Goal: Task Accomplishment & Management: Manage account settings

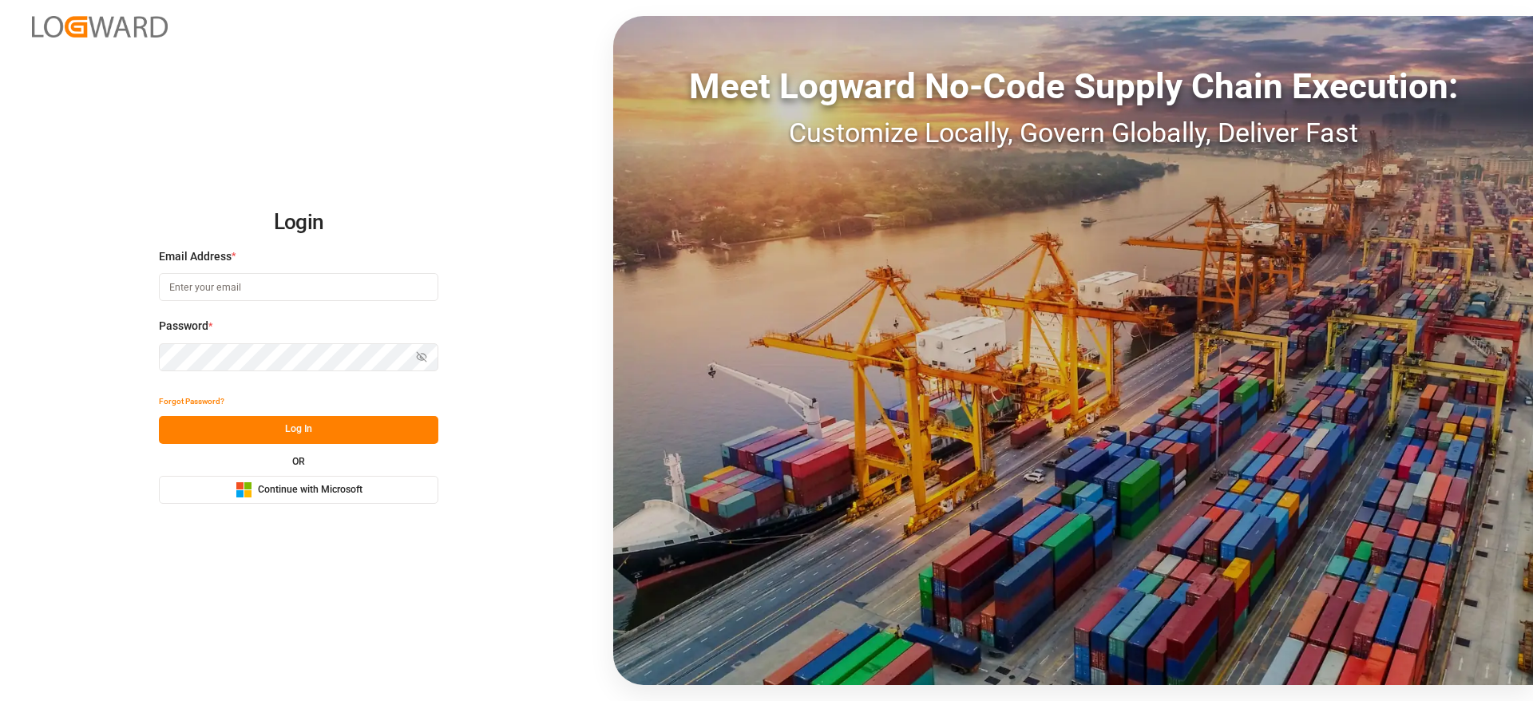
click at [370, 478] on button "Microsoft Logo Continue with Microsoft" at bounding box center [298, 490] width 279 height 28
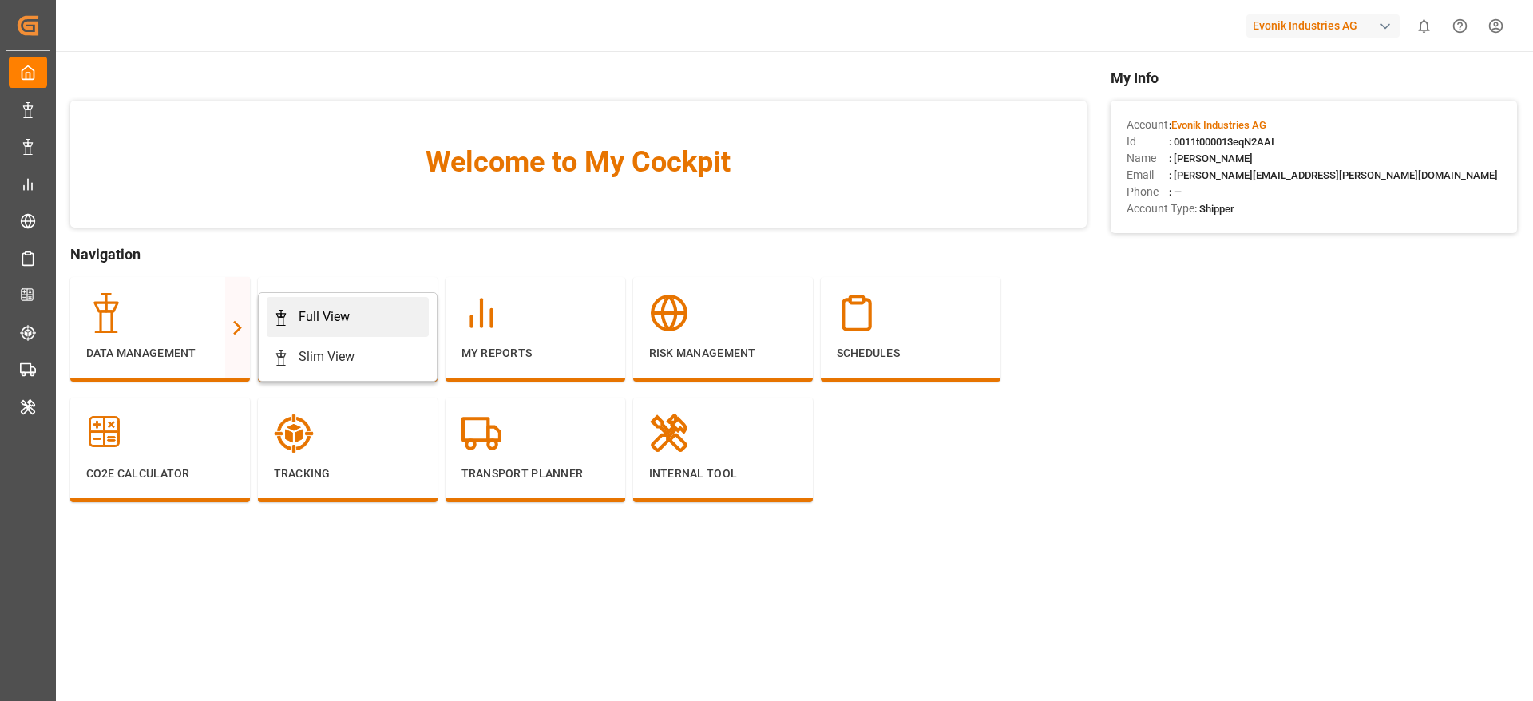
click at [325, 309] on div "Full View" at bounding box center [324, 316] width 51 height 19
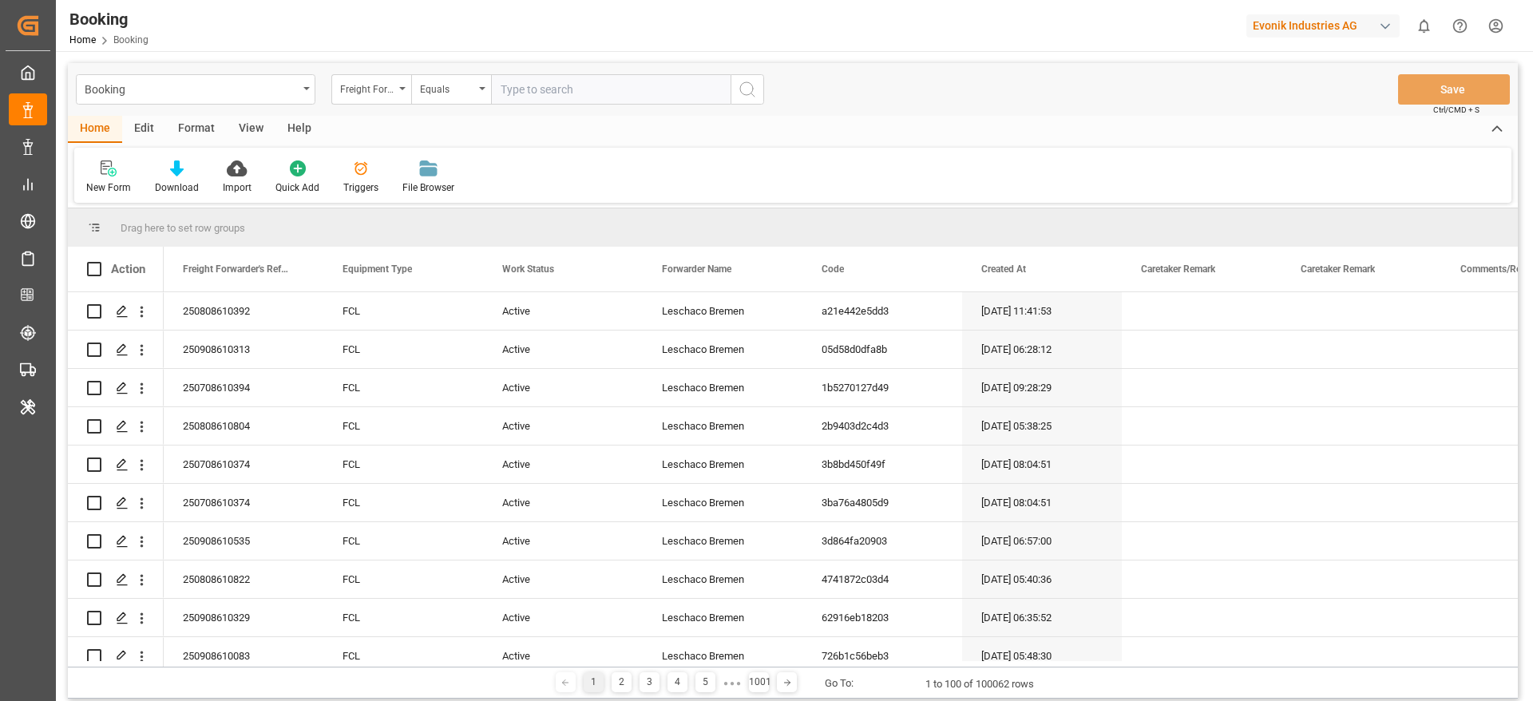
click at [214, 134] on div "Format" at bounding box center [196, 129] width 61 height 27
click at [105, 184] on div "Filter Rows" at bounding box center [109, 187] width 47 height 14
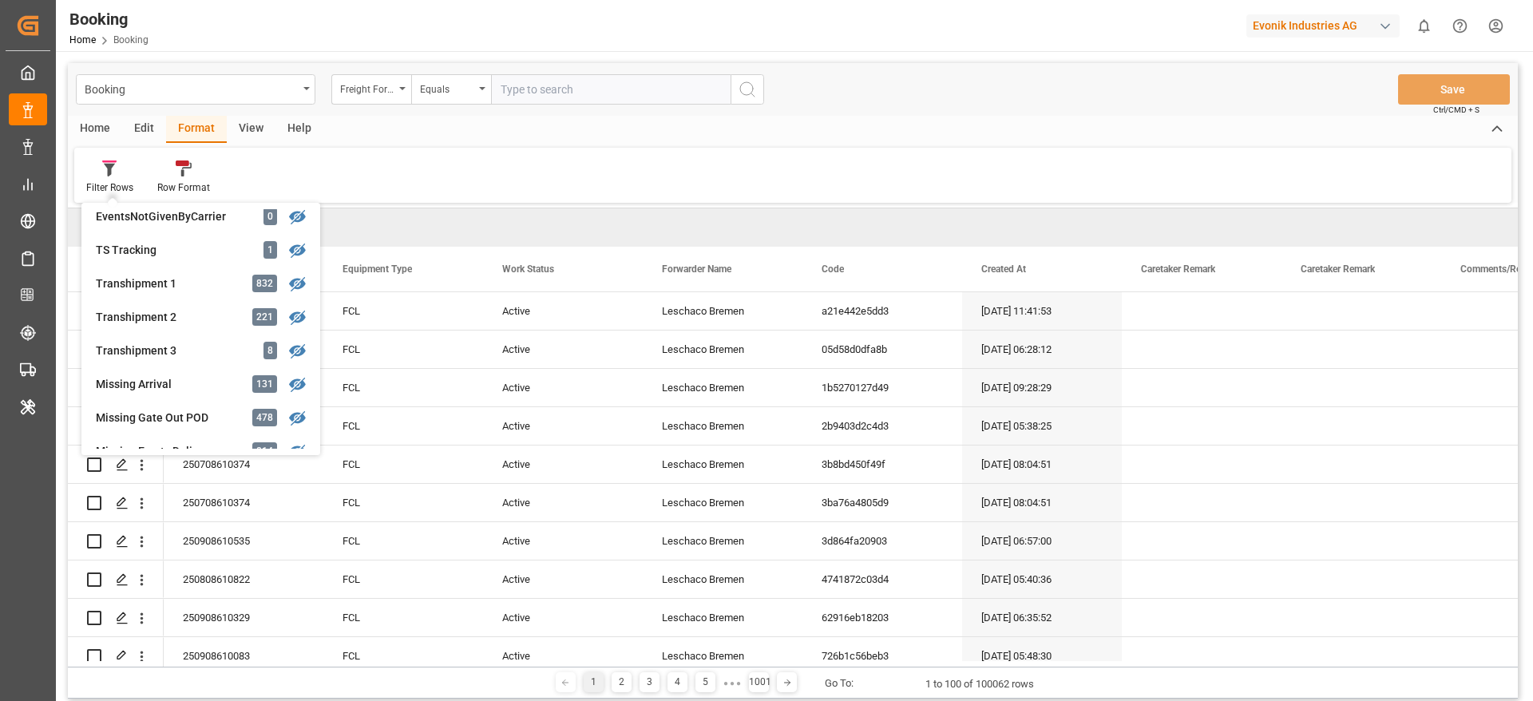
scroll to position [599, 0]
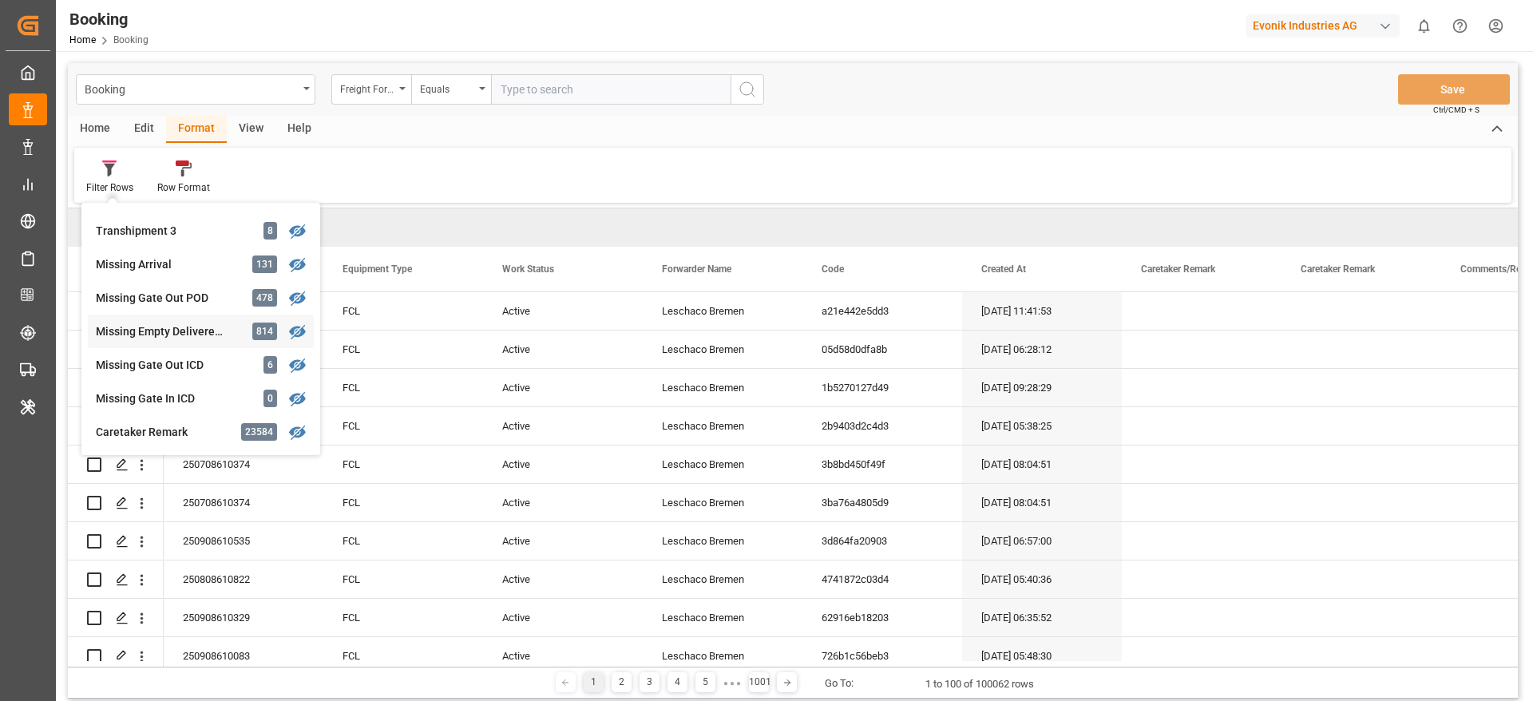
click at [201, 325] on div "Missing Empty Delivered Depot" at bounding box center [166, 331] width 140 height 17
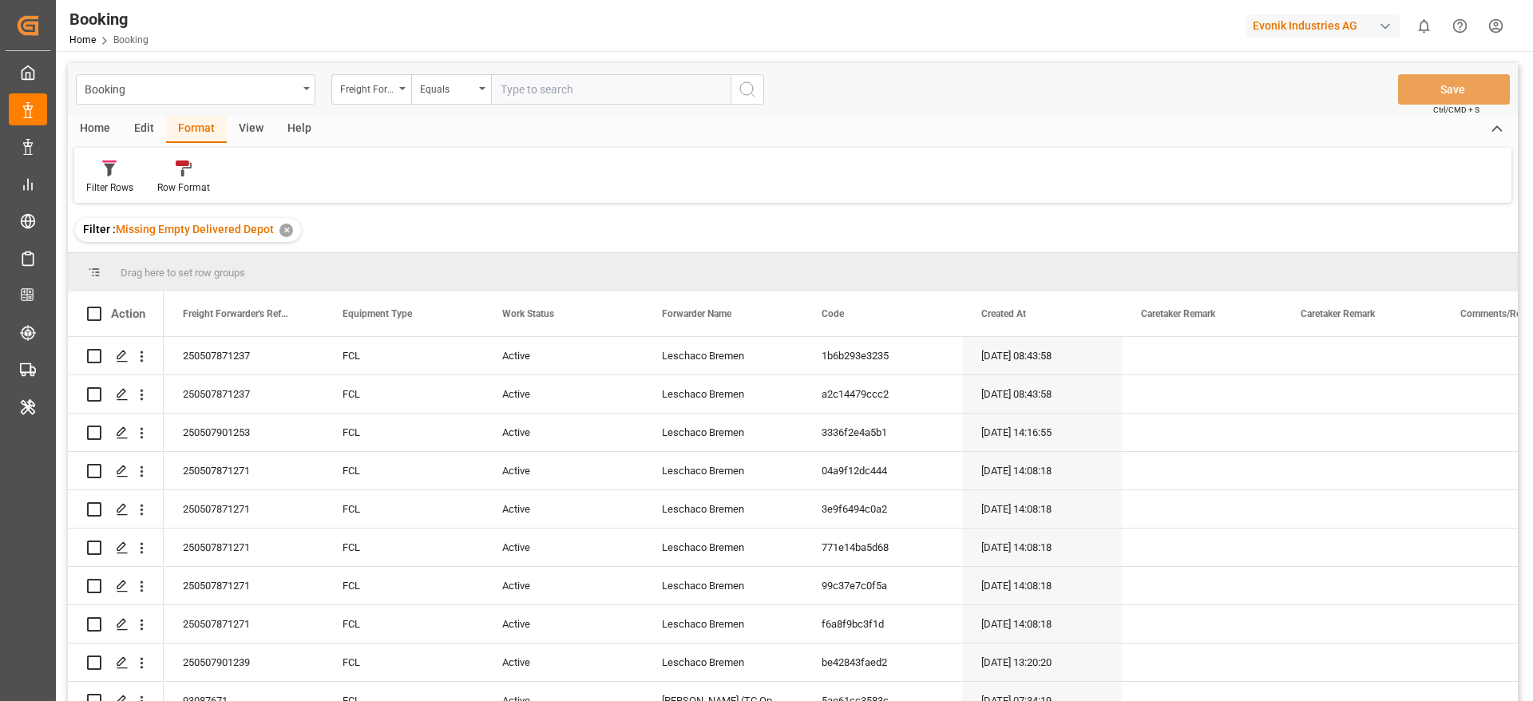
click at [245, 118] on div "View" at bounding box center [251, 129] width 49 height 27
click at [118, 175] on div "Default" at bounding box center [101, 177] width 55 height 35
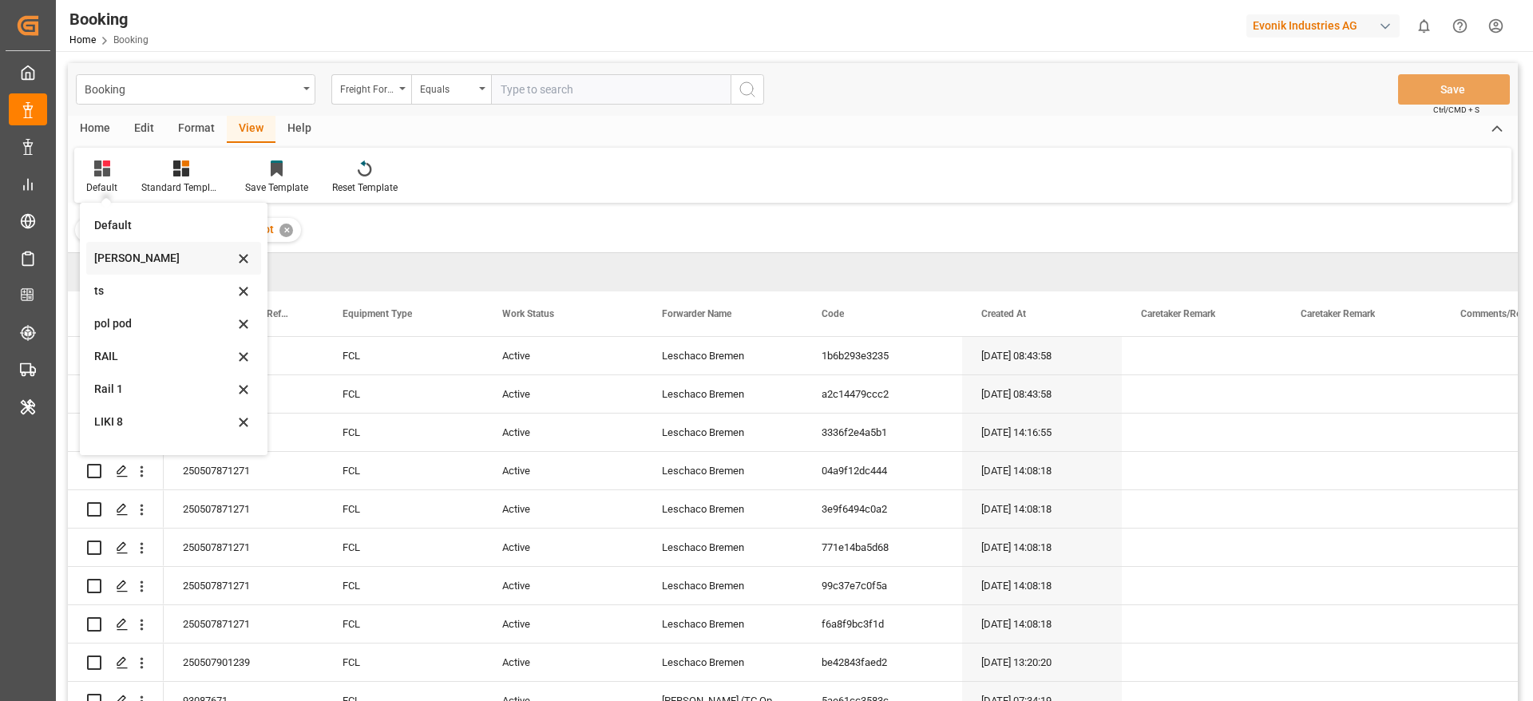
click at [134, 261] on div "Likitha" at bounding box center [164, 258] width 140 height 17
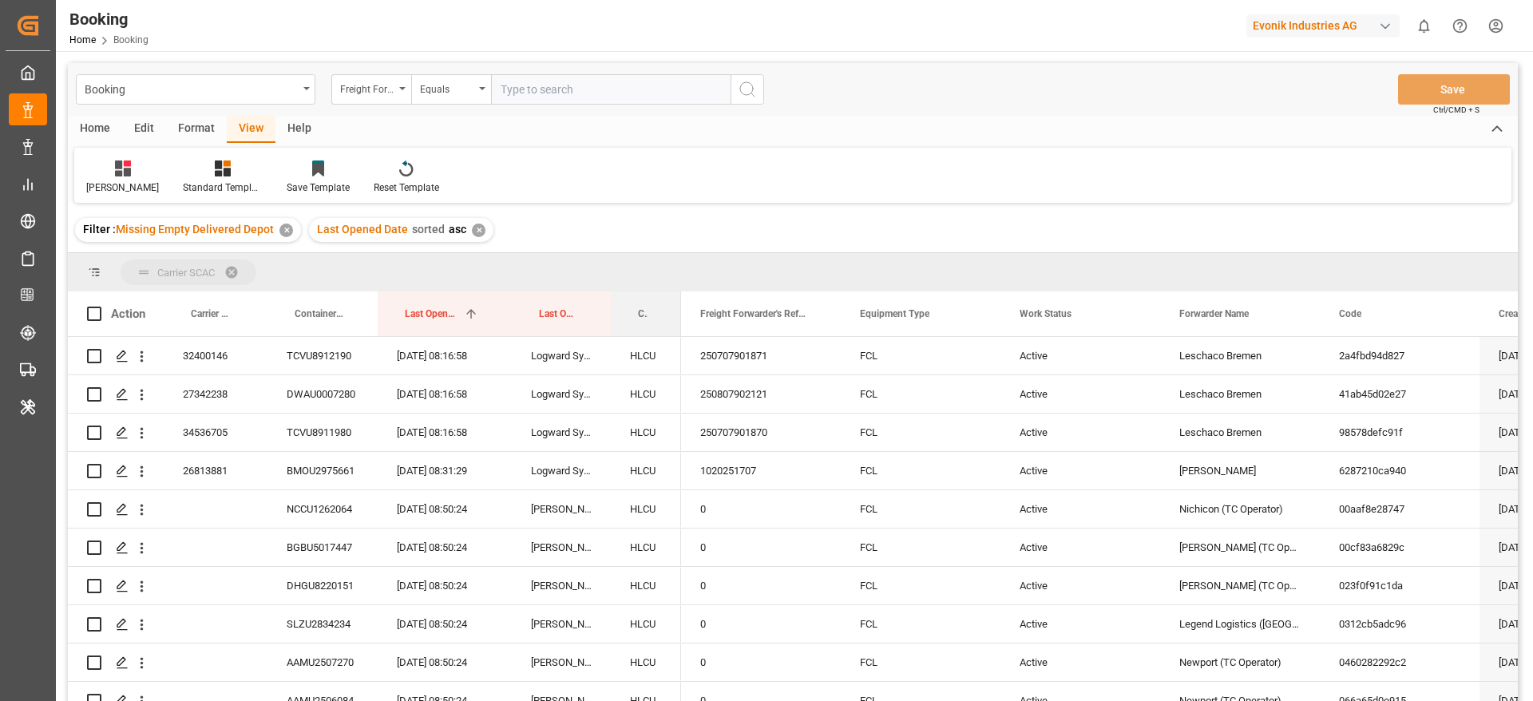
drag, startPoint x: 660, startPoint y: 313, endPoint x: 661, endPoint y: 278, distance: 35.1
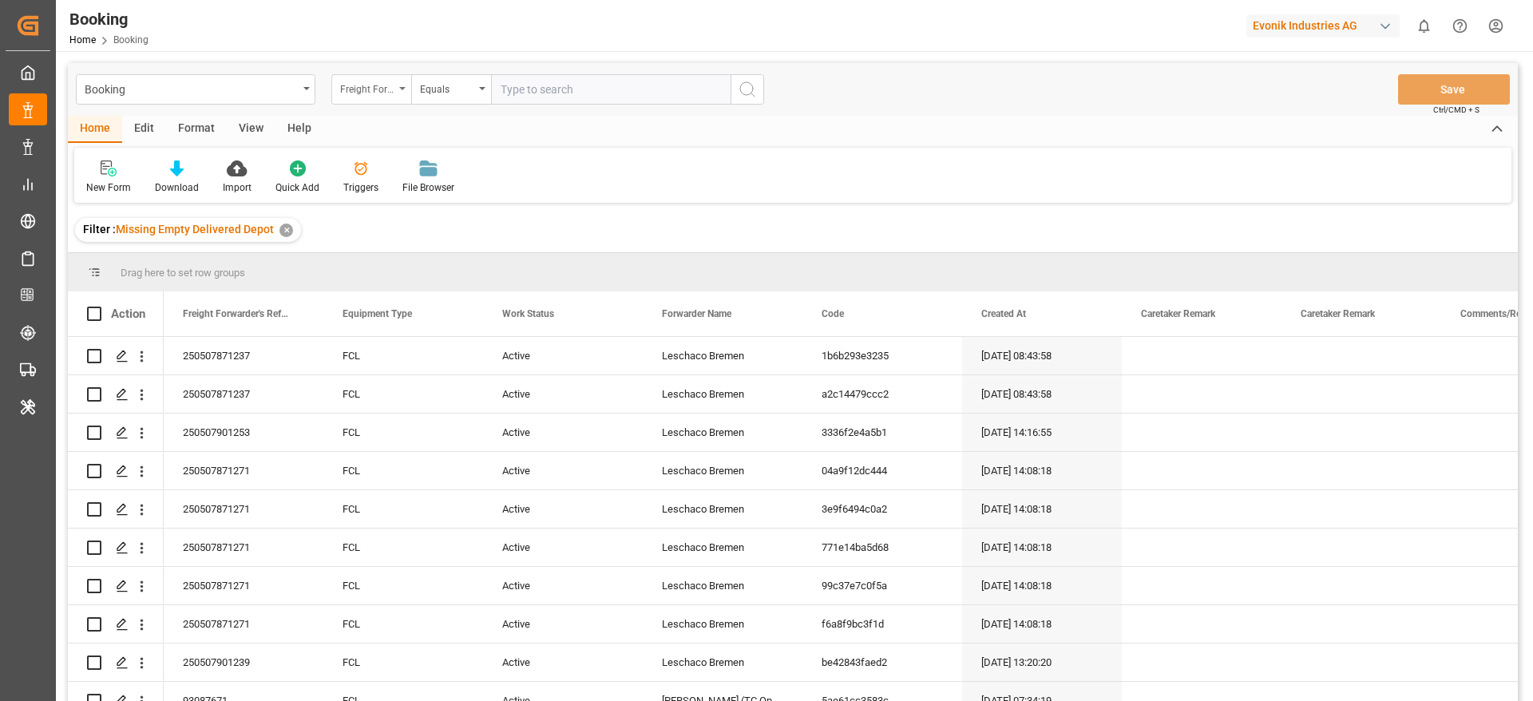
click at [355, 96] on div "Freight Forwarder's Reference No." at bounding box center [367, 87] width 54 height 18
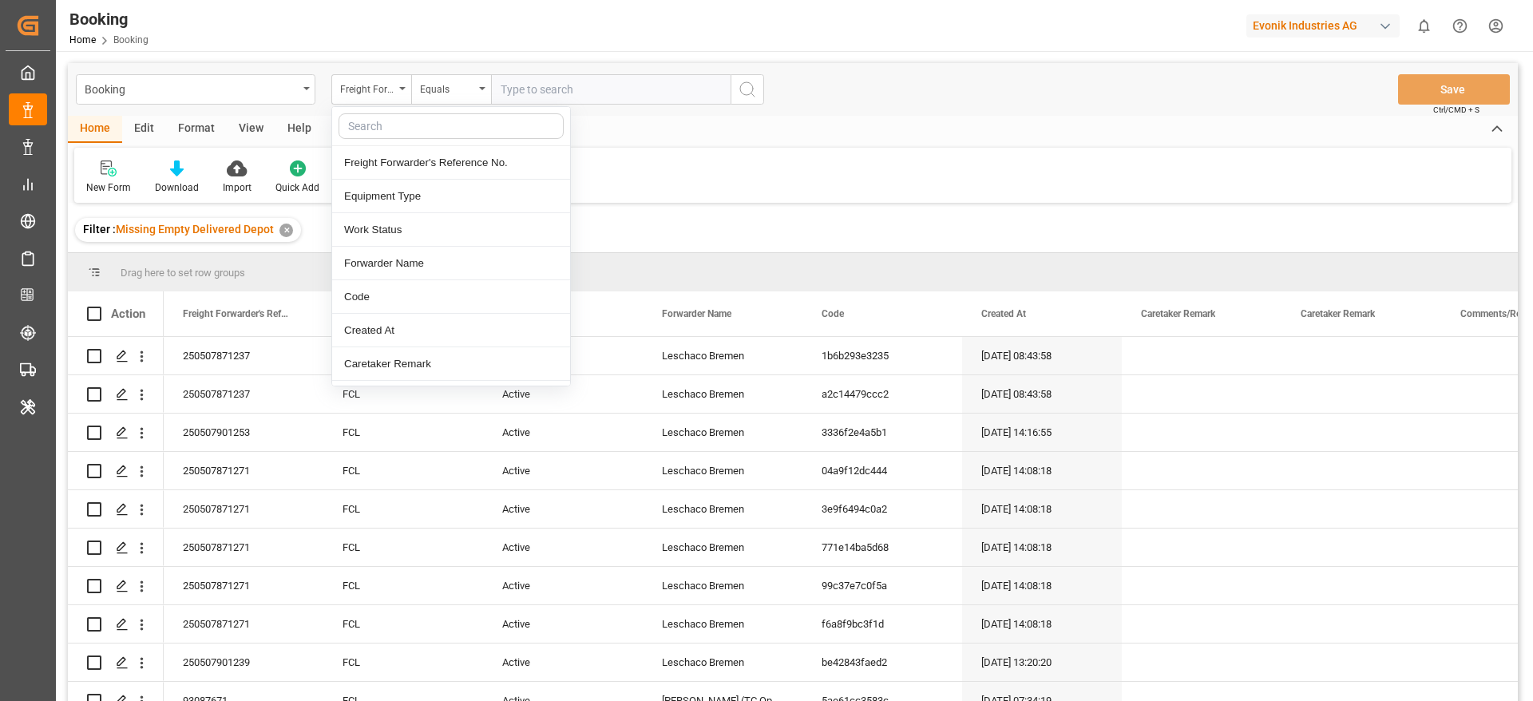
click at [374, 127] on input "text" at bounding box center [451, 126] width 225 height 26
type input "CARR"
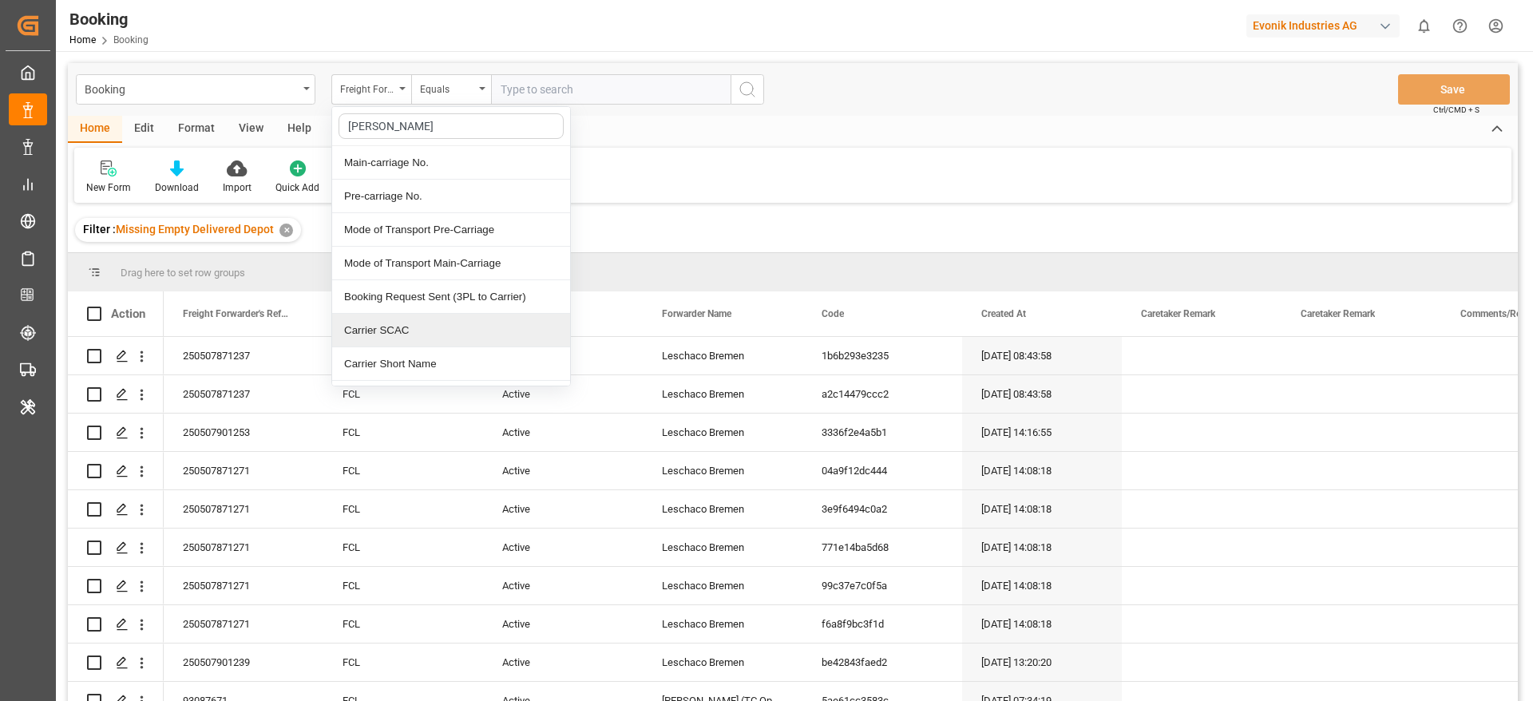
click at [404, 317] on div "Carrier SCAC" at bounding box center [451, 331] width 238 height 34
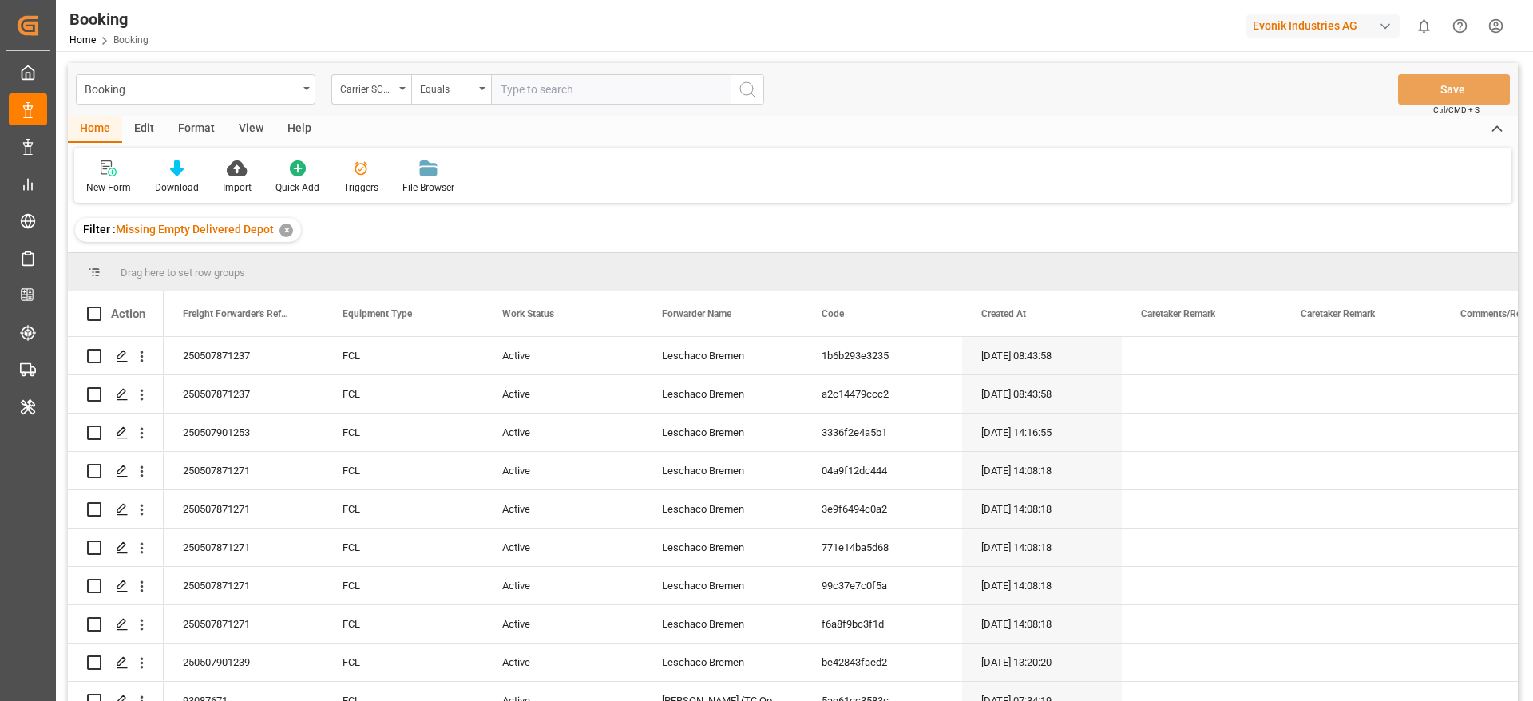
click at [524, 94] on input "text" at bounding box center [611, 89] width 240 height 30
type input "HLCU"
click at [245, 128] on div "View" at bounding box center [251, 129] width 49 height 27
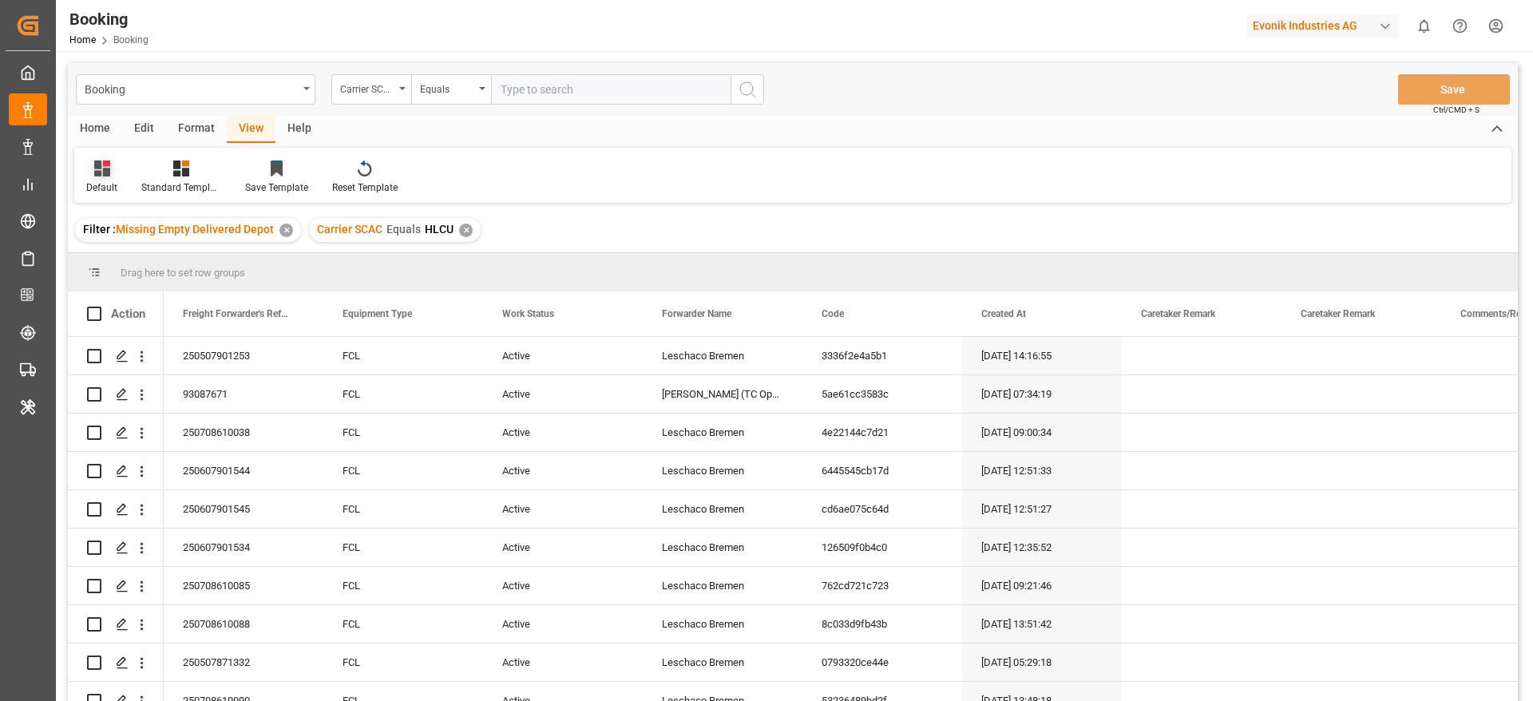
click at [105, 192] on div "Default" at bounding box center [101, 187] width 31 height 14
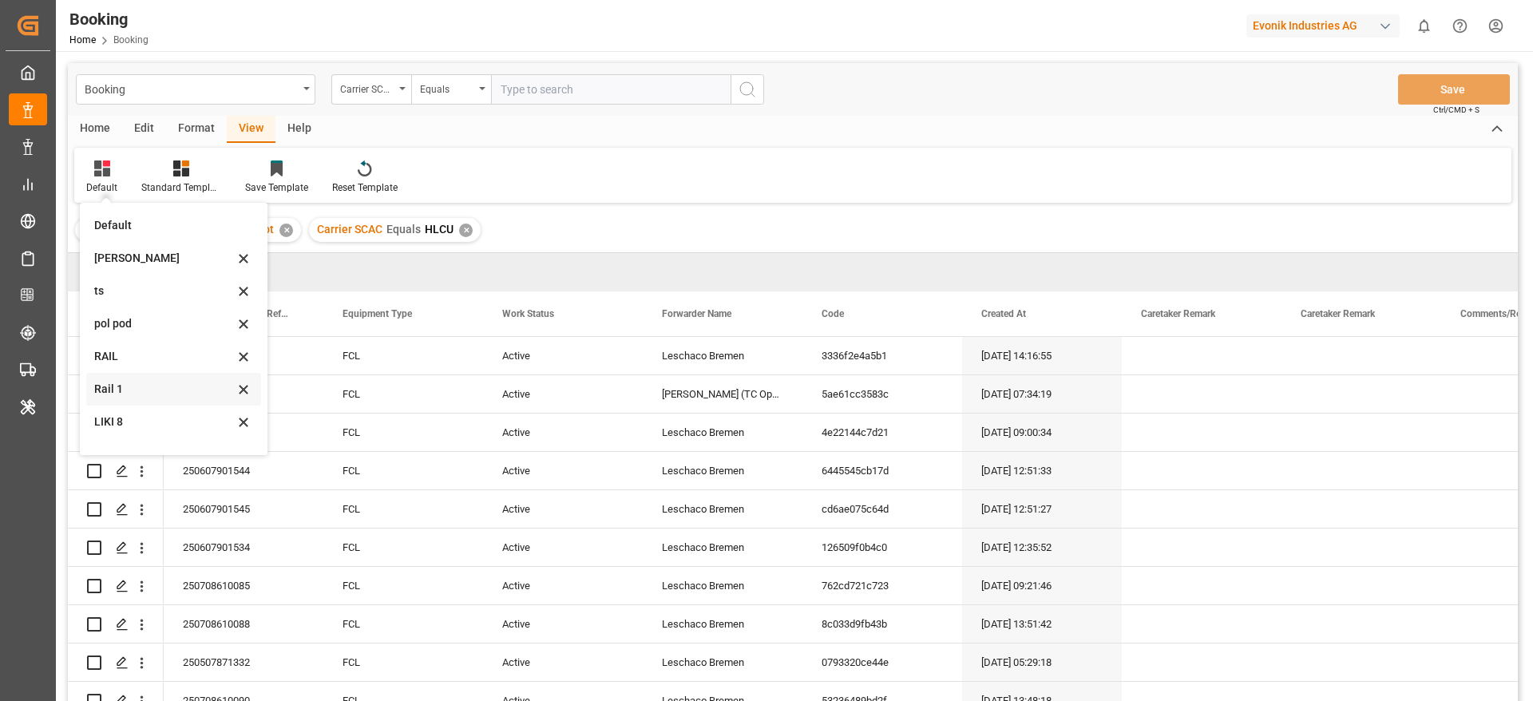
click at [125, 390] on div "Rail 1" at bounding box center [164, 389] width 140 height 17
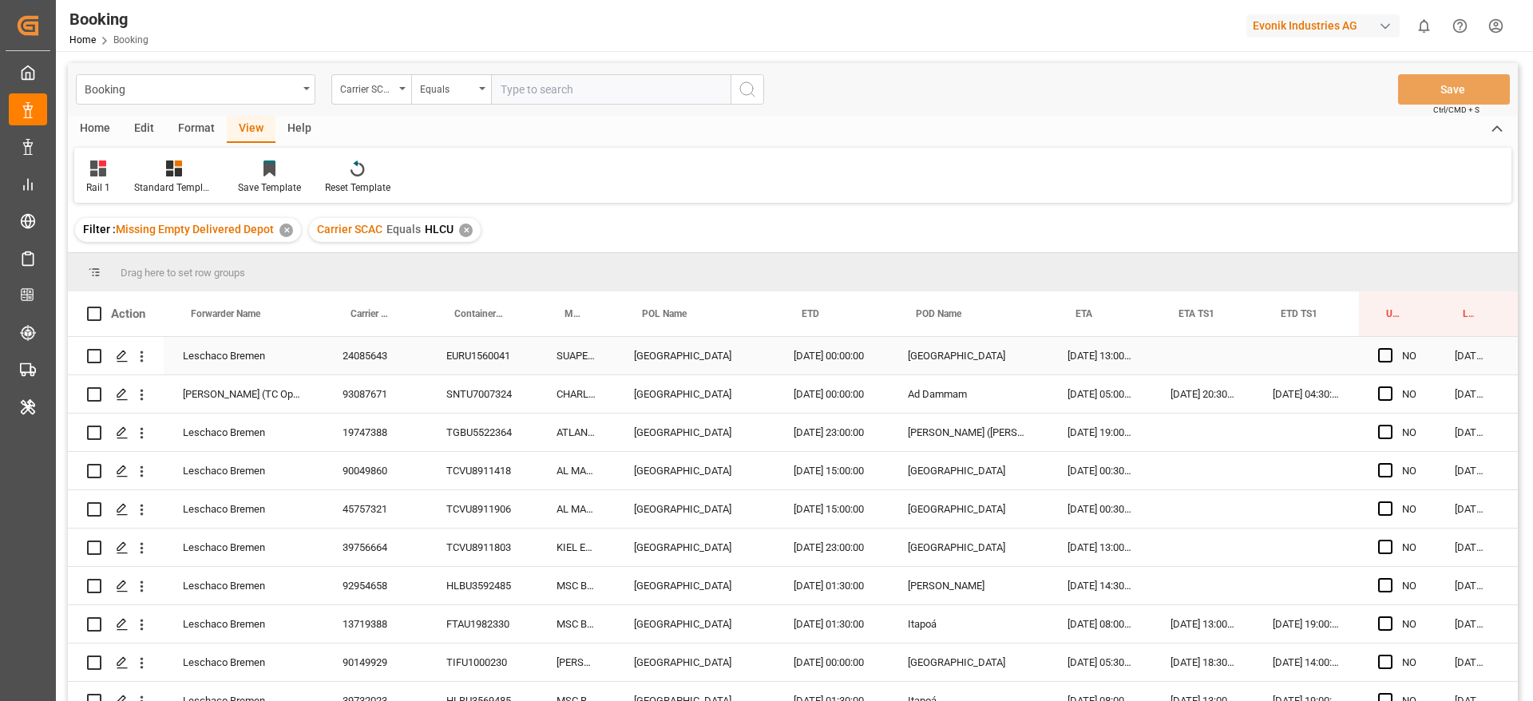
click at [495, 349] on div "EURU1560041" at bounding box center [482, 356] width 110 height 38
click at [479, 399] on div "SNTU7007324" at bounding box center [482, 394] width 110 height 38
click at [492, 432] on div "TGBU5522364" at bounding box center [482, 433] width 110 height 38
click at [466, 474] on div "TCVU8911418" at bounding box center [482, 471] width 110 height 38
click at [483, 510] on div "TCVU8911906" at bounding box center [482, 509] width 110 height 38
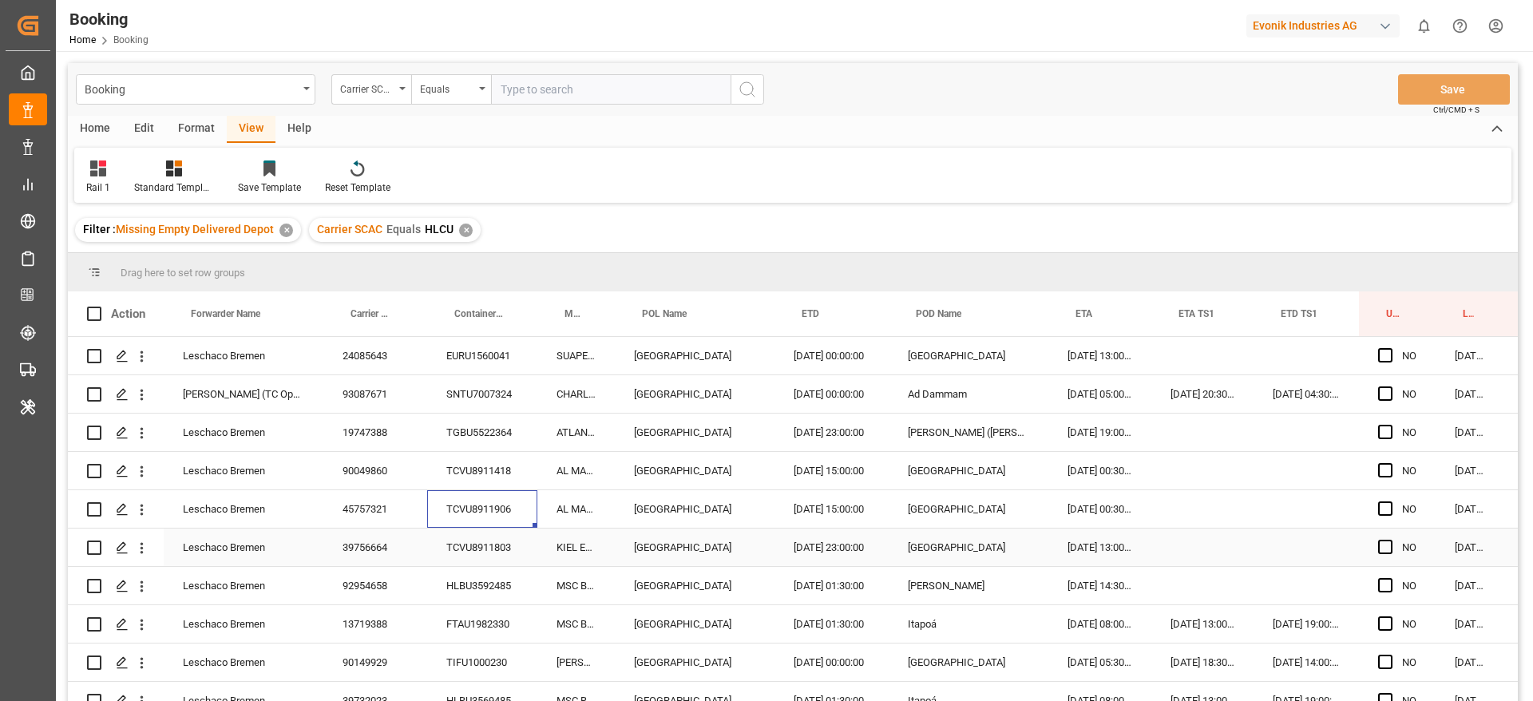
click at [495, 548] on div "TCVU8911803" at bounding box center [482, 548] width 110 height 38
click at [453, 605] on div "FTAU1982330" at bounding box center [482, 624] width 110 height 38
click at [464, 590] on div "HLBU3592485" at bounding box center [482, 586] width 110 height 38
click at [485, 611] on div "FTAU1982330" at bounding box center [482, 624] width 110 height 38
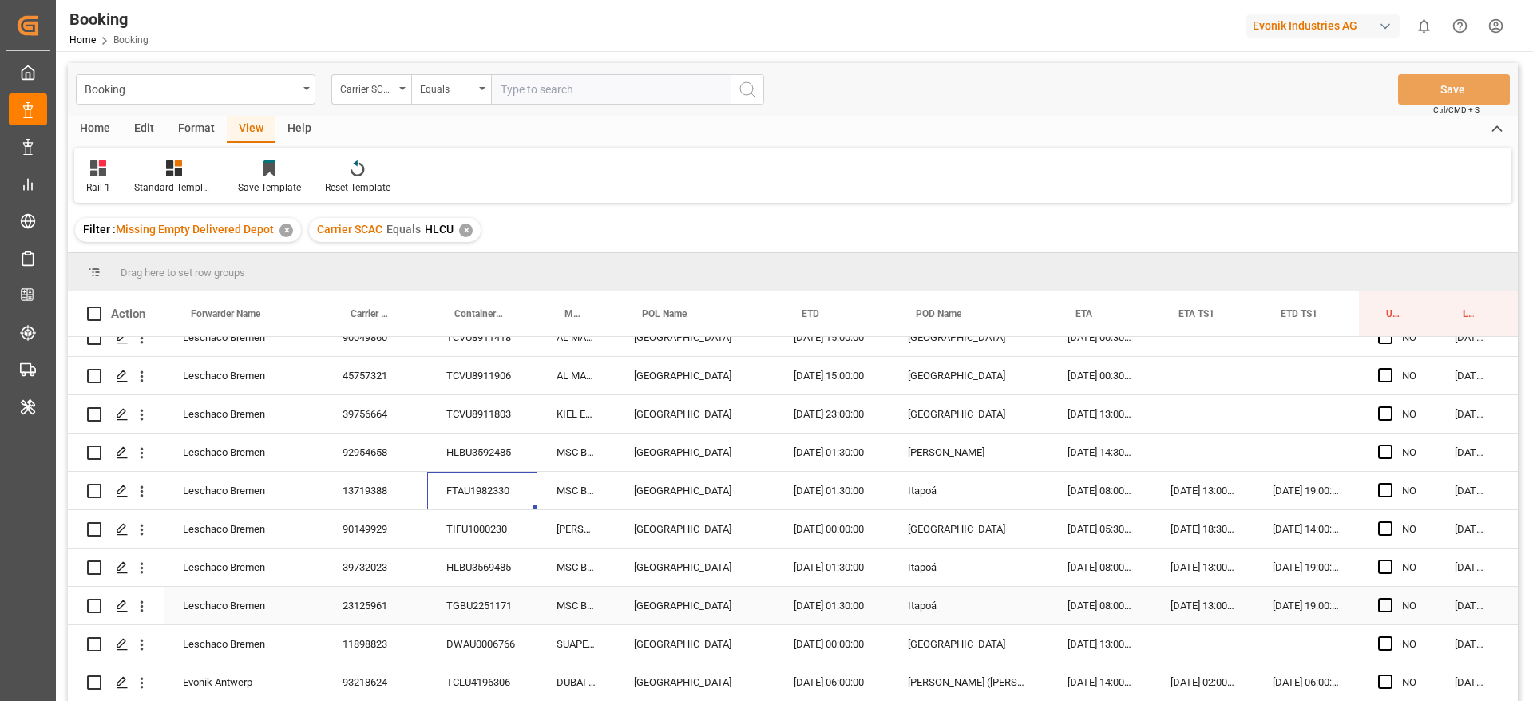
scroll to position [240, 0]
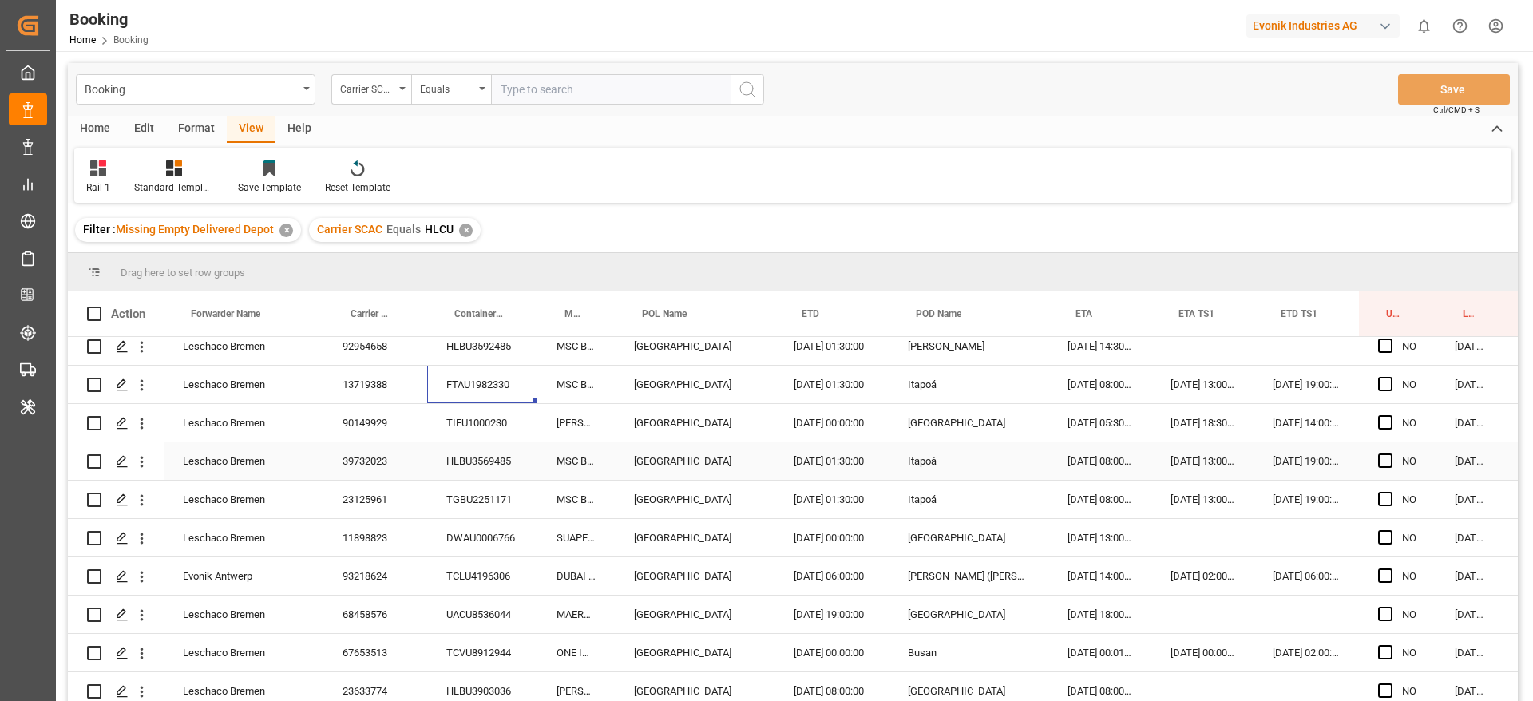
click at [481, 420] on div "TIFU1000230" at bounding box center [482, 423] width 110 height 38
click at [471, 458] on div "HLBU3569485" at bounding box center [482, 461] width 110 height 38
click at [473, 506] on div "TGBU2251171" at bounding box center [482, 500] width 110 height 38
click at [489, 529] on div "DWAU0006766" at bounding box center [482, 538] width 110 height 38
click at [470, 565] on div "TCLU4196306" at bounding box center [482, 576] width 110 height 38
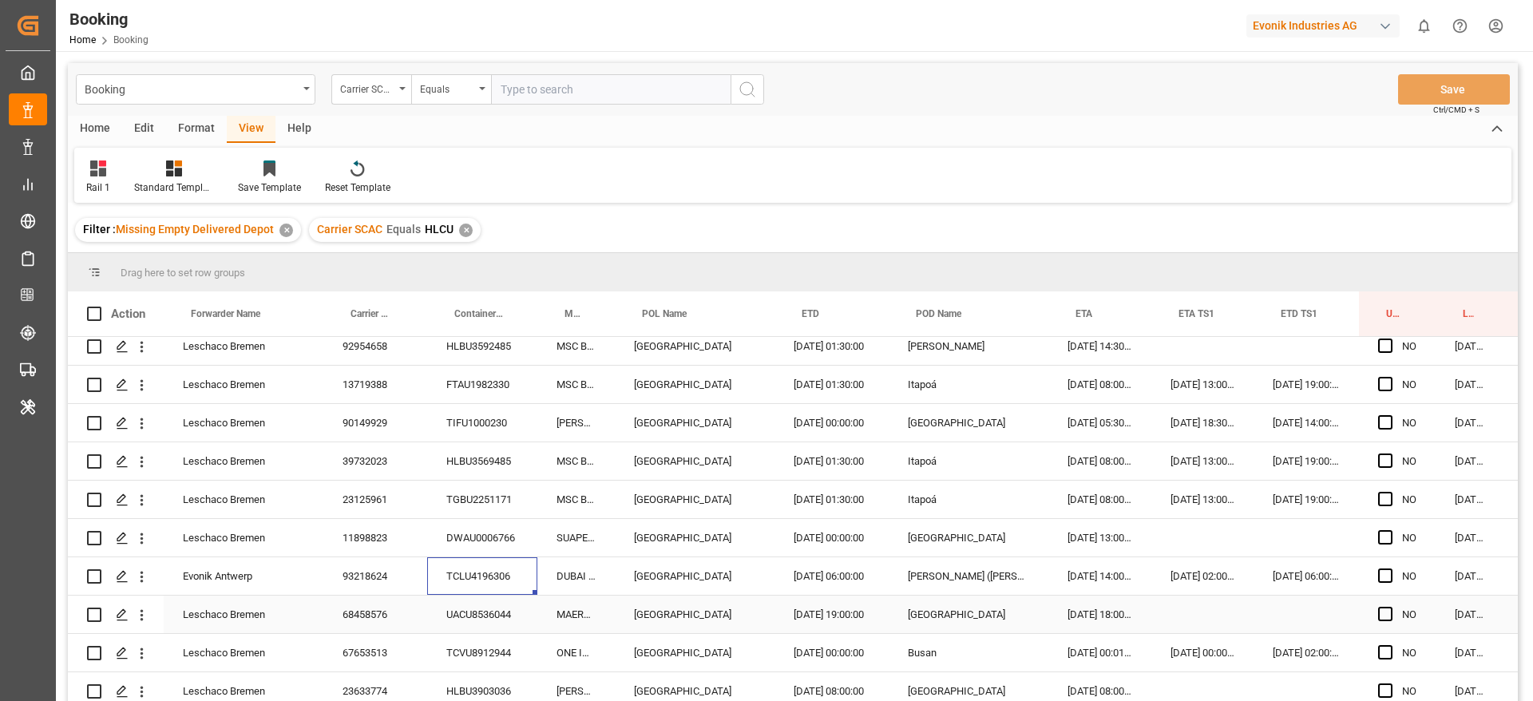
click at [458, 612] on div "UACU8536044" at bounding box center [482, 615] width 110 height 38
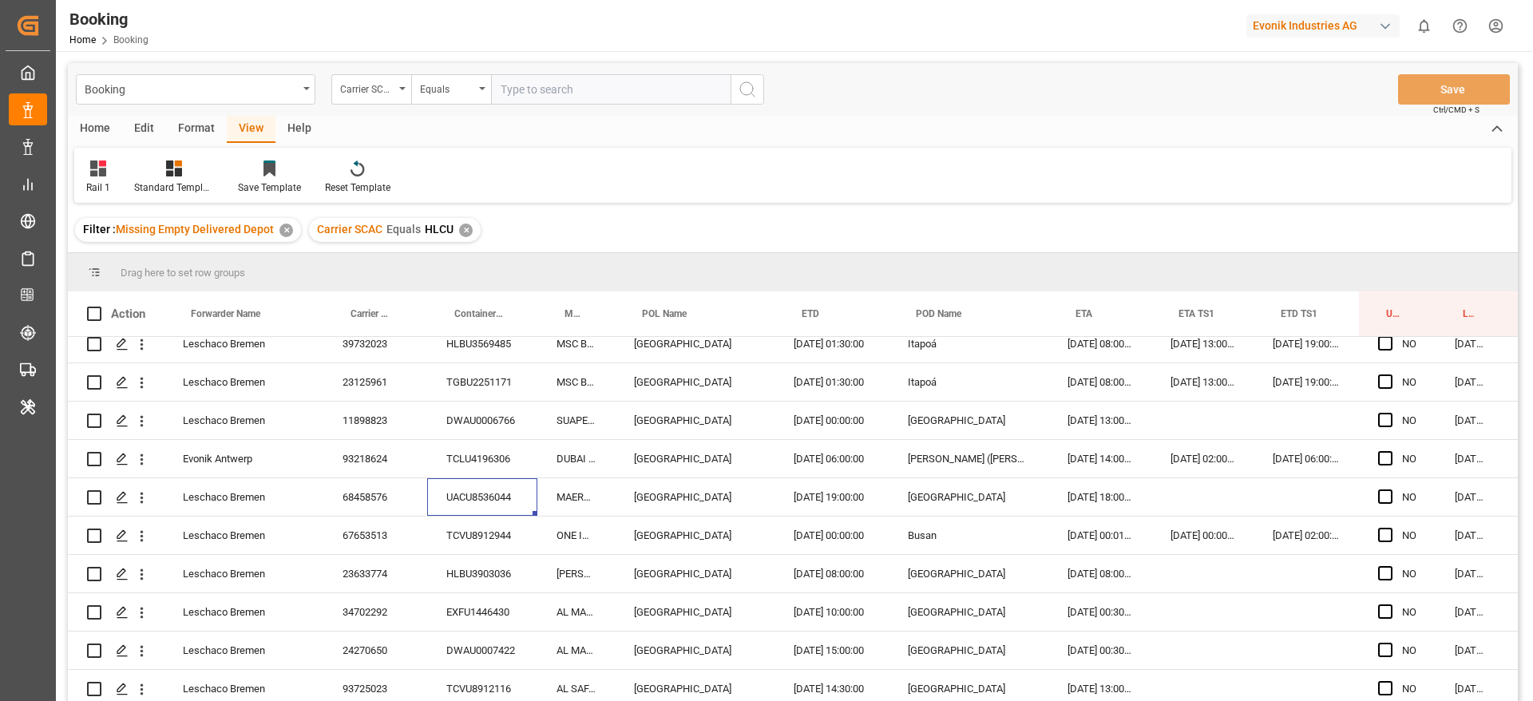
scroll to position [479, 0]
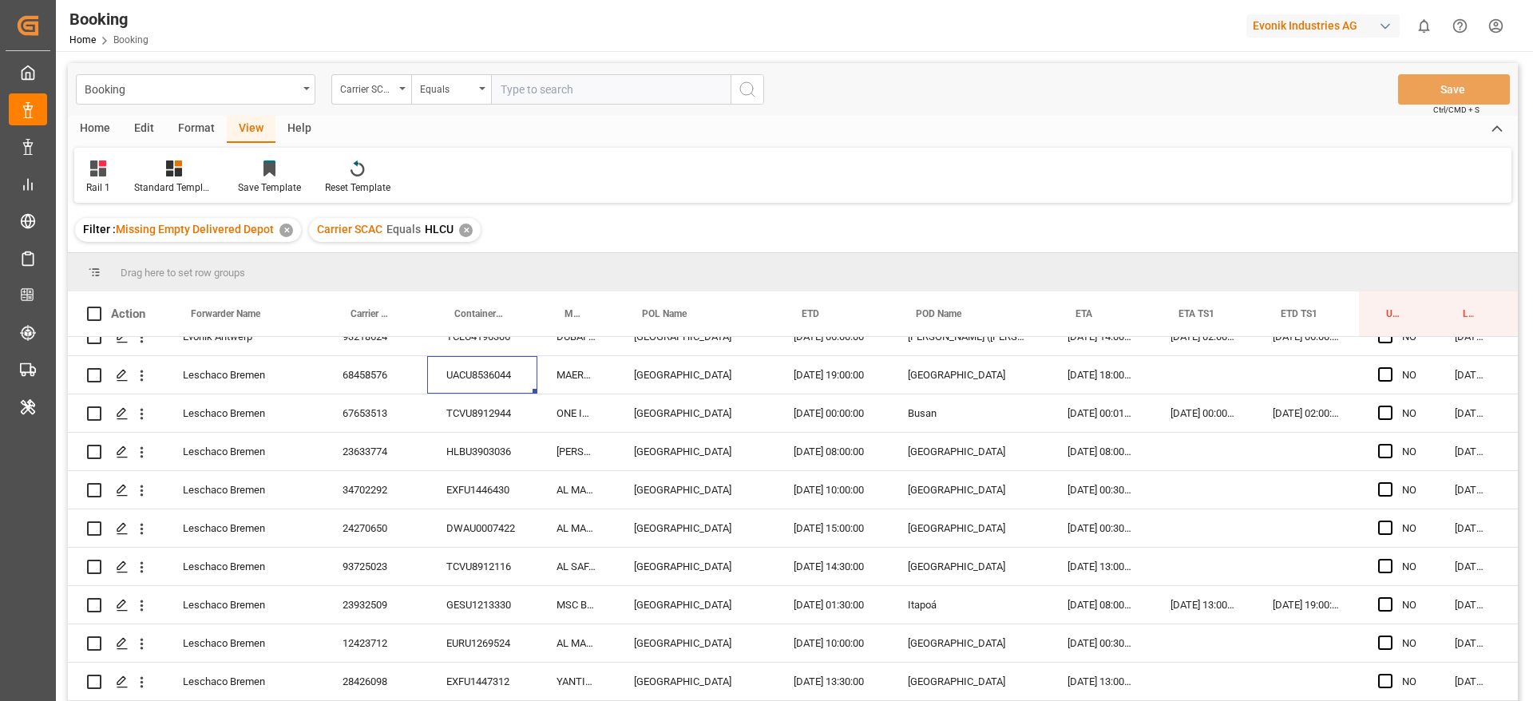
click at [481, 414] on div "TCVU8912944" at bounding box center [482, 413] width 110 height 38
click at [491, 444] on div "HLBU3903036" at bounding box center [482, 452] width 110 height 38
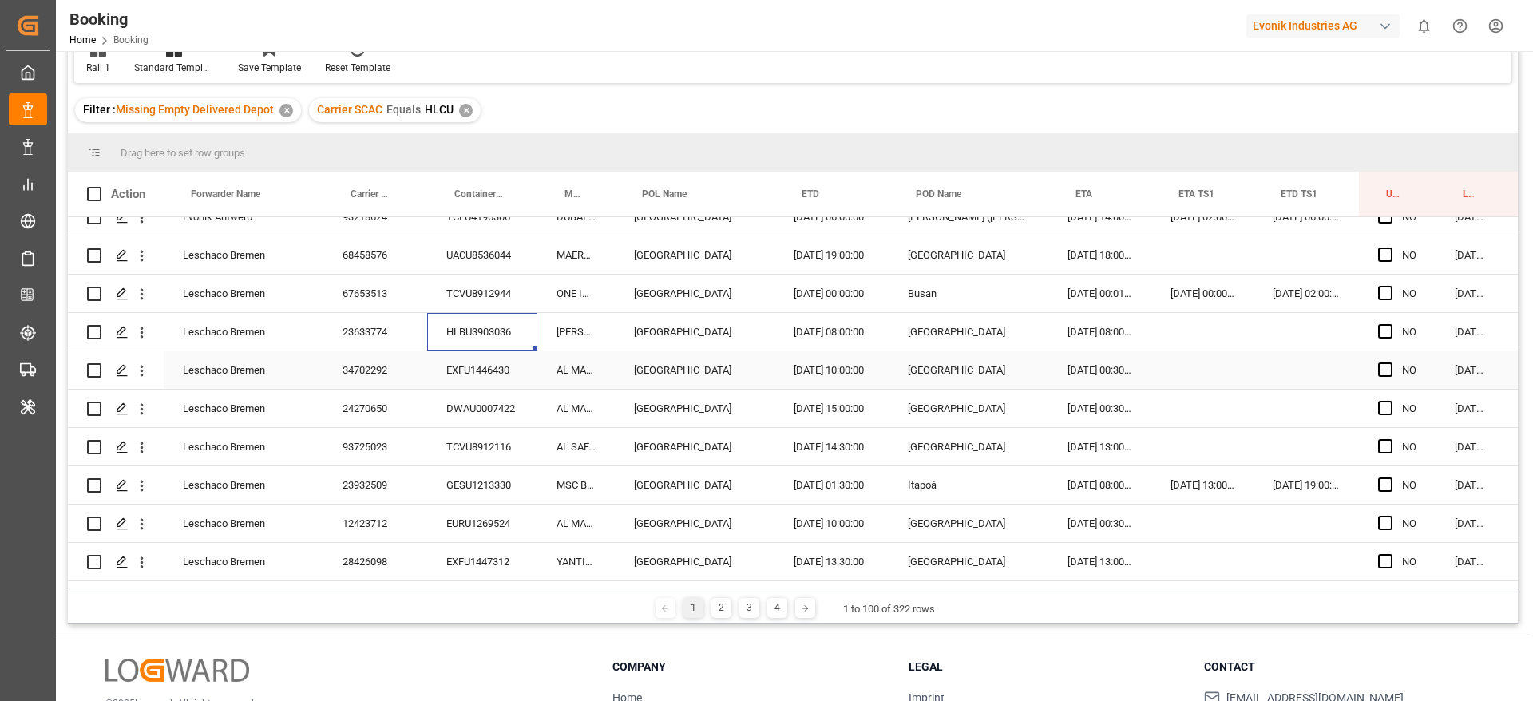
click at [455, 367] on div "EXFU1446430" at bounding box center [482, 370] width 110 height 38
click at [465, 407] on div "DWAU0007422" at bounding box center [482, 409] width 110 height 38
click at [139, 339] on icon "open menu" at bounding box center [141, 332] width 17 height 17
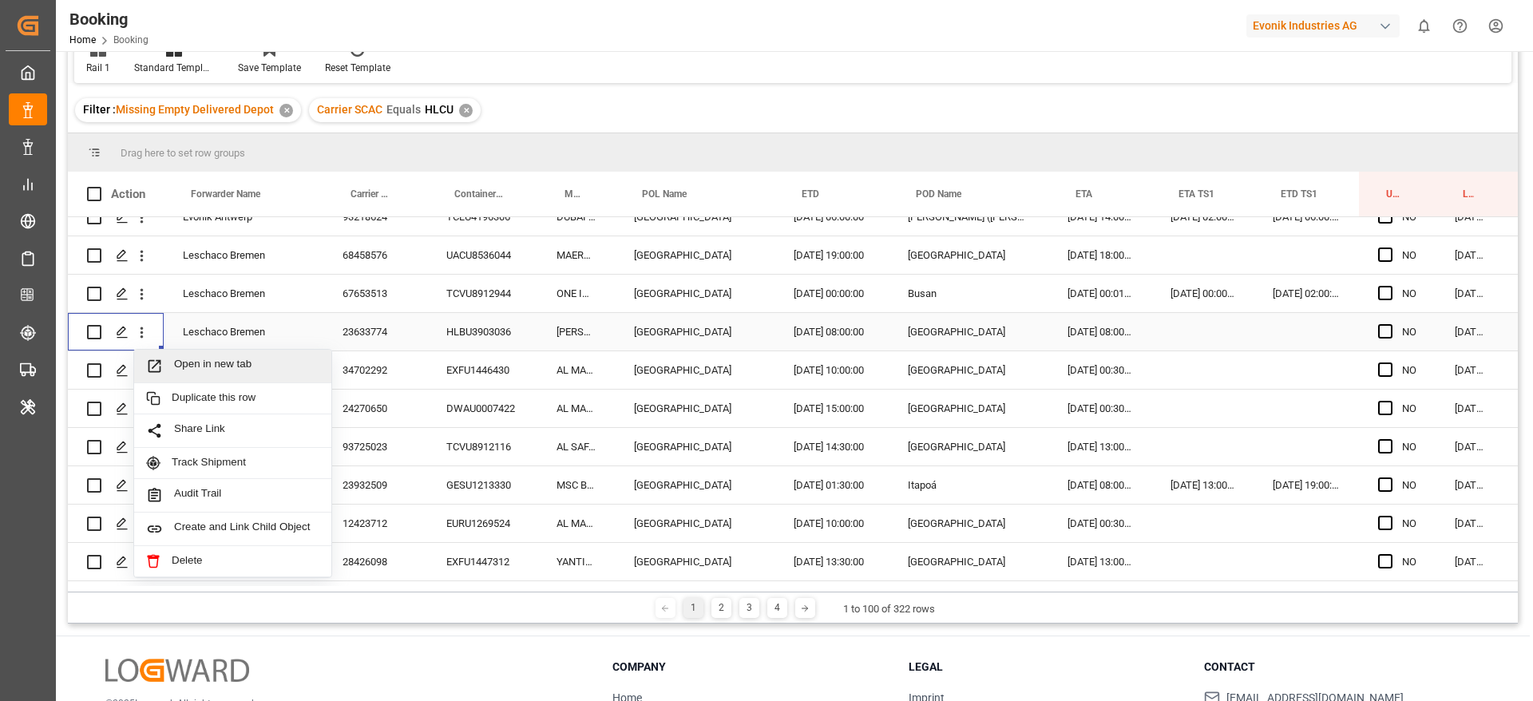
click at [196, 368] on span "Open in new tab" at bounding box center [246, 366] width 145 height 17
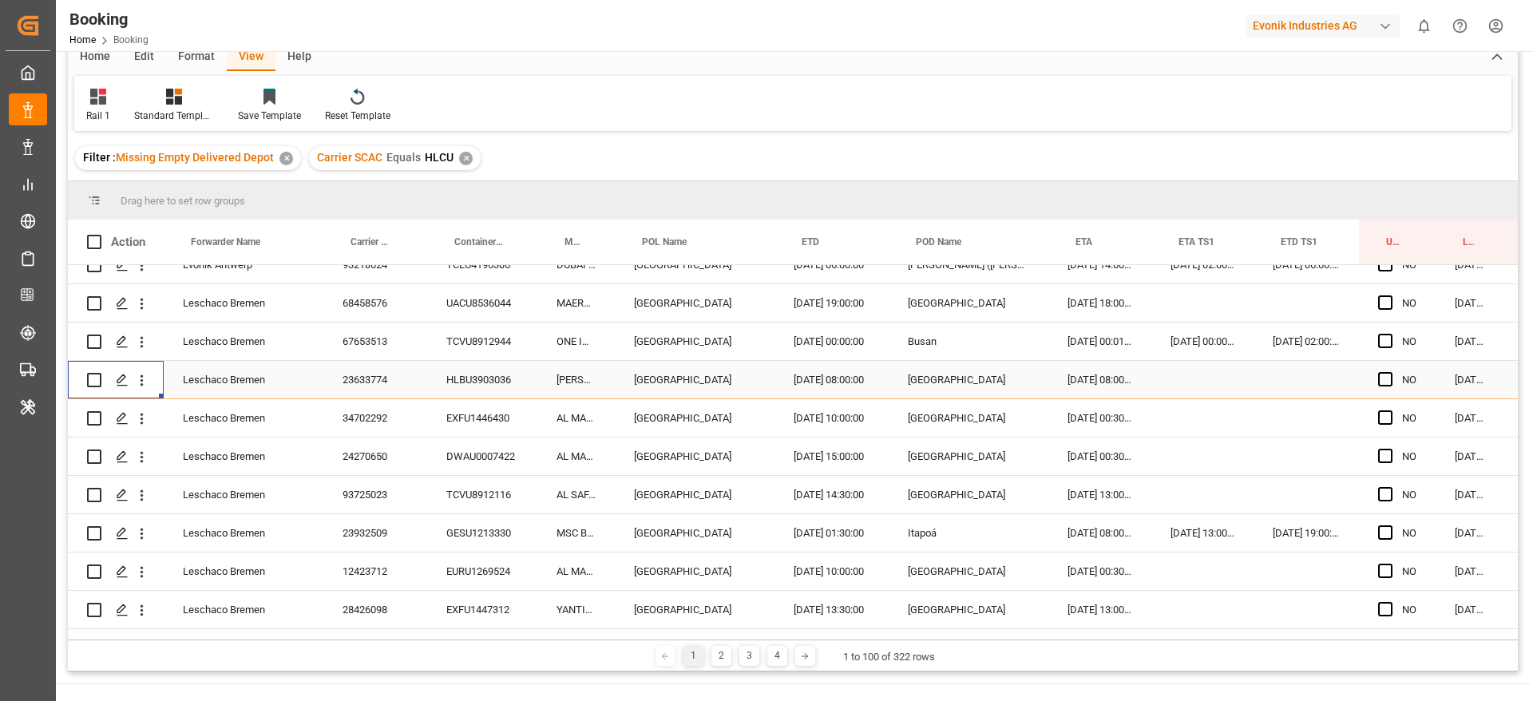
scroll to position [168, 0]
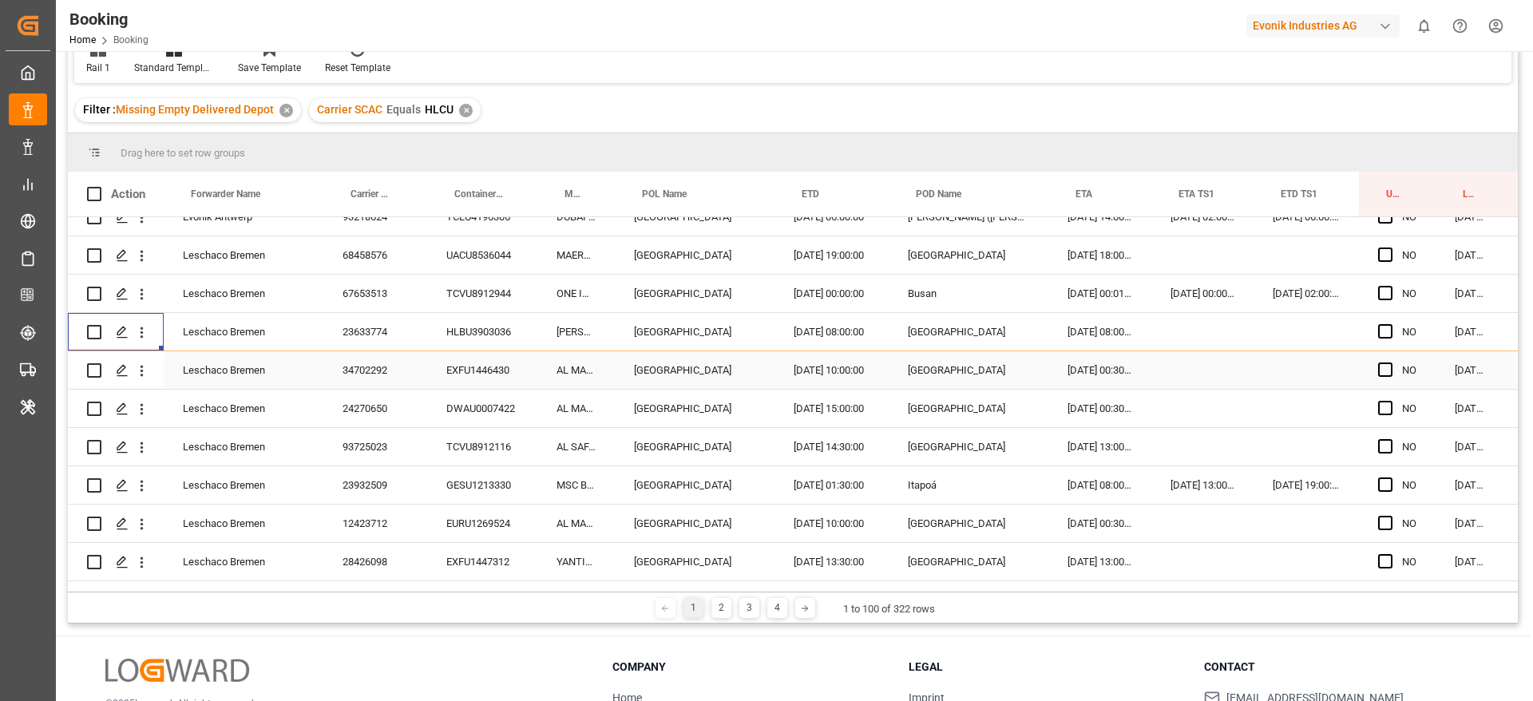
click at [482, 378] on div "EXFU1446430" at bounding box center [482, 370] width 110 height 38
click at [492, 418] on div "DWAU0007422" at bounding box center [482, 409] width 110 height 38
click at [454, 451] on div "TCVU8912116" at bounding box center [482, 447] width 110 height 38
click at [465, 481] on div "GESU1213330" at bounding box center [482, 485] width 110 height 38
click at [478, 501] on div "GESU1213330" at bounding box center [482, 485] width 110 height 38
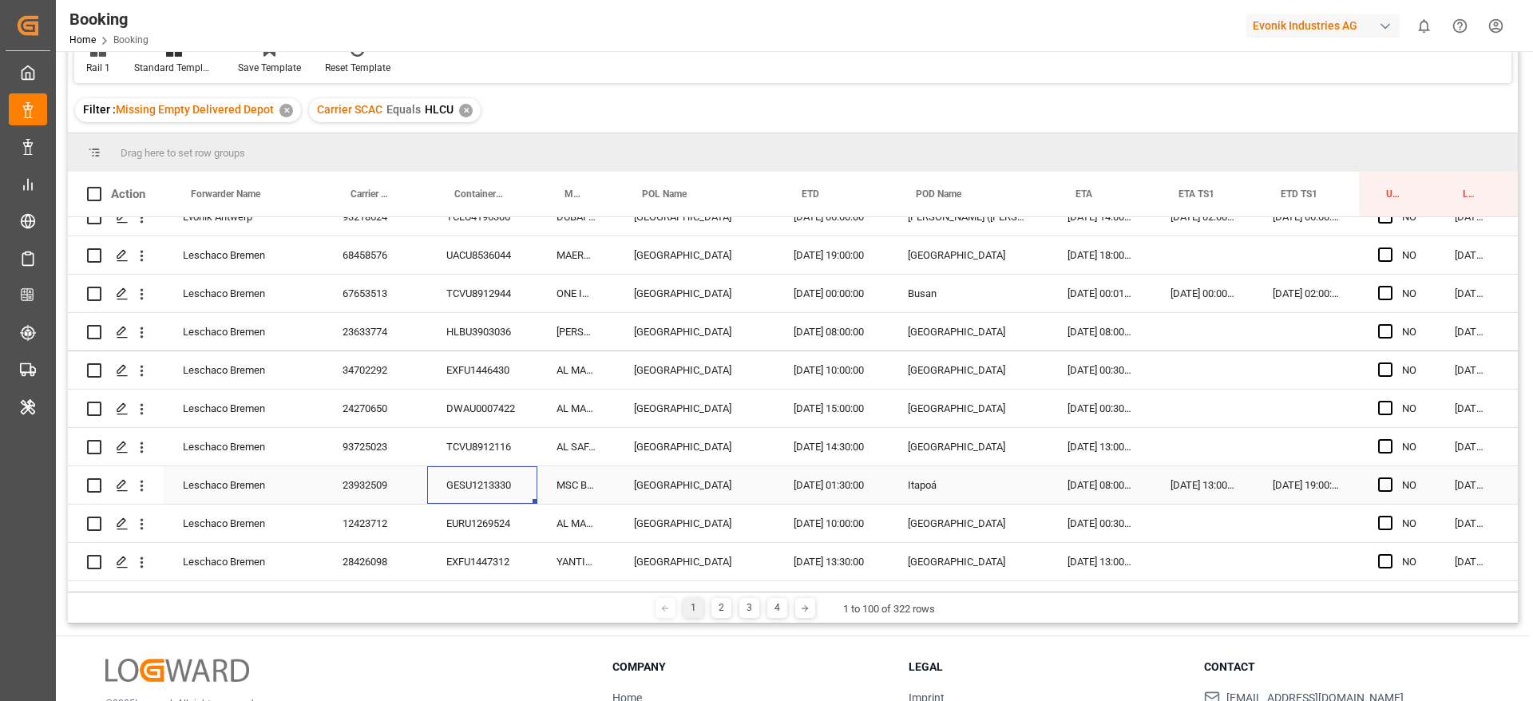
click at [475, 525] on div "EURU1269524" at bounding box center [482, 524] width 110 height 38
click at [446, 553] on div "EXFU1447312" at bounding box center [482, 562] width 110 height 38
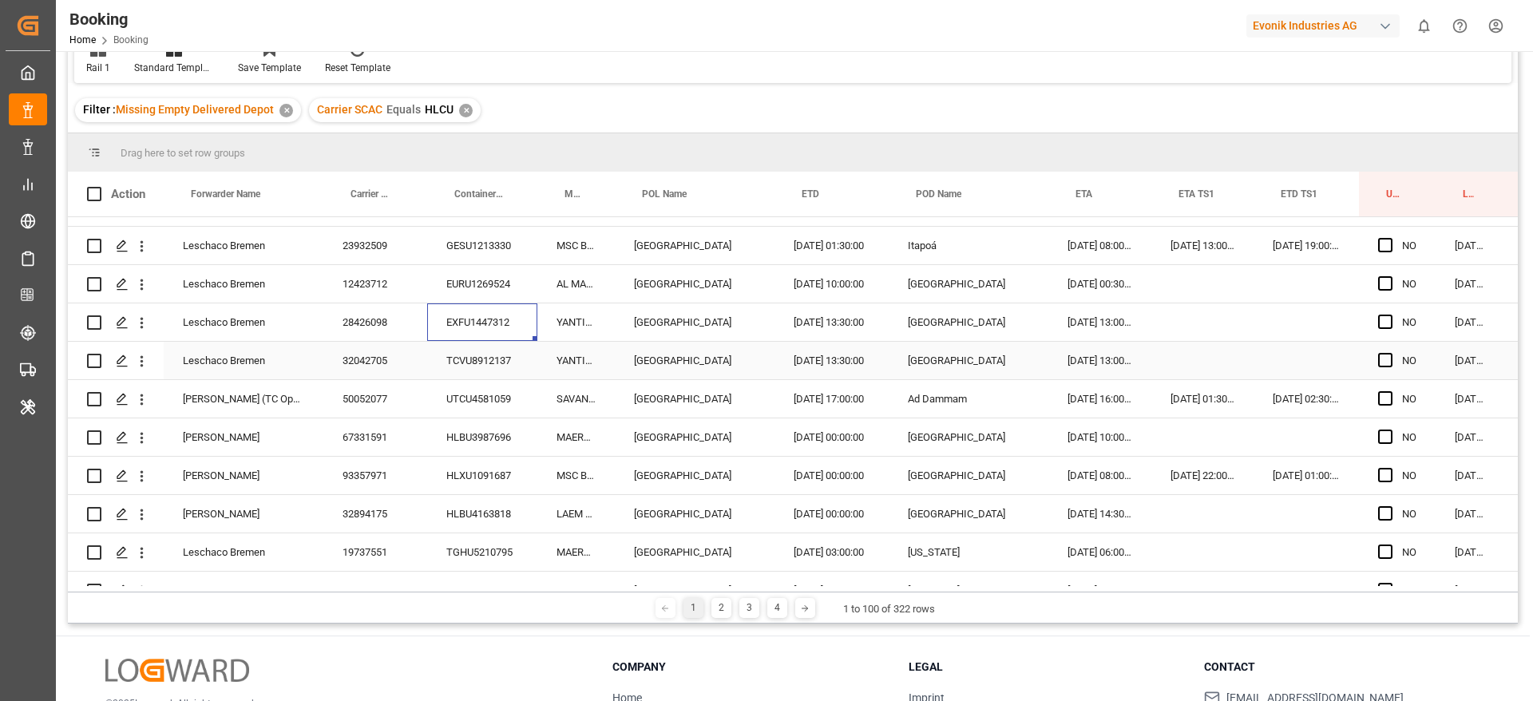
click at [471, 370] on div "TCVU8912137" at bounding box center [482, 361] width 110 height 38
click at [486, 427] on div "HLBU3987696" at bounding box center [482, 437] width 110 height 38
click at [490, 398] on div "UTCU4581059" at bounding box center [482, 399] width 110 height 38
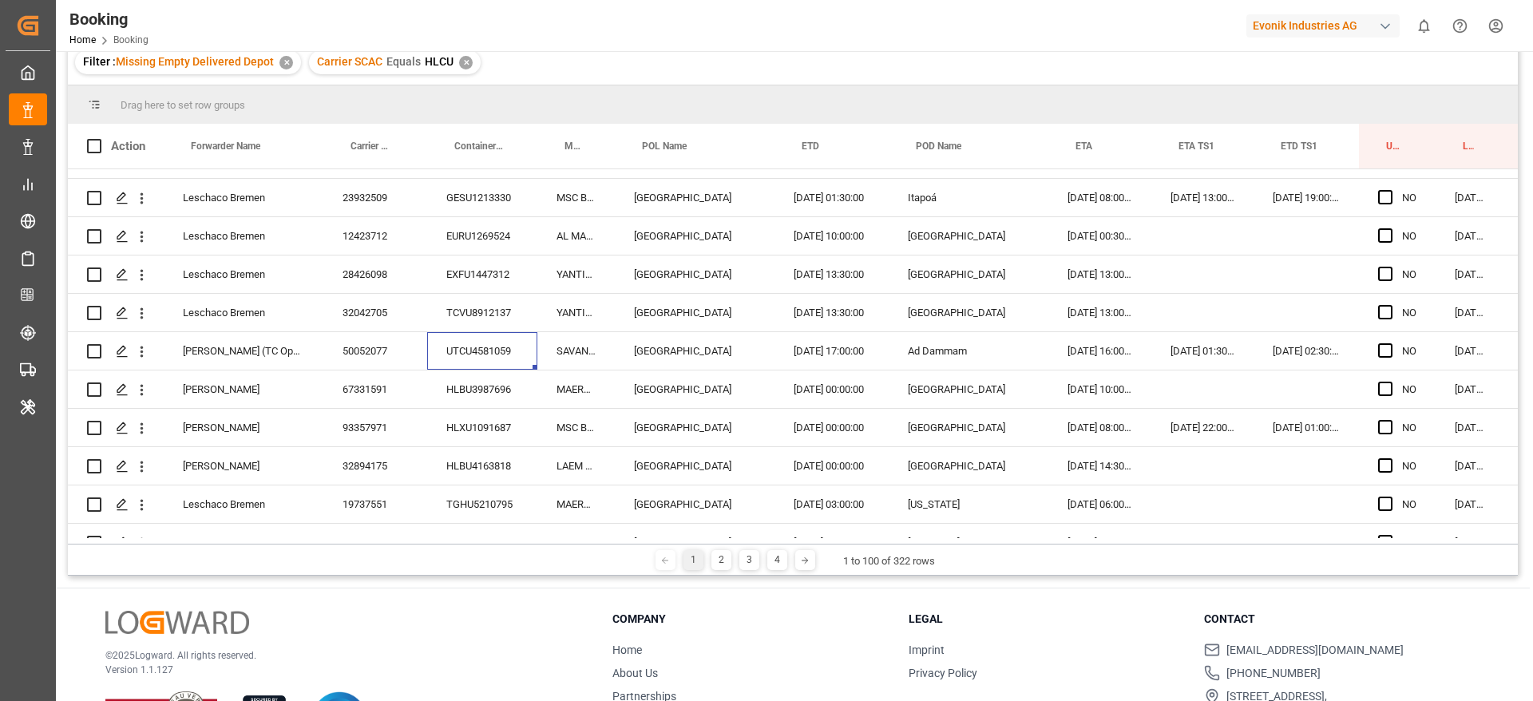
scroll to position [120, 0]
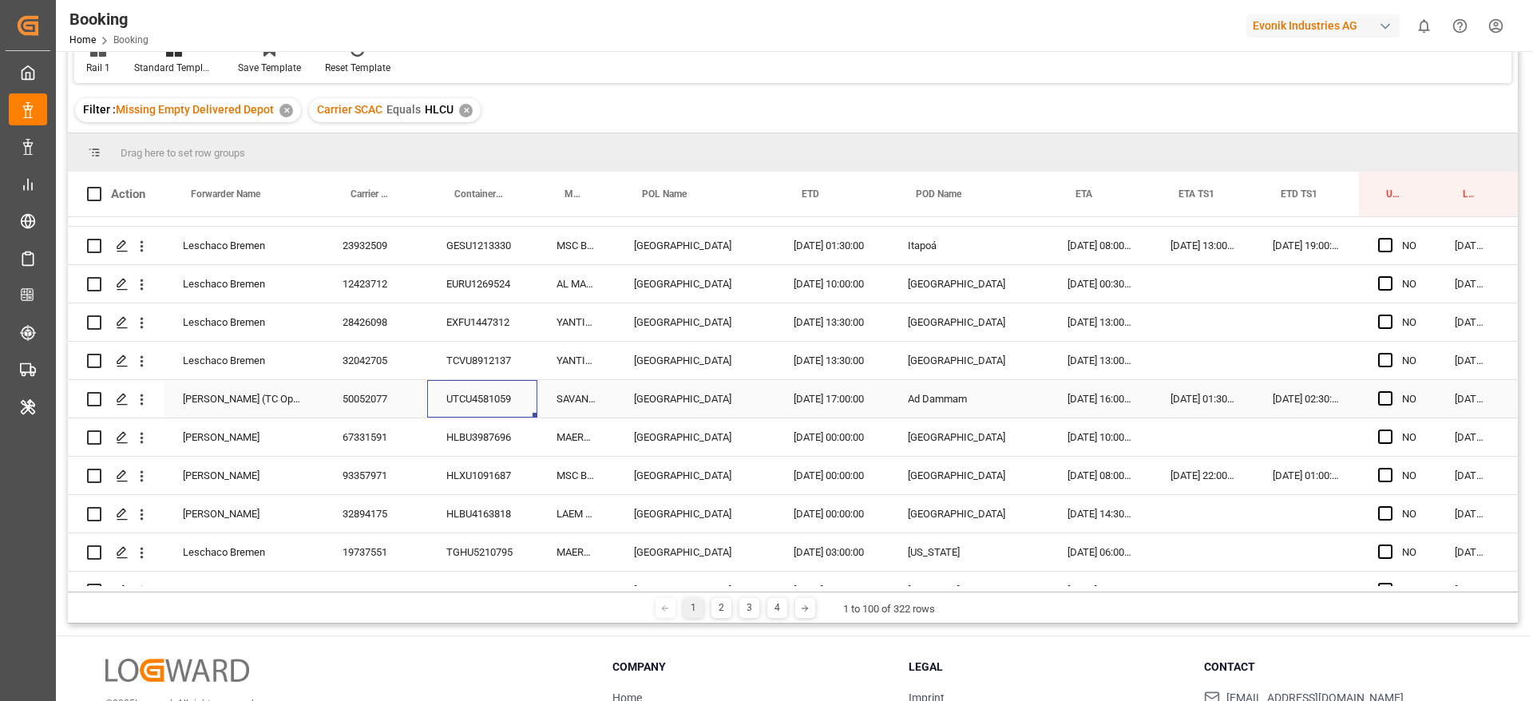
click at [450, 426] on div "HLBU3987696" at bounding box center [482, 437] width 110 height 38
click at [465, 485] on div "HLXU1091687" at bounding box center [482, 476] width 110 height 38
click at [508, 523] on div "HLBU4163818" at bounding box center [482, 514] width 110 height 38
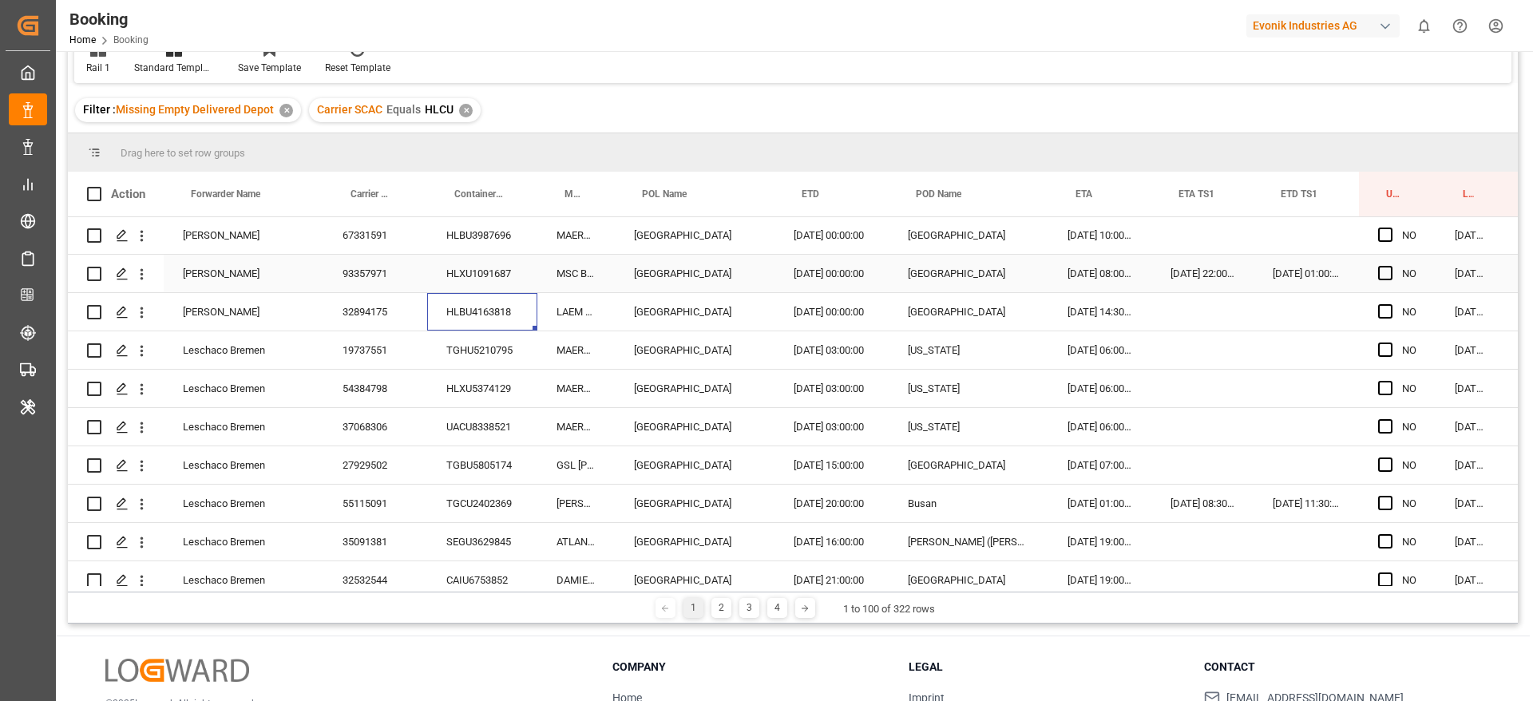
scroll to position [958, 0]
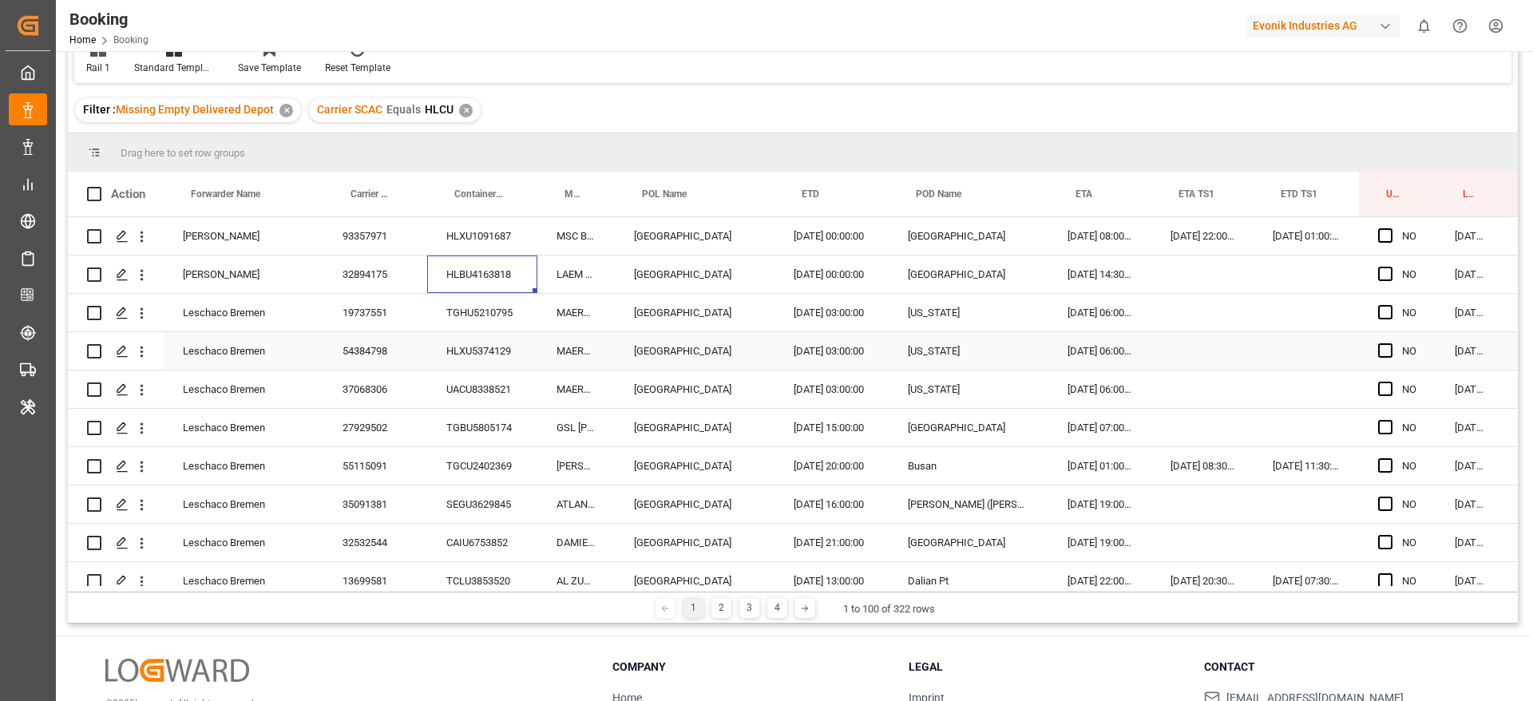
click at [485, 323] on div "TGHU5210795" at bounding box center [482, 313] width 110 height 38
click at [500, 339] on div "HLXU5374129" at bounding box center [482, 351] width 110 height 38
click at [478, 398] on div "UACU8338521" at bounding box center [482, 389] width 110 height 38
click at [493, 430] on div "TGBU5805174" at bounding box center [482, 428] width 110 height 38
click at [470, 461] on div "TGCU2402369" at bounding box center [482, 466] width 110 height 38
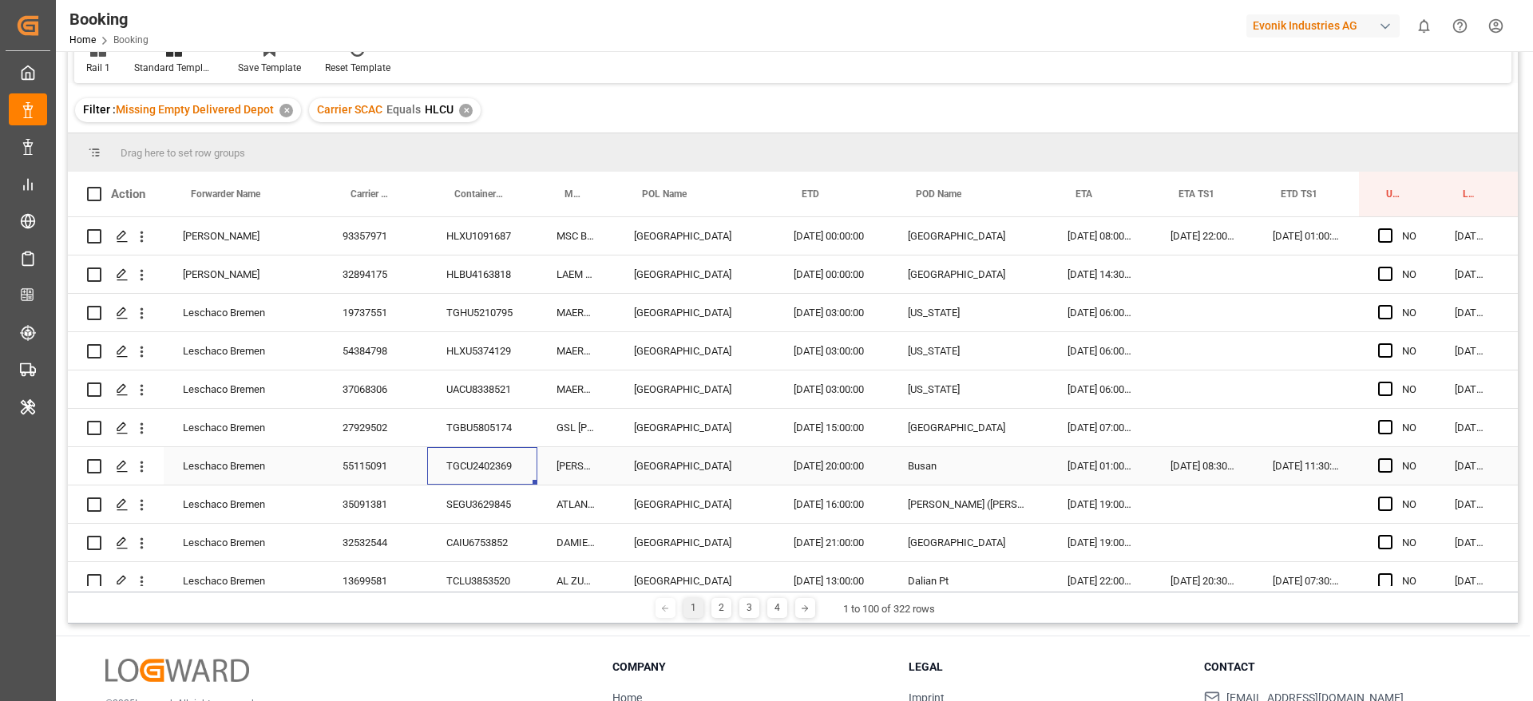
click at [473, 503] on div "SEGU3629845" at bounding box center [482, 504] width 110 height 38
click at [141, 424] on icon "open menu" at bounding box center [142, 428] width 3 height 11
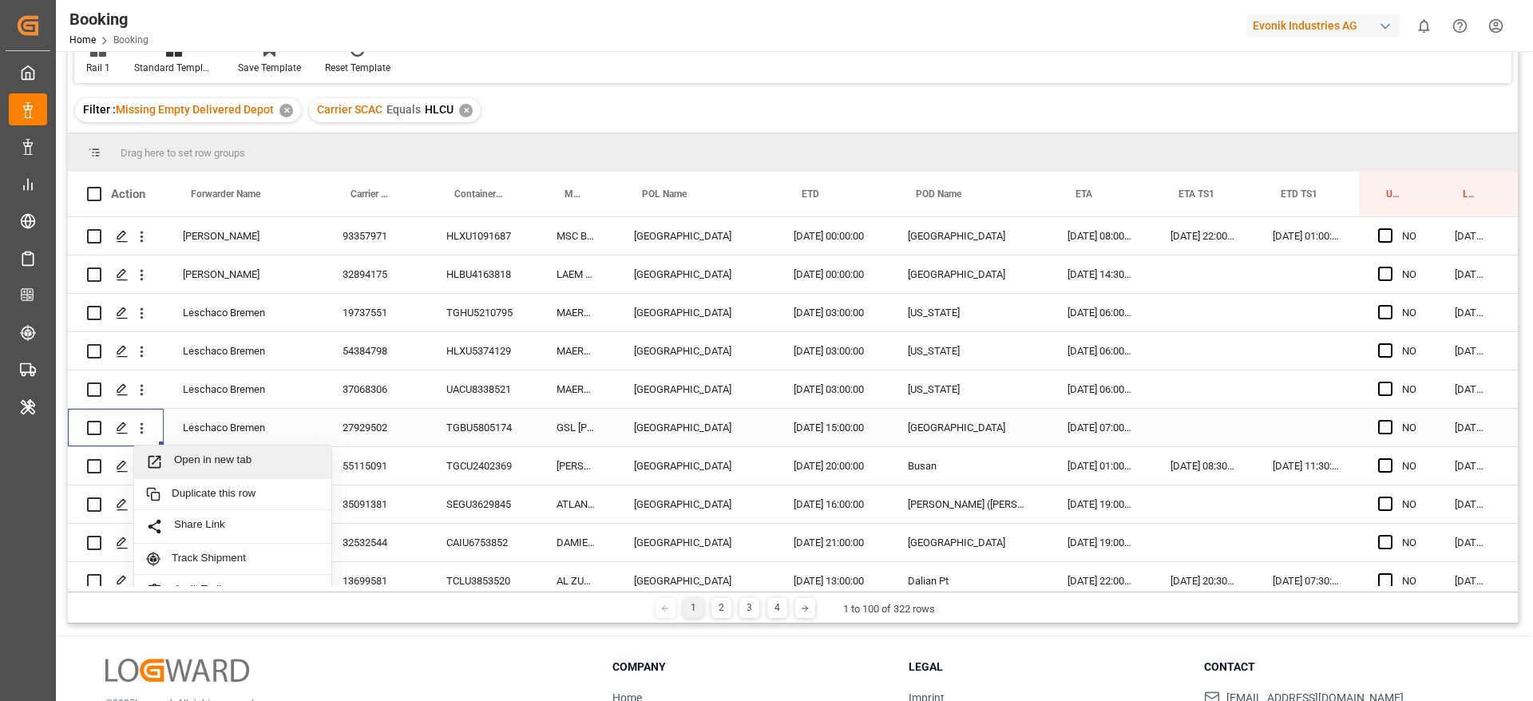
click at [197, 462] on span "Open in new tab" at bounding box center [246, 462] width 145 height 17
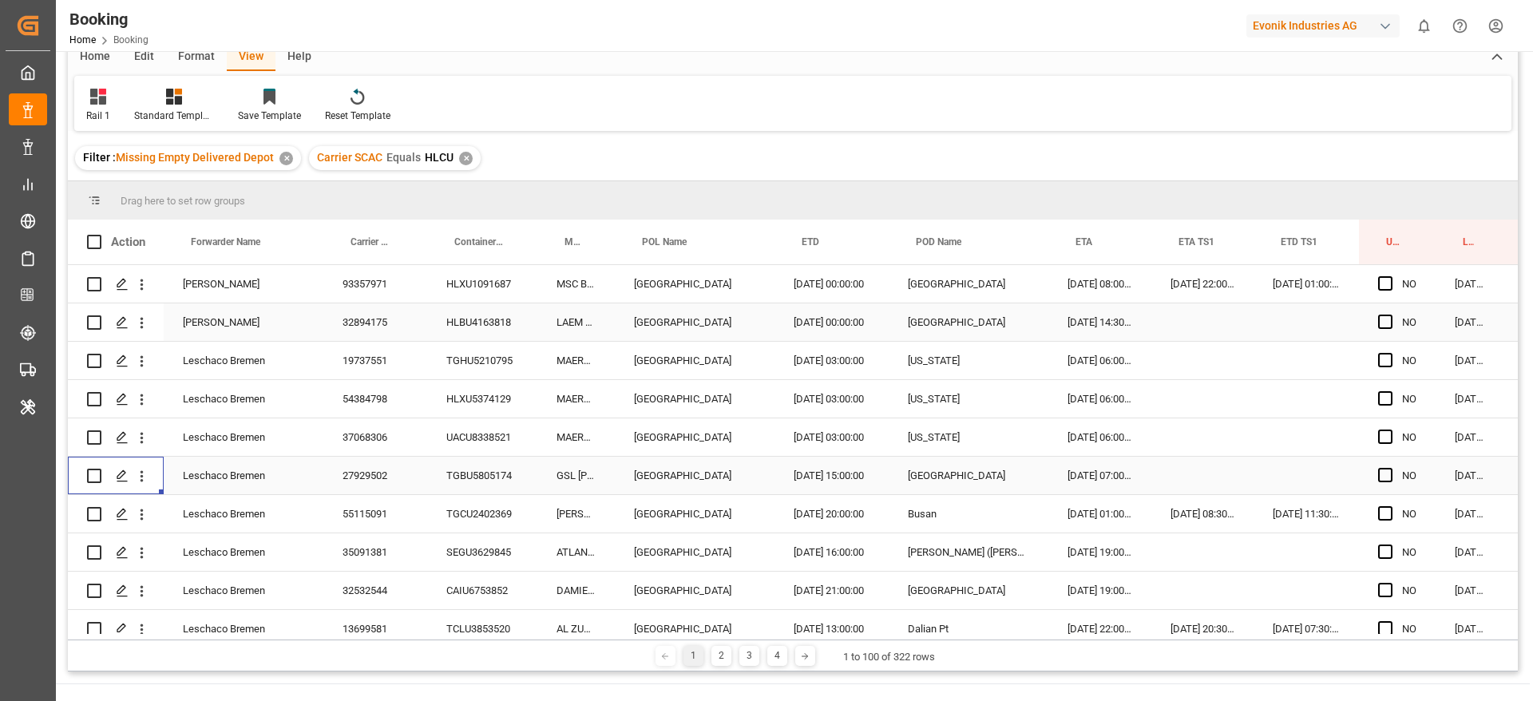
click at [457, 495] on div "TGCU2402369" at bounding box center [482, 514] width 110 height 38
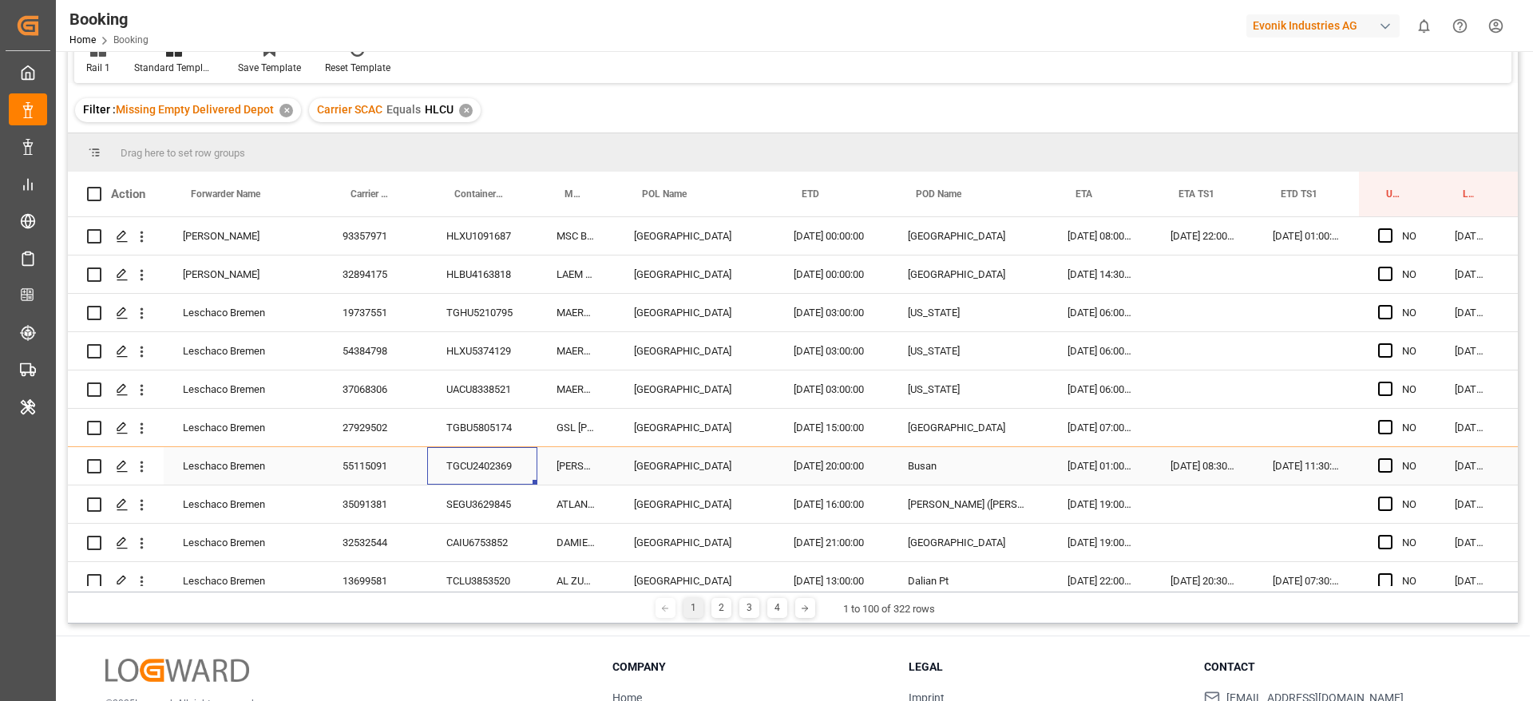
click at [488, 497] on div "SEGU3629845" at bounding box center [482, 504] width 110 height 38
click at [499, 541] on div "CAIU6753852" at bounding box center [482, 543] width 110 height 38
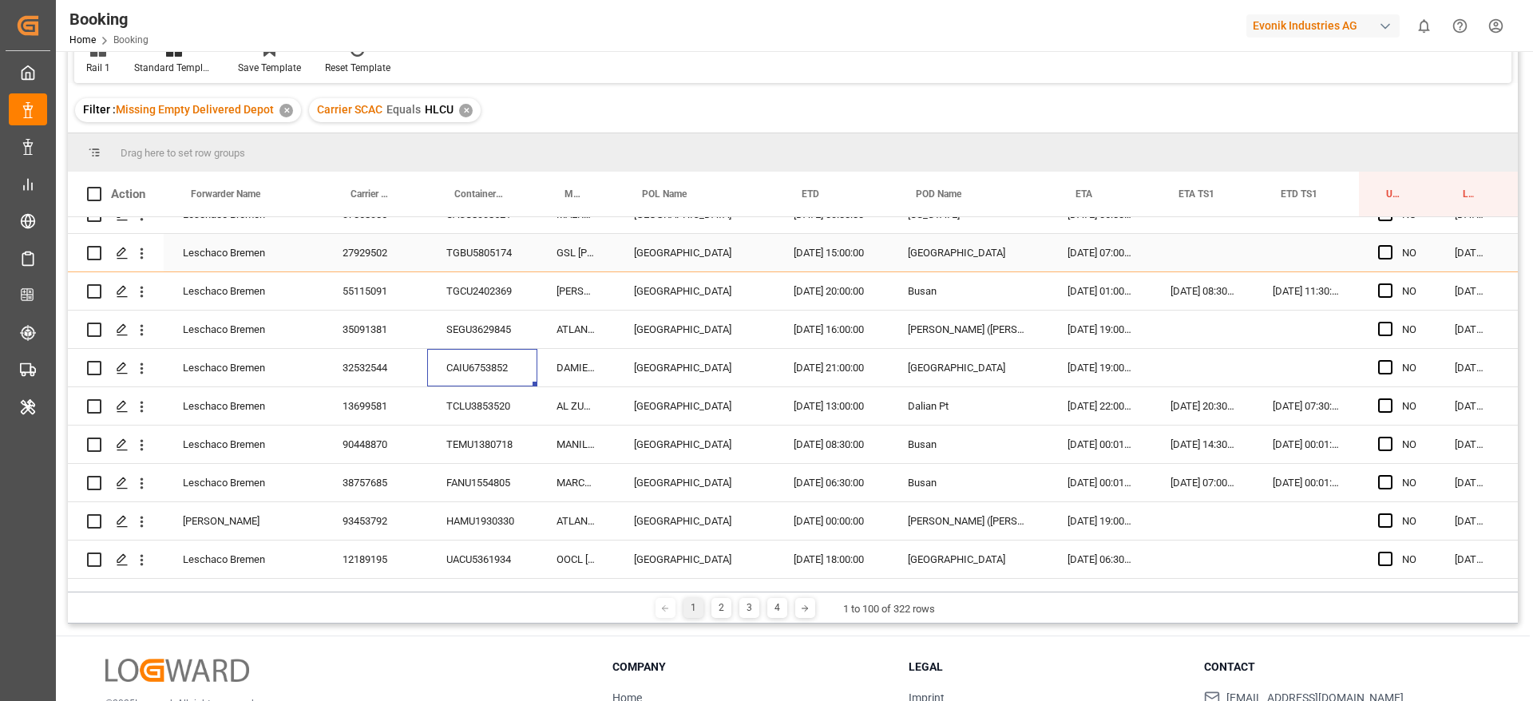
scroll to position [1198, 0]
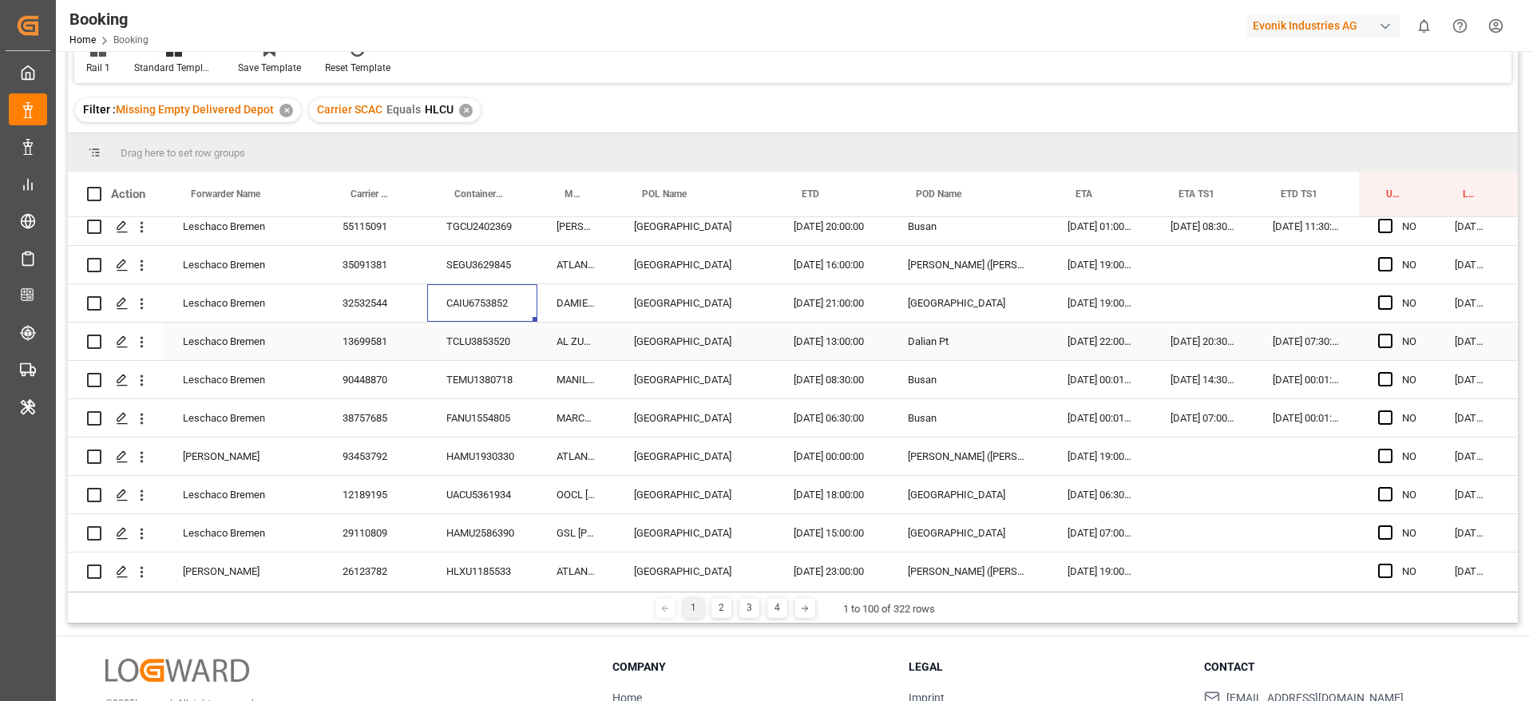
click at [488, 339] on div "TCLU3853520" at bounding box center [482, 342] width 110 height 38
click at [467, 379] on div "TEMU1380718" at bounding box center [482, 380] width 110 height 38
click at [518, 412] on div "FANU1554805" at bounding box center [482, 418] width 110 height 38
click at [492, 446] on div "HAMU1930330" at bounding box center [482, 457] width 110 height 38
click at [460, 483] on div "UACU5361934" at bounding box center [482, 495] width 110 height 38
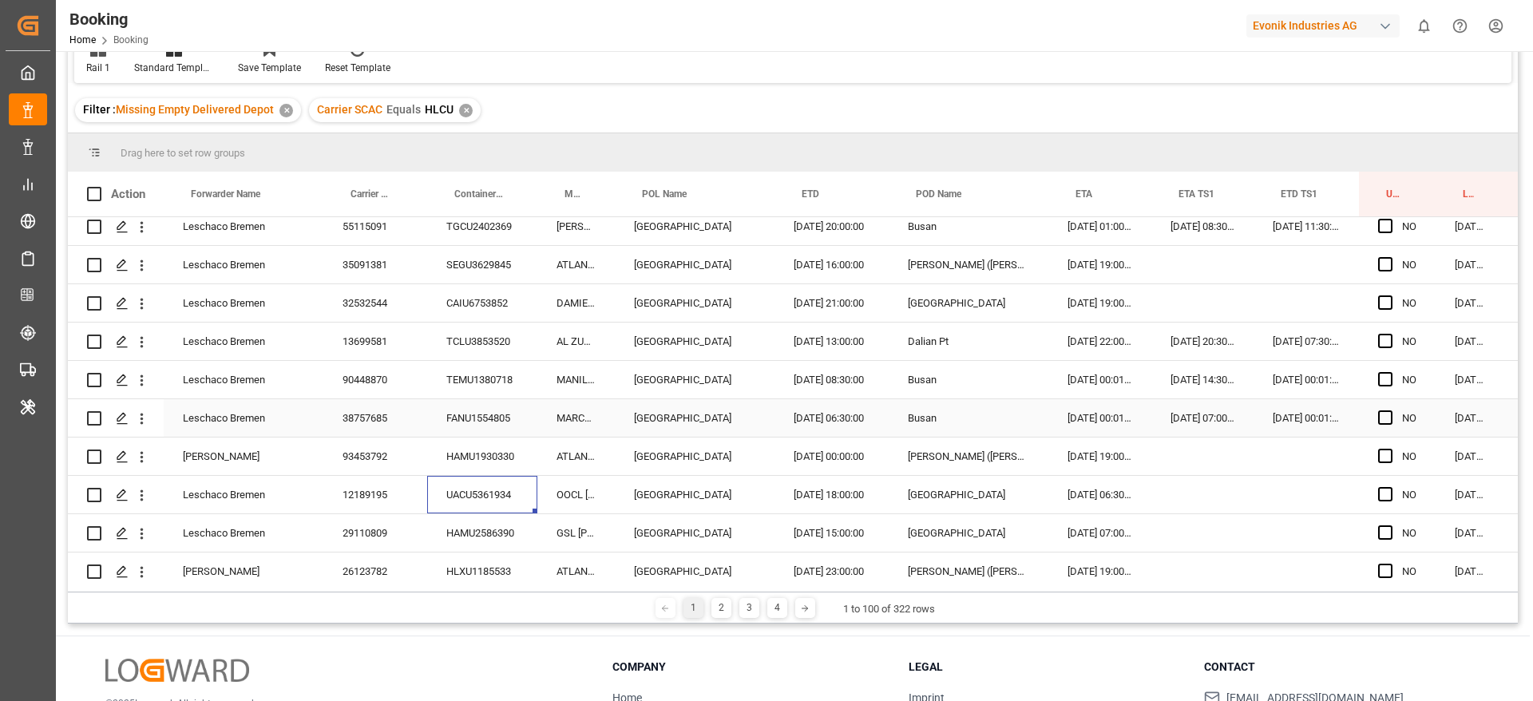
click at [365, 424] on div "38757685" at bounding box center [375, 418] width 104 height 38
click at [459, 490] on div "UACU5361934" at bounding box center [482, 495] width 110 height 38
click at [495, 558] on div "HLXU1185533" at bounding box center [482, 572] width 110 height 38
click at [496, 528] on div "HAMU2586390" at bounding box center [482, 533] width 110 height 38
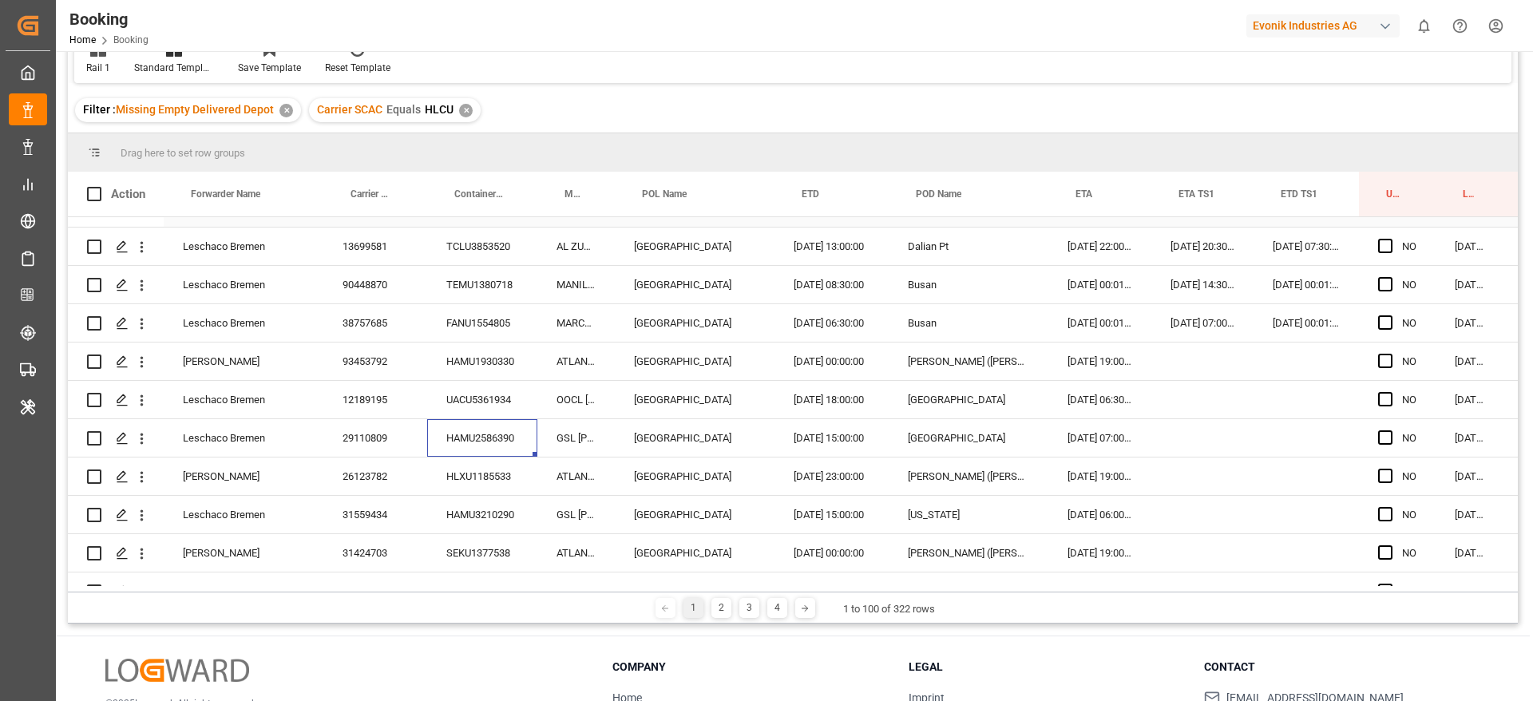
scroll to position [1437, 0]
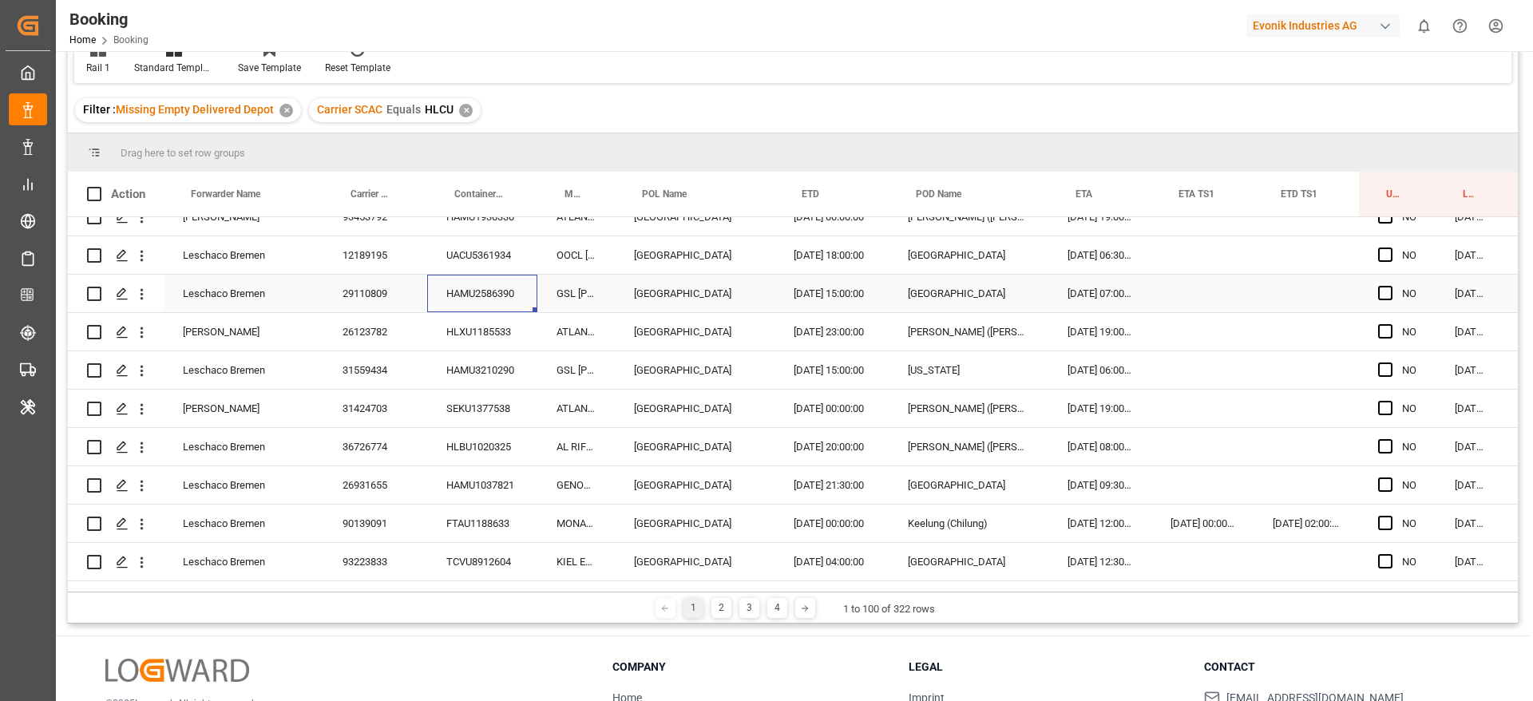
click at [481, 327] on div "HLXU1185533" at bounding box center [482, 332] width 110 height 38
click at [473, 374] on div "HAMU3210290" at bounding box center [482, 370] width 110 height 38
click at [502, 406] on div "SEKU1377538" at bounding box center [482, 409] width 110 height 38
click at [501, 432] on div "HLBU1020325" at bounding box center [482, 447] width 110 height 38
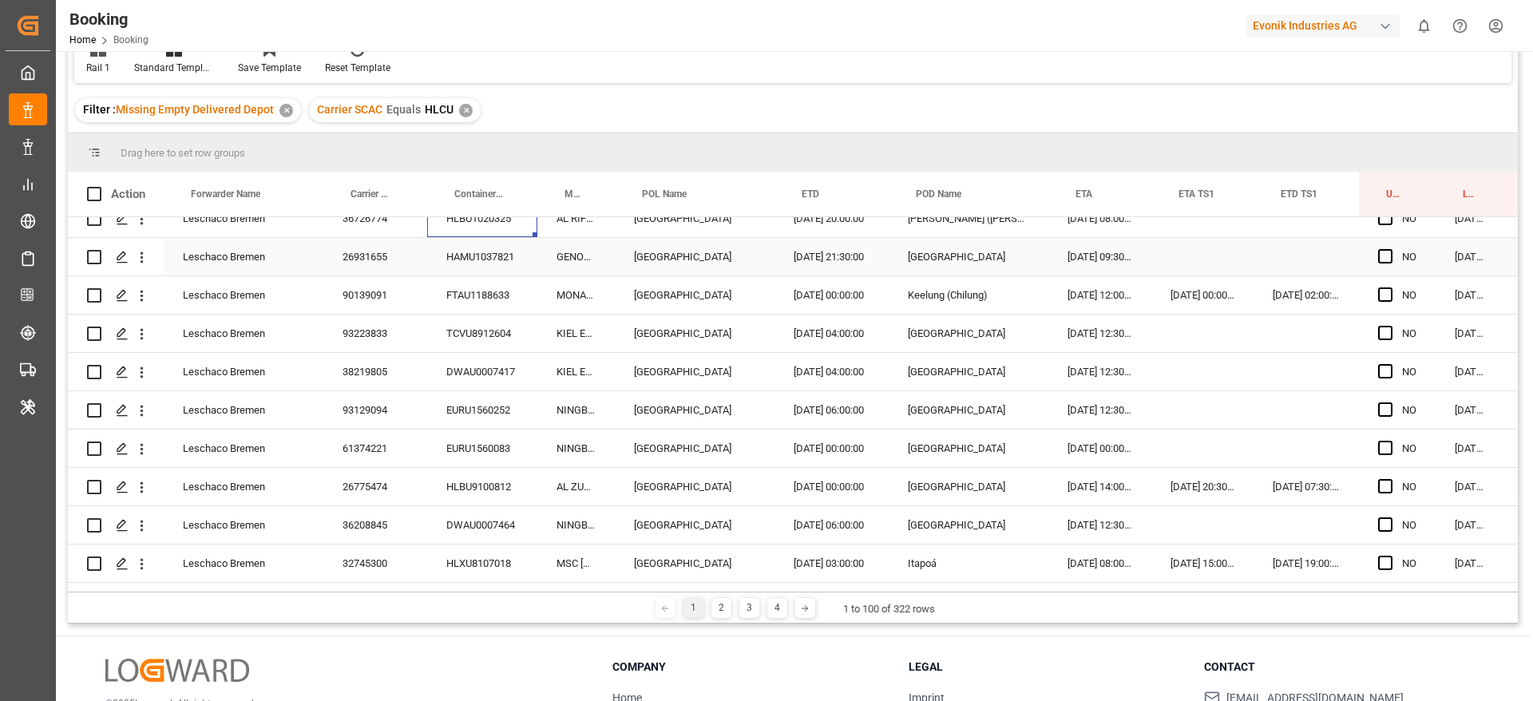
scroll to position [1677, 0]
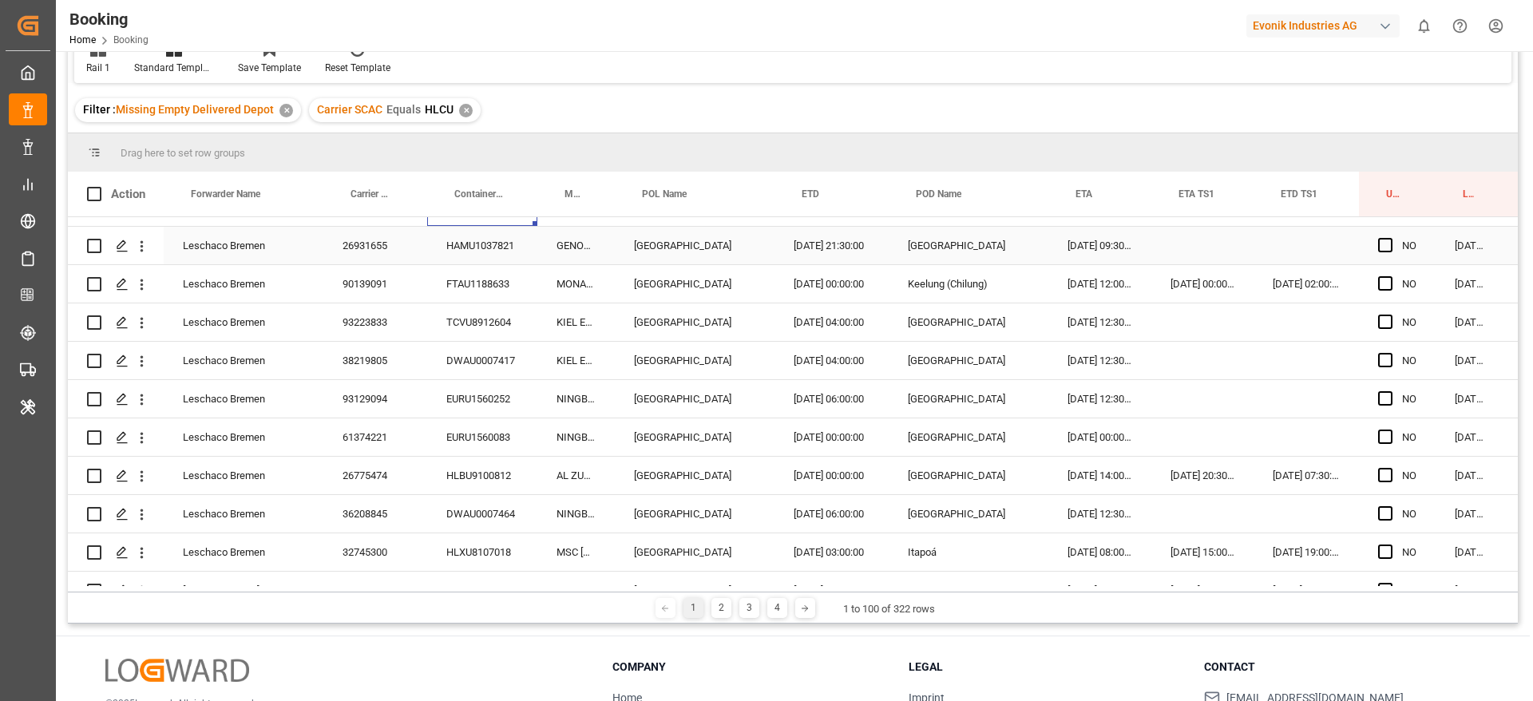
click at [475, 253] on div "HAMU1037821" at bounding box center [482, 246] width 110 height 38
click at [467, 294] on div "FTAU1188633" at bounding box center [482, 284] width 110 height 38
click at [468, 327] on div "TCVU8912604" at bounding box center [482, 322] width 110 height 38
click at [527, 374] on div "DWAU0007417" at bounding box center [482, 361] width 110 height 38
click at [537, 419] on div "NINGBO EXPRESS" at bounding box center [575, 437] width 77 height 38
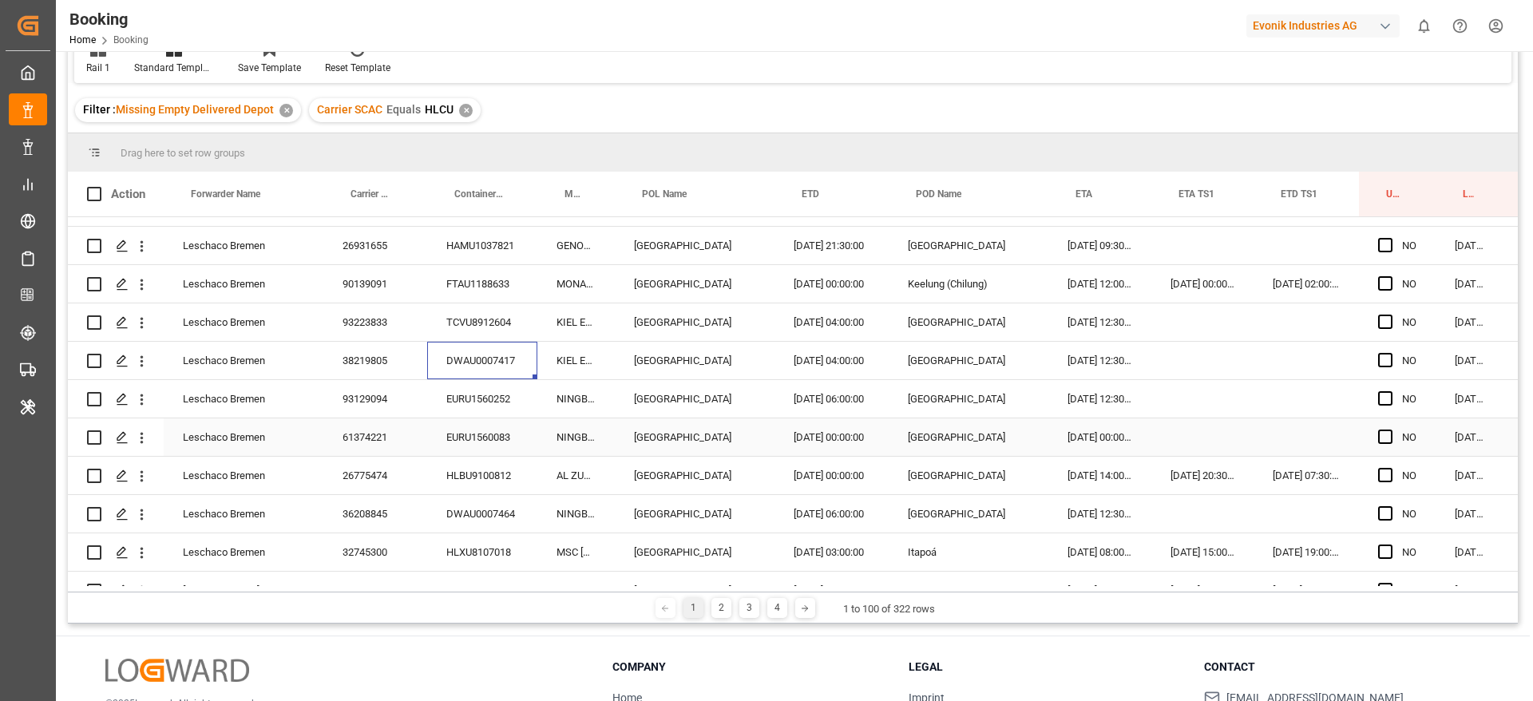
click at [502, 407] on div "EURU1560252" at bounding box center [482, 399] width 110 height 38
click at [458, 419] on div "EURU1560083" at bounding box center [482, 437] width 110 height 38
click at [484, 440] on div "EURU1560083" at bounding box center [482, 437] width 110 height 38
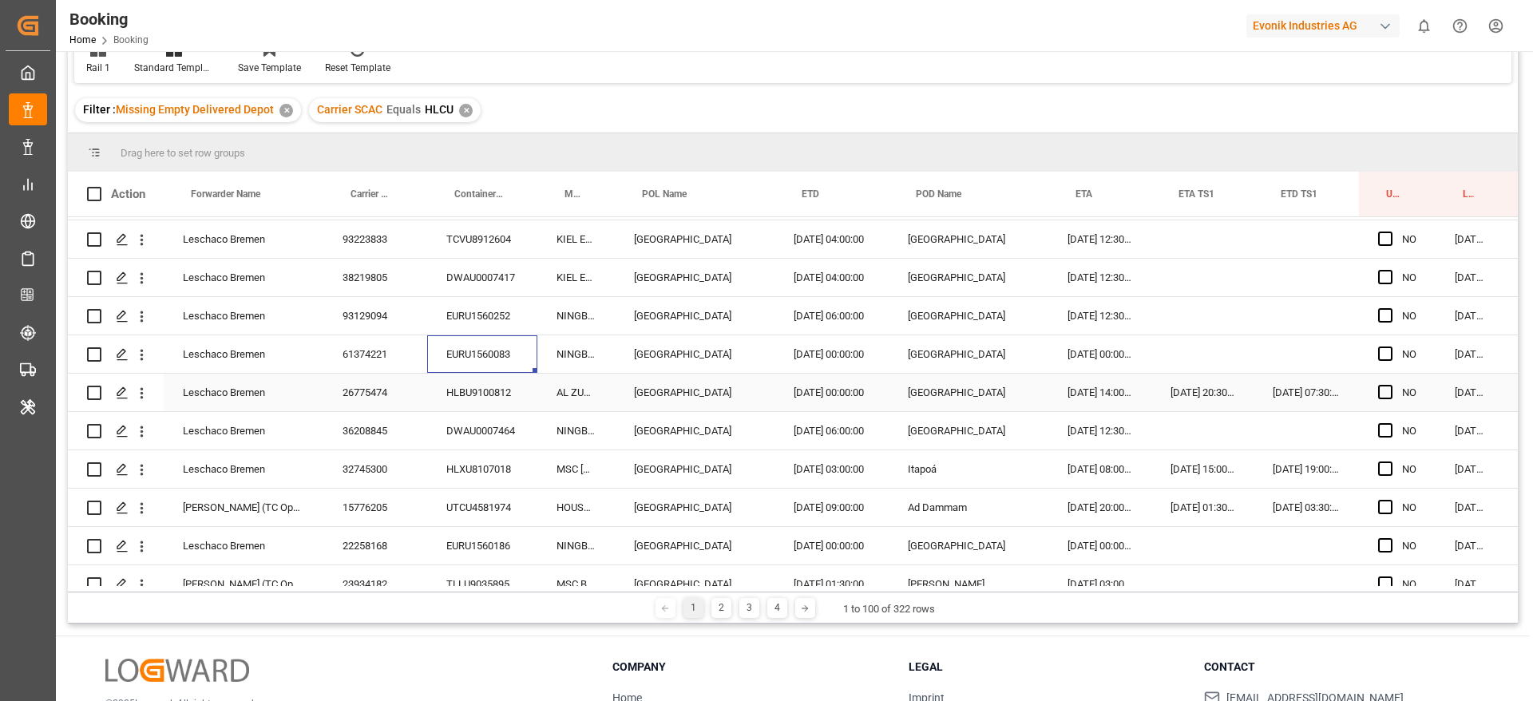
scroll to position [1797, 0]
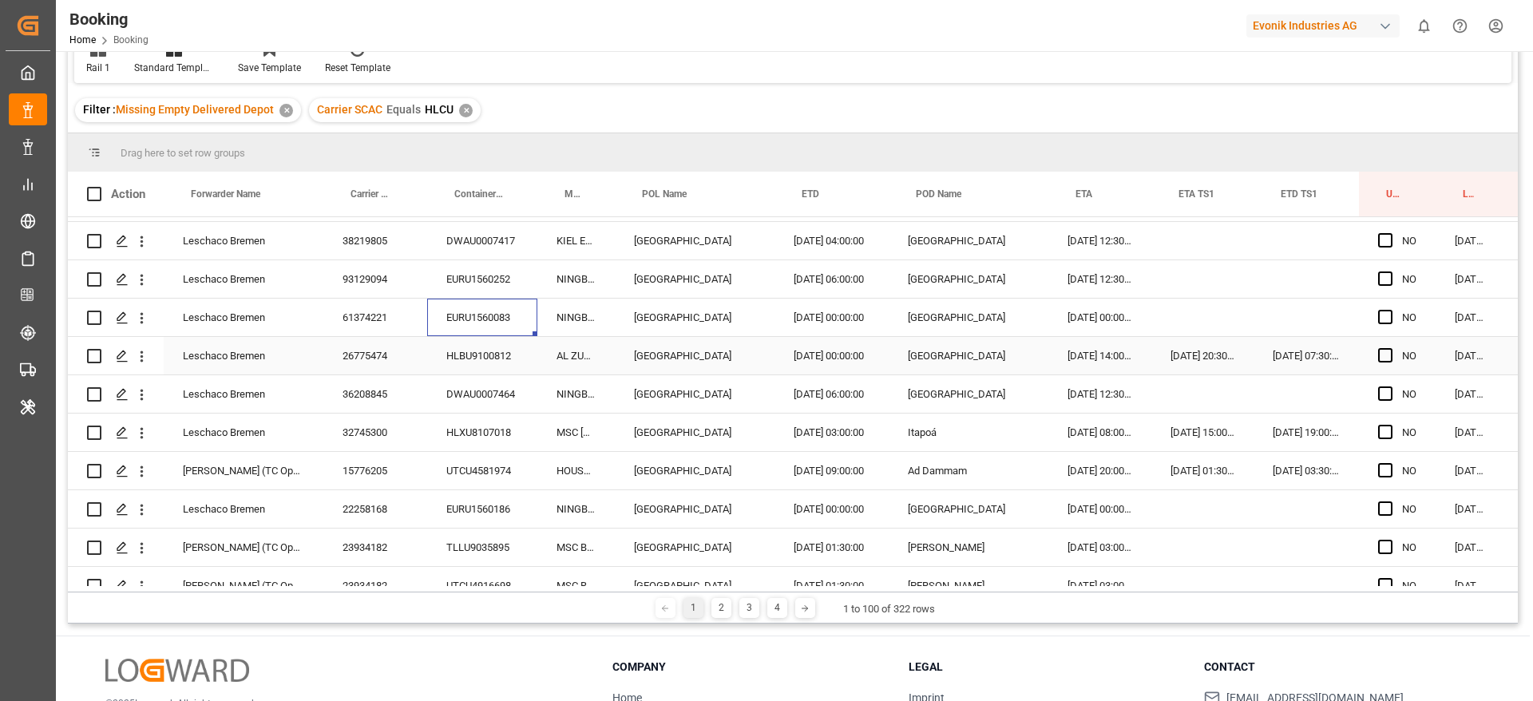
click at [485, 369] on div "HLBU9100812" at bounding box center [482, 356] width 110 height 38
click at [442, 381] on div "DWAU0007464" at bounding box center [482, 394] width 110 height 38
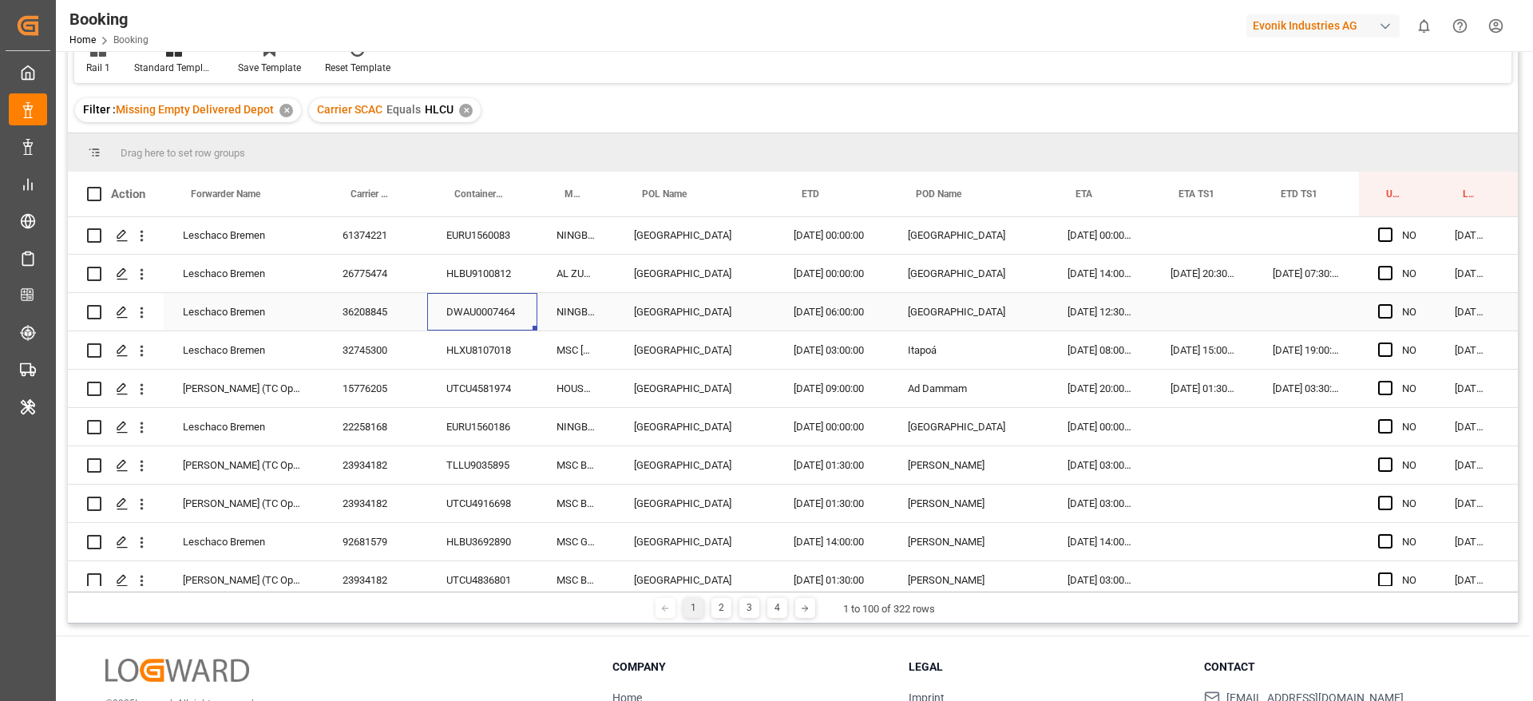
scroll to position [1916, 0]
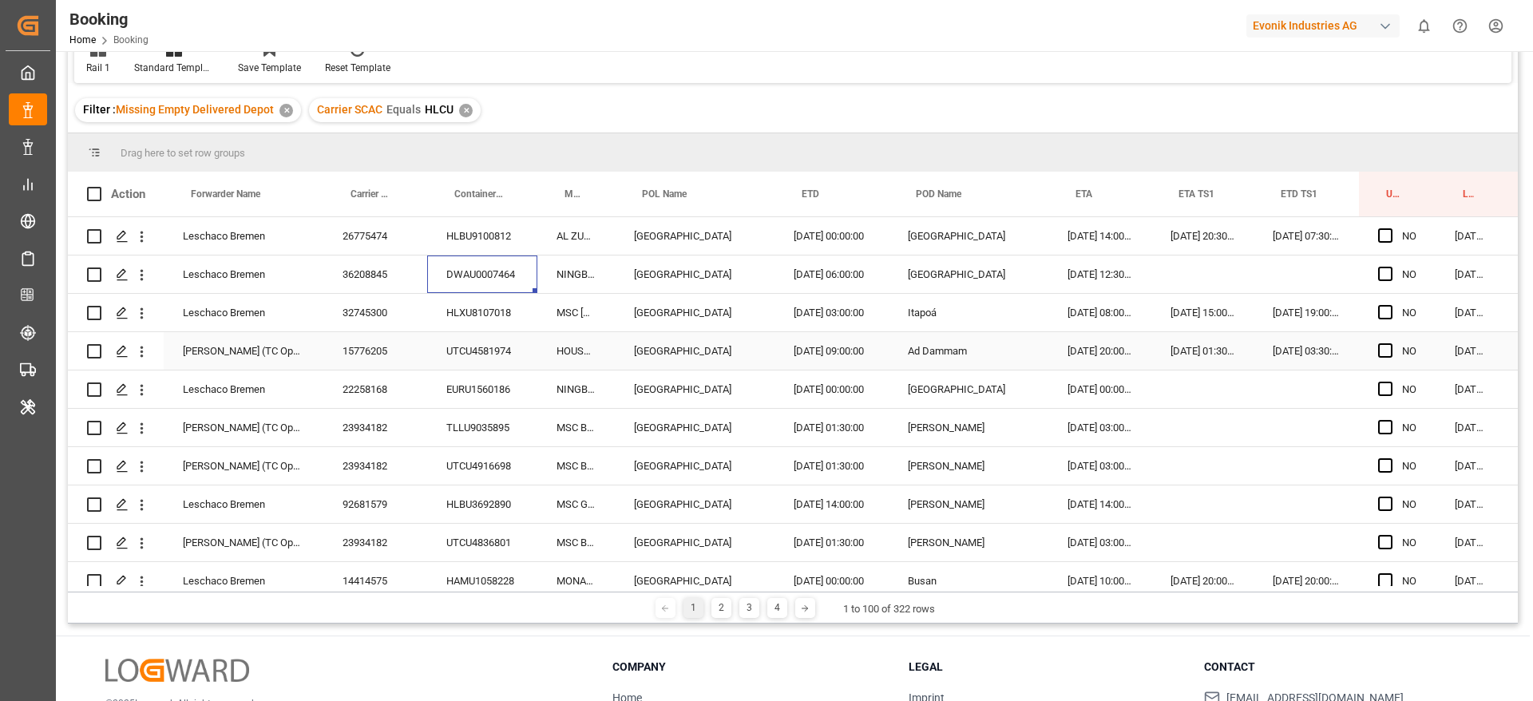
click at [465, 313] on div "HLXU8107018" at bounding box center [482, 313] width 110 height 38
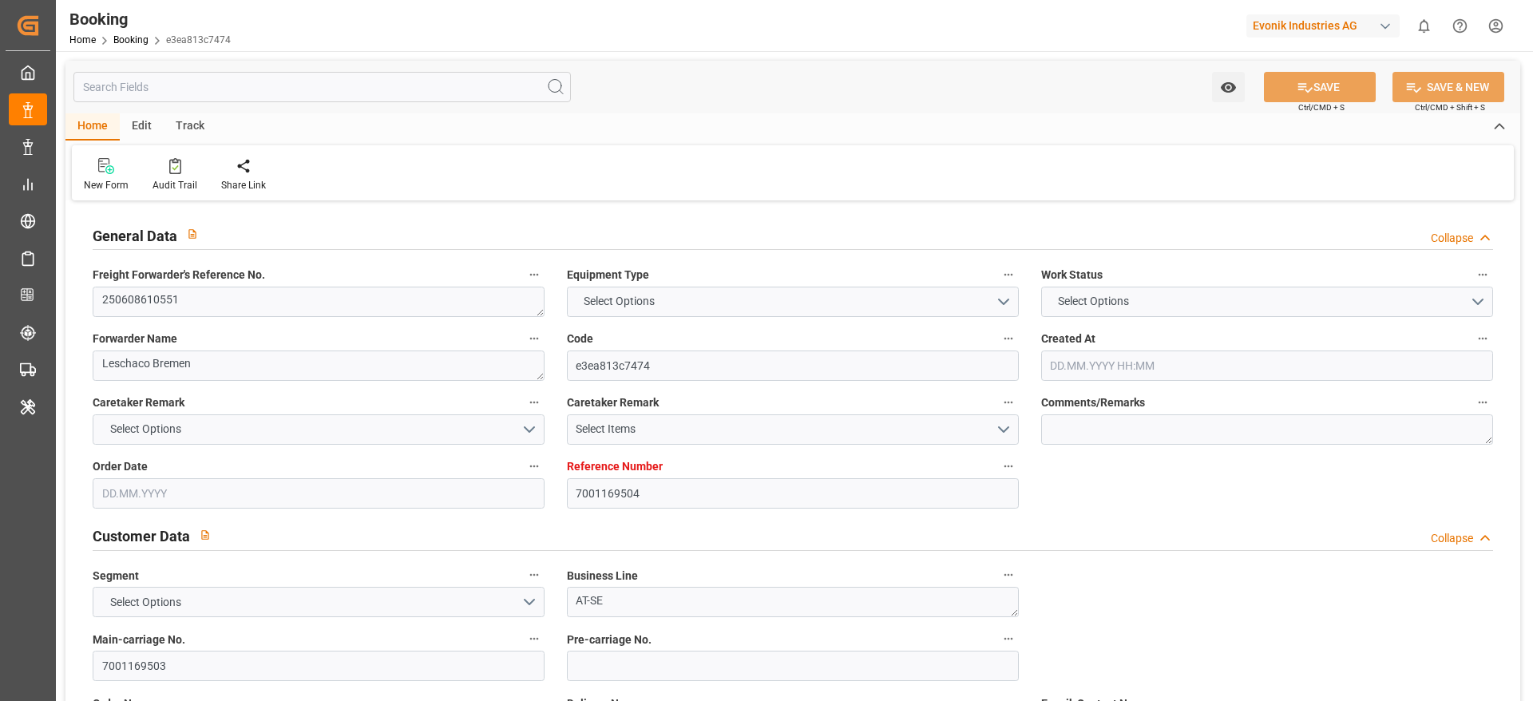
type textarea "250608610551"
type textarea "Leschaco Bremen"
type input "e3ea813c7474"
type input "7001169504"
type textarea "AT-SE"
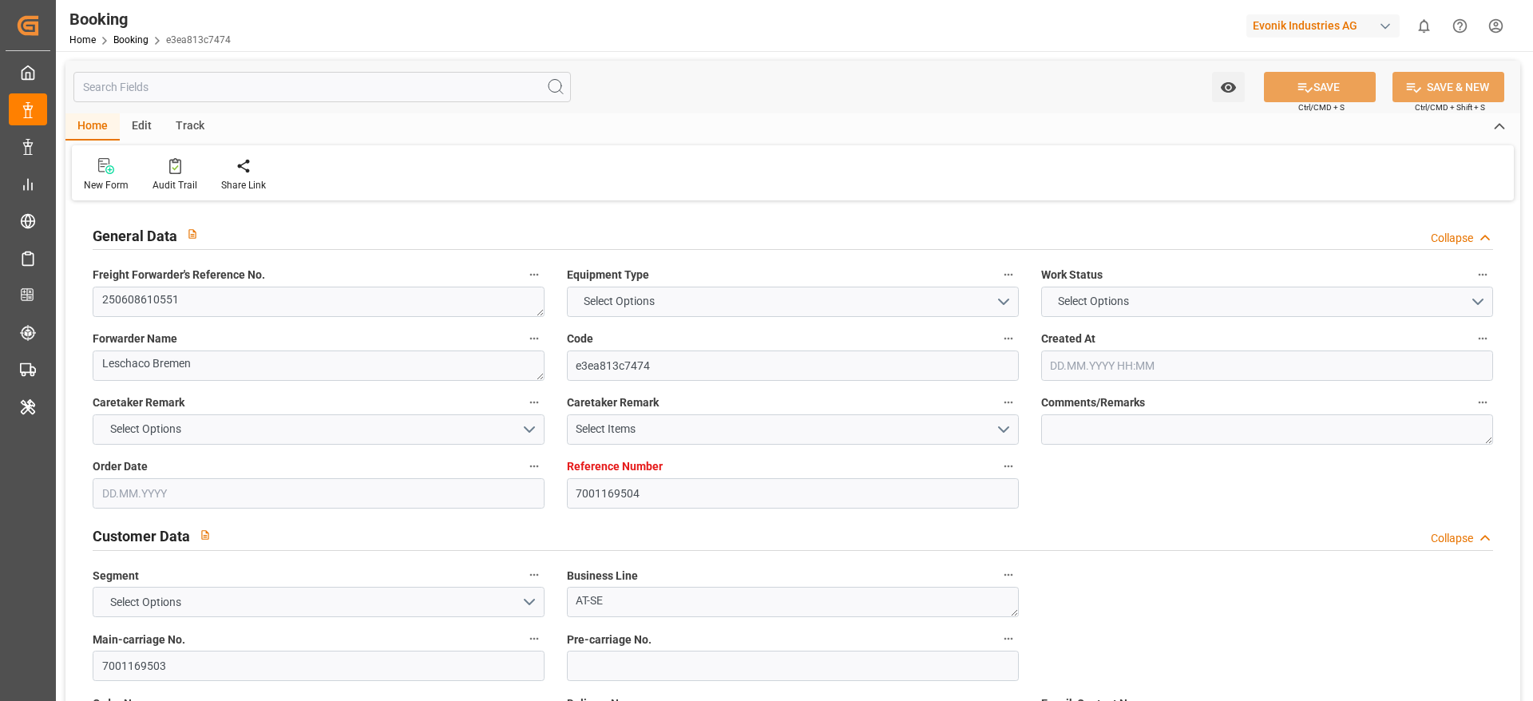
type input "7001169503"
type textarea "clara.cabrera@evonik.com"
type textarea "DAP"
type textarea "ADDISON"
type textarea "3"
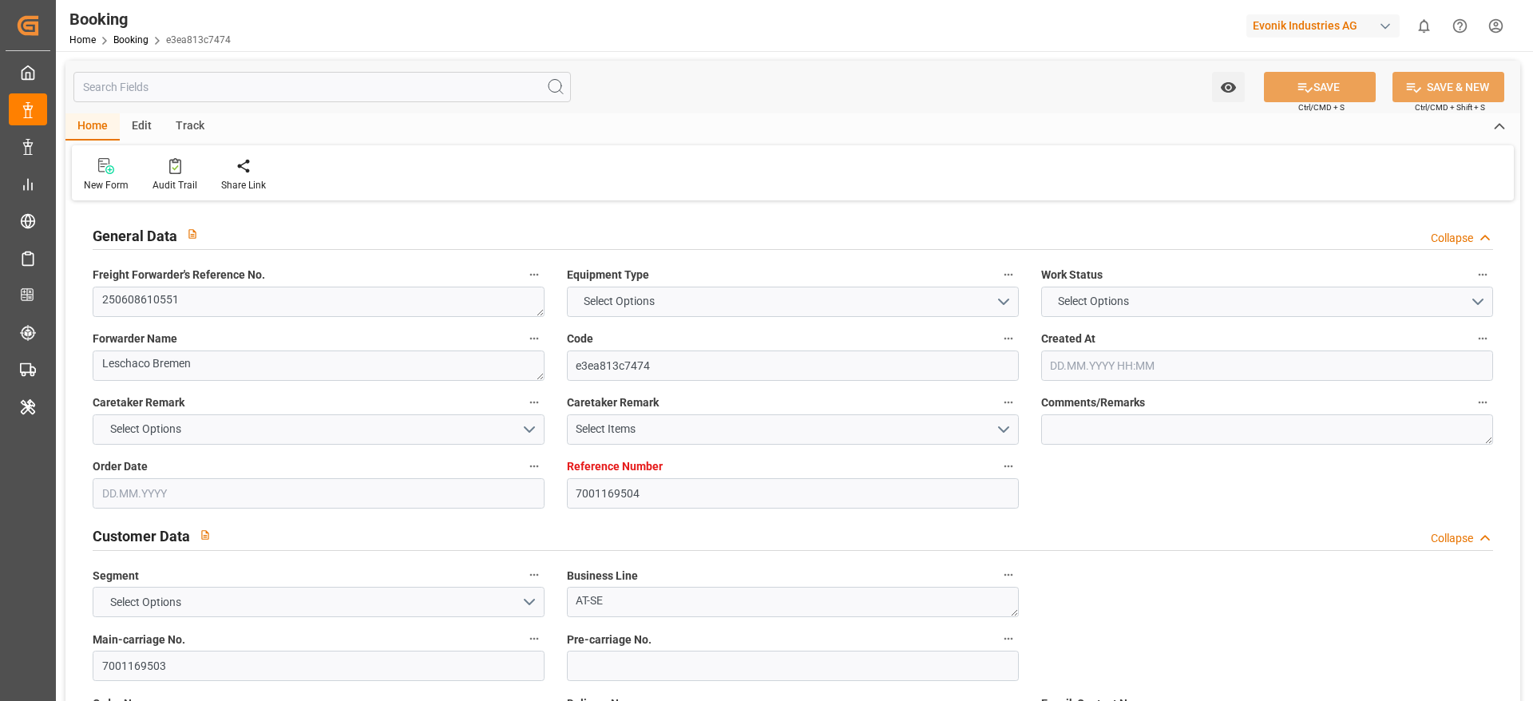
type textarea "Rheinfelden"
type textarea "HLBU3903036"
type input "ADAMS"
type input "HLCU"
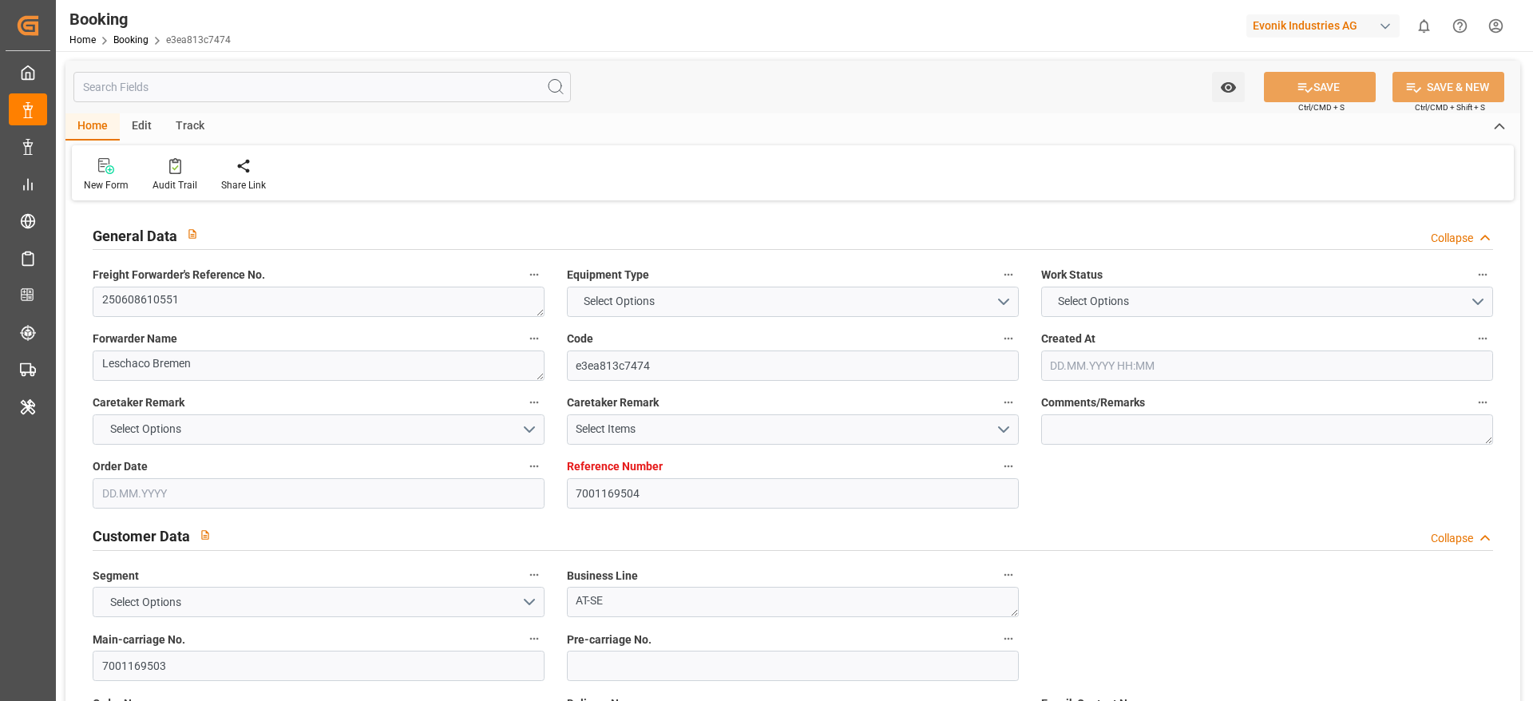
type textarea "23633774"
type input "Wilhelmshaven"
type input "[GEOGRAPHIC_DATA]"
type input "Chicago"
type textarea "vesselName etd eta"
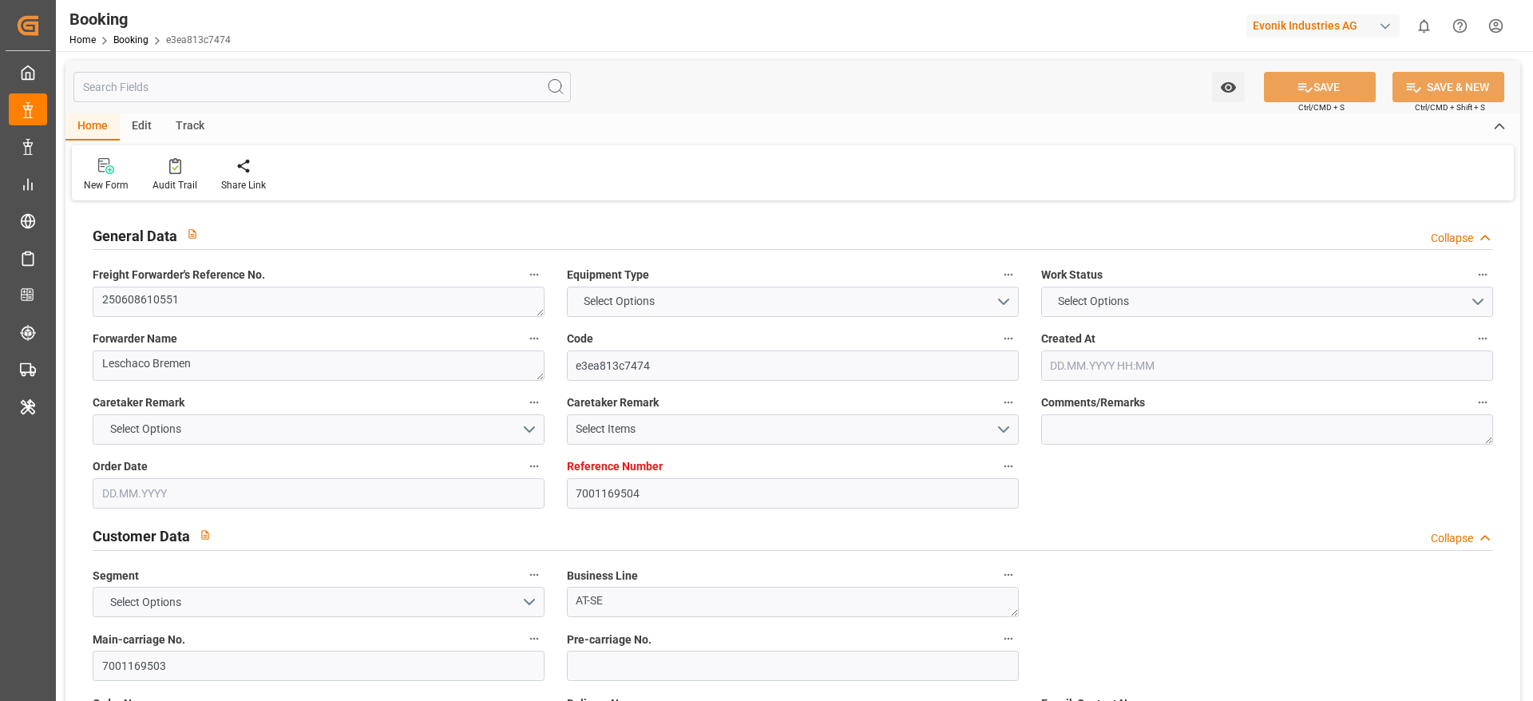
type textarea "INPUT_Evonik_Seeburger_IFTMIN_1003039042_20250811091611135.edi"
type textarea "NWC/UK North West Continent / UK_USORF_HLCU_AT-SE"
type textarea "INPUT_Evonik_Seeburger_IFTMIN_1002763959_20250515110414305.edi,INPUT_Evonik_See…"
type textarea "1003039042"
type textarea "Logward System"
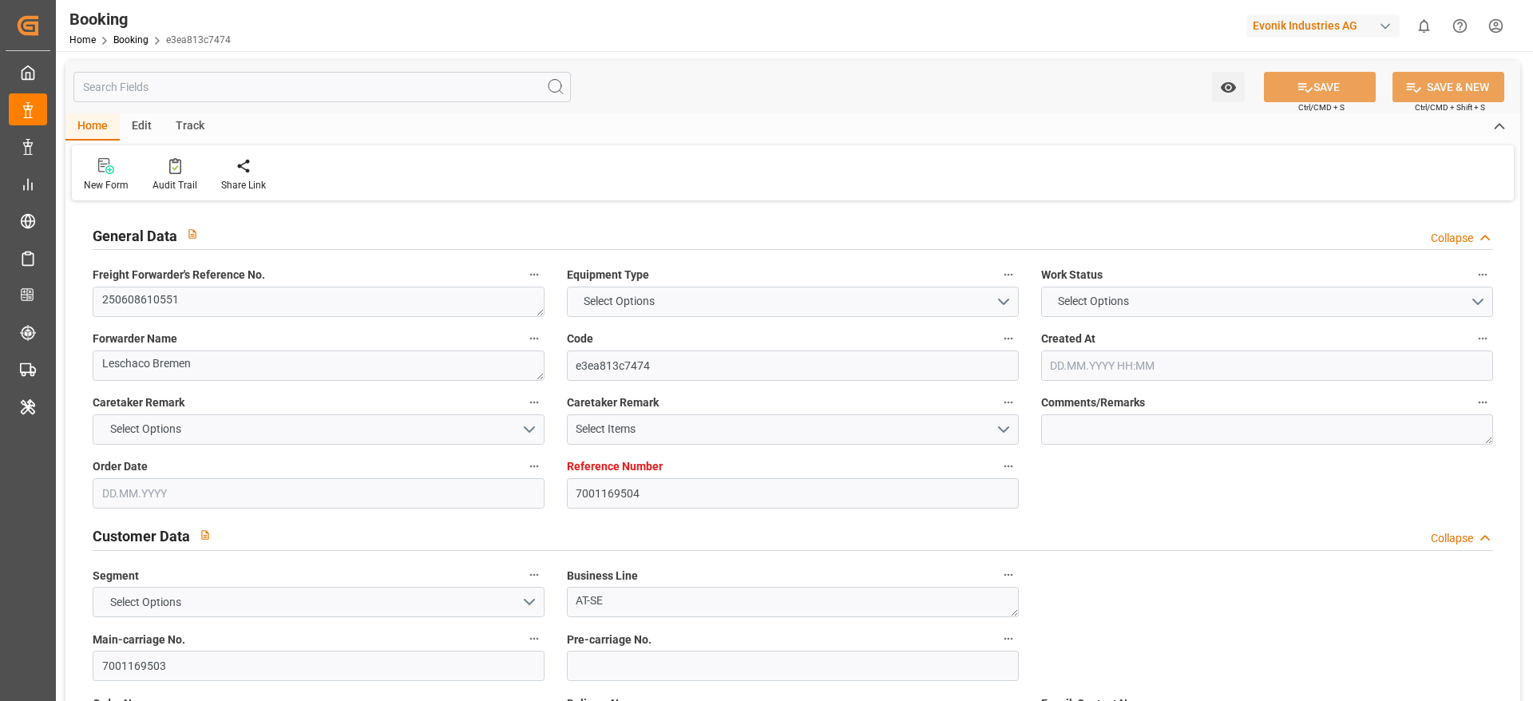
type textarea "PodRegionName-businessLine-"
type textarea "IFTSTA"
type textarea "a011t00000LcJC5AAN"
type textarea "No"
type input "WILHELMSHAVEN"
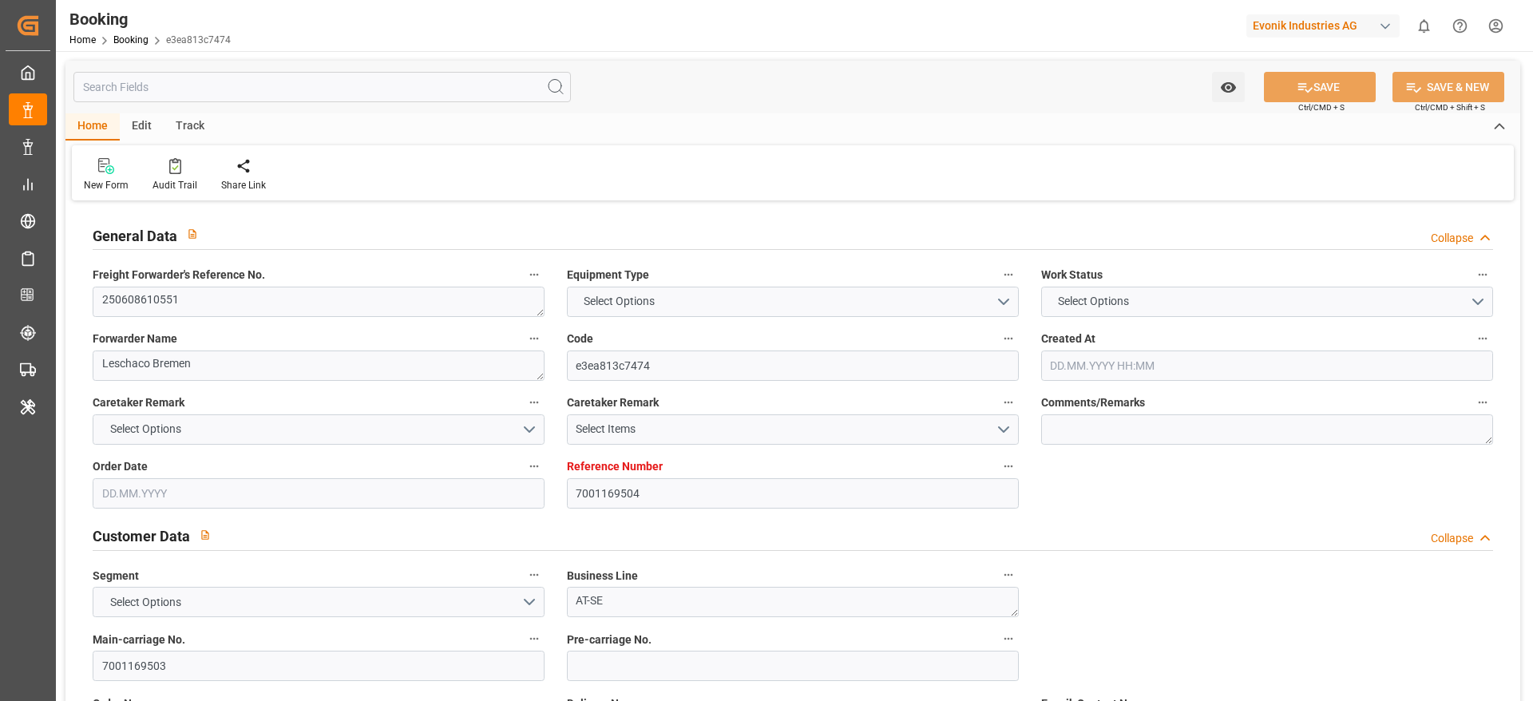
type input "NORFOLK"
type input "BREMBLENS"
type input "CH"
type input "TRUCK"
type input "531W"
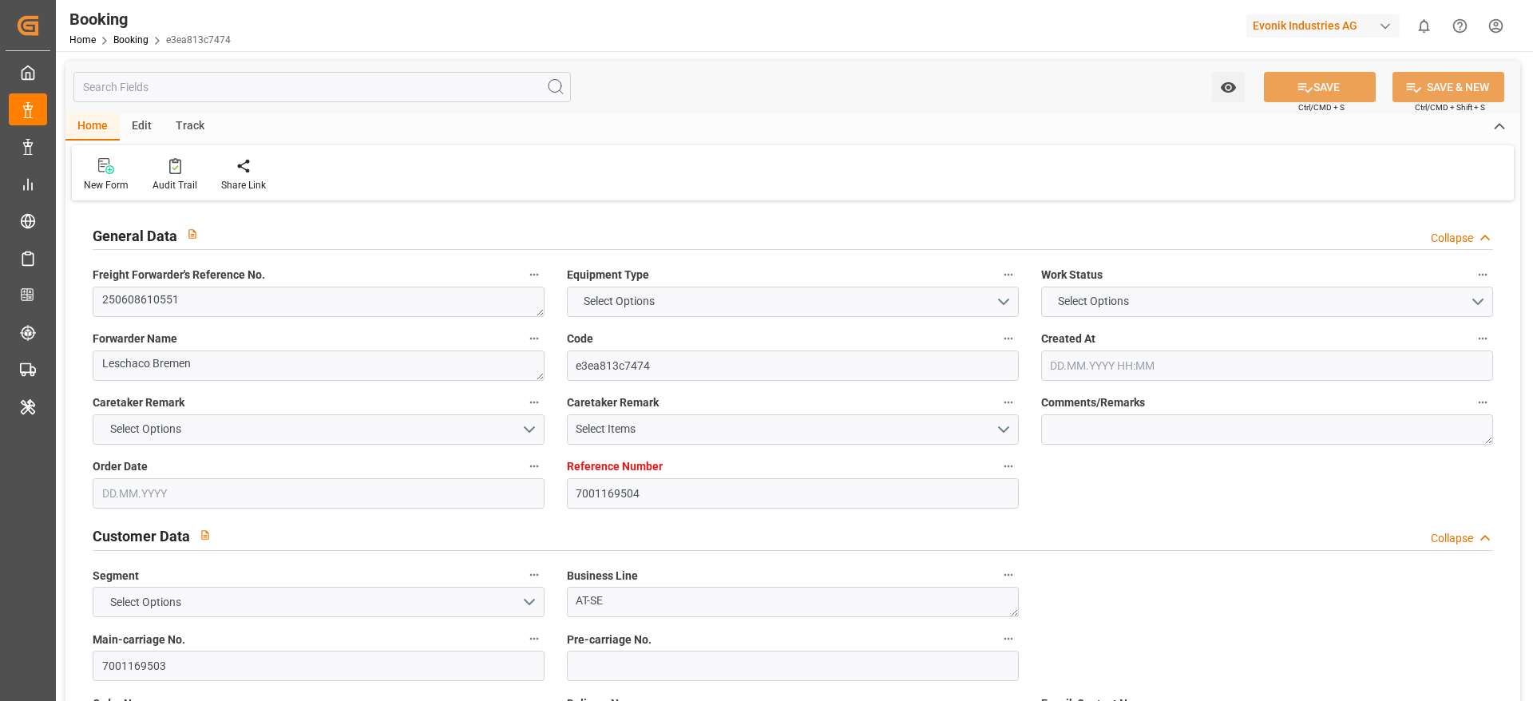
type input "VESSEL"
type input "[PERSON_NAME]"
type input "RAIL"
type input "7001169504"
type input "9260914"
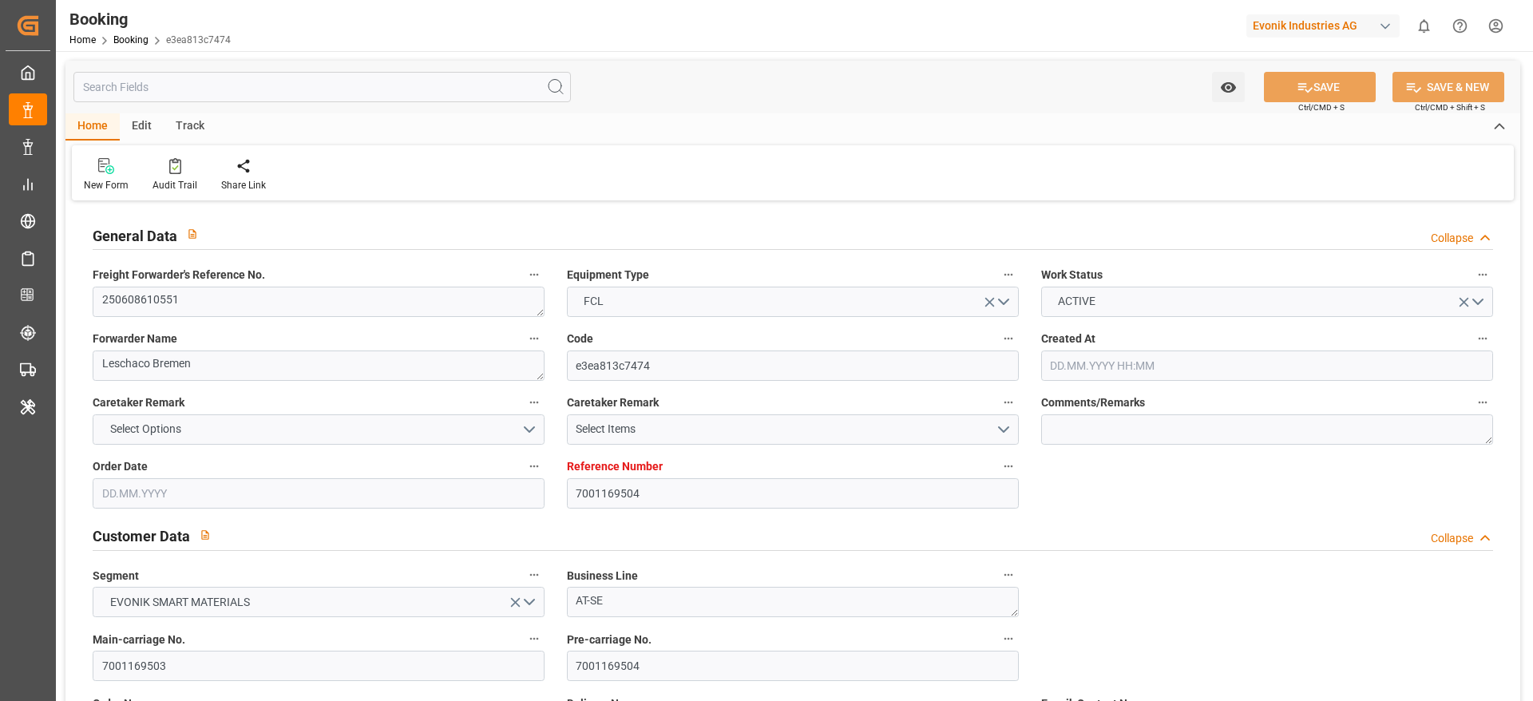
type input "9260914"
type input "Hapag Lloyd"
type input "Hapag Lloyd Aktiengesellschaft"
type input "DEWVN"
type input "USORF"
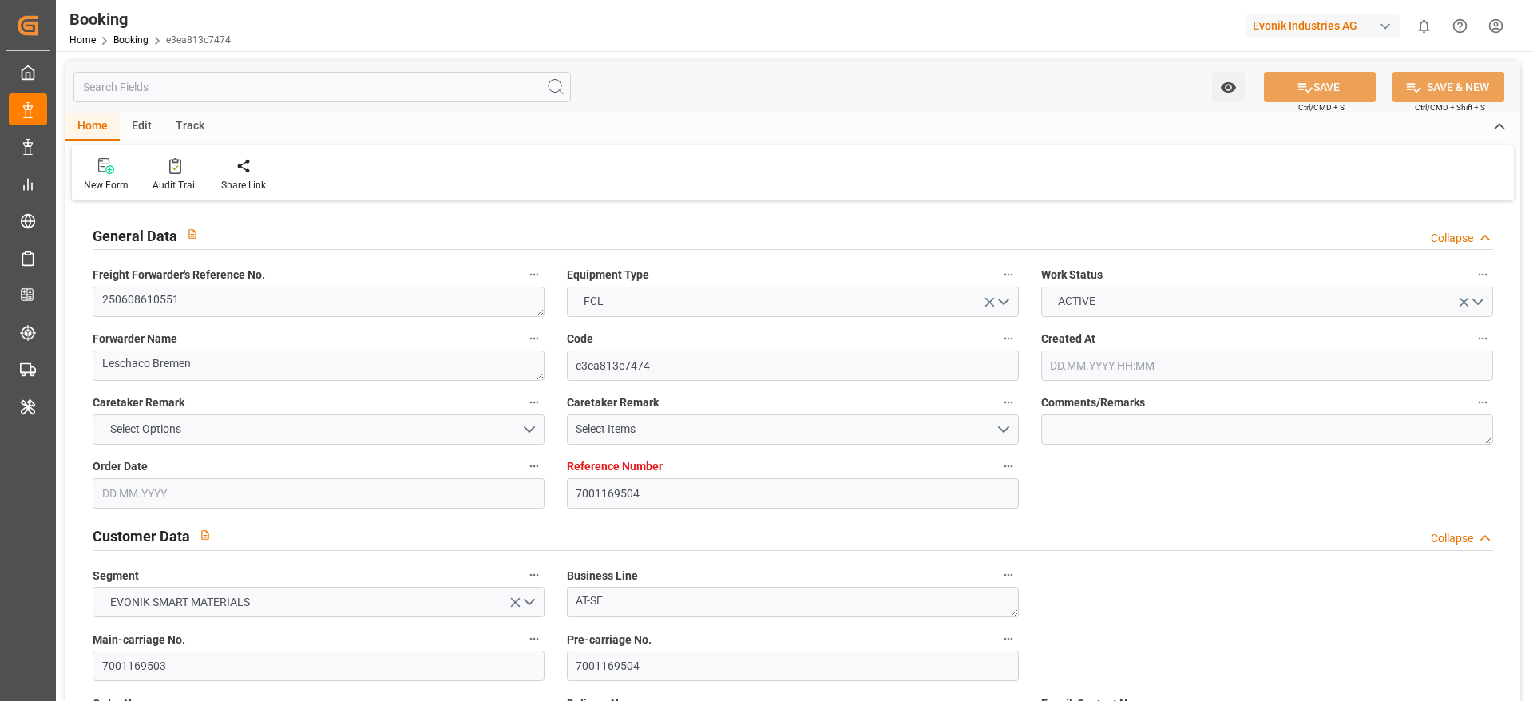
type input "11"
type input "USCHI"
type input "0"
type input "40"
type input "DEWVN"
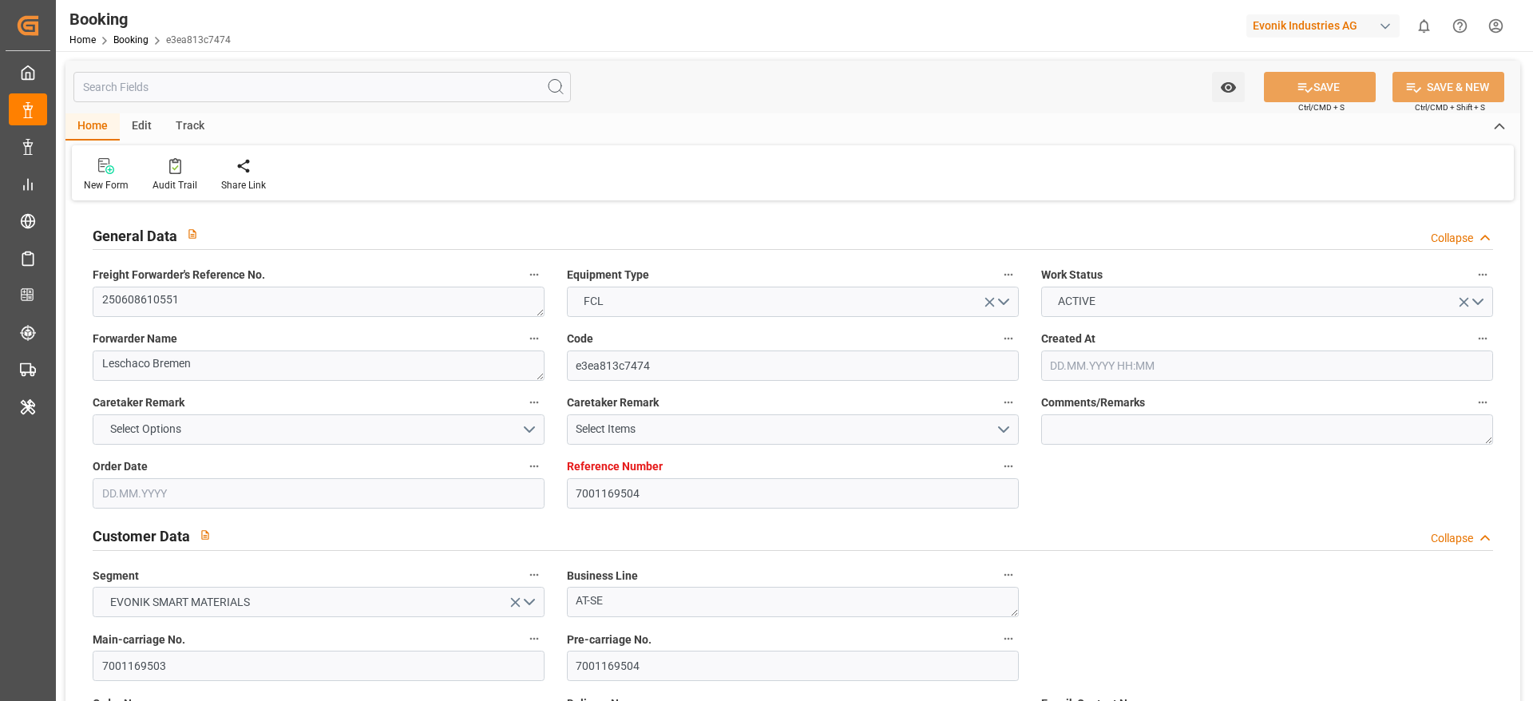
type input "USORF"
type input "9260914"
type input "15.05.2025 09:06"
type input "15.05.2025"
type input "10.07.2025"
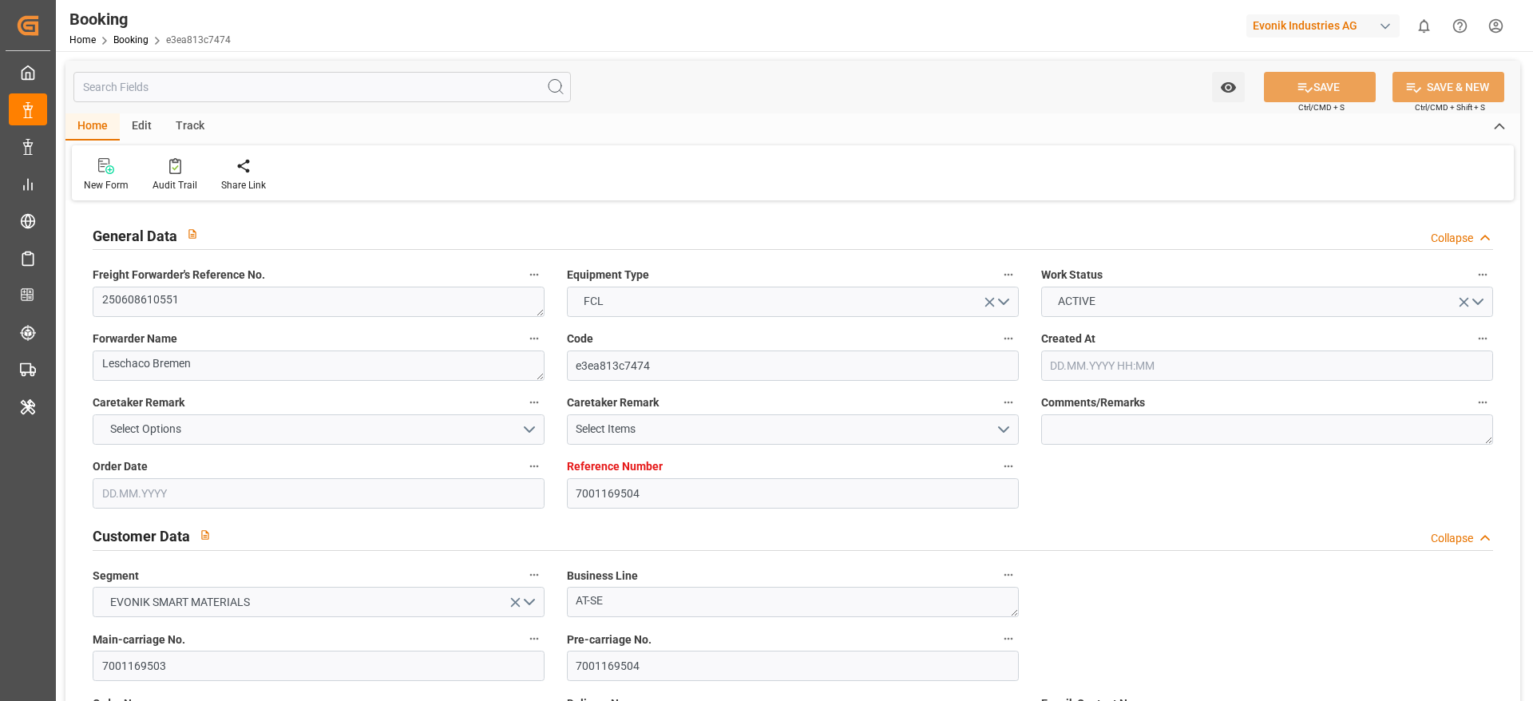
type input "06.06.2025"
type input "06.06.2025 00:00"
type input "15.05.2025"
type input "09.07.2025"
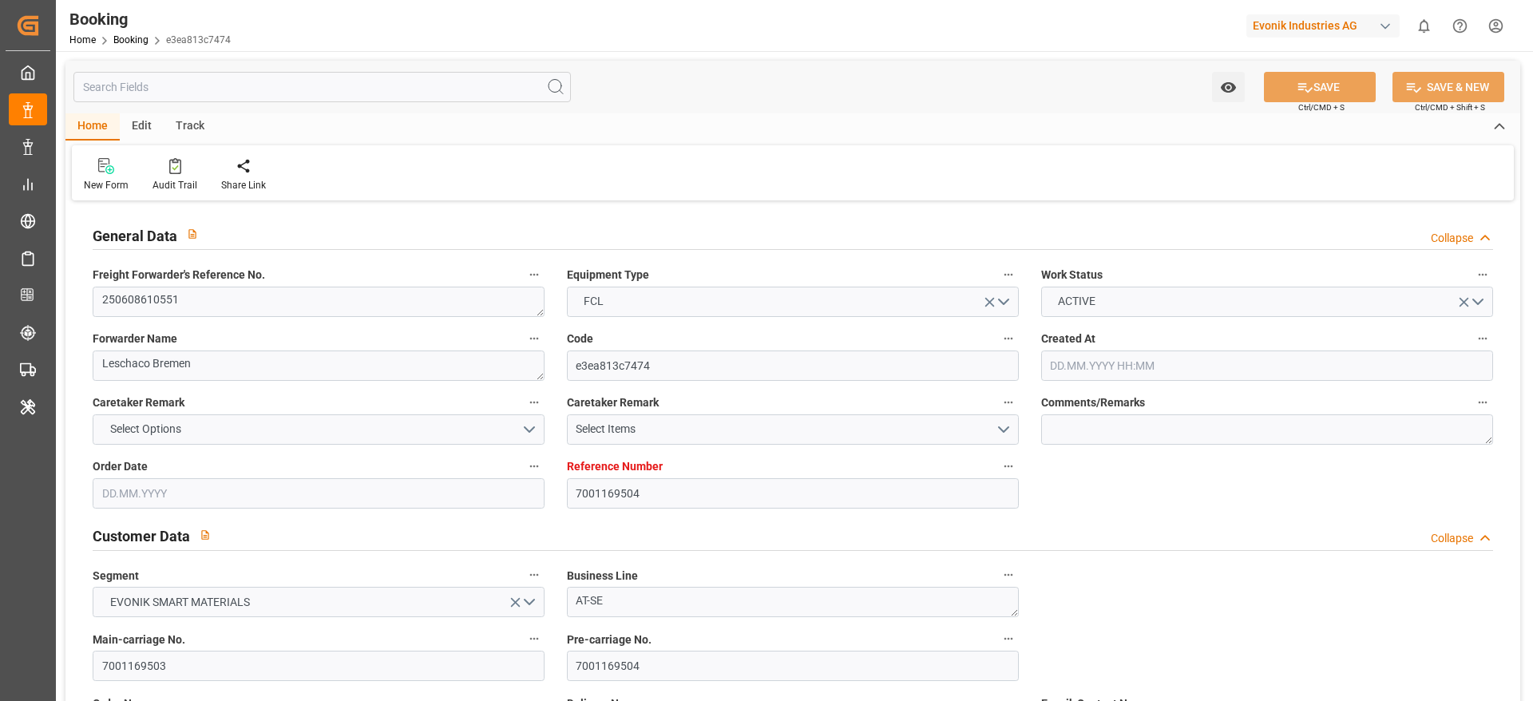
type input "07.08.2025 08:00"
type input "19.06.2025 00:00"
type input "19.06.2025"
type input "07.08.2025 05:12"
type input "02.08.2025 10:23"
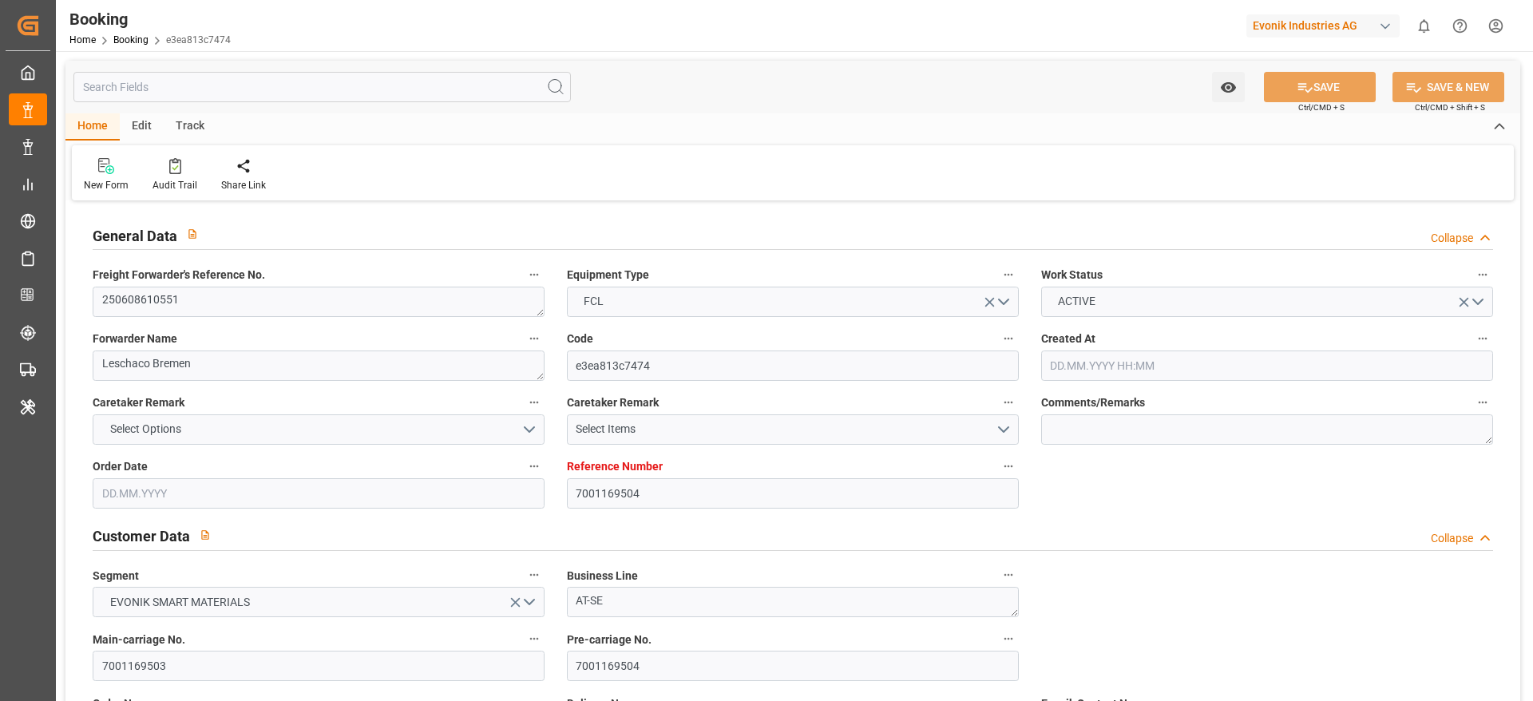
type input "19.08.2025 08:00"
type input "28.06.2025 00:00"
type input "28.06.2025"
type input "18.08.2025 17:34"
type input "26.08.2025 11:00"
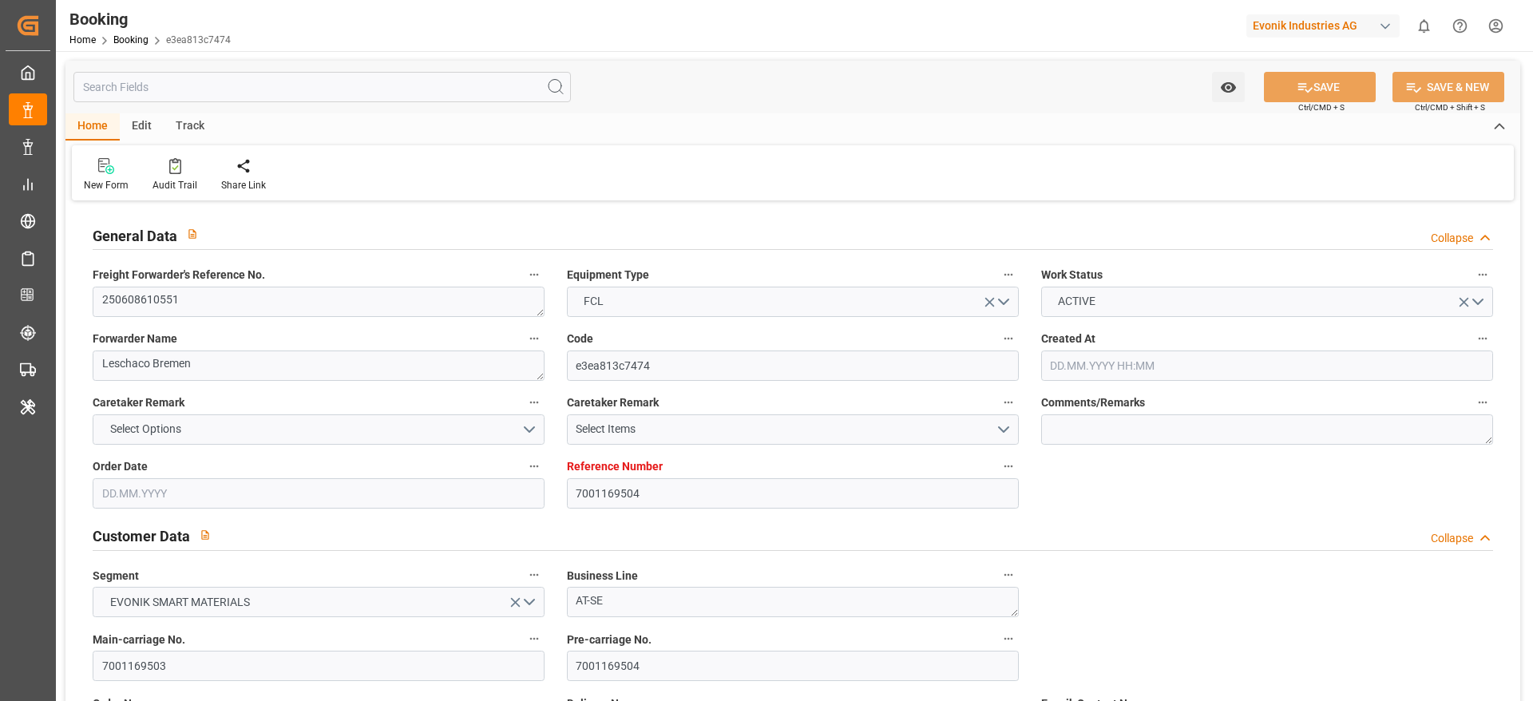
type input "30.08.2025 00:00"
type input "11.08.2025"
type input "03.09.2025 06:35"
type input "03.09.2025"
type input "30.07.2025 10:28"
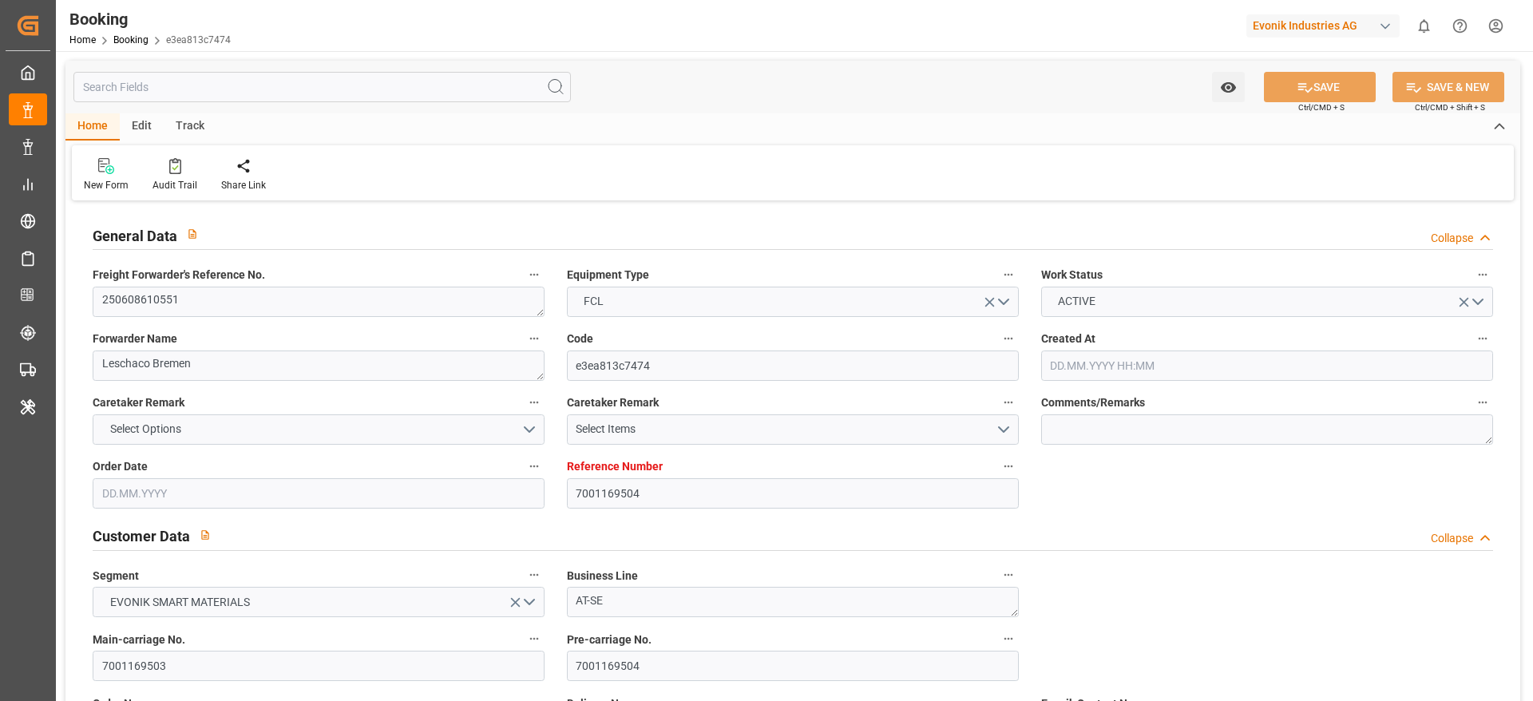
type input "25.08.2025 12:00"
type input "07.08.2025 00:32"
type input "07.08.2025 06:00"
type input "07.08.2025 05:08"
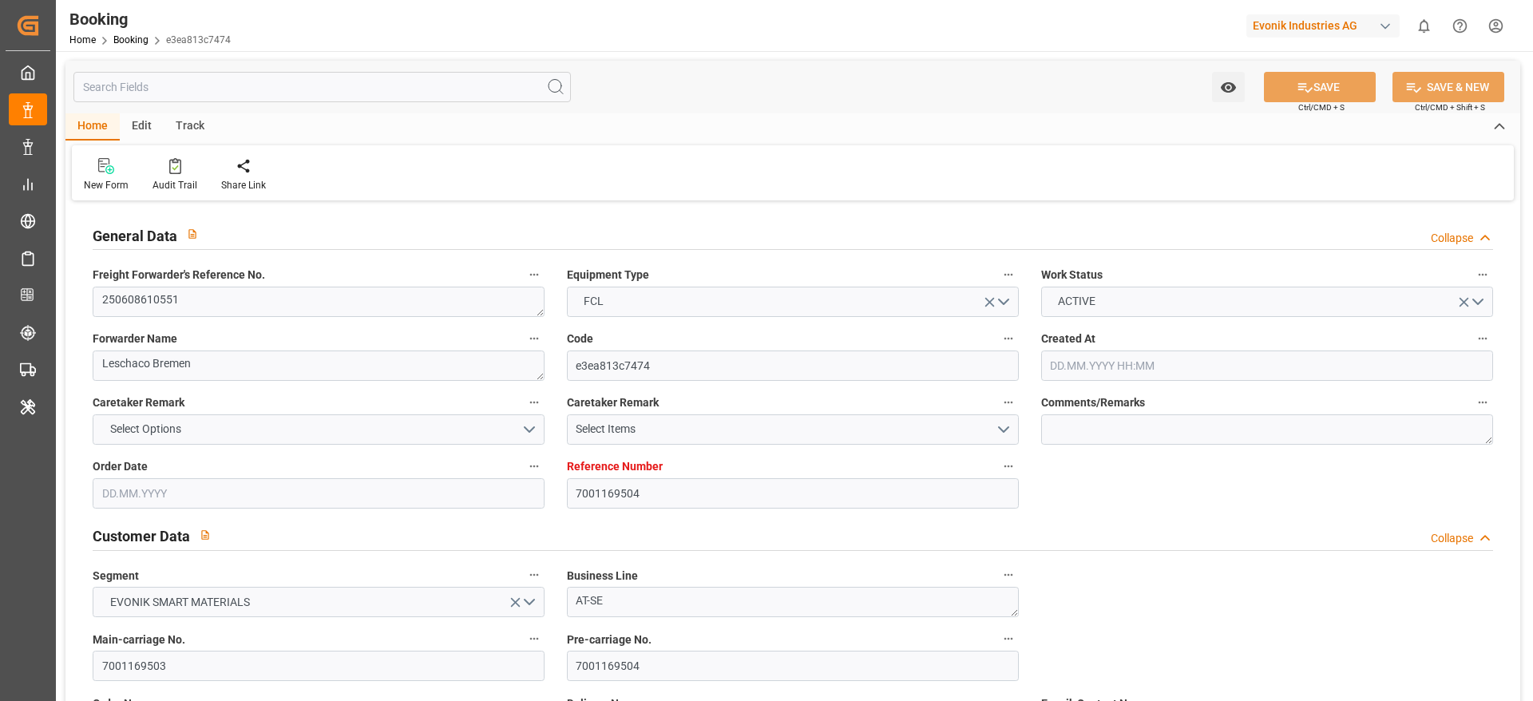
type input "19.08.2025 08:00"
type input "18.08.2025 17:08"
type input "19.08.2025 20:08"
type input "18.08.2025 19:40"
type input "20.08.2025 12:00"
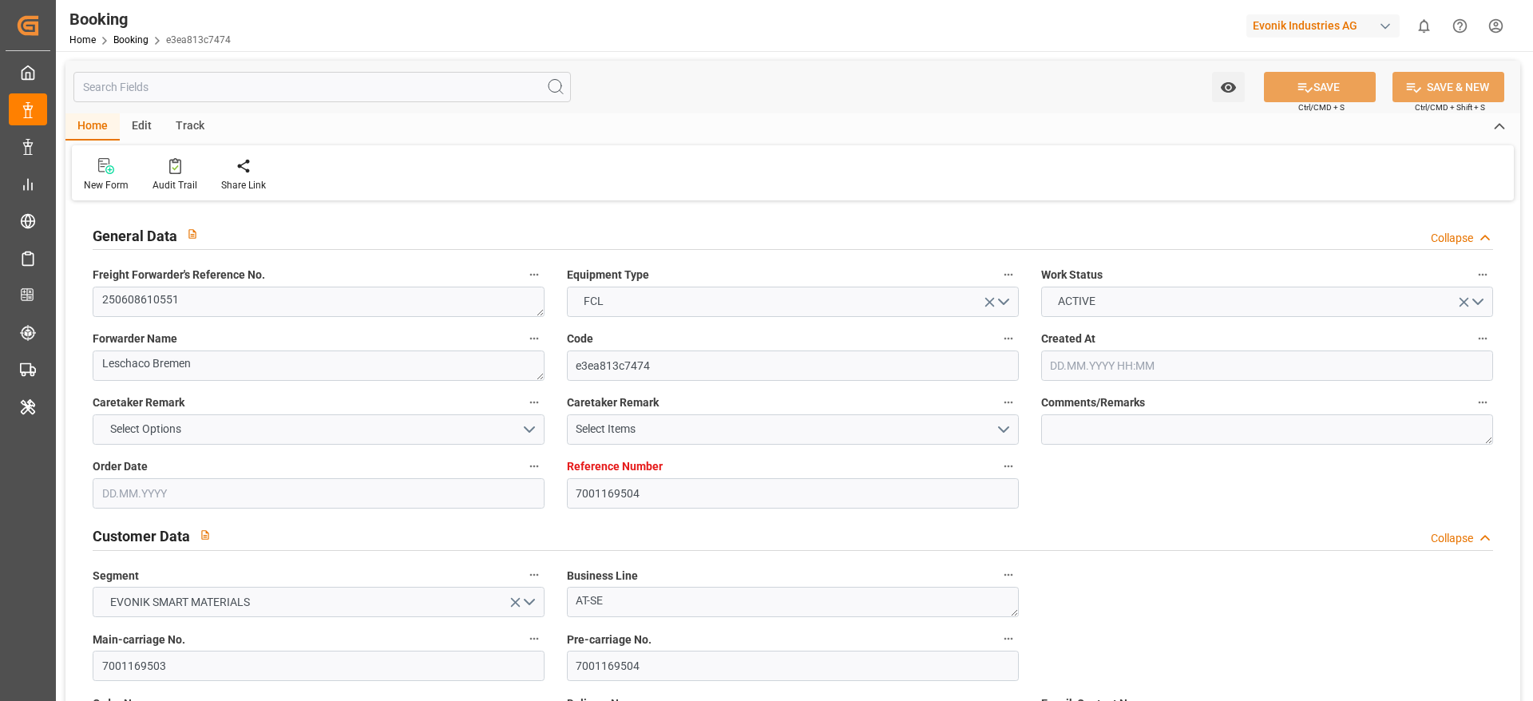
type input "20.08.2025 12:00"
type input "22.08.2025 19:40"
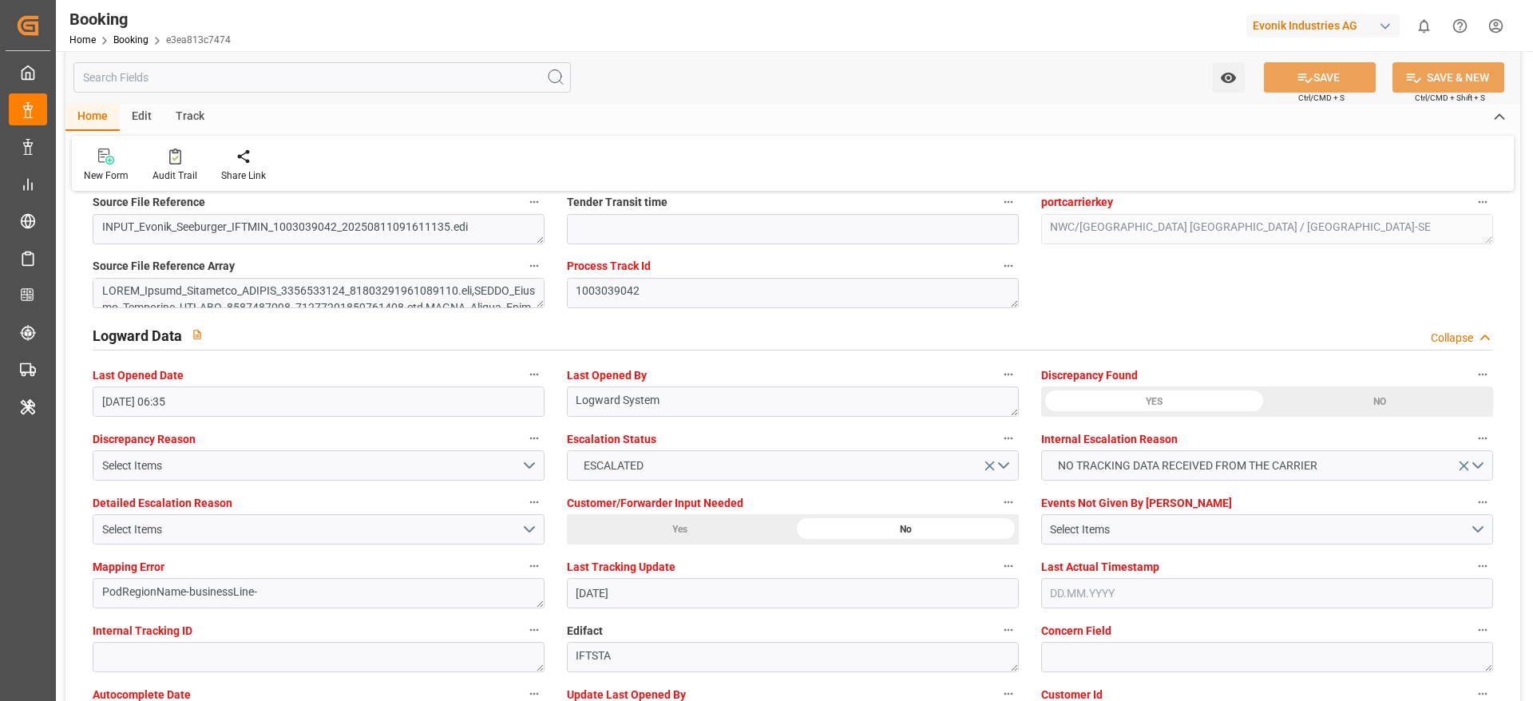
scroll to position [2874, 0]
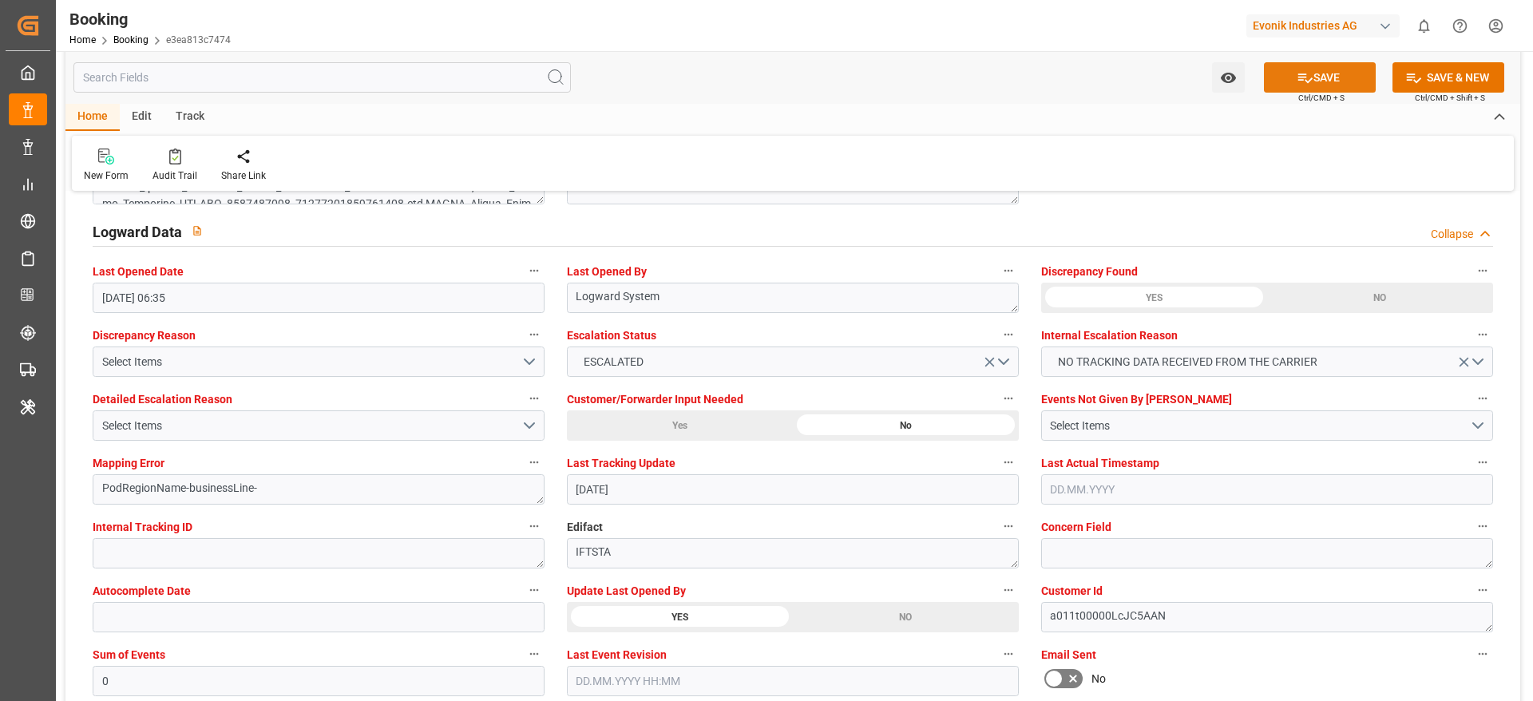
click at [1314, 75] on button "SAVE" at bounding box center [1320, 77] width 112 height 30
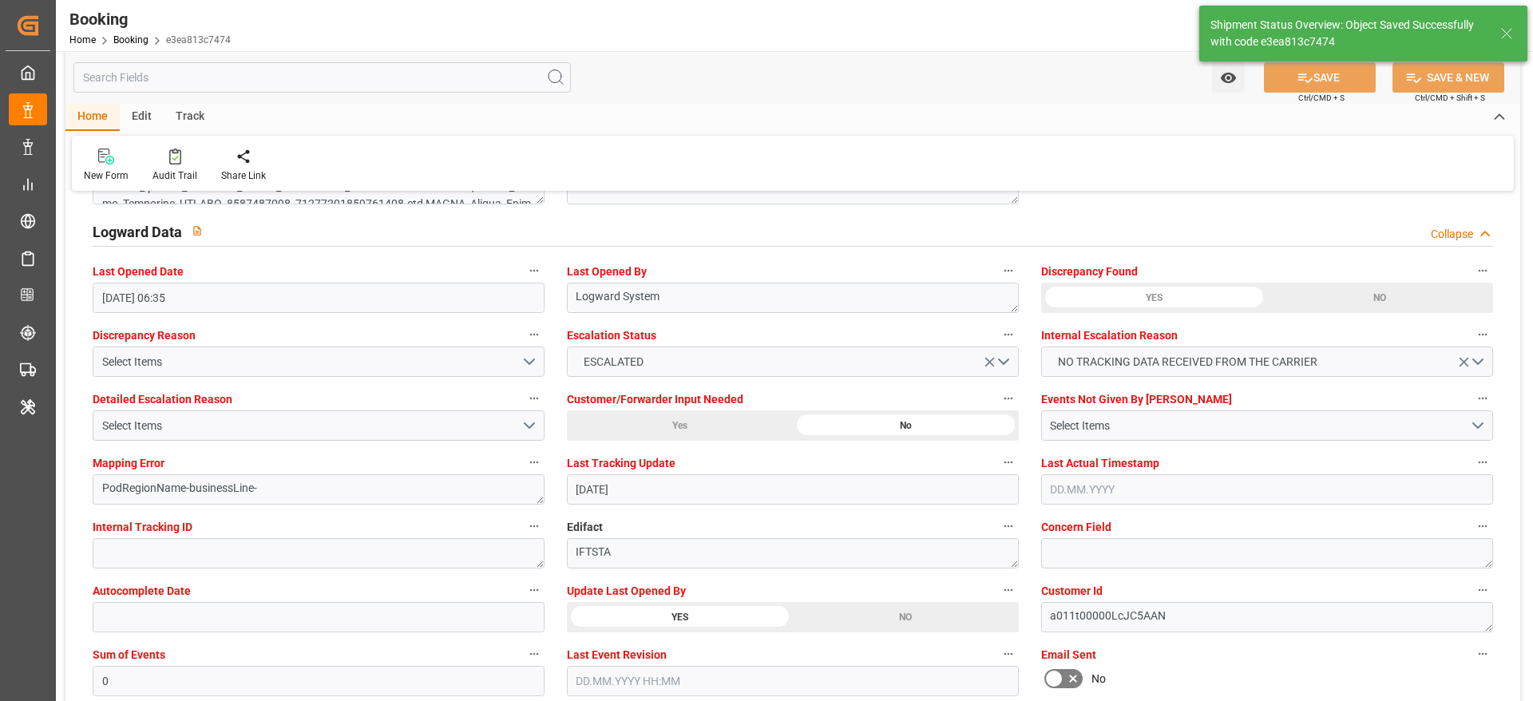
type textarea "[PERSON_NAME]"
type input "03.09.2025 07:31"
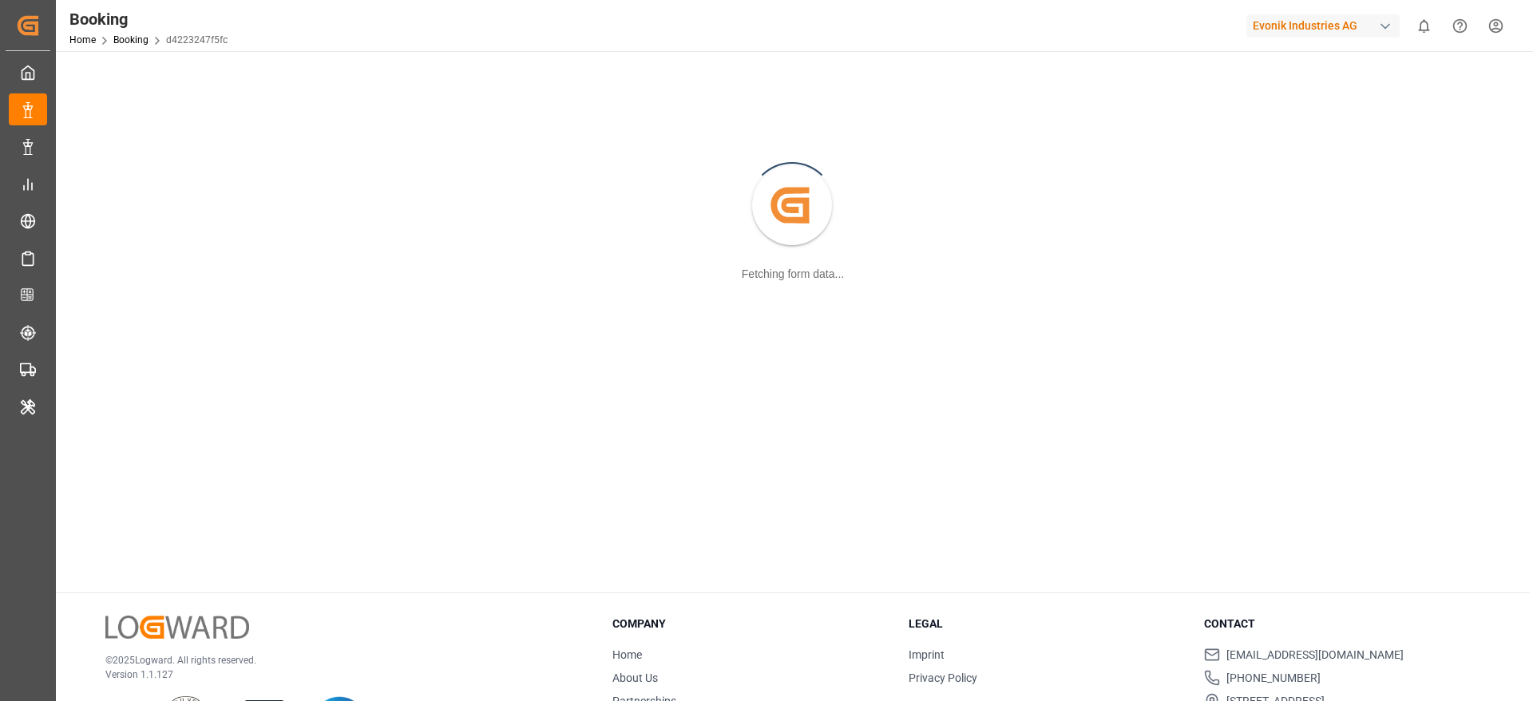
scroll to position [173, 0]
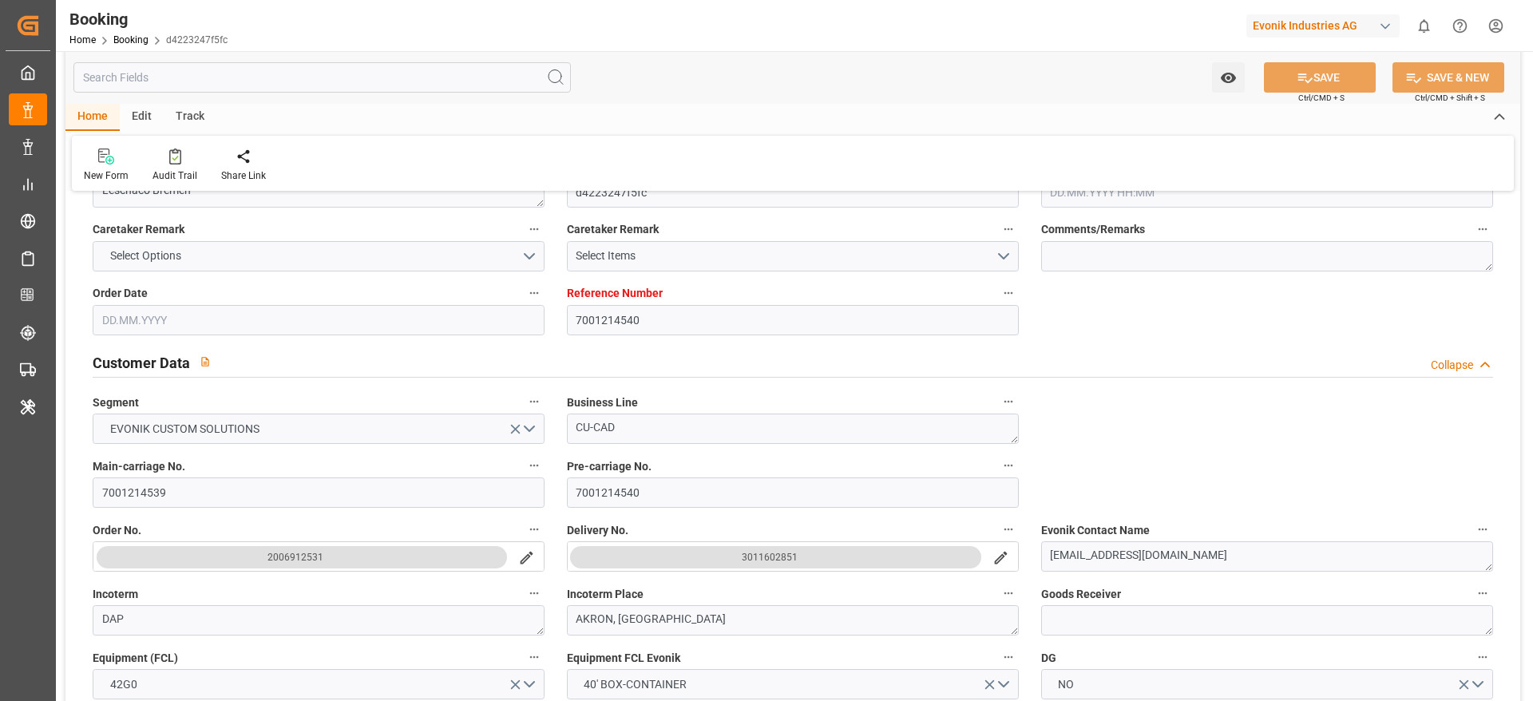
type input "7001214540"
type input "9231236"
type input "Hapag [PERSON_NAME]"
type input "Hapag [PERSON_NAME] Aktiengesellschaft"
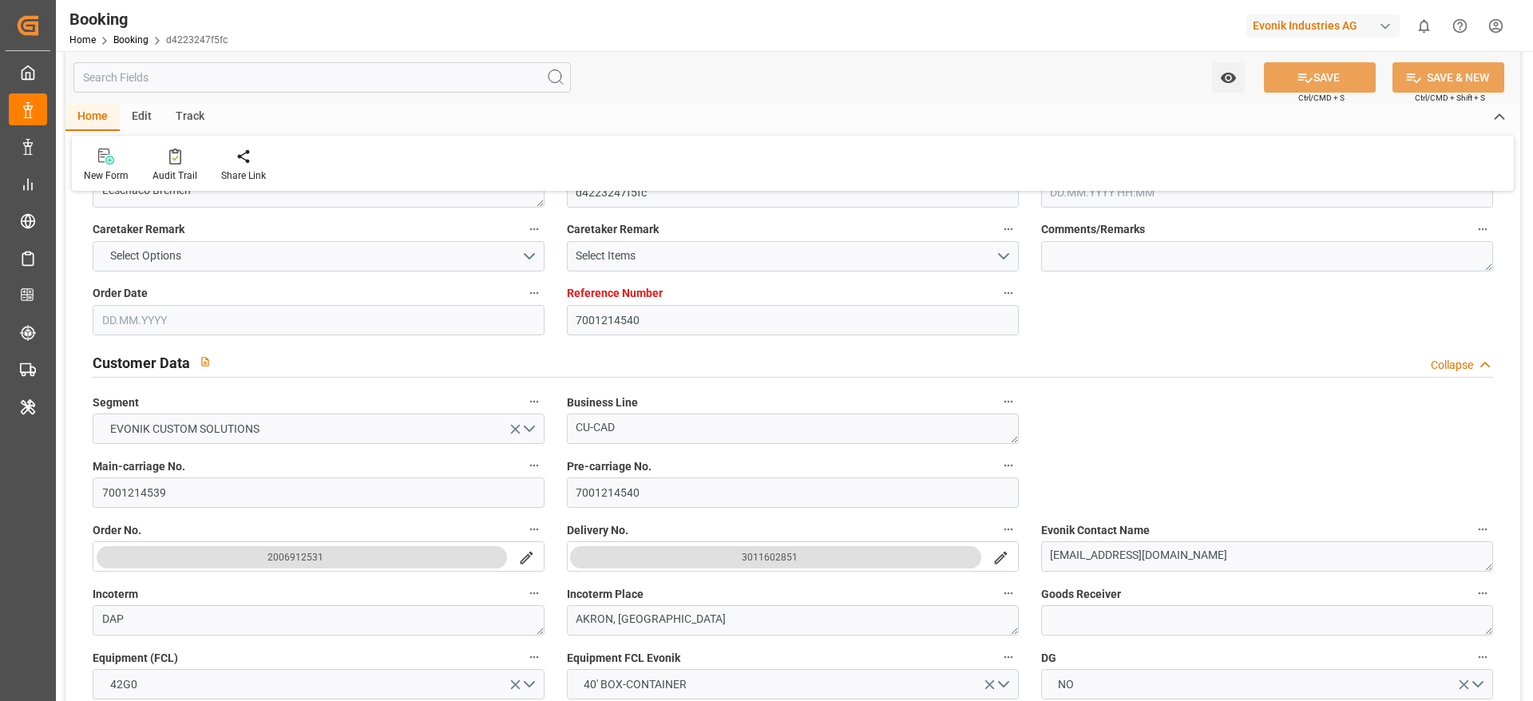
type input "NLRTM"
type input "USORF"
type input "18"
type input "USCLE"
type input "0"
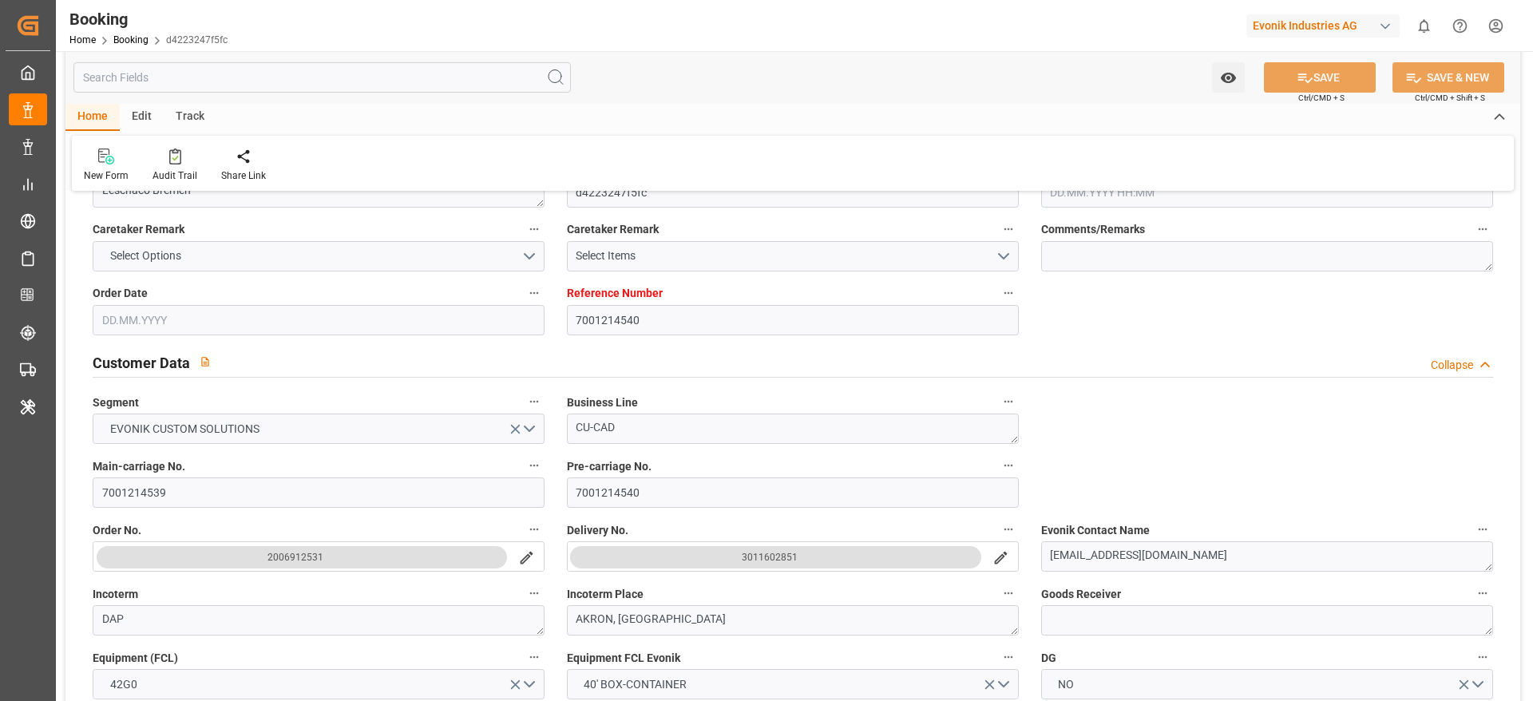
type input "NLRTM"
type input "USORF"
type input "9231236"
type input "[DATE] 05:55"
type input "[DATE]"
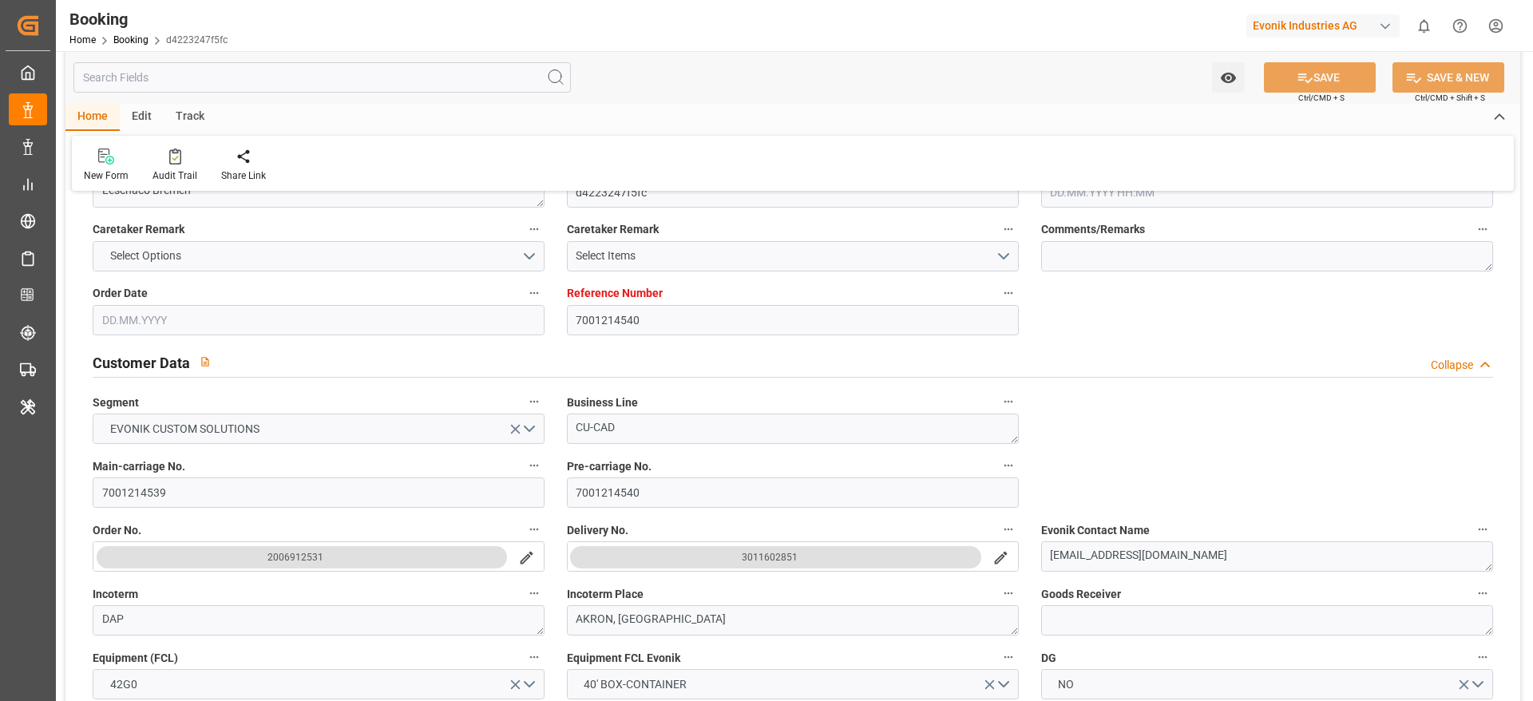
type input "[DATE]"
type input "28.07.2025"
type input "08.07.2025"
type input "09.07.2025"
type input "08.08.2025 15:00"
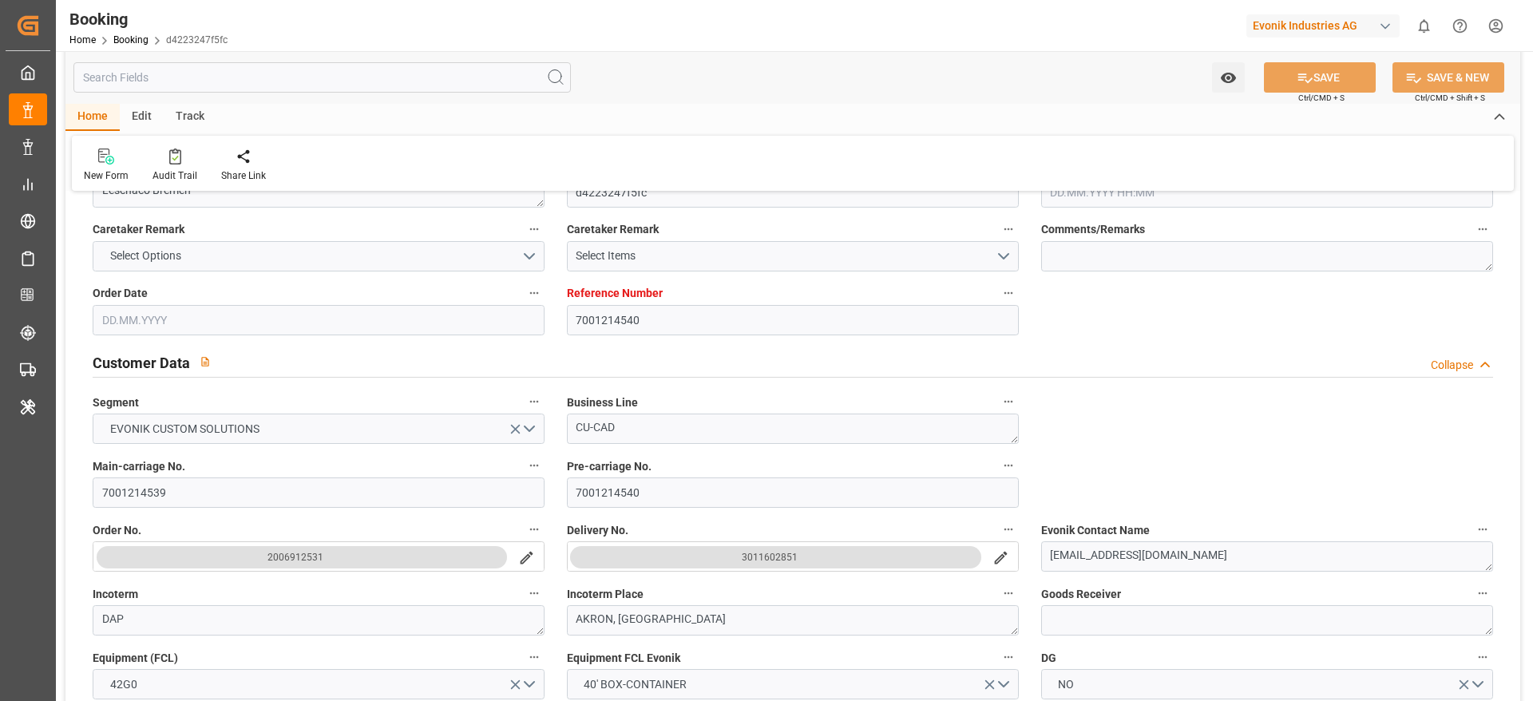
type input "08.08.2025 00:00"
type input "08.08.2025 07:24"
type input "01.08.2025 13:37"
type input "26.08.2025 07:00"
type input "26.08.2025 00:00"
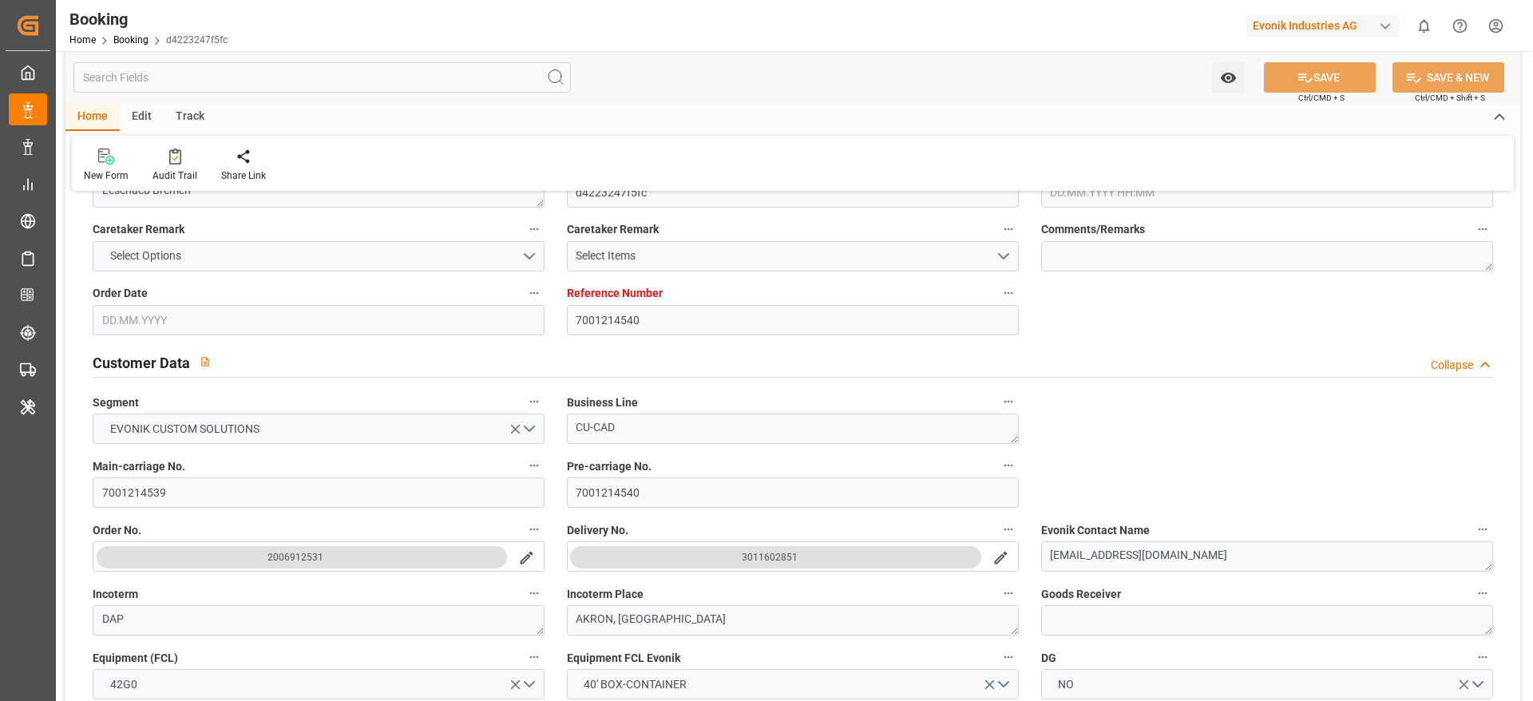
type input "26.08.2025 01:33"
type input "29.08.2025 14:00"
type input "28.07.2025"
type input "02.09.2025 23:41"
type input "02.09.2025"
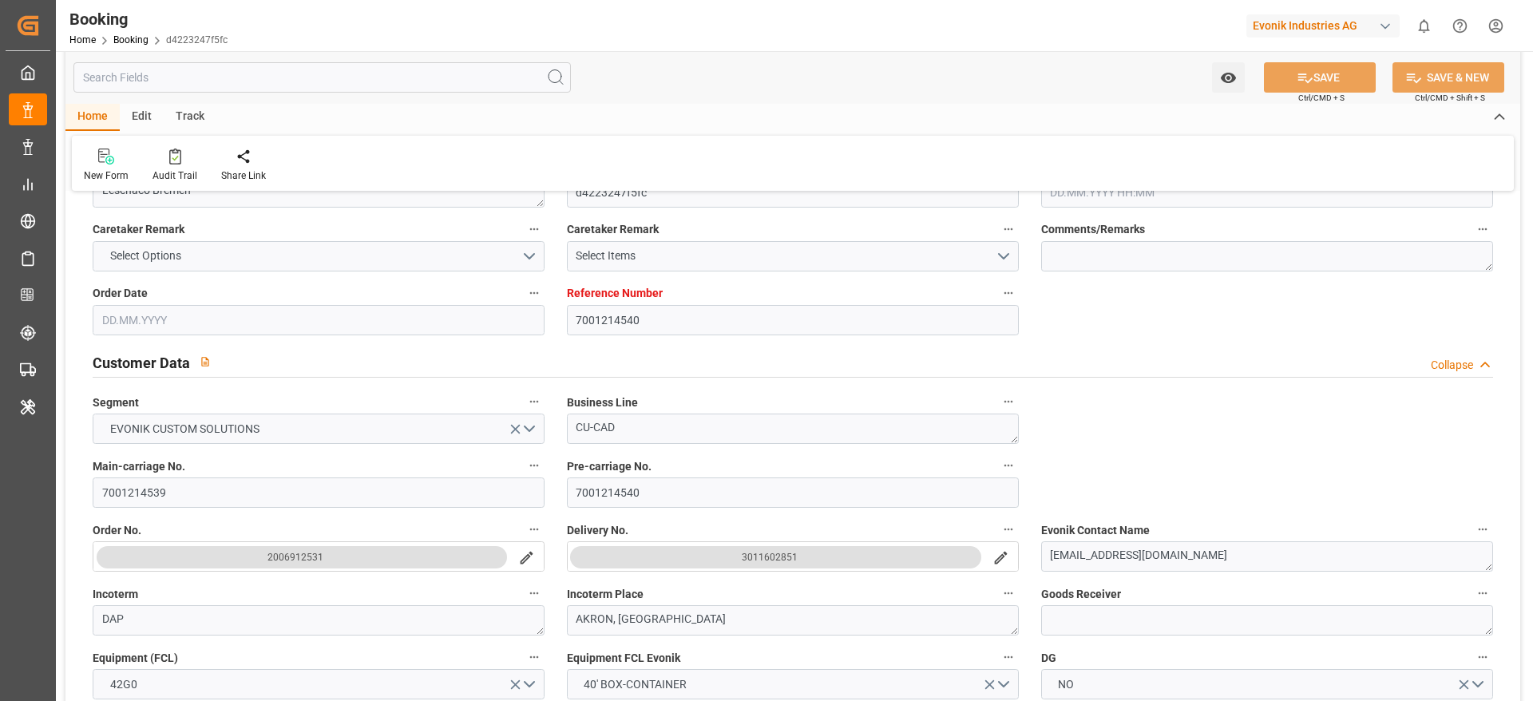
type input "25.07.2025 14:13"
type input "28.07.2025 08:57"
type input "28.07.2025 12:00"
type input "30.07.2025 18:38"
type input "02.09.2025 12:00"
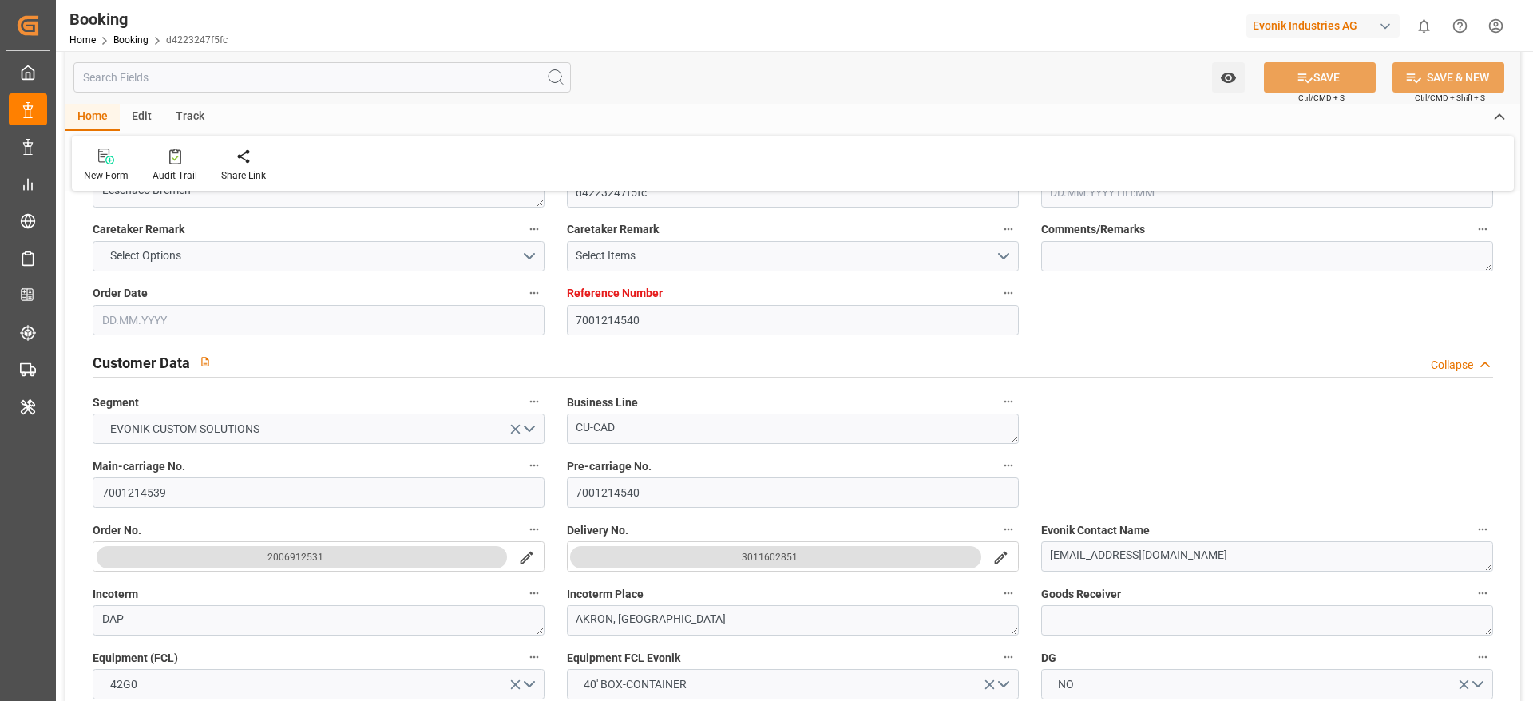
type input "02.09.2025 12:00"
type input "06.08.2025 12:00"
type input "07.08.2025 14:29"
type input "08.08.2025 15:00"
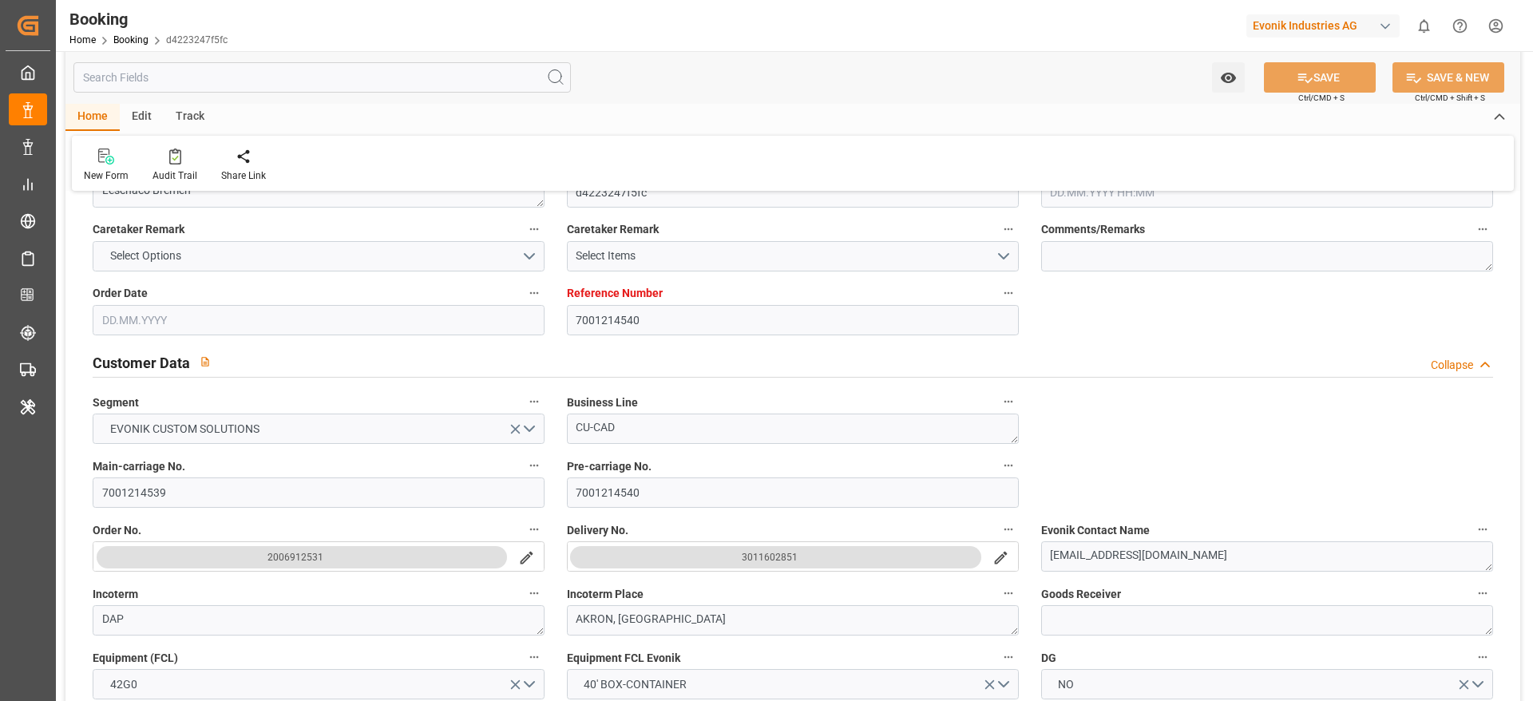
type input "08.08.2025 07:45"
type input "26.08.2025 07:00"
type input "26.08.2025 00:46"
type input "26.08.2025 11:57"
type input "26.08.2025 01:33"
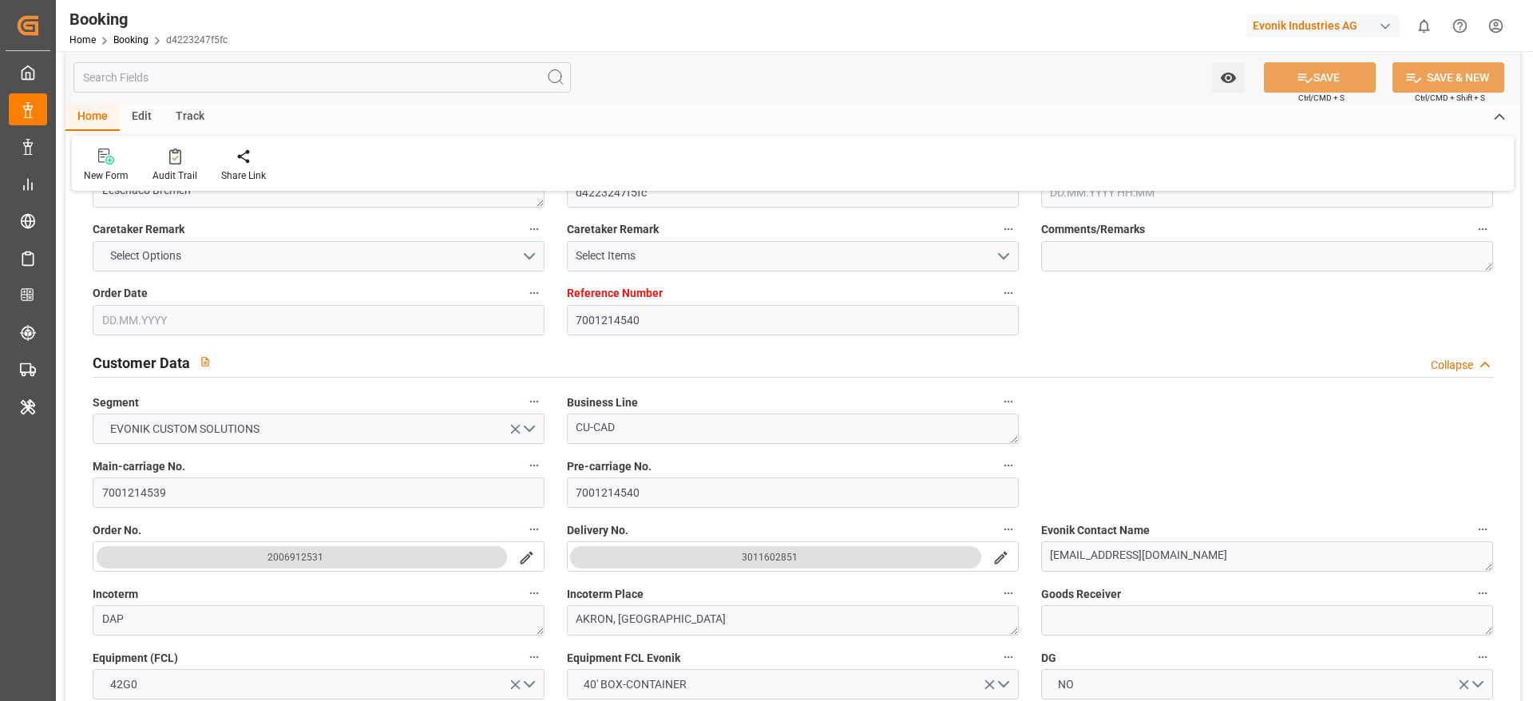
type input "26.08.2025 01:33"
type input "26.08.2025 09:26"
type input "28.08.2025 12:00"
type input "30.08.2025 09:26"
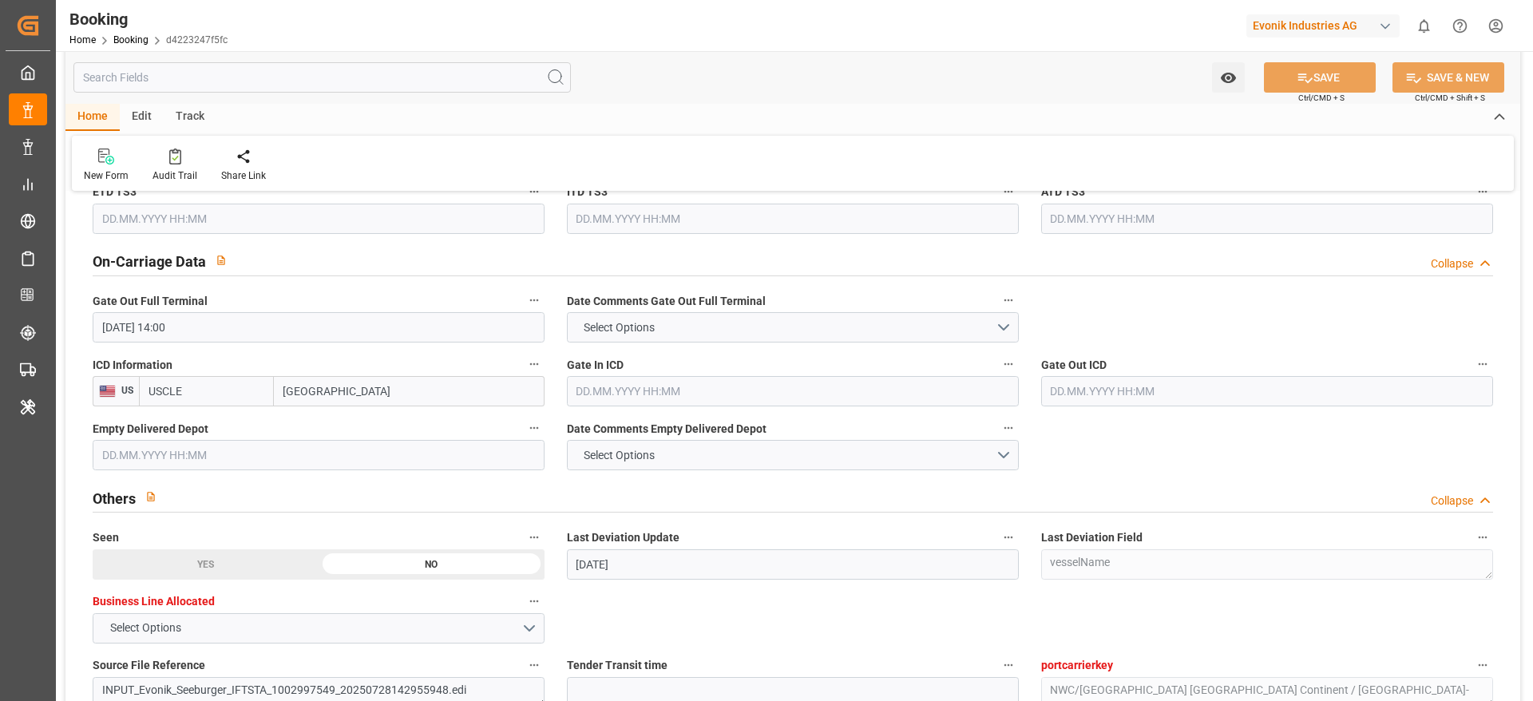
scroll to position [2329, 0]
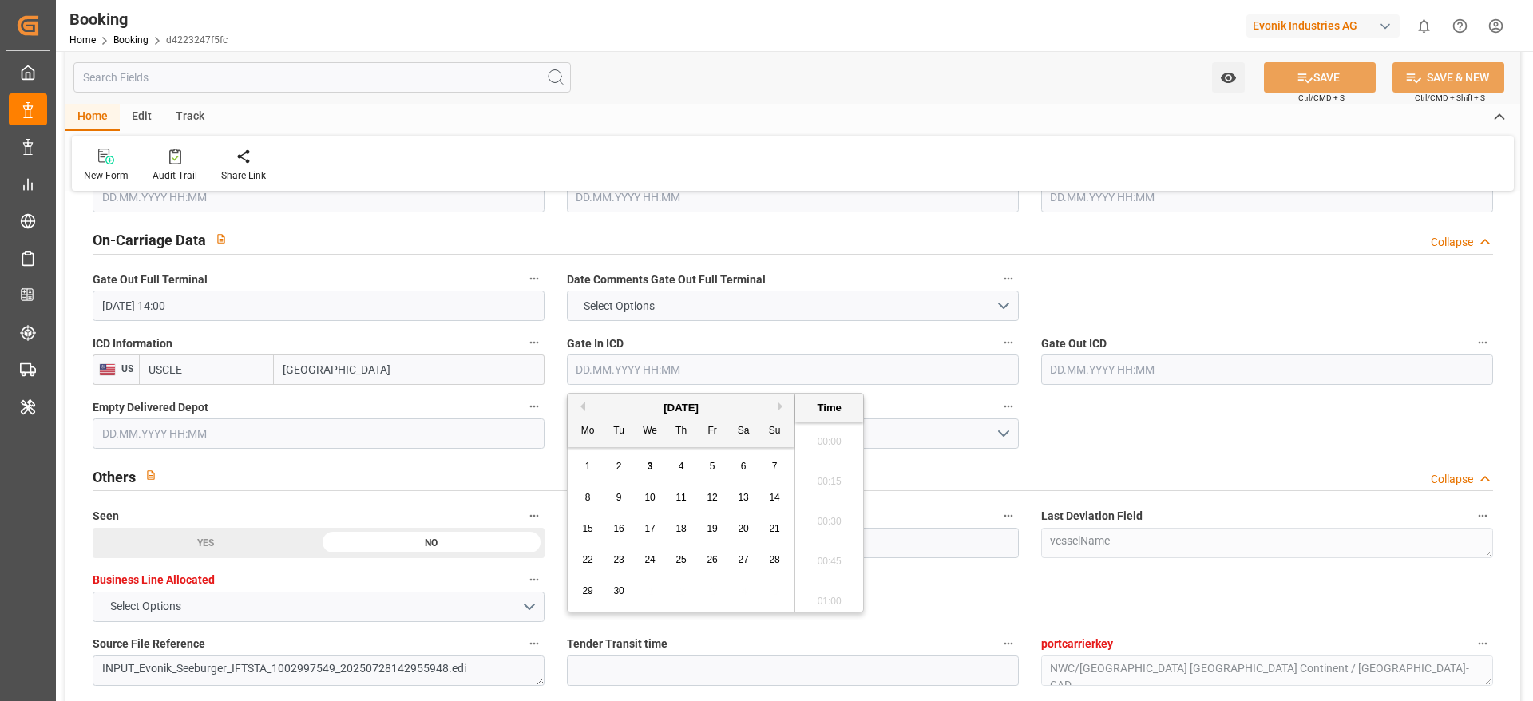
click at [591, 375] on input "text" at bounding box center [793, 370] width 452 height 30
drag, startPoint x: 621, startPoint y: 465, endPoint x: 1119, endPoint y: 313, distance: 520.8
click at [620, 465] on span "2" at bounding box center [619, 466] width 6 height 11
type input "02.09.2025 00:00"
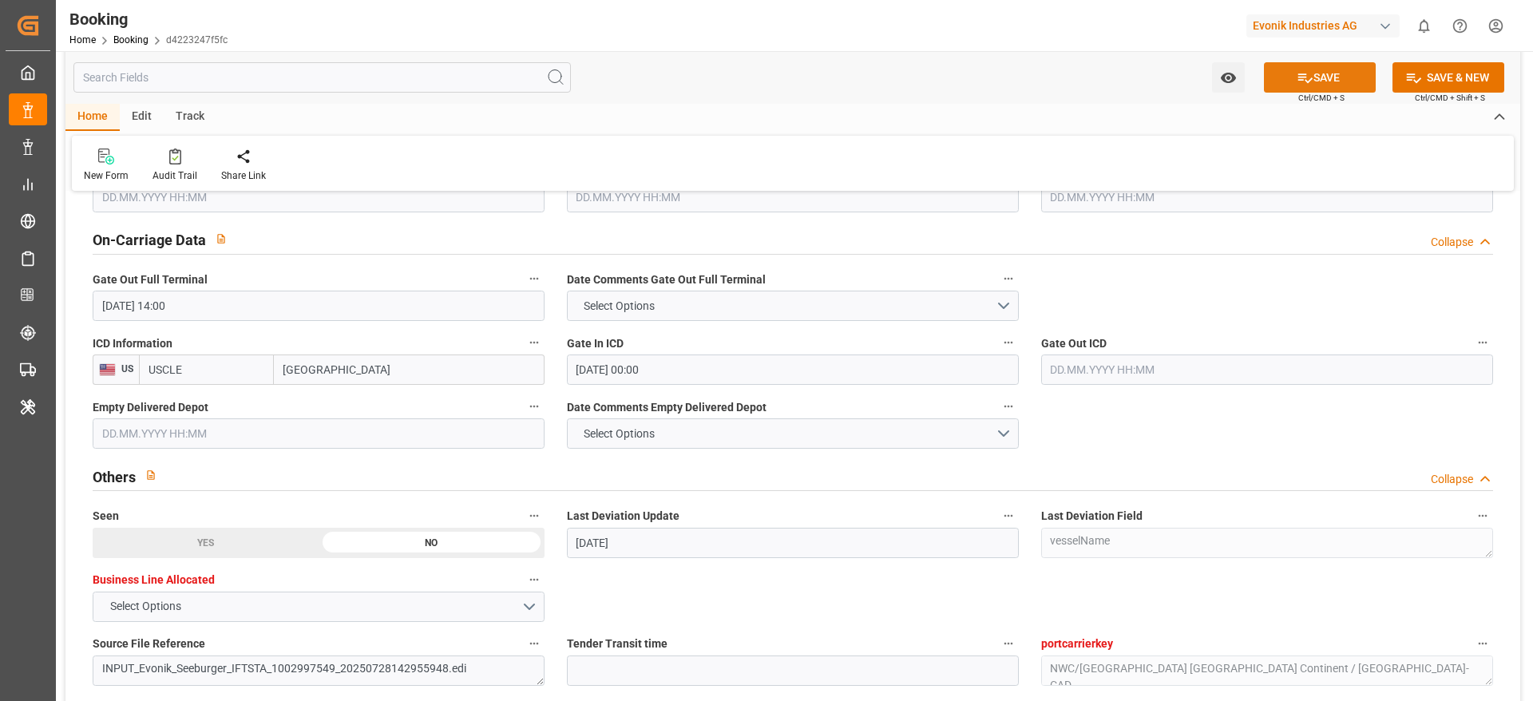
click at [1317, 79] on button "SAVE" at bounding box center [1320, 77] width 112 height 30
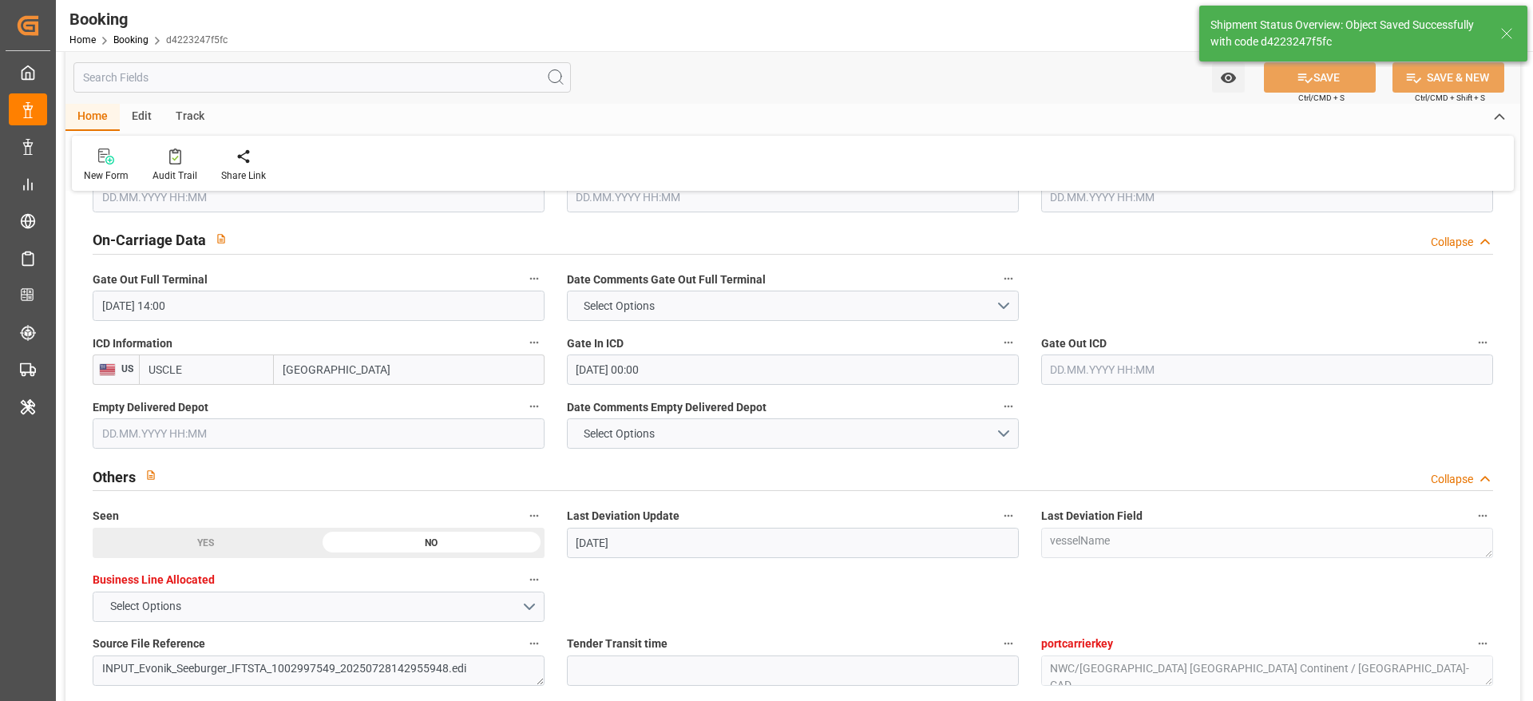
type textarea "[PERSON_NAME]"
type input "03.09.2025 07:33"
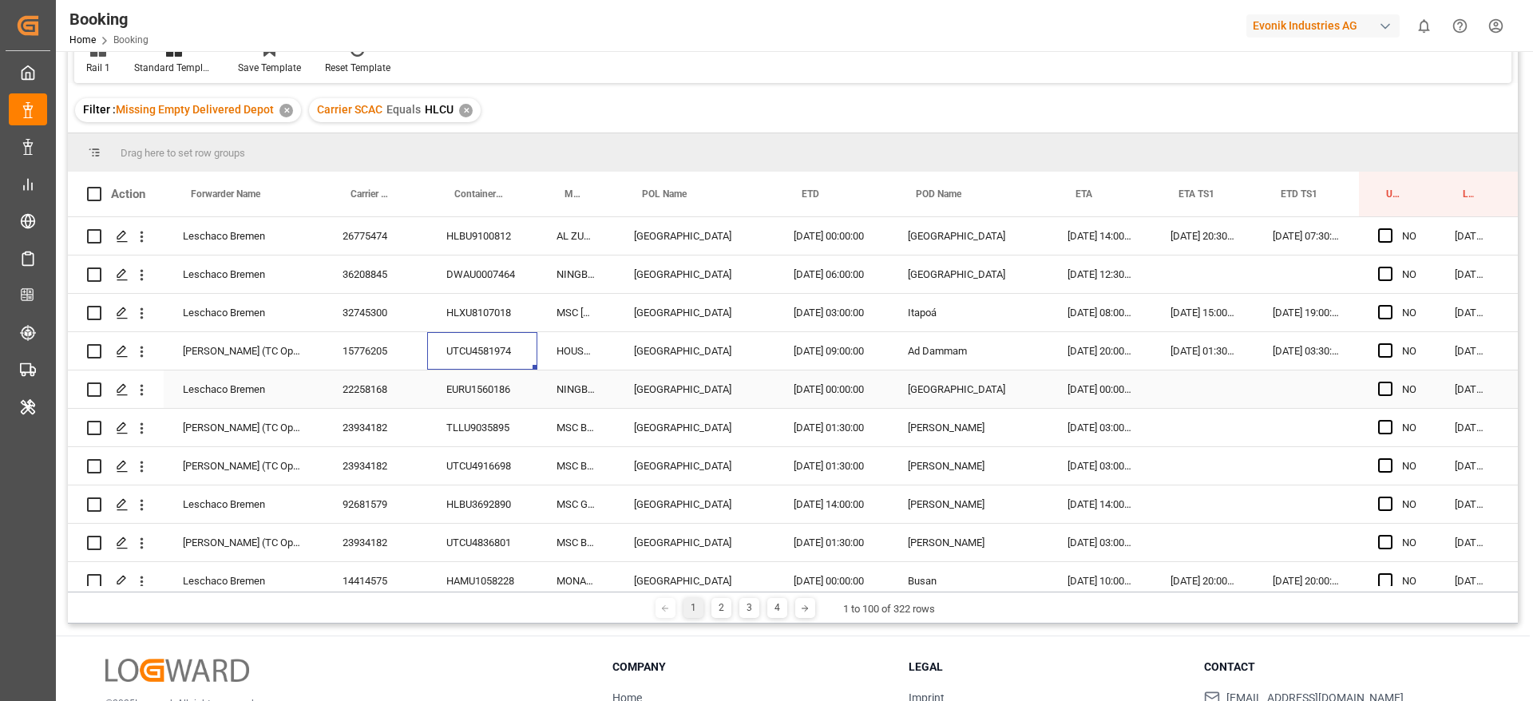
click at [434, 377] on div "EURU1560186" at bounding box center [482, 389] width 110 height 38
click at [493, 443] on div "TLLU9035895" at bounding box center [482, 428] width 110 height 38
click at [454, 458] on div "UTCU4916698" at bounding box center [482, 466] width 110 height 38
click at [487, 522] on div "HLBU3692890" at bounding box center [482, 504] width 110 height 38
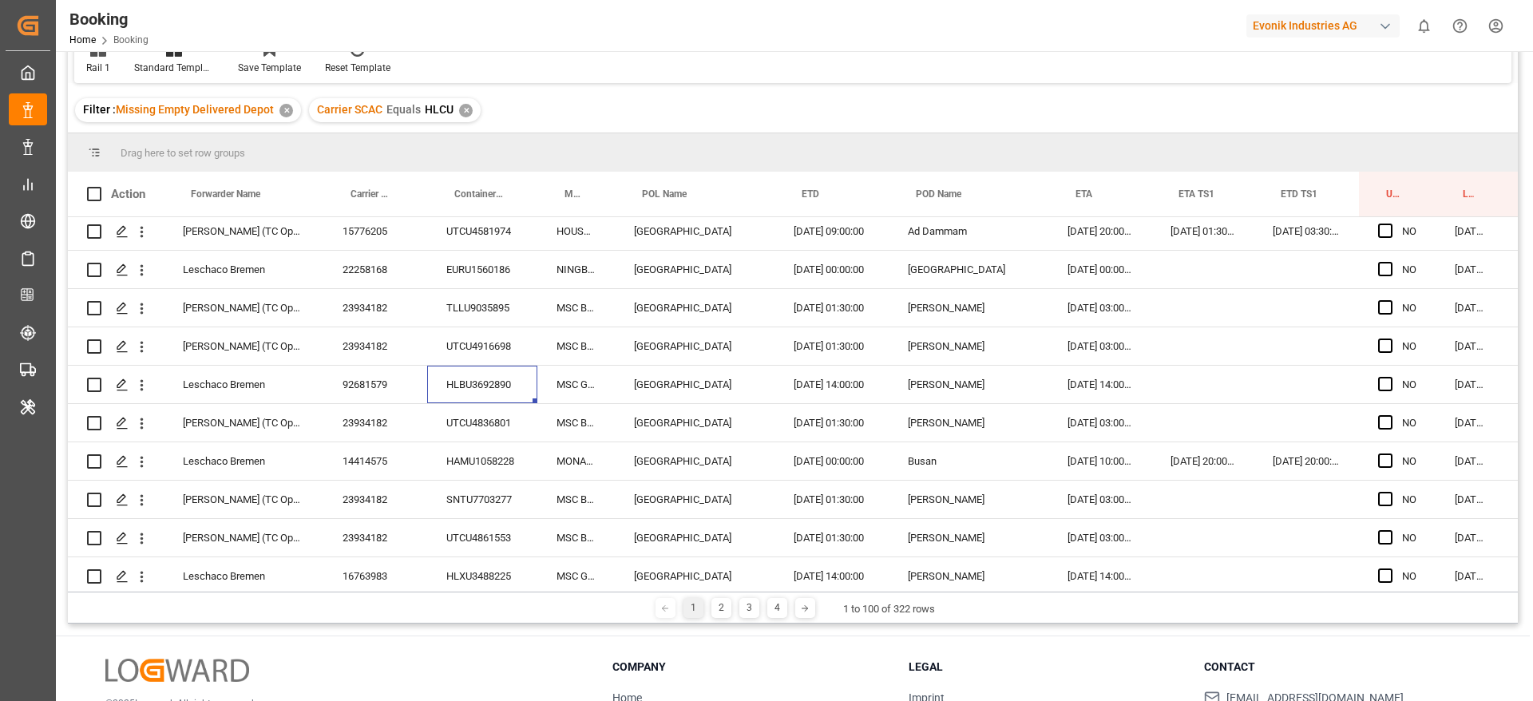
scroll to position [2156, 0]
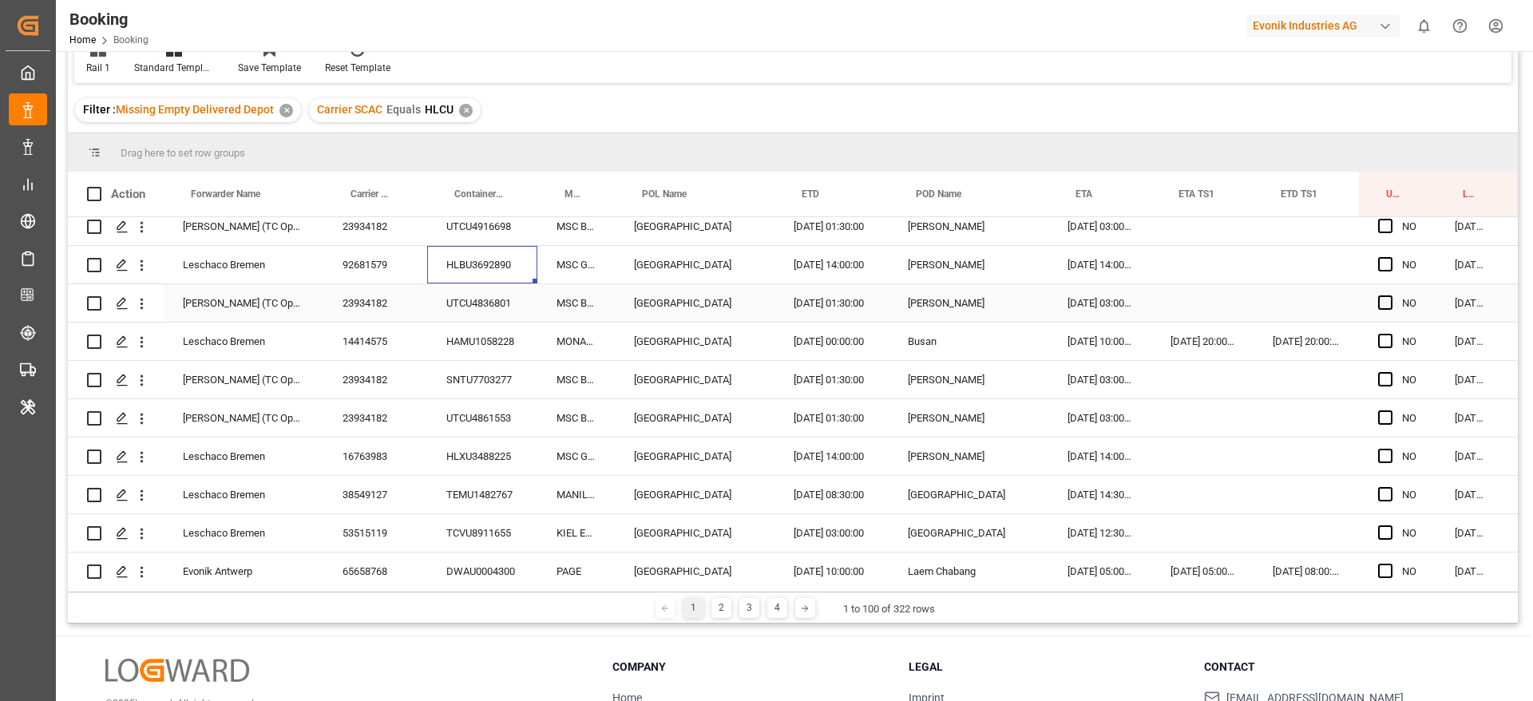
click at [490, 285] on div "UTCU4836801" at bounding box center [482, 303] width 110 height 38
click at [505, 347] on div "HAMU1058228" at bounding box center [482, 342] width 110 height 38
click at [460, 374] on div "SNTU7703277" at bounding box center [482, 380] width 110 height 38
click at [463, 408] on div "UTCU4861553" at bounding box center [482, 418] width 110 height 38
click at [463, 450] on div "HLXU3488225" at bounding box center [482, 457] width 110 height 38
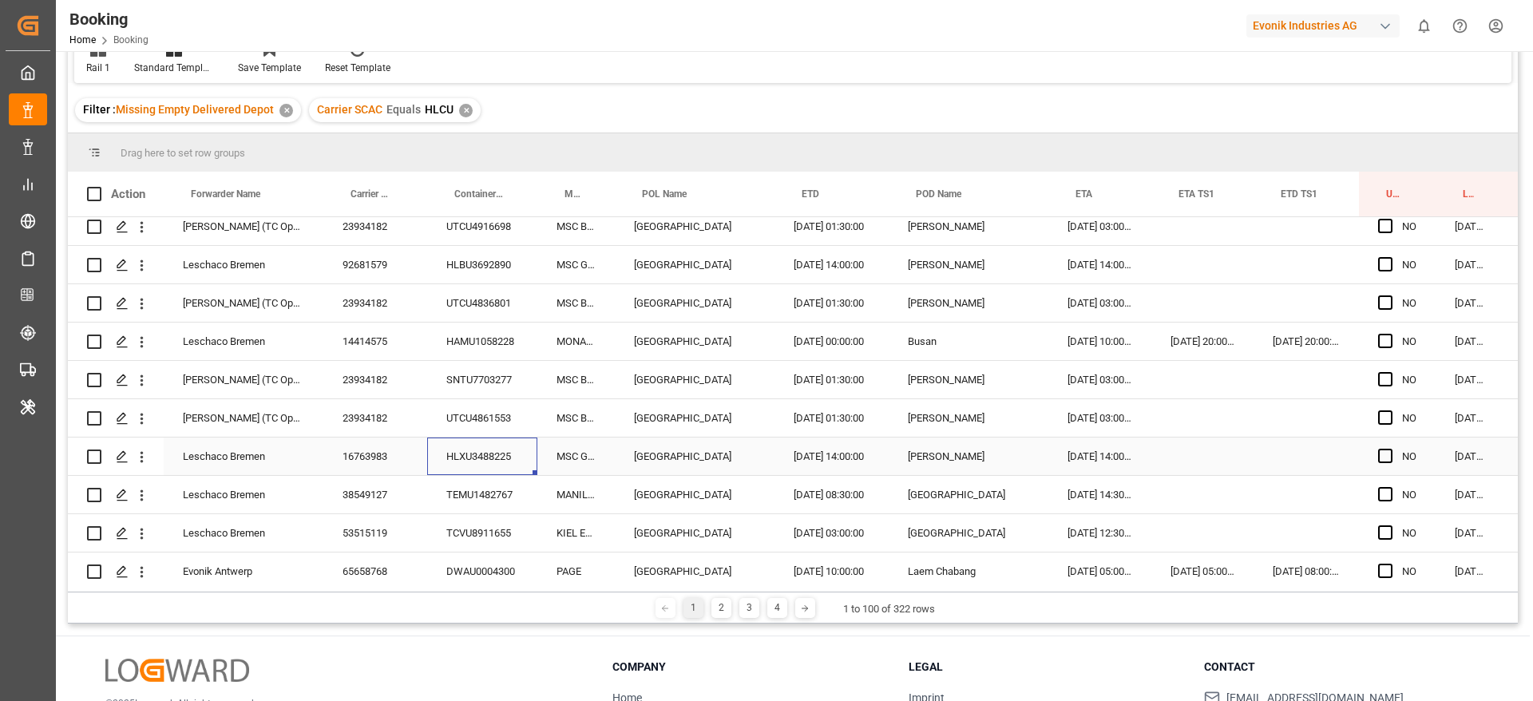
click at [484, 474] on div "HLXU3488225" at bounding box center [482, 457] width 110 height 38
click at [484, 477] on div "TEMU1482767" at bounding box center [482, 495] width 110 height 38
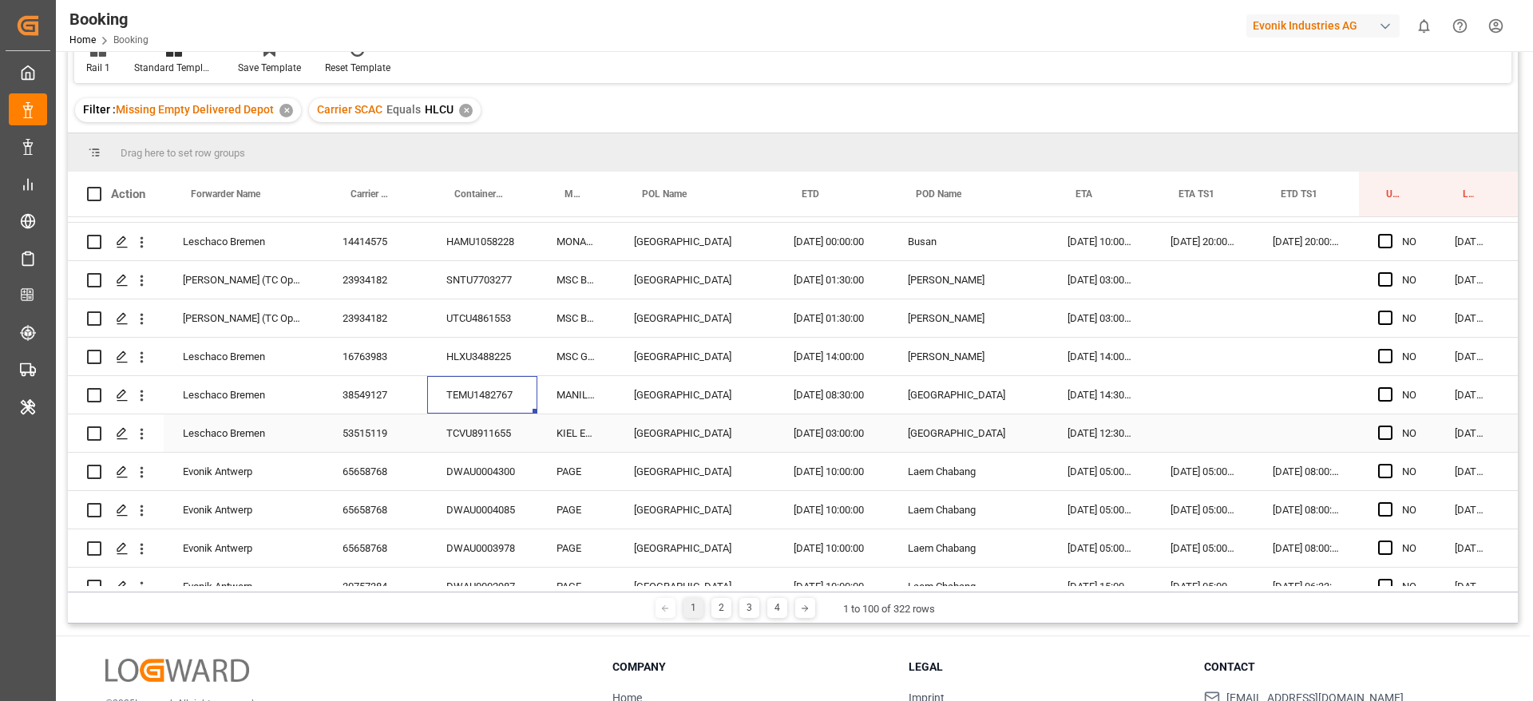
scroll to position [2276, 0]
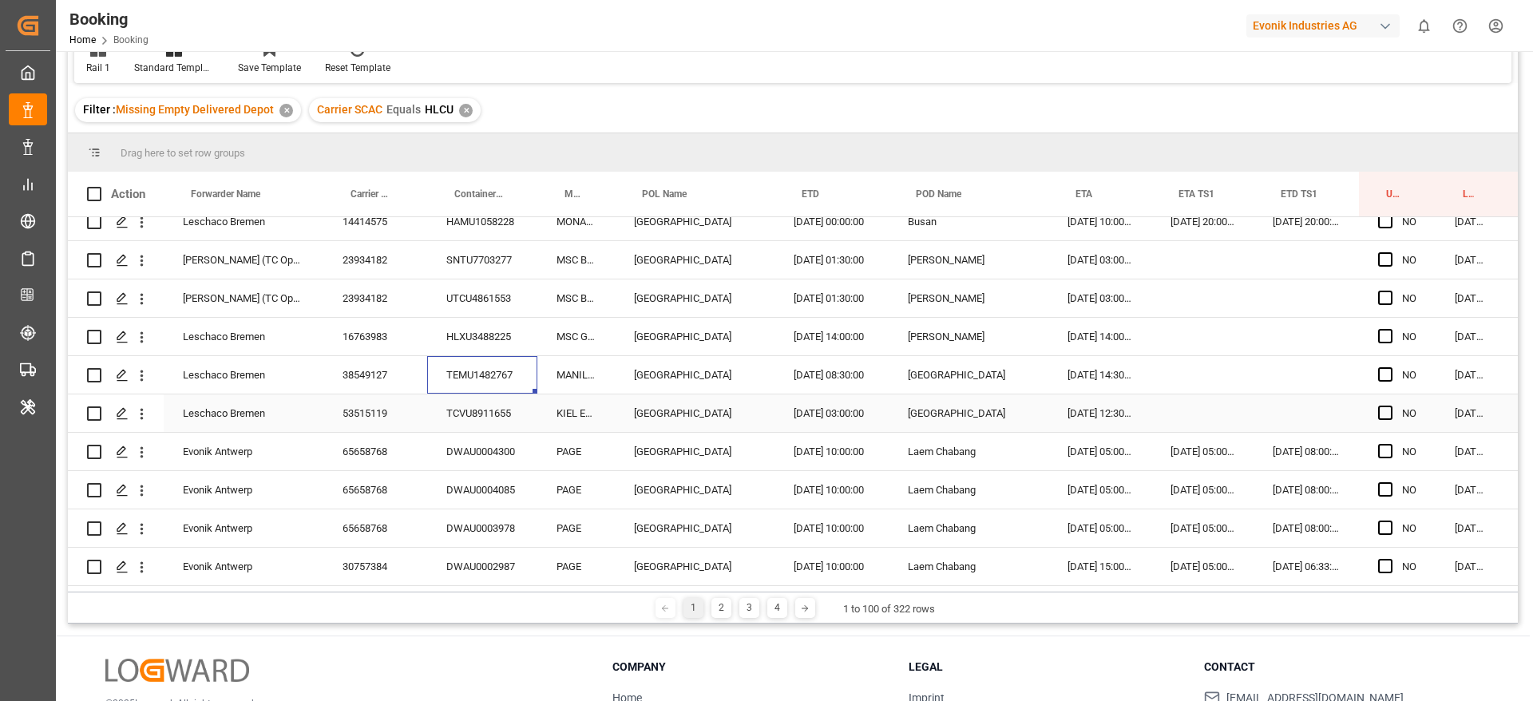
click at [464, 404] on div "TCVU8911655" at bounding box center [482, 413] width 110 height 38
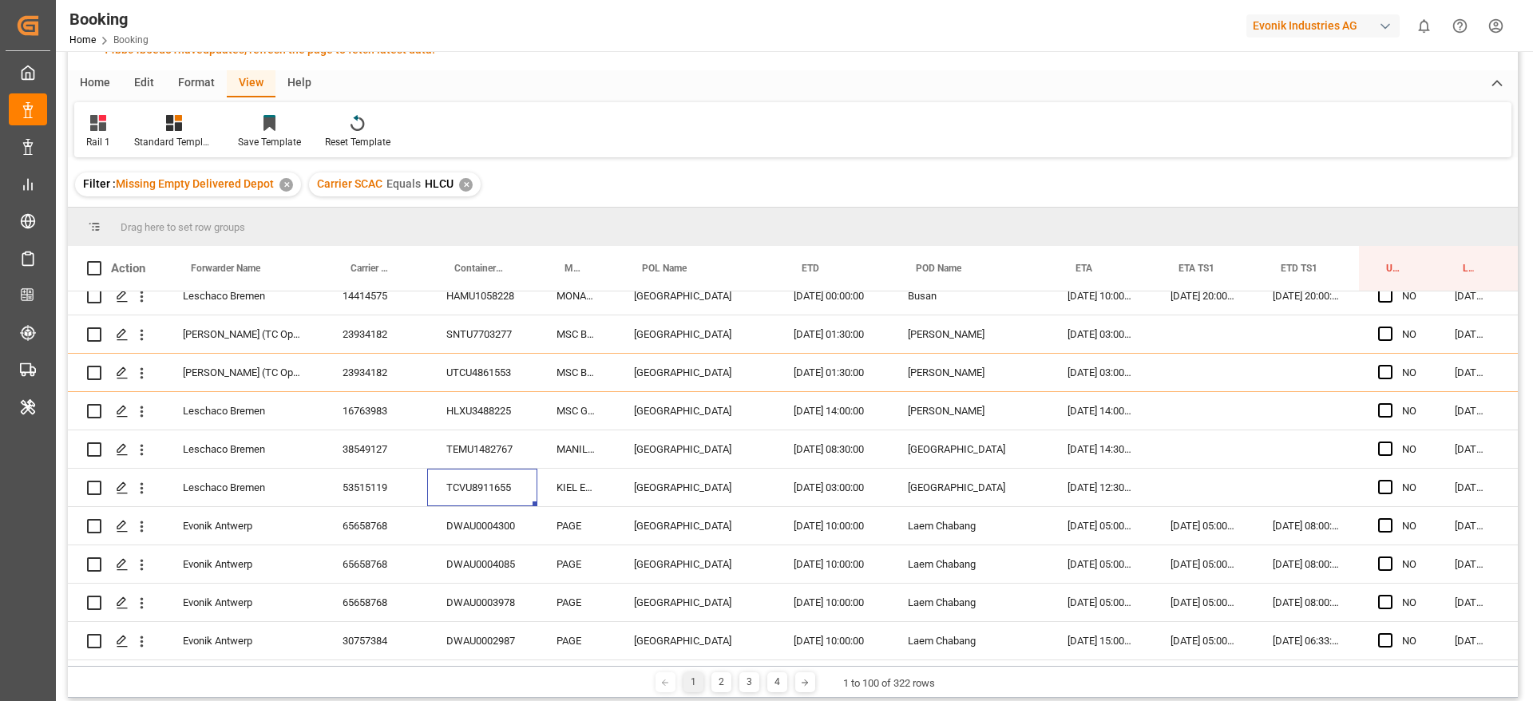
scroll to position [194, 0]
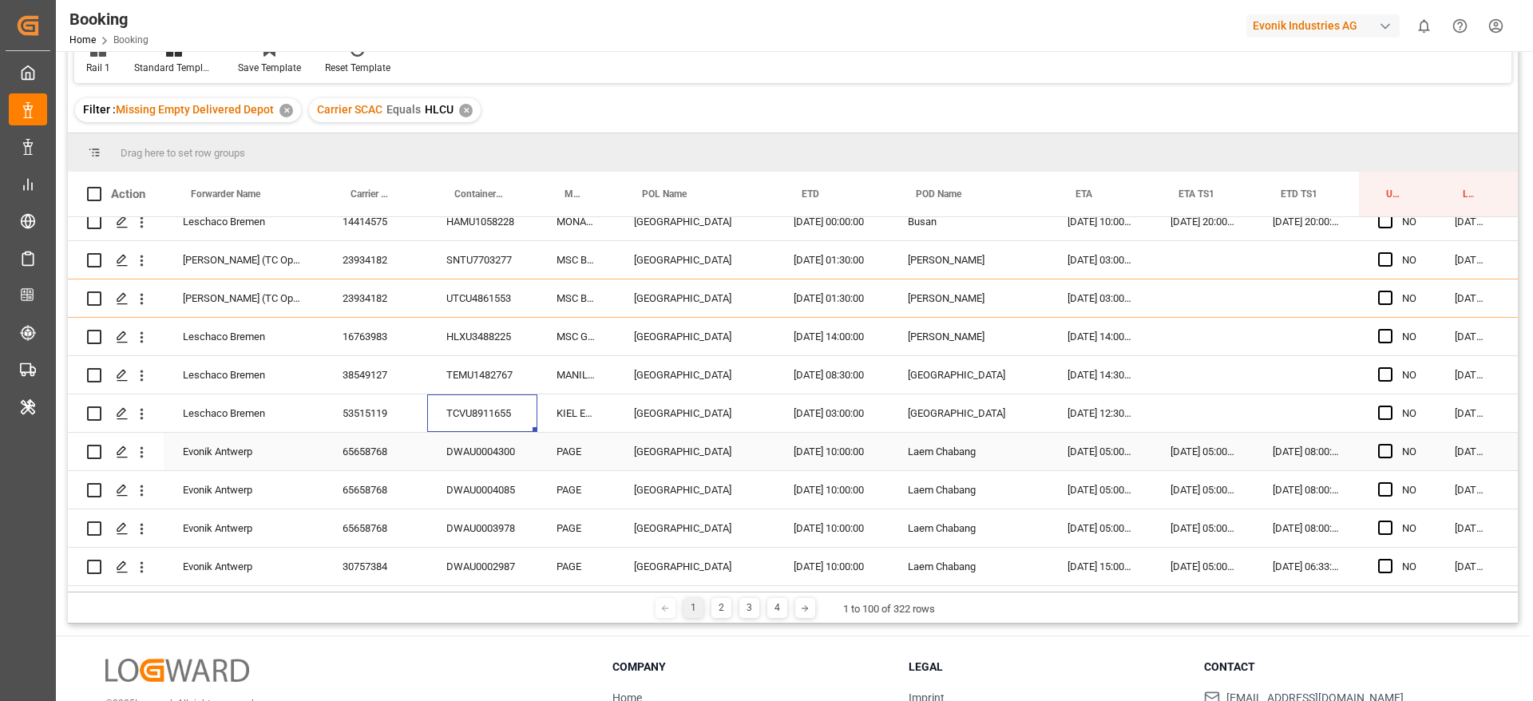
click at [479, 449] on div "DWAU0004300" at bounding box center [482, 452] width 110 height 38
click at [477, 481] on div "DWAU0004085" at bounding box center [482, 490] width 110 height 38
click at [479, 523] on div "DWAU0003978" at bounding box center [482, 528] width 110 height 38
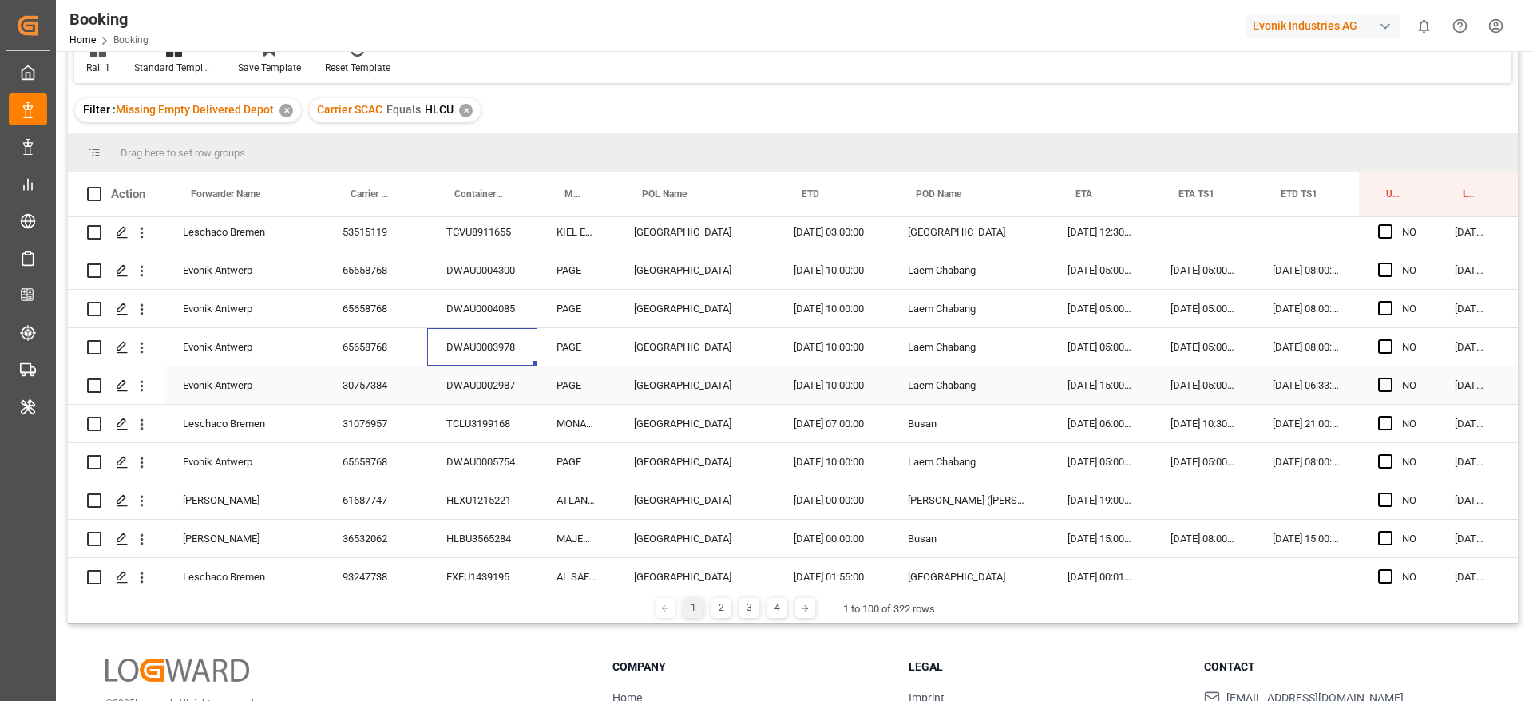
scroll to position [2515, 0]
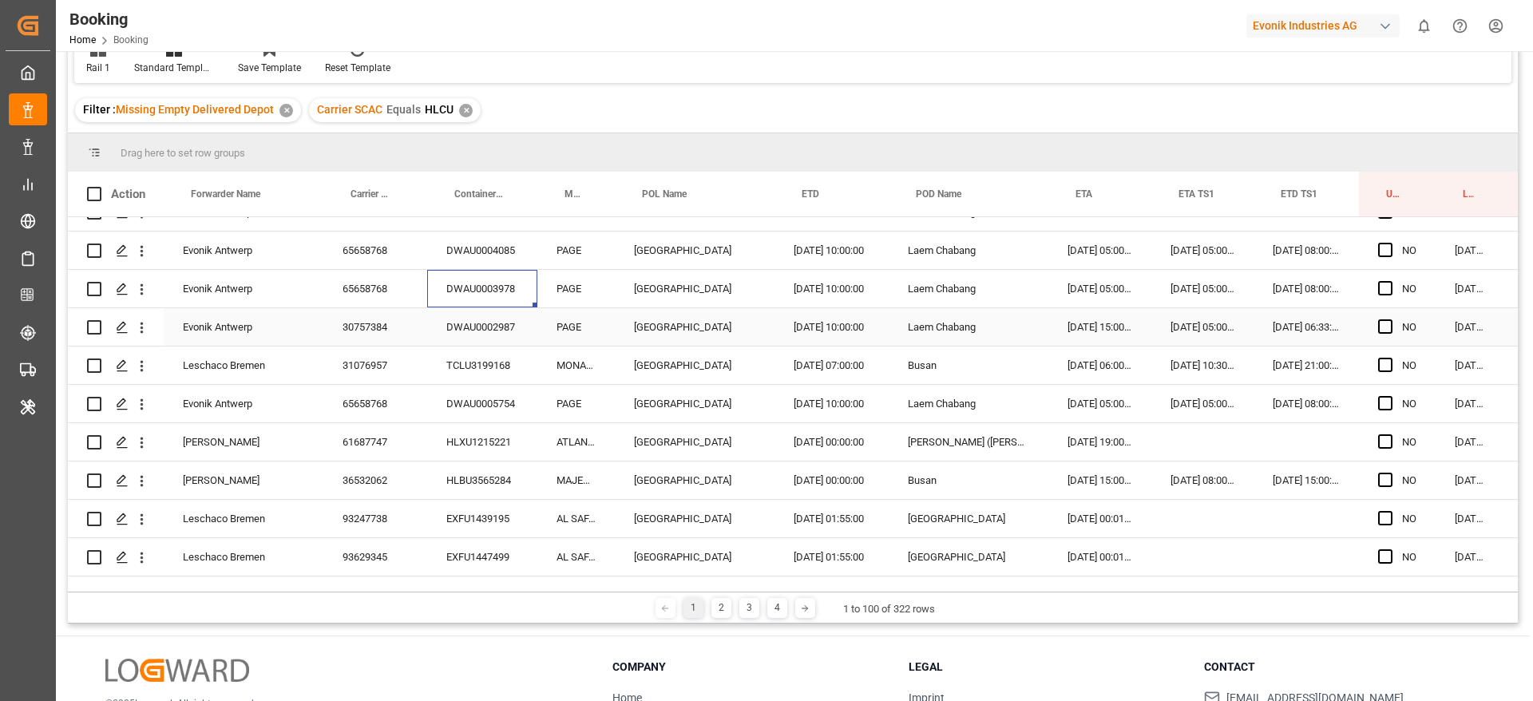
click at [493, 322] on div "DWAU0002987" at bounding box center [482, 327] width 110 height 38
click at [489, 360] on div "TCLU3199168" at bounding box center [482, 366] width 110 height 38
click at [493, 389] on div "DWAU0005754" at bounding box center [482, 404] width 110 height 38
click at [472, 448] on div "HLXU1215221" at bounding box center [482, 442] width 110 height 38
click at [458, 474] on div "HLBU3565284" at bounding box center [482, 481] width 110 height 38
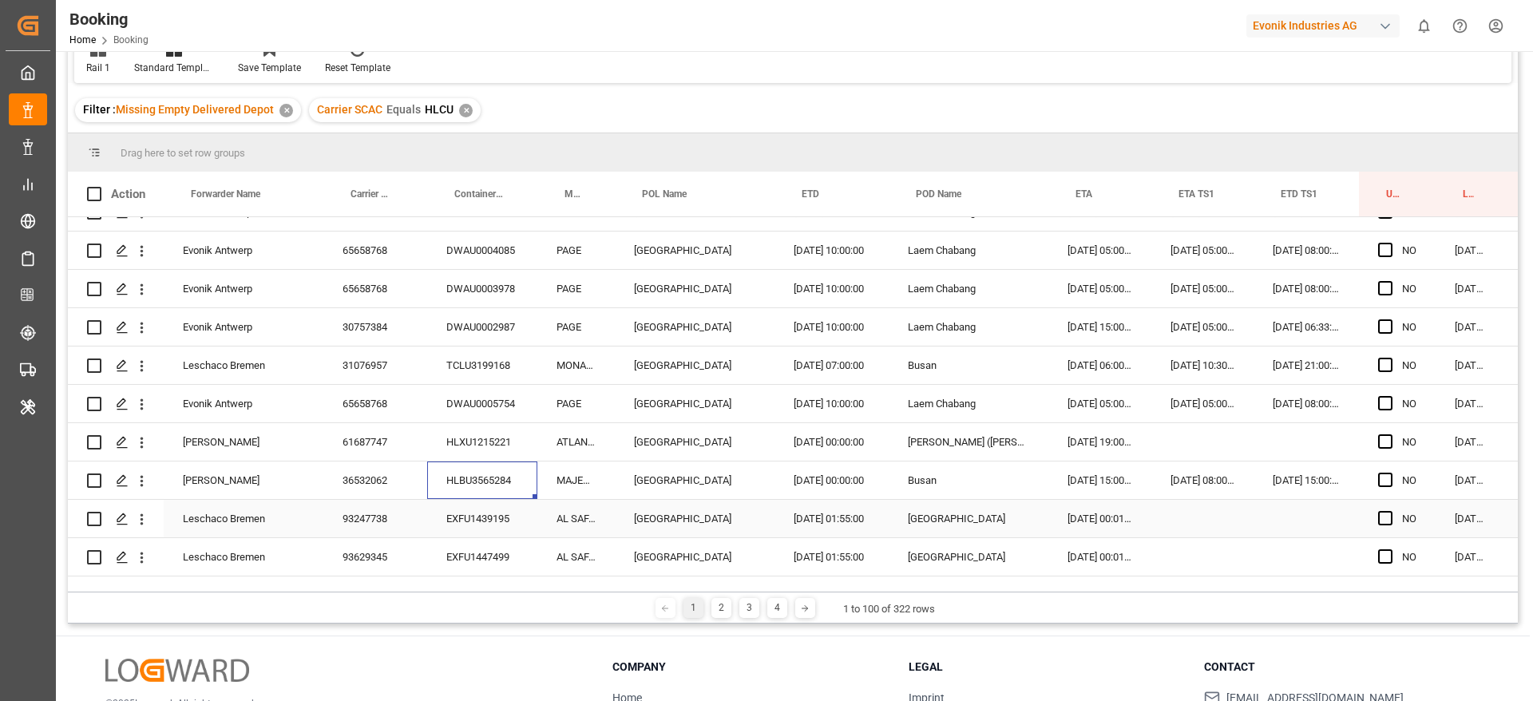
click at [473, 512] on div "EXFU1439195" at bounding box center [482, 519] width 110 height 38
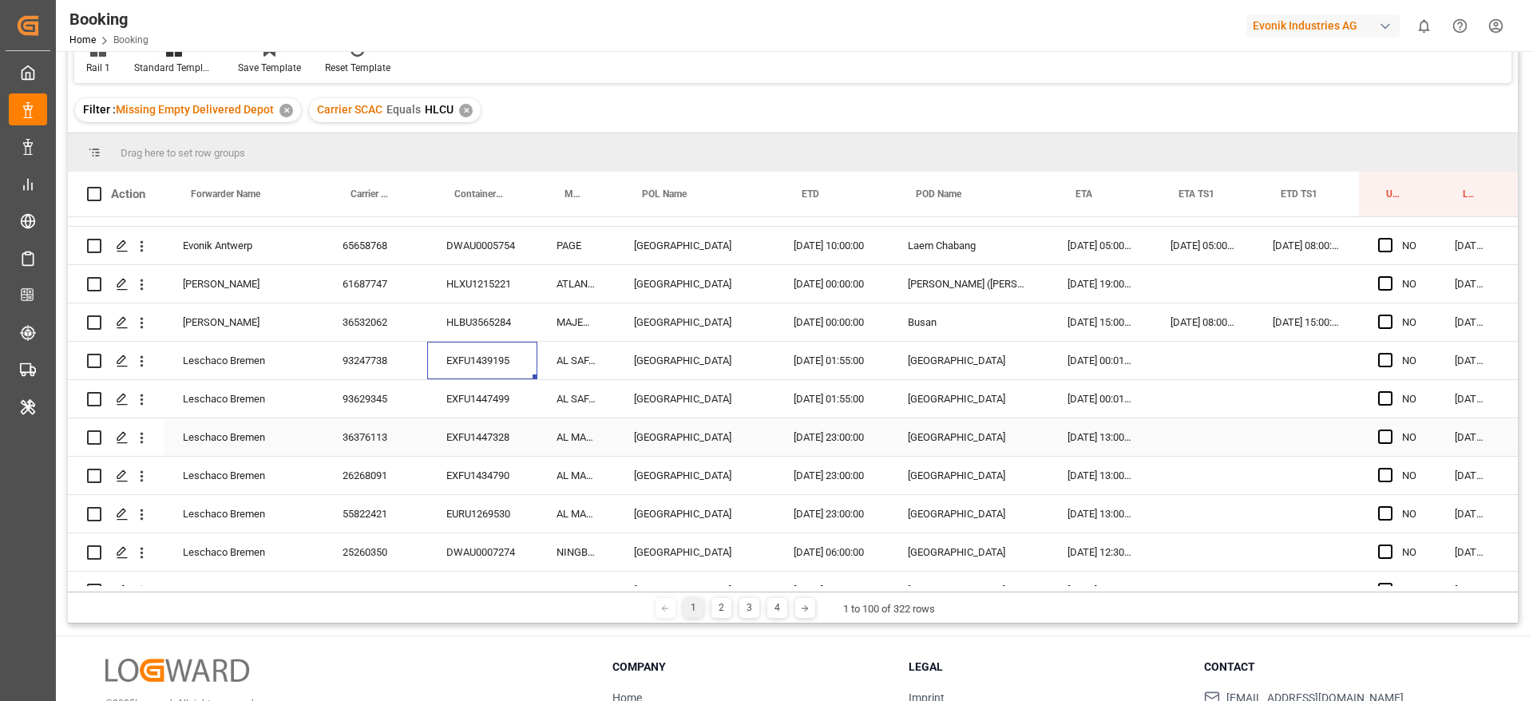
scroll to position [2755, 0]
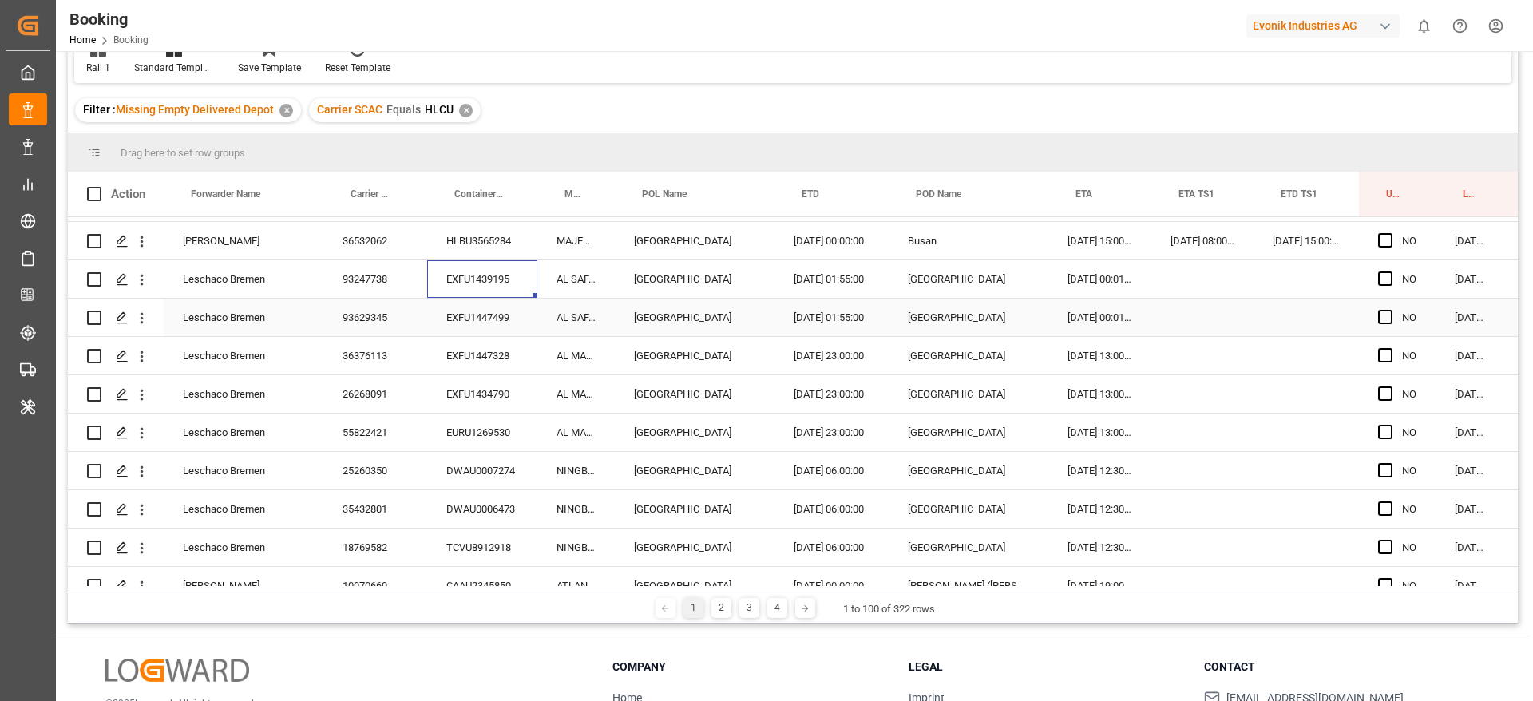
click at [465, 318] on div "EXFU1447499" at bounding box center [482, 318] width 110 height 38
click at [475, 354] on div "EXFU1447328" at bounding box center [482, 356] width 110 height 38
click at [488, 393] on div "EXFU1434790" at bounding box center [482, 394] width 110 height 38
click at [462, 442] on div "EURU1269530" at bounding box center [482, 433] width 110 height 38
click at [503, 462] on div "DWAU0007274" at bounding box center [482, 471] width 110 height 38
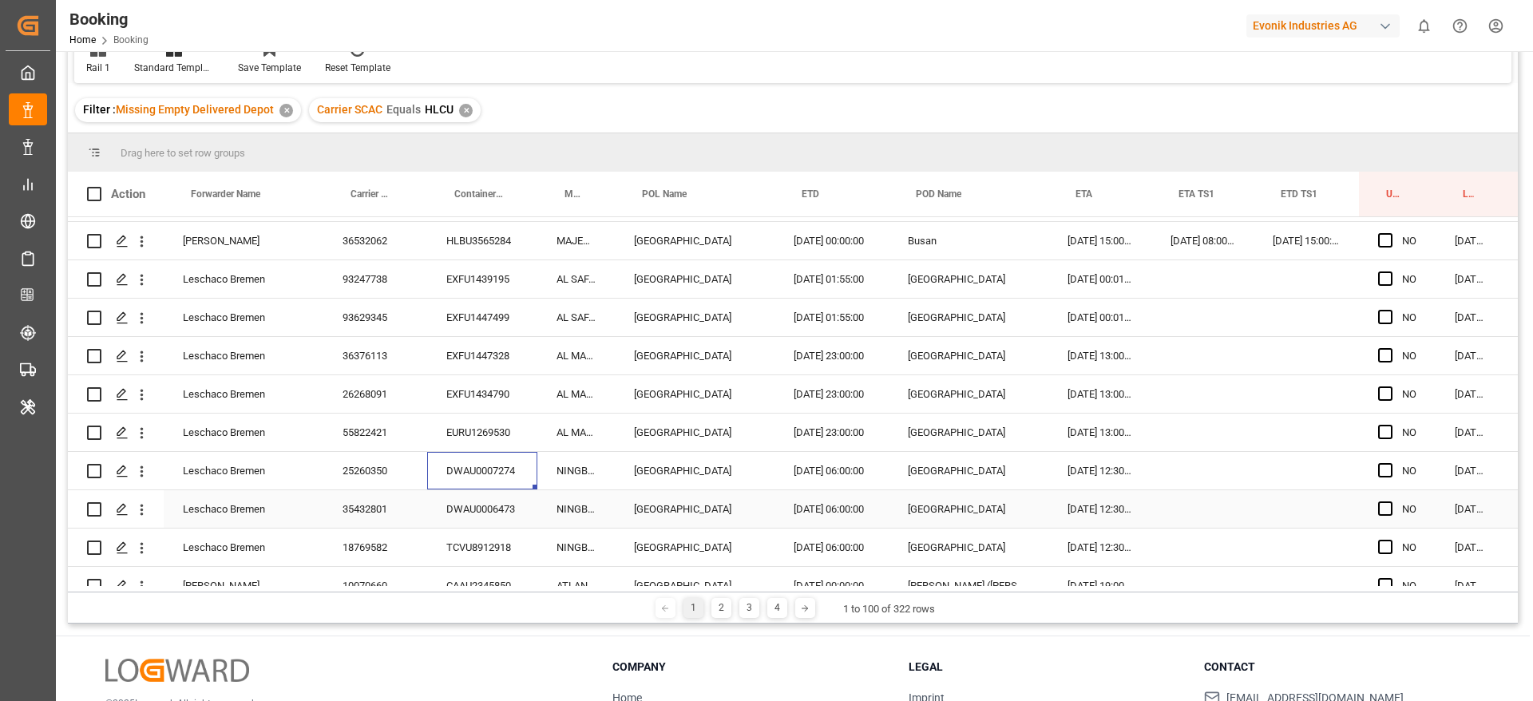
click at [480, 498] on div "DWAU0006473" at bounding box center [482, 509] width 110 height 38
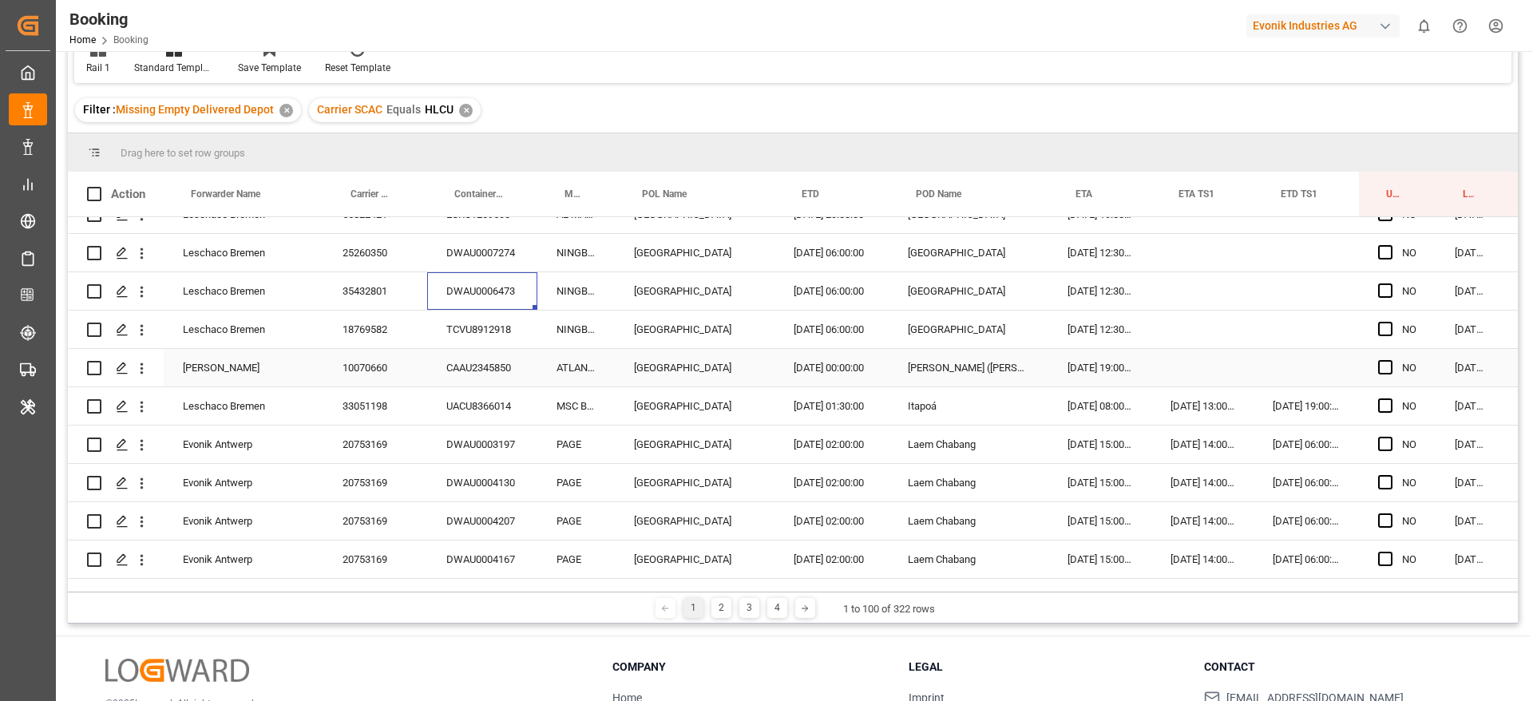
scroll to position [2994, 0]
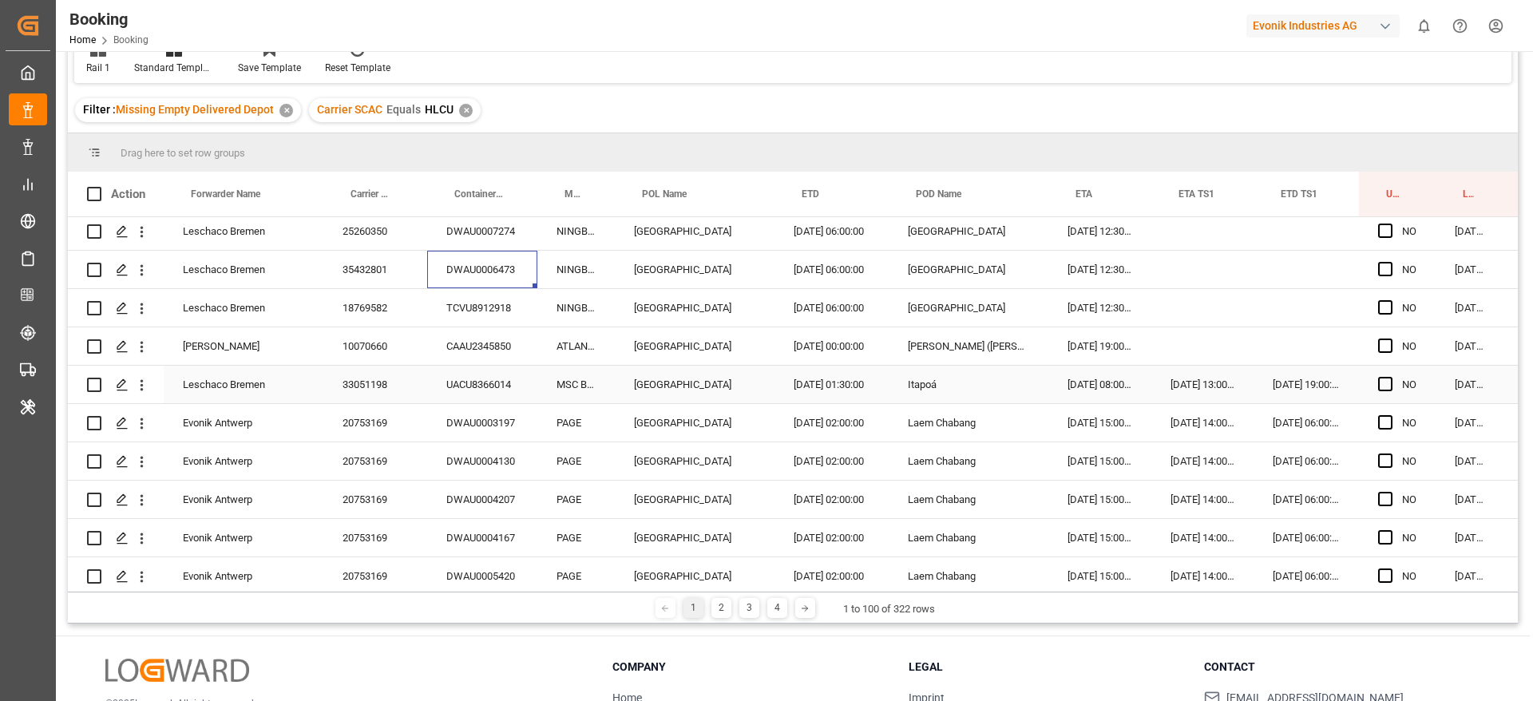
click at [488, 313] on div "TCVU8912918" at bounding box center [482, 308] width 110 height 38
click at [497, 358] on div "CAAU2345850" at bounding box center [482, 346] width 110 height 38
click at [480, 368] on div "UACU8366014" at bounding box center [482, 385] width 110 height 38
click at [450, 422] on div "DWAU0003197" at bounding box center [482, 423] width 110 height 38
click at [509, 450] on div "DWAU0004130" at bounding box center [482, 461] width 110 height 38
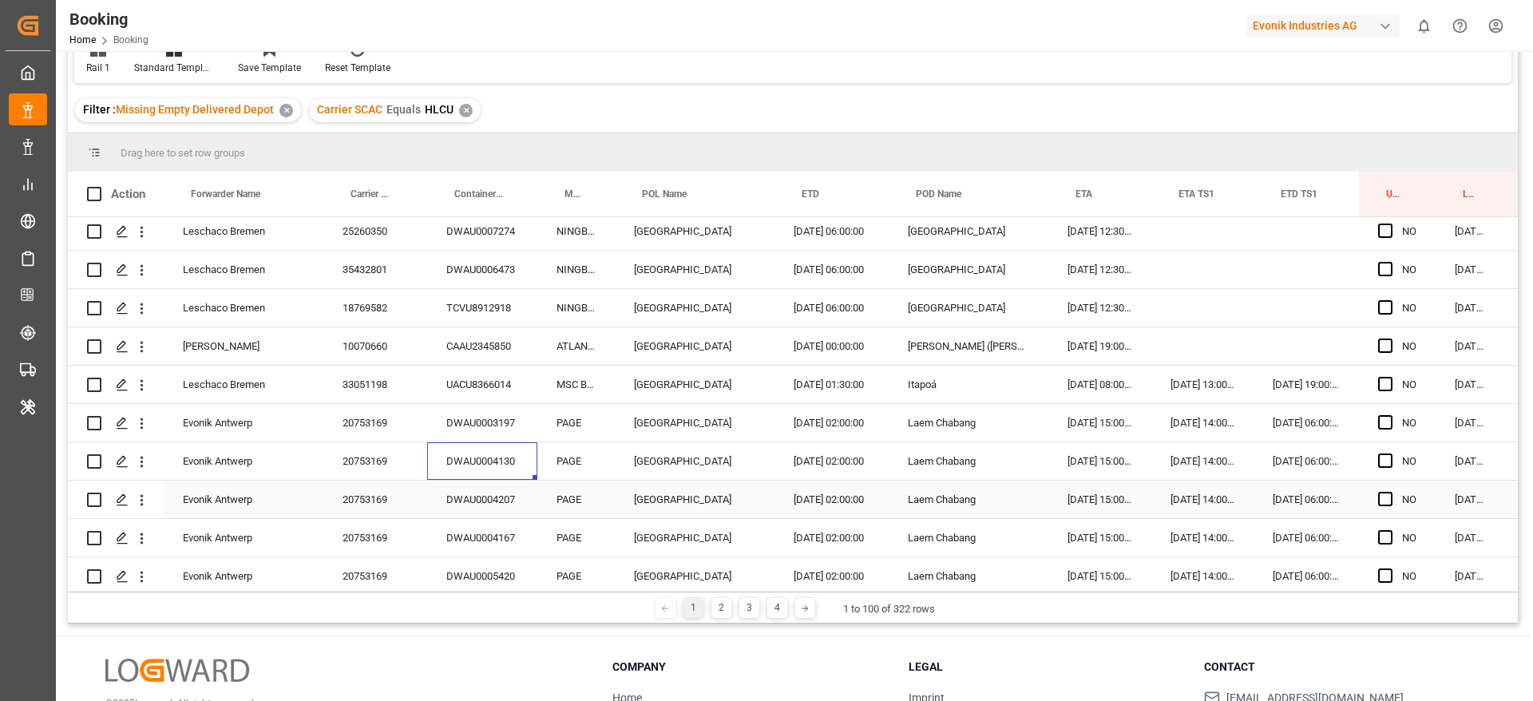
click at [448, 492] on div "DWAU0004207" at bounding box center [482, 500] width 110 height 38
click at [473, 532] on div "DWAU0004167" at bounding box center [482, 538] width 110 height 38
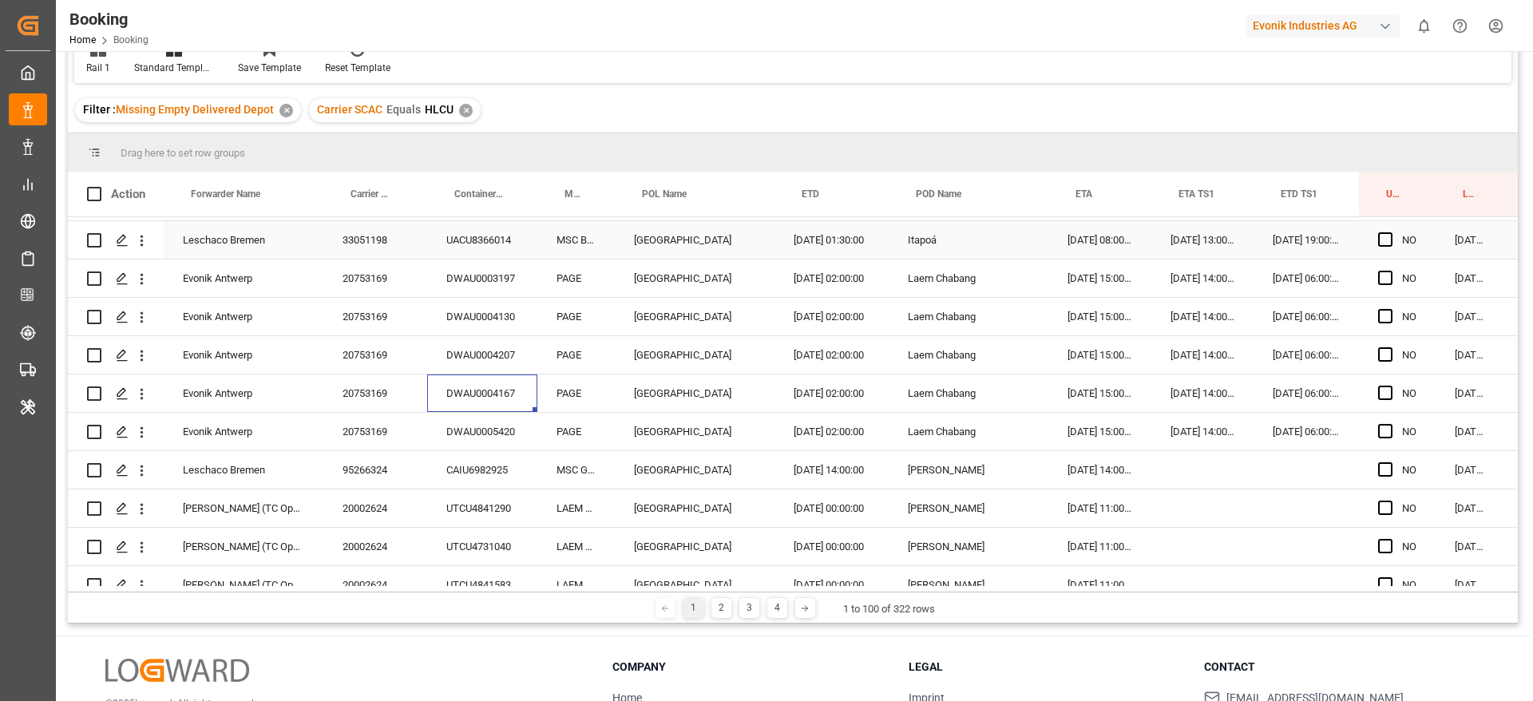
scroll to position [3234, 0]
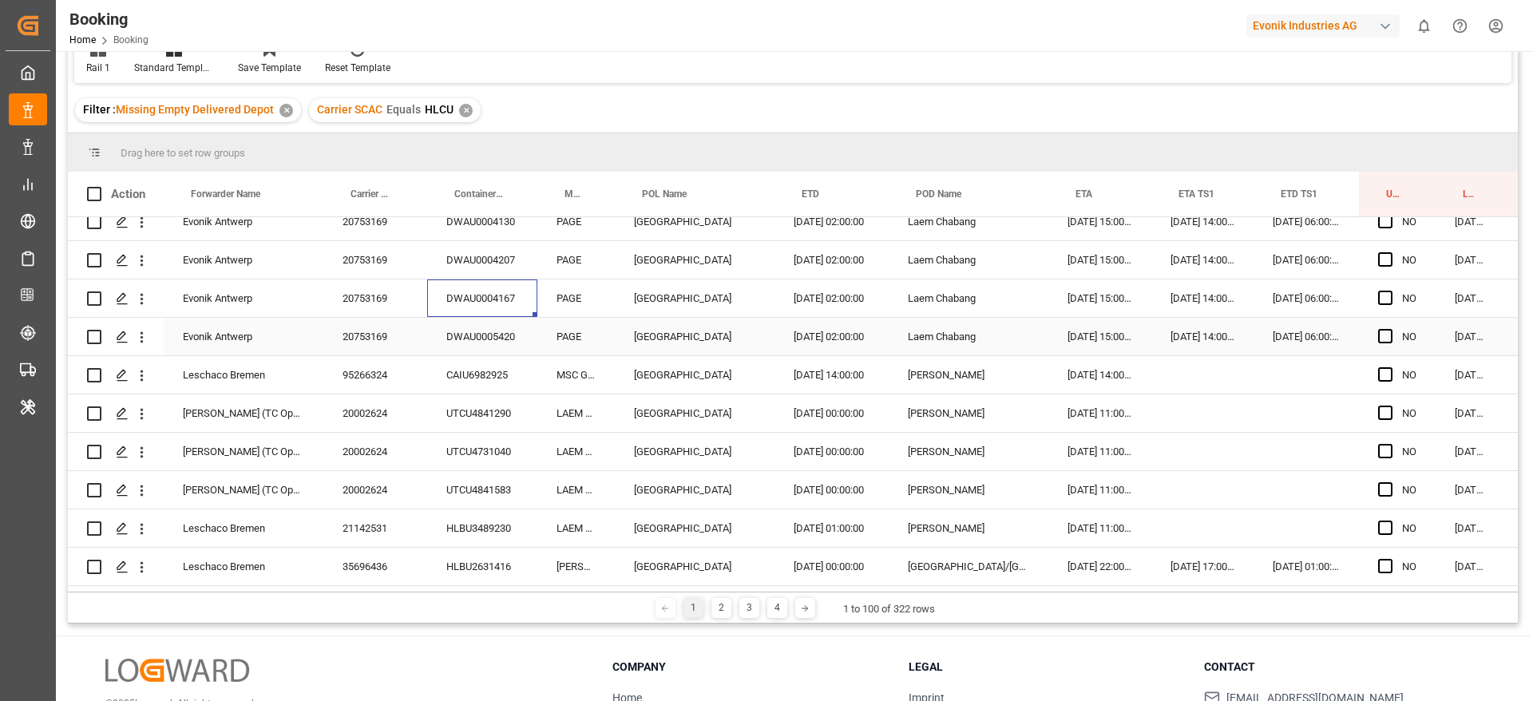
click at [498, 347] on div "DWAU0005420" at bounding box center [482, 337] width 110 height 38
click at [483, 382] on div "CAIU6982925" at bounding box center [482, 375] width 110 height 38
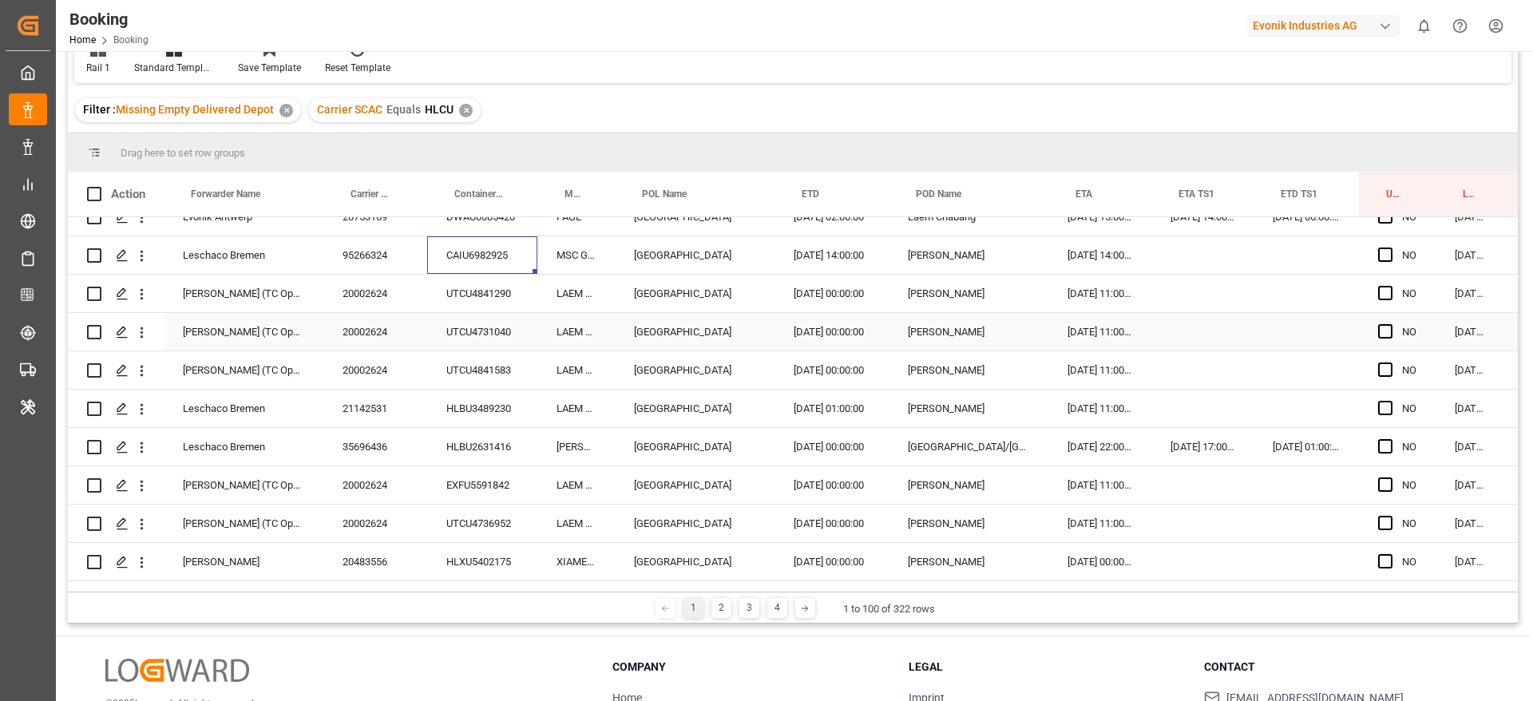
click at [486, 292] on div "UTCU4841290" at bounding box center [482, 294] width 110 height 38
click at [480, 338] on div "UTCU4731040" at bounding box center [482, 332] width 110 height 38
click at [446, 379] on div "UTCU4841583" at bounding box center [482, 370] width 110 height 38
click at [501, 409] on div "HLBU3489230" at bounding box center [482, 409] width 110 height 38
click at [446, 429] on div "HLBU2631416" at bounding box center [482, 447] width 110 height 38
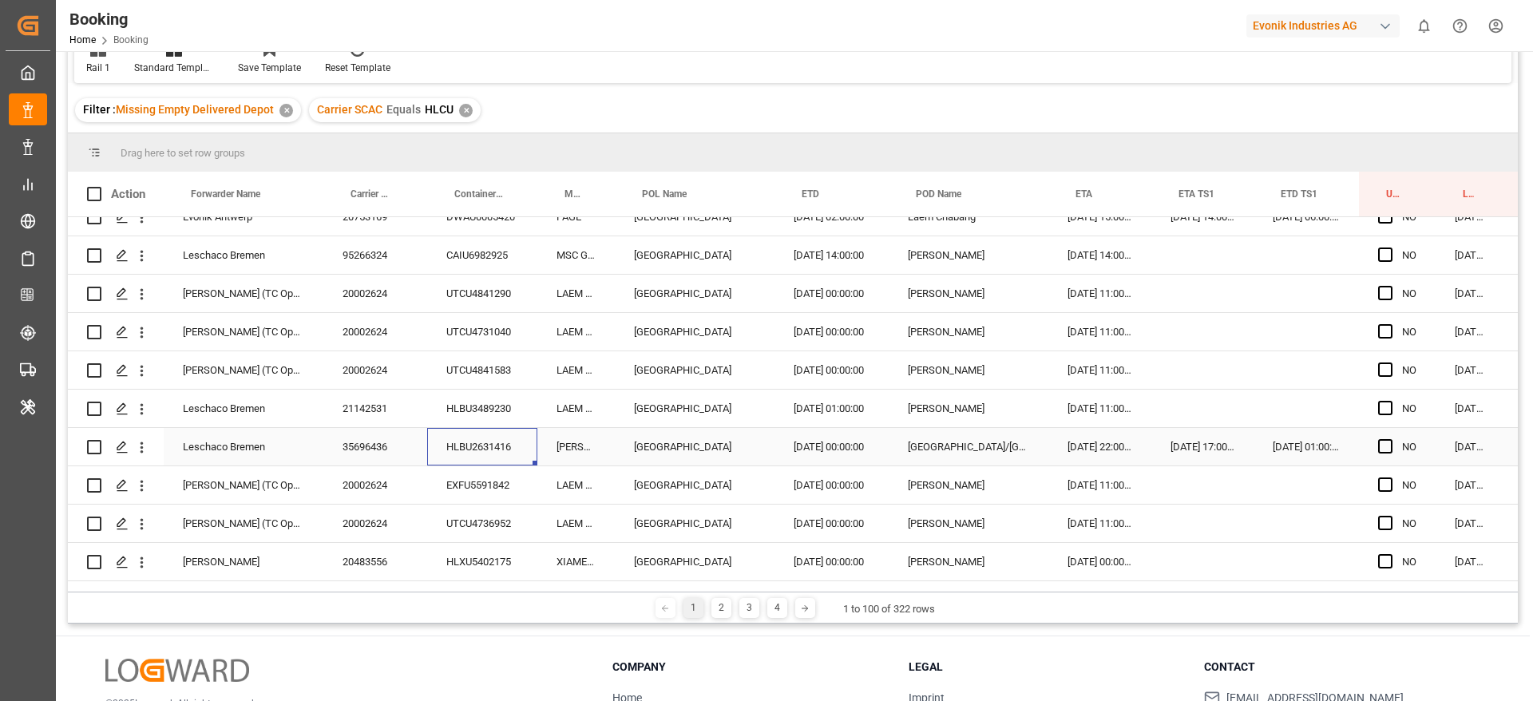
click at [469, 478] on div "EXFU5591842" at bounding box center [482, 485] width 110 height 38
click at [476, 517] on div "UTCU4736952" at bounding box center [482, 524] width 110 height 38
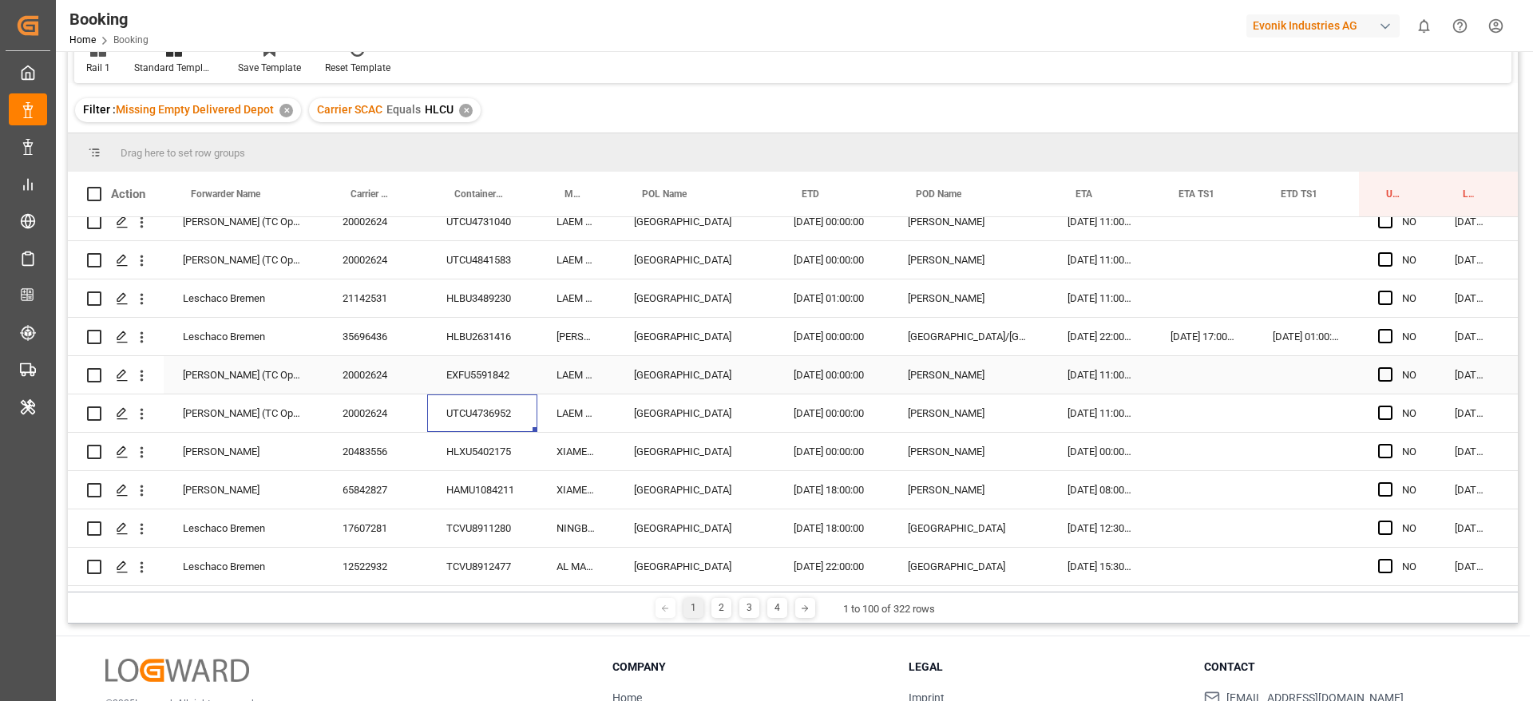
scroll to position [236, 0]
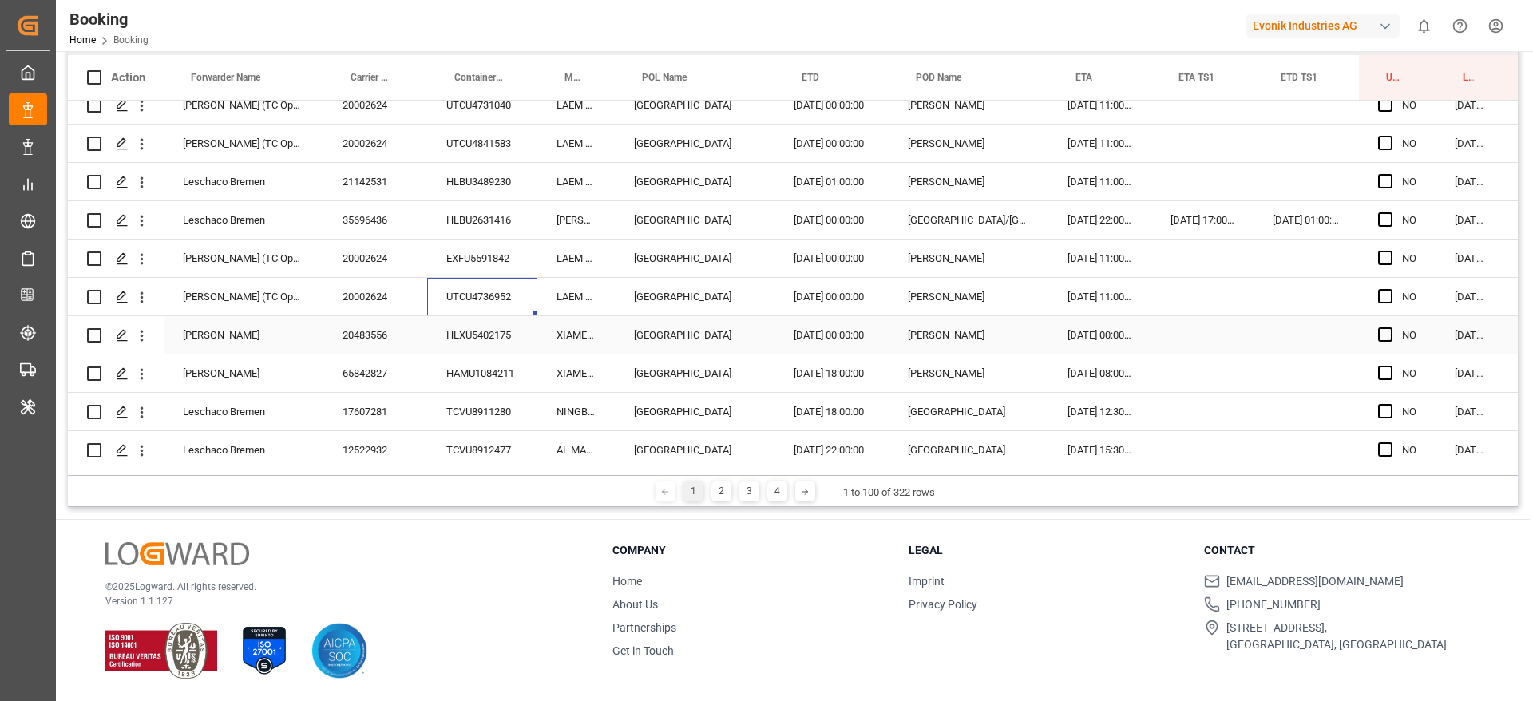
click at [481, 346] on div "HLXU5402175" at bounding box center [482, 335] width 110 height 38
click at [481, 366] on div "HAMU1084211" at bounding box center [482, 374] width 110 height 38
click at [452, 398] on div "TCVU8911280" at bounding box center [482, 412] width 110 height 38
click at [464, 442] on div "TCVU8912477" at bounding box center [482, 450] width 110 height 38
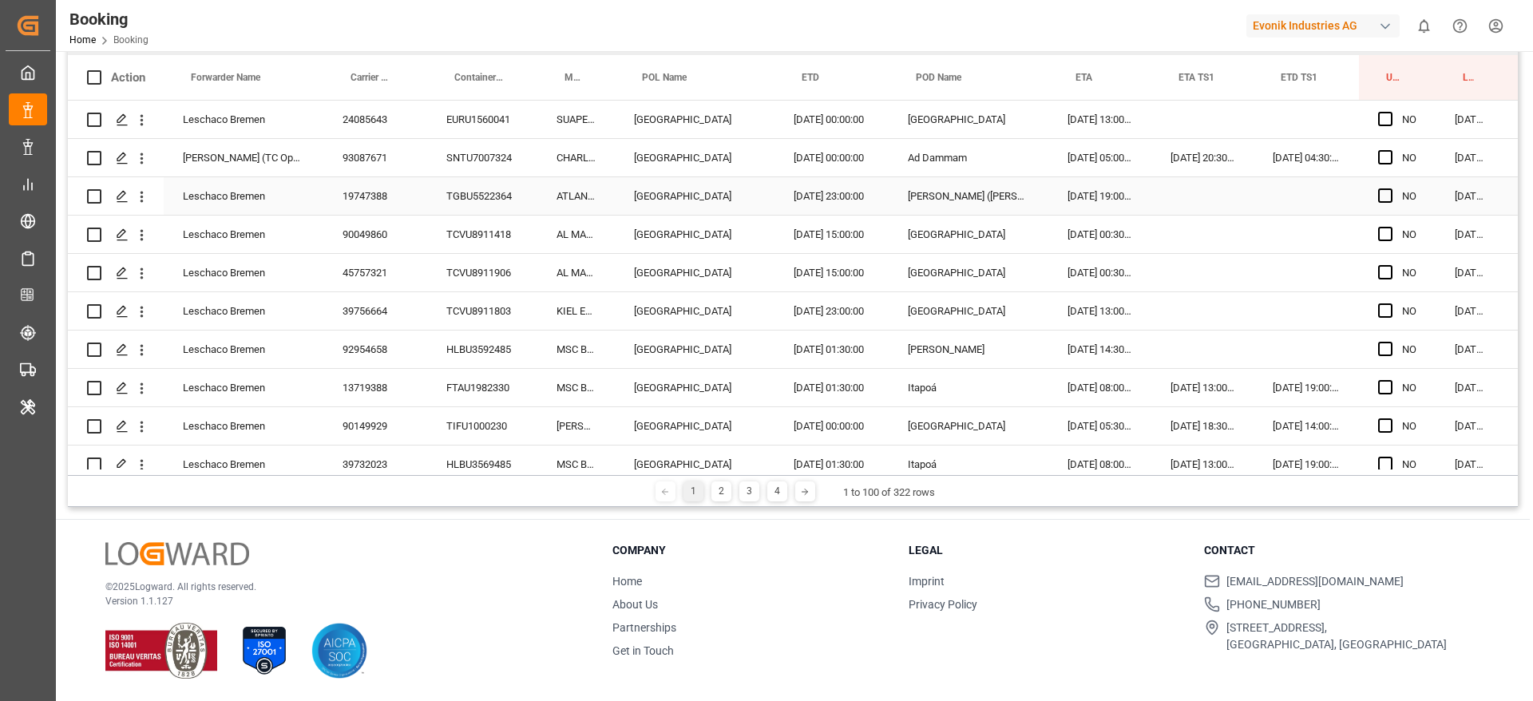
scroll to position [0, 0]
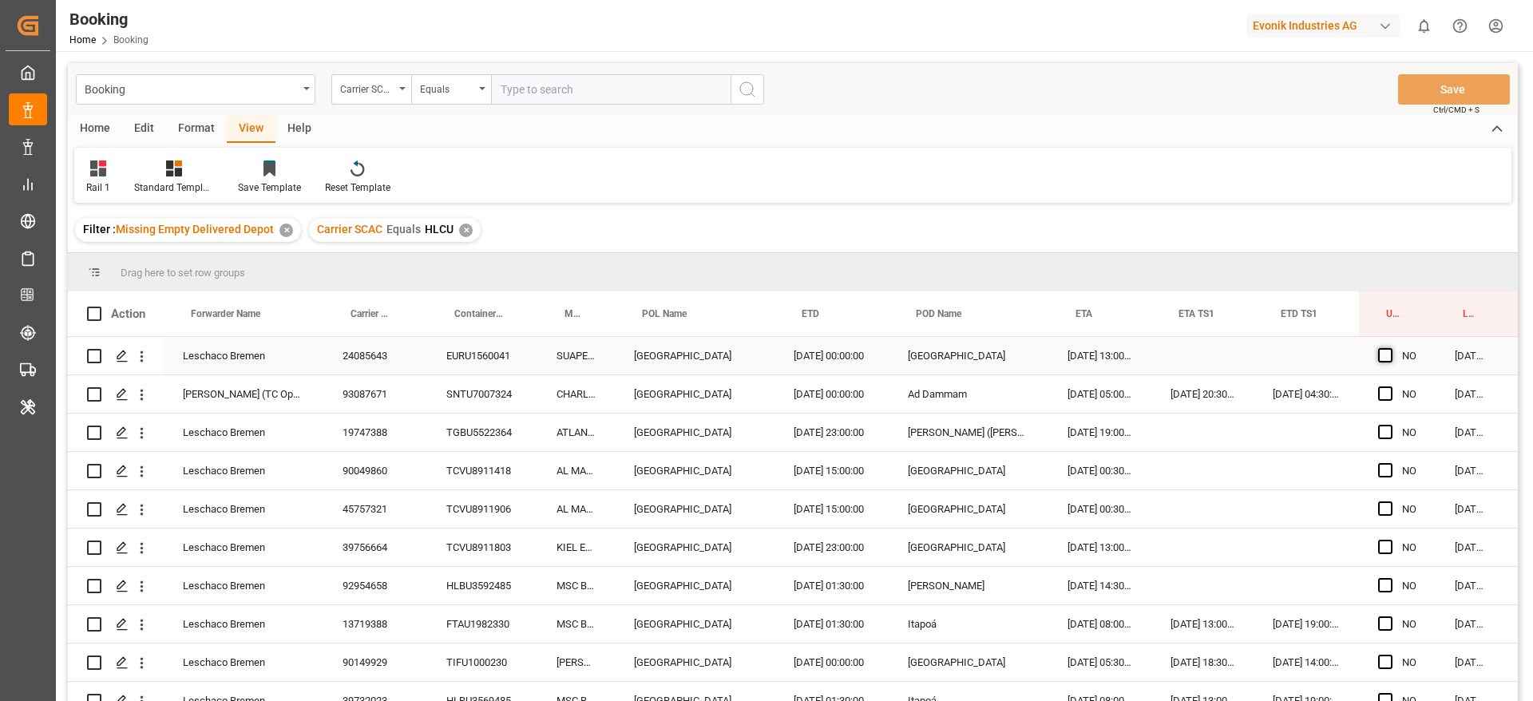
click at [1389, 356] on span "Press SPACE to select this row." at bounding box center [1385, 355] width 14 height 14
click at [1390, 348] on input "Press SPACE to select this row." at bounding box center [1390, 348] width 0 height 0
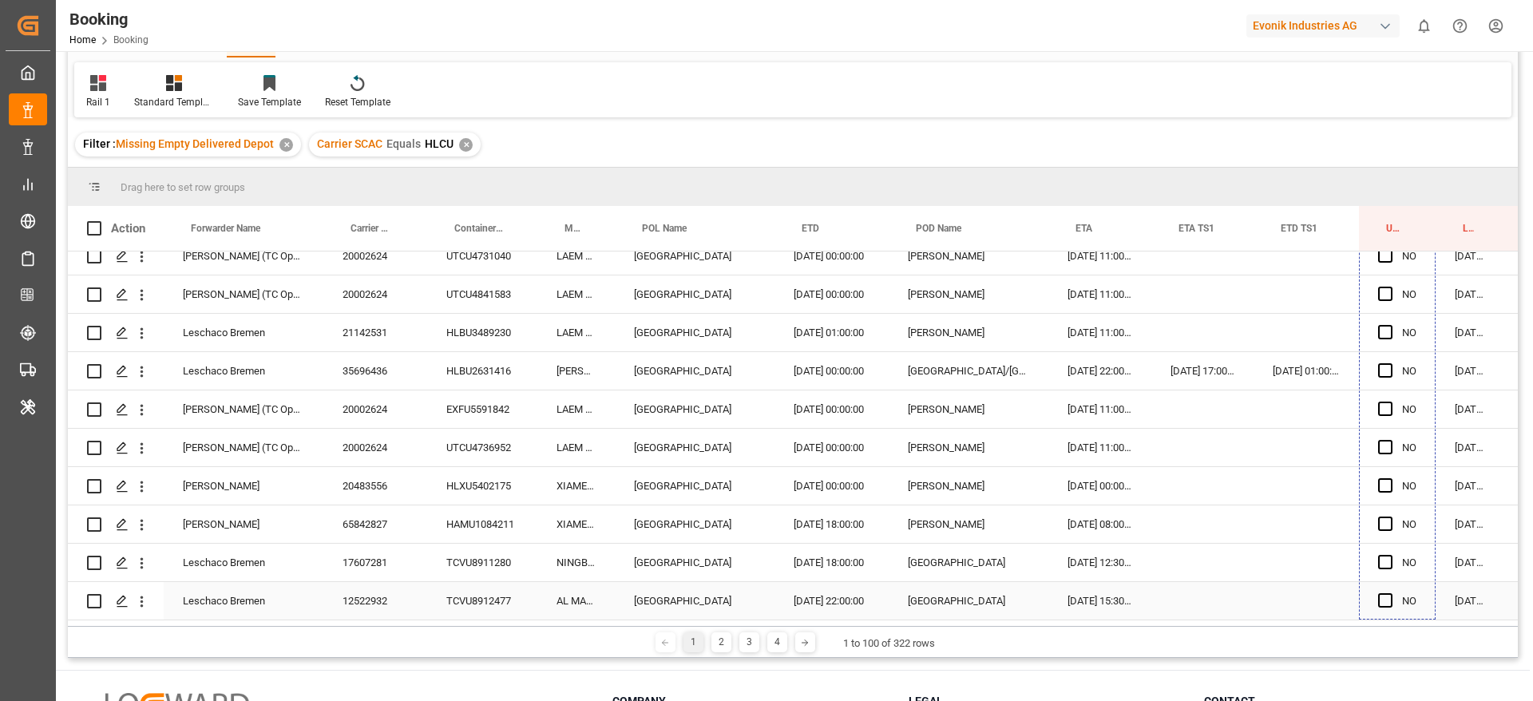
scroll to position [236, 0]
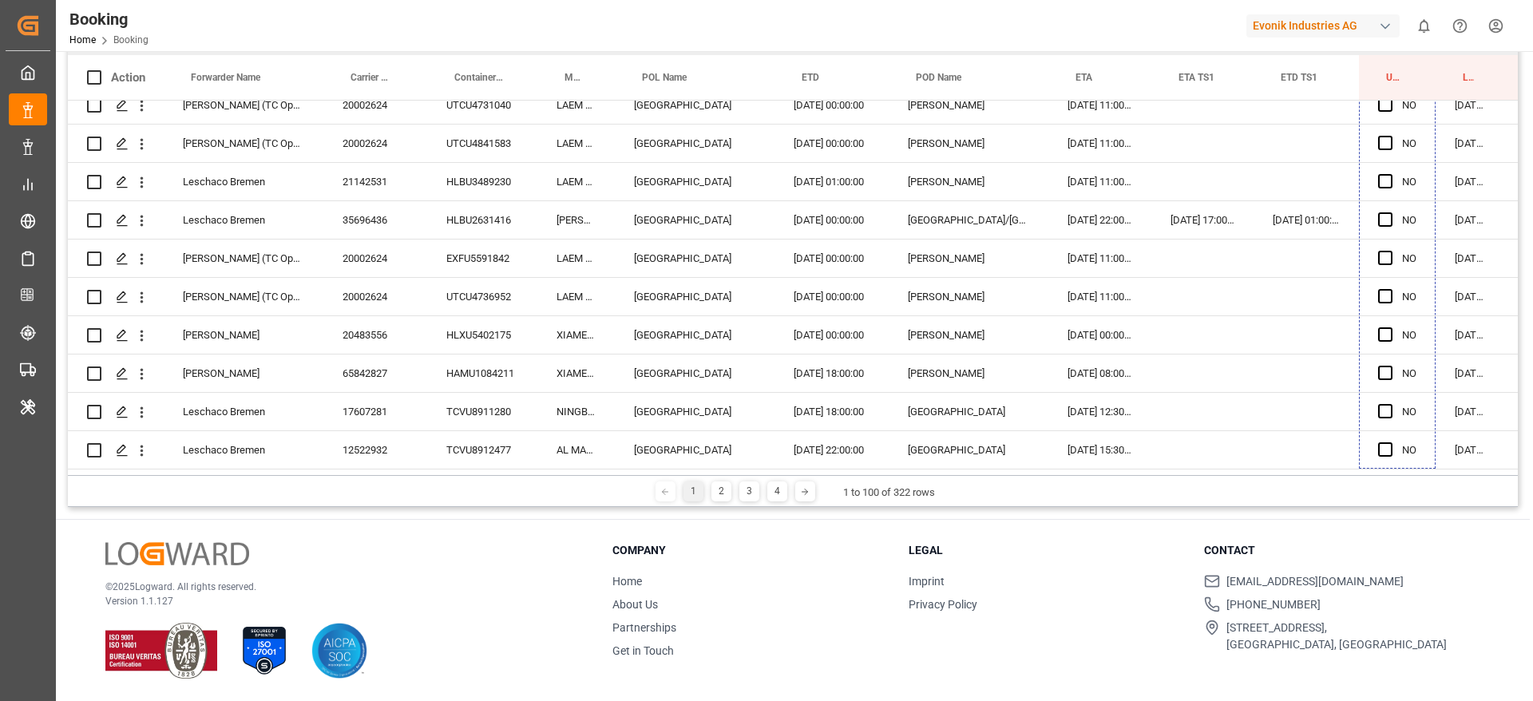
drag, startPoint x: 1421, startPoint y: 399, endPoint x: 1355, endPoint y: 517, distance: 134.8
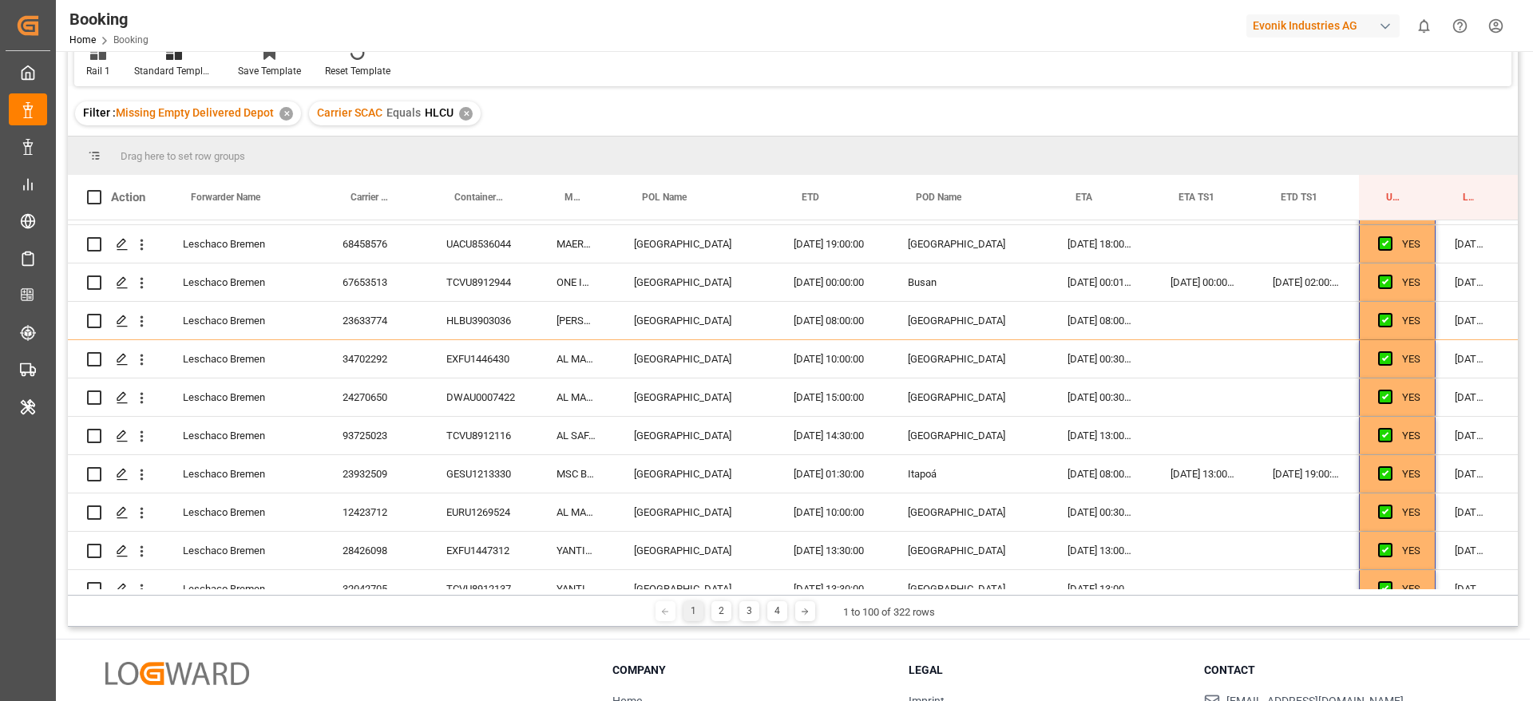
scroll to position [355, 0]
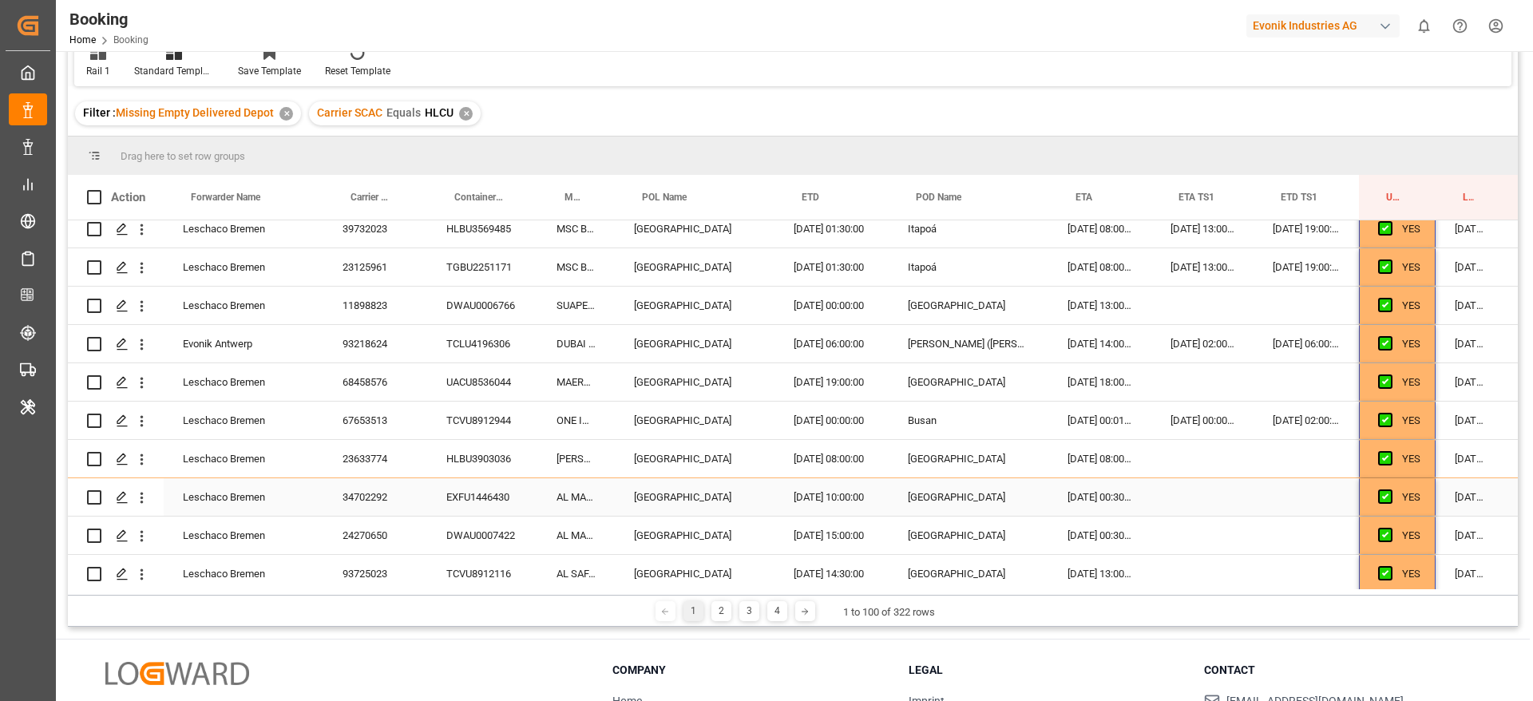
click at [1444, 489] on div "03.09.2025 06:30:55" at bounding box center [1472, 497] width 72 height 38
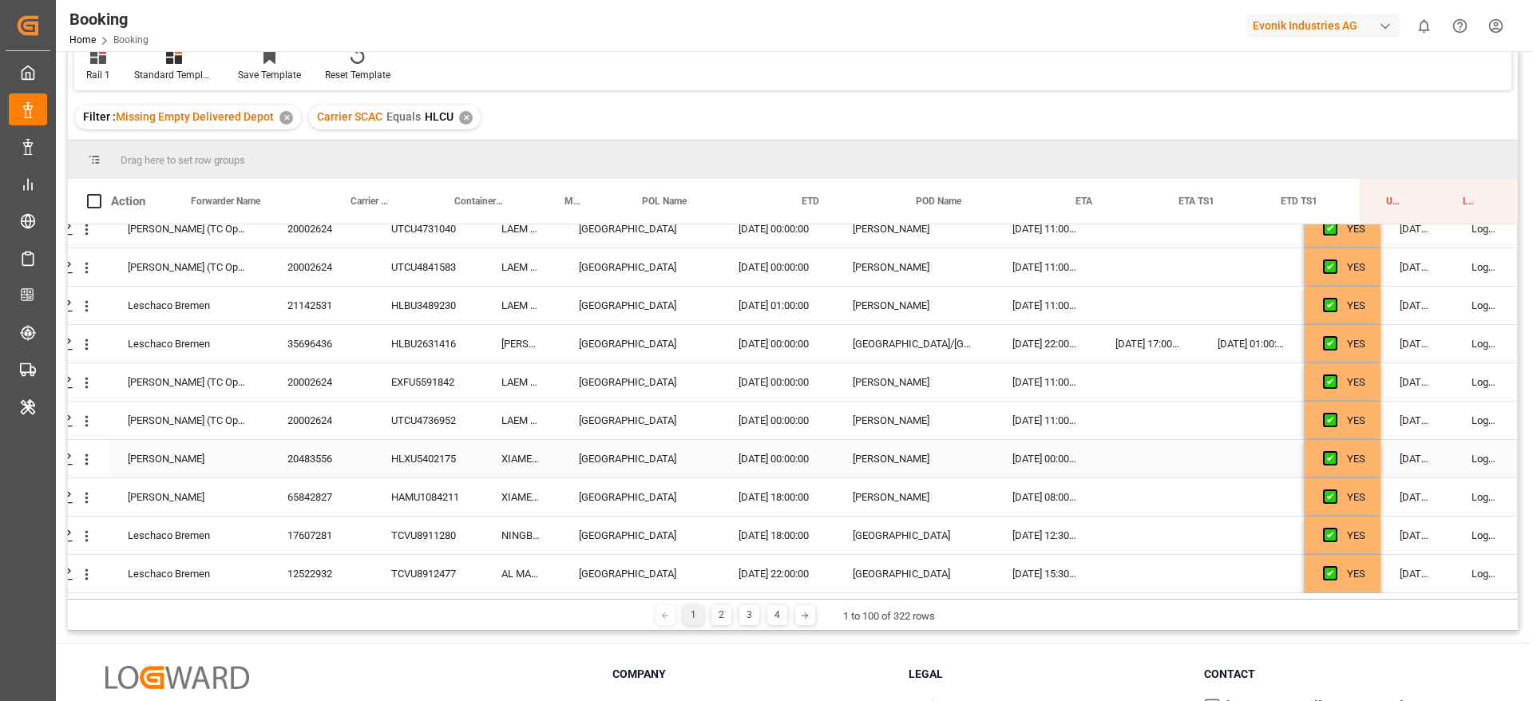
scroll to position [236, 0]
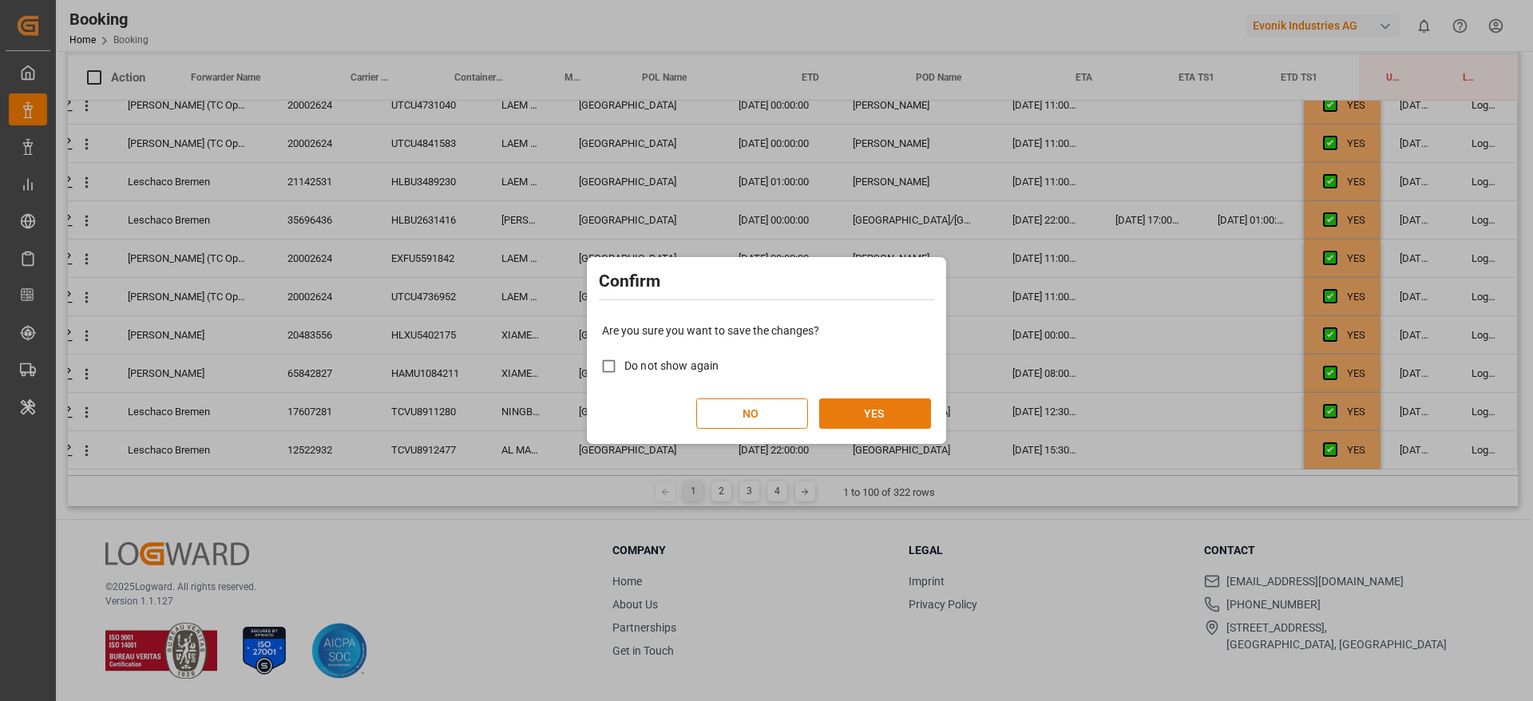
click at [904, 418] on button "YES" at bounding box center [875, 413] width 112 height 30
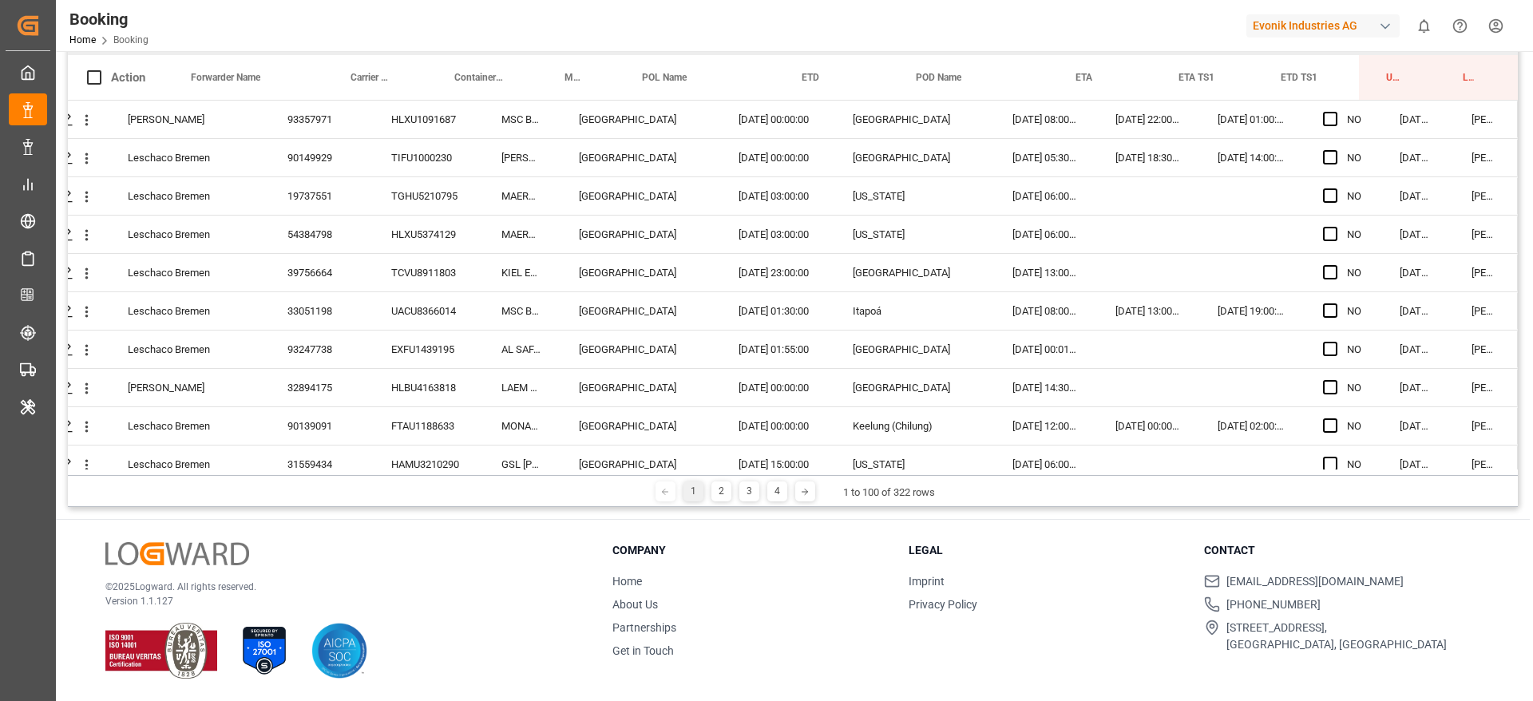
scroll to position [3469, 61]
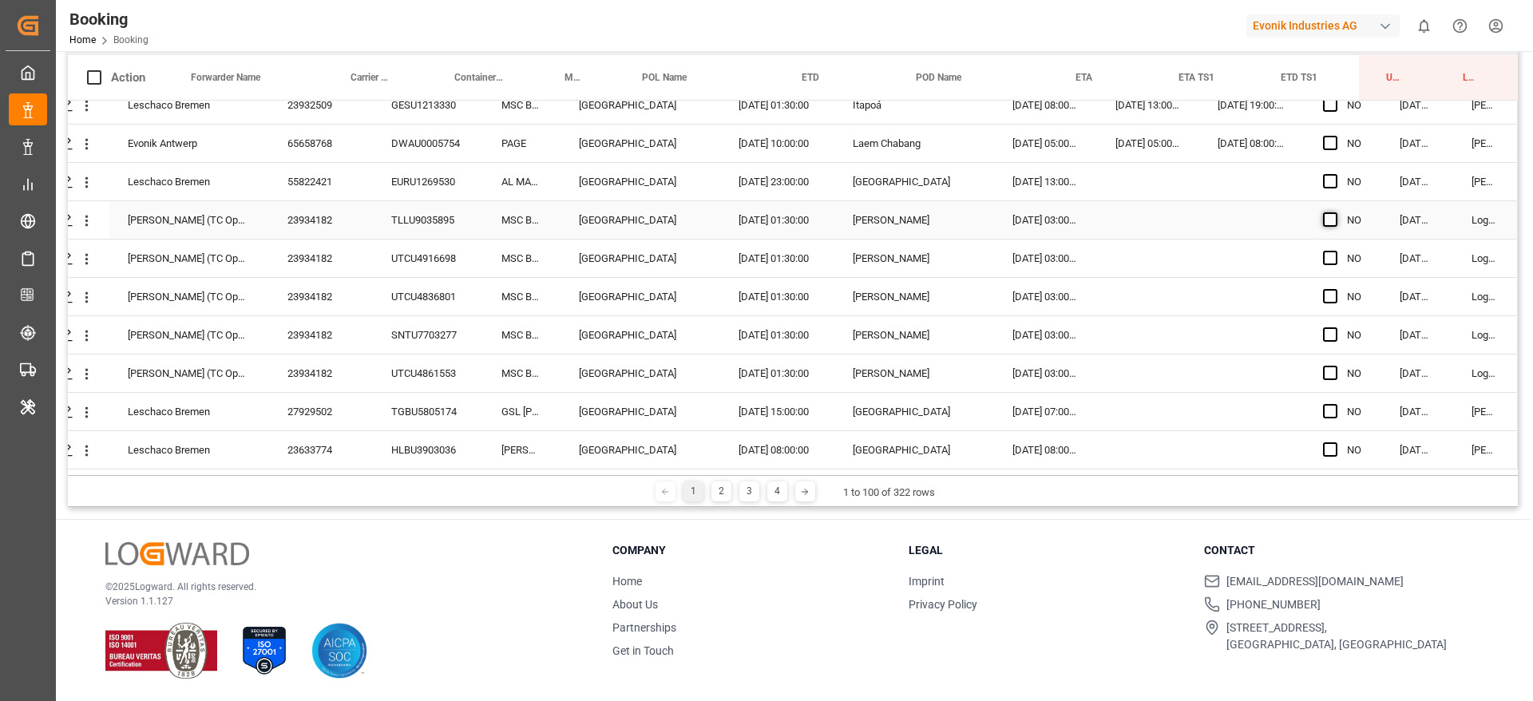
click at [1327, 215] on span "Press SPACE to select this row." at bounding box center [1330, 219] width 14 height 14
click at [1335, 212] on input "Press SPACE to select this row." at bounding box center [1335, 212] width 0 height 0
click at [1330, 259] on span "Press SPACE to select this row." at bounding box center [1330, 258] width 14 height 14
click at [1335, 251] on input "Press SPACE to select this row." at bounding box center [1335, 251] width 0 height 0
click at [1325, 316] on div "NO" at bounding box center [1342, 335] width 77 height 38
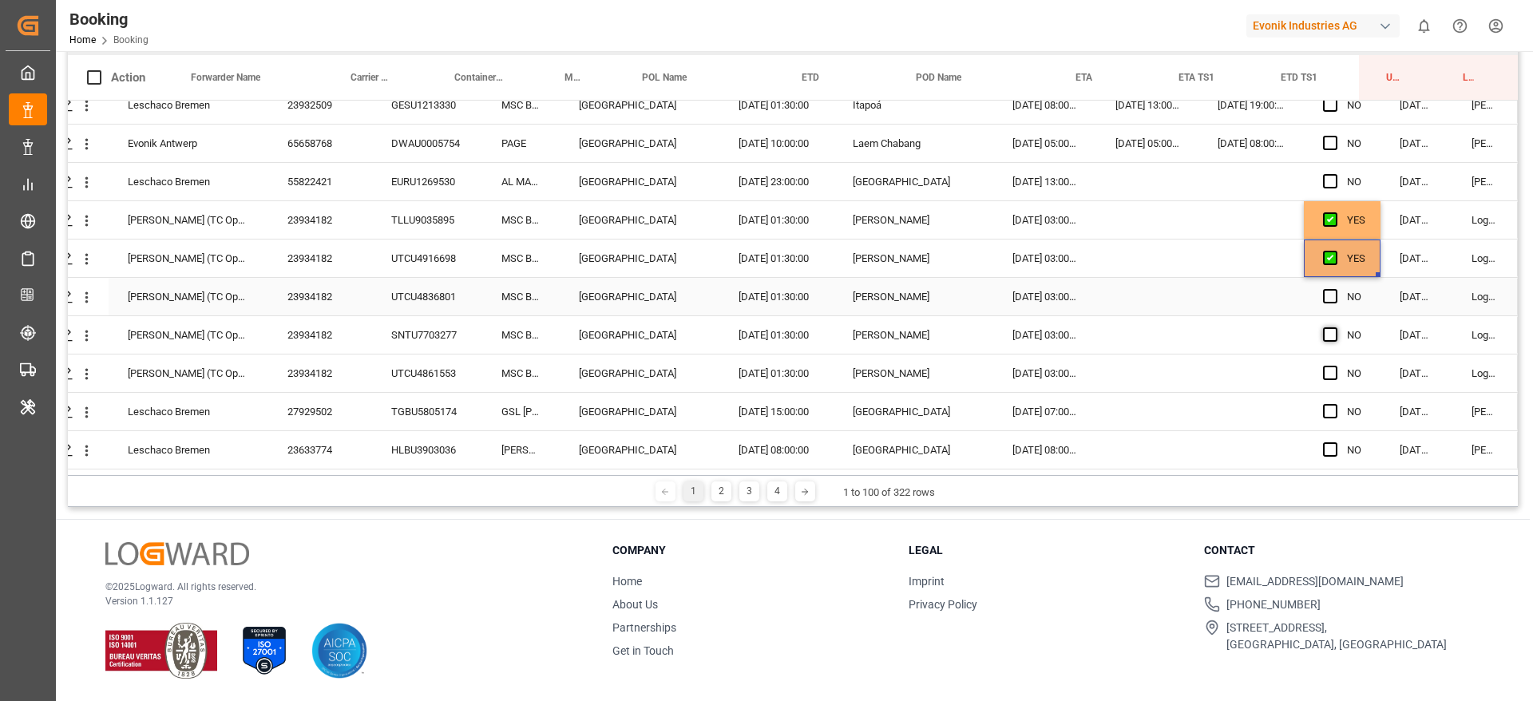
click at [1326, 294] on span "Press SPACE to select this row." at bounding box center [1330, 296] width 14 height 14
click at [1335, 289] on input "Press SPACE to select this row." at bounding box center [1335, 289] width 0 height 0
click at [1328, 328] on span "Press SPACE to select this row." at bounding box center [1330, 334] width 14 height 14
click at [1335, 327] on input "Press SPACE to select this row." at bounding box center [1335, 327] width 0 height 0
click at [1326, 339] on div "Press SPACE to select this row." at bounding box center [1335, 335] width 24 height 37
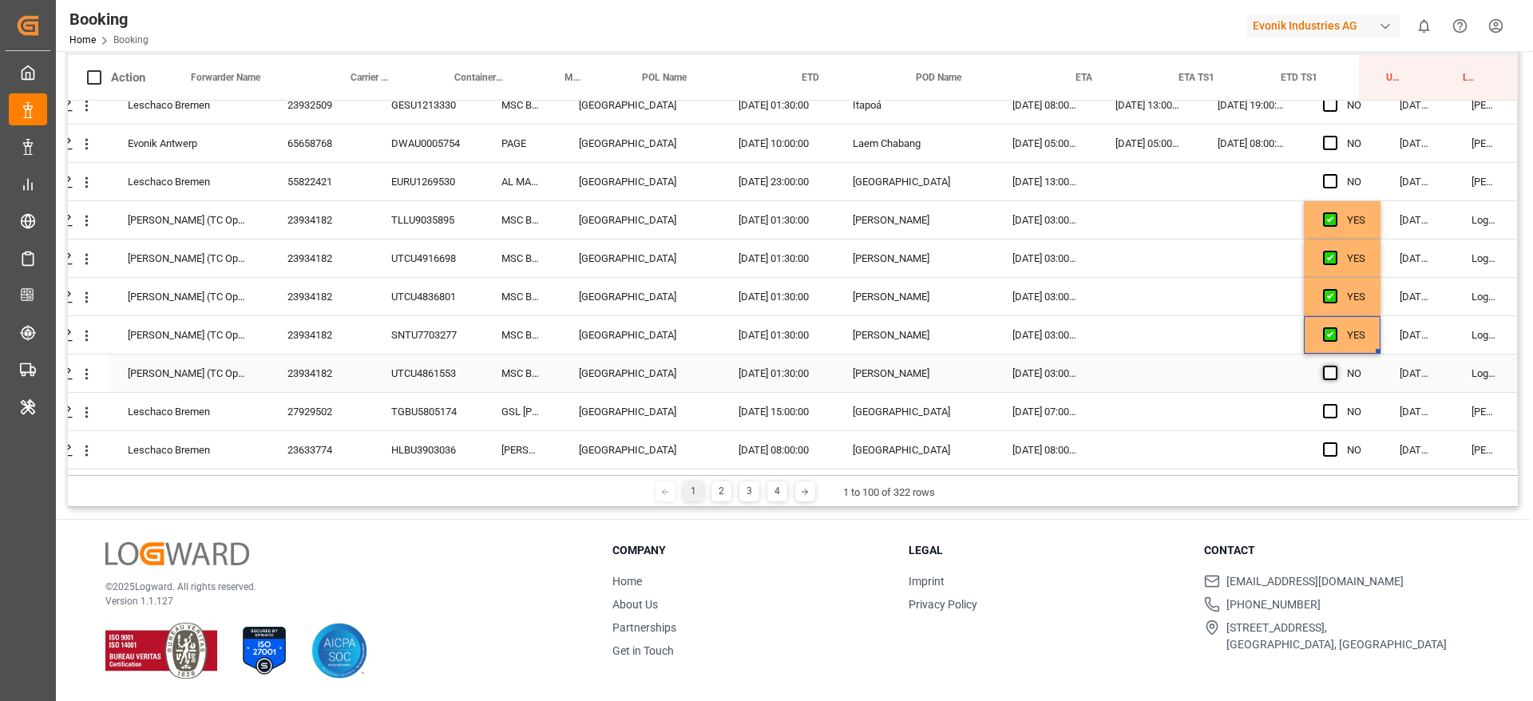
click at [1326, 366] on span "Press SPACE to select this row." at bounding box center [1330, 373] width 14 height 14
click at [1335, 366] on input "Press SPACE to select this row." at bounding box center [1335, 366] width 0 height 0
click at [422, 208] on div "TLLU9035895" at bounding box center [427, 220] width 110 height 38
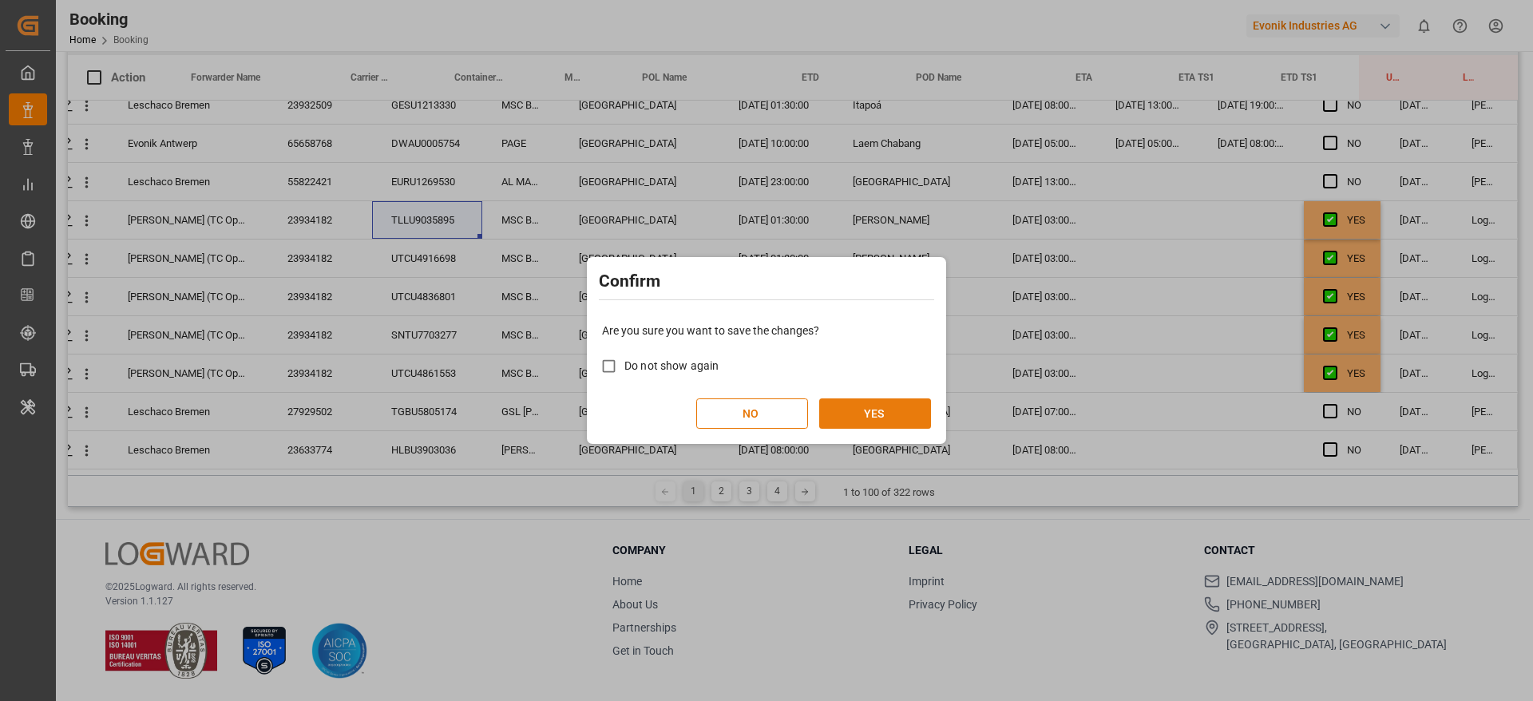
click at [872, 417] on button "YES" at bounding box center [875, 413] width 112 height 30
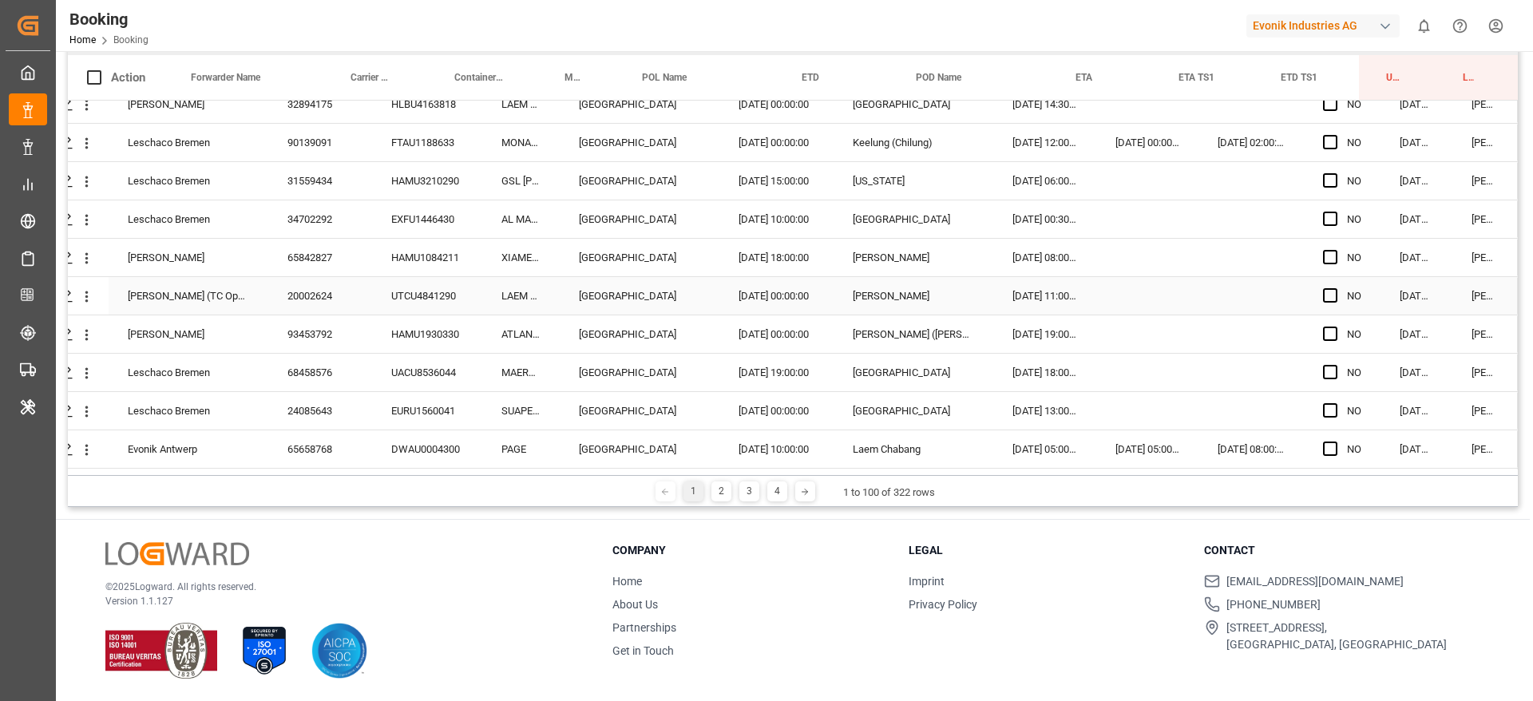
scroll to position [0, 61]
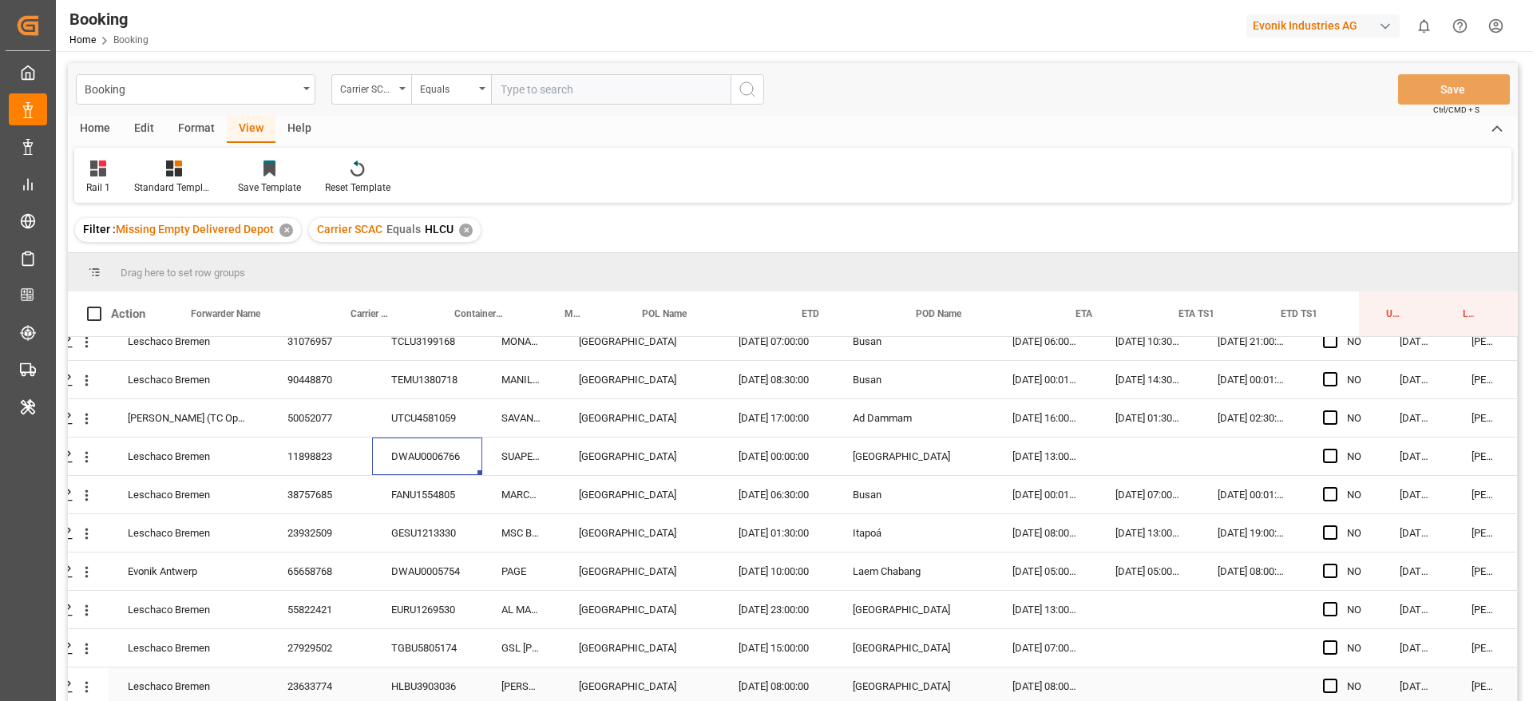
scroll to position [236, 0]
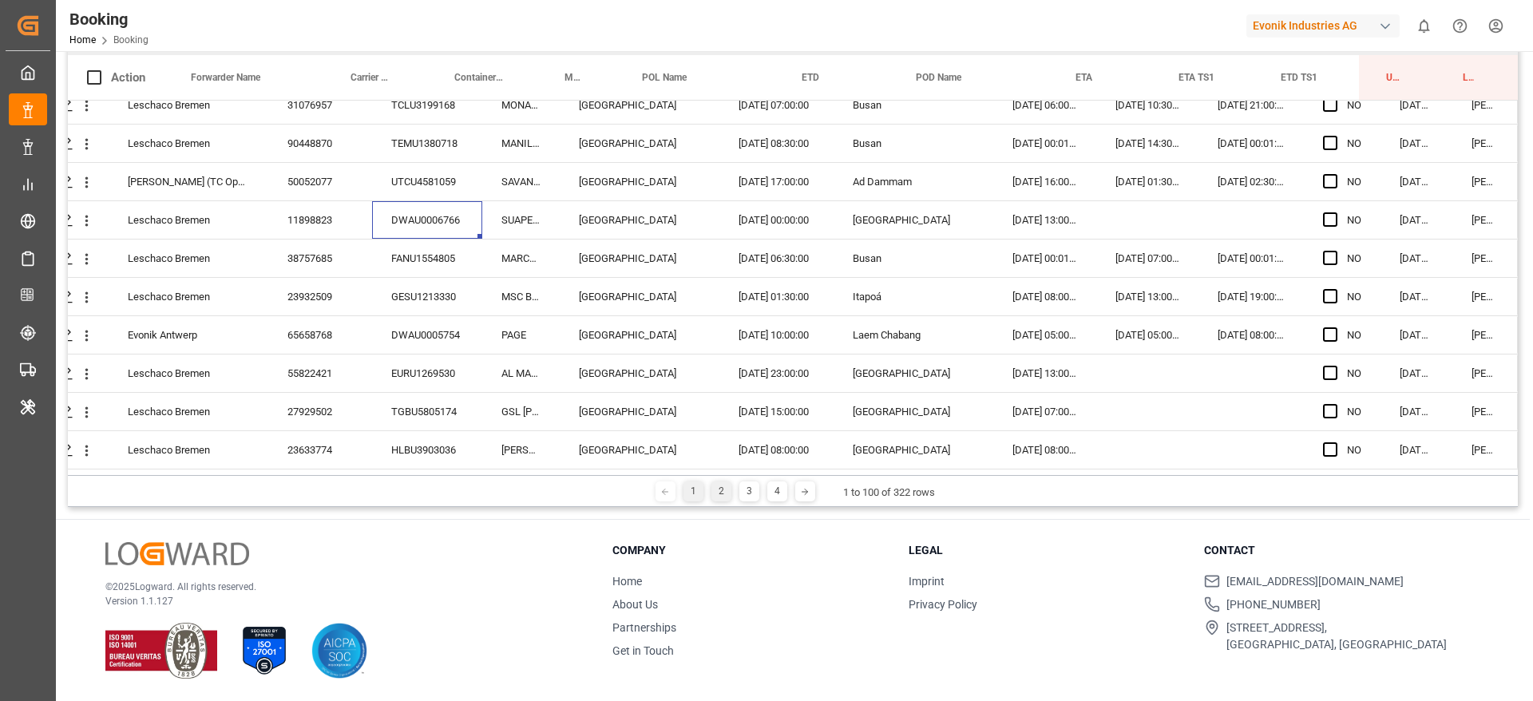
click at [720, 501] on div "2" at bounding box center [721, 491] width 20 height 20
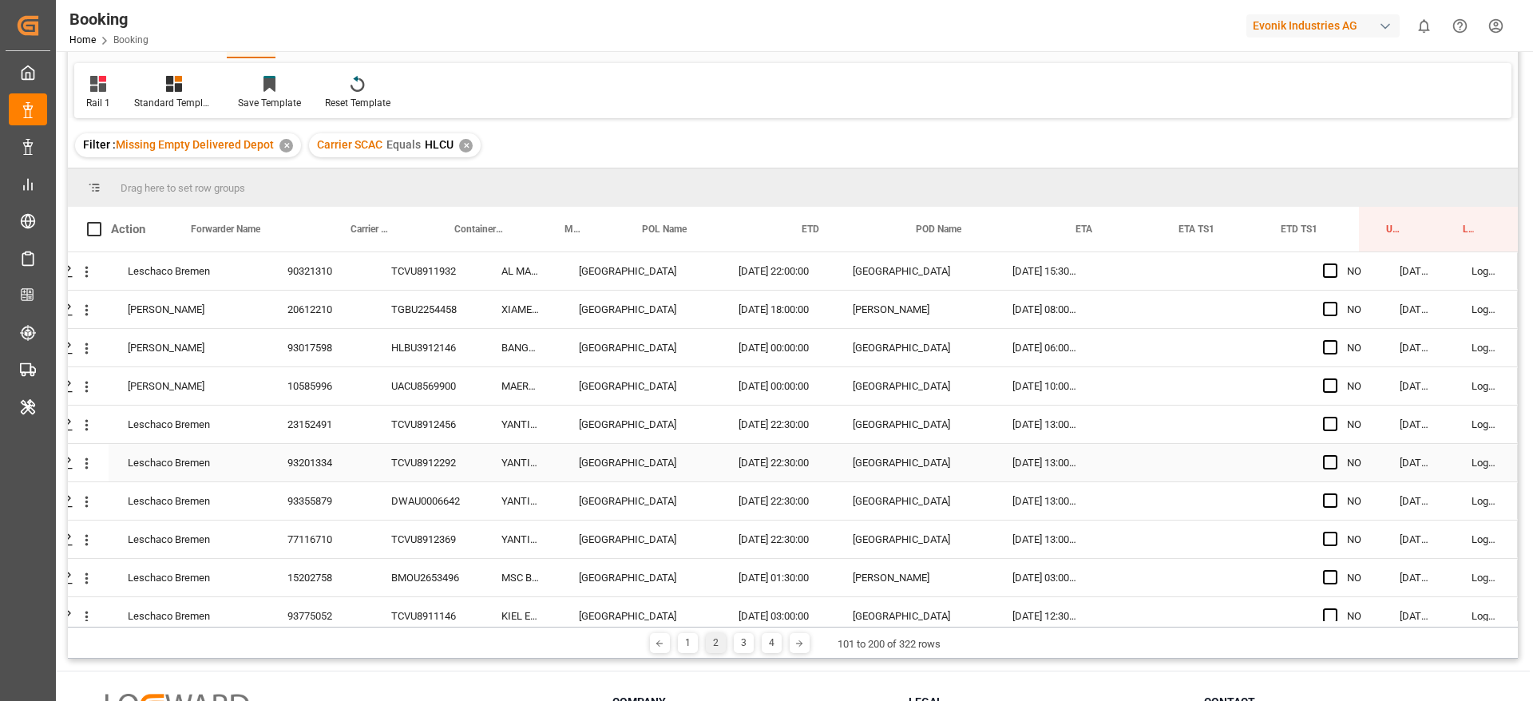
scroll to position [0, 0]
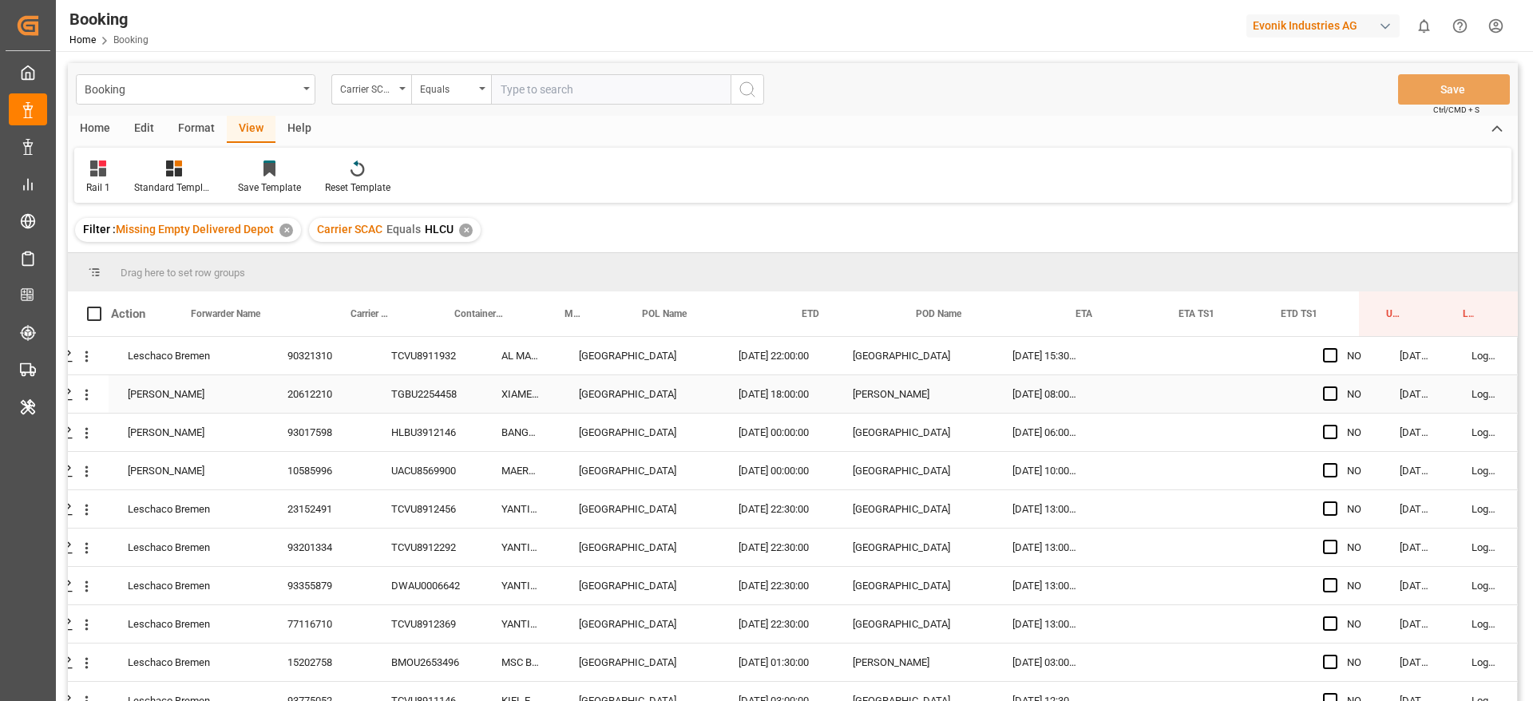
click at [418, 369] on div "TCVU8911932" at bounding box center [427, 356] width 110 height 38
click at [424, 386] on div "TGBU2254458" at bounding box center [427, 394] width 110 height 38
click at [439, 420] on div "HLBU3912146" at bounding box center [427, 433] width 110 height 38
click at [413, 458] on div "UACU8569900" at bounding box center [427, 471] width 110 height 38
click at [427, 486] on div "UACU8569900" at bounding box center [427, 471] width 110 height 38
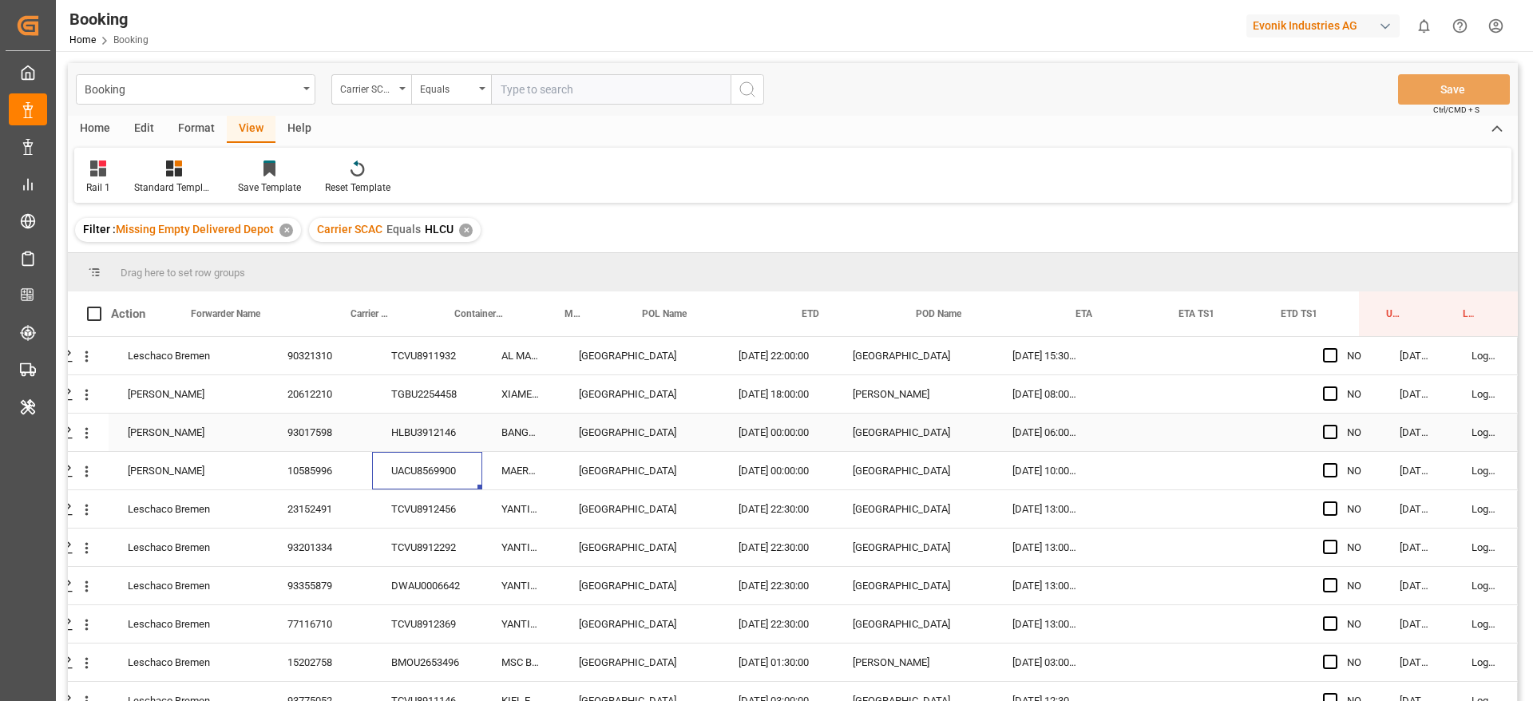
click at [425, 498] on div "TCVU8912456" at bounding box center [427, 509] width 110 height 38
click at [442, 565] on div "TCVU8912292" at bounding box center [427, 548] width 110 height 38
click at [454, 605] on div "TCVU8912369" at bounding box center [427, 624] width 110 height 38
click at [453, 592] on div "DWAU0006642" at bounding box center [427, 586] width 110 height 38
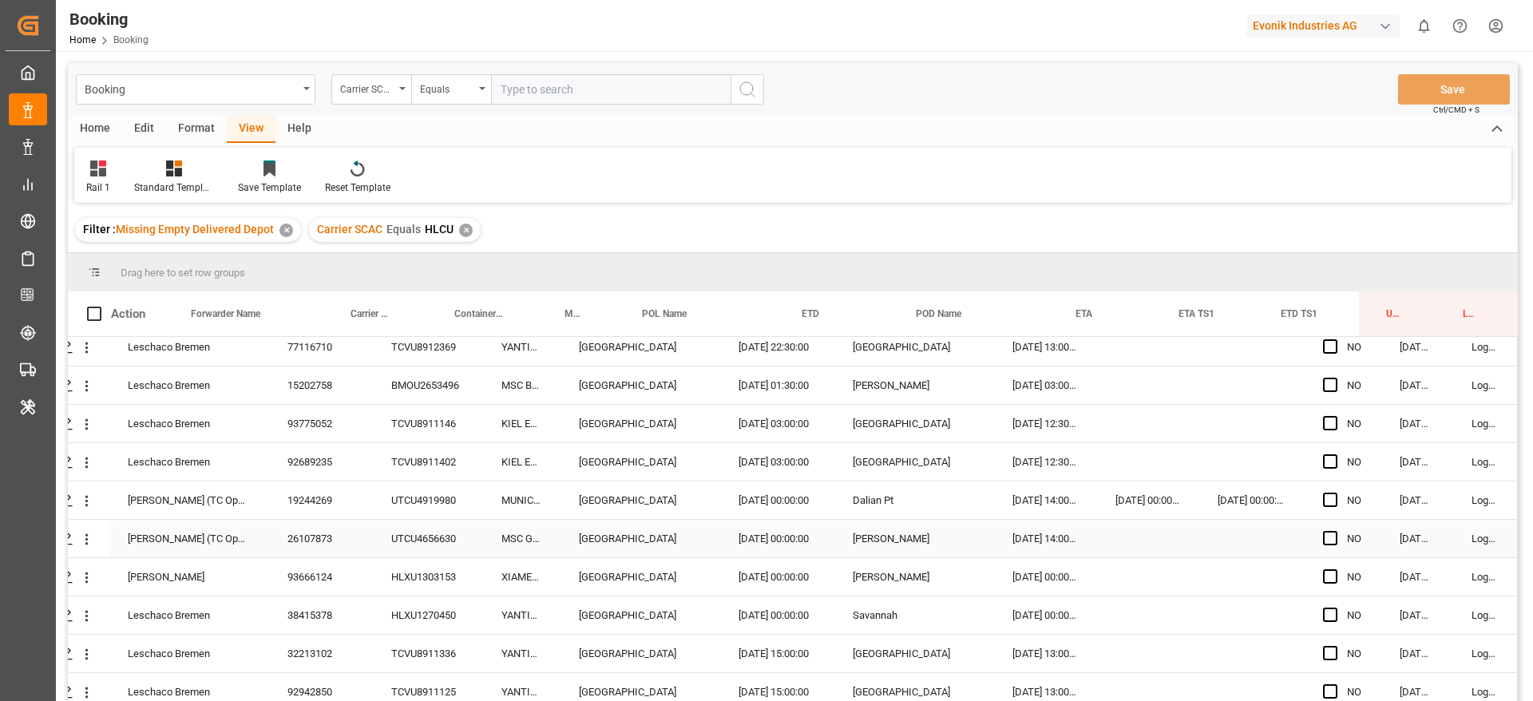
scroll to position [240, 61]
click at [426, 392] on div "TCVU8912369" at bounding box center [427, 385] width 110 height 38
click at [440, 428] on div "BMOU2653496" at bounding box center [427, 423] width 110 height 38
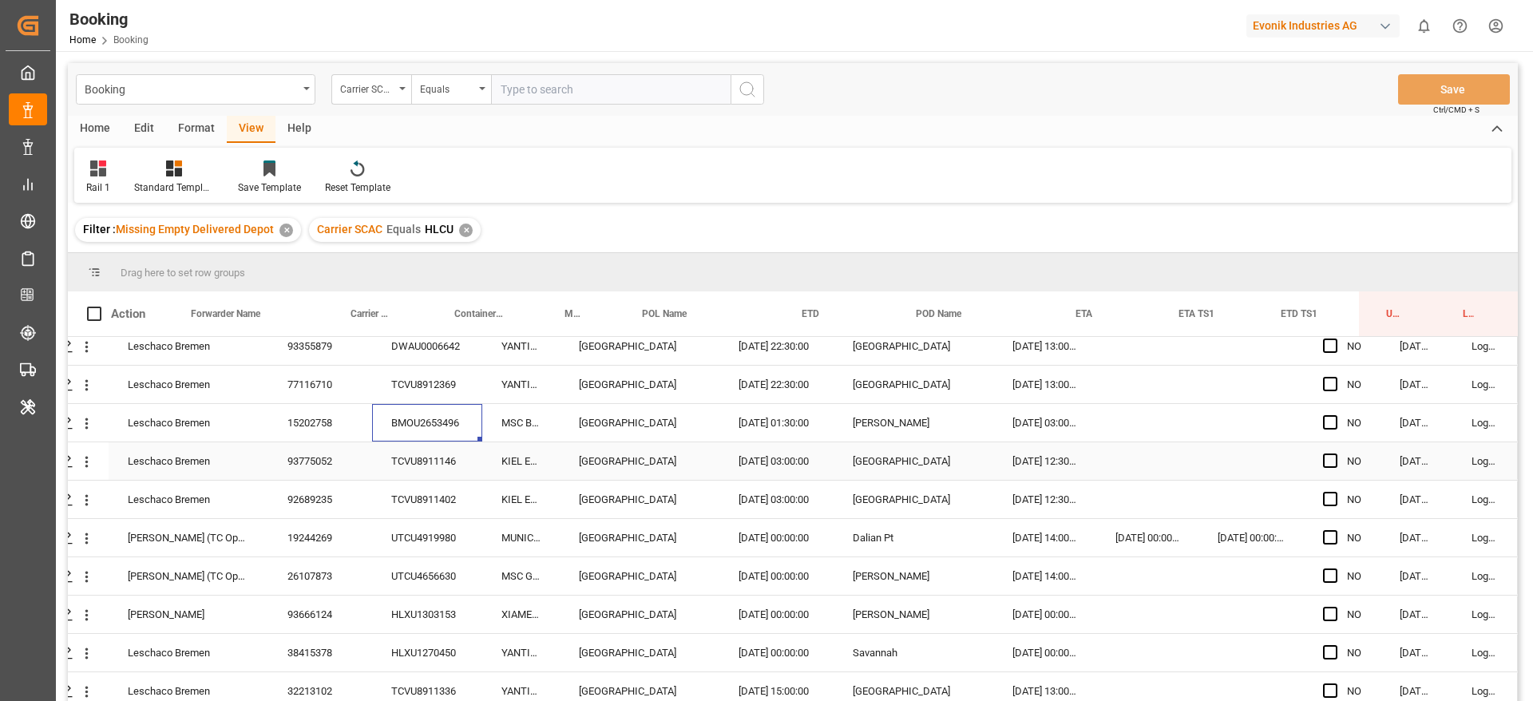
click at [434, 455] on div "TCVU8911146" at bounding box center [427, 461] width 110 height 38
click at [441, 498] on div "TCVU8911402" at bounding box center [427, 500] width 110 height 38
click at [438, 529] on div "UTCU4919980" at bounding box center [427, 538] width 110 height 38
click at [443, 575] on div "UTCU4656630" at bounding box center [427, 576] width 110 height 38
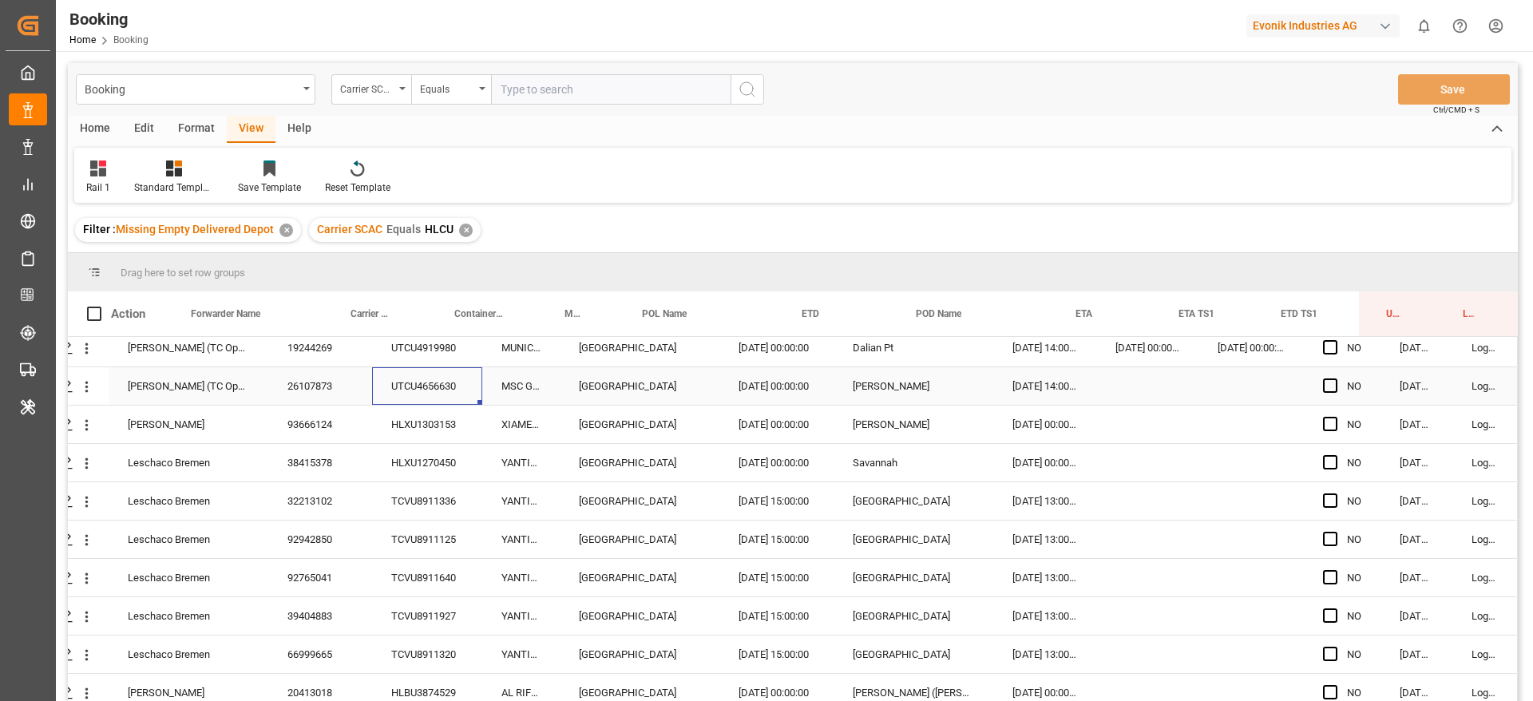
scroll to position [479, 61]
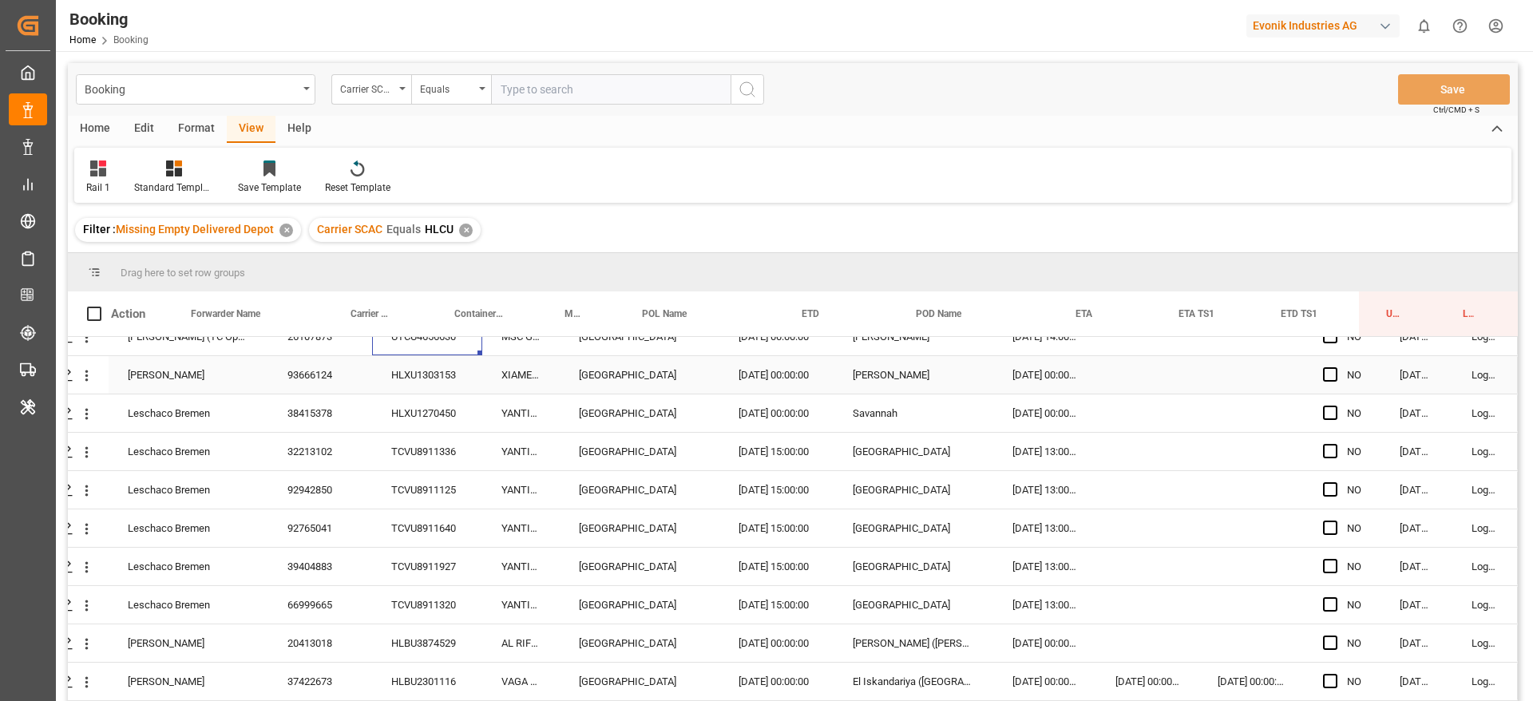
click at [444, 381] on div "HLXU1303153" at bounding box center [427, 375] width 110 height 38
click at [414, 379] on div "HLXU1303153" at bounding box center [427, 375] width 110 height 38
click at [412, 405] on div "HLXU1270450" at bounding box center [427, 413] width 110 height 38
click at [411, 442] on div "TCVU8911336" at bounding box center [427, 452] width 110 height 38
click at [423, 483] on div "TCVU8911125" at bounding box center [427, 490] width 110 height 38
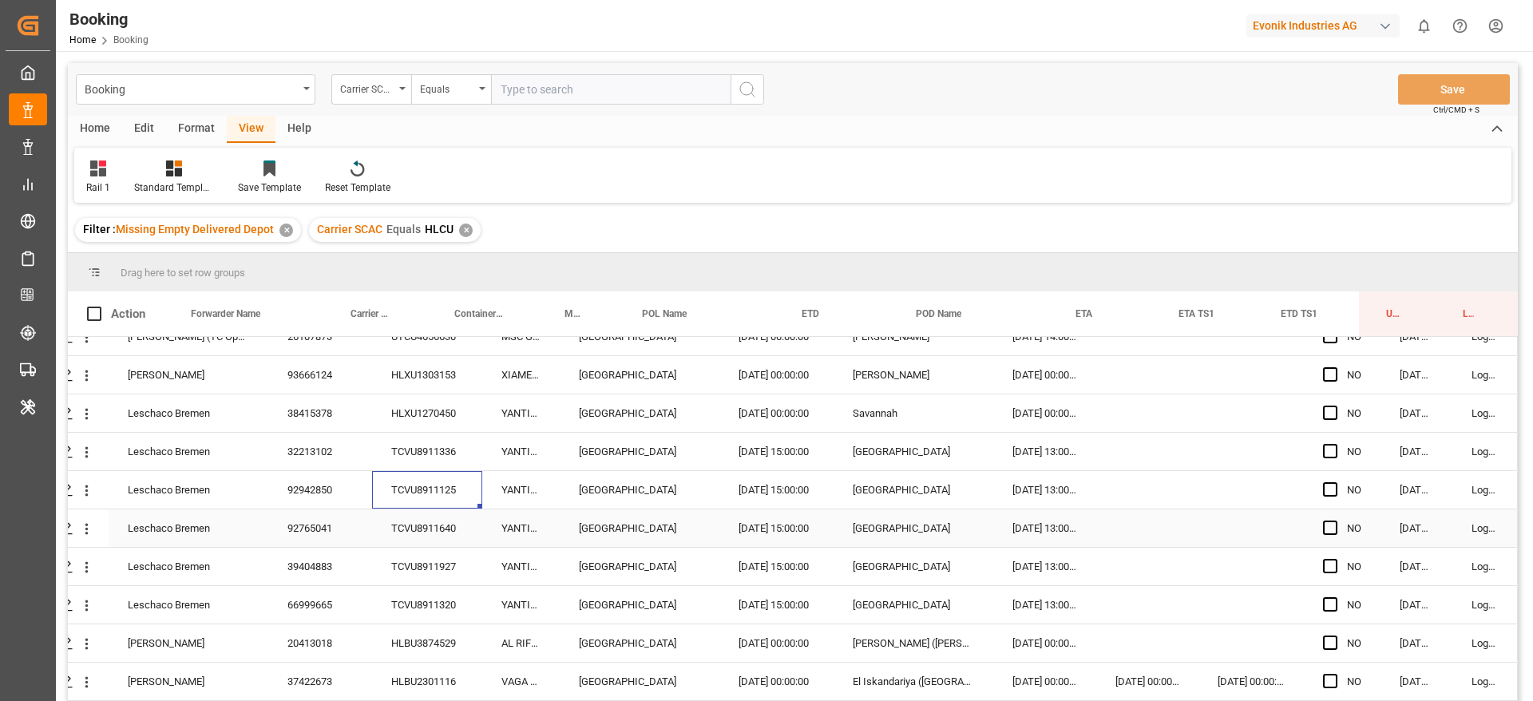
click at [422, 528] on div "TCVU8911640" at bounding box center [427, 528] width 110 height 38
click at [413, 552] on div "TCVU8911927" at bounding box center [427, 567] width 110 height 38
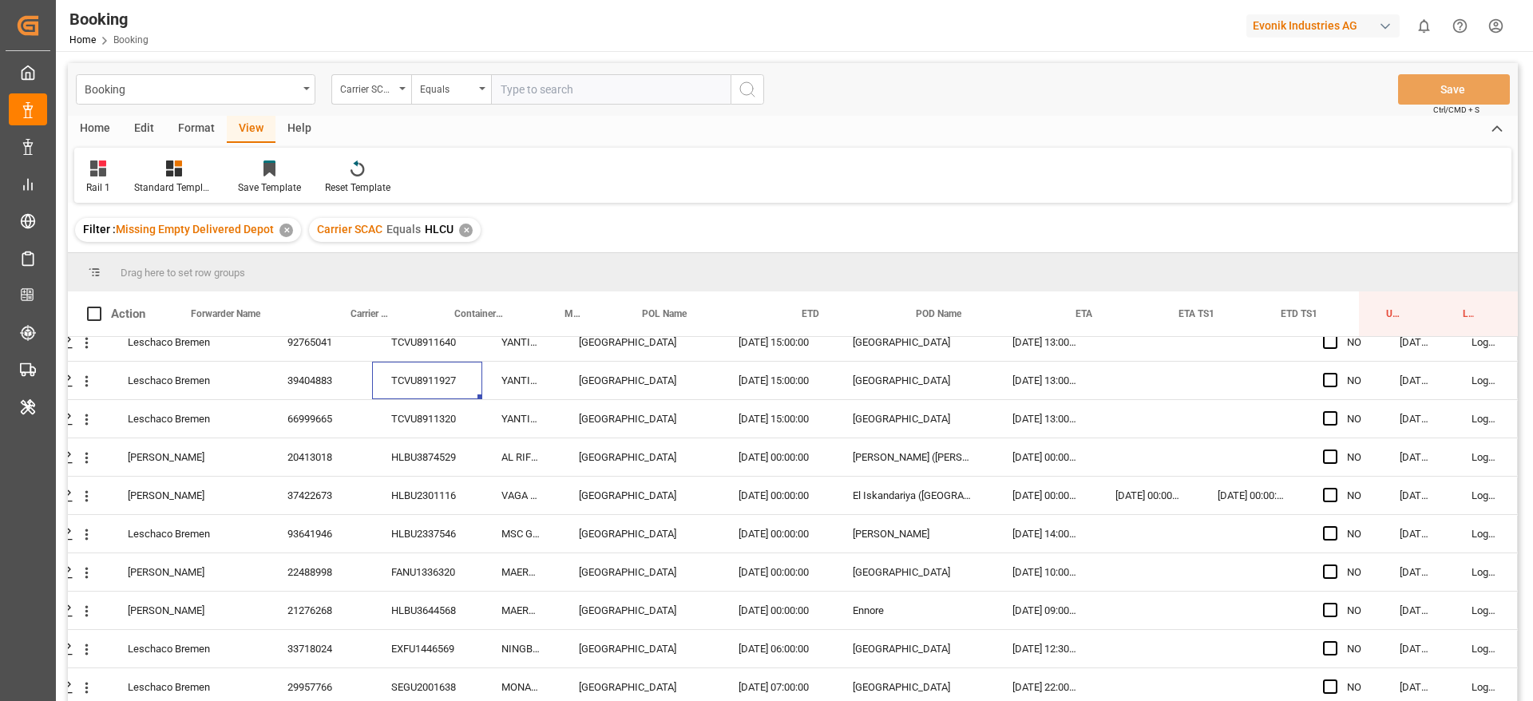
scroll to position [719, 61]
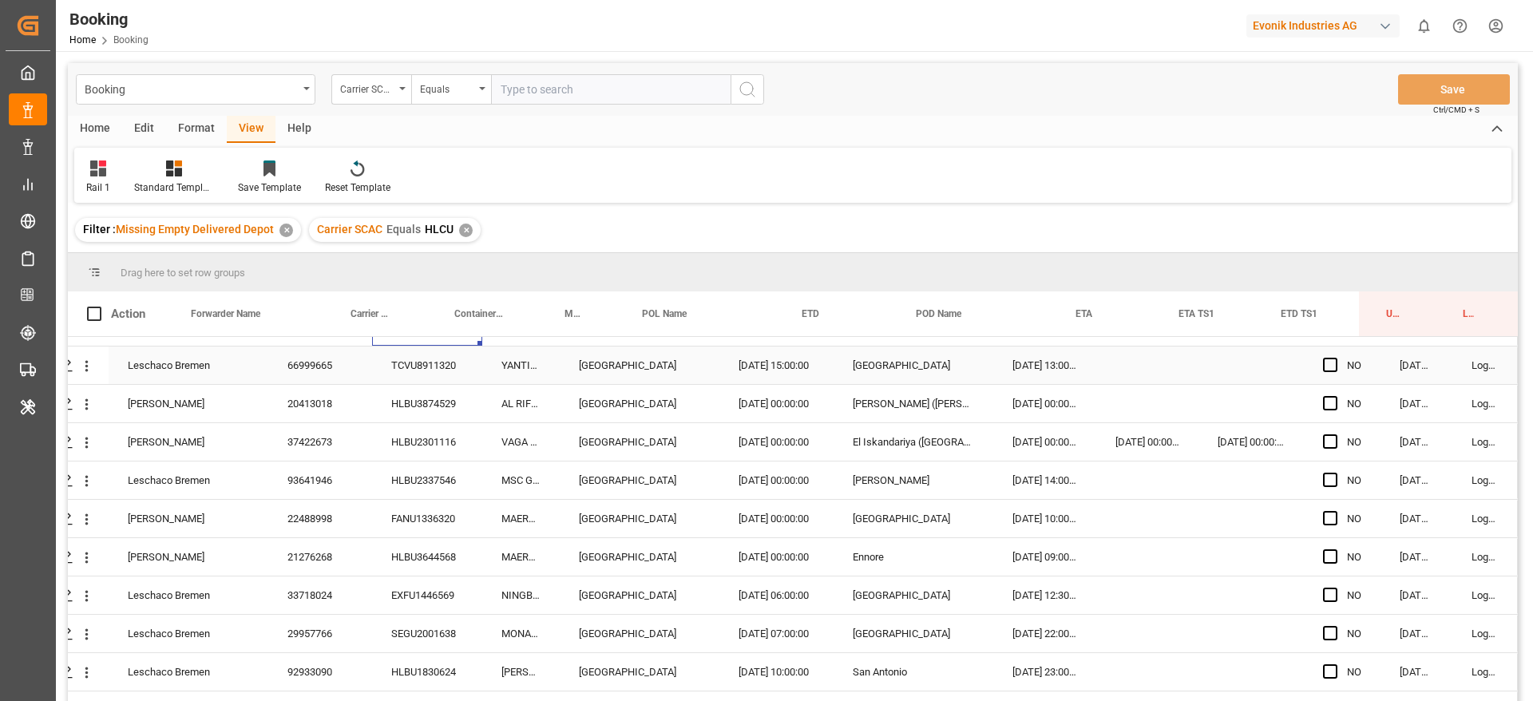
click at [425, 365] on div "TCVU8911320" at bounding box center [427, 366] width 110 height 38
click at [405, 389] on div "HLBU3874529" at bounding box center [427, 404] width 110 height 38
click at [427, 450] on div "HLBU2301116" at bounding box center [427, 442] width 110 height 38
click at [437, 469] on div "HLBU2337546" at bounding box center [427, 481] width 110 height 38
click at [433, 525] on div "FANU1336320" at bounding box center [427, 519] width 110 height 38
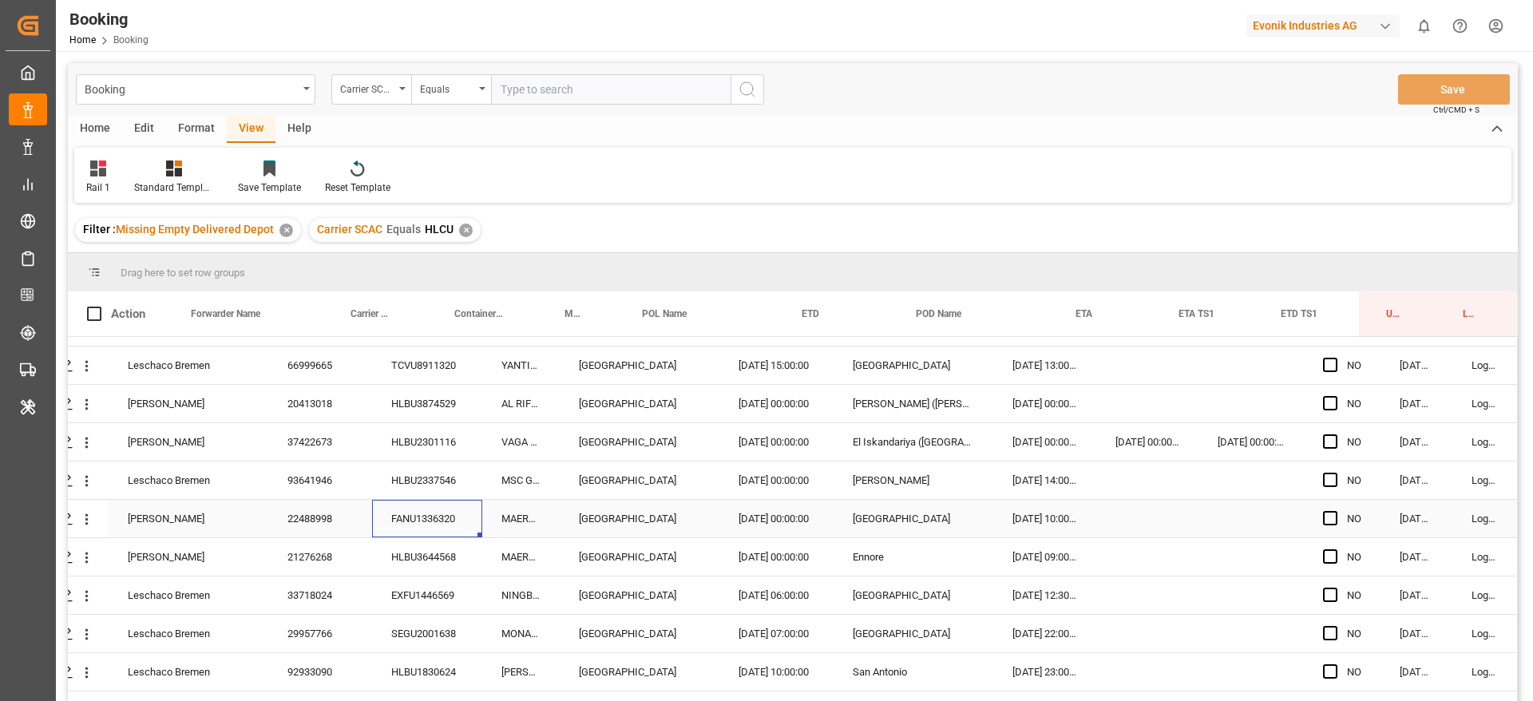
click at [389, 537] on div "Karl Gross 22488998 FANU1336320 MAERSK SEMBAWANG Antwerp 06.08.2025 00:00:00 Ve…" at bounding box center [765, 519] width 1505 height 38
click at [395, 549] on div "HLBU3644568" at bounding box center [427, 557] width 110 height 38
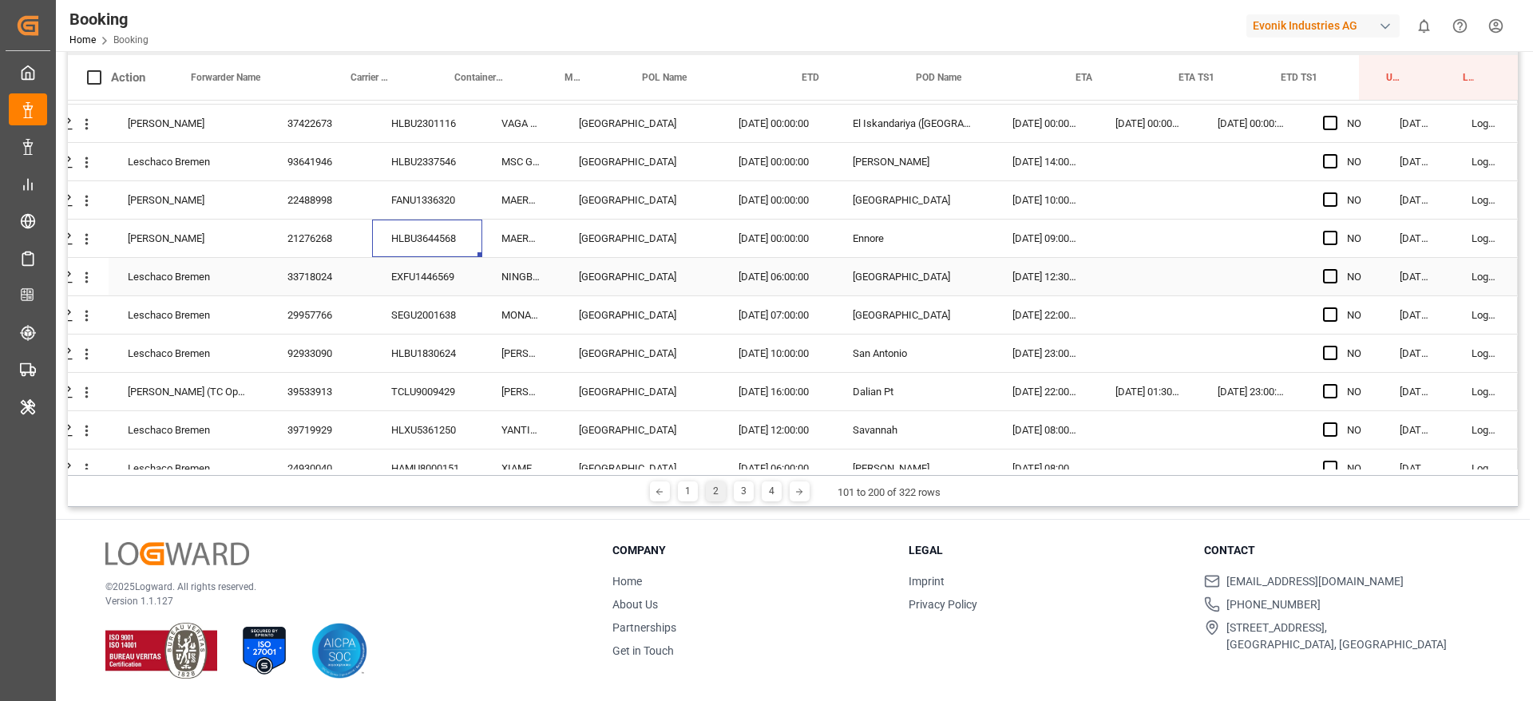
scroll to position [838, 61]
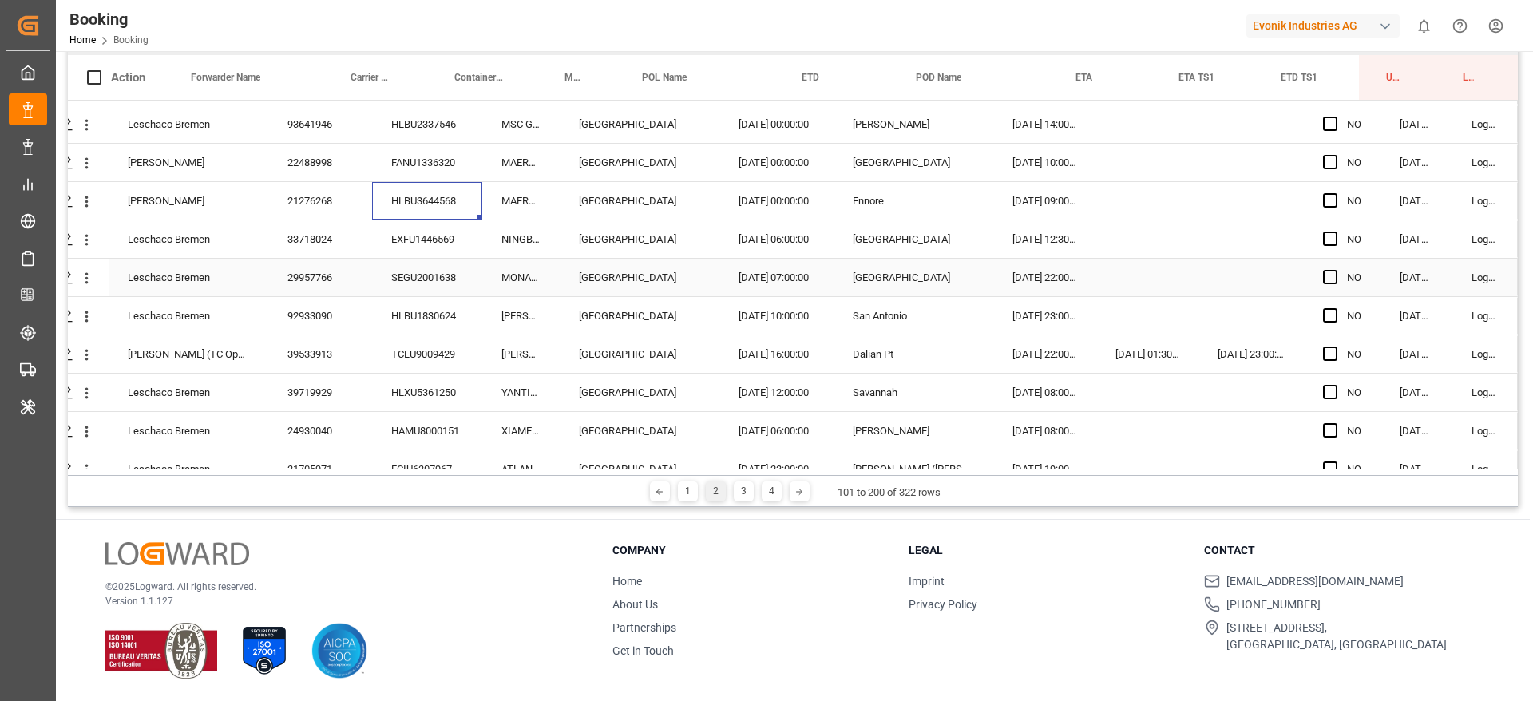
click at [410, 251] on div "EXFU1446569" at bounding box center [427, 239] width 110 height 38
click at [430, 256] on div "EXFU1446569" at bounding box center [427, 239] width 110 height 38
click at [430, 271] on div "SEGU2001638" at bounding box center [427, 278] width 110 height 38
click at [414, 319] on div "HLBU1830624" at bounding box center [427, 316] width 110 height 38
click at [378, 363] on div "TCLU9009429" at bounding box center [427, 354] width 110 height 38
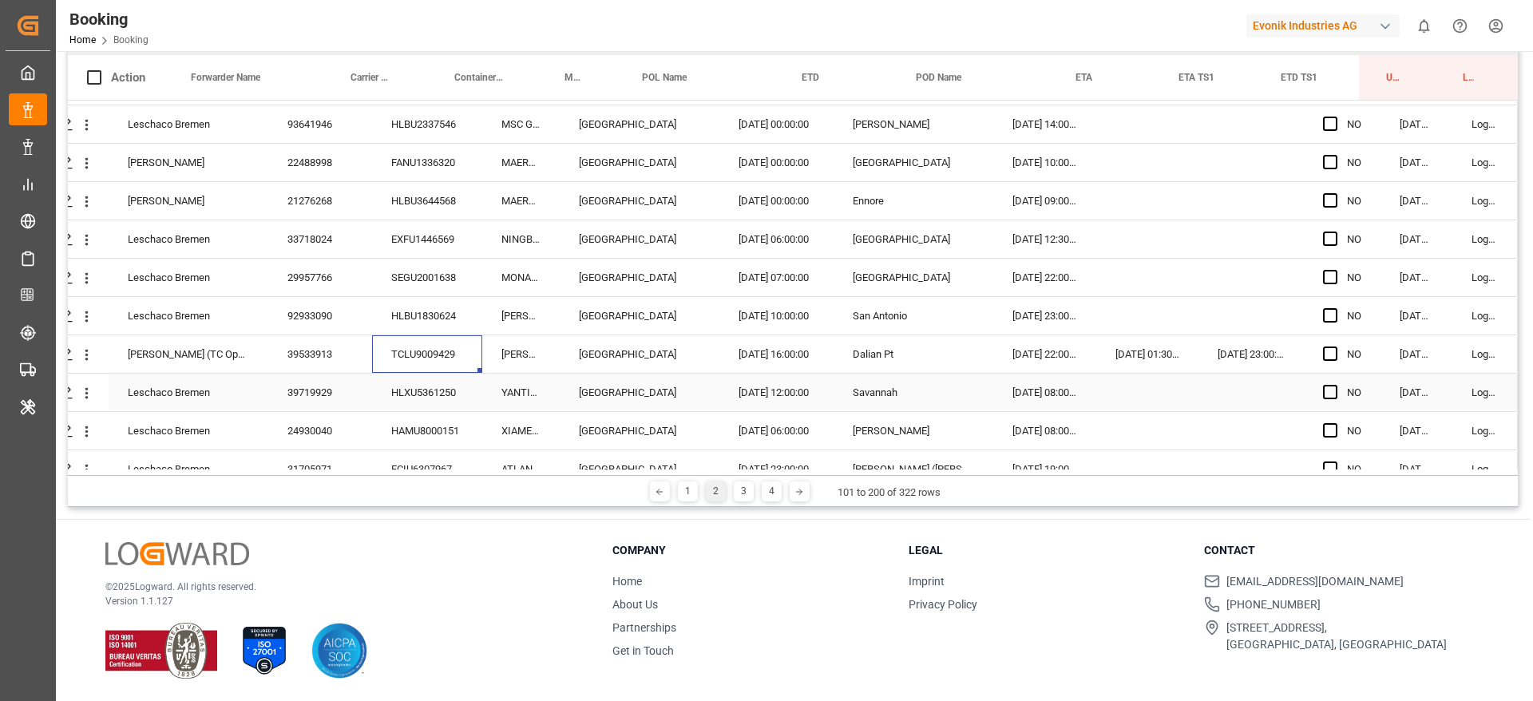
click at [421, 400] on div "HLXU5361250" at bounding box center [427, 393] width 110 height 38
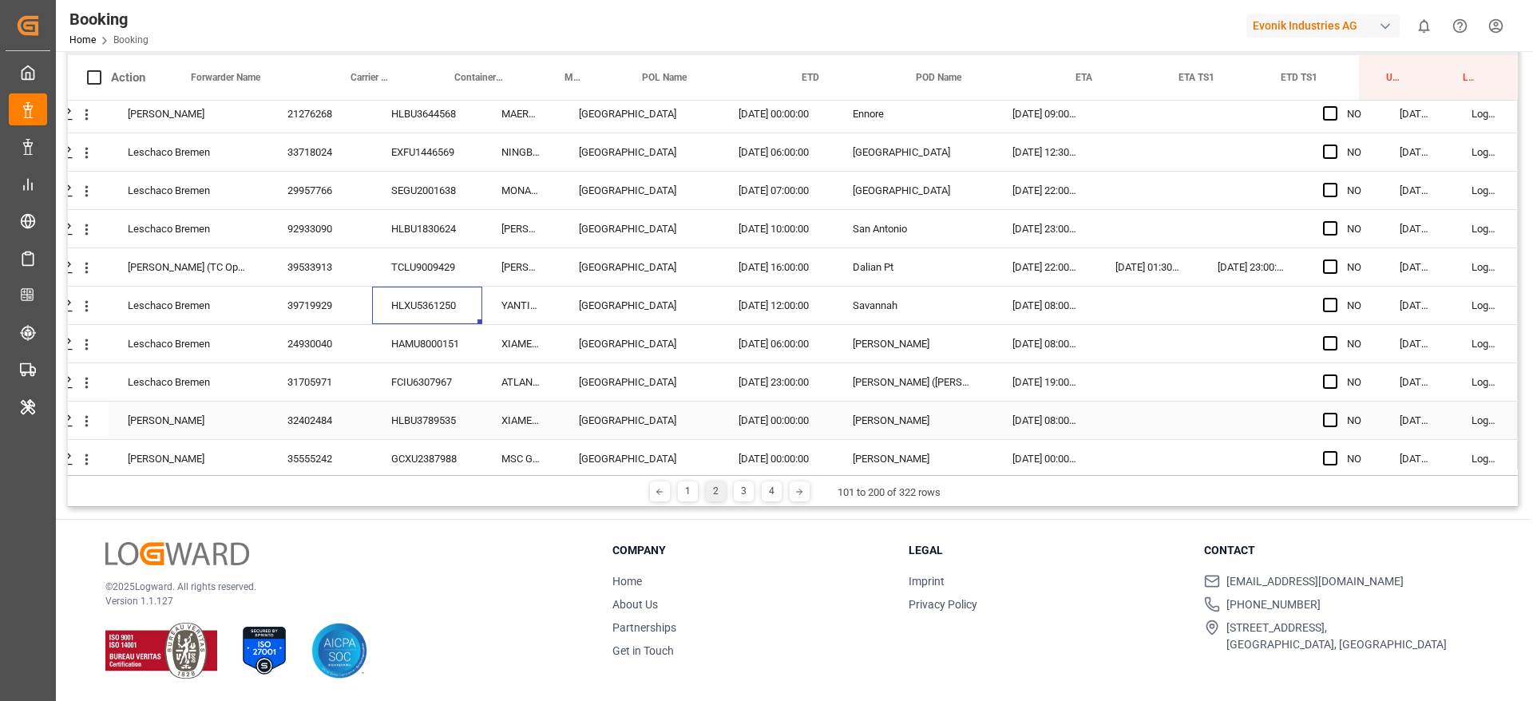
scroll to position [1078, 61]
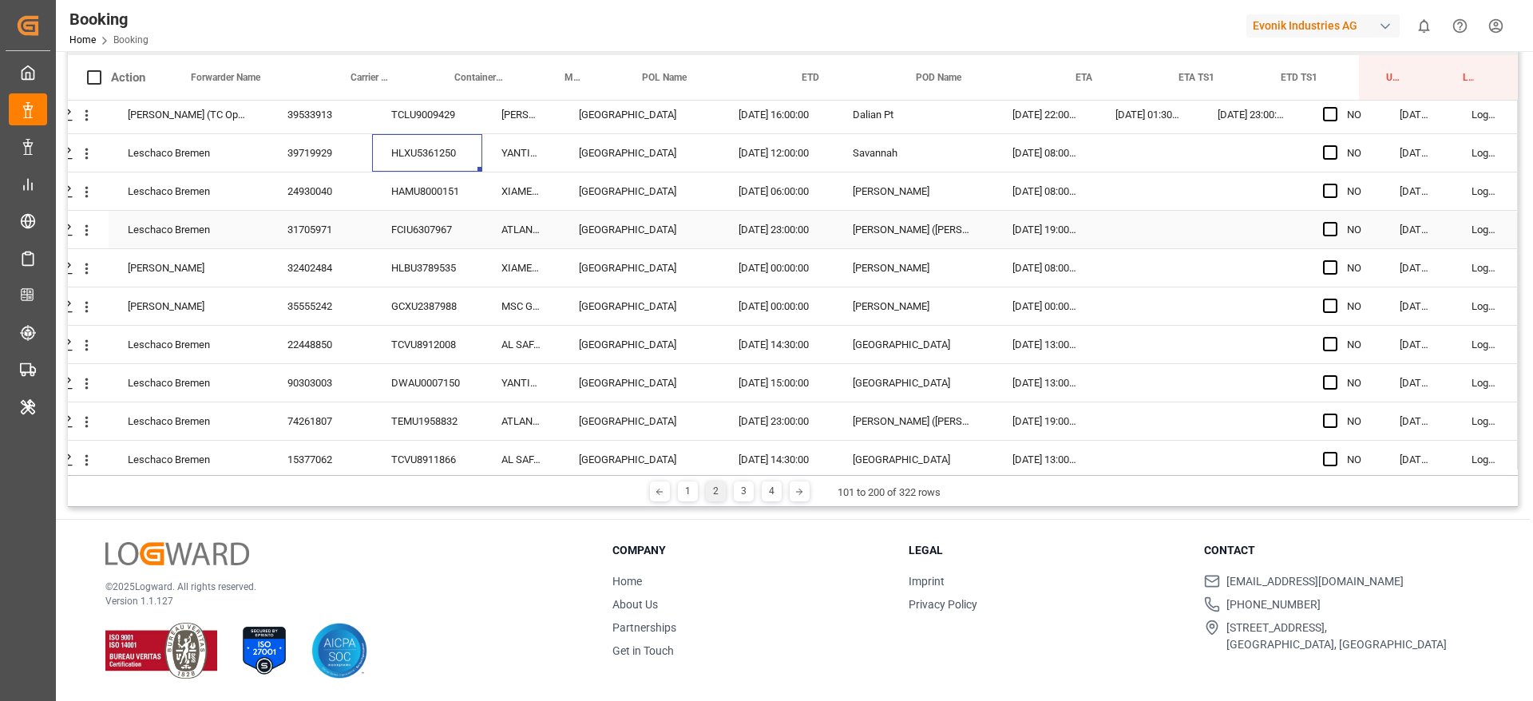
click at [426, 193] on div "HAMU8000151" at bounding box center [427, 191] width 110 height 38
click at [426, 219] on div "FCIU6307967" at bounding box center [427, 230] width 110 height 38
drag, startPoint x: 438, startPoint y: 272, endPoint x: 438, endPoint y: 282, distance: 9.6
click at [438, 282] on div "HLBU3789535" at bounding box center [427, 268] width 110 height 38
click at [418, 303] on div "GCXU2387988" at bounding box center [427, 306] width 110 height 38
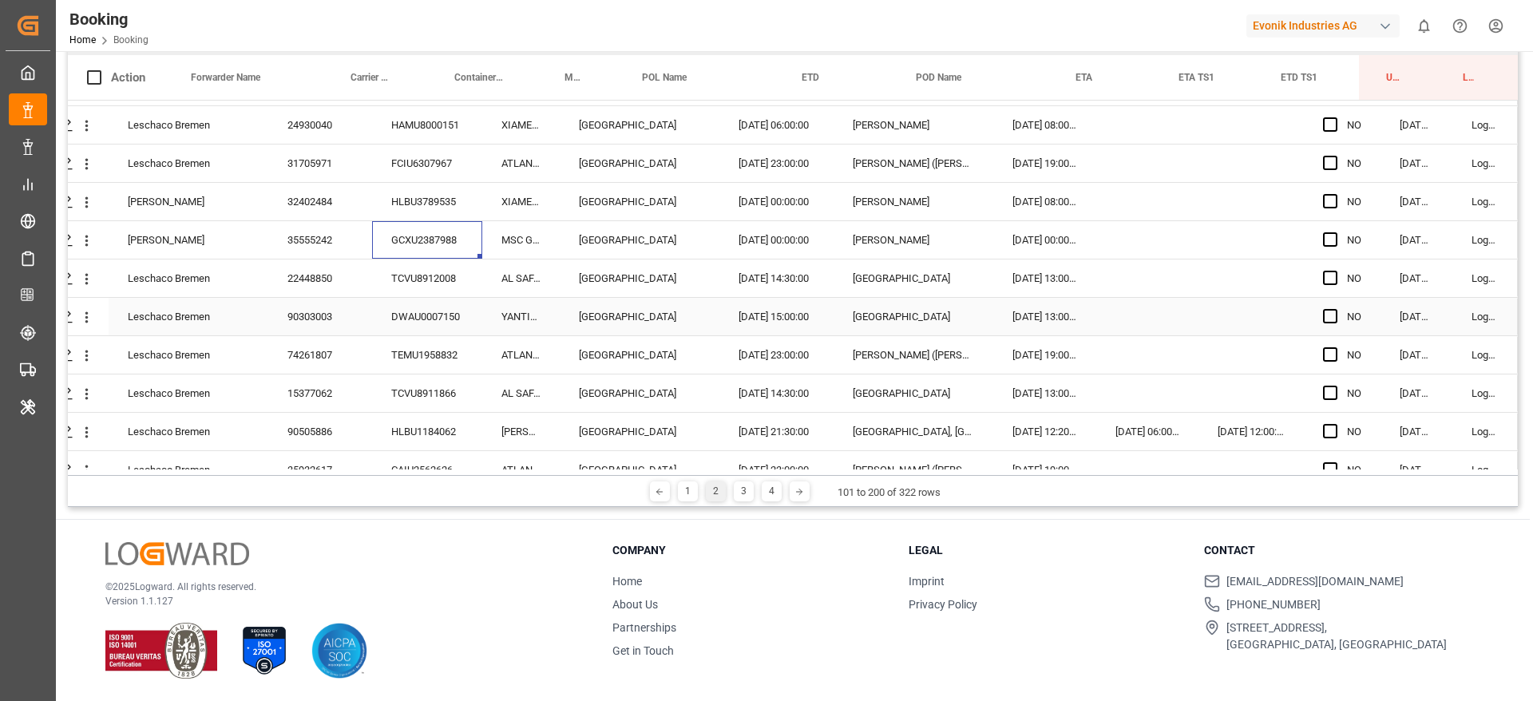
scroll to position [1198, 61]
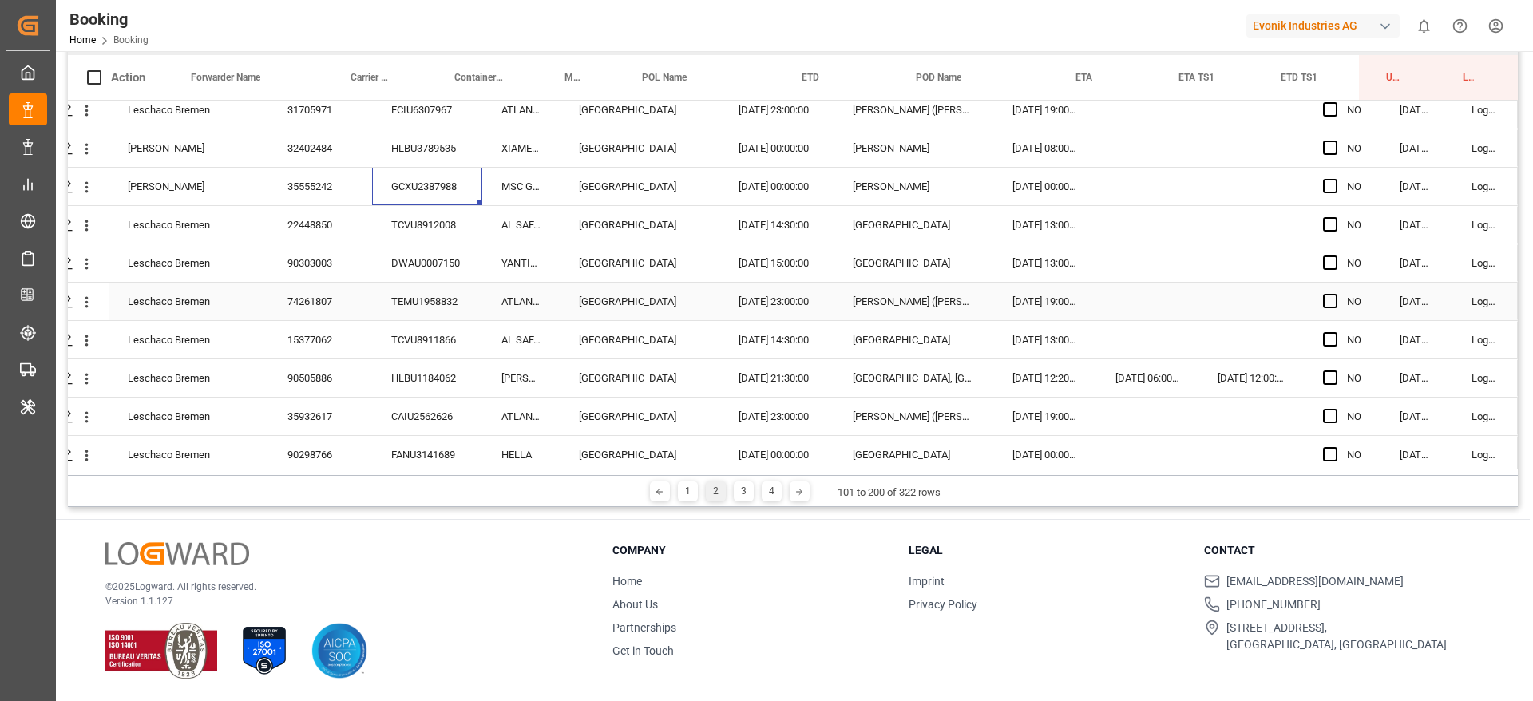
click at [421, 239] on div "TCVU8912008" at bounding box center [427, 225] width 110 height 38
click at [430, 265] on div "DWAU0007150" at bounding box center [427, 263] width 110 height 38
click at [402, 306] on div "TEMU1958832" at bounding box center [427, 302] width 110 height 38
click at [416, 339] on div "TCVU8911866" at bounding box center [427, 340] width 110 height 38
click at [411, 376] on div "HLBU1184062" at bounding box center [427, 378] width 110 height 38
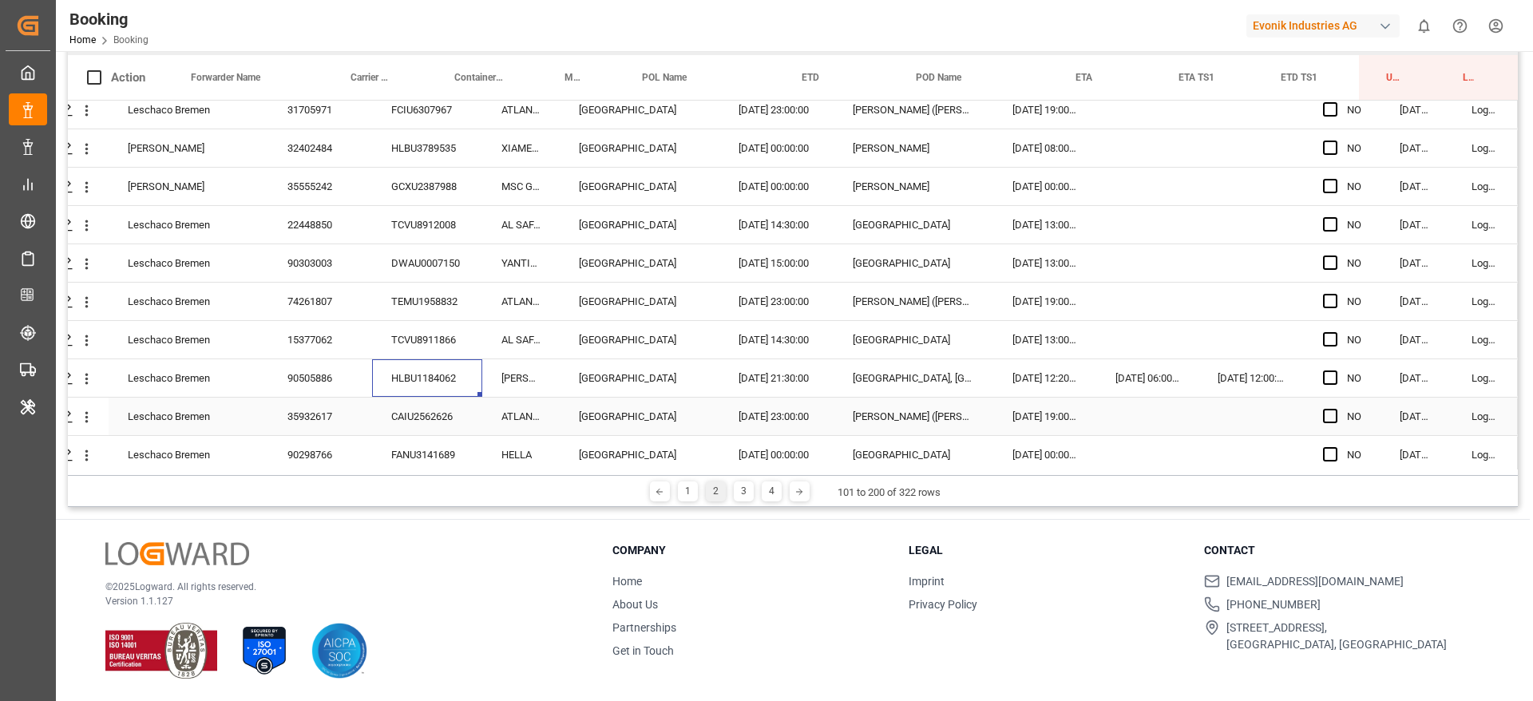
drag, startPoint x: 436, startPoint y: 410, endPoint x: 477, endPoint y: 408, distance: 40.8
click at [437, 411] on div "CAIU2562626" at bounding box center [427, 417] width 110 height 38
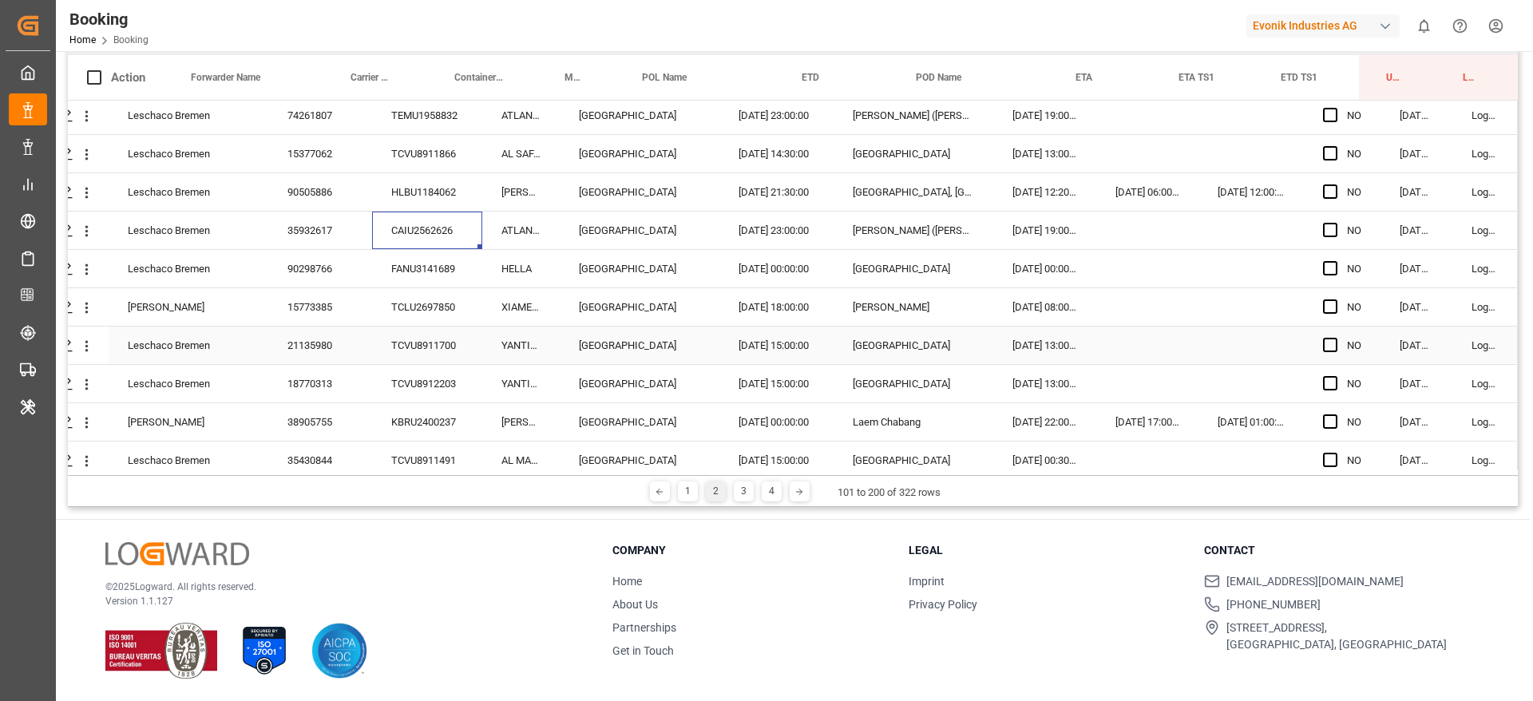
scroll to position [1437, 61]
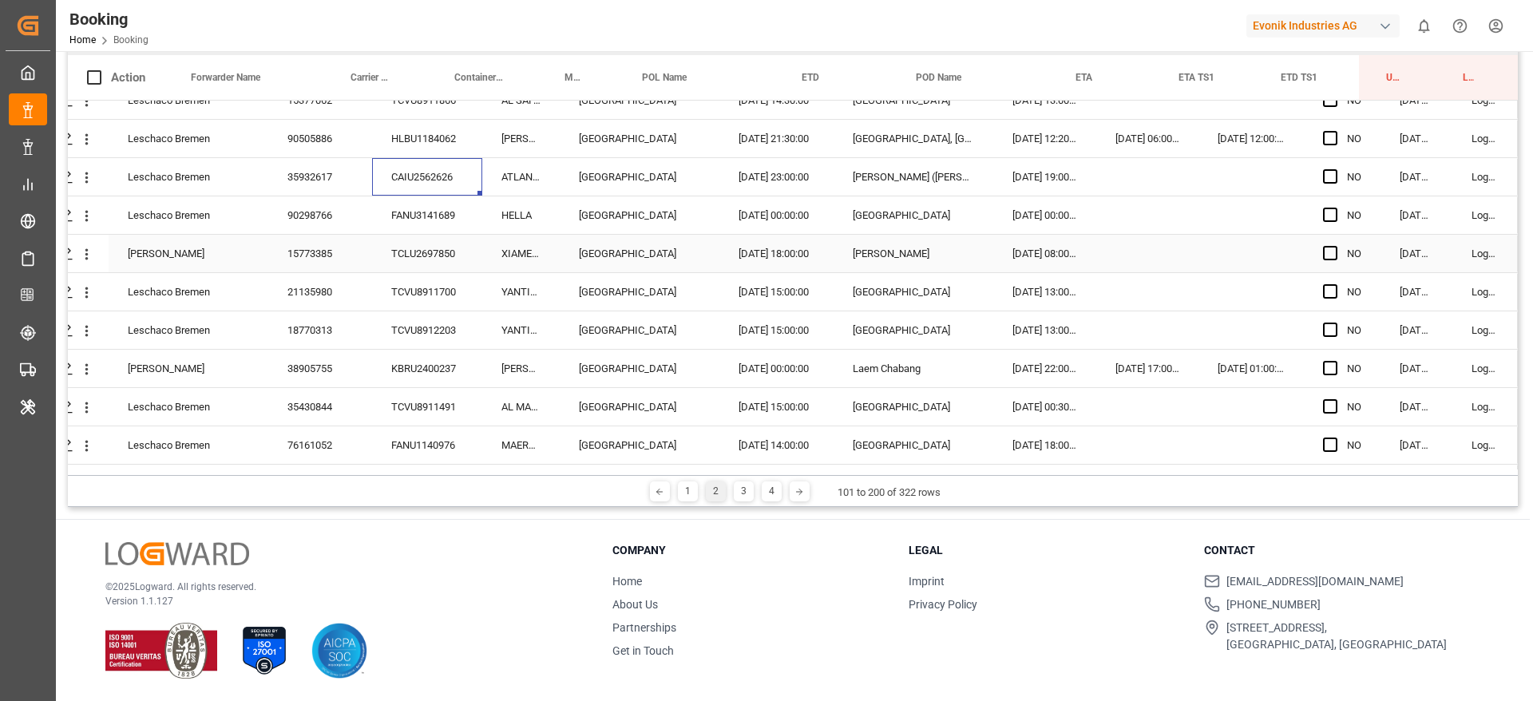
click at [420, 220] on div "FANU3141689" at bounding box center [427, 215] width 110 height 38
click at [413, 246] on div "TCLU2697850" at bounding box center [427, 254] width 110 height 38
click at [436, 306] on div "TCVU8911700" at bounding box center [427, 292] width 110 height 38
click at [469, 328] on div "TCVU8912203" at bounding box center [427, 330] width 110 height 38
click at [441, 370] on div "KBRU2400237" at bounding box center [427, 369] width 110 height 38
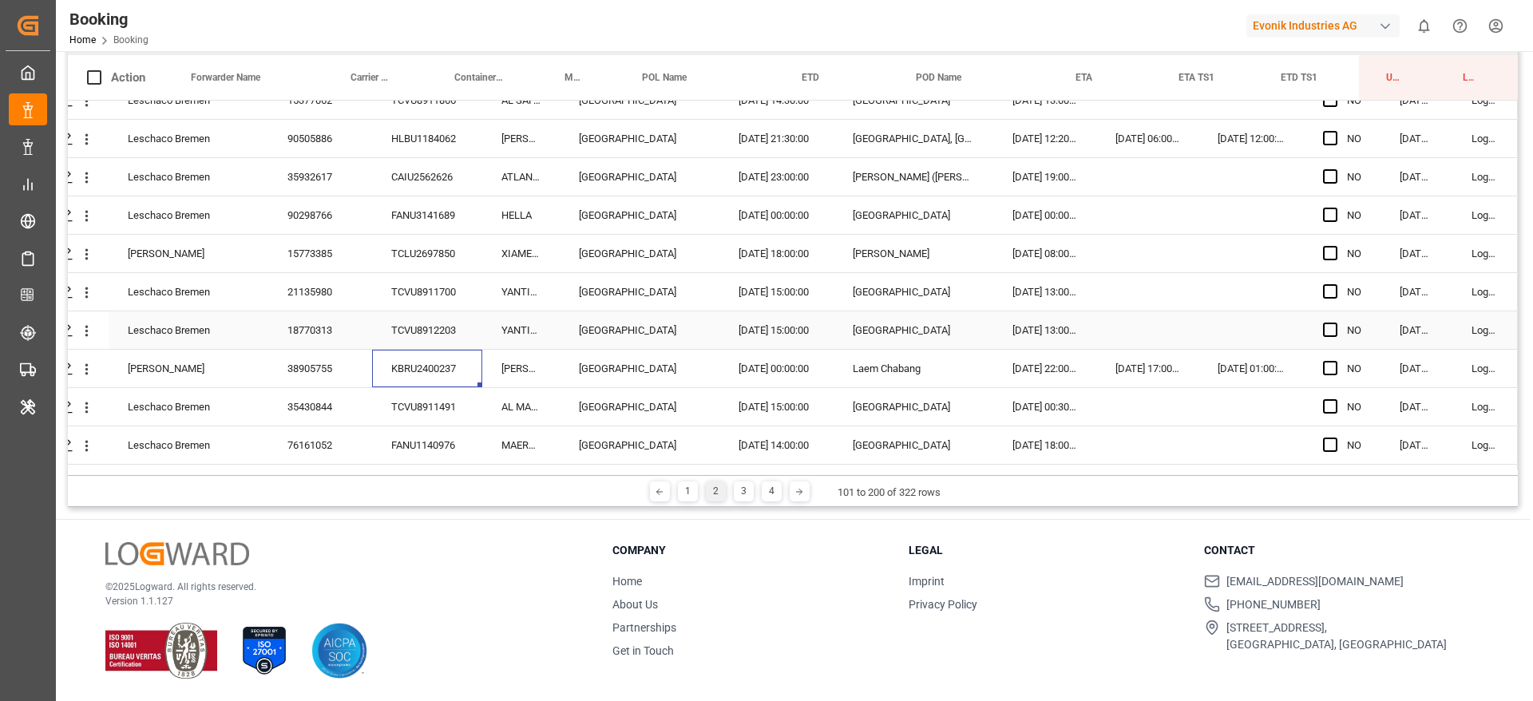
scroll to position [1677, 61]
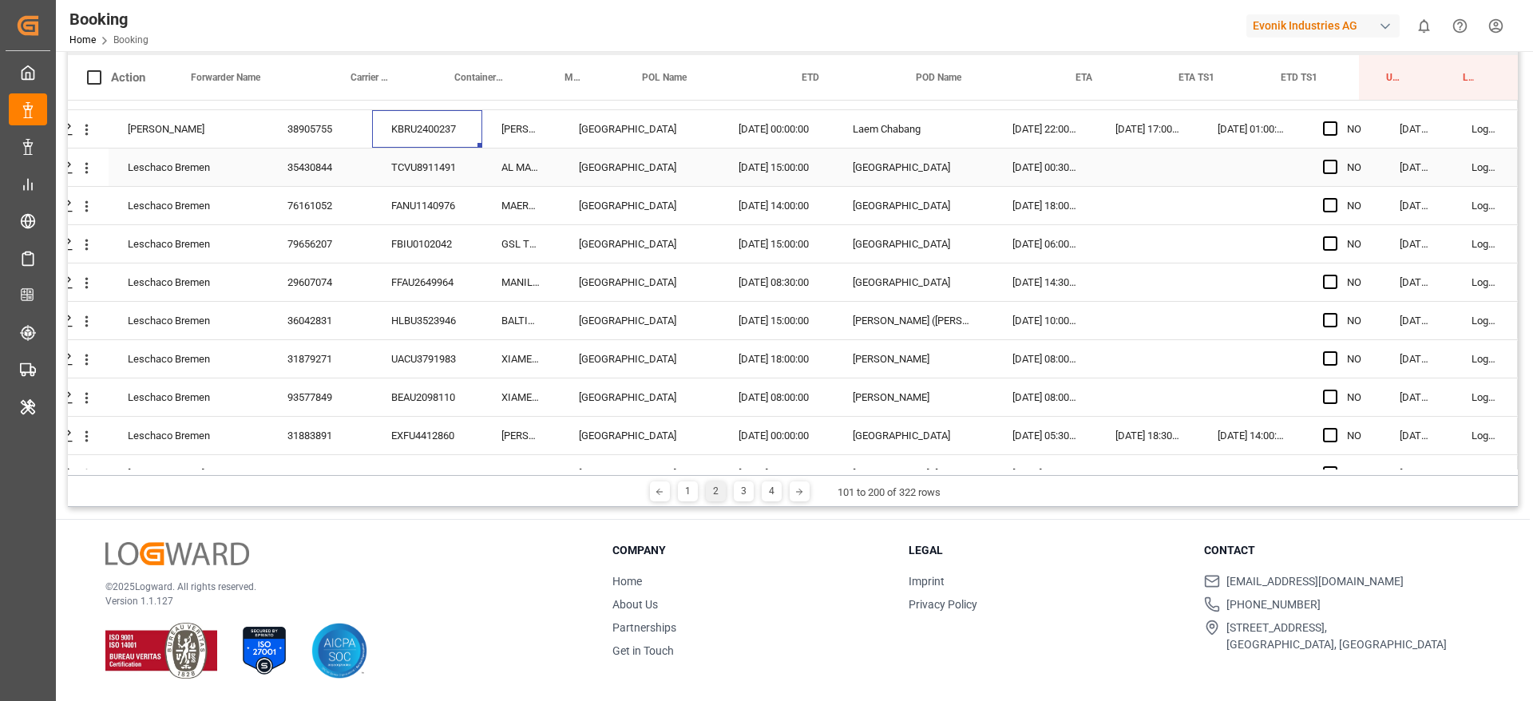
click at [409, 165] on div "TCVU8911491" at bounding box center [427, 168] width 110 height 38
drag, startPoint x: 387, startPoint y: 200, endPoint x: 399, endPoint y: 220, distance: 23.3
click at [387, 202] on div "FANU1140976" at bounding box center [427, 206] width 110 height 38
click at [438, 248] on div "FBIU0102042" at bounding box center [427, 244] width 110 height 38
click at [426, 289] on div "FFAU2649964" at bounding box center [427, 282] width 110 height 38
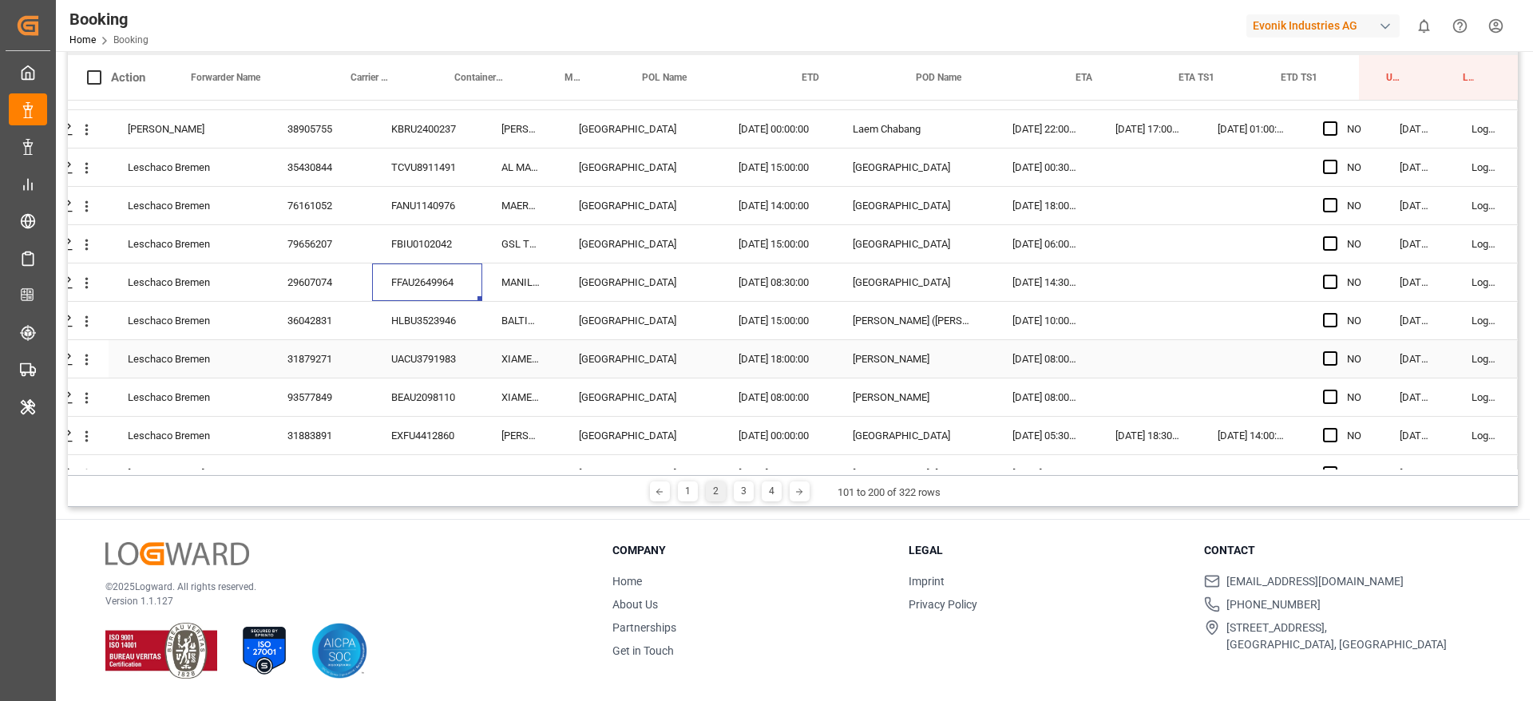
click at [425, 374] on div "UACU3791983" at bounding box center [427, 359] width 110 height 38
click at [431, 328] on div "HLBU3523946" at bounding box center [427, 321] width 110 height 38
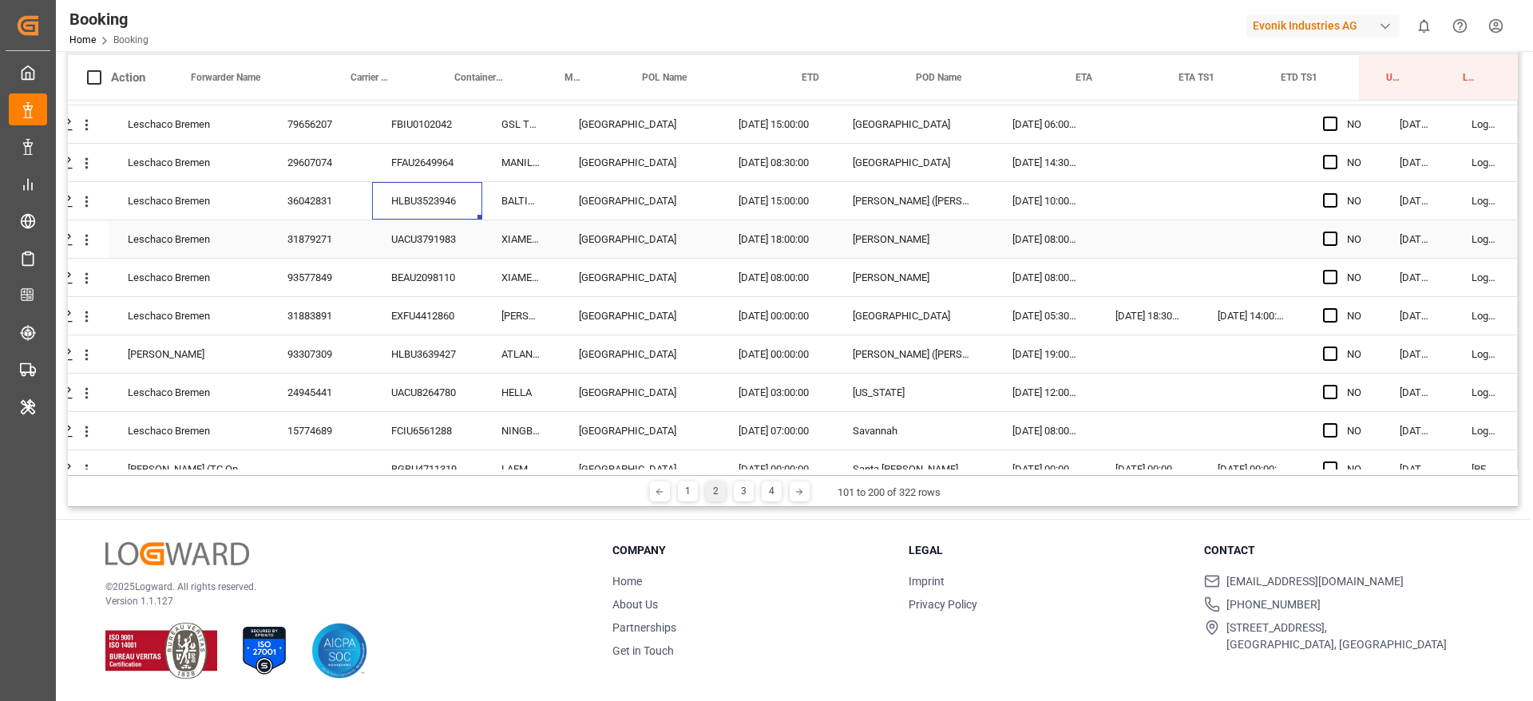
click at [432, 243] on div "UACU3791983" at bounding box center [427, 239] width 110 height 38
click at [434, 276] on div "BEAU2098110" at bounding box center [427, 278] width 110 height 38
click at [420, 302] on div "EXFU4412860" at bounding box center [427, 316] width 110 height 38
click at [404, 355] on div "HLBU3639427" at bounding box center [427, 354] width 110 height 38
click at [430, 400] on div "UACU8264780" at bounding box center [427, 393] width 110 height 38
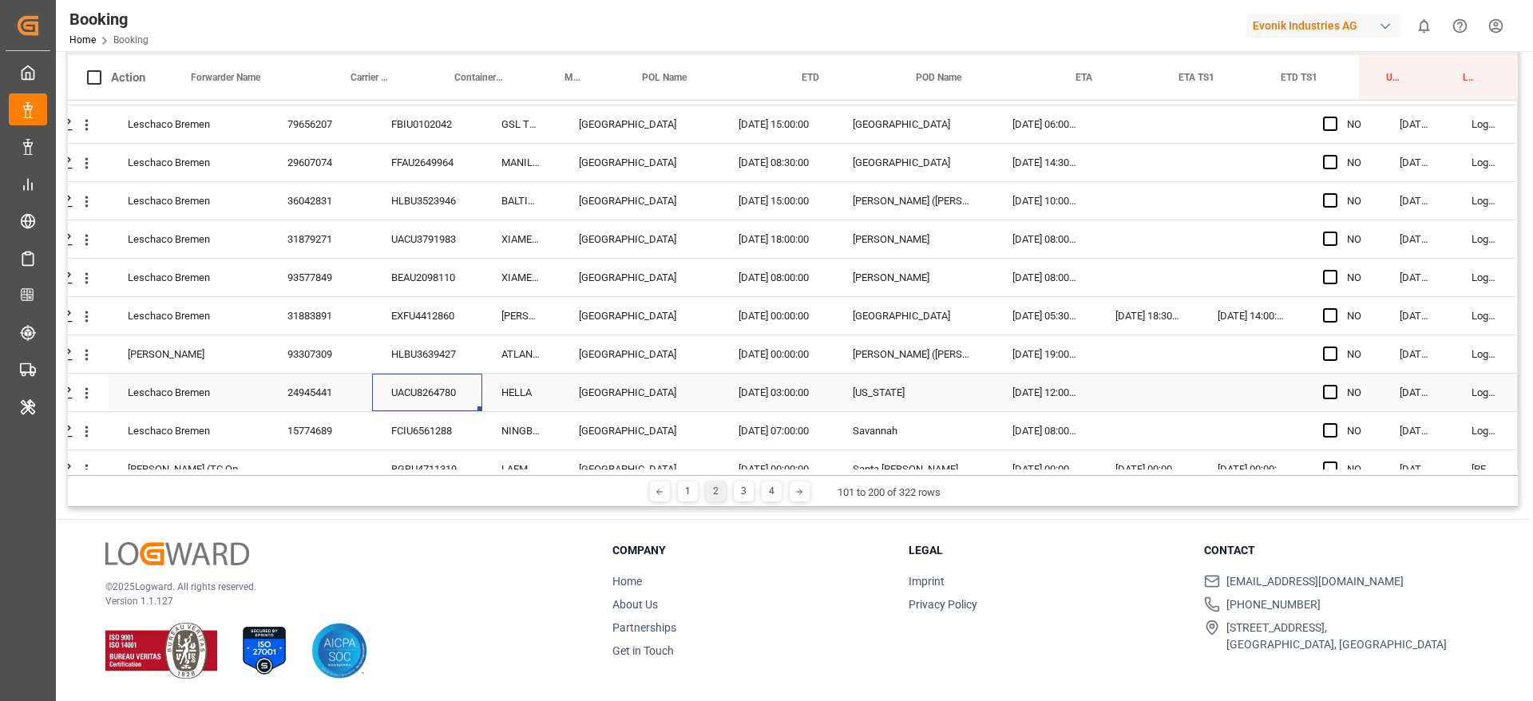
click at [418, 415] on div "FCIU6561288" at bounding box center [427, 431] width 110 height 38
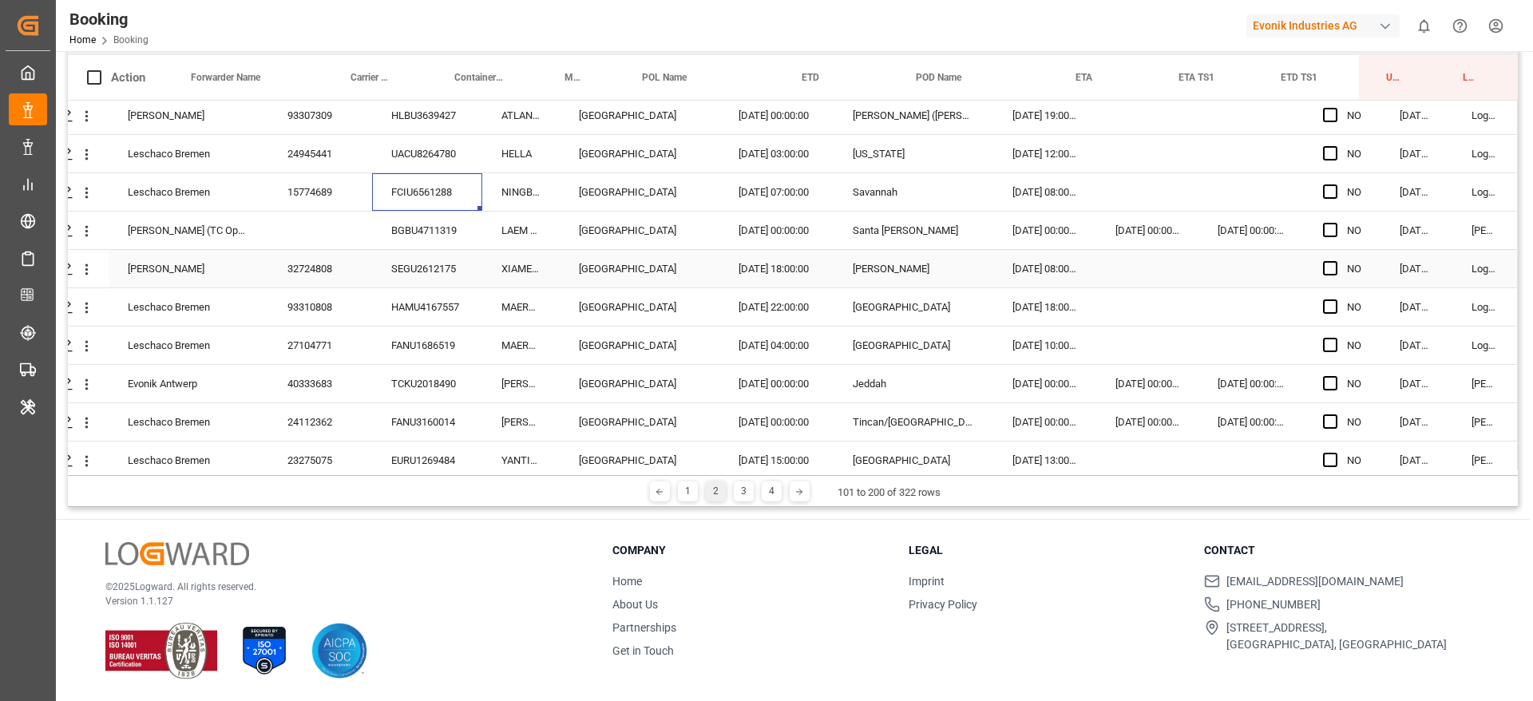
scroll to position [2036, 61]
click at [426, 236] on div "BGBU4711319" at bounding box center [427, 230] width 110 height 38
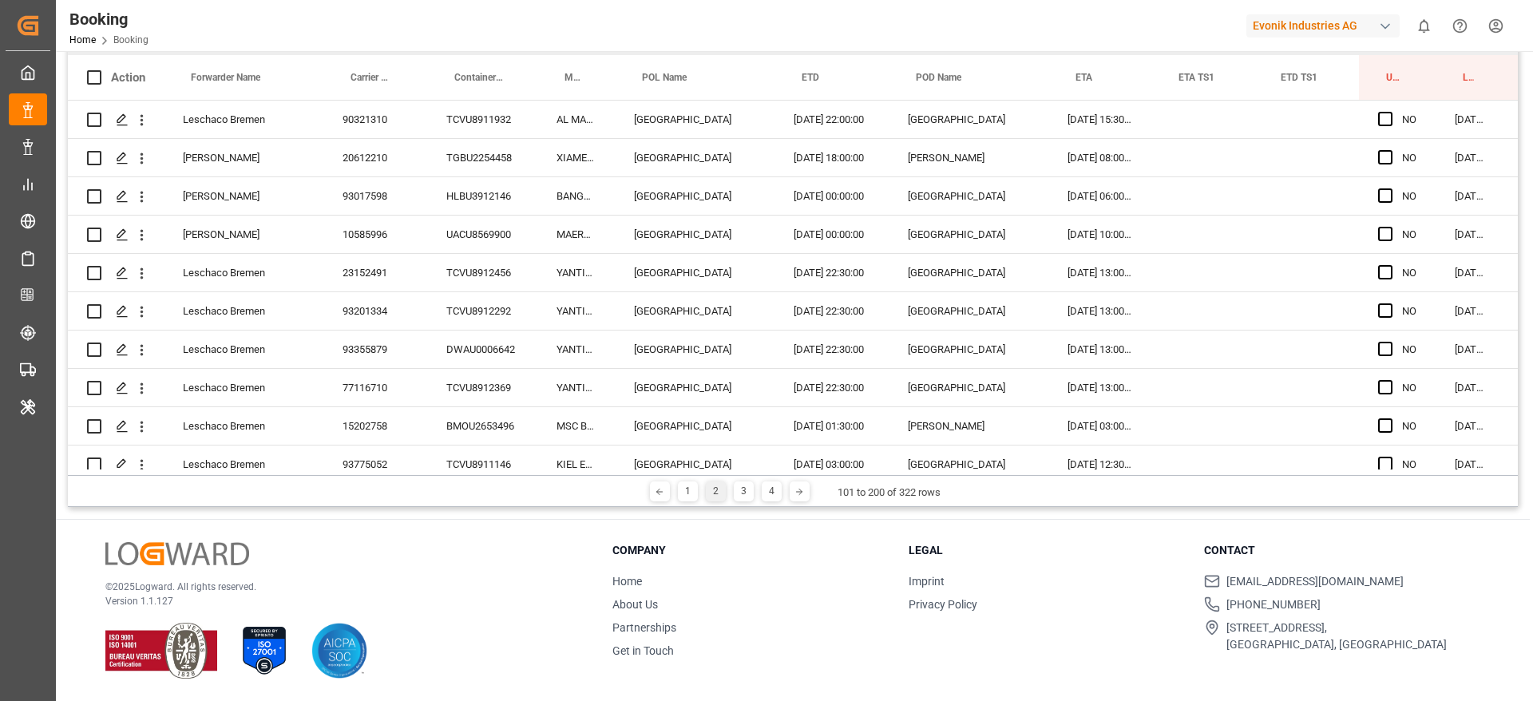
scroll to position [2036, 61]
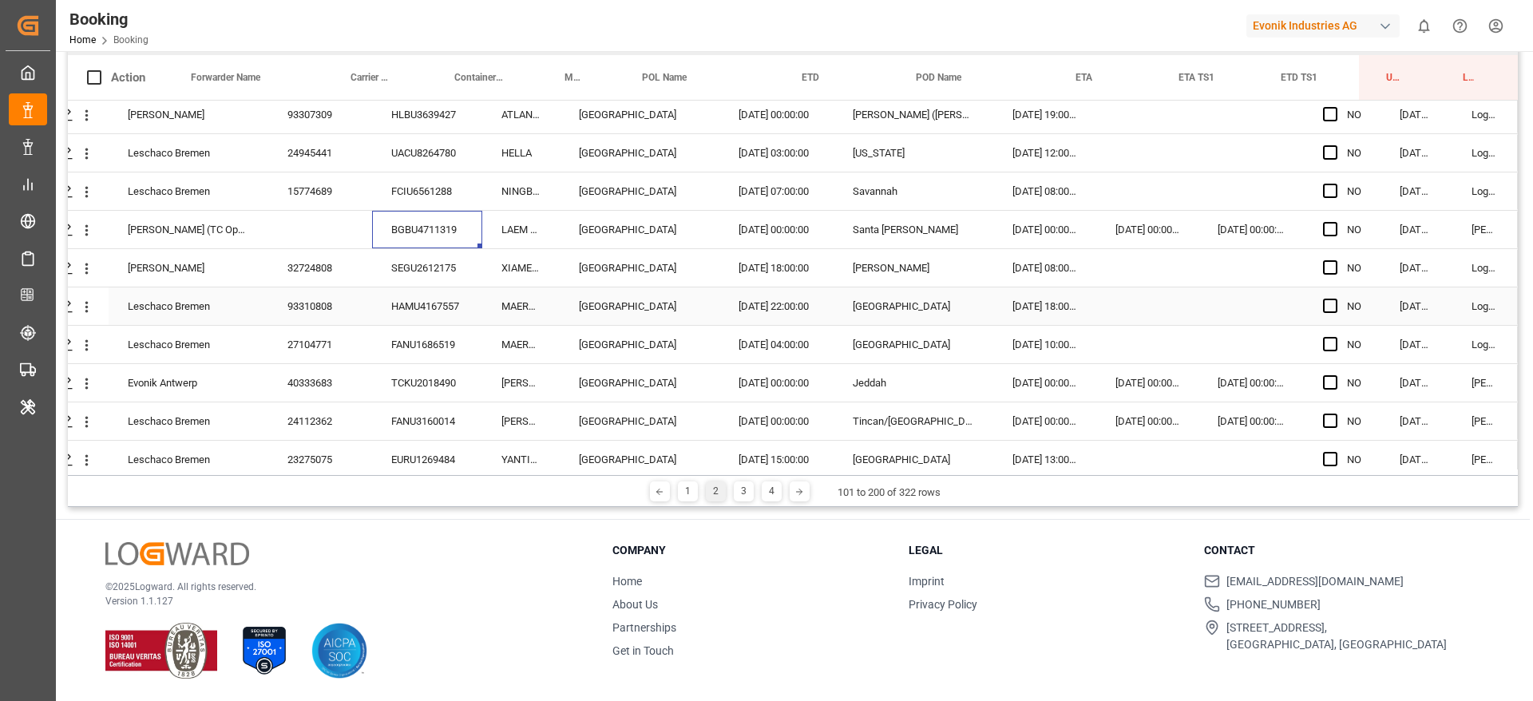
click at [410, 263] on div "SEGU2612175" at bounding box center [427, 268] width 110 height 38
click at [450, 305] on div "HAMU4167557" at bounding box center [427, 306] width 110 height 38
click at [420, 337] on div "FANU1686519" at bounding box center [427, 345] width 110 height 38
click at [473, 382] on div "TCKU2018490" at bounding box center [427, 383] width 110 height 38
click at [403, 425] on div "FANU3160014" at bounding box center [427, 421] width 110 height 38
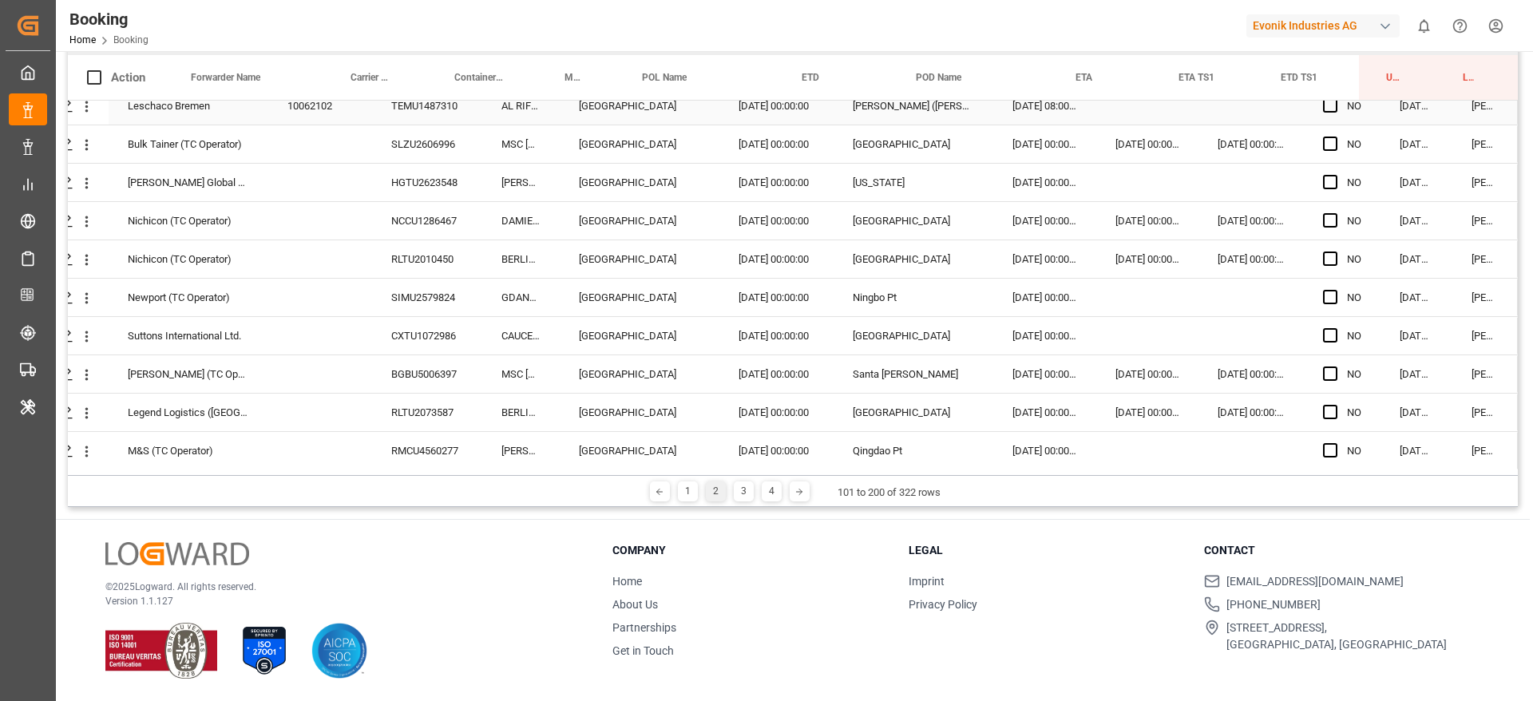
scroll to position [2152, 61]
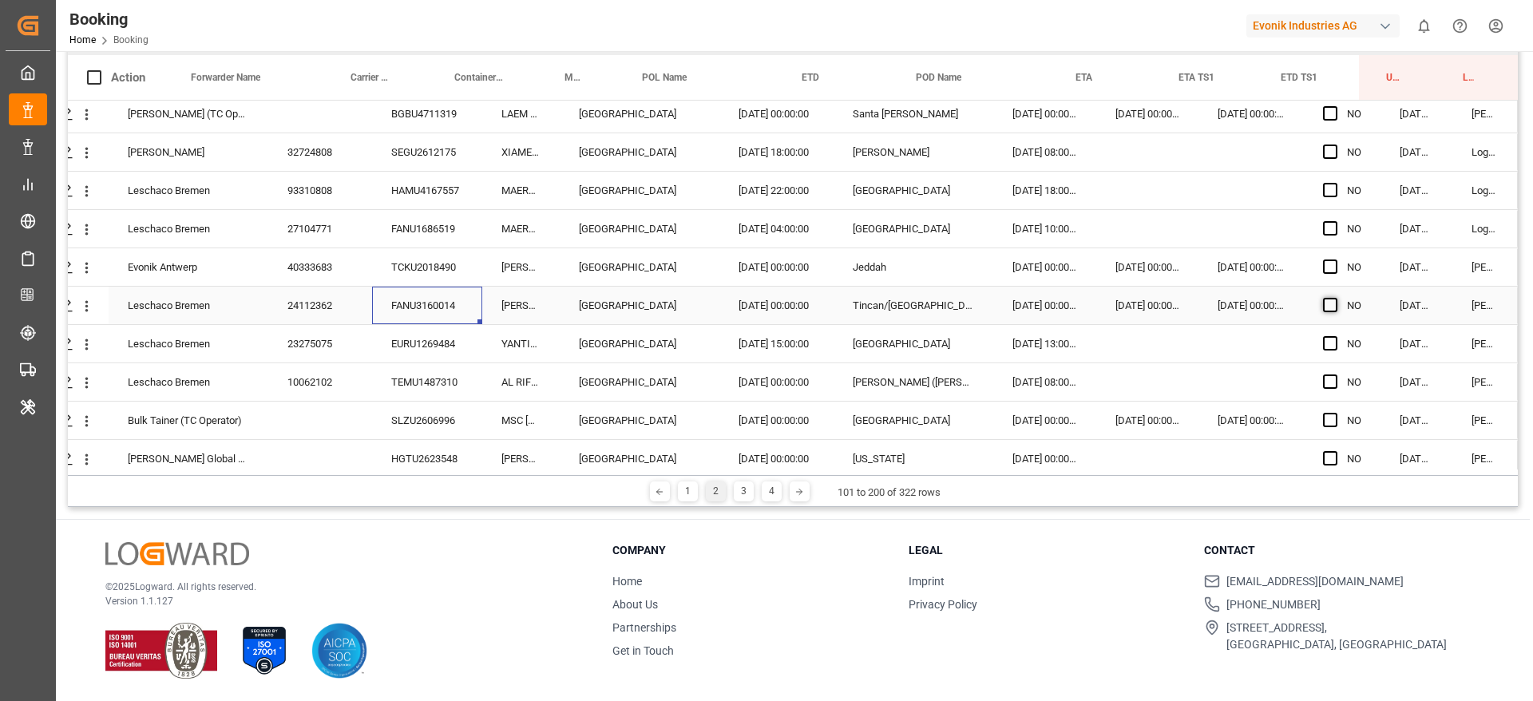
click at [1324, 303] on span "Press SPACE to select this row." at bounding box center [1330, 305] width 14 height 14
click at [1335, 298] on input "Press SPACE to select this row." at bounding box center [1335, 298] width 0 height 0
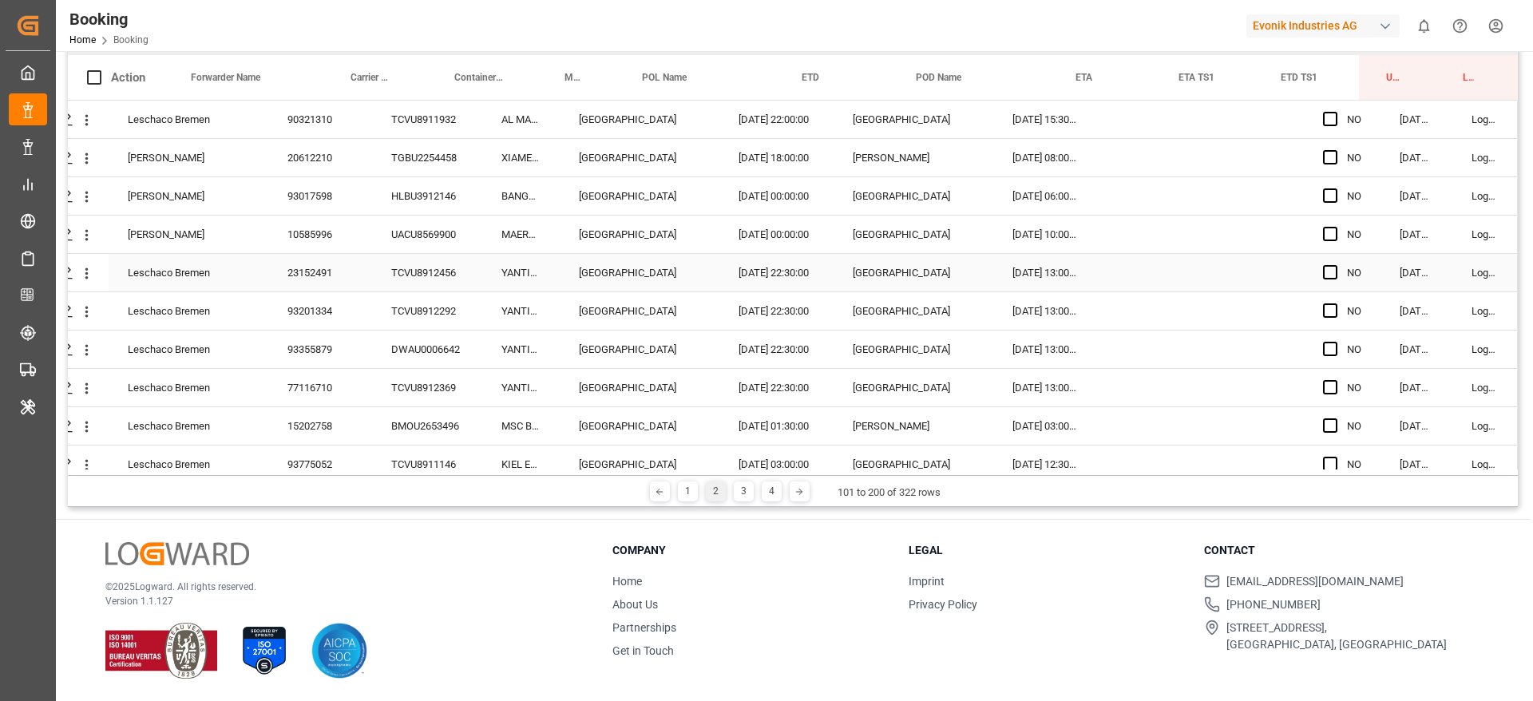
scroll to position [0, 0]
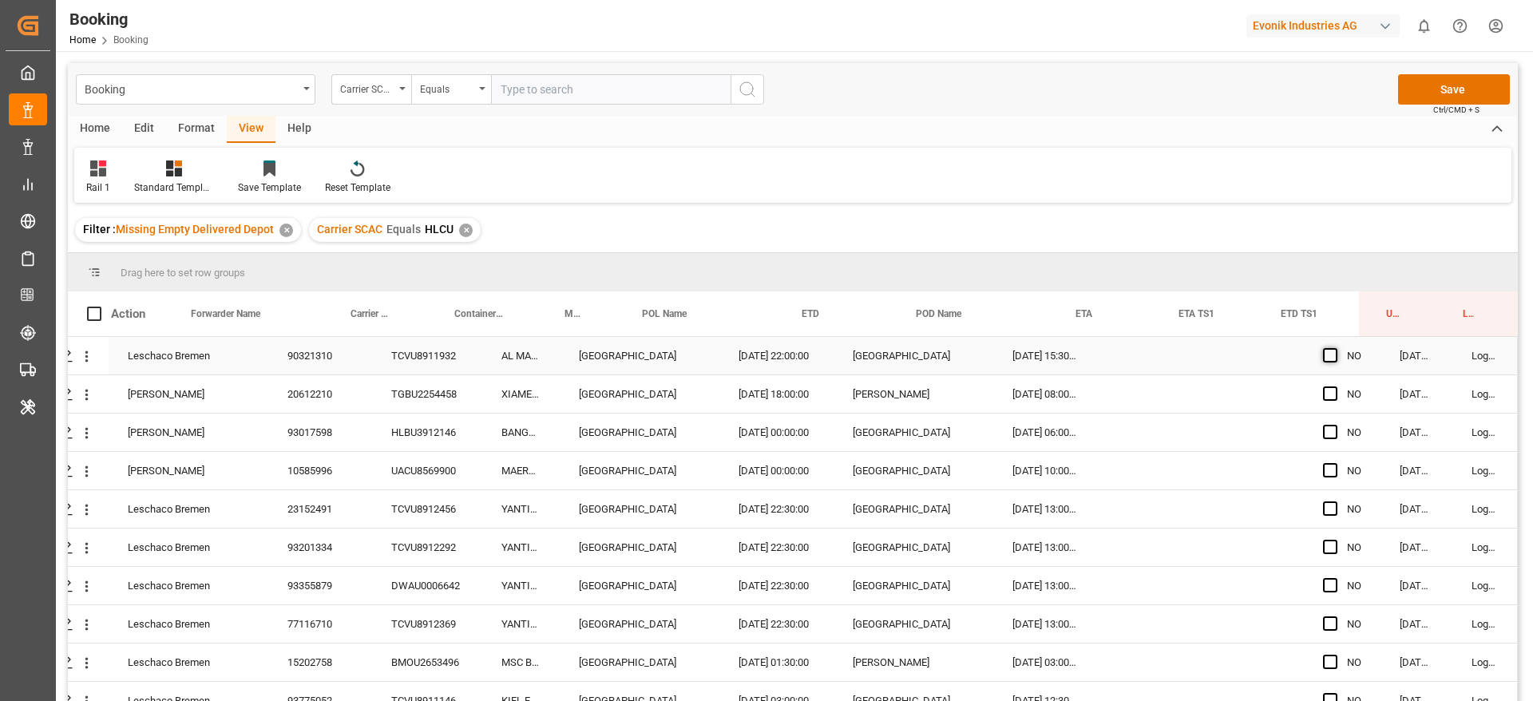
click at [1330, 358] on span "Press SPACE to select this row." at bounding box center [1330, 355] width 14 height 14
click at [1335, 348] on input "Press SPACE to select this row." at bounding box center [1335, 348] width 0 height 0
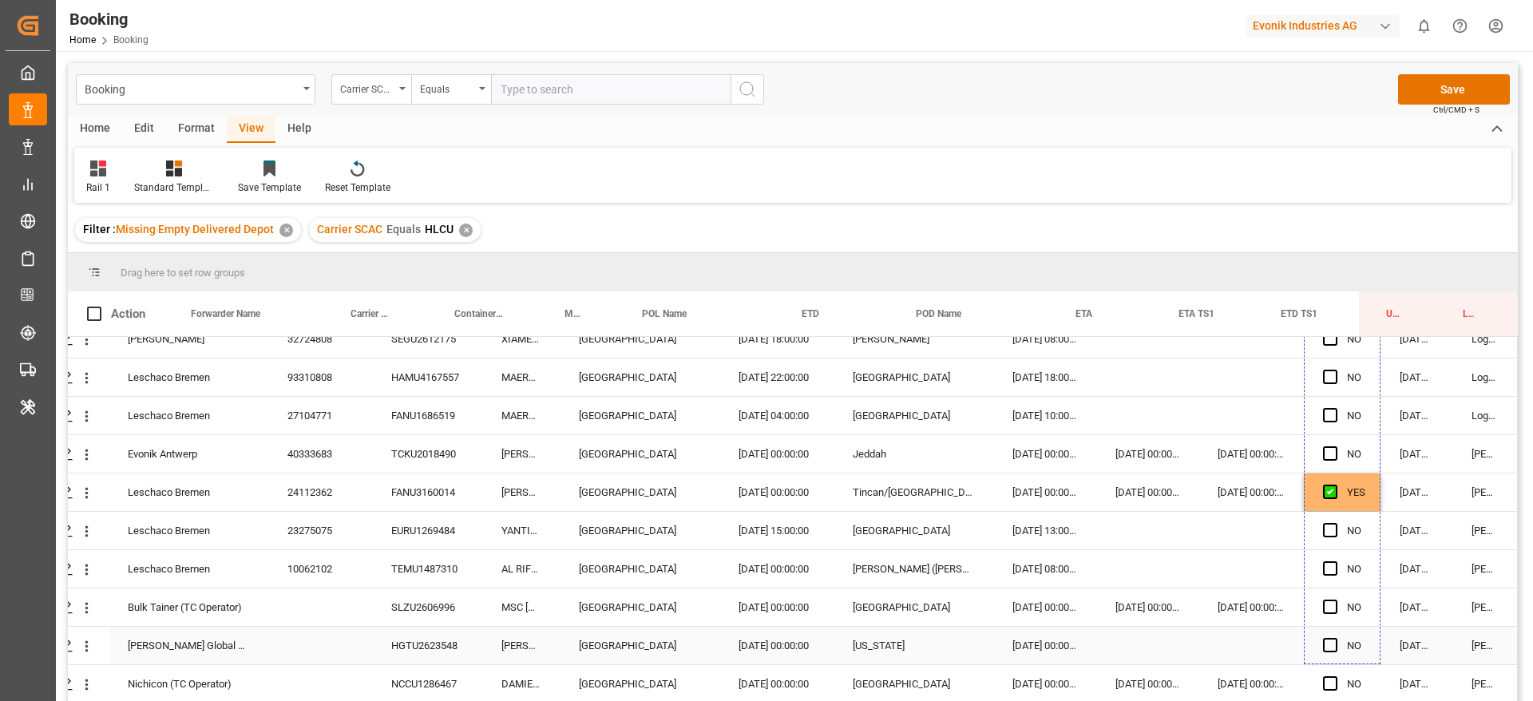
scroll to position [2276, 61]
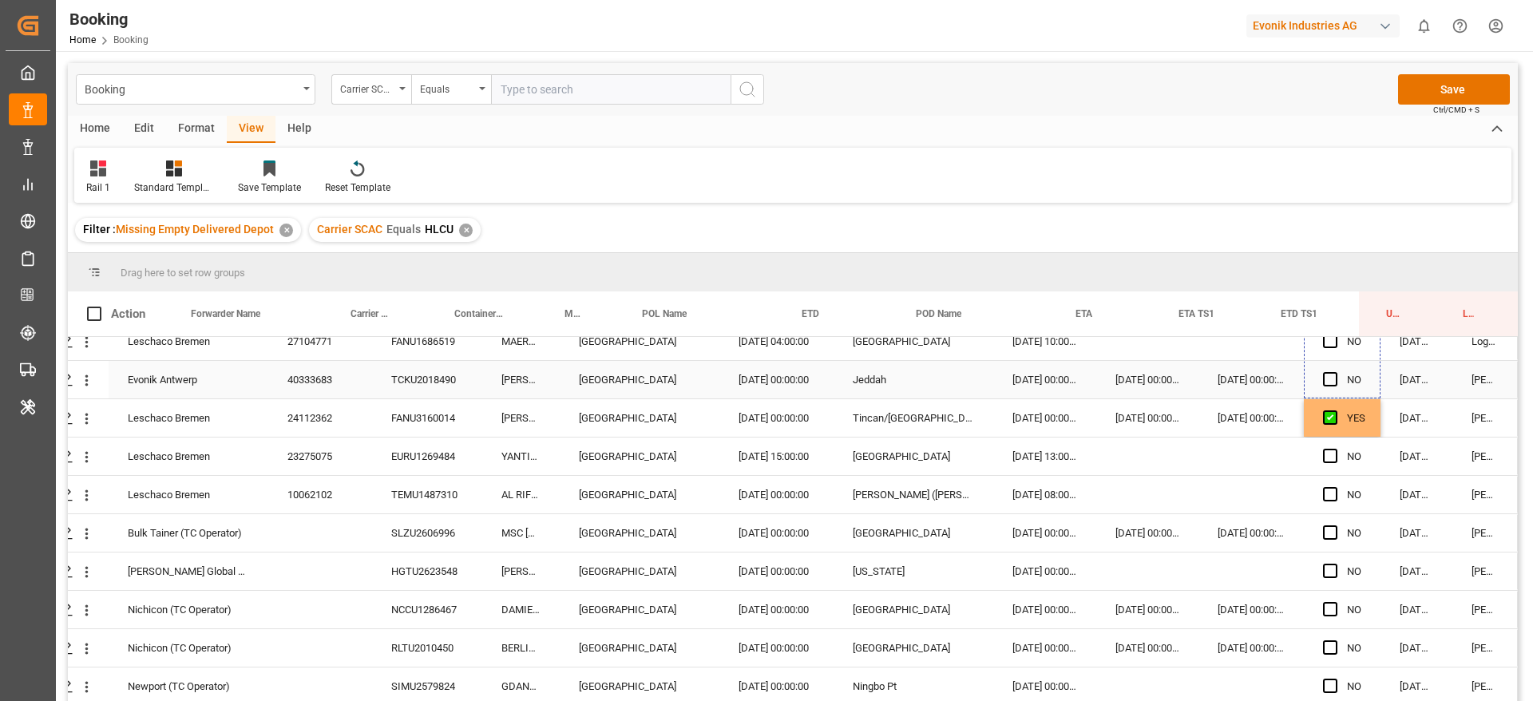
drag, startPoint x: 1370, startPoint y: 372, endPoint x: 1344, endPoint y: 388, distance: 30.8
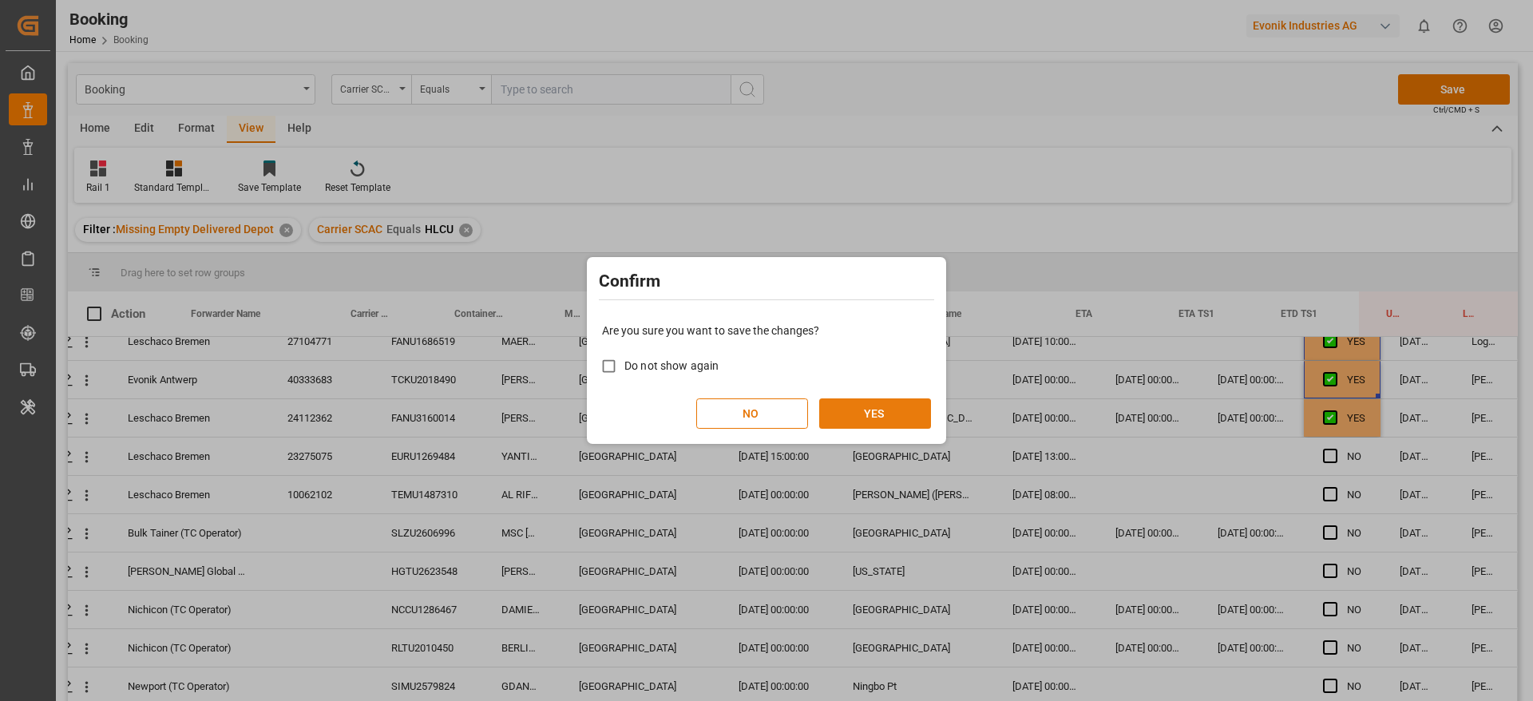
click at [843, 402] on button "YES" at bounding box center [875, 413] width 112 height 30
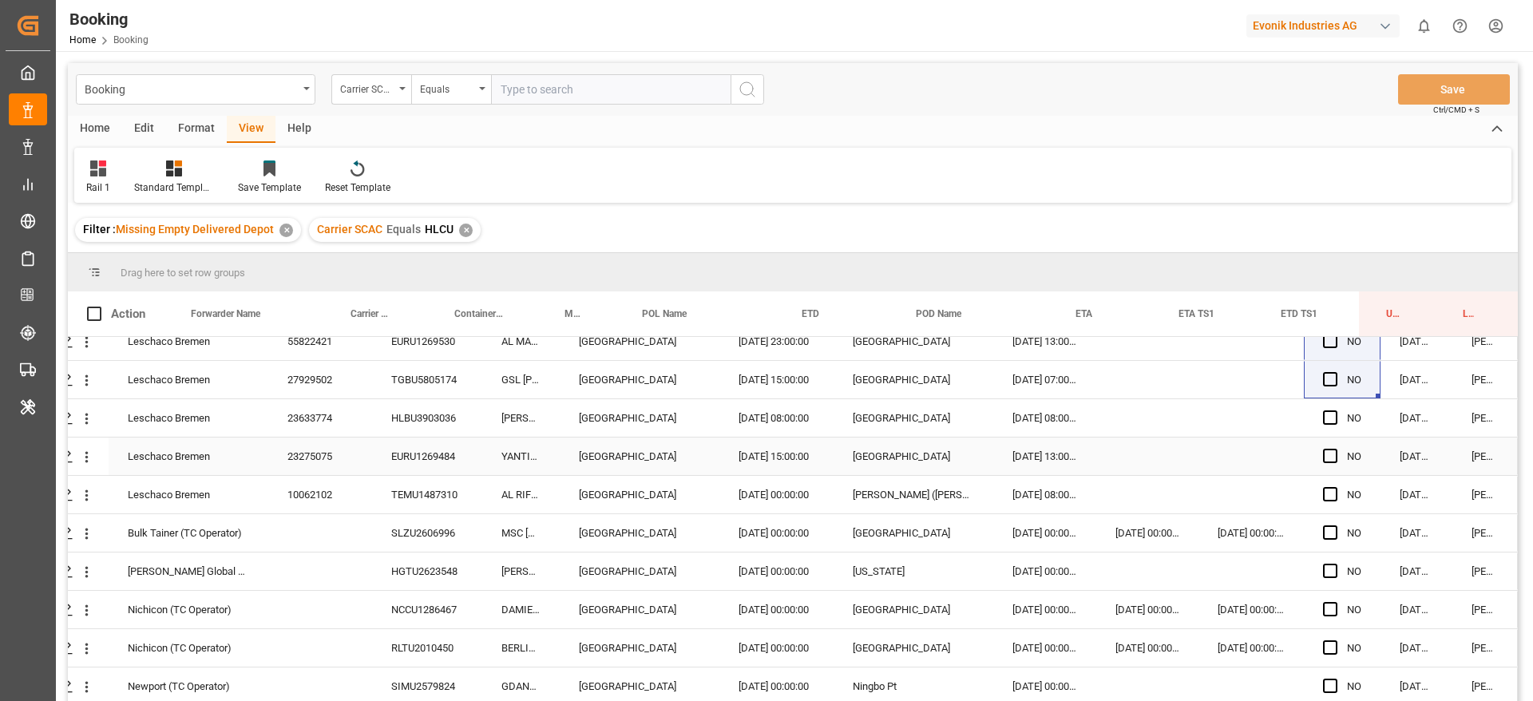
click at [457, 458] on div "EURU1269484" at bounding box center [427, 457] width 110 height 38
click at [454, 459] on div "EURU1269484" at bounding box center [427, 457] width 110 height 38
click at [1161, 458] on div "Press SPACE to select this row." at bounding box center [1147, 457] width 102 height 38
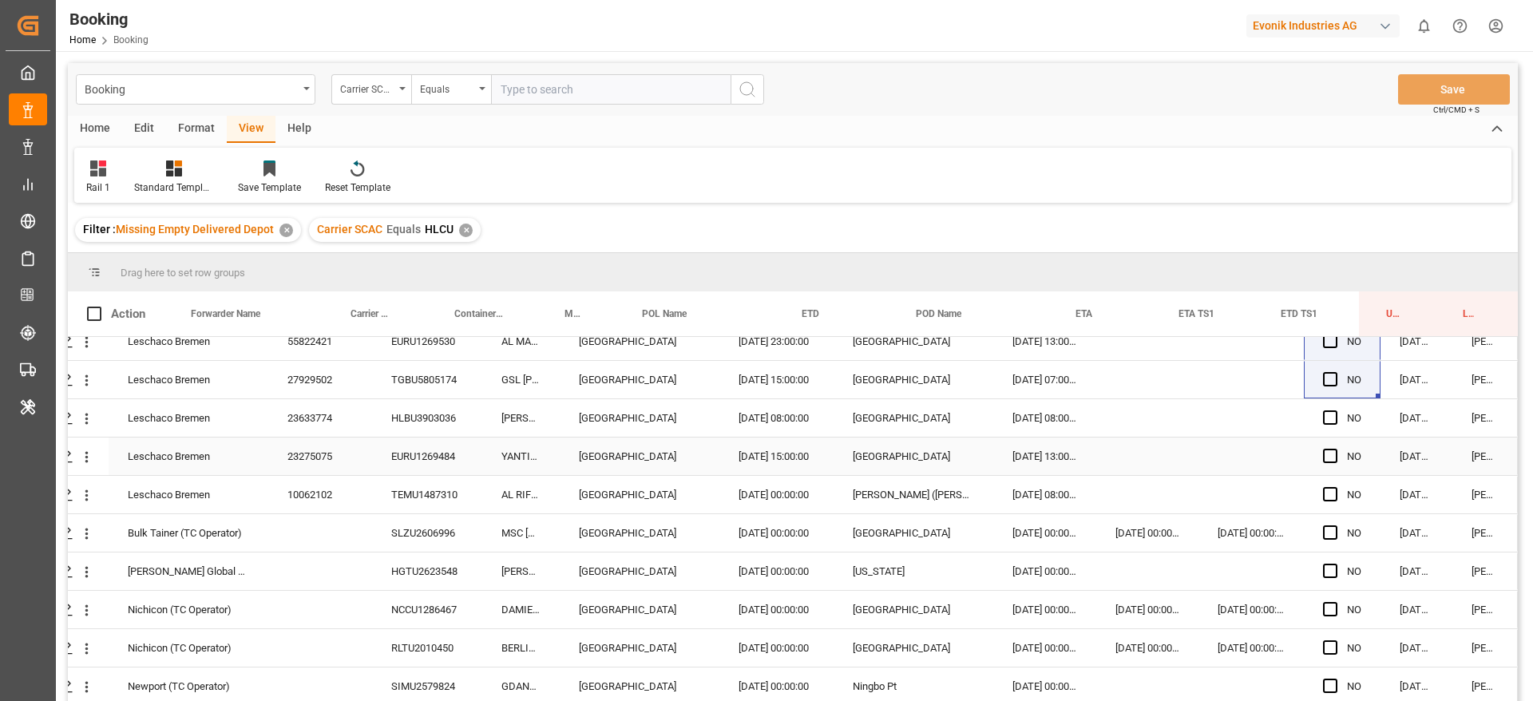
click at [1161, 458] on div "Press SPACE to select this row." at bounding box center [1147, 457] width 102 height 38
click at [465, 475] on div "Leschaco Bremen 23275075 EURU1269484 YANTIAN EXPRESS [GEOGRAPHIC_DATA] [DATE] 1…" at bounding box center [765, 457] width 1505 height 38
click at [446, 462] on div "EURU1269484" at bounding box center [427, 457] width 110 height 38
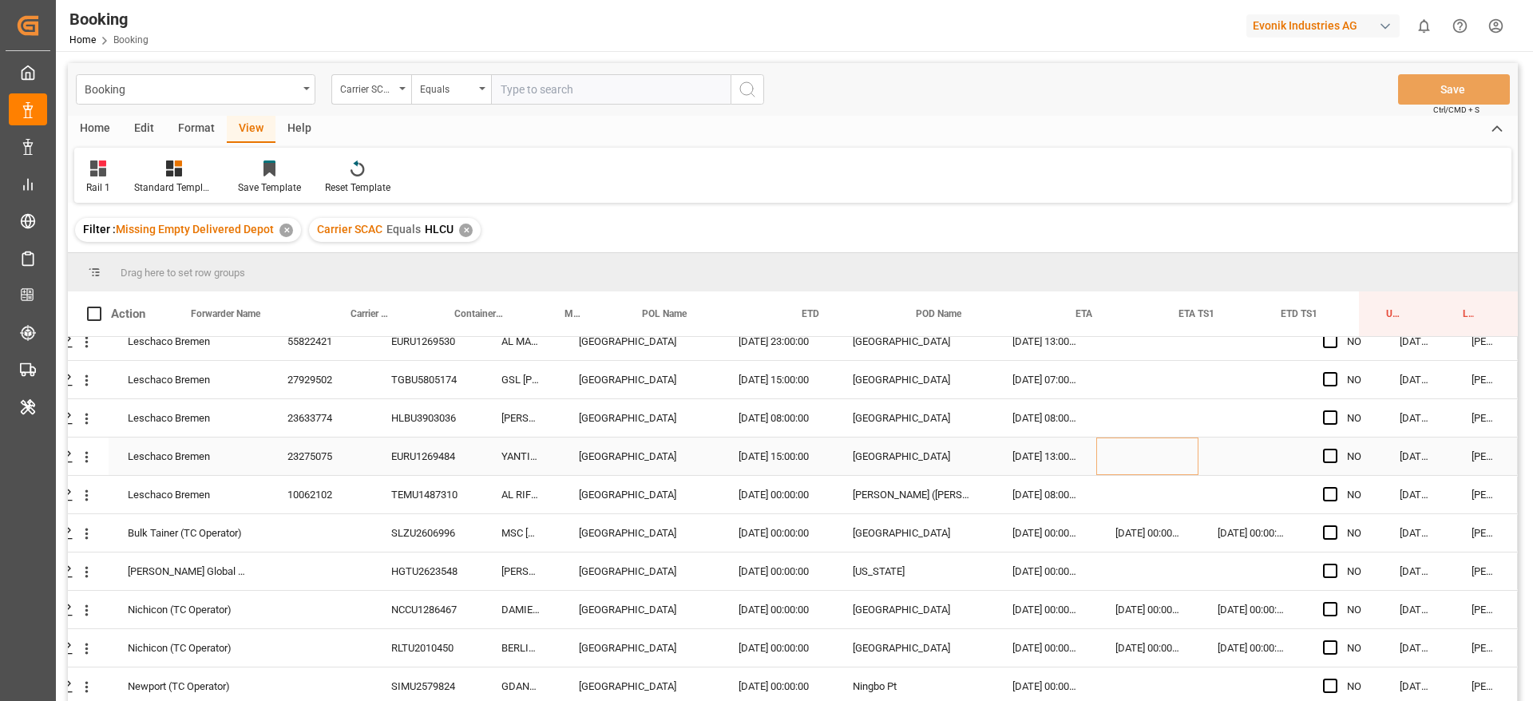
click at [446, 462] on div "EURU1269484" at bounding box center [427, 457] width 110 height 38
click at [450, 444] on div "EURU1269484" at bounding box center [427, 457] width 110 height 38
click at [529, 269] on div "Drag here to set row groups" at bounding box center [793, 272] width 1450 height 38
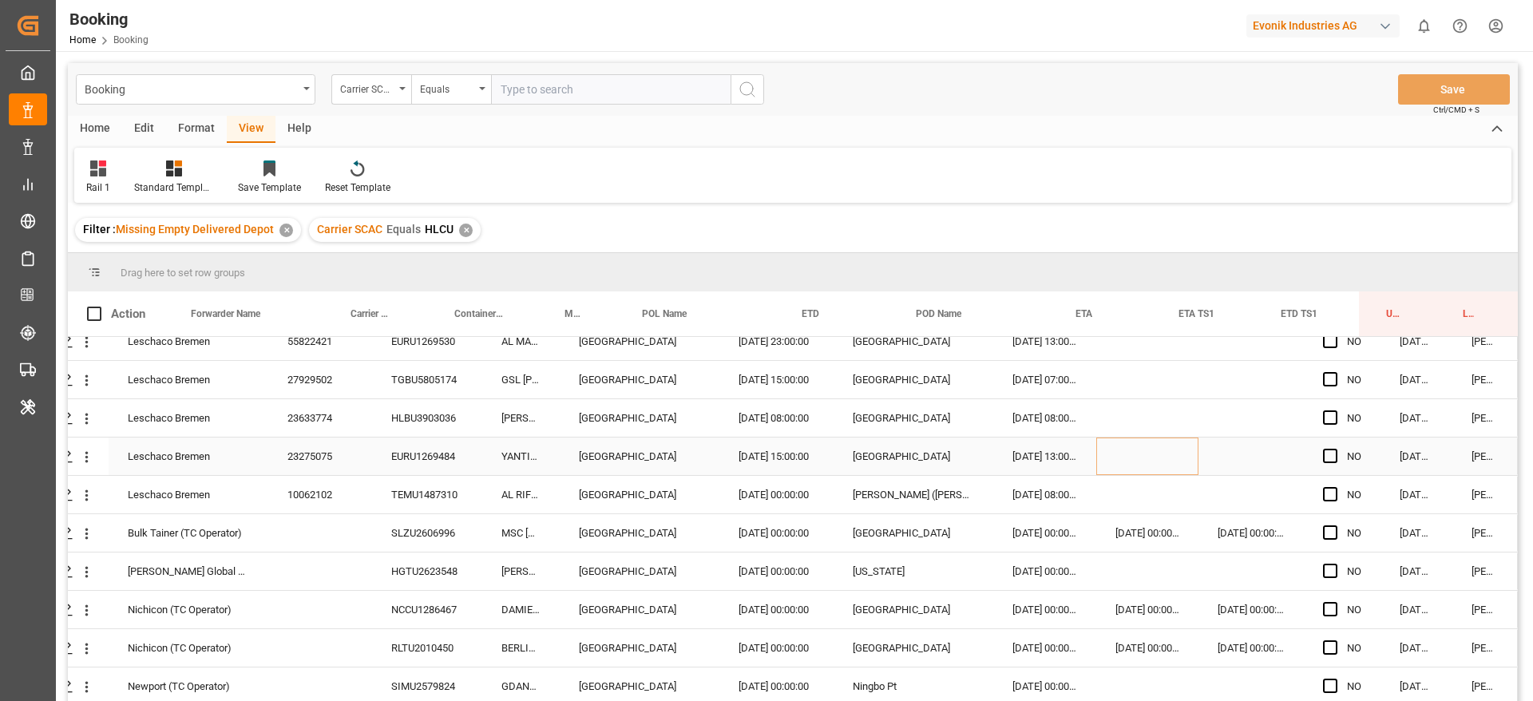
click at [529, 269] on div "Drag here to set row groups" at bounding box center [793, 272] width 1450 height 38
click at [528, 456] on div "YANTIAN EXPRESS" at bounding box center [520, 457] width 77 height 38
click at [521, 466] on div "YANTIAN EXPRESS" at bounding box center [520, 457] width 77 height 38
click at [430, 465] on div "EURU1269484" at bounding box center [427, 457] width 110 height 38
click at [453, 504] on div "TEMU1487310" at bounding box center [427, 495] width 110 height 38
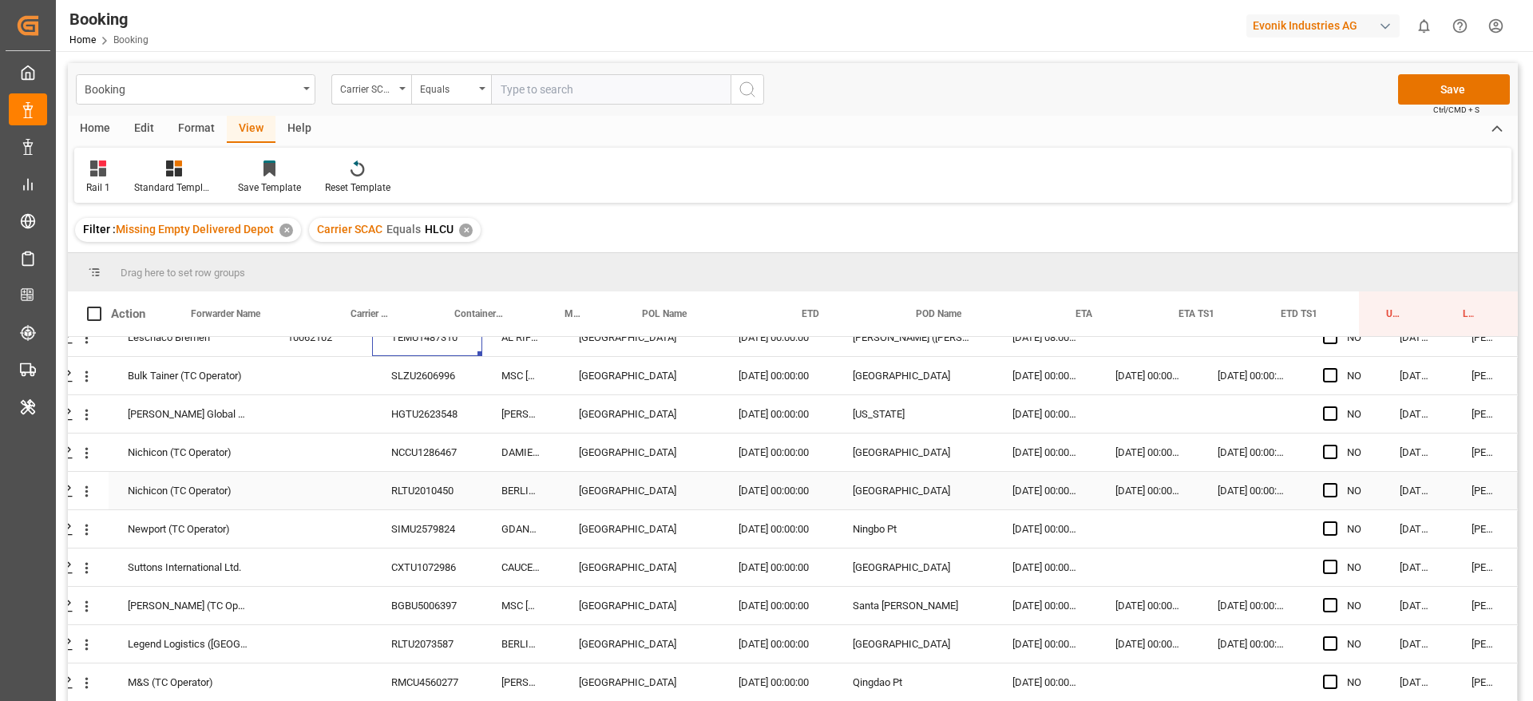
scroll to position [2395, 61]
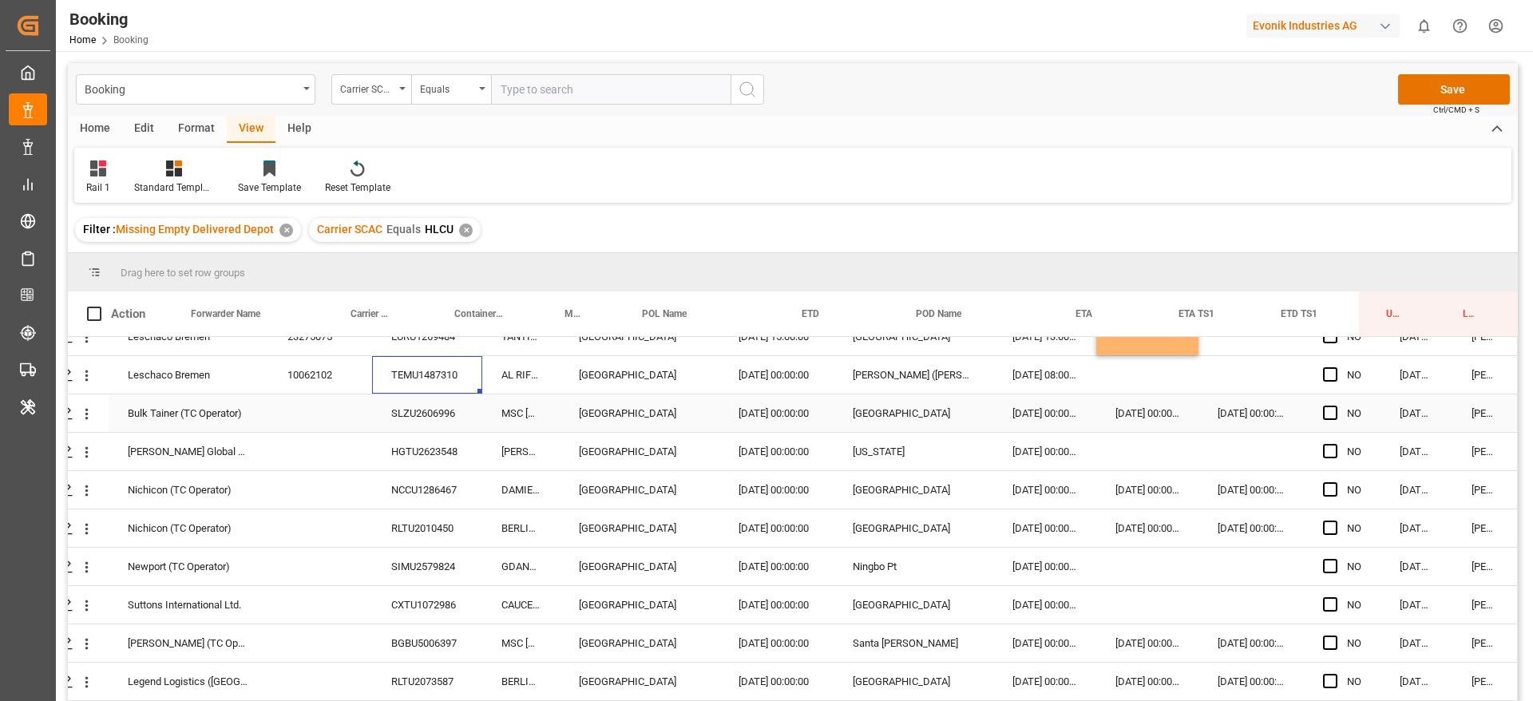
click at [395, 415] on div "SLZU2606996" at bounding box center [427, 413] width 110 height 38
click at [422, 443] on div "HGTU2623548" at bounding box center [427, 452] width 110 height 38
click at [423, 522] on div "RLTU2010450" at bounding box center [427, 528] width 110 height 38
click at [434, 486] on div "NCCU1286467" at bounding box center [427, 490] width 110 height 38
click at [401, 537] on div "RLTU2010450" at bounding box center [427, 528] width 110 height 38
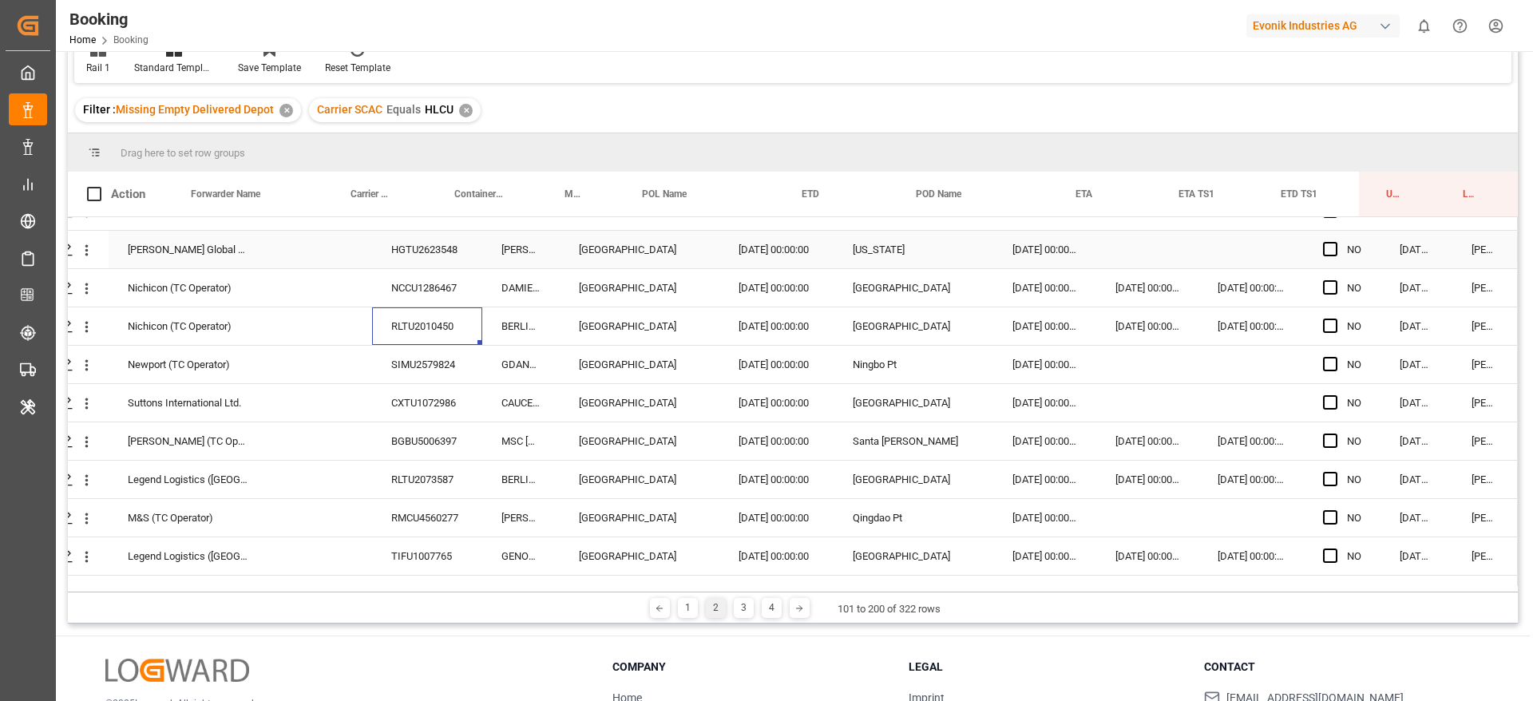
scroll to position [2515, 61]
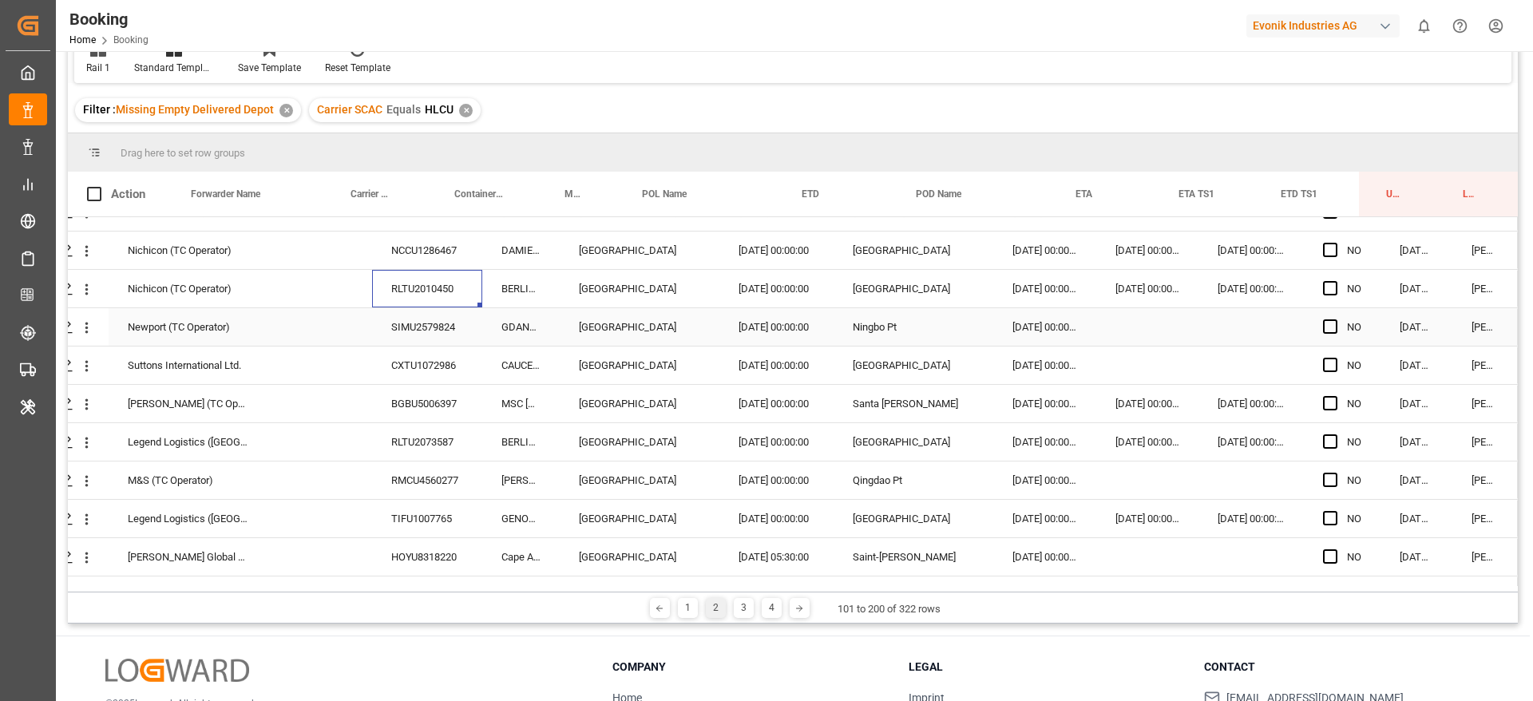
click at [428, 311] on div "SIMU2579824" at bounding box center [427, 327] width 110 height 38
click at [430, 358] on div "CXTU1072986" at bounding box center [427, 366] width 110 height 38
click at [426, 401] on div "BGBU5006397" at bounding box center [427, 404] width 110 height 38
click at [415, 435] on div "RLTU2073587" at bounding box center [427, 442] width 110 height 38
click at [456, 507] on div "TIFU1007765" at bounding box center [427, 519] width 110 height 38
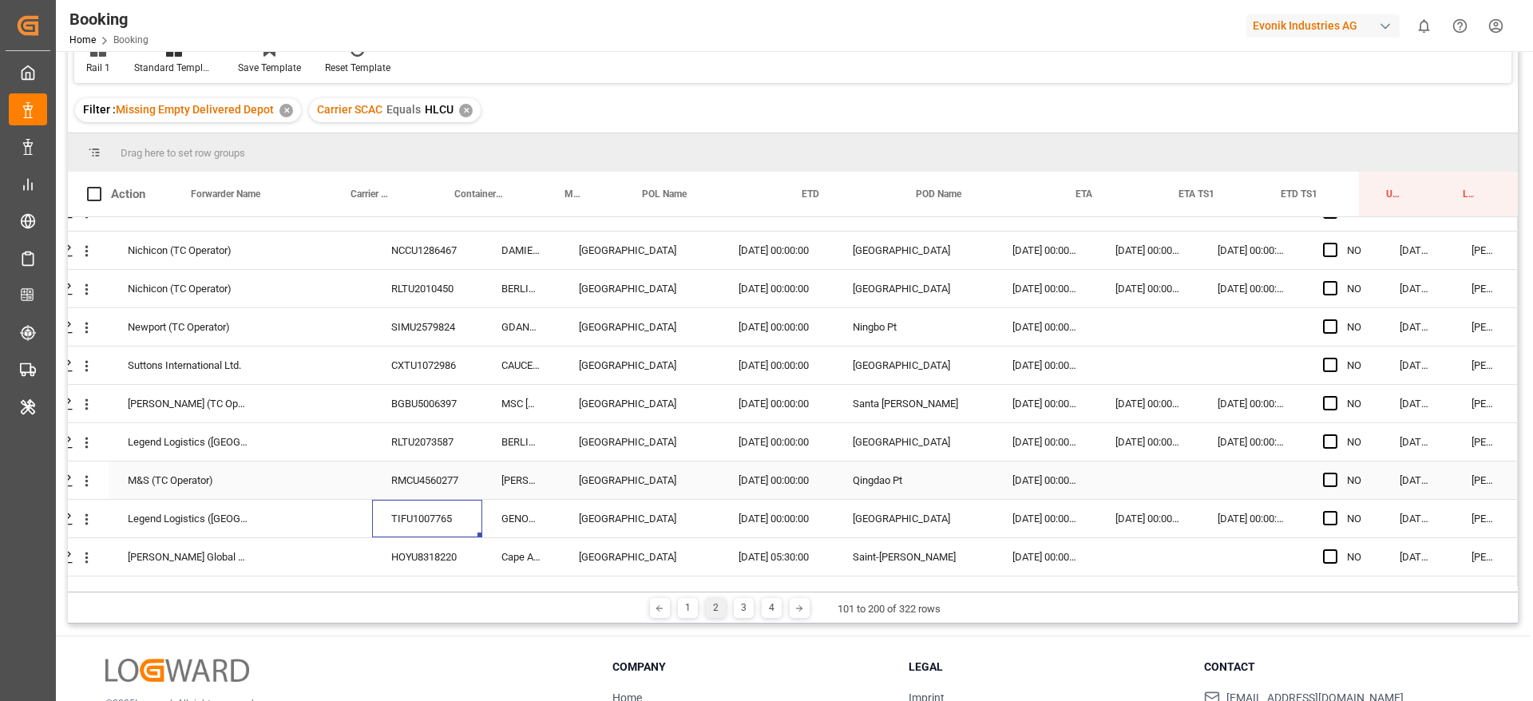
click at [450, 487] on div "RMCU4560277" at bounding box center [427, 481] width 110 height 38
click at [430, 510] on div "TIFU1007765" at bounding box center [427, 519] width 110 height 38
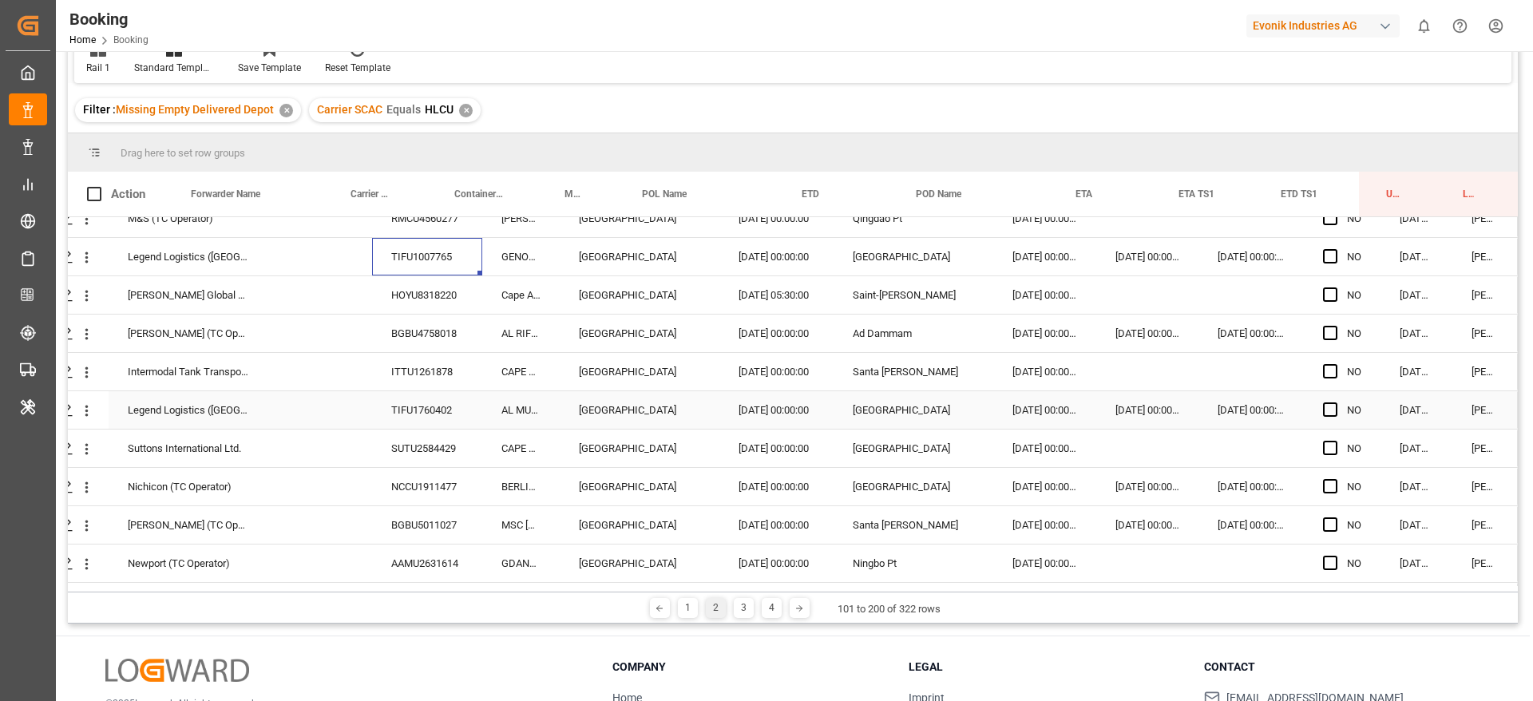
scroll to position [2755, 61]
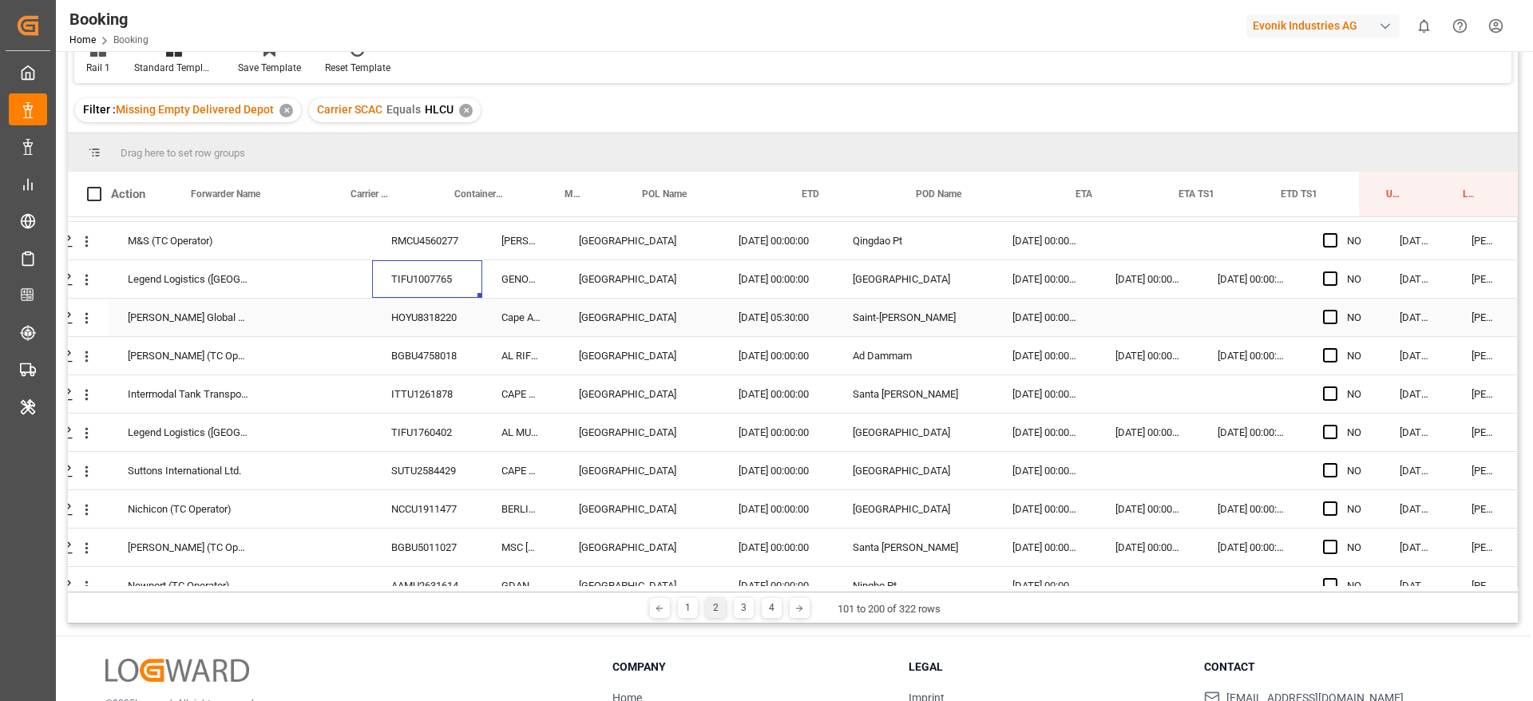
click at [426, 320] on div "HOYU8318220" at bounding box center [427, 318] width 110 height 38
click at [414, 397] on div "ITTU1261878" at bounding box center [427, 394] width 110 height 38
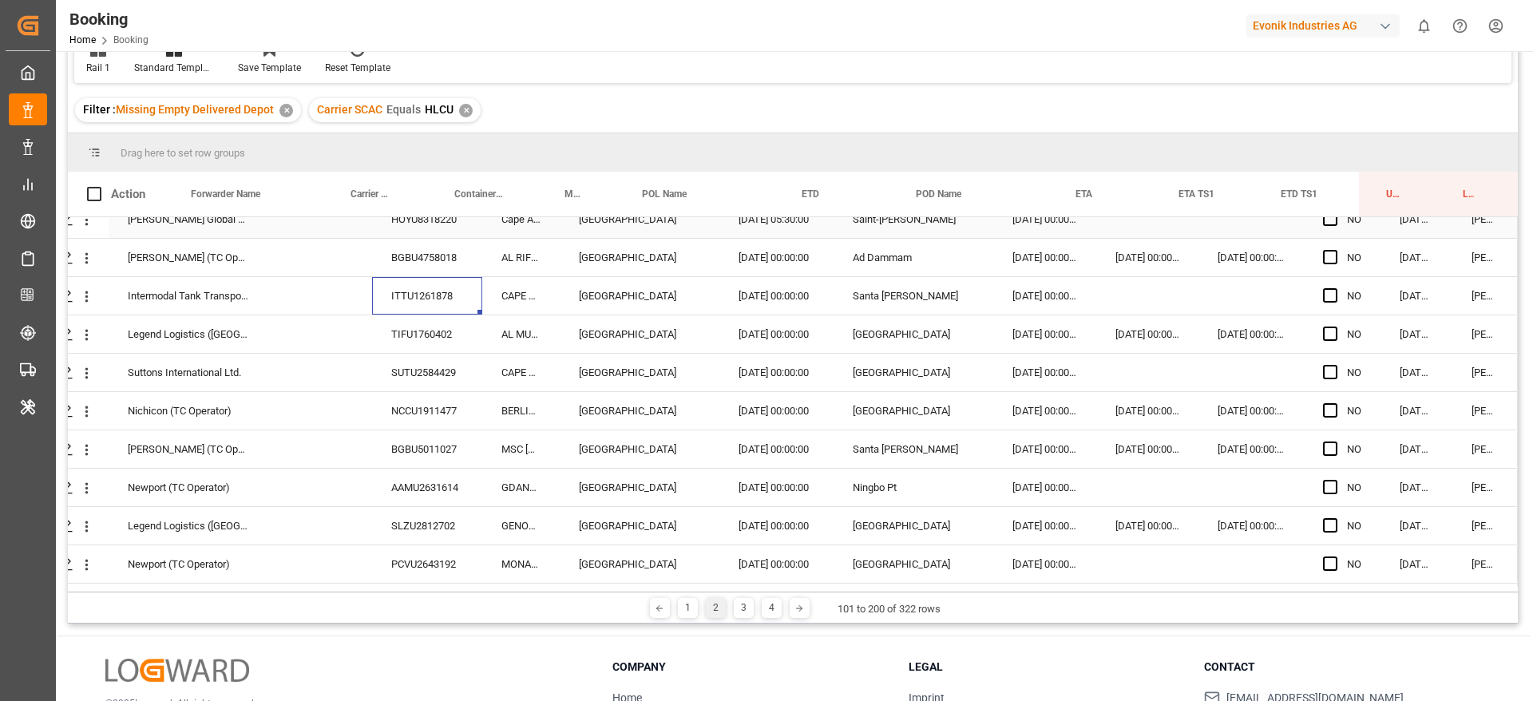
scroll to position [2874, 61]
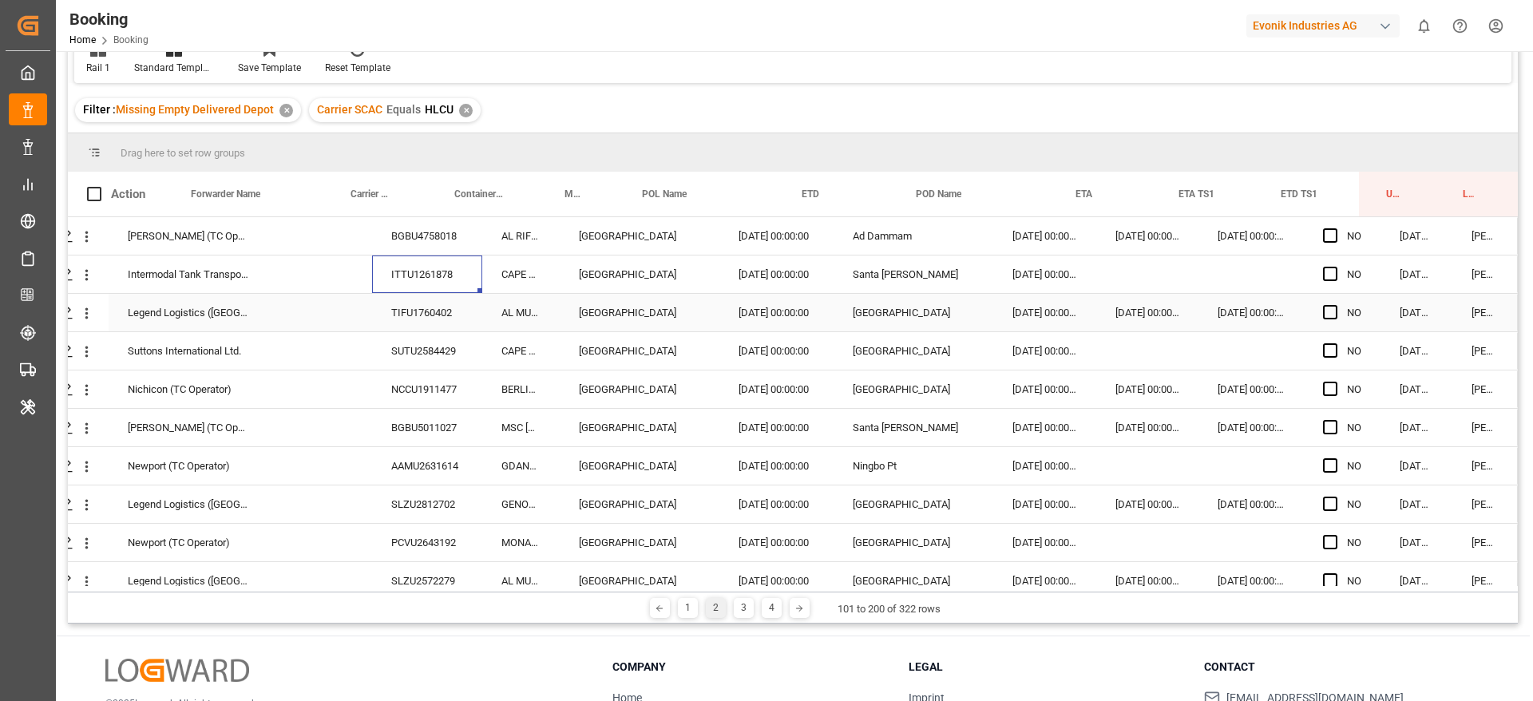
click at [410, 327] on div "TIFU1760402" at bounding box center [427, 313] width 110 height 38
click at [410, 346] on div "SUTU2584429" at bounding box center [427, 351] width 110 height 38
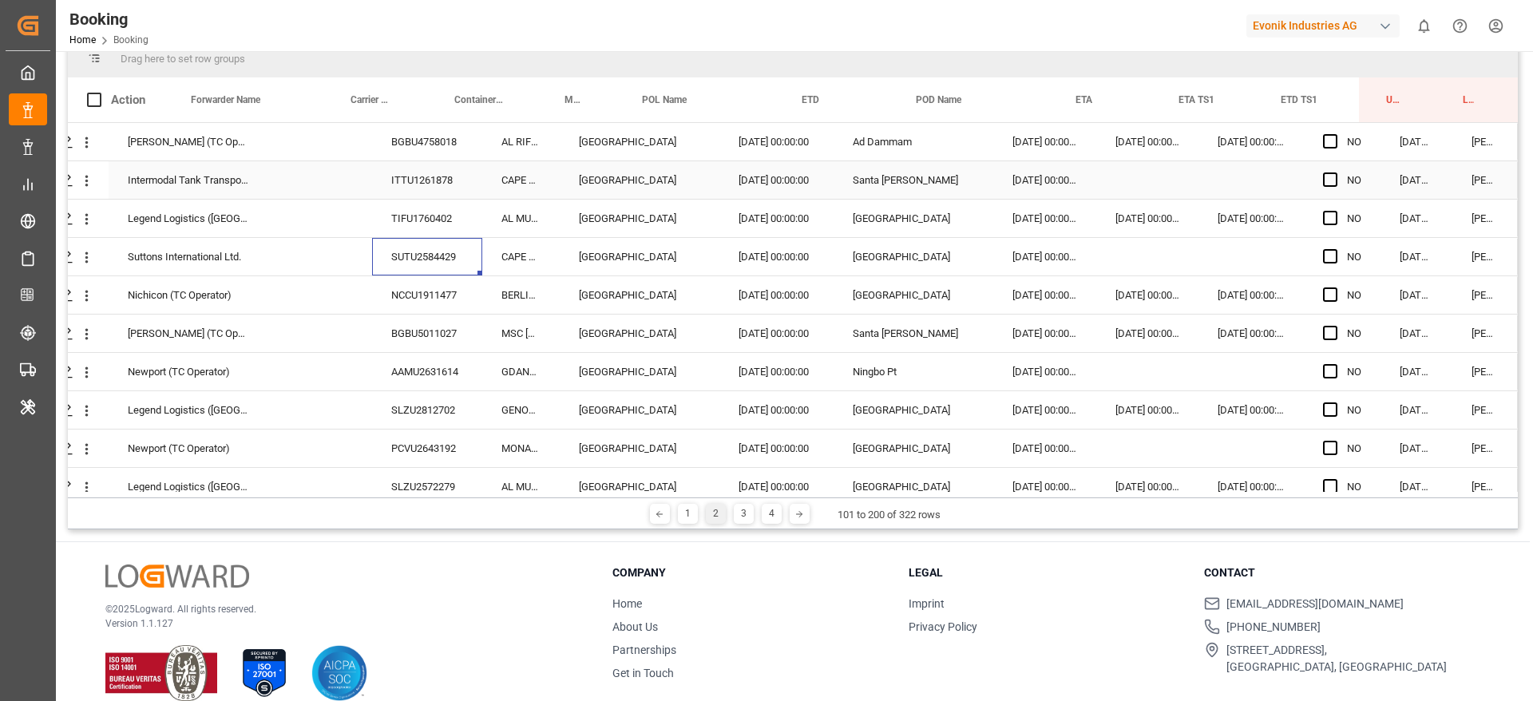
scroll to position [236, 0]
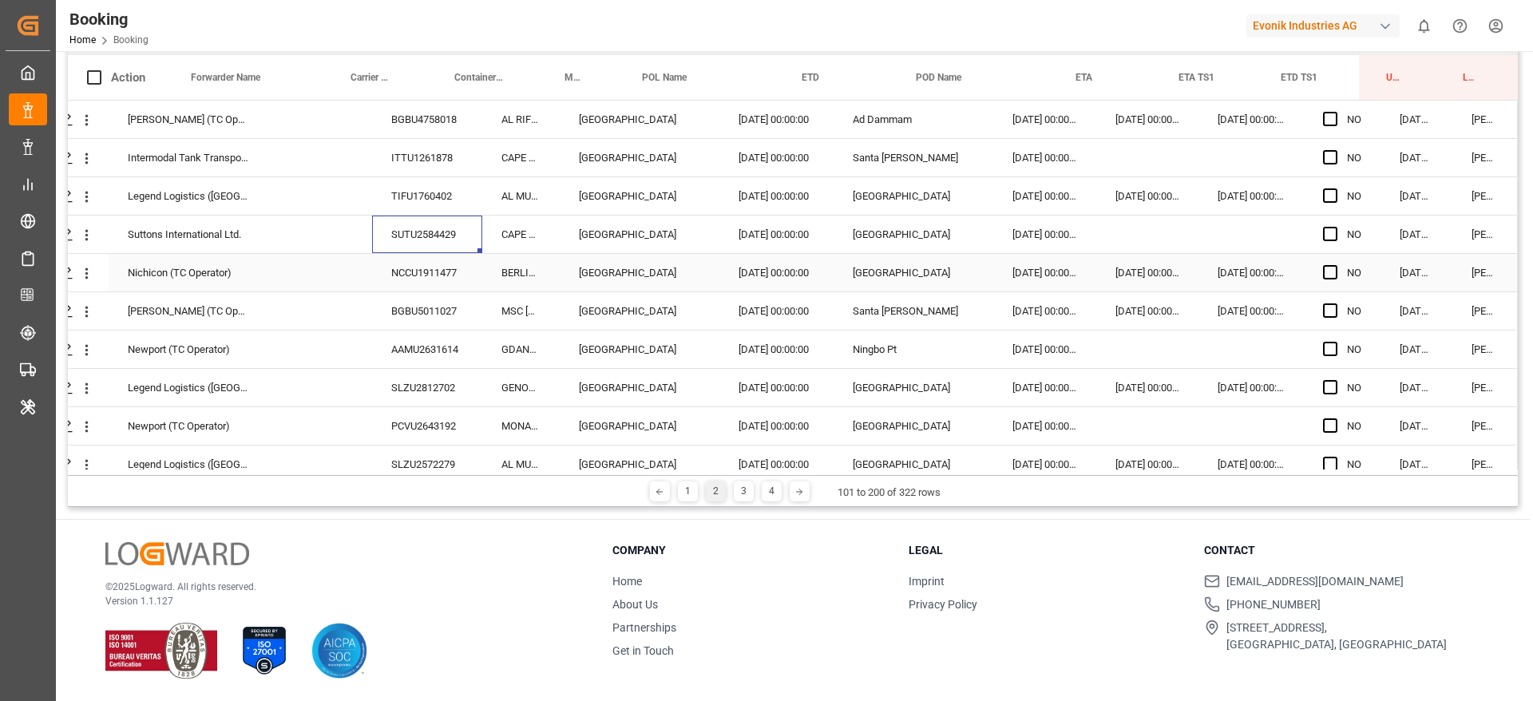
click at [425, 260] on div "NCCU1911477" at bounding box center [427, 273] width 110 height 38
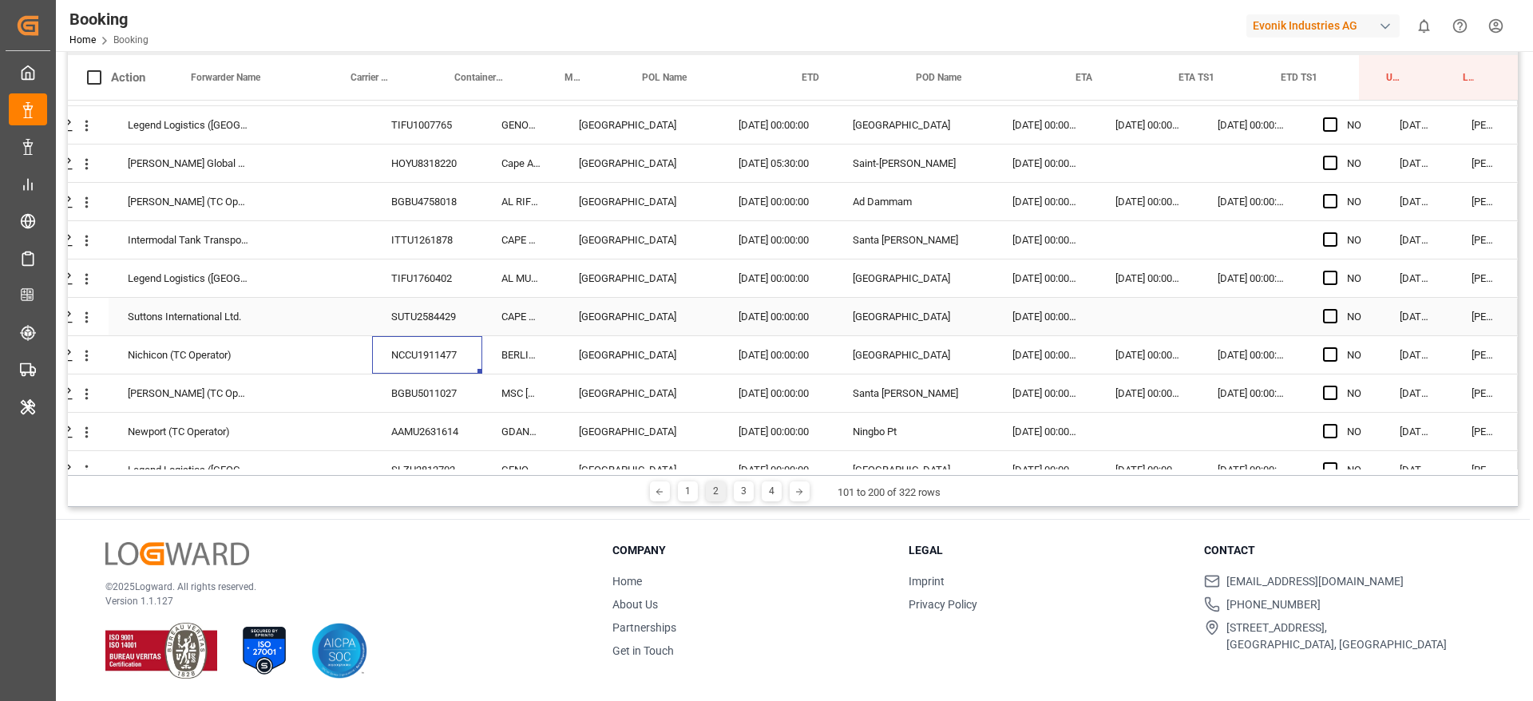
scroll to position [2755, 61]
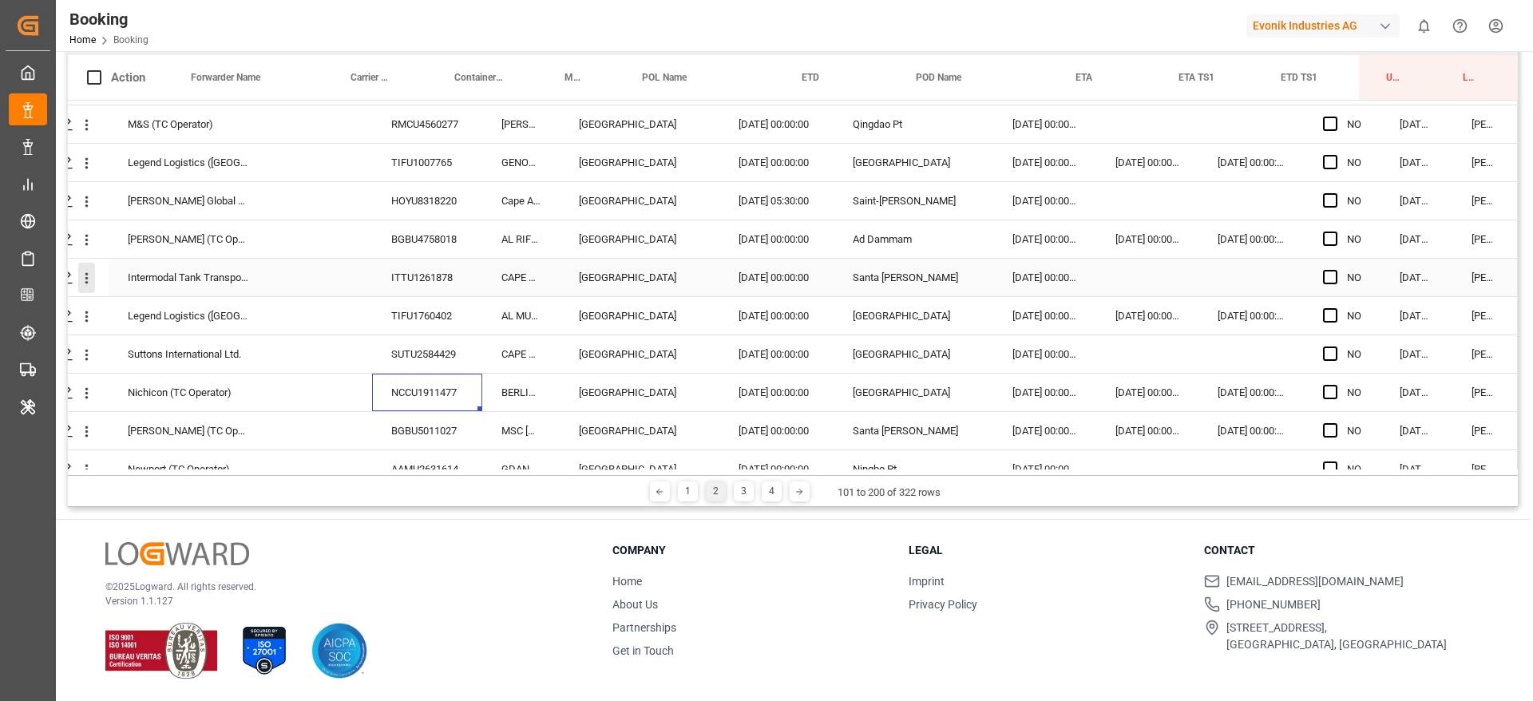
click at [85, 279] on icon "open menu" at bounding box center [86, 278] width 17 height 17
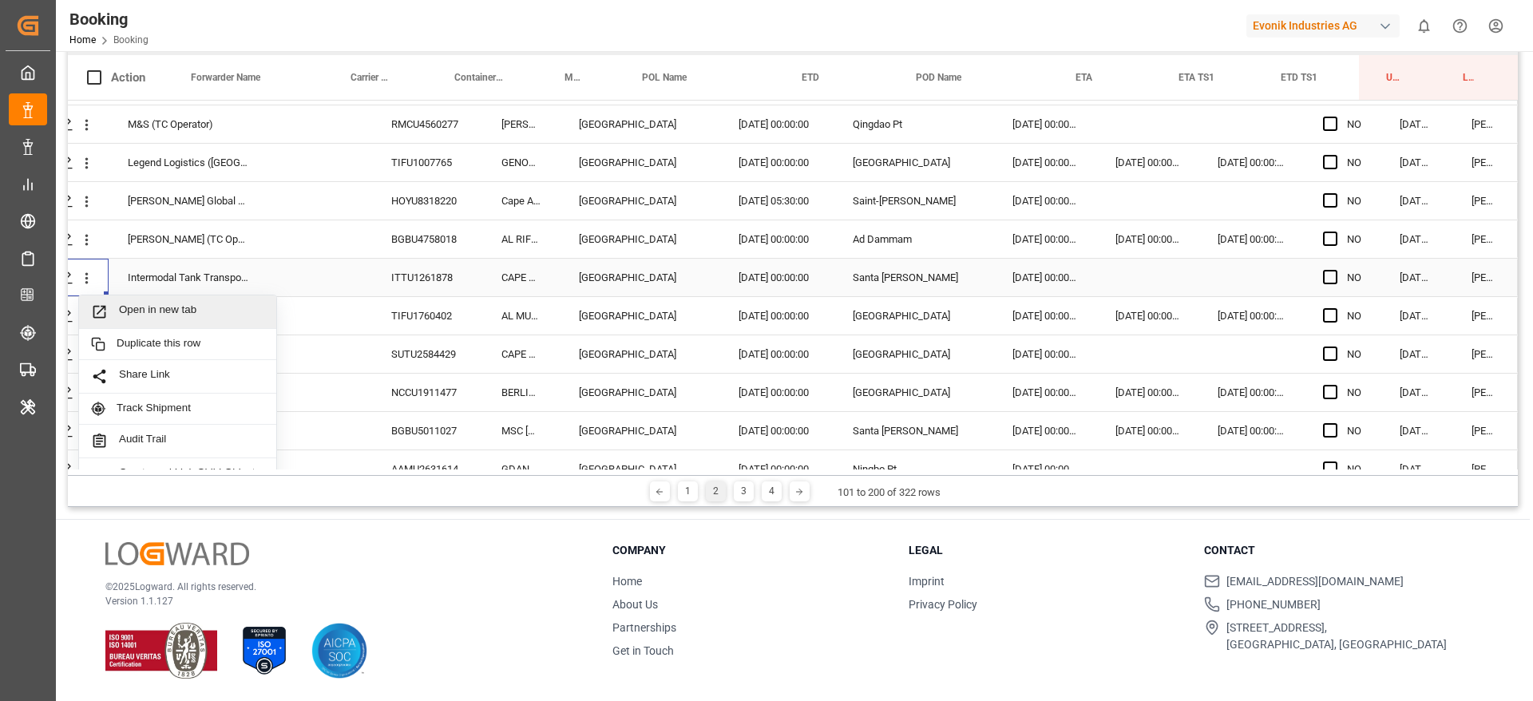
click at [154, 319] on span "Open in new tab" at bounding box center [191, 311] width 145 height 17
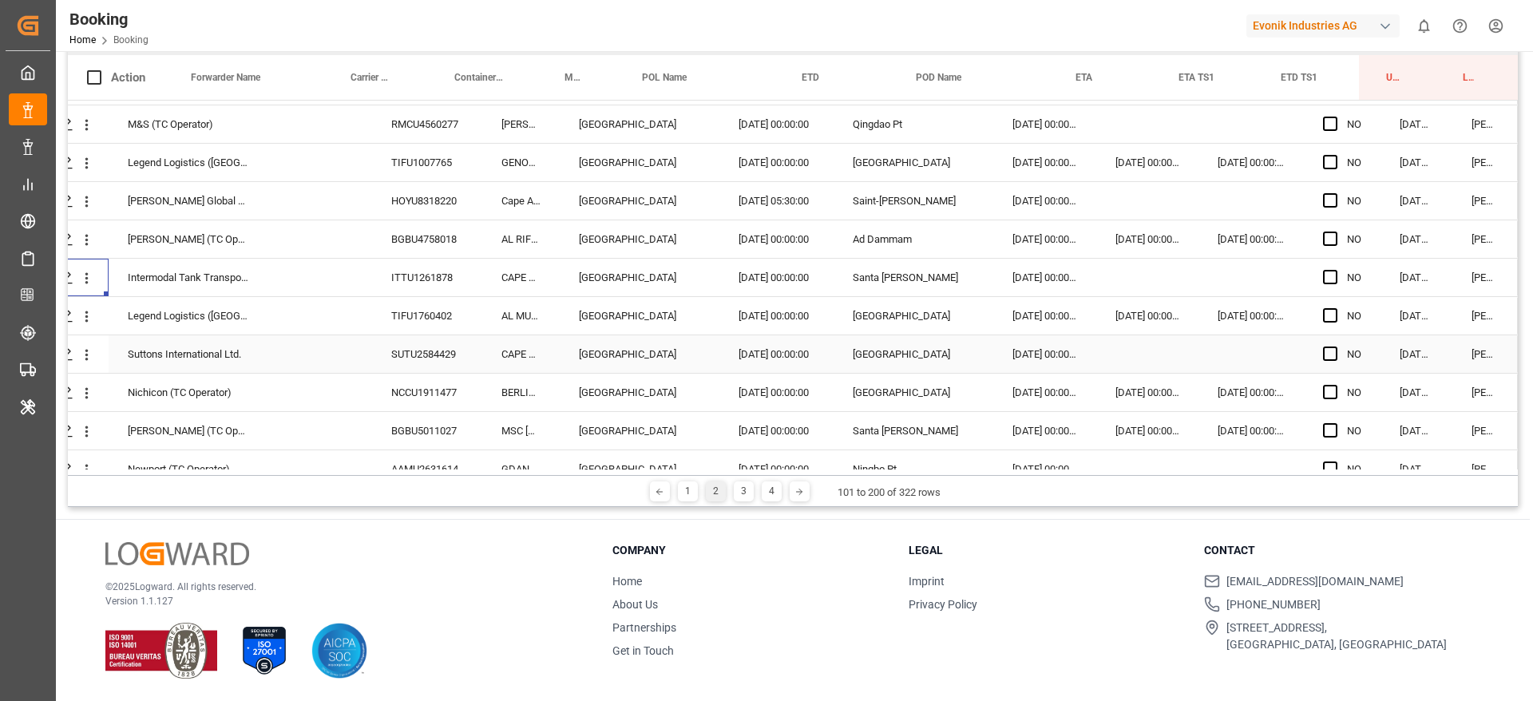
click at [434, 353] on div "SUTU2584429" at bounding box center [427, 354] width 110 height 38
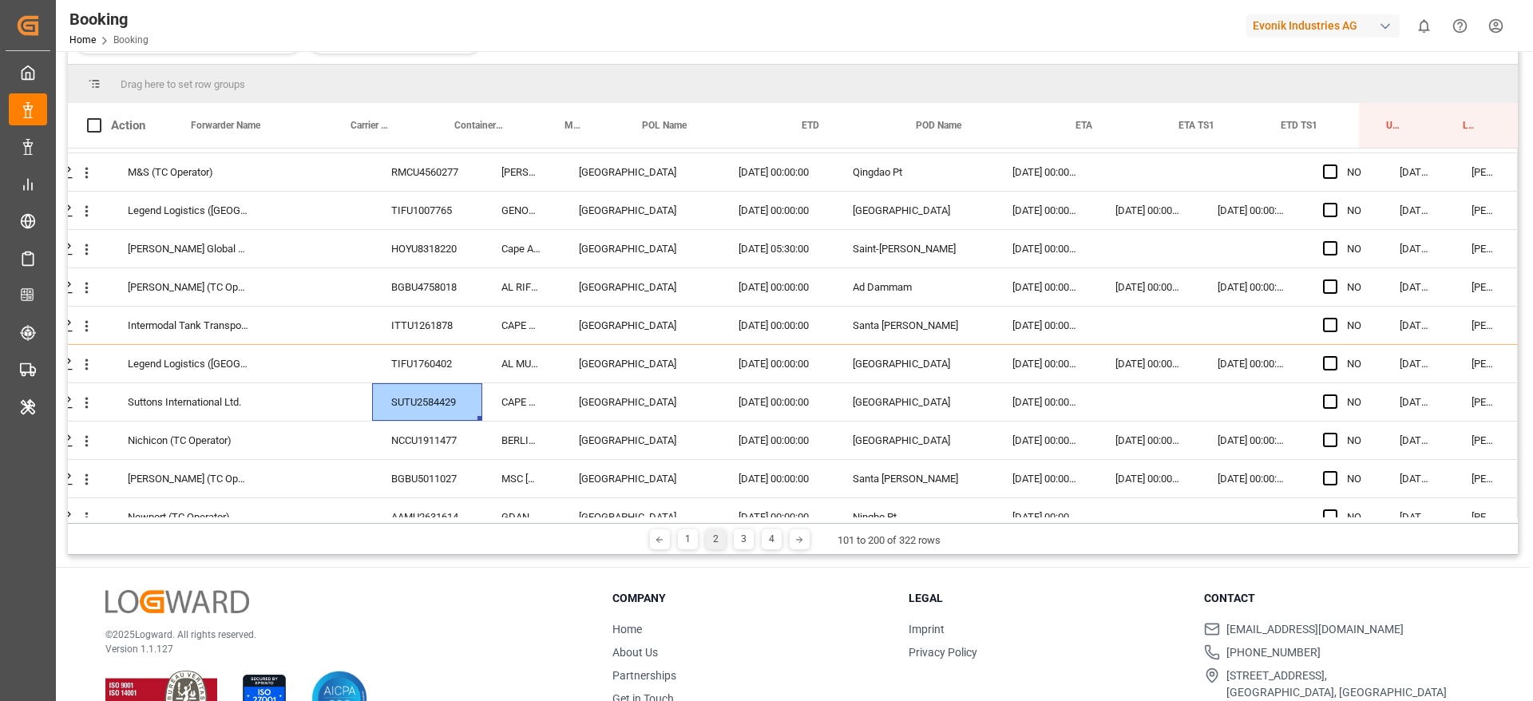
scroll to position [284, 0]
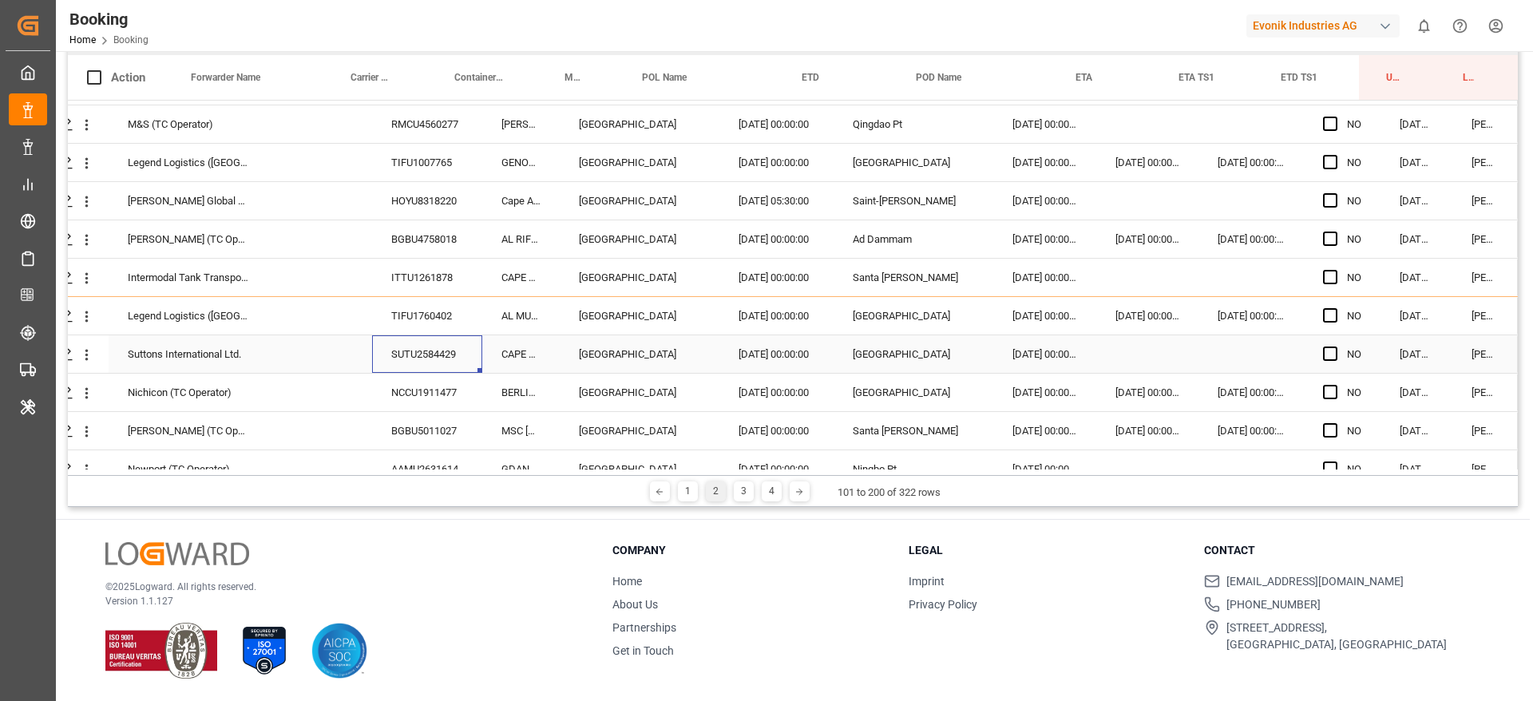
click at [435, 385] on div "NCCU1911477" at bounding box center [427, 393] width 110 height 38
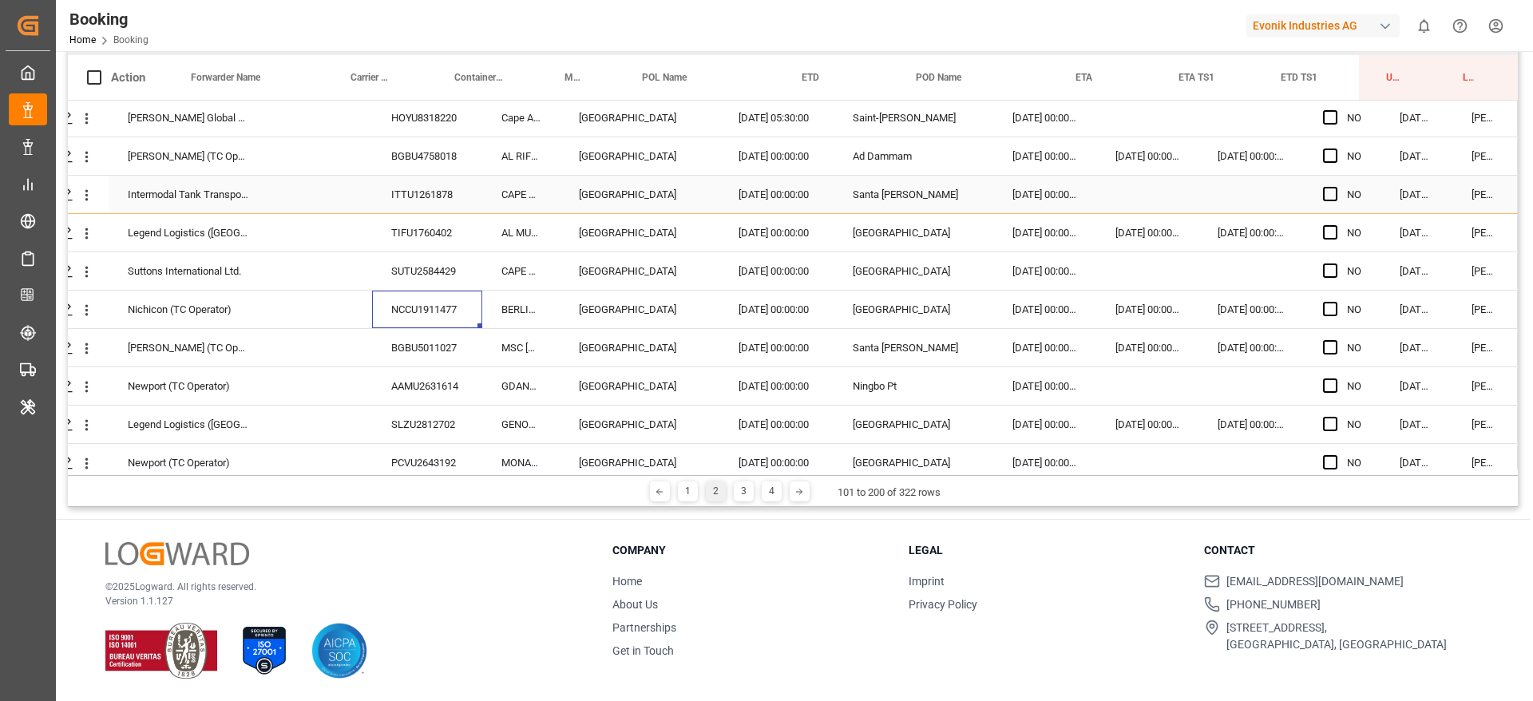
scroll to position [2874, 61]
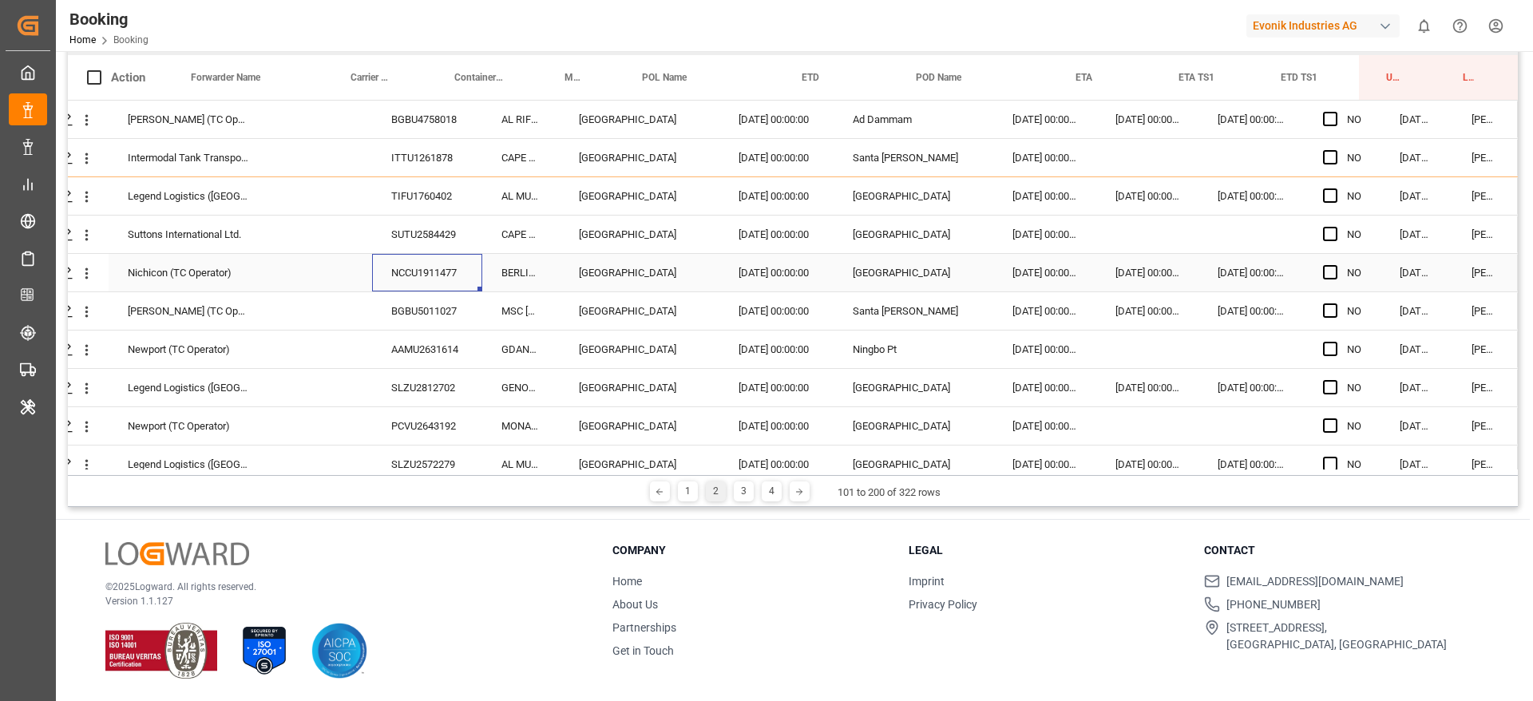
click at [406, 307] on div "BGBU5011027" at bounding box center [427, 311] width 110 height 38
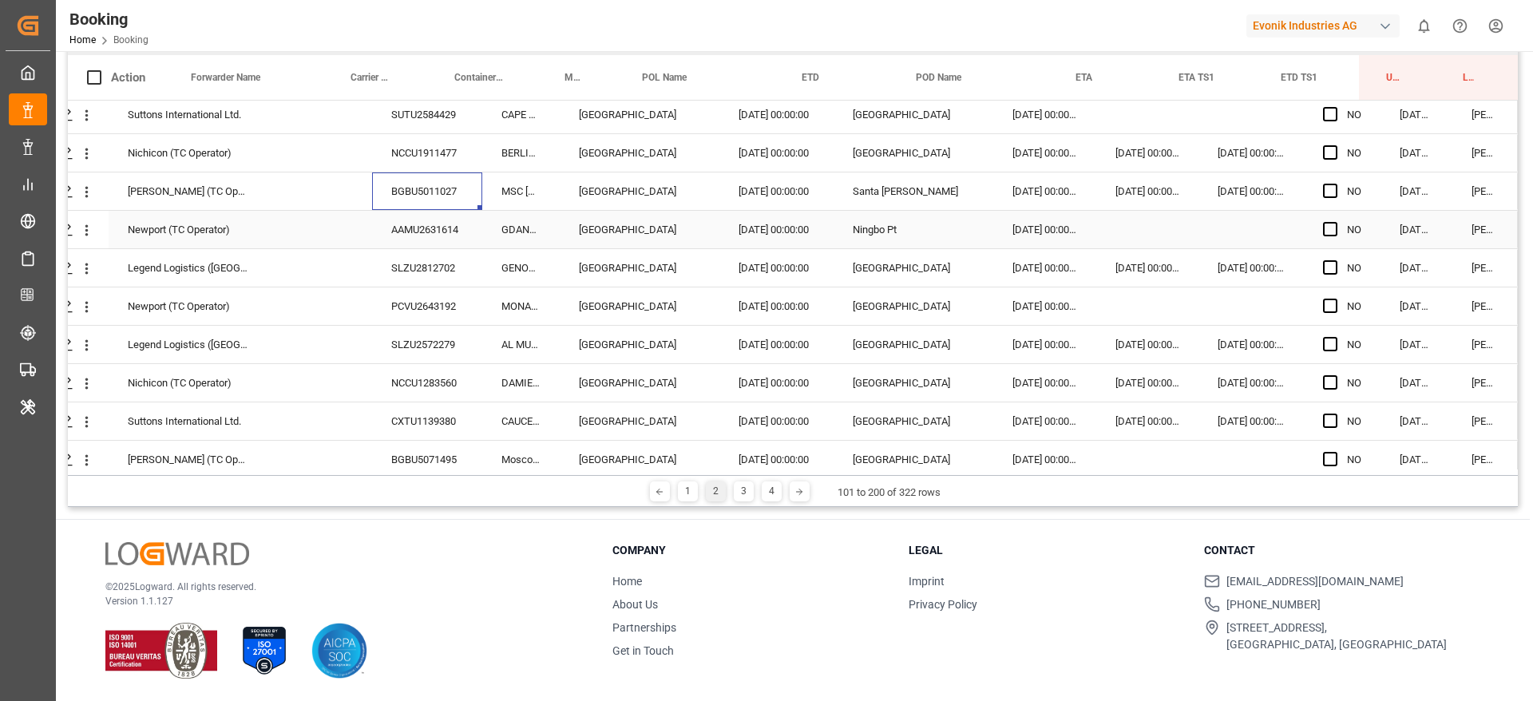
click at [412, 243] on div "AAMU2631614" at bounding box center [427, 230] width 110 height 38
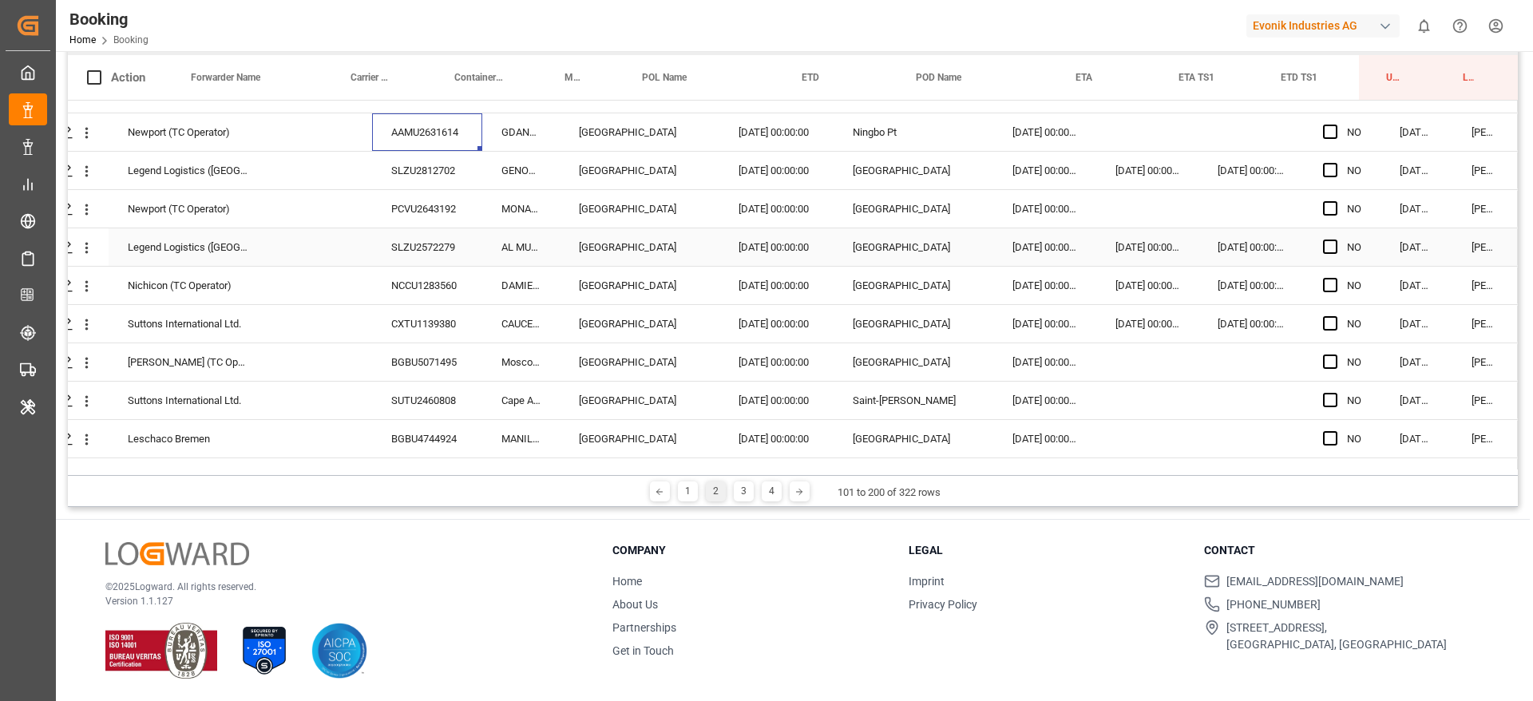
scroll to position [236, 0]
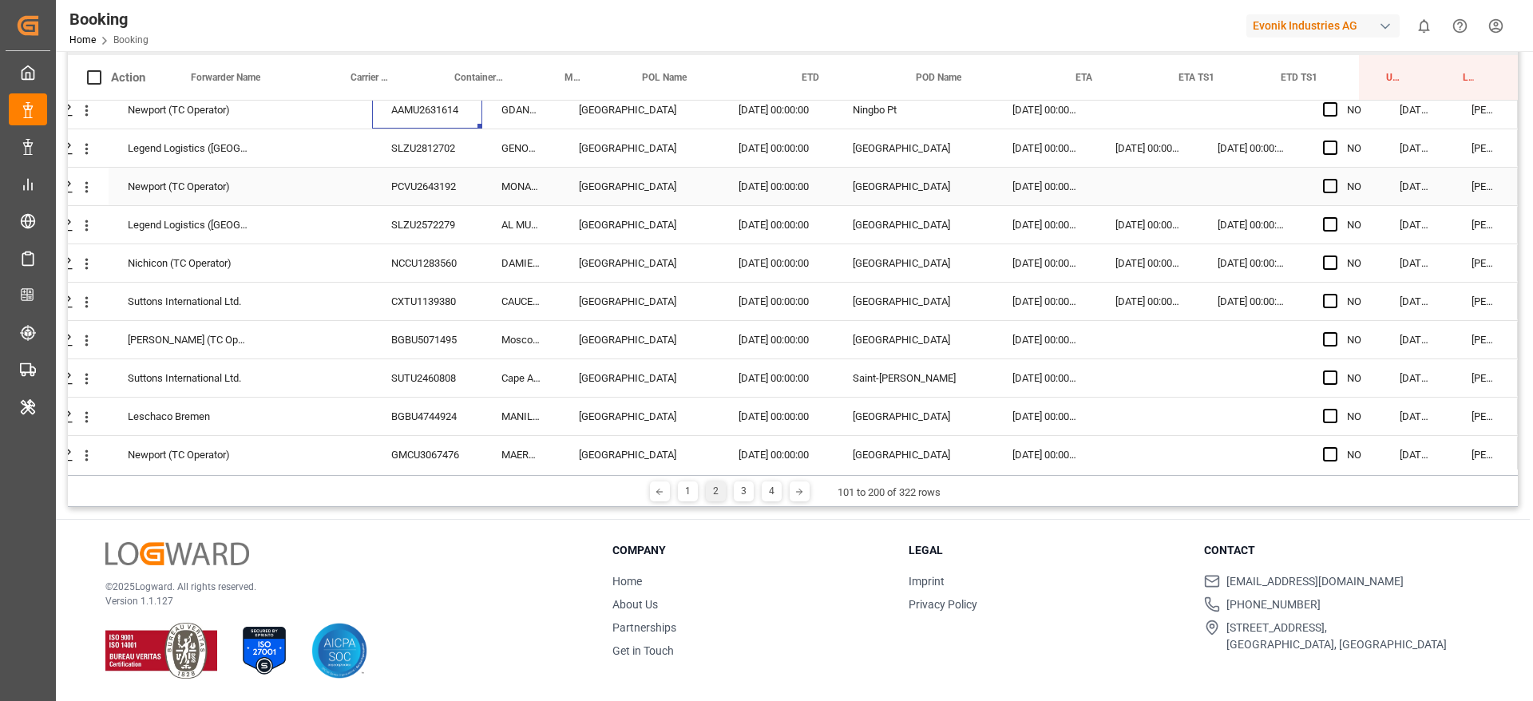
click at [420, 161] on div "SLZU2812702" at bounding box center [427, 148] width 110 height 38
click at [394, 184] on div "PCVU2643192" at bounding box center [427, 187] width 110 height 38
click at [402, 225] on div "SLZU2572279" at bounding box center [427, 225] width 110 height 38
click at [407, 262] on div "NCCU1283560" at bounding box center [427, 263] width 110 height 38
click at [395, 283] on div "CXTU1139380" at bounding box center [427, 302] width 110 height 38
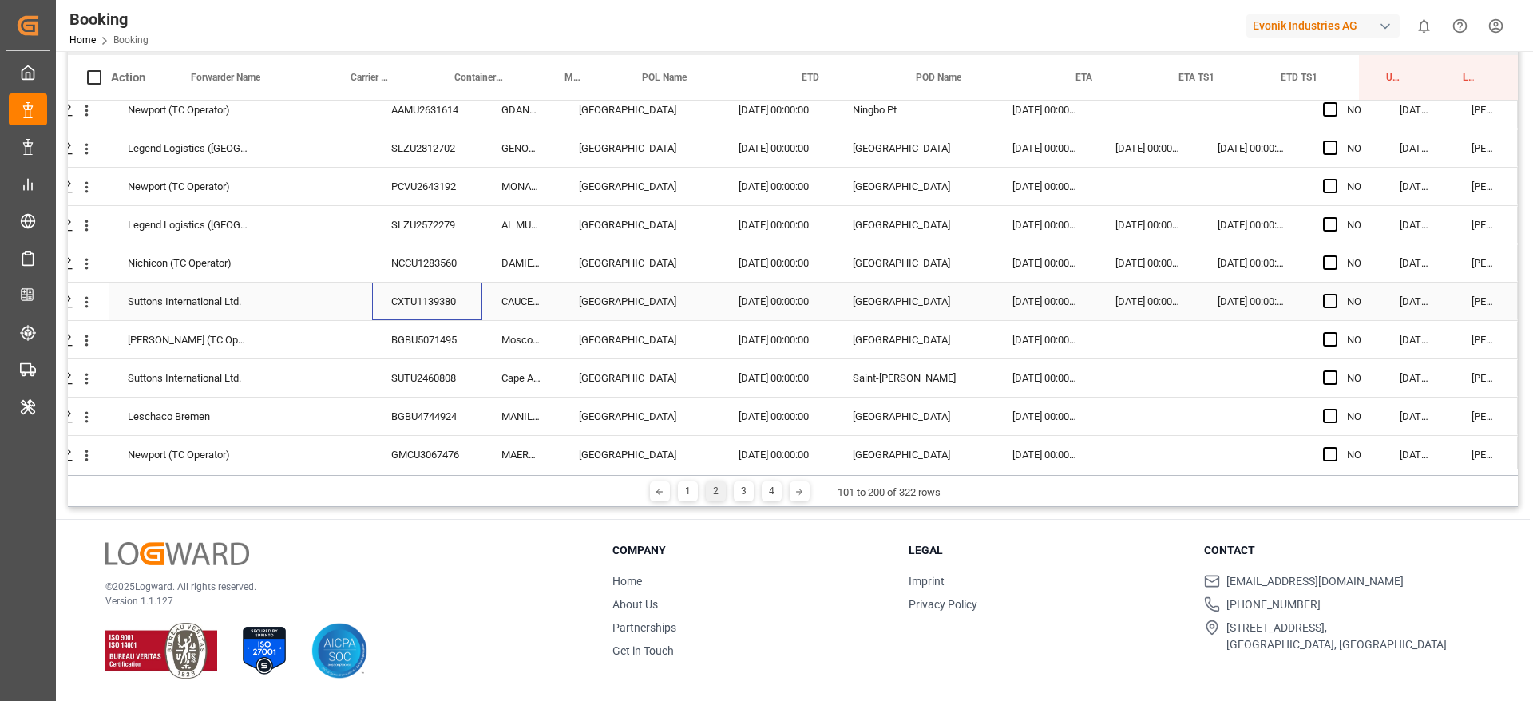
click at [404, 300] on div "CXTU1139380" at bounding box center [427, 302] width 110 height 38
click at [398, 347] on div "BGBU5071495" at bounding box center [427, 340] width 110 height 38
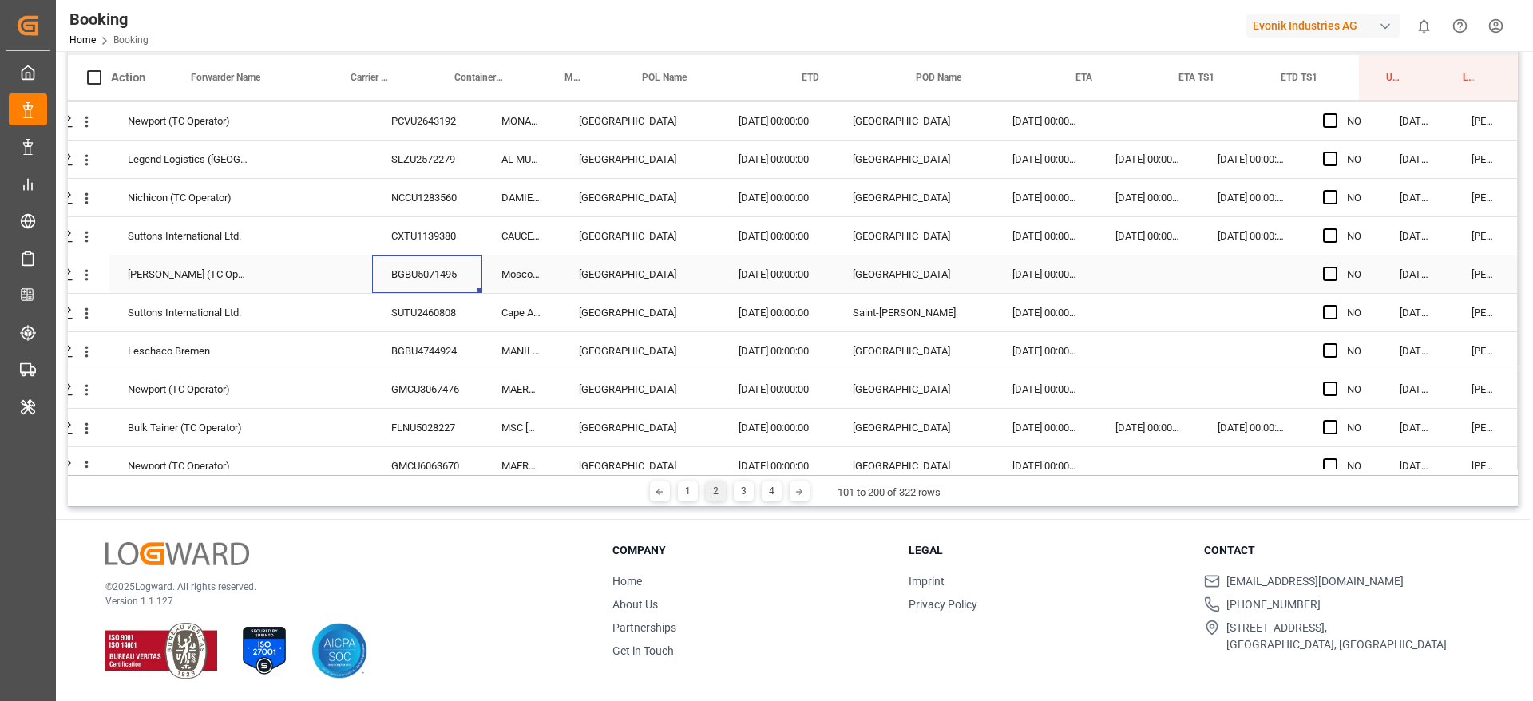
scroll to position [3234, 61]
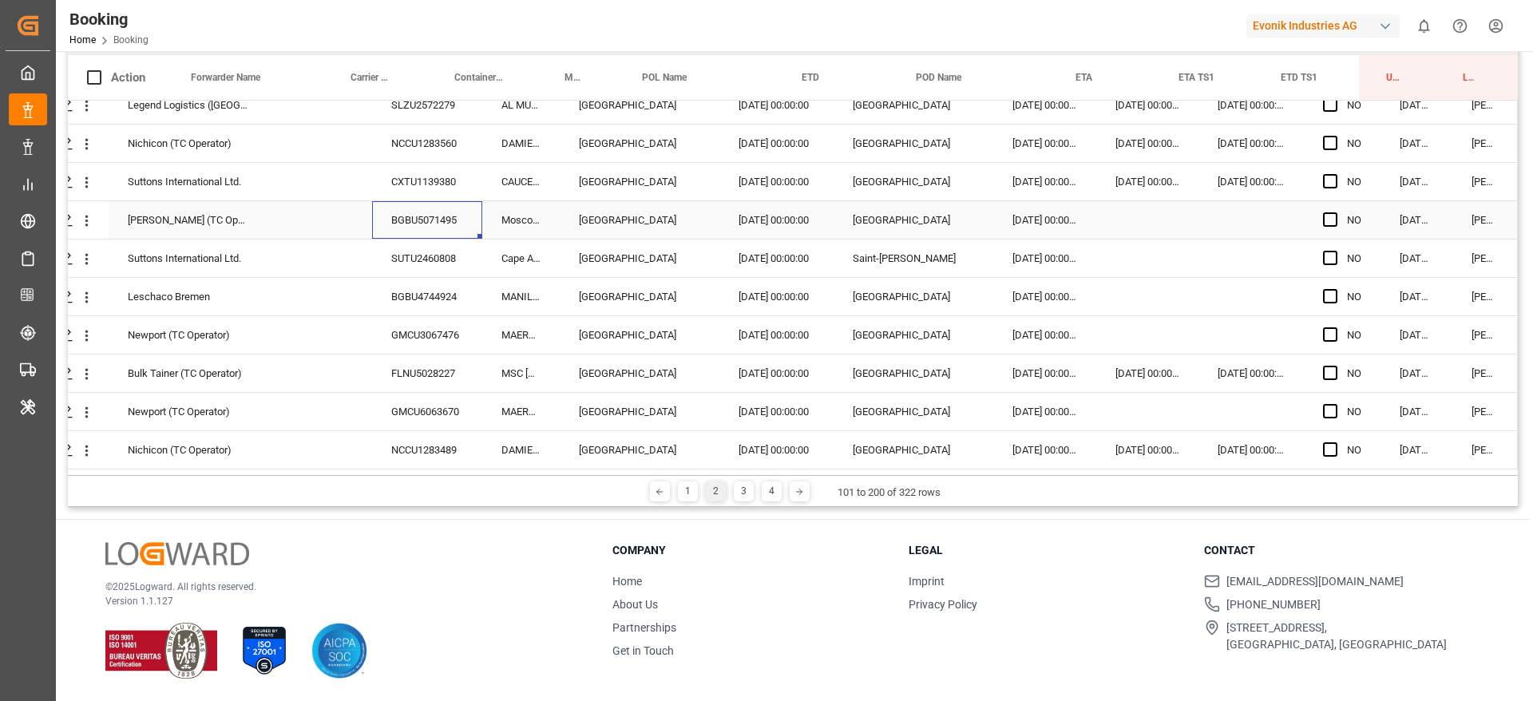
click at [418, 260] on div "SUTU2460808" at bounding box center [427, 259] width 110 height 38
click at [420, 281] on div "BGBU4744924" at bounding box center [427, 297] width 110 height 38
click at [419, 321] on div "GMCU3067476" at bounding box center [427, 335] width 110 height 38
click at [422, 374] on div "FLNU5028227" at bounding box center [427, 374] width 110 height 38
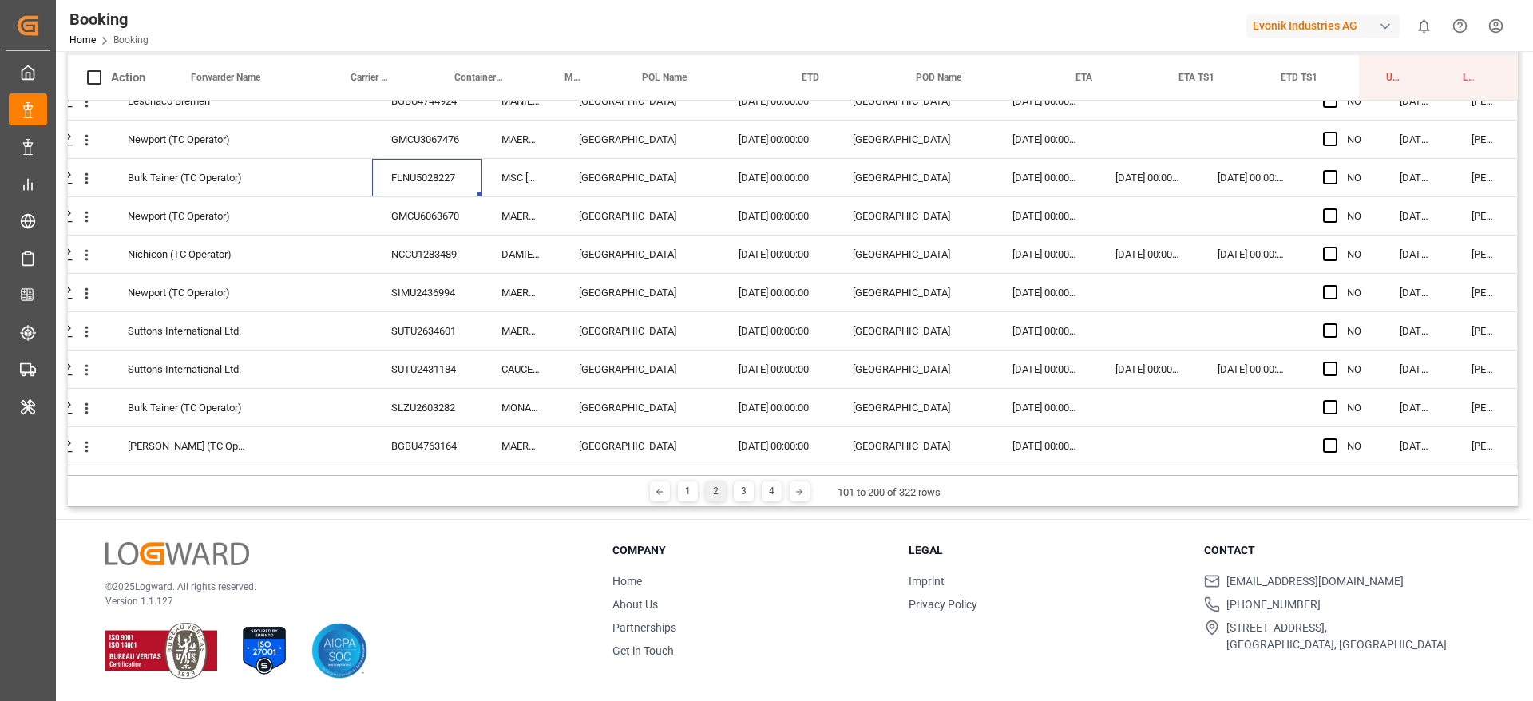
scroll to position [3469, 61]
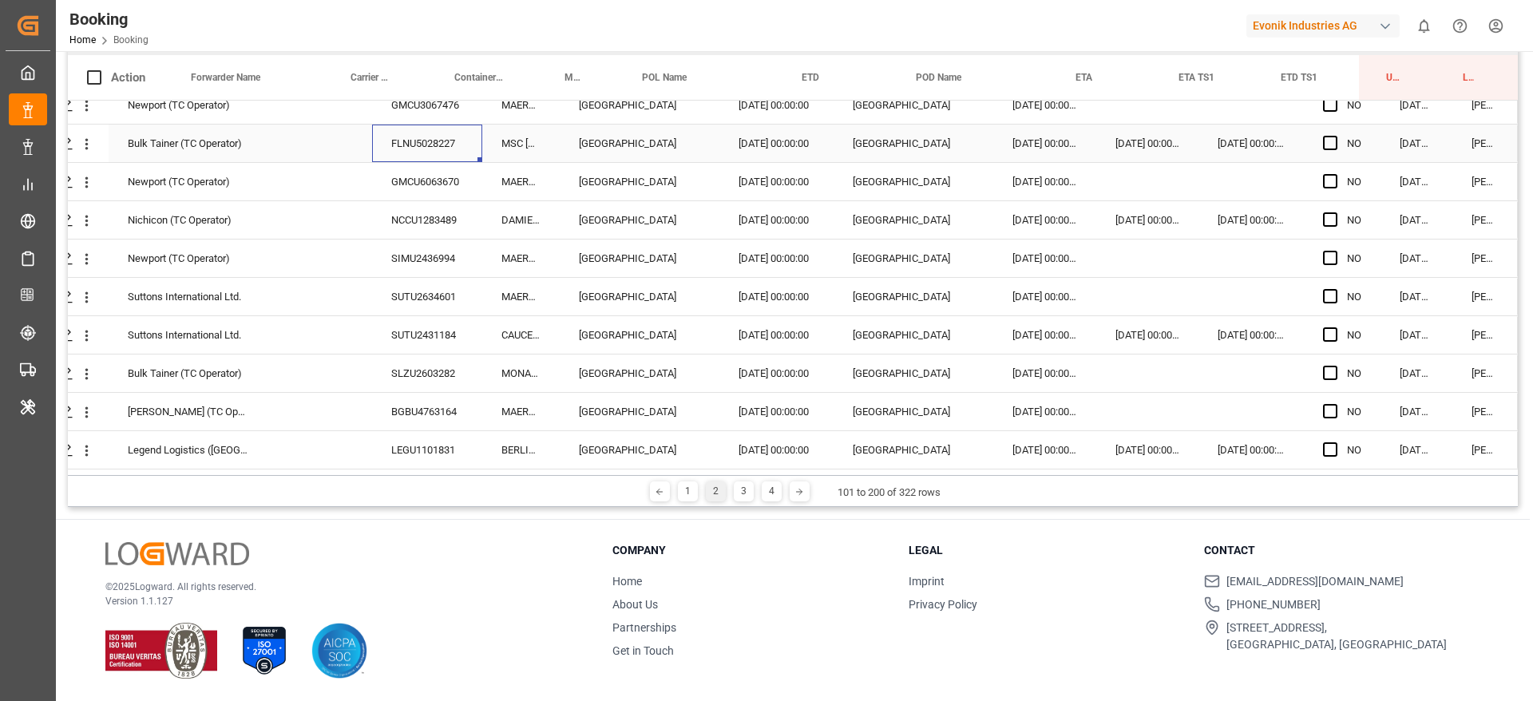
click at [401, 155] on div "FLNU5028227" at bounding box center [427, 144] width 110 height 38
click at [401, 181] on div "GMCU6063670" at bounding box center [427, 182] width 110 height 38
click at [388, 212] on div "NCCU1283489" at bounding box center [427, 220] width 110 height 38
click at [404, 263] on div "SIMU2436994" at bounding box center [427, 259] width 110 height 38
click at [431, 291] on div "SUTU2634601" at bounding box center [427, 297] width 110 height 38
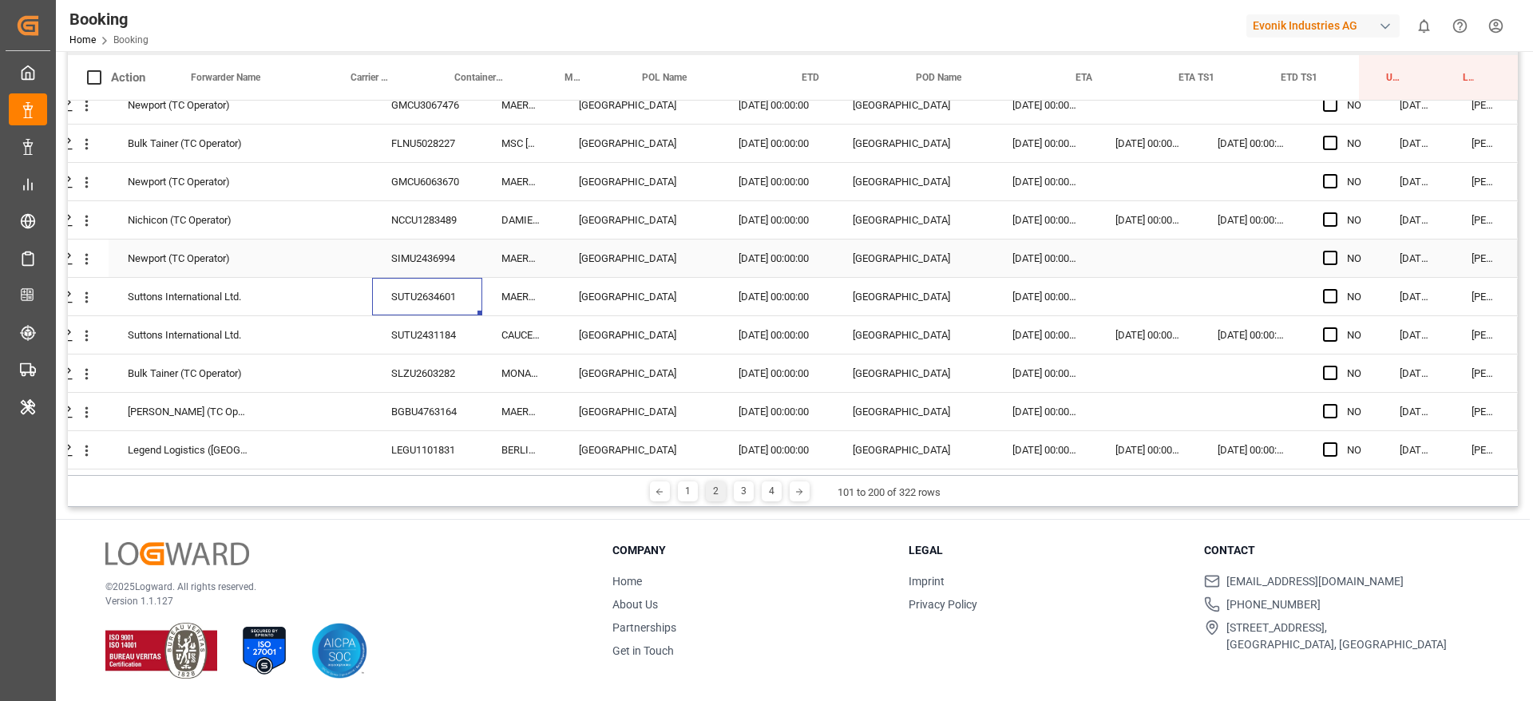
click at [421, 341] on div "SUTU2431184" at bounding box center [427, 335] width 110 height 38
click at [415, 348] on div "Suttons International Ltd. SUTU2431184 CAUCEDO EXPRESS Rotterdam 04.07.2025 00:…" at bounding box center [765, 335] width 1505 height 38
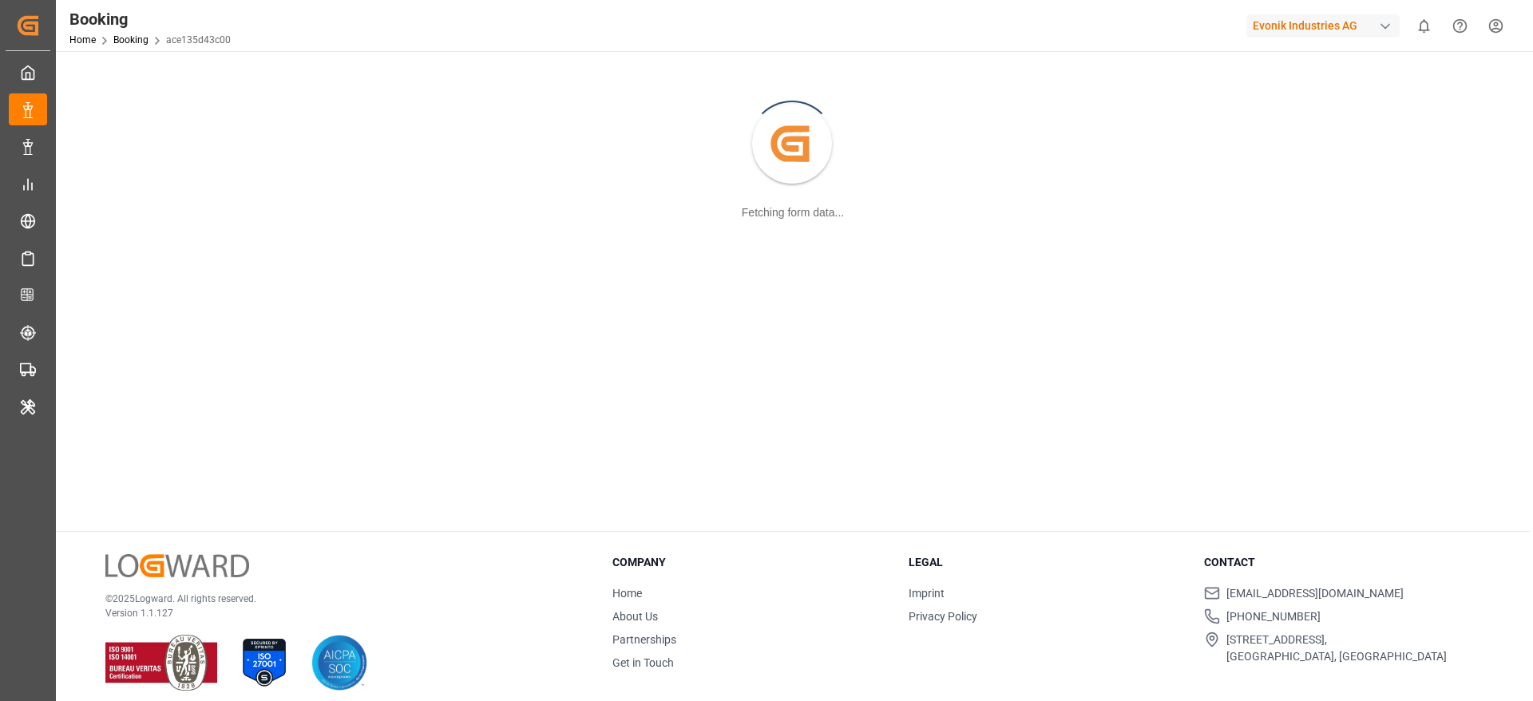
scroll to position [173, 0]
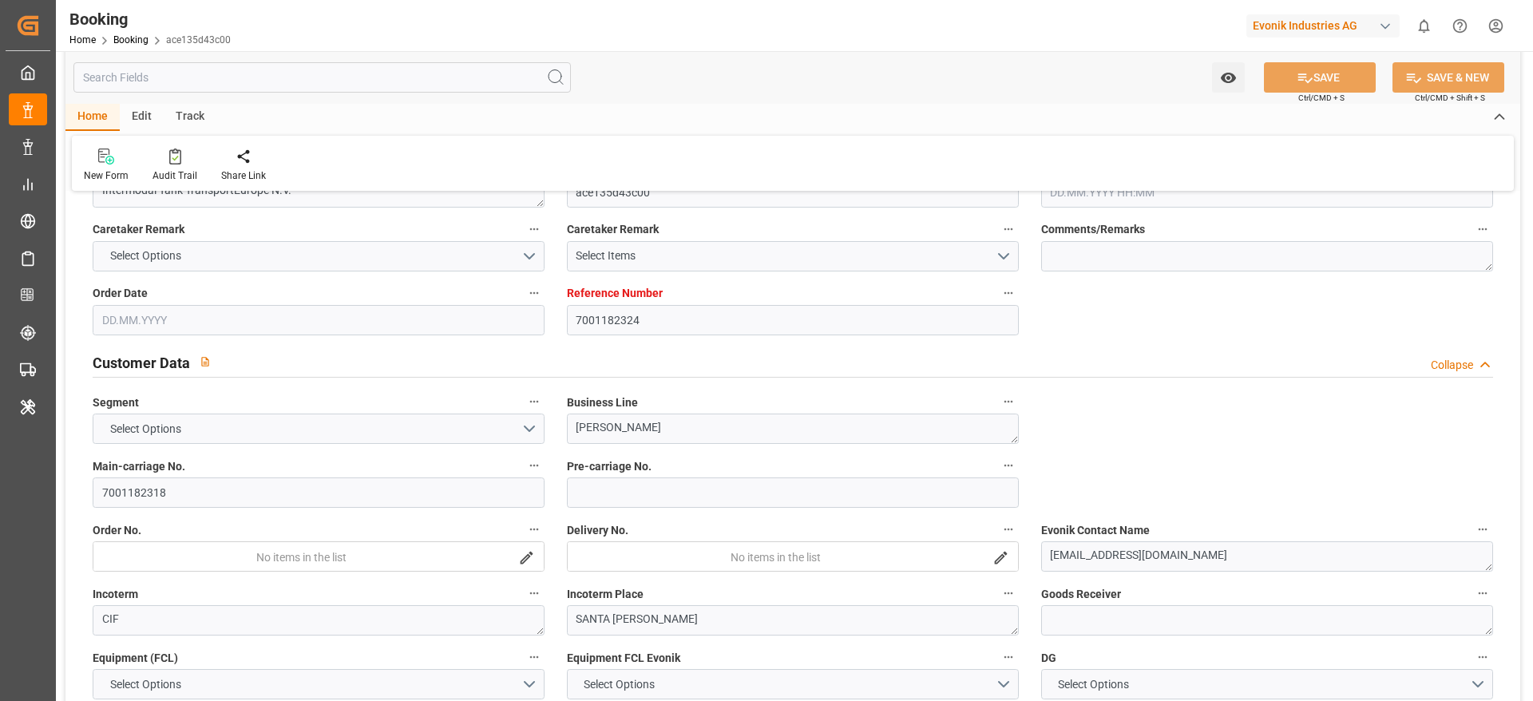
type input "7001182324"
type input "9950131"
type input "Hapag [PERSON_NAME]"
type input "Hapag [PERSON_NAME] Aktiengesellschaft"
type input "BEANR"
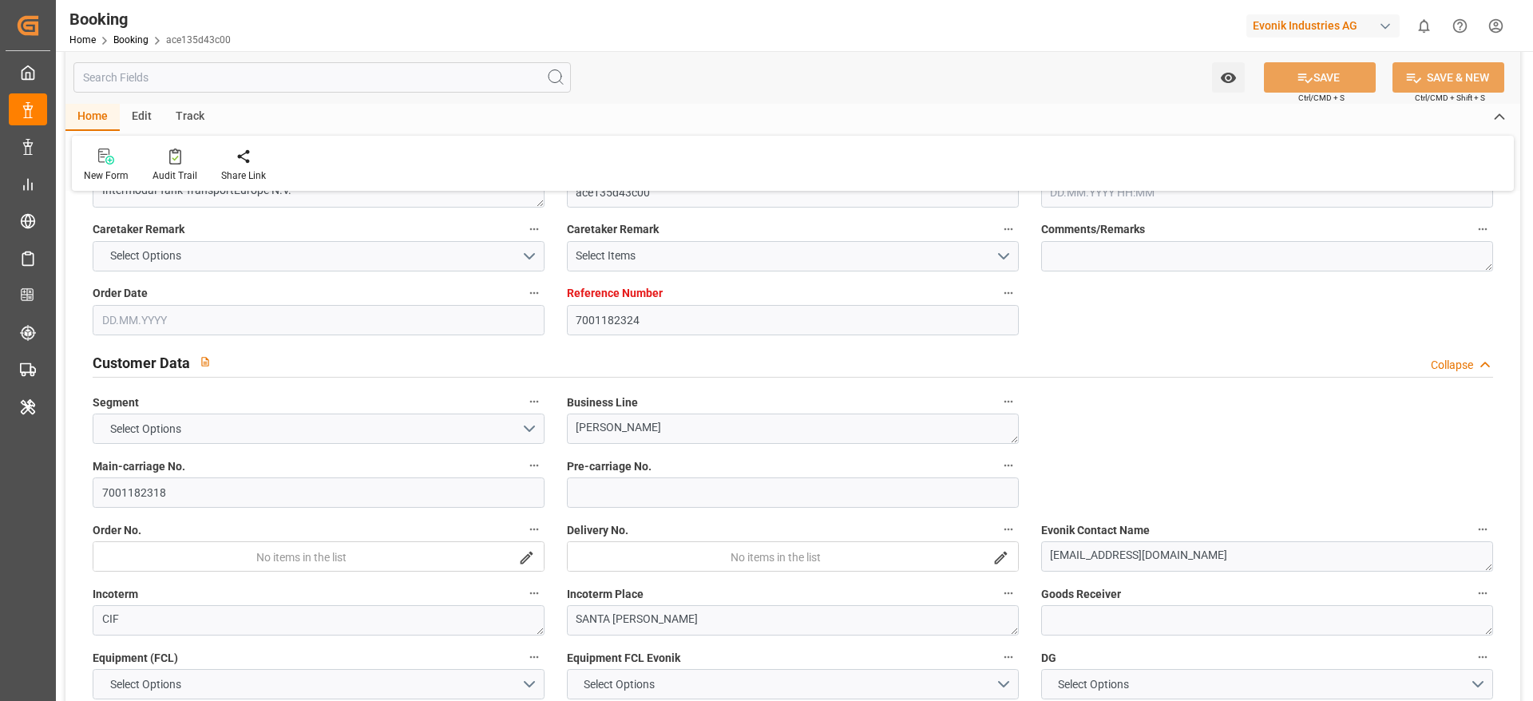
type input "COSMR"
type input "22"
type input "32"
type input "0"
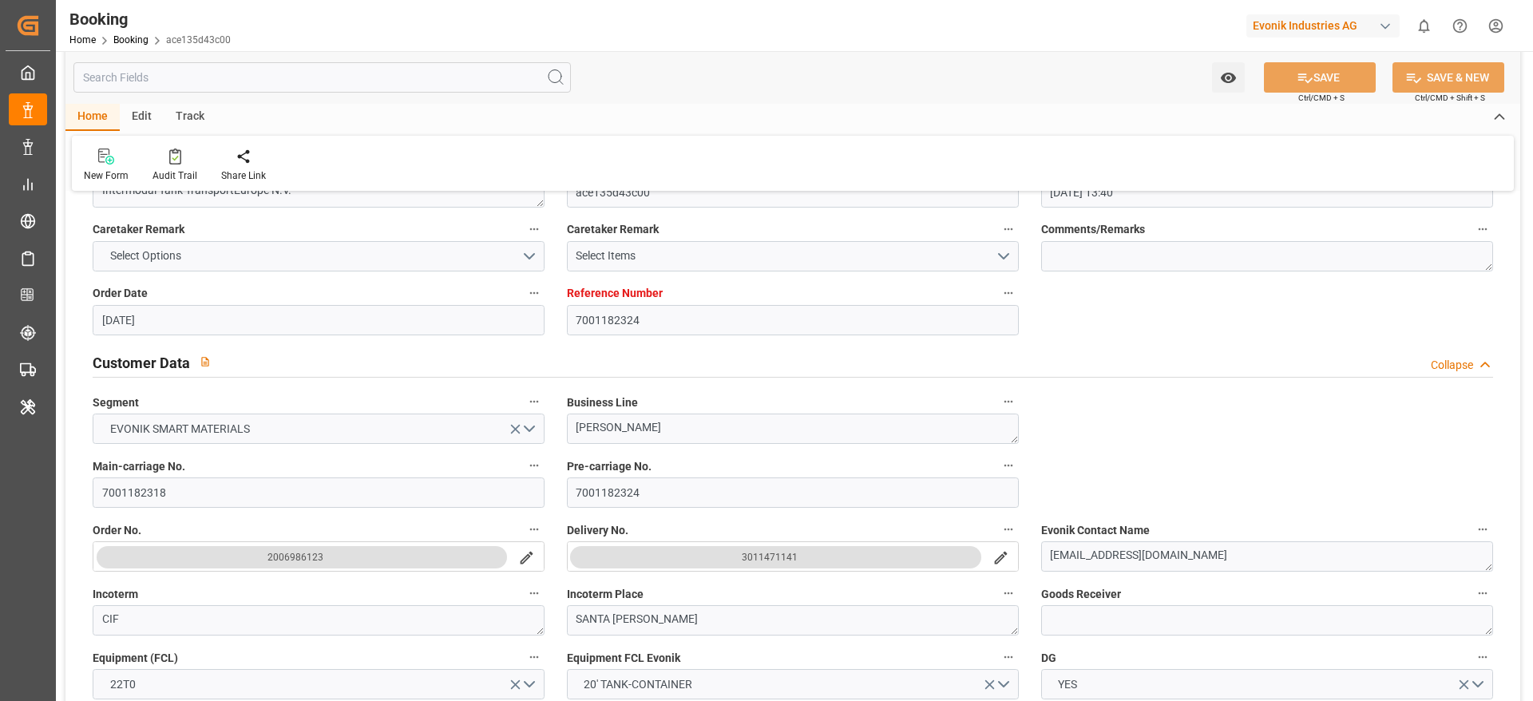
type input "[DATE] 13:40"
type input "28.05.2025"
type input "20.07.2025"
type input "24.06.2025"
type input "24.06.2025 00:00"
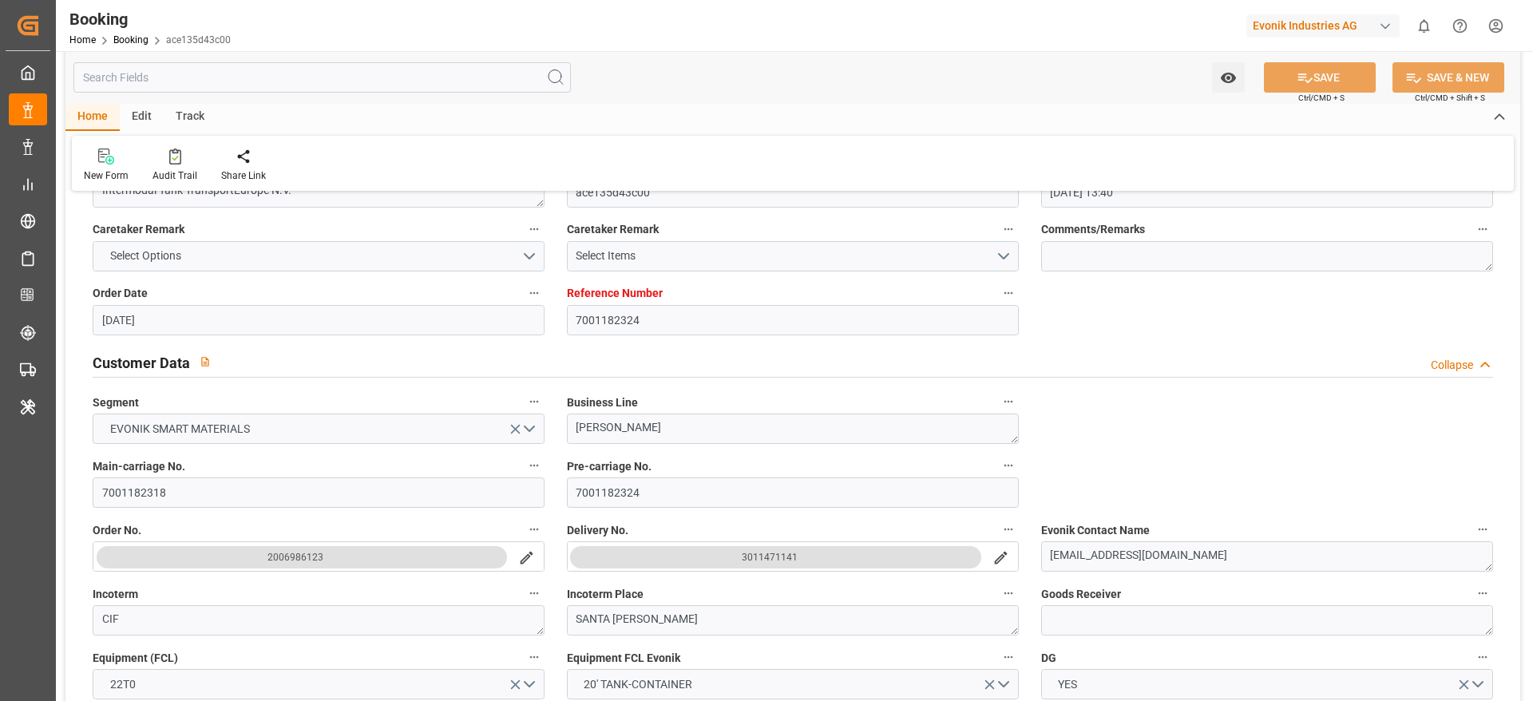
type input "24.06.2025 00:00"
type input "03.07.2025 00:00"
type input "27.06.2025 00:00"
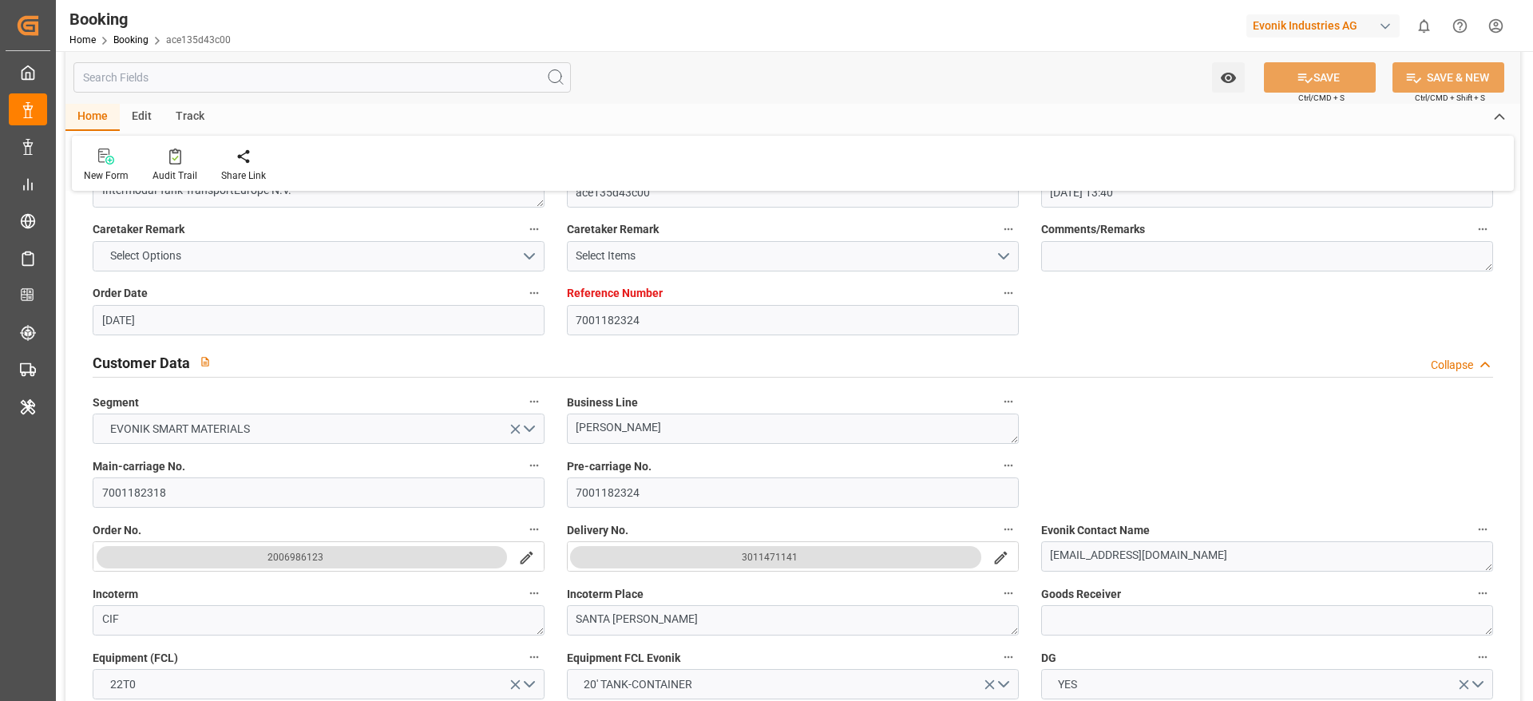
type input "25.07.2025 00:00"
type input "21.07.2025 00:00"
type input "25.07.2025 00:00"
type input "19.08.2025 00:00"
type input "27.06.2025"
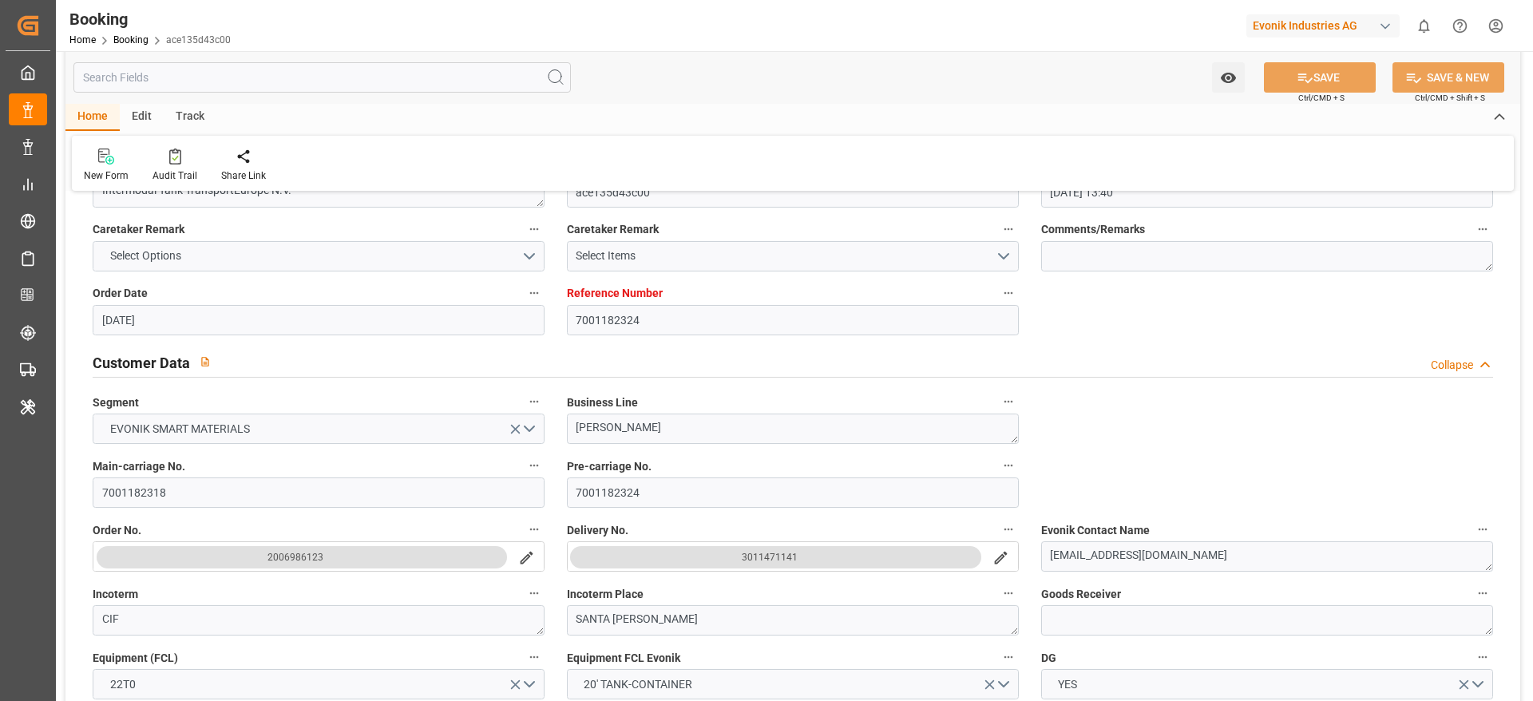
type input "02.09.2025 08:51"
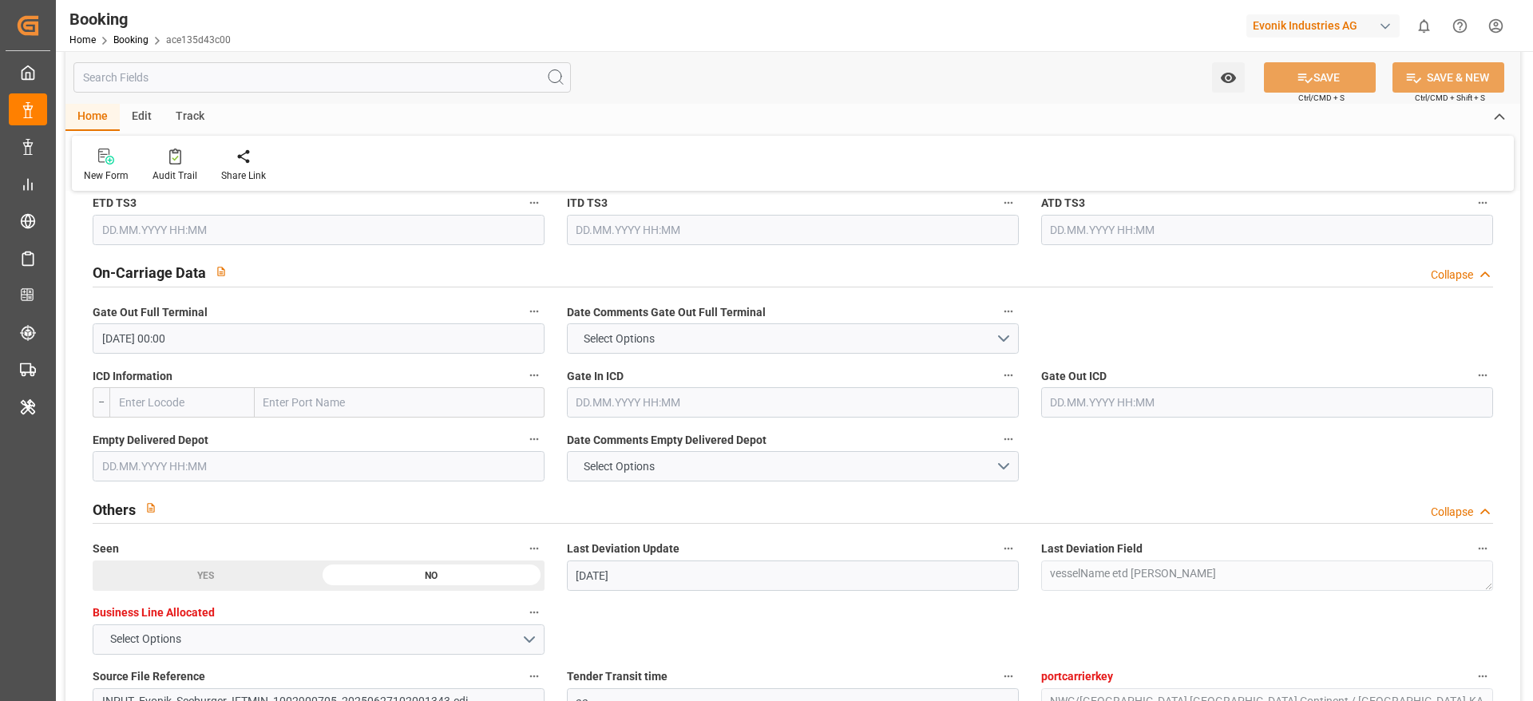
scroll to position [2329, 0]
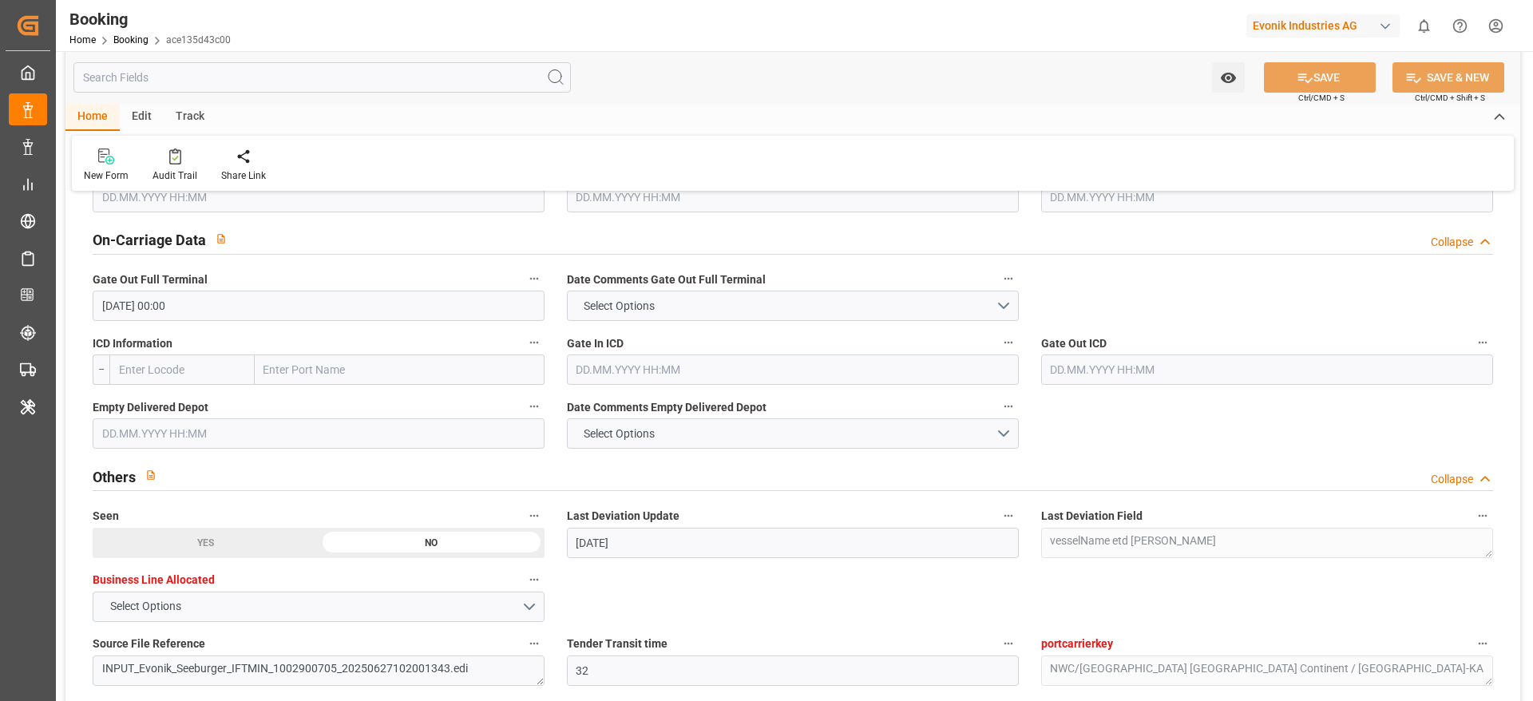
click at [149, 425] on input "text" at bounding box center [319, 433] width 452 height 30
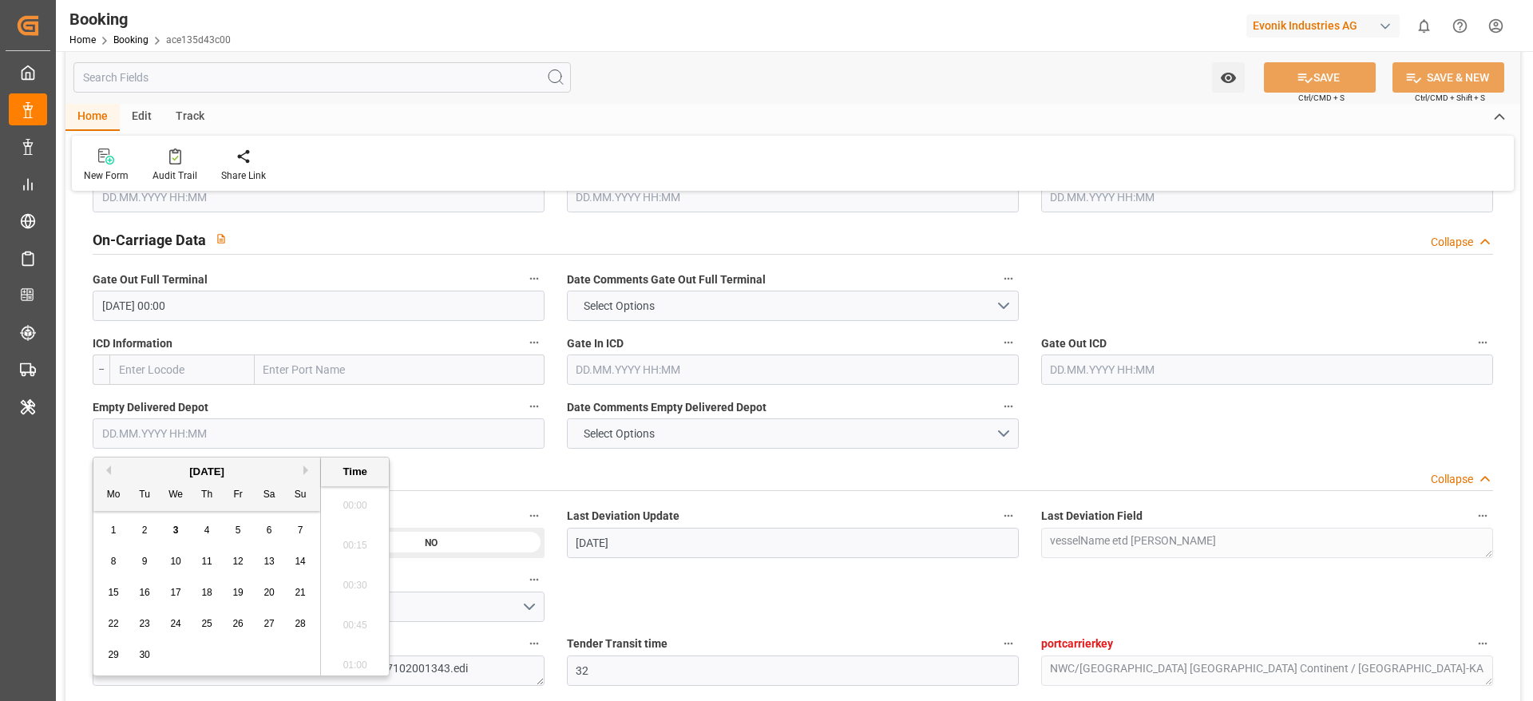
scroll to position [2082, 0]
click at [115, 531] on span "1" at bounding box center [114, 530] width 6 height 11
type input "01.09.2025 00:00"
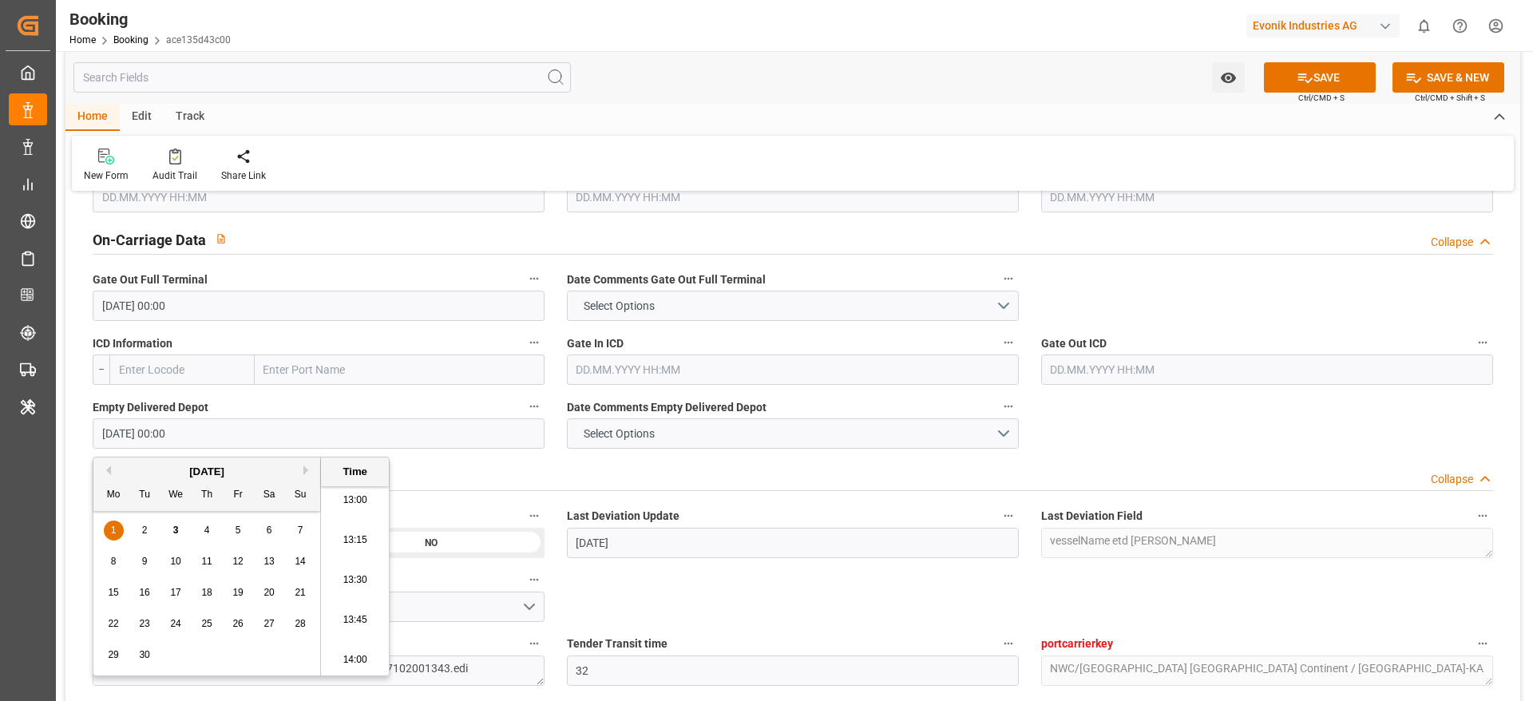
click at [448, 167] on div "New Form Audit Trail Share Link" at bounding box center [793, 163] width 1442 height 55
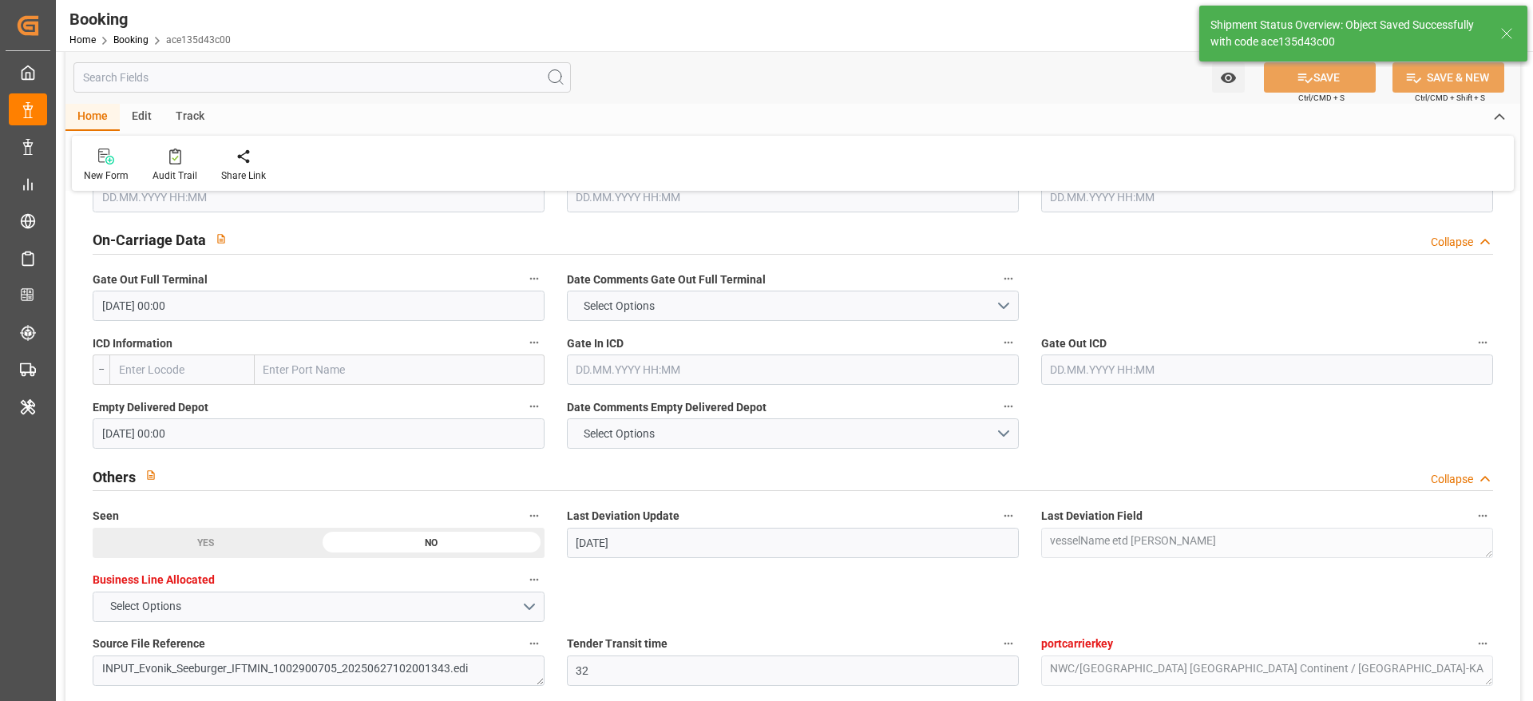
type textarea "[PERSON_NAME]"
type input "03.09.2025 08:14"
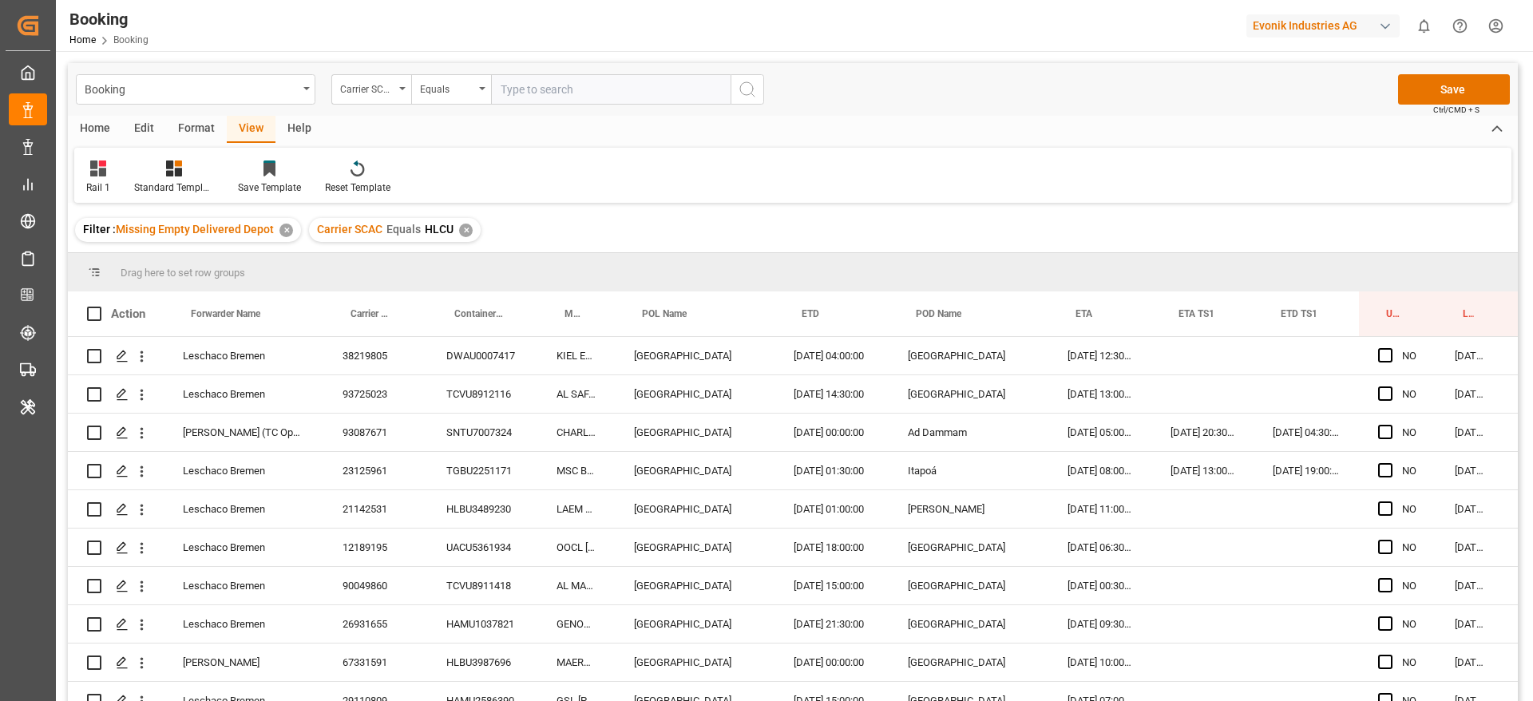
scroll to position [3469, 61]
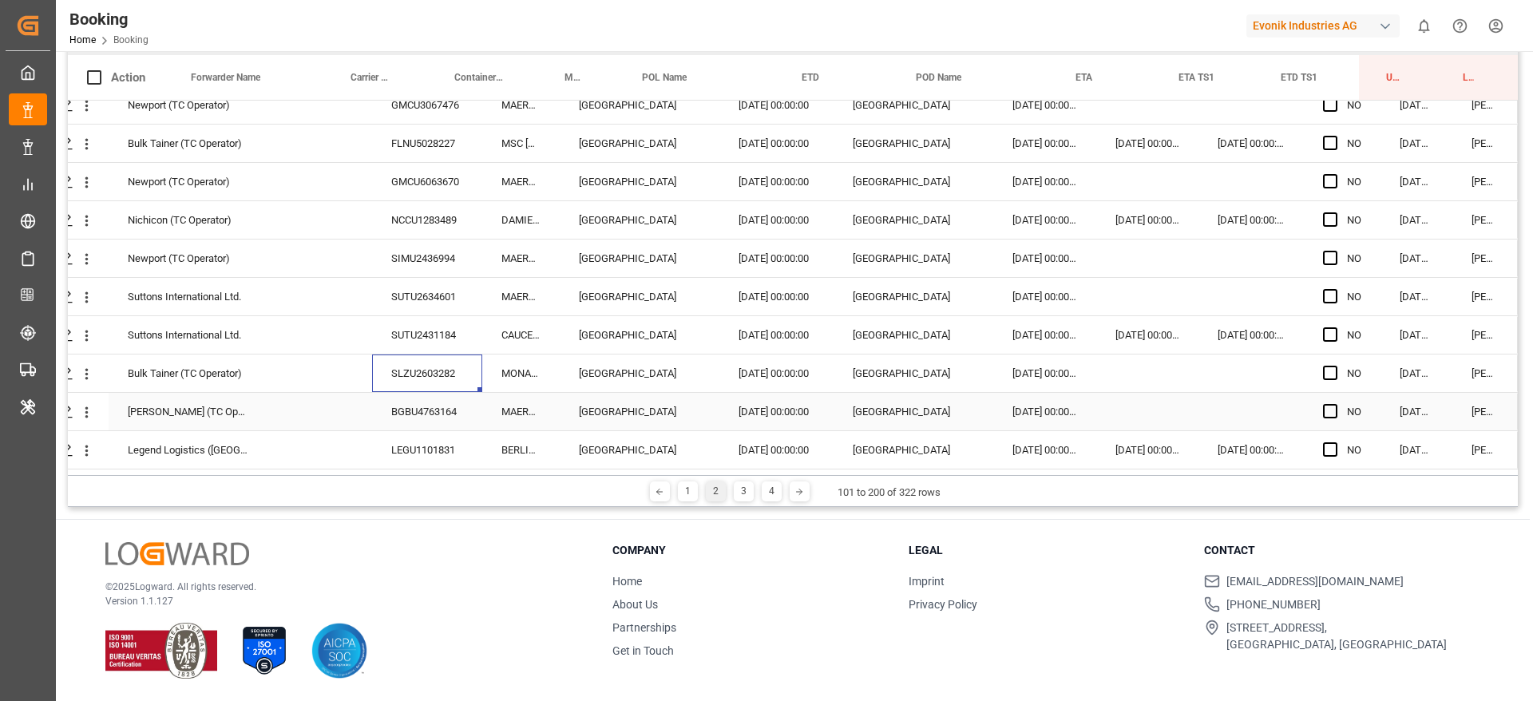
click at [403, 410] on div "BGBU4763164" at bounding box center [427, 412] width 110 height 38
click at [404, 431] on div "LEGU1101831" at bounding box center [427, 450] width 110 height 38
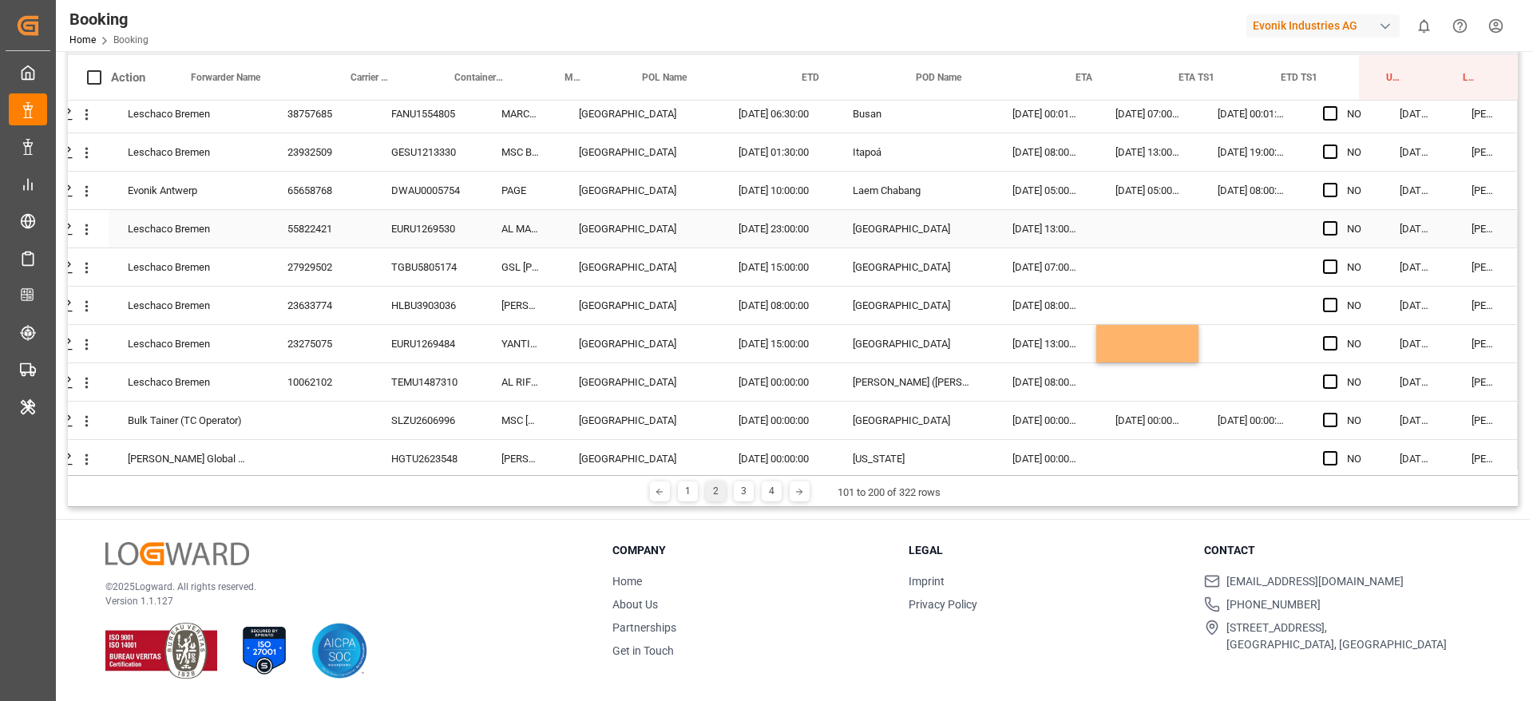
scroll to position [2272, 61]
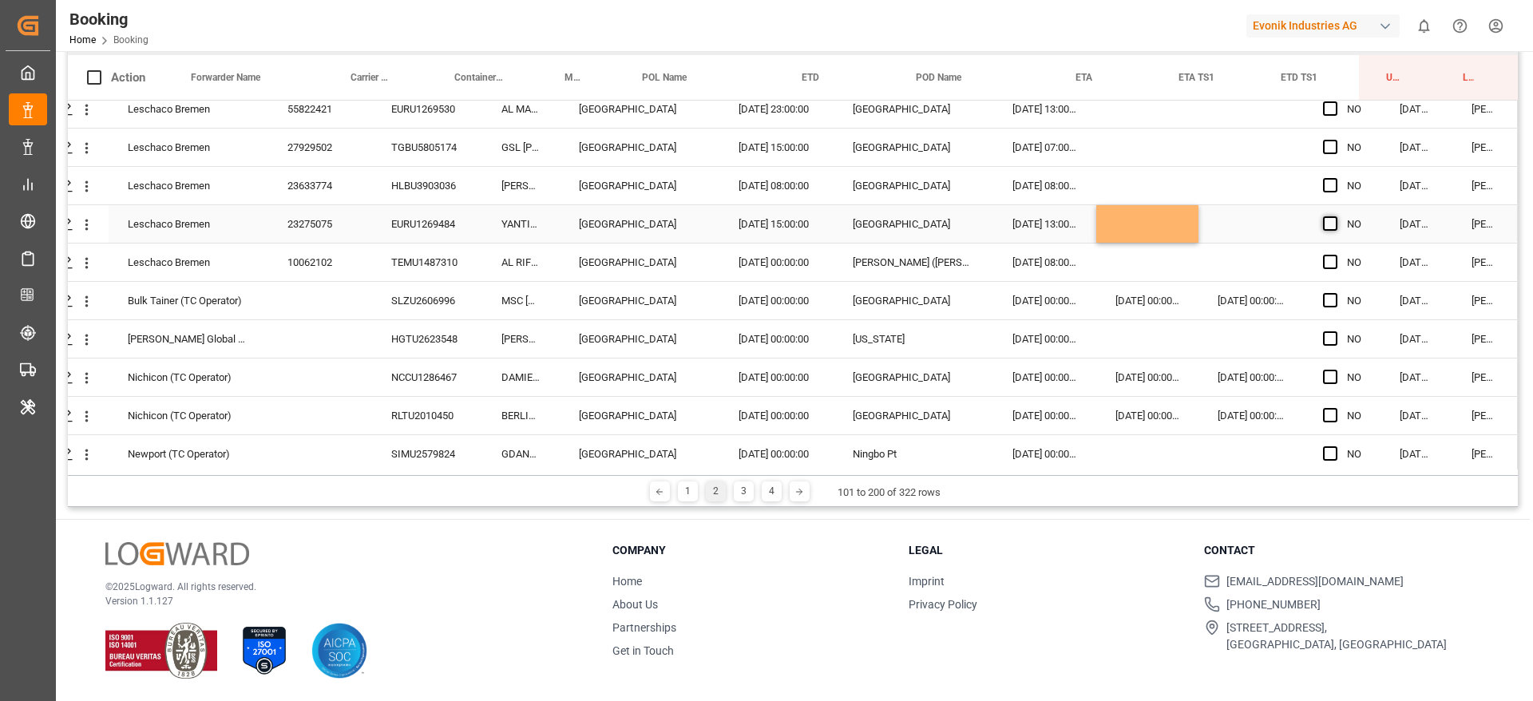
click at [1323, 224] on span "Press SPACE to select this row." at bounding box center [1330, 223] width 14 height 14
click at [1335, 216] on input "Press SPACE to select this row." at bounding box center [1335, 216] width 0 height 0
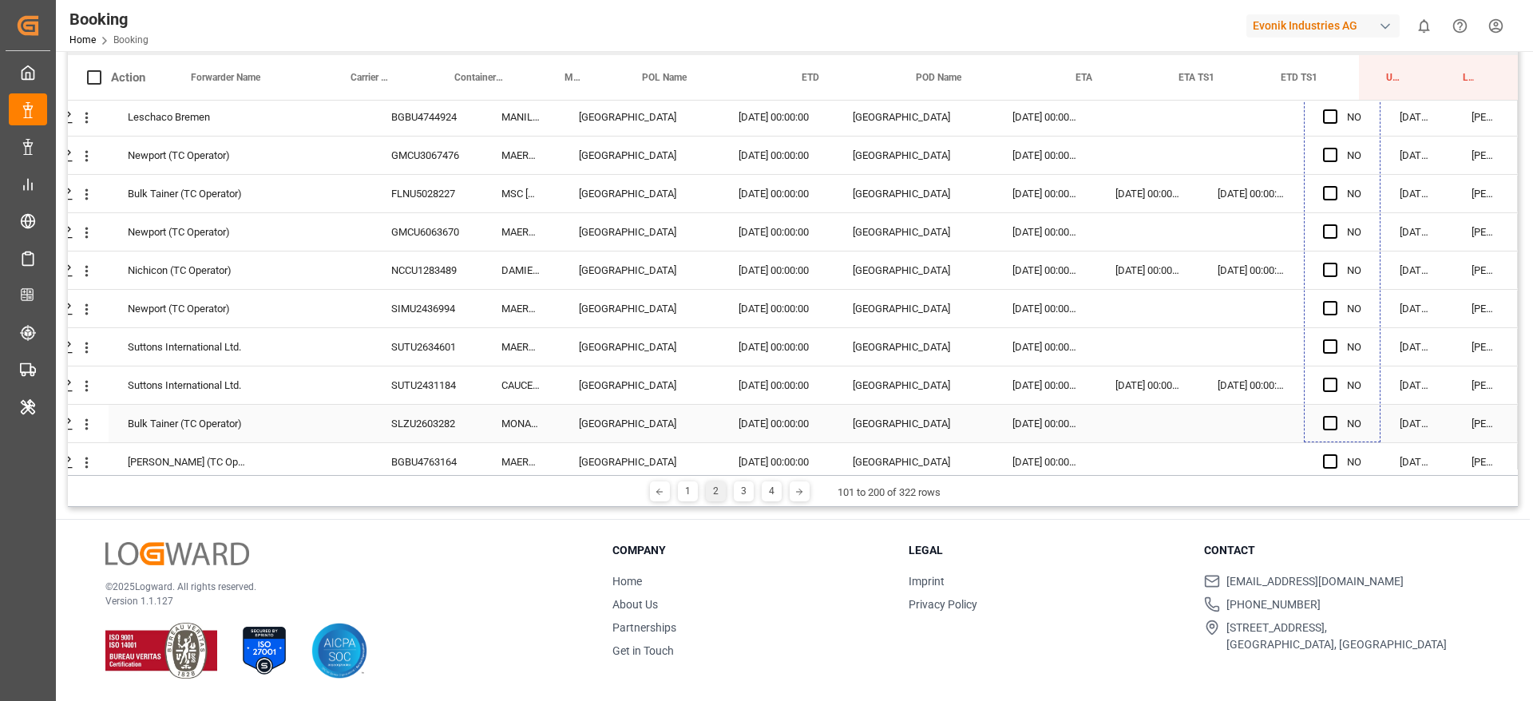
scroll to position [3469, 61]
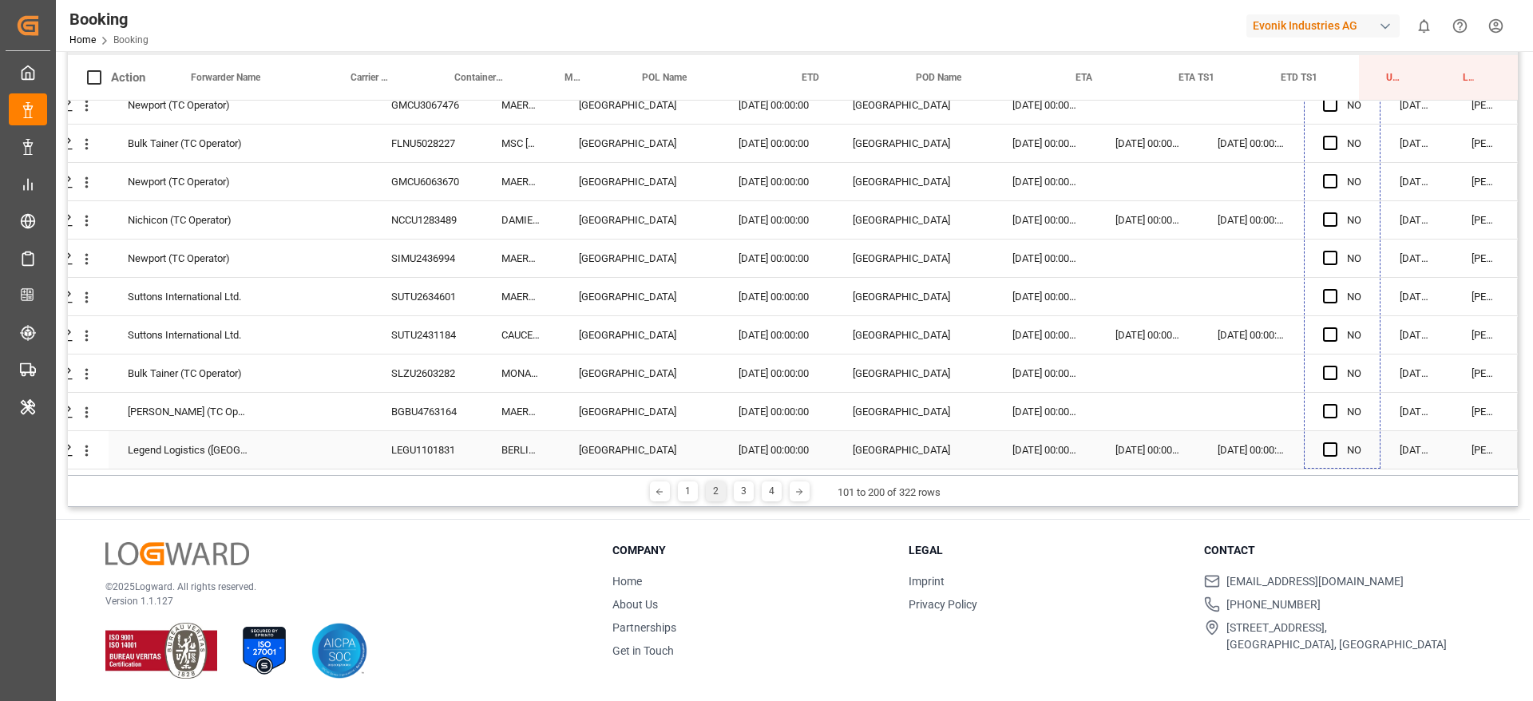
drag, startPoint x: 1374, startPoint y: 238, endPoint x: 1365, endPoint y: 351, distance: 113.0
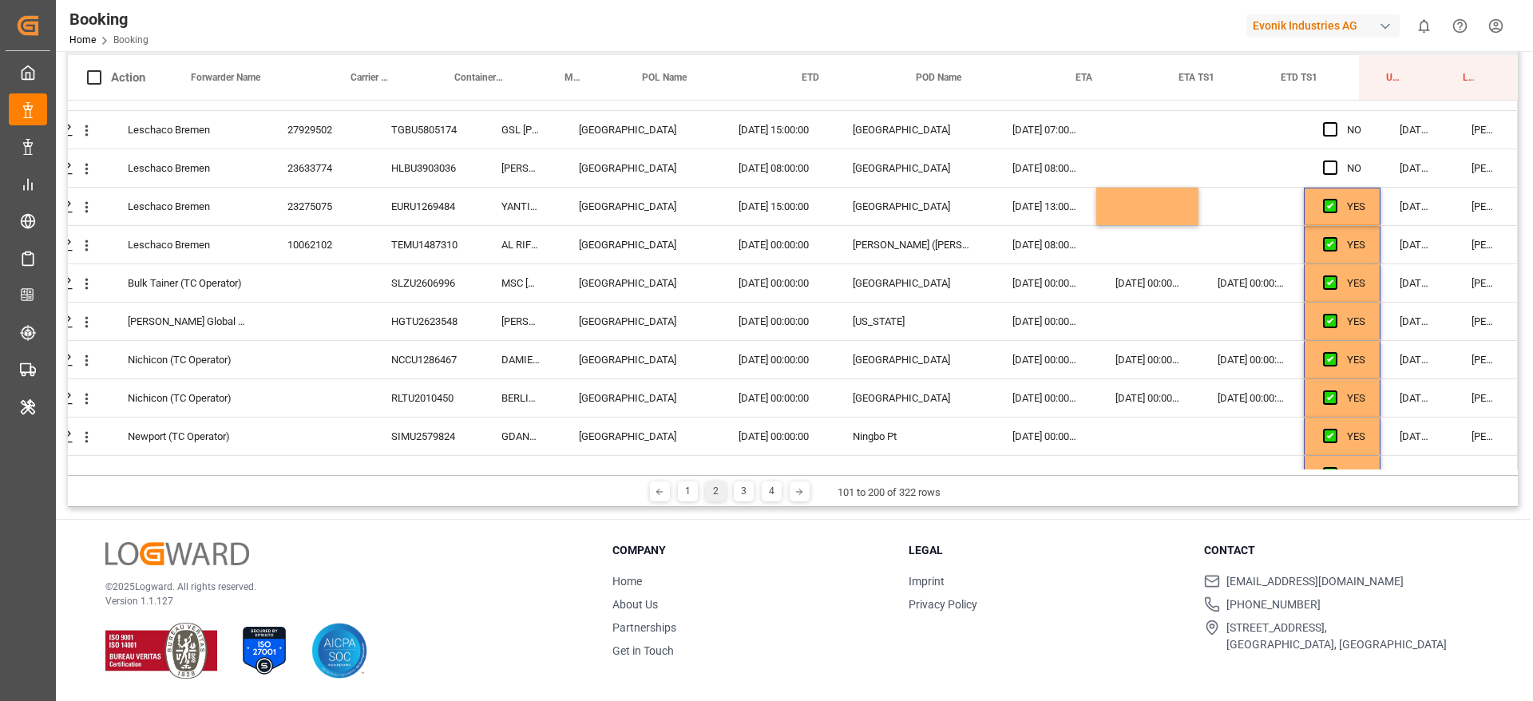
scroll to position [2272, 61]
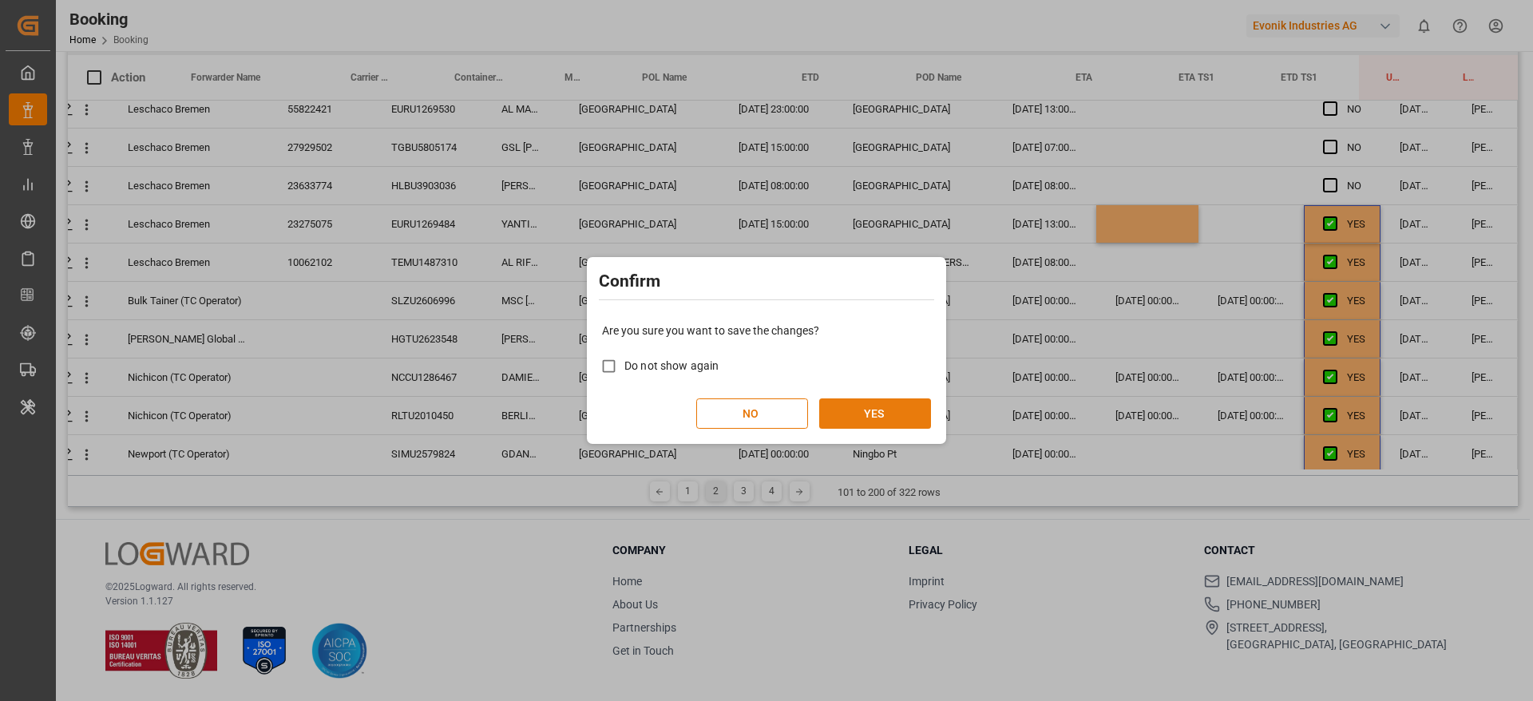
click at [853, 426] on button "YES" at bounding box center [875, 413] width 112 height 30
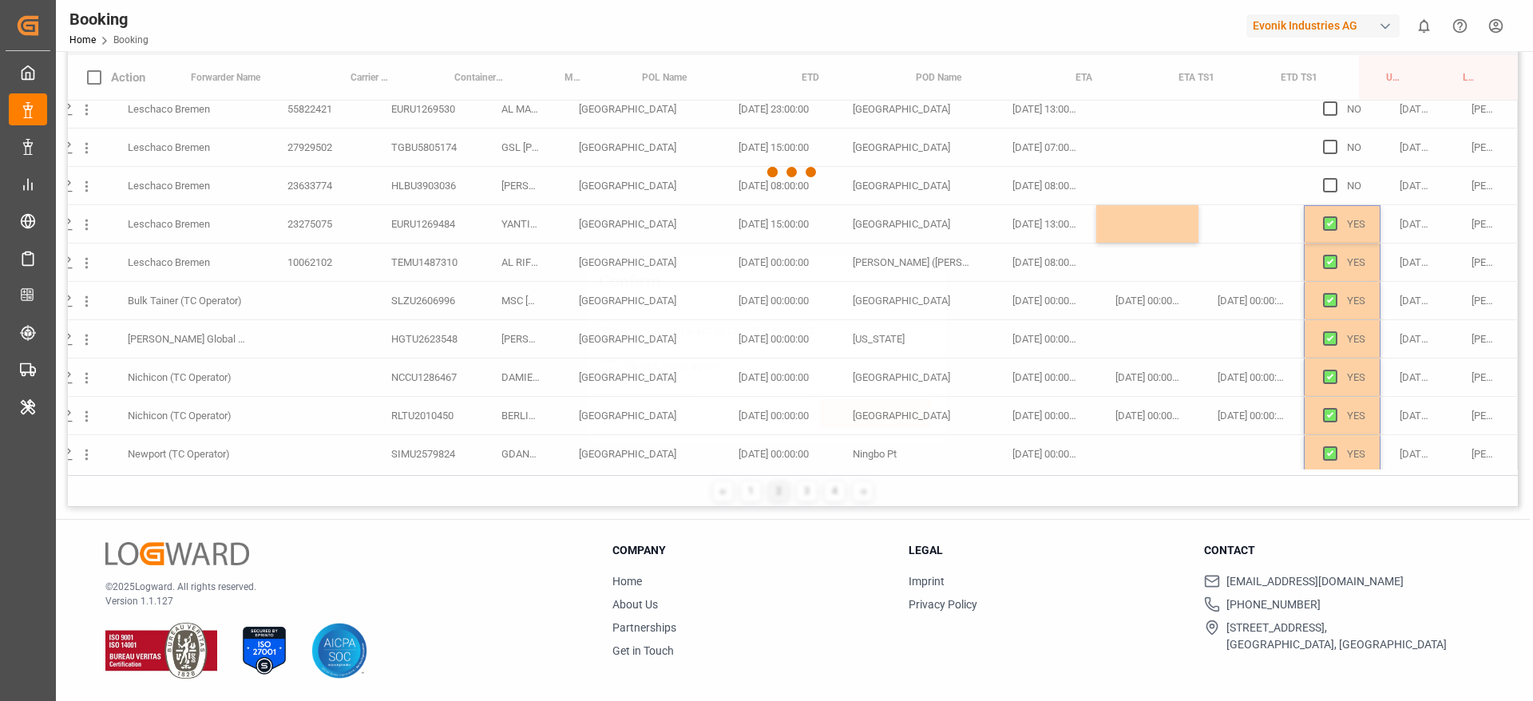
click at [860, 419] on button "YES" at bounding box center [875, 413] width 112 height 30
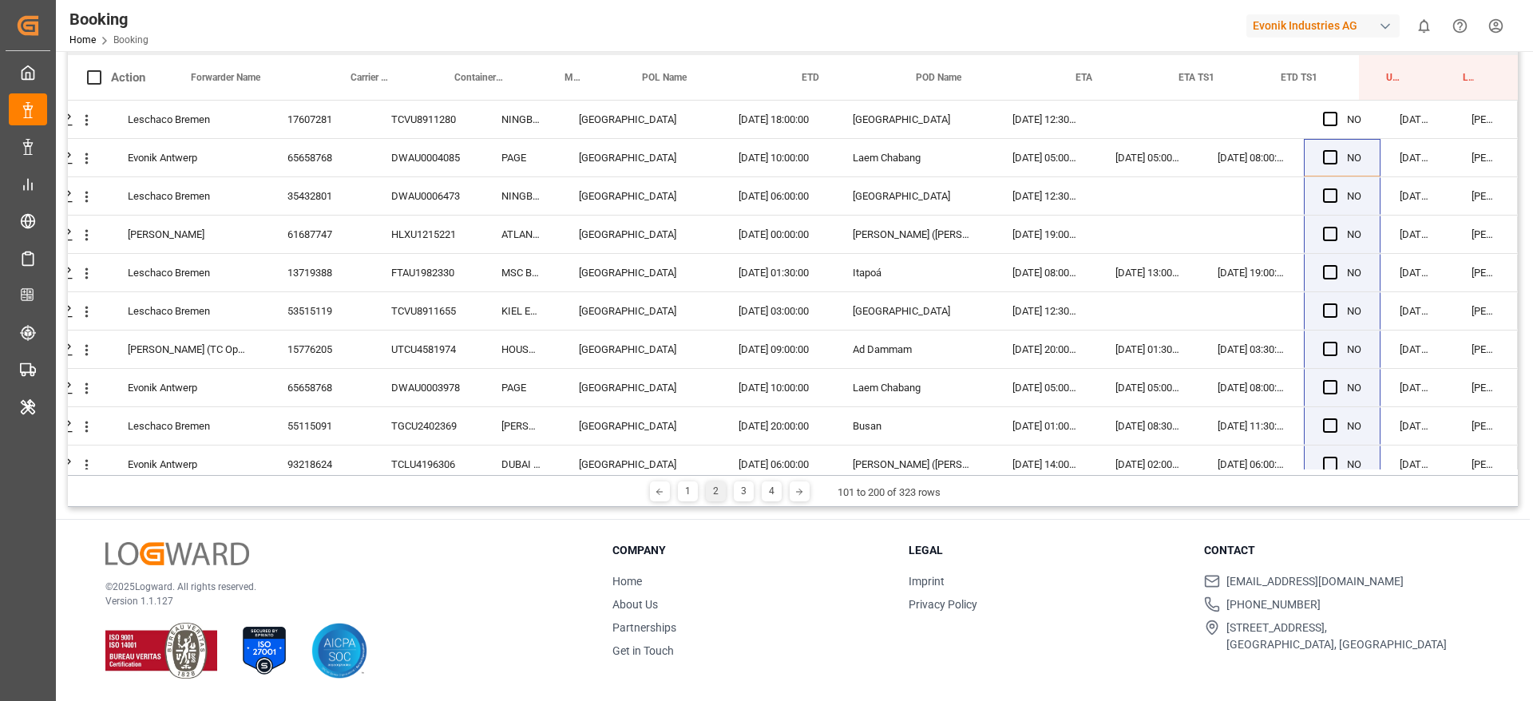
scroll to position [3469, 61]
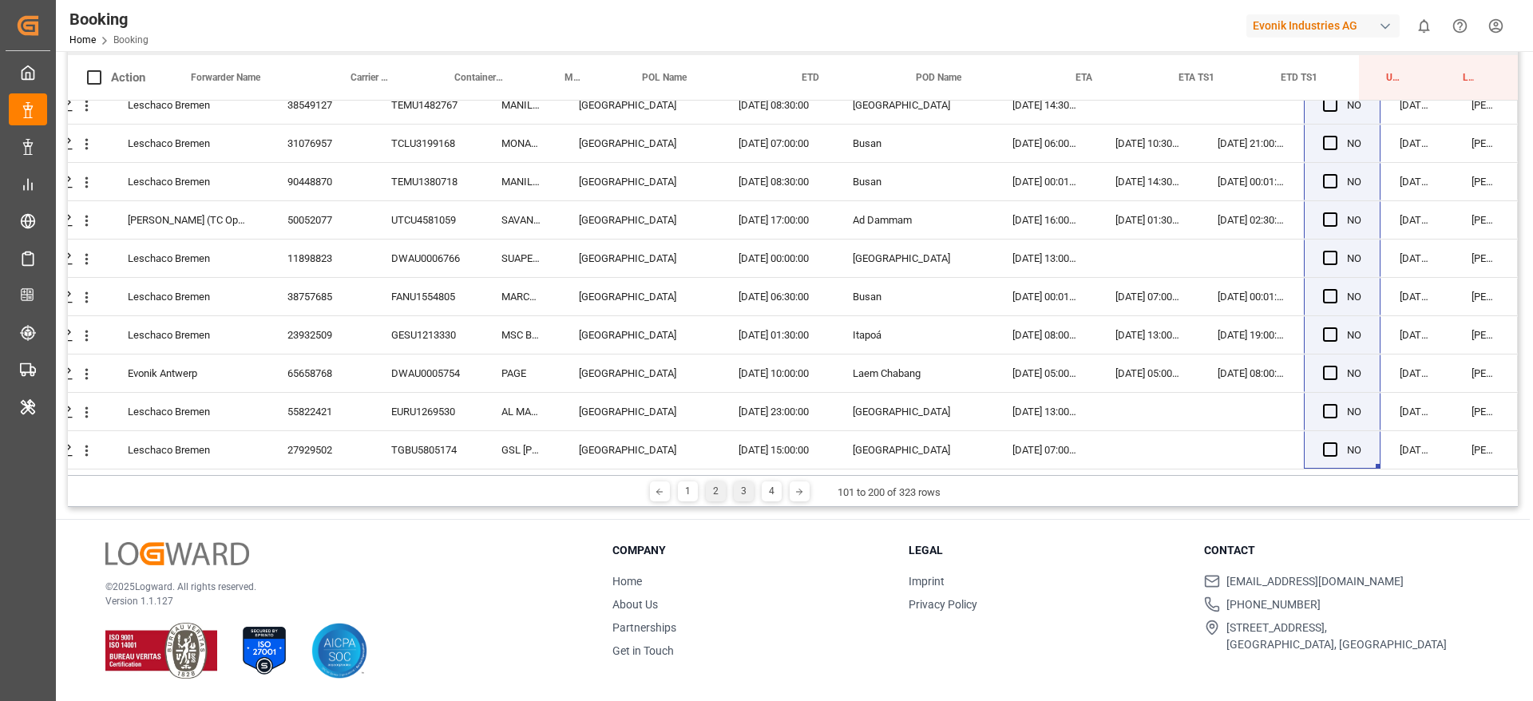
click at [746, 489] on div "3" at bounding box center [744, 491] width 20 height 20
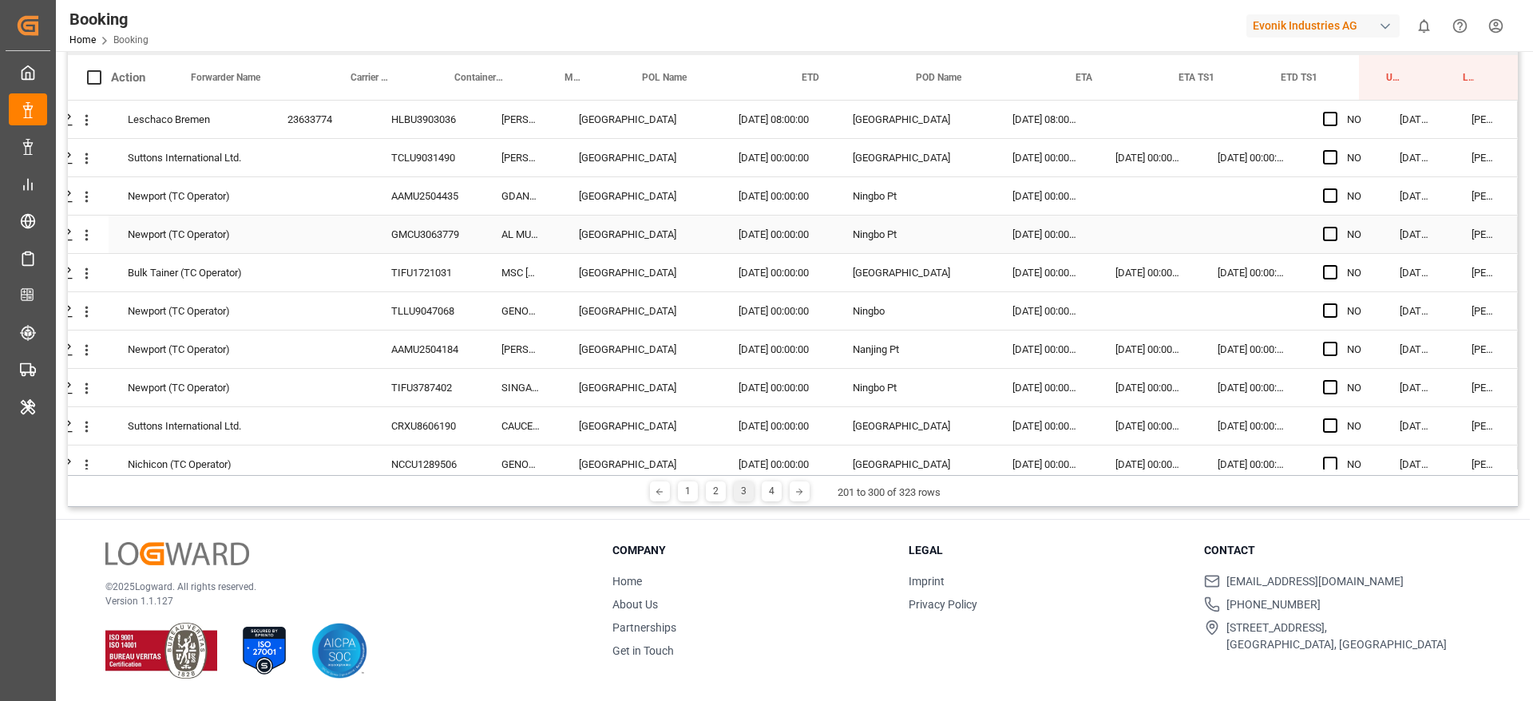
scroll to position [0, 0]
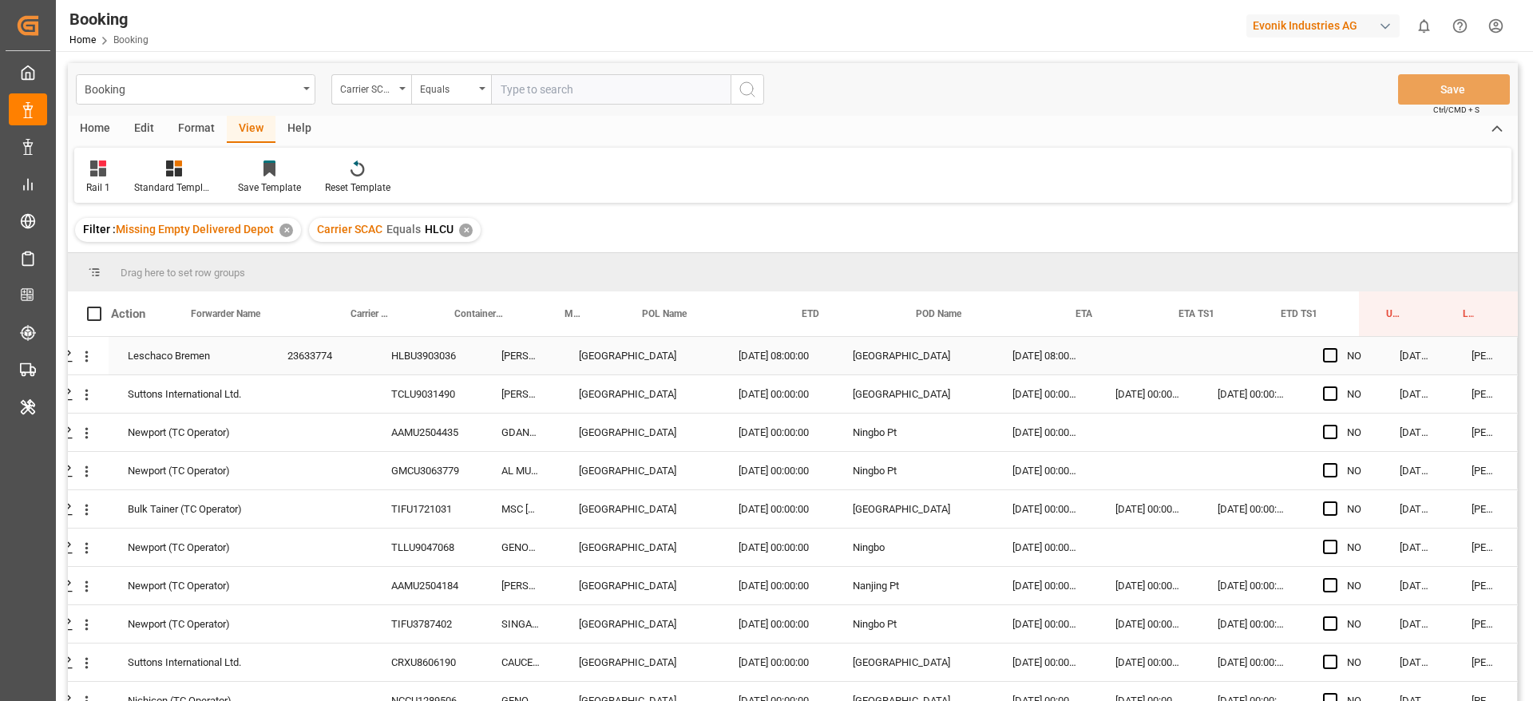
click at [303, 357] on div "23633774" at bounding box center [320, 356] width 104 height 38
click at [428, 339] on div "HLBU3903036" at bounding box center [427, 356] width 110 height 38
click at [414, 402] on div "TCLU9031490" at bounding box center [427, 394] width 110 height 38
click at [466, 459] on div "GMCU3063779" at bounding box center [427, 471] width 110 height 38
click at [451, 442] on div "AAMU2504435" at bounding box center [427, 433] width 110 height 38
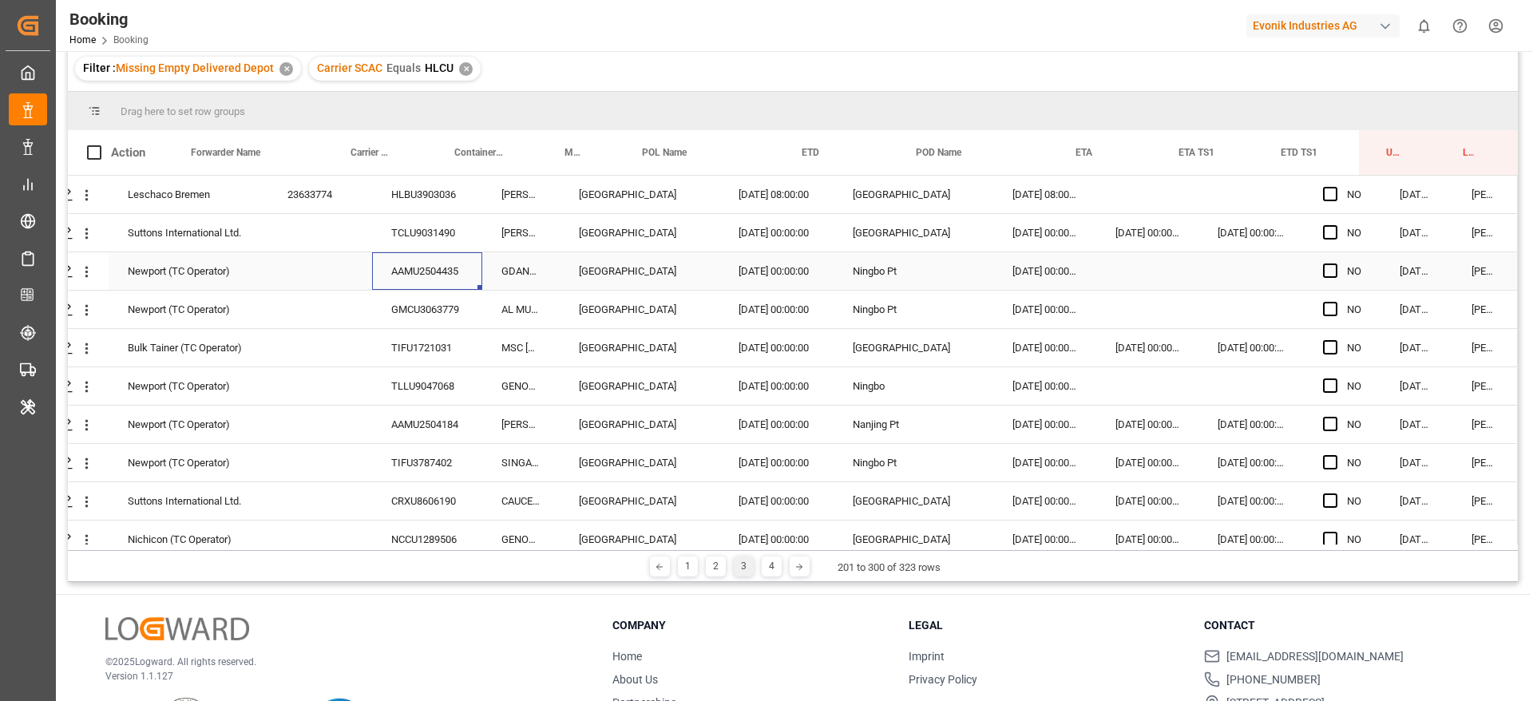
scroll to position [236, 0]
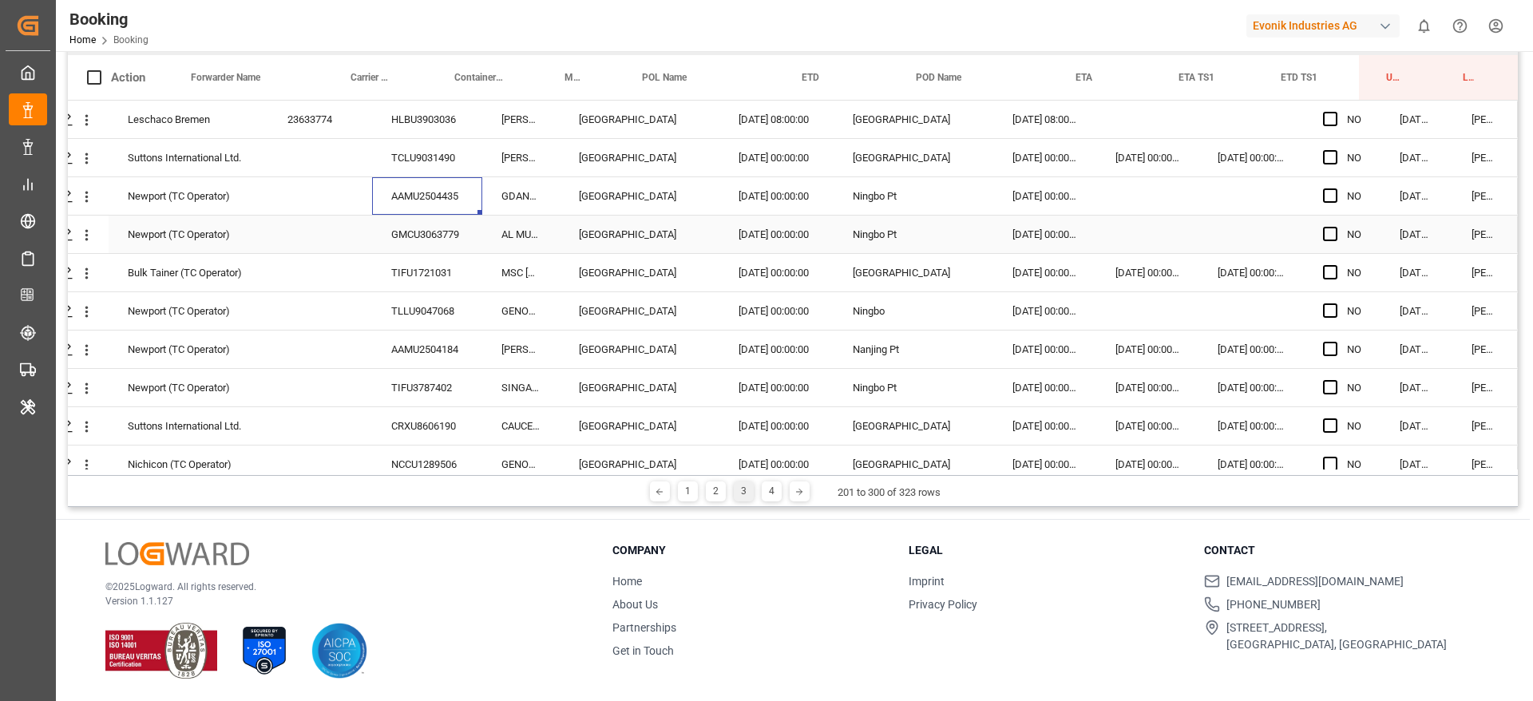
click at [378, 230] on div "GMCU3063779" at bounding box center [427, 235] width 110 height 38
click at [451, 281] on div "TIFU1721031" at bounding box center [427, 273] width 110 height 38
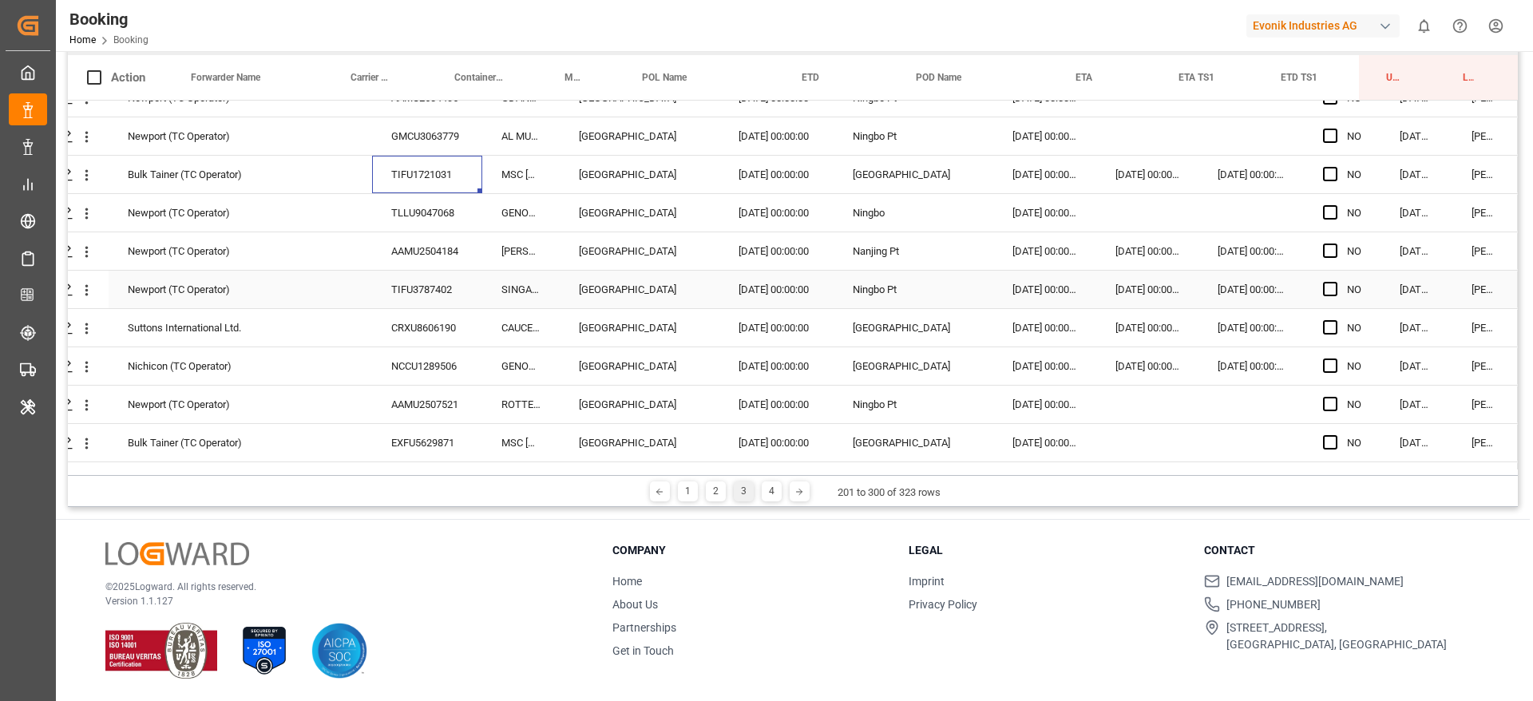
scroll to position [120, 61]
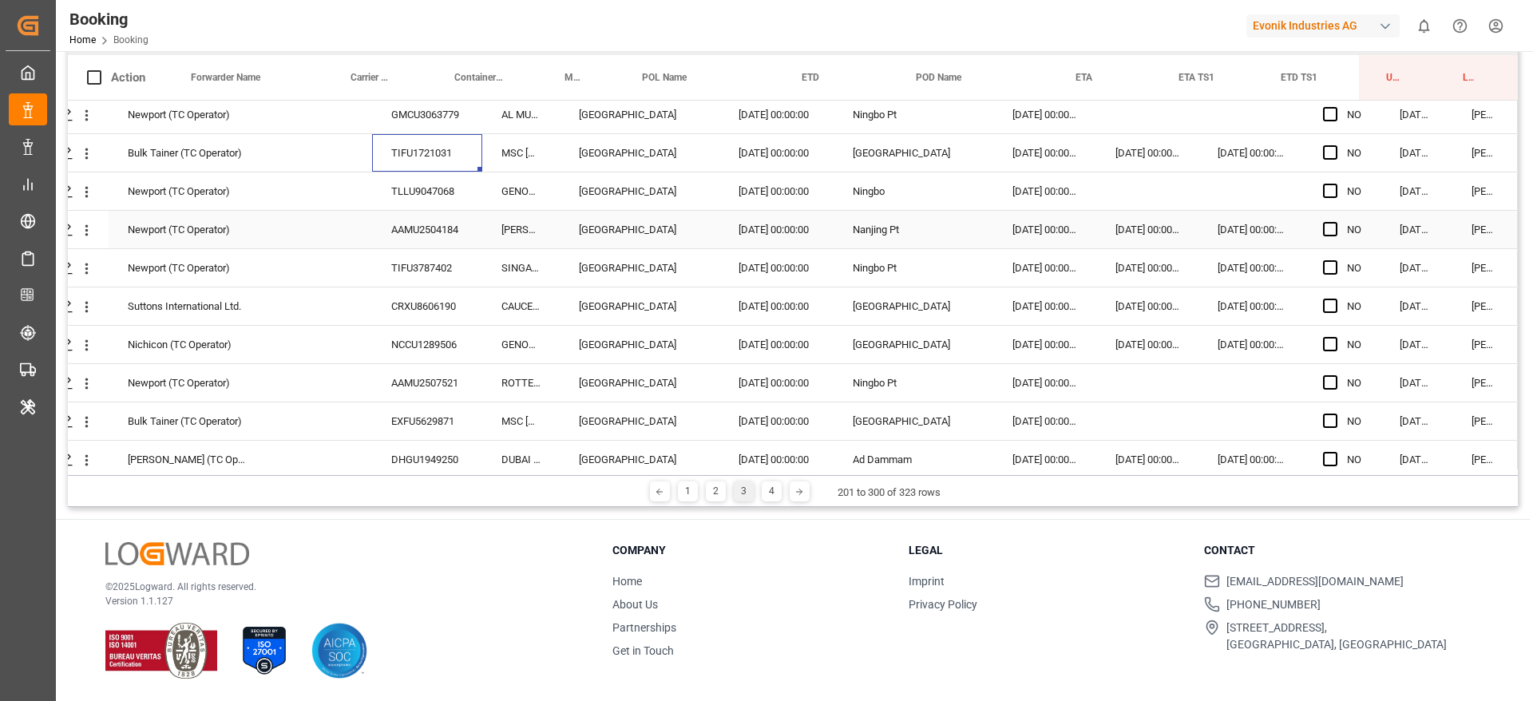
click at [398, 207] on div "TLLU9047068" at bounding box center [427, 191] width 110 height 38
click at [426, 227] on div "AAMU2504184" at bounding box center [427, 230] width 110 height 38
click at [424, 271] on div "TIFU3787402" at bounding box center [427, 268] width 110 height 38
click at [405, 301] on div "CRXU8606190" at bounding box center [427, 306] width 110 height 38
click at [426, 359] on div "NCCU1289506" at bounding box center [427, 345] width 110 height 38
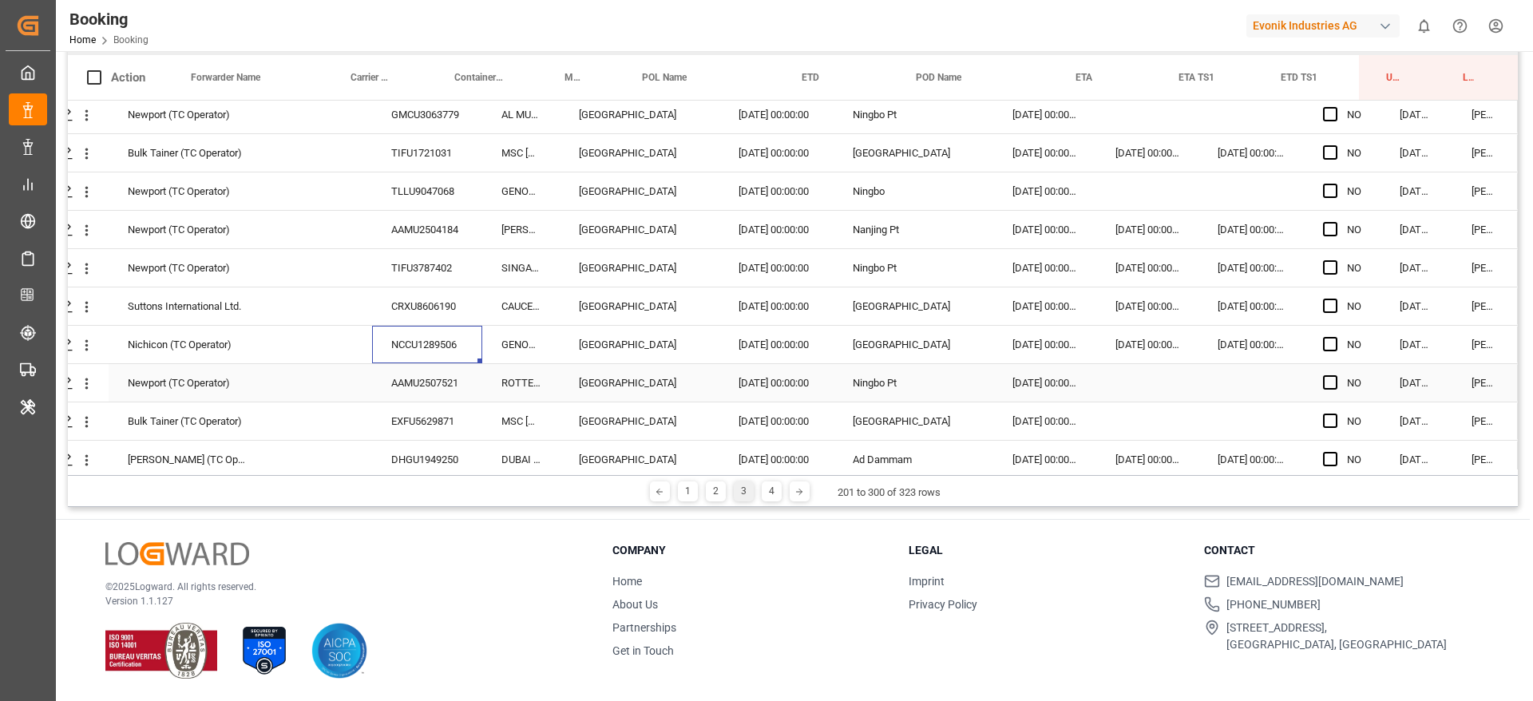
click at [404, 401] on div "AAMU2507521" at bounding box center [427, 383] width 110 height 38
click at [391, 413] on div "EXFU5629871" at bounding box center [427, 421] width 110 height 38
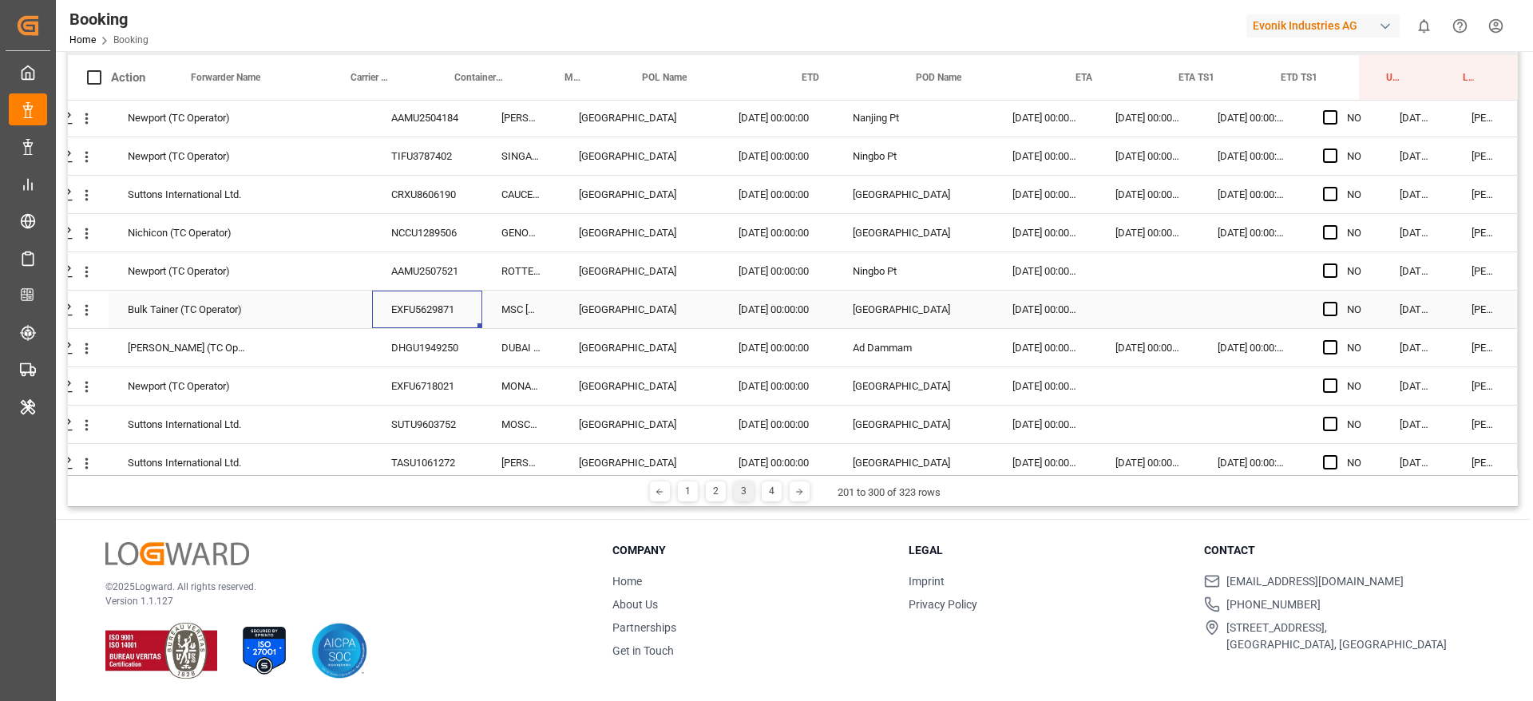
scroll to position [359, 61]
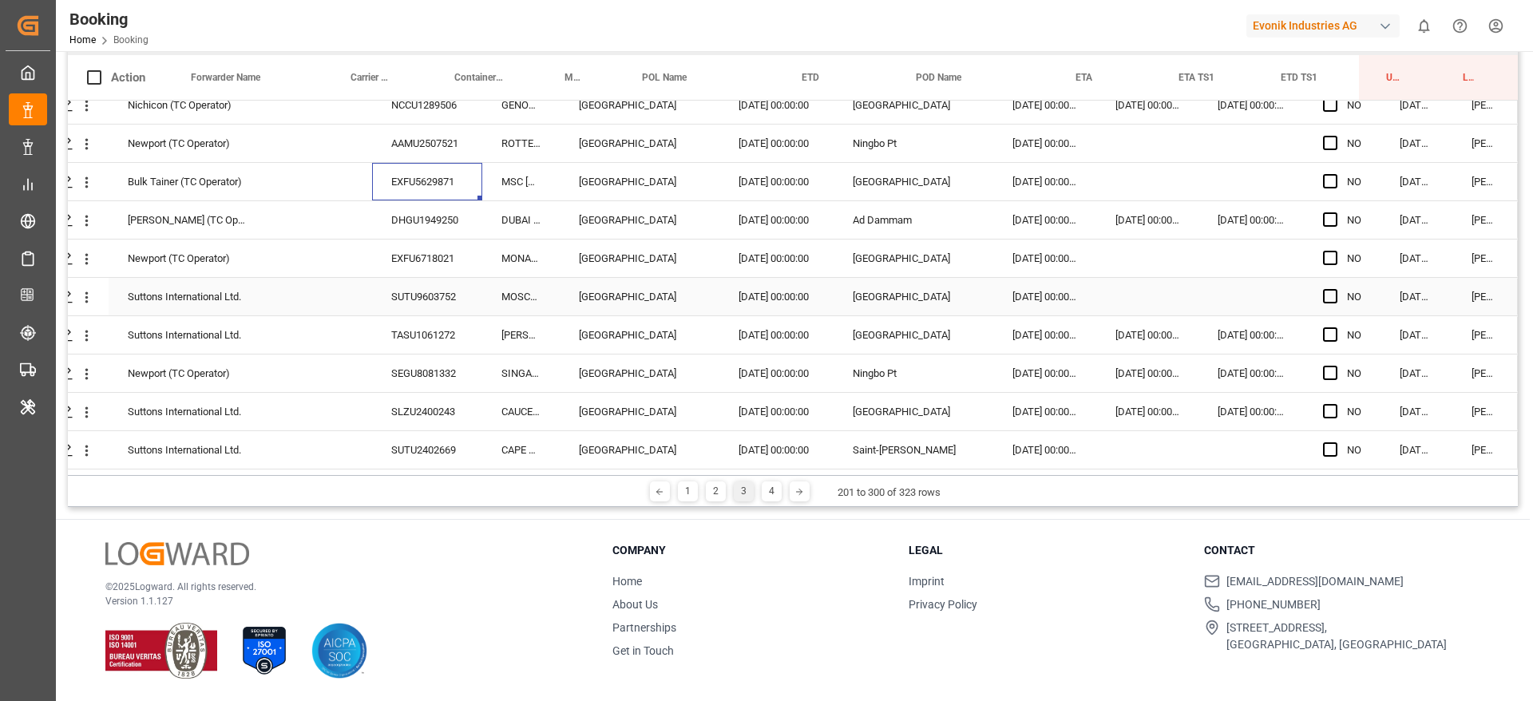
click at [419, 230] on div "DHGU1949250" at bounding box center [427, 220] width 110 height 38
click at [400, 244] on div "EXFU6718021" at bounding box center [427, 259] width 110 height 38
click at [438, 317] on div "TASU1061272" at bounding box center [427, 335] width 110 height 38
click at [435, 302] on div "SUTU9603752" at bounding box center [427, 297] width 110 height 38
click at [426, 340] on div "TASU1061272" at bounding box center [427, 335] width 110 height 38
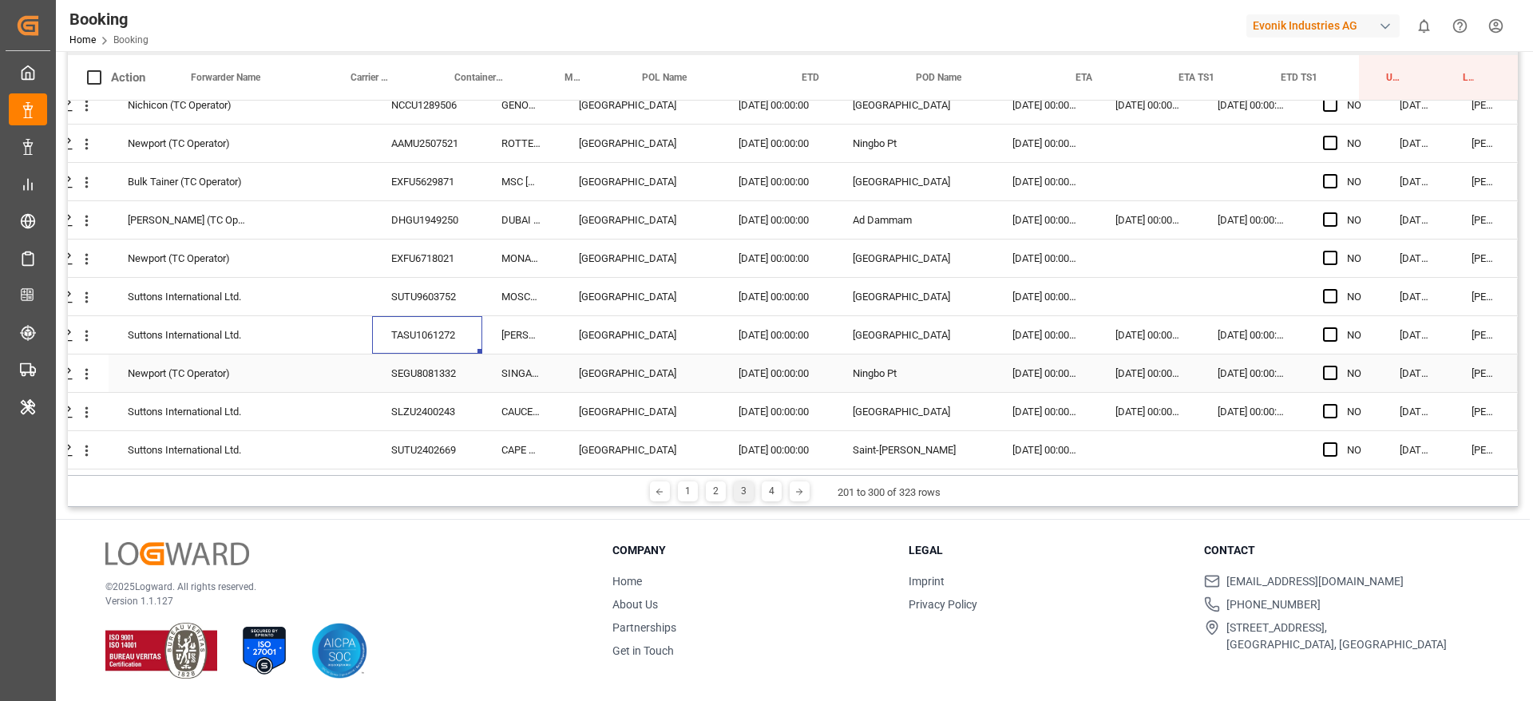
click at [420, 371] on div "SEGU8081332" at bounding box center [427, 374] width 110 height 38
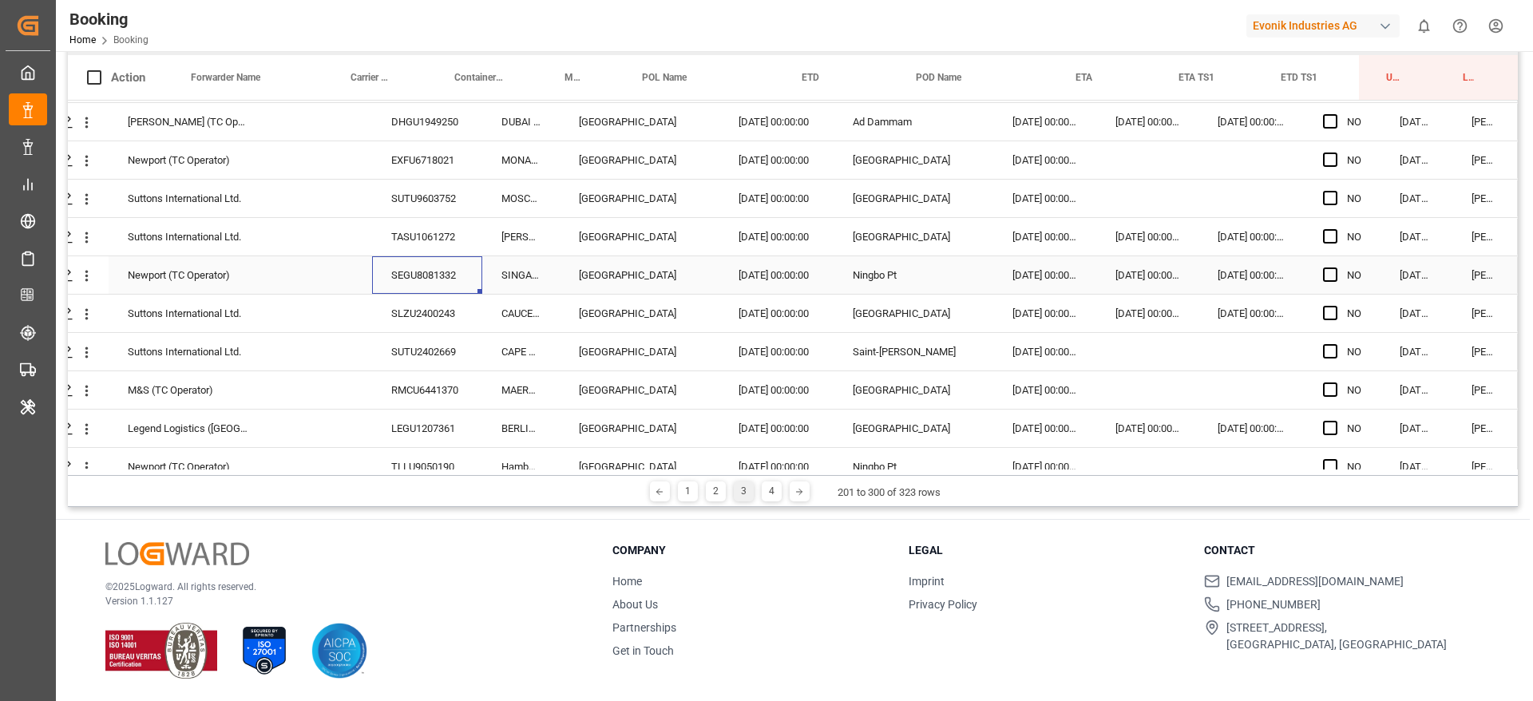
scroll to position [479, 61]
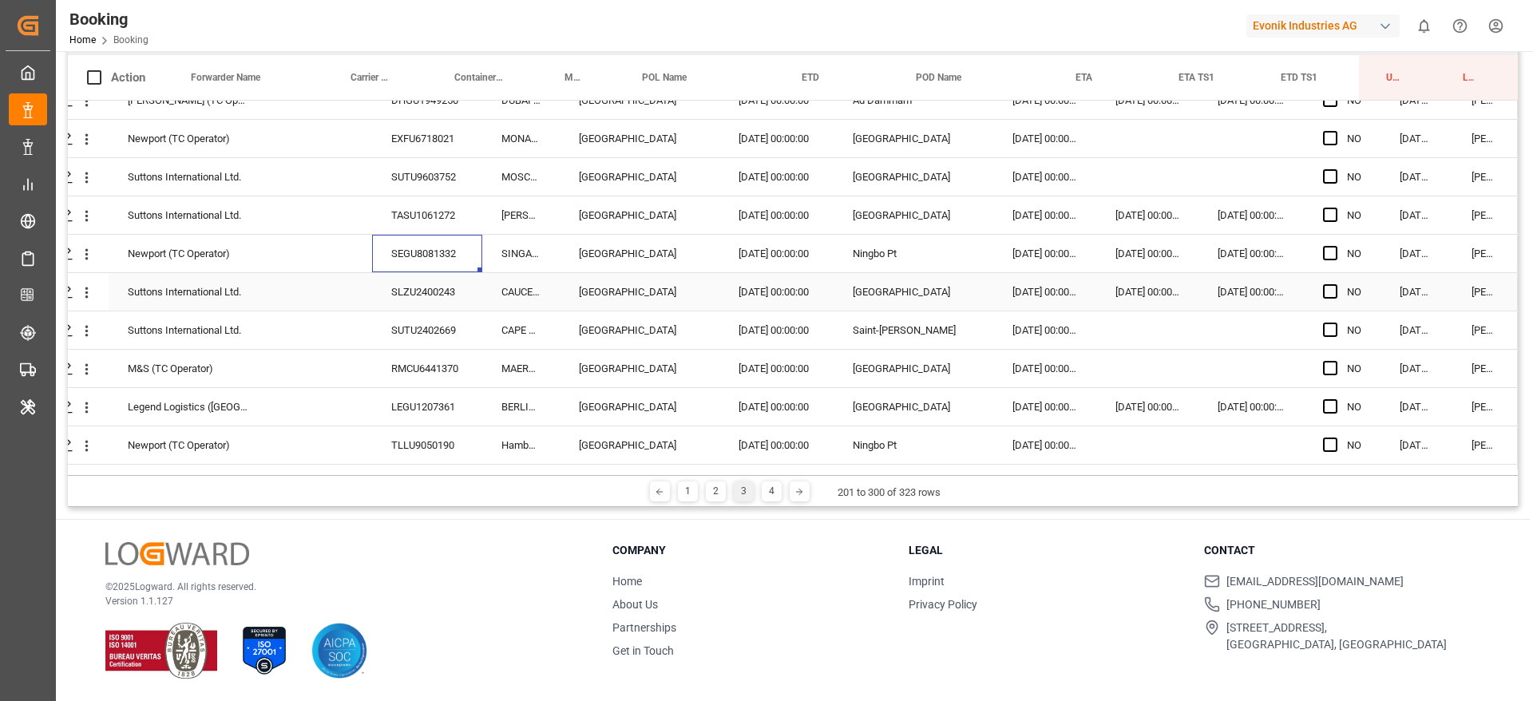
click at [410, 287] on div "SLZU2400243" at bounding box center [427, 292] width 110 height 38
click at [406, 339] on div "SUTU2402669" at bounding box center [427, 330] width 110 height 38
click at [442, 371] on div "RMCU6441370" at bounding box center [427, 369] width 110 height 38
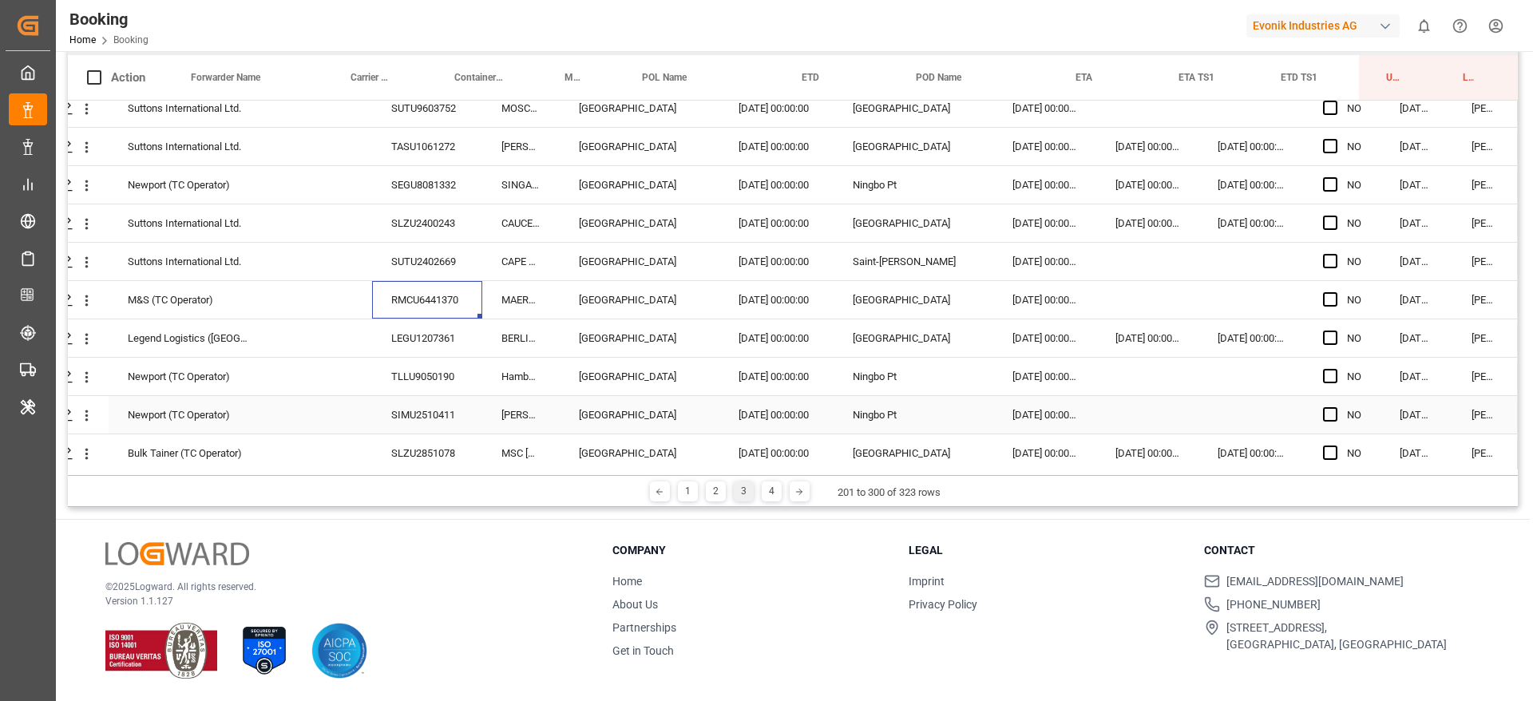
scroll to position [599, 61]
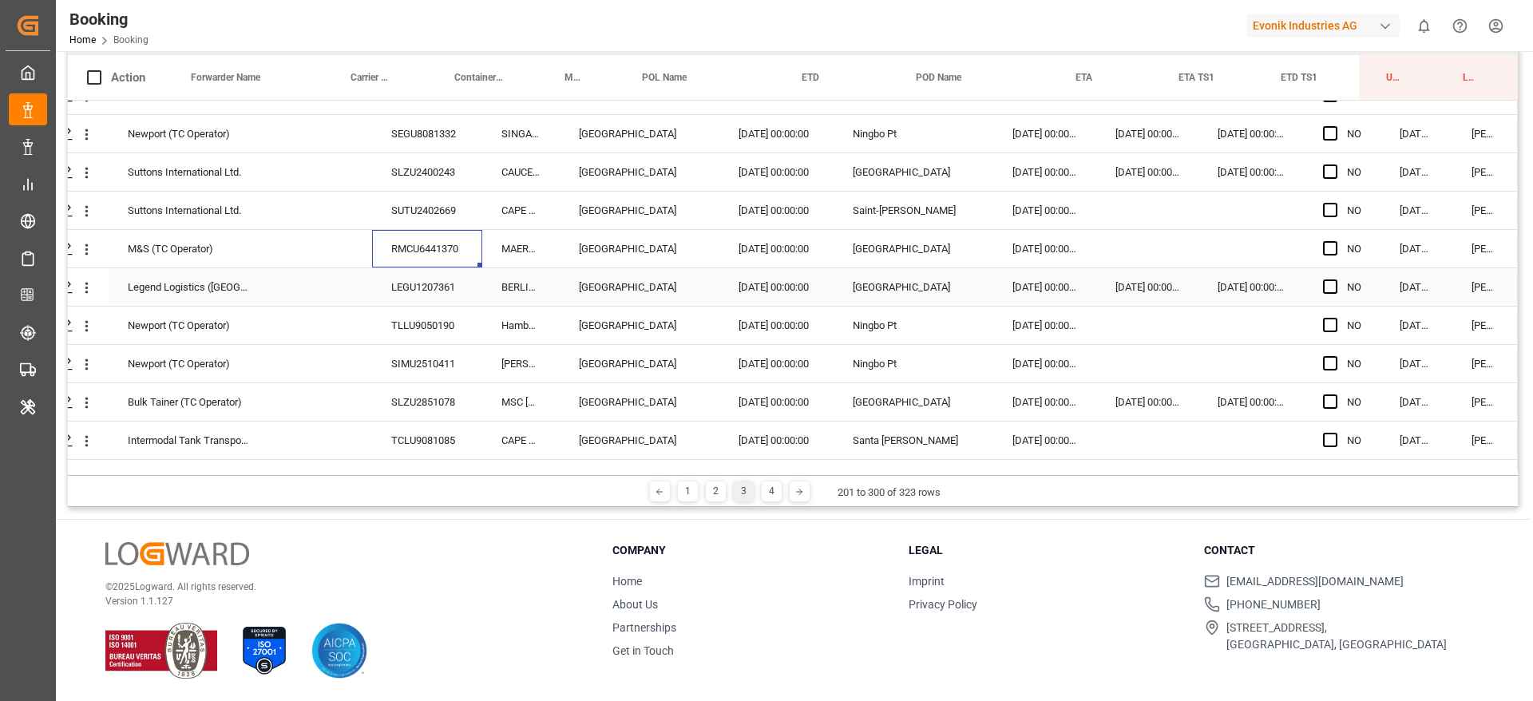
click at [431, 293] on div "LEGU1207361" at bounding box center [427, 287] width 110 height 38
click at [410, 339] on div "TLLU9050190" at bounding box center [427, 326] width 110 height 38
click at [458, 378] on div "SIMU2510411" at bounding box center [427, 364] width 110 height 38
click at [402, 390] on div "SLZU2851078" at bounding box center [427, 402] width 110 height 38
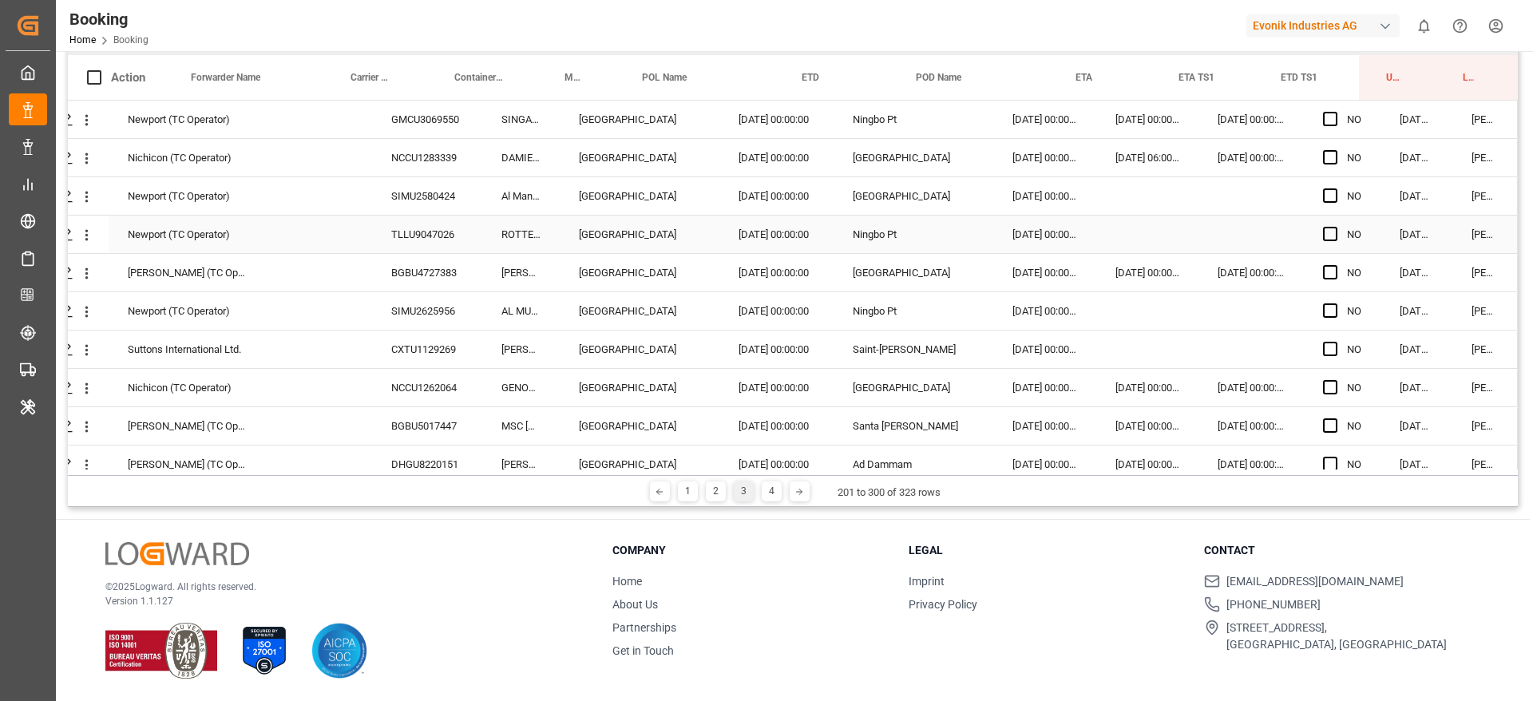
scroll to position [838, 61]
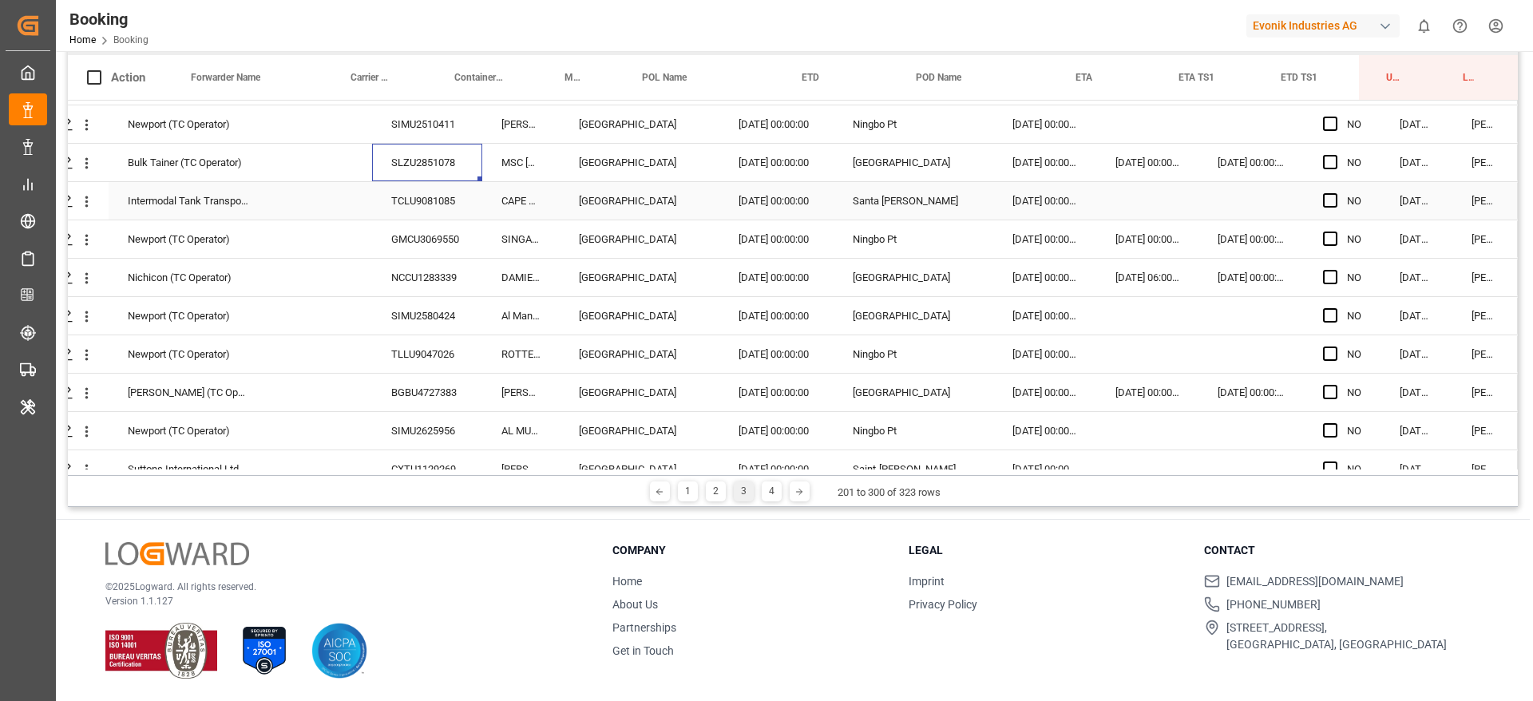
click at [410, 199] on div "TCLU9081085" at bounding box center [427, 201] width 110 height 38
click at [406, 246] on div "GMCU3069550" at bounding box center [427, 239] width 110 height 38
click at [442, 301] on div "SIMU2580424" at bounding box center [427, 316] width 110 height 38
click at [85, 204] on icon "open menu" at bounding box center [86, 201] width 17 height 17
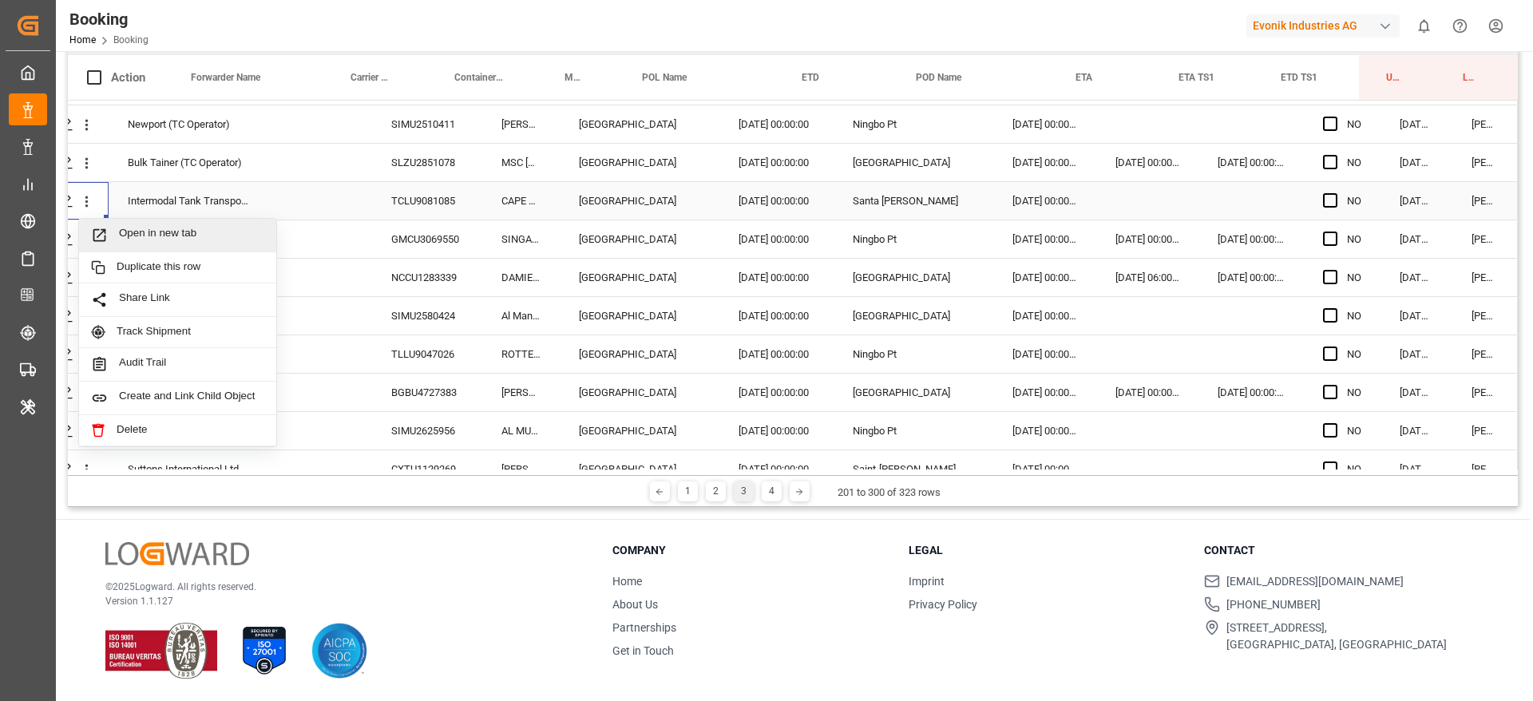
click at [139, 230] on span "Open in new tab" at bounding box center [191, 235] width 145 height 17
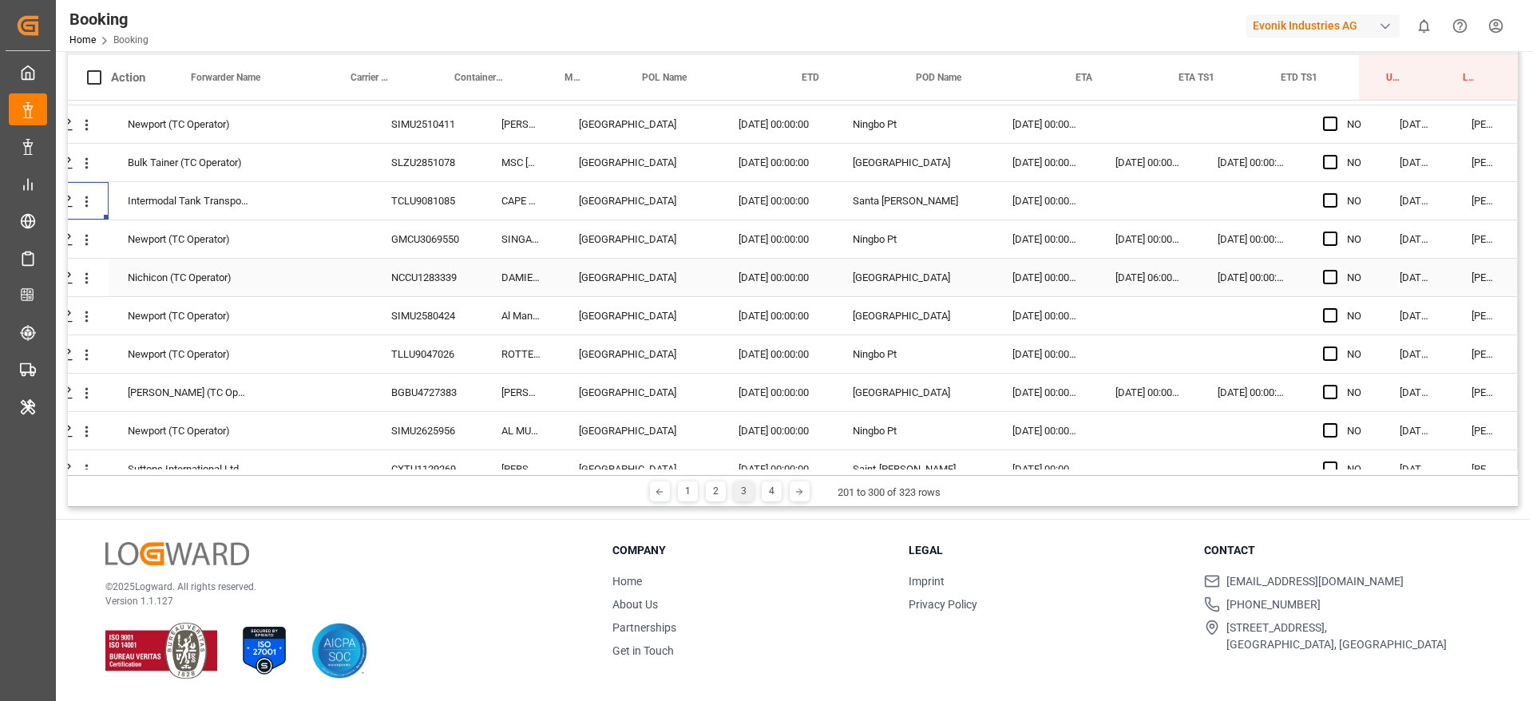
click at [427, 277] on div "NCCU1283339" at bounding box center [427, 278] width 110 height 38
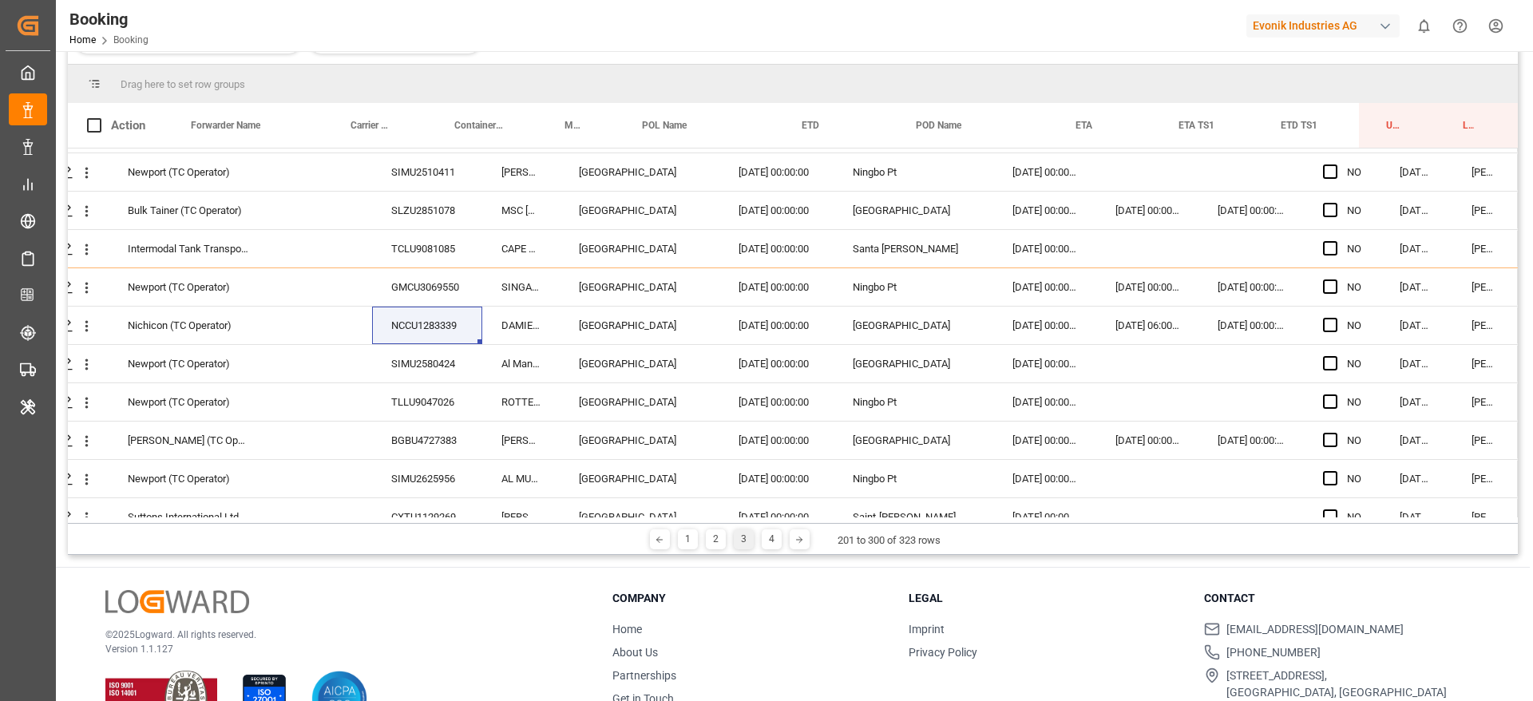
scroll to position [284, 0]
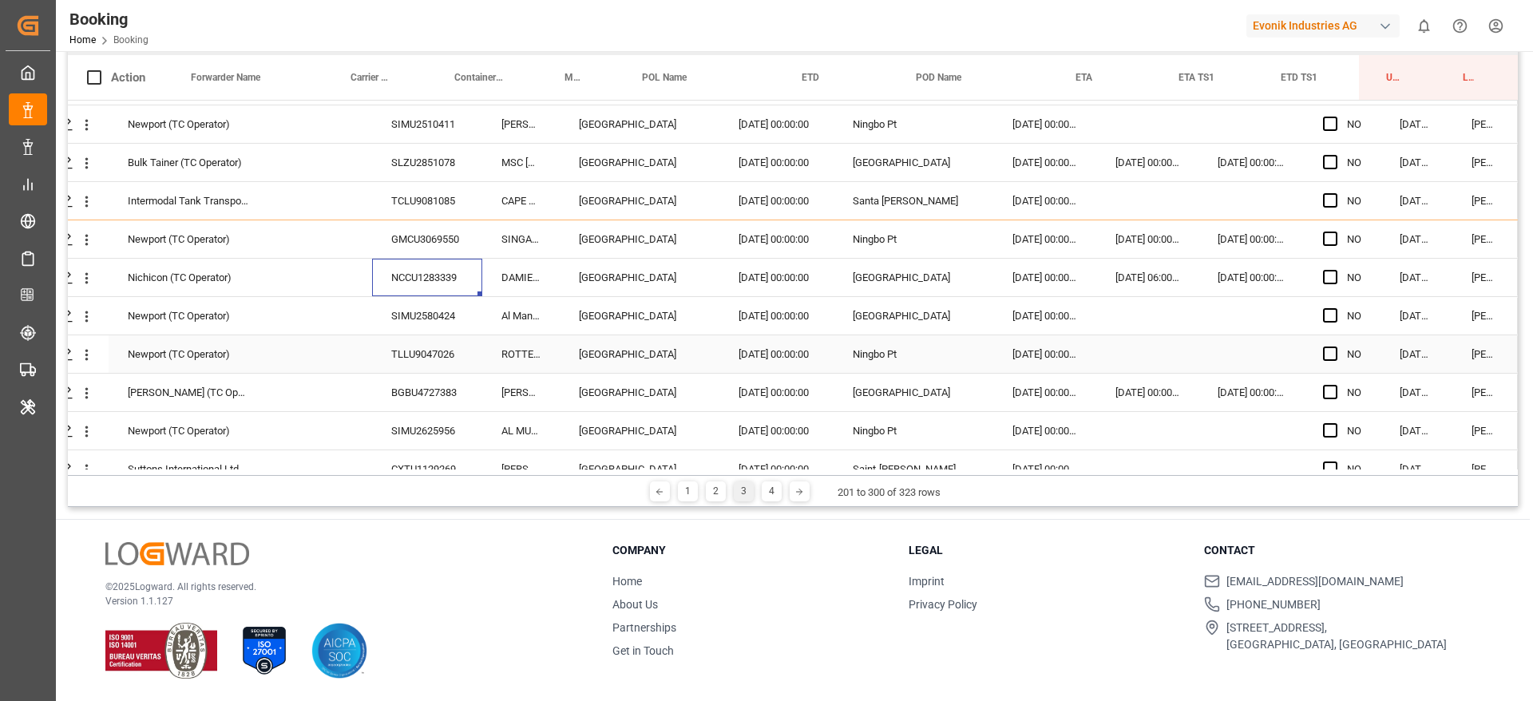
click at [406, 349] on div "TLLU9047026" at bounding box center [427, 354] width 110 height 38
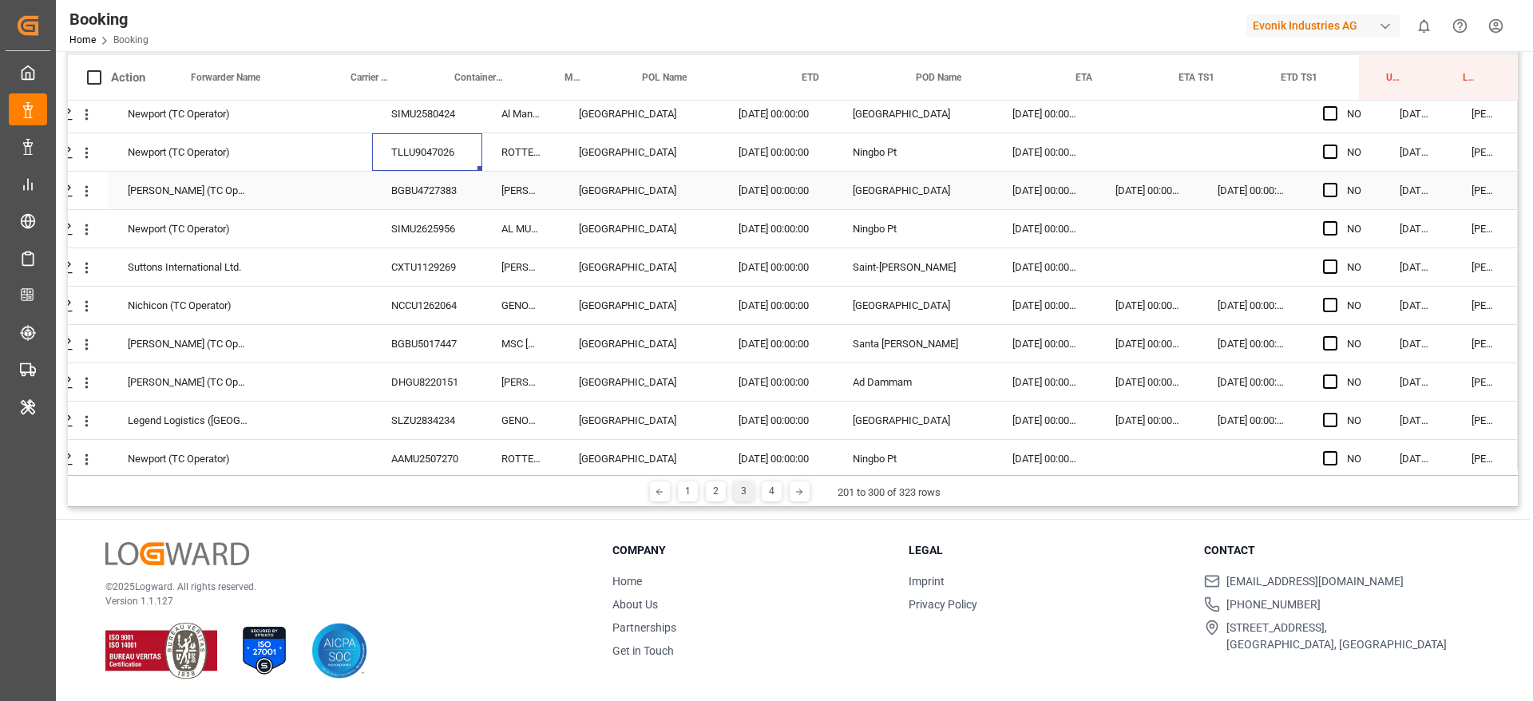
scroll to position [1078, 61]
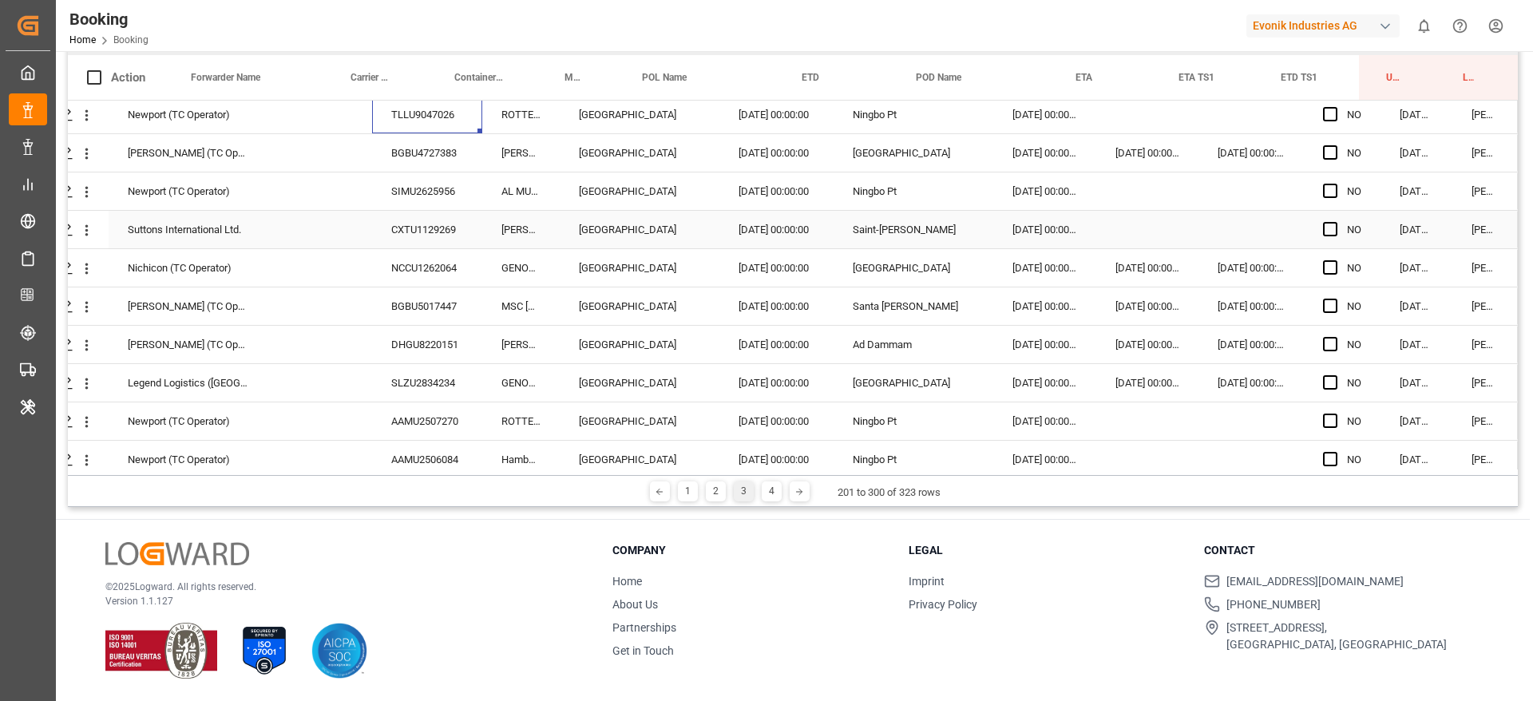
click at [403, 233] on div "CXTU1129269" at bounding box center [427, 230] width 110 height 38
click at [418, 275] on div "NCCU1262064" at bounding box center [427, 268] width 110 height 38
click at [397, 327] on div "DHGU8220151" at bounding box center [427, 345] width 110 height 38
click at [432, 297] on div "BGBU5017447" at bounding box center [427, 306] width 110 height 38
click at [405, 349] on div "DHGU8220151" at bounding box center [427, 345] width 110 height 38
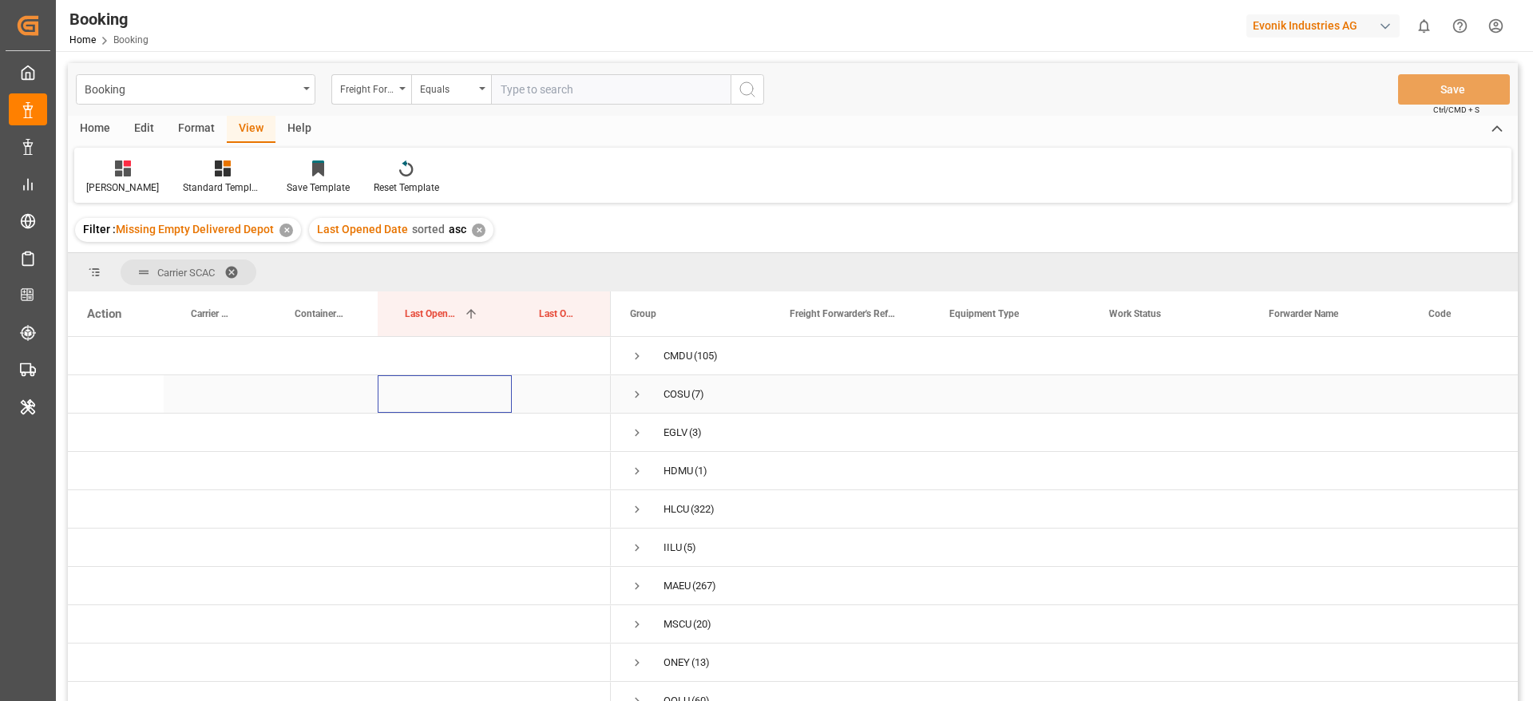
drag, startPoint x: 461, startPoint y: 386, endPoint x: 828, endPoint y: 448, distance: 372.5
click at [812, 441] on div "(7)" at bounding box center [793, 521] width 1450 height 369
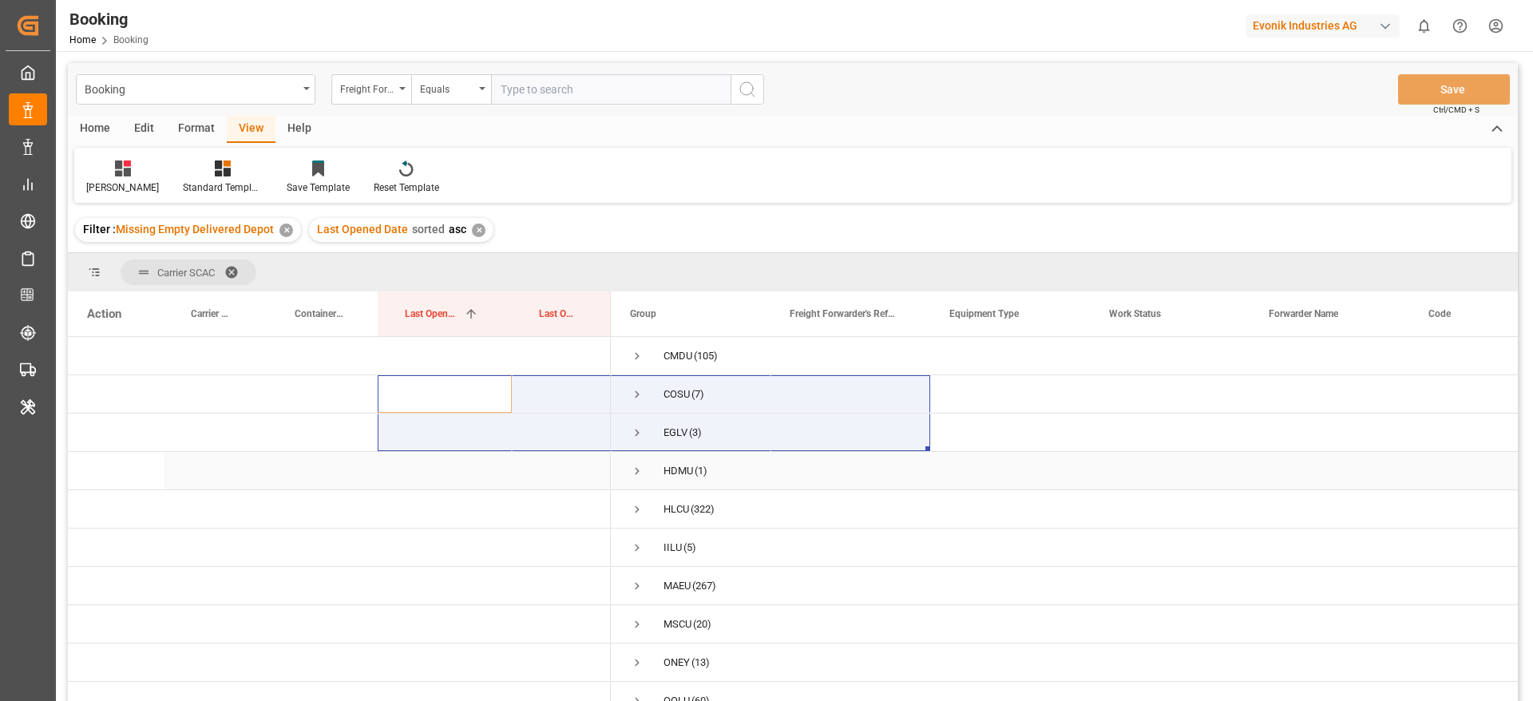
click at [783, 472] on div "Press SPACE to select this row." at bounding box center [851, 471] width 160 height 38
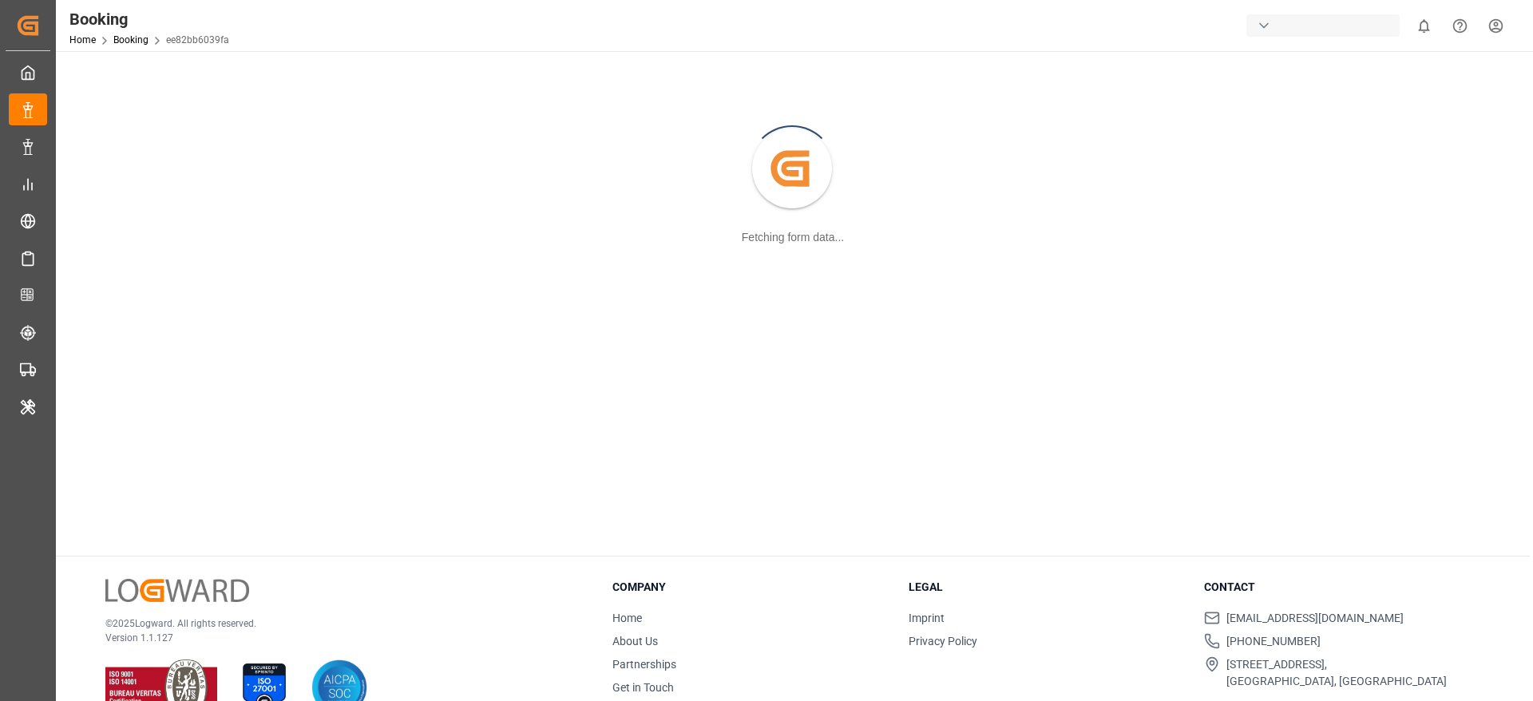
scroll to position [173, 0]
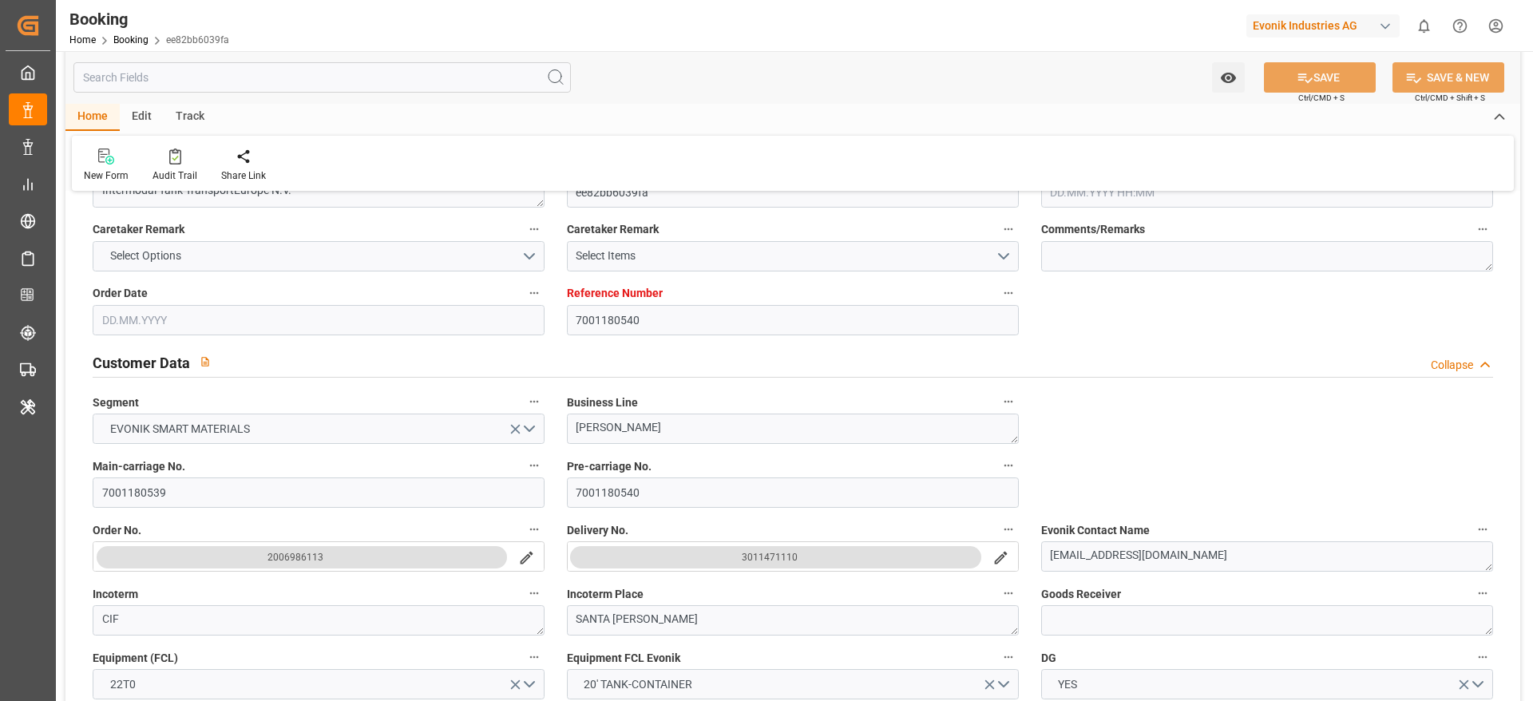
type input "7001180540"
type input "9950131"
type input "Hapag [PERSON_NAME]"
type input "Hapag [PERSON_NAME] Aktiengesellschaft"
type input "BEANR"
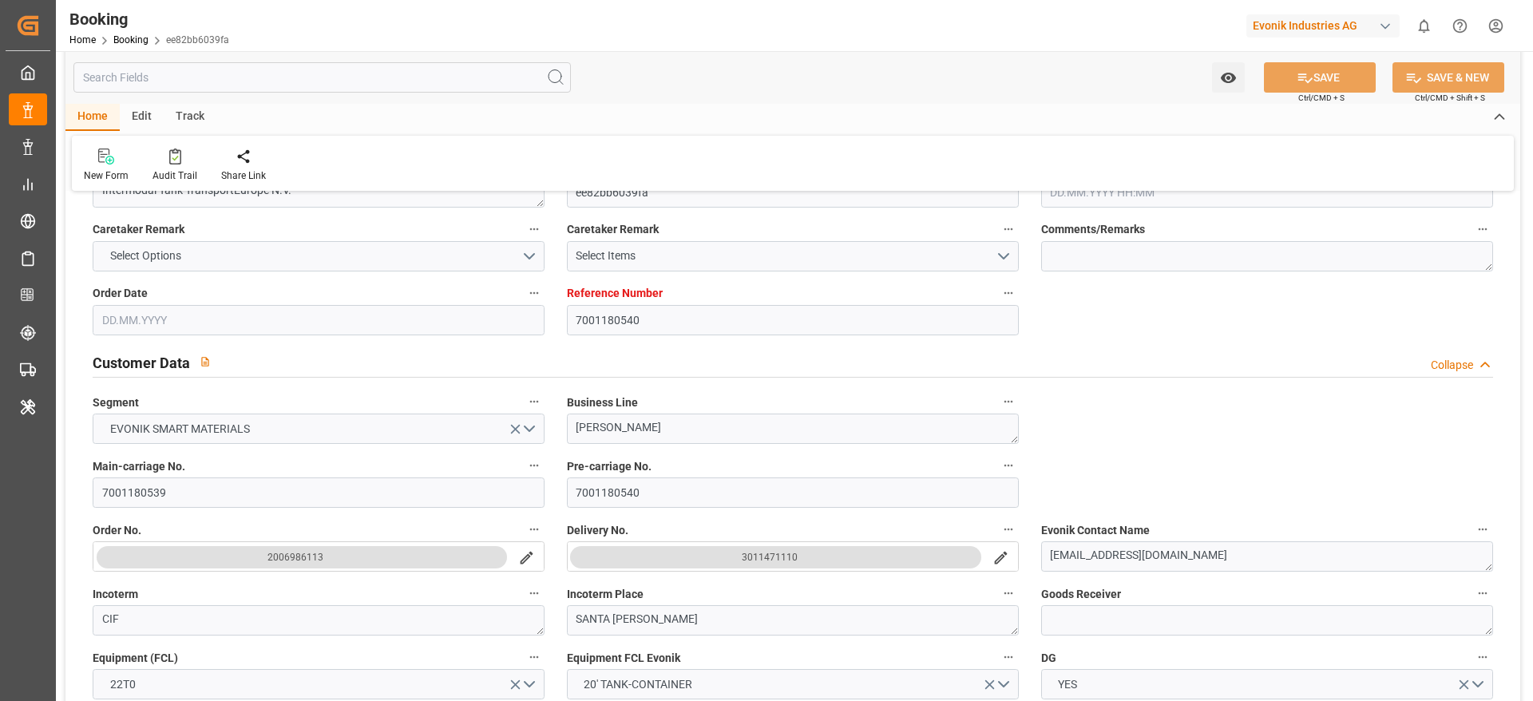
type input "COSMR"
type input "22"
type input "32"
type input "0"
type input "-11"
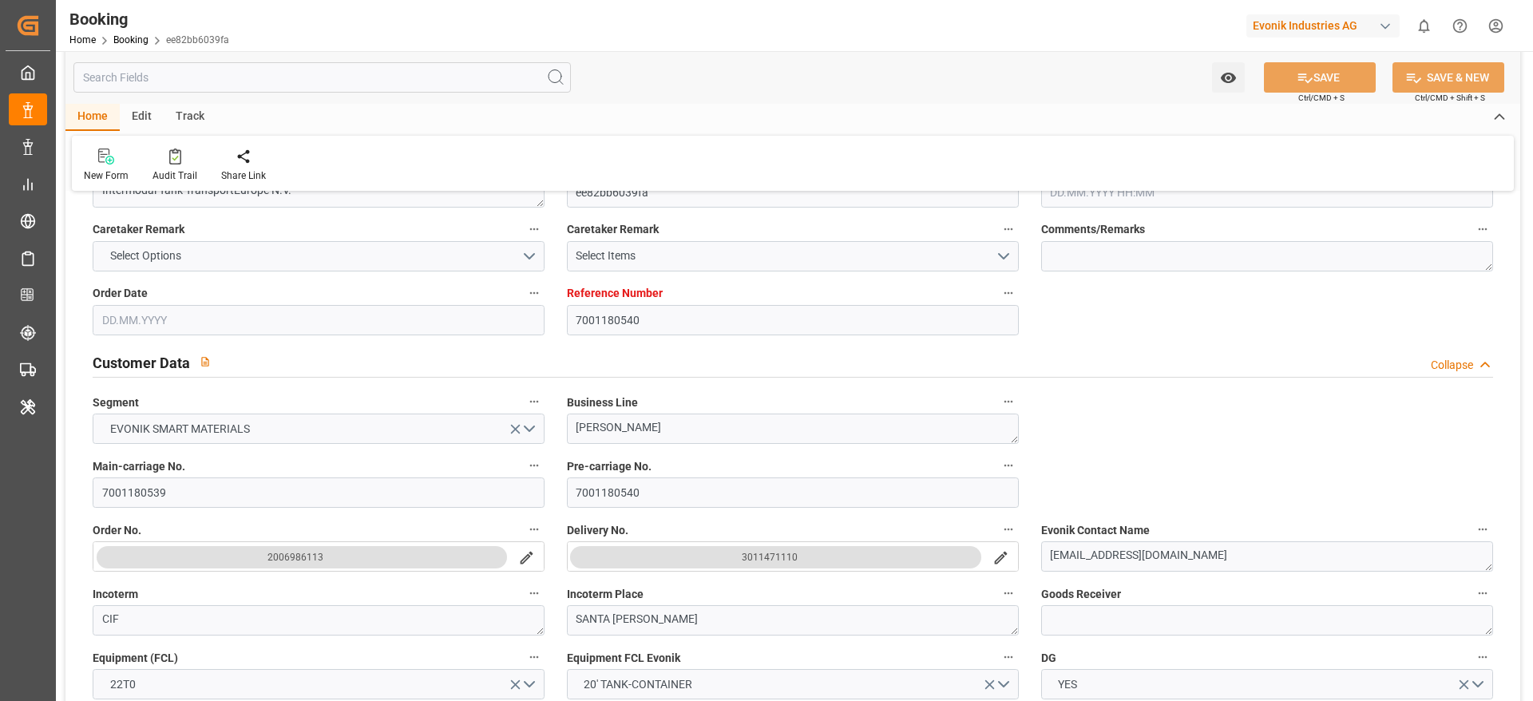
type input "27.05.2025 10:42"
type input "27.05.2025"
type input "13.07.2025"
type input "17.06.2025"
type input "17.06.2025 00:00"
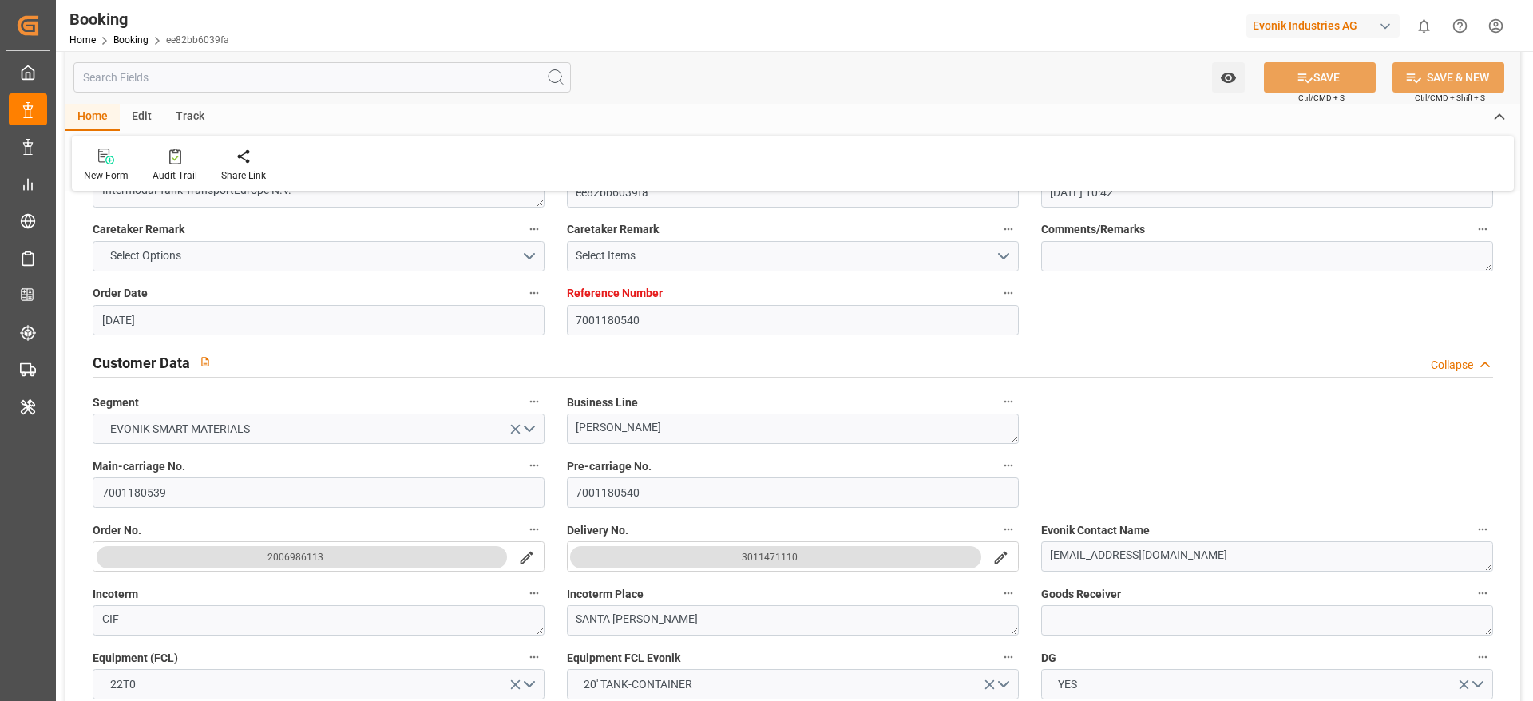
type input "17.06.2025 00:00"
type input "03.07.2025 00:00"
type input "25.06.2025 00:00"
type input "03.07.2025 00:00"
type input "20.06.2025 00:00"
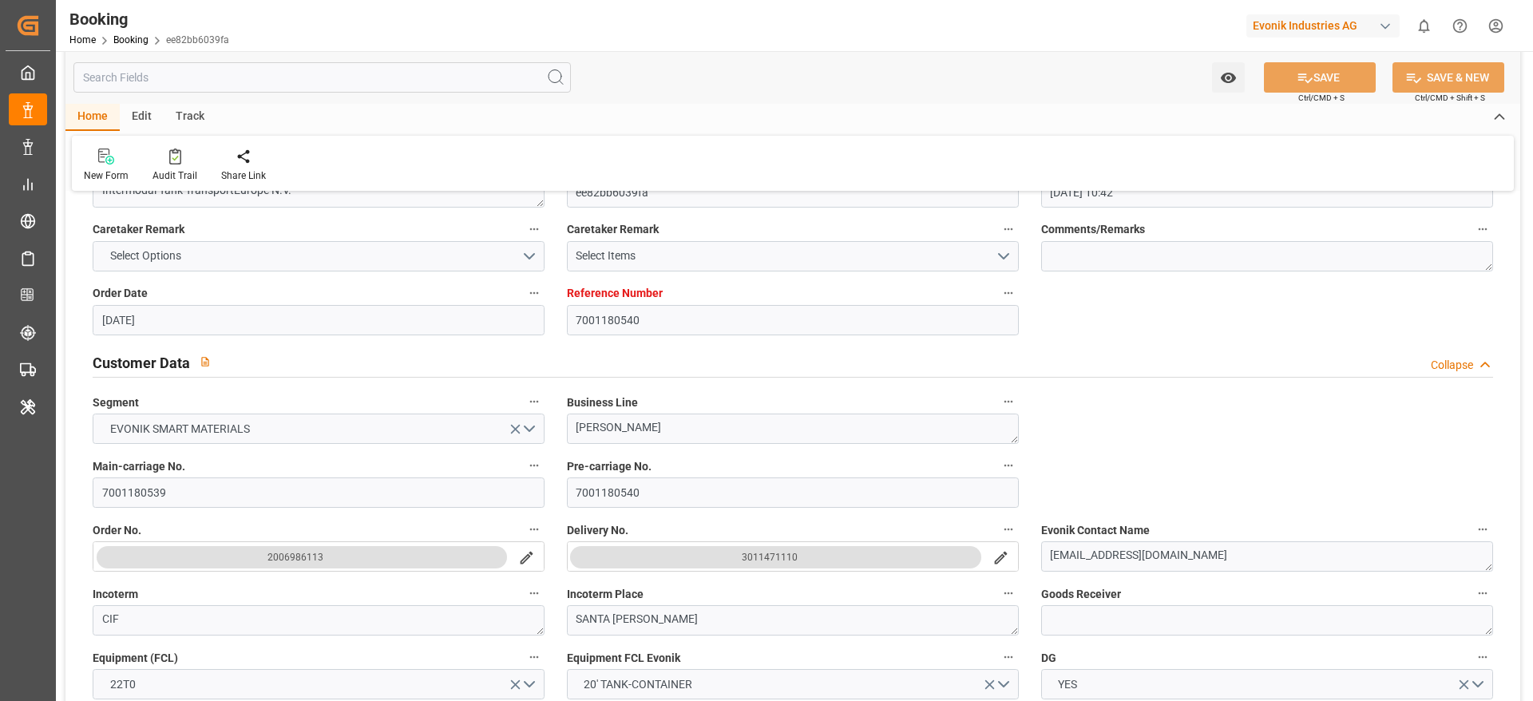
type input "25.07.2025 00:00"
type input "14.07.2025 00:00"
type input "14.07.2025"
type input "25.07.2025 00:00"
type input "13.08.2025 00:00"
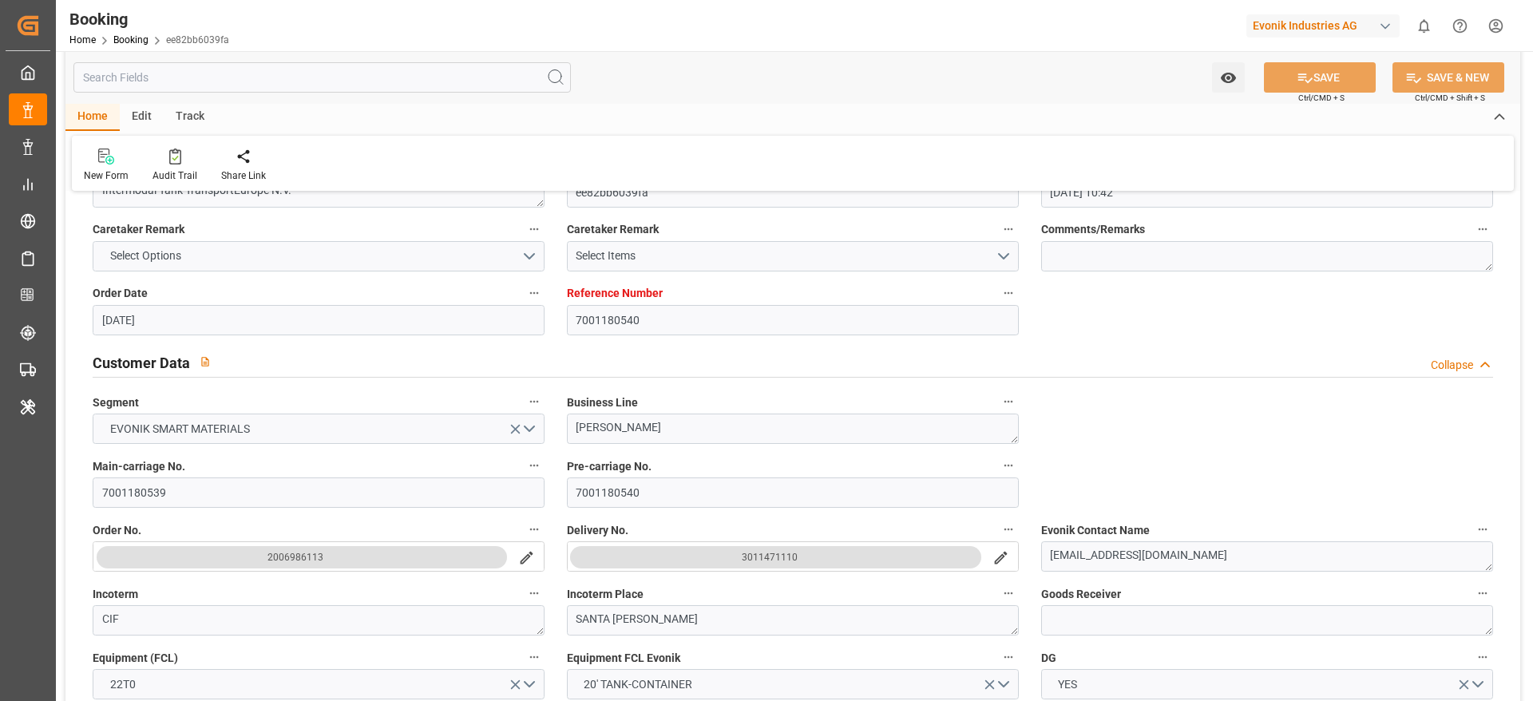
type input "23.06.2025"
type input "02.09.2025 08:51"
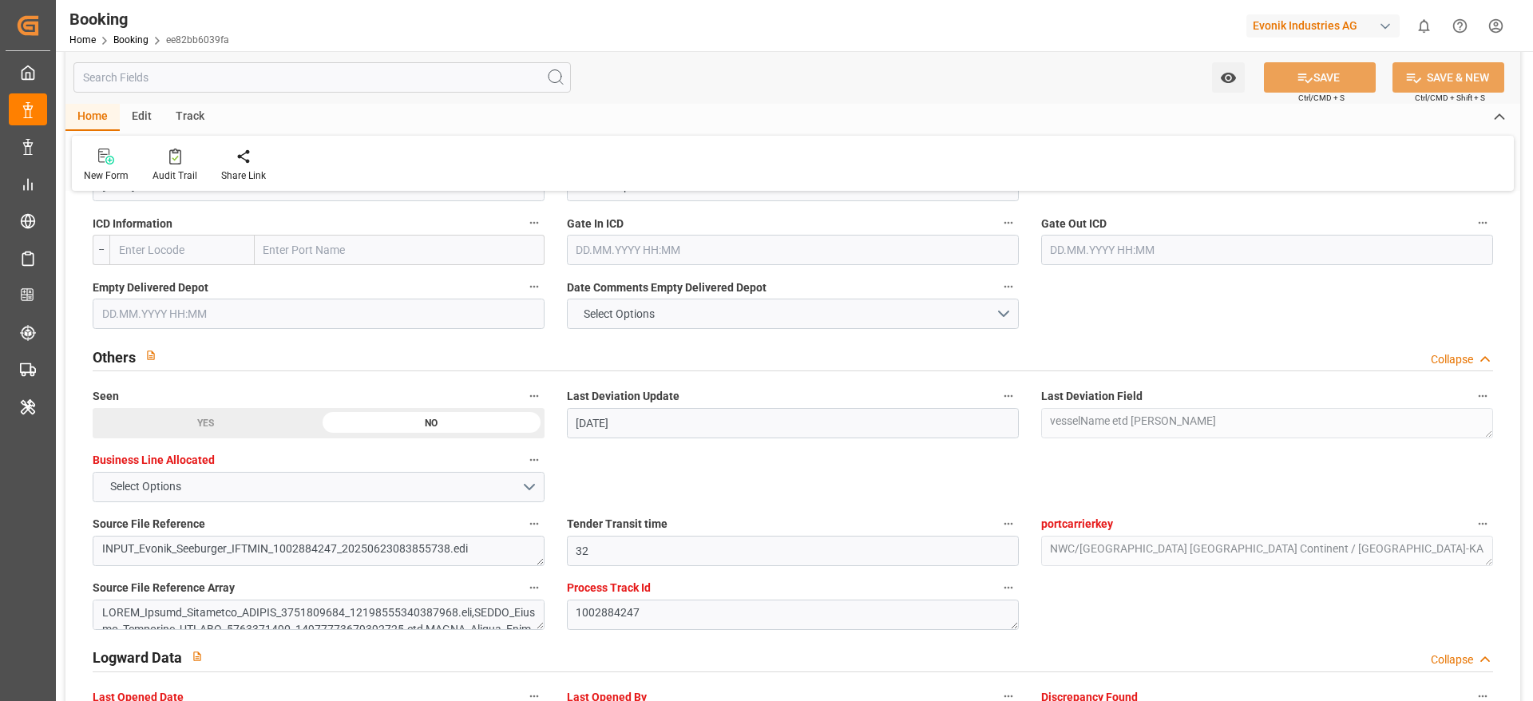
scroll to position [2329, 0]
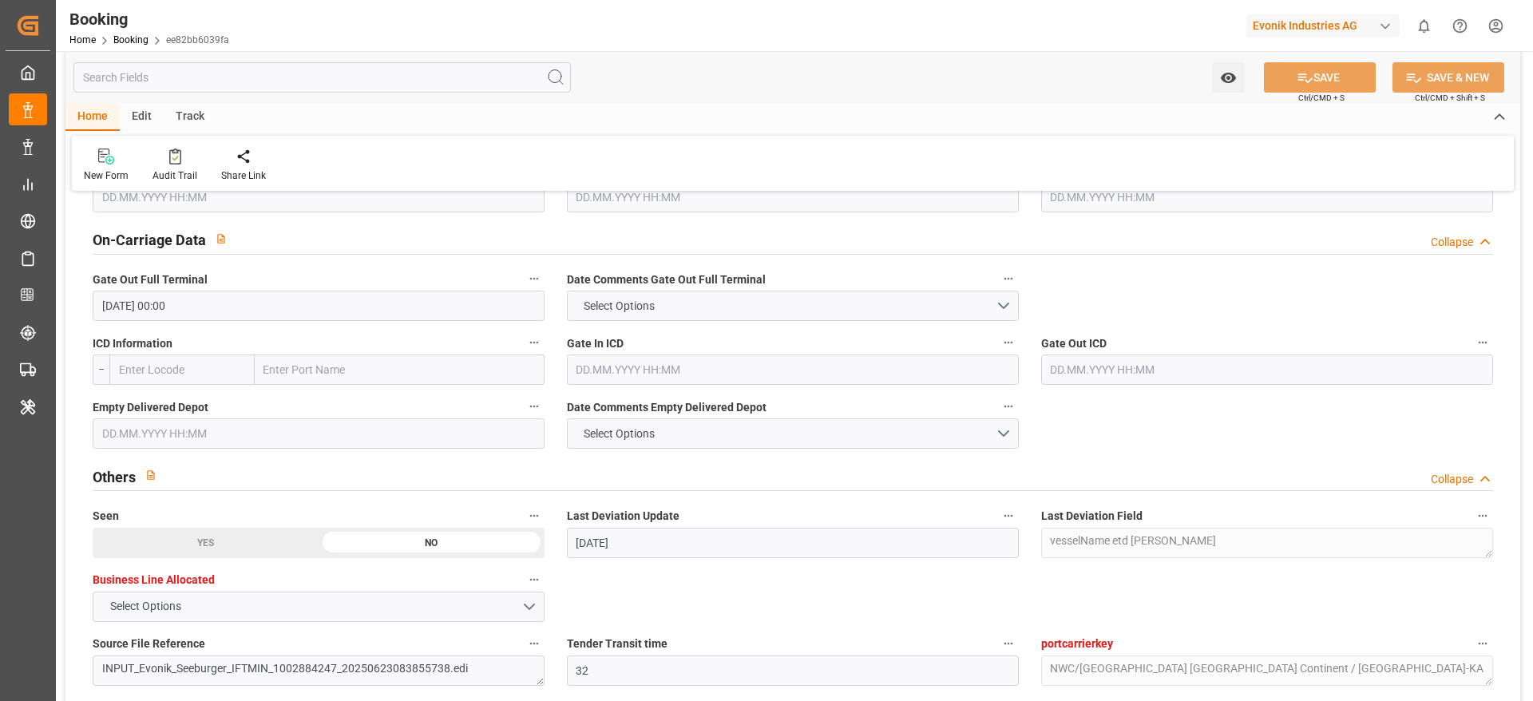
click at [130, 432] on input "text" at bounding box center [319, 433] width 452 height 30
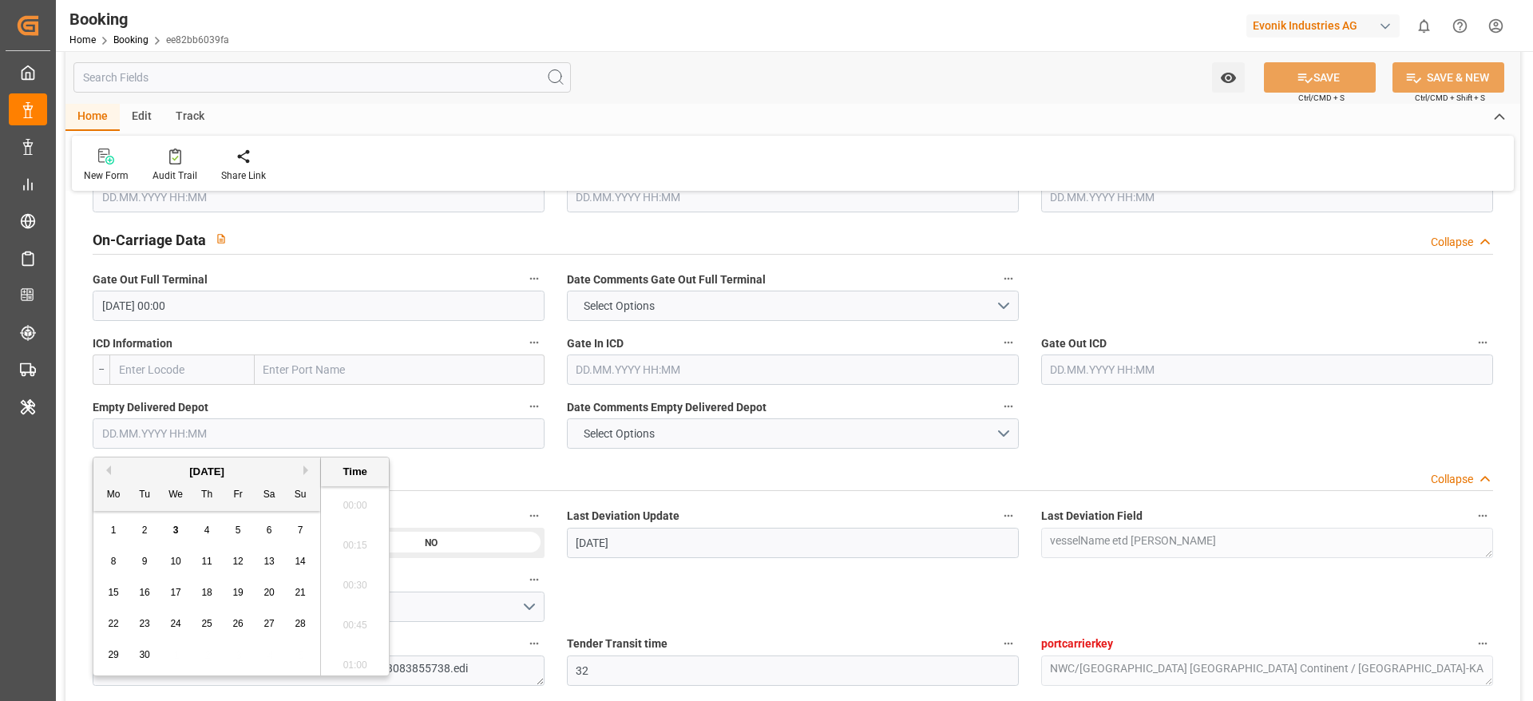
scroll to position [2121, 0]
click at [105, 472] on button "Previous Month" at bounding box center [106, 470] width 10 height 10
click at [179, 656] on span "27" at bounding box center [175, 654] width 10 height 11
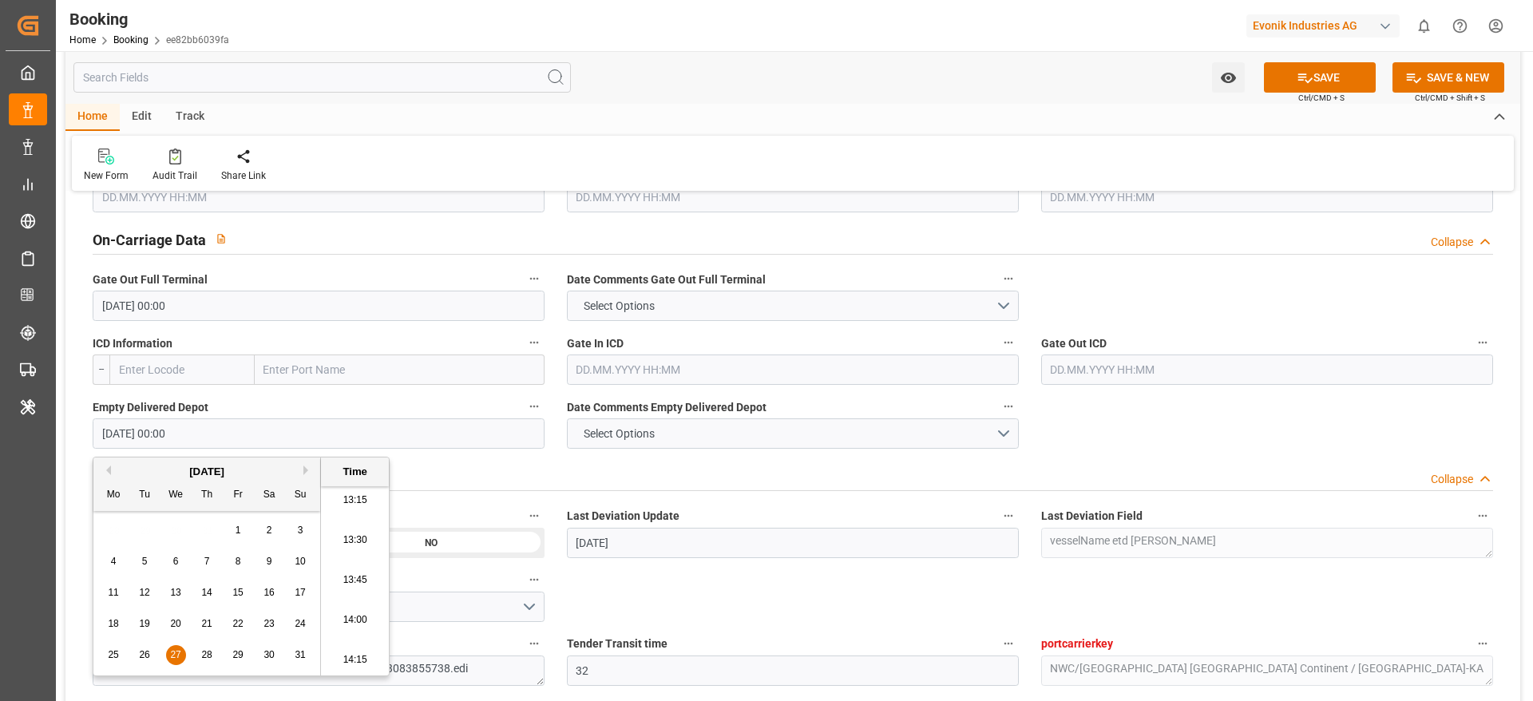
type input "27.08.2025 00:00"
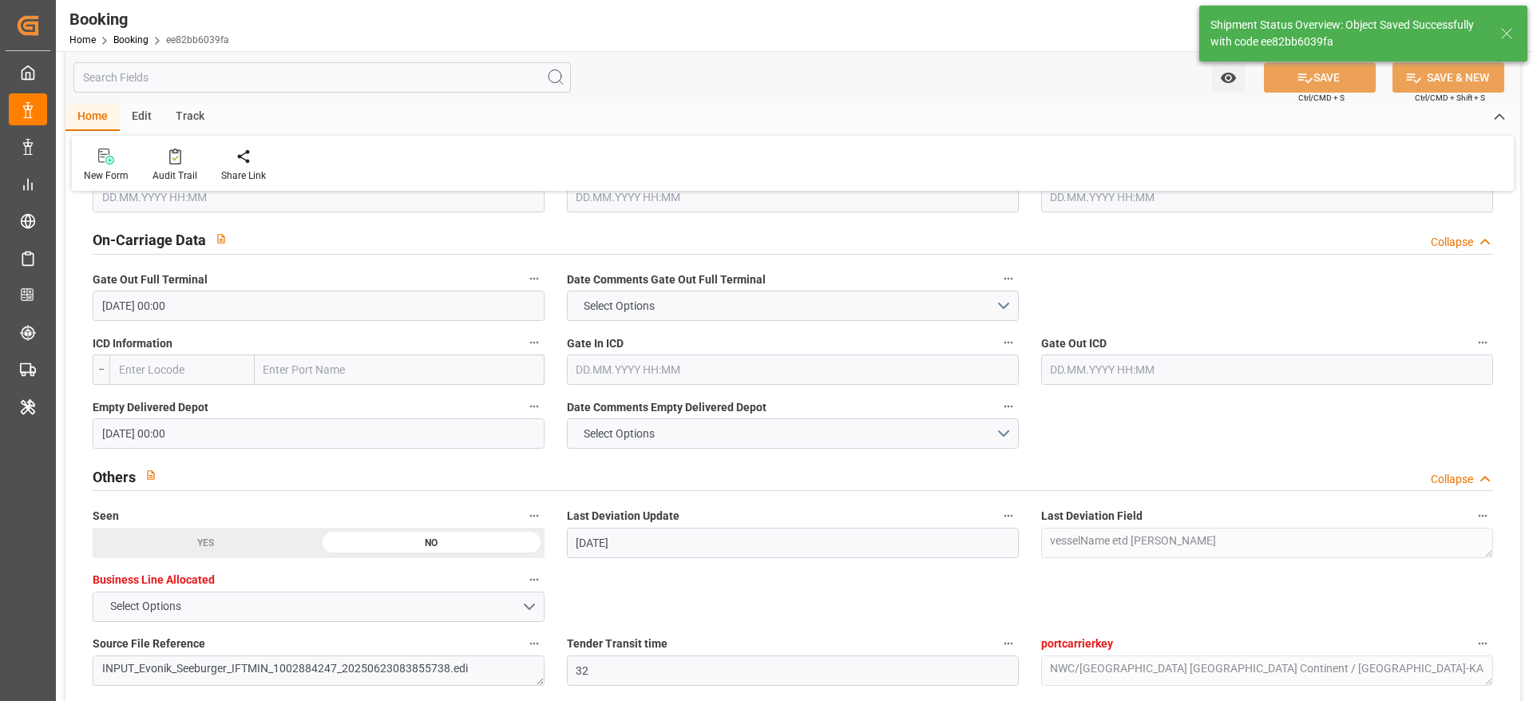
type textarea "[PERSON_NAME]"
type input "03.09.2025 08:27"
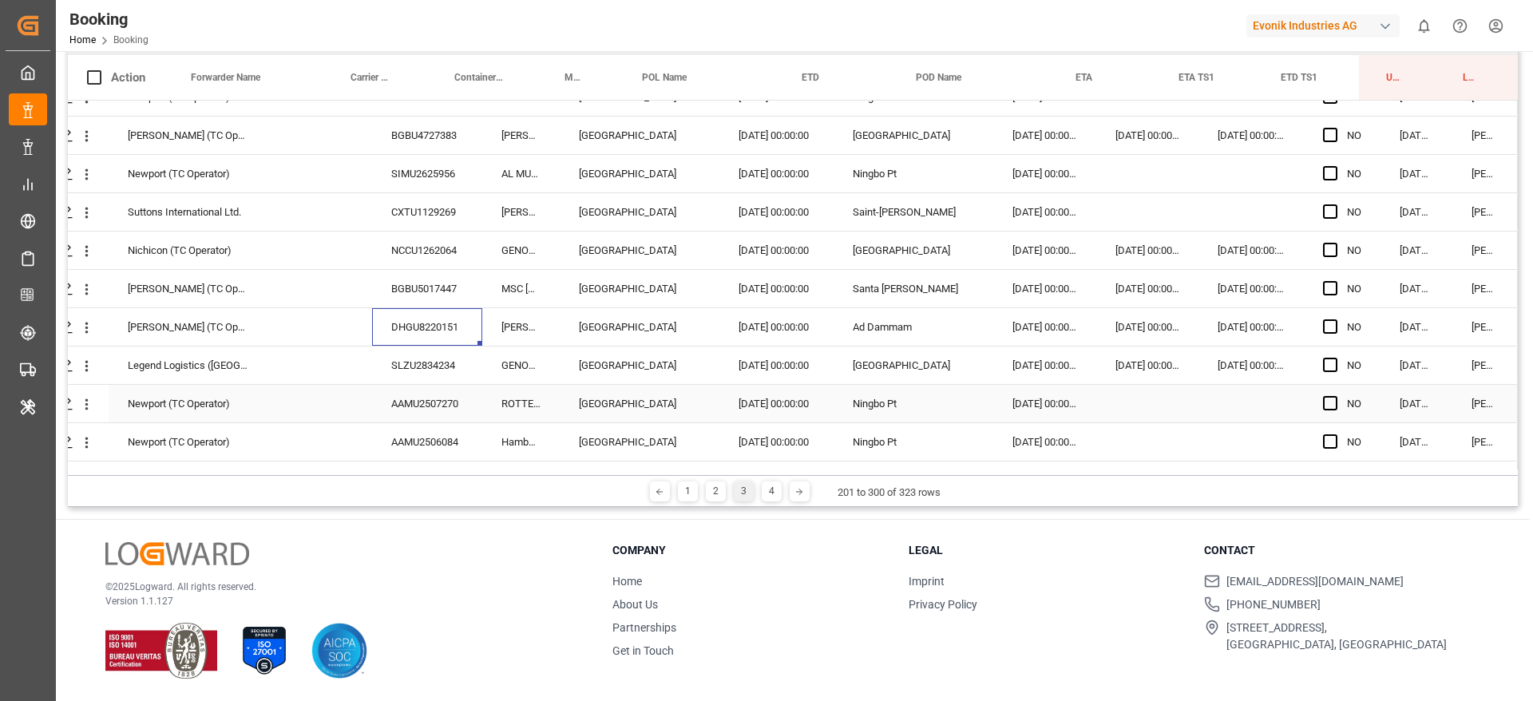
scroll to position [1198, 61]
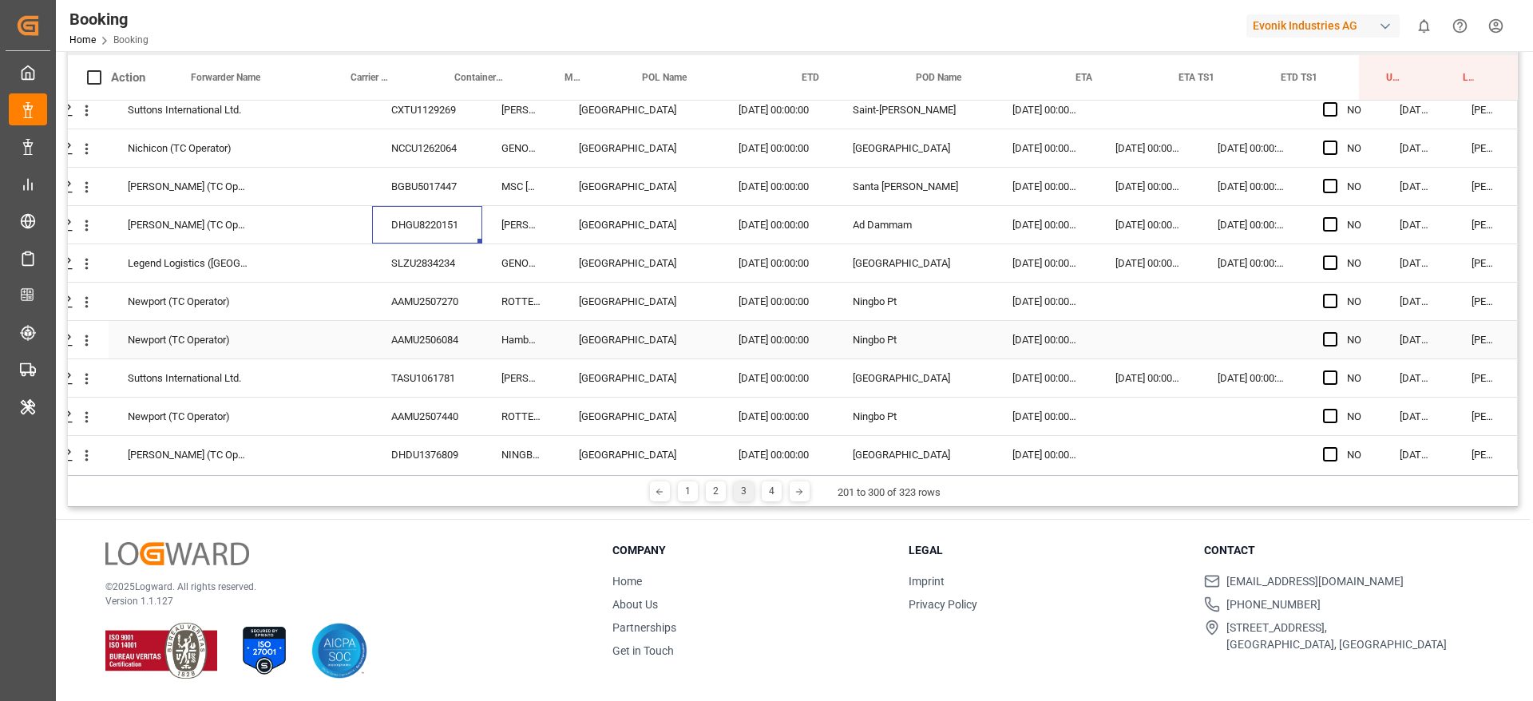
click at [419, 328] on div "AAMU2506084" at bounding box center [427, 340] width 110 height 38
click at [85, 193] on icon "open menu" at bounding box center [86, 187] width 17 height 17
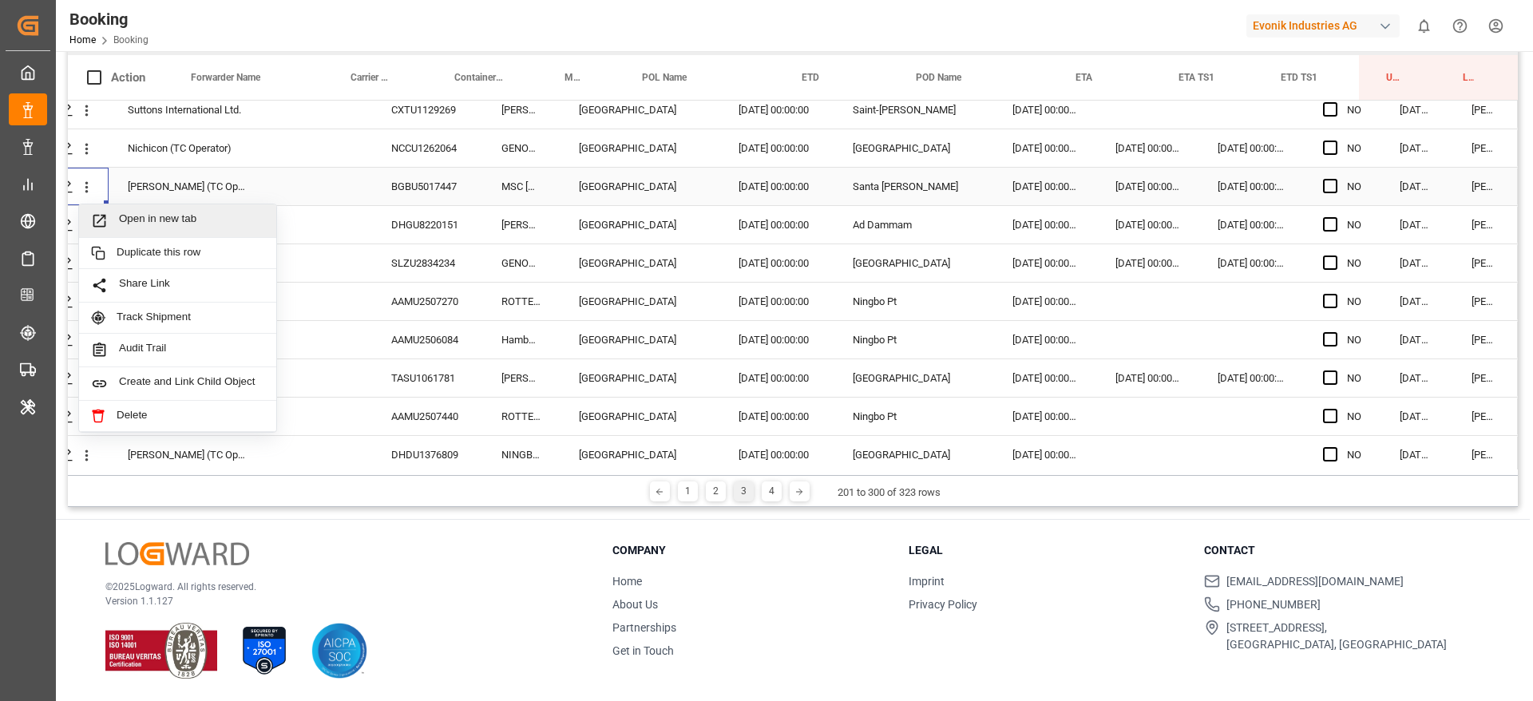
click at [147, 221] on span "Open in new tab" at bounding box center [191, 220] width 145 height 17
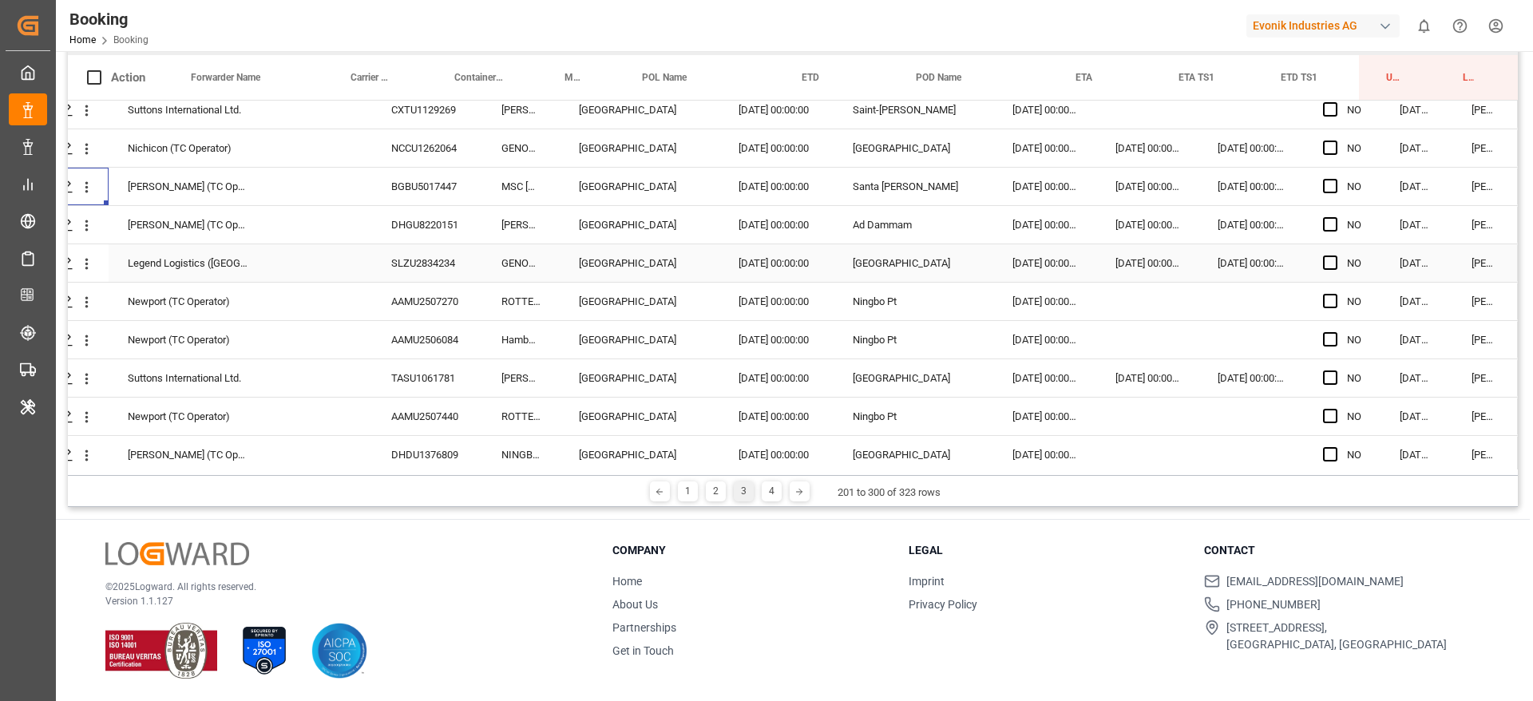
click at [362, 226] on div "Press SPACE to select this row." at bounding box center [320, 225] width 104 height 38
click at [406, 225] on div "DHGU8220151" at bounding box center [427, 225] width 110 height 38
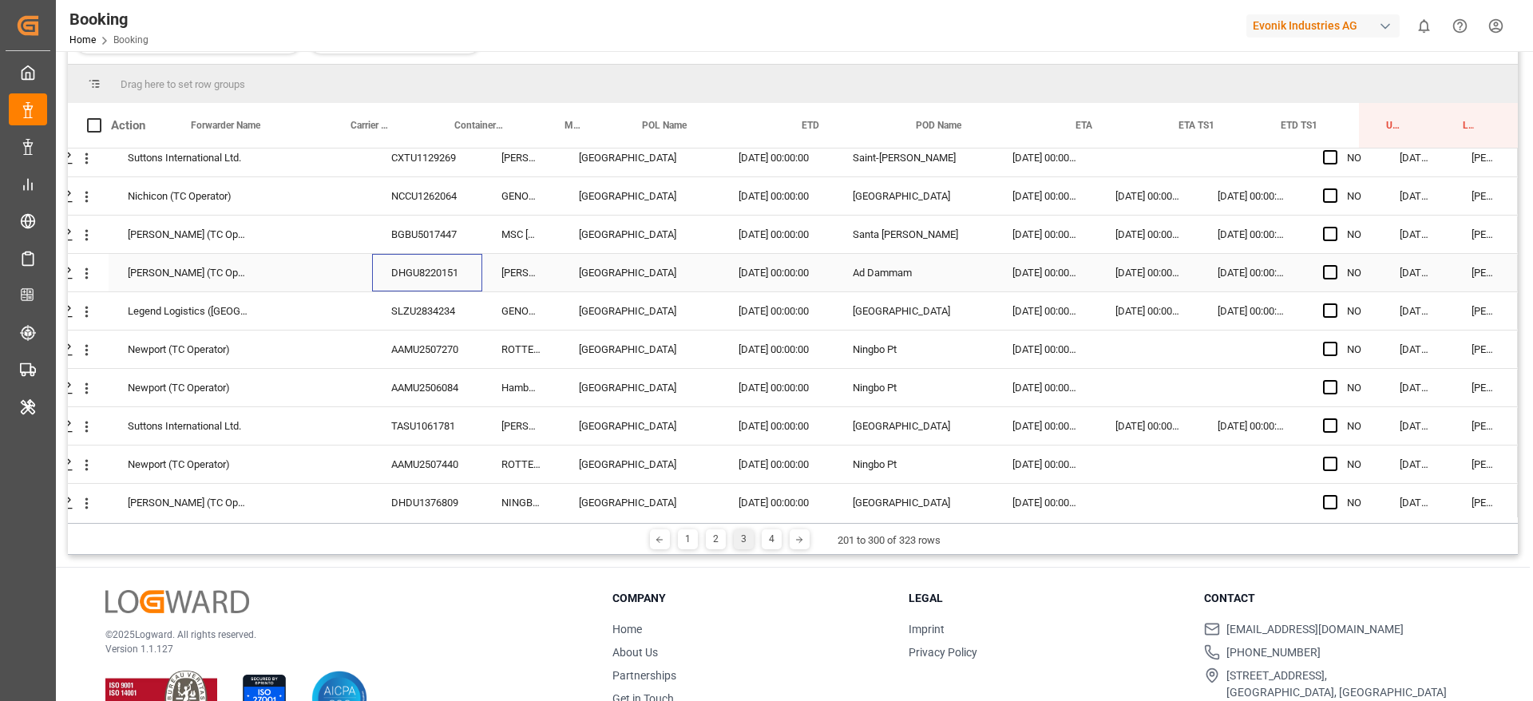
click at [416, 254] on div "DHGU8220151" at bounding box center [427, 273] width 110 height 38
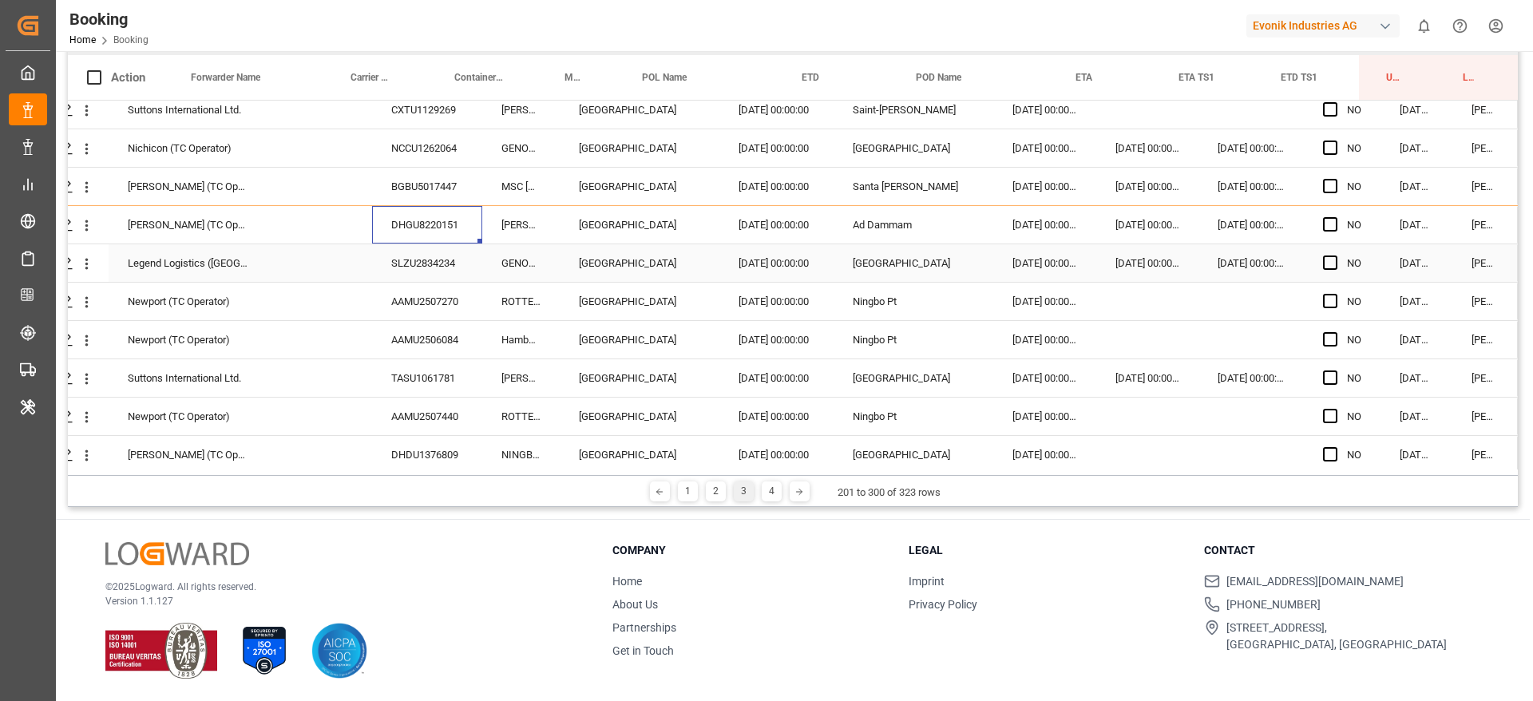
click at [385, 266] on div "SLZU2834234" at bounding box center [427, 263] width 110 height 38
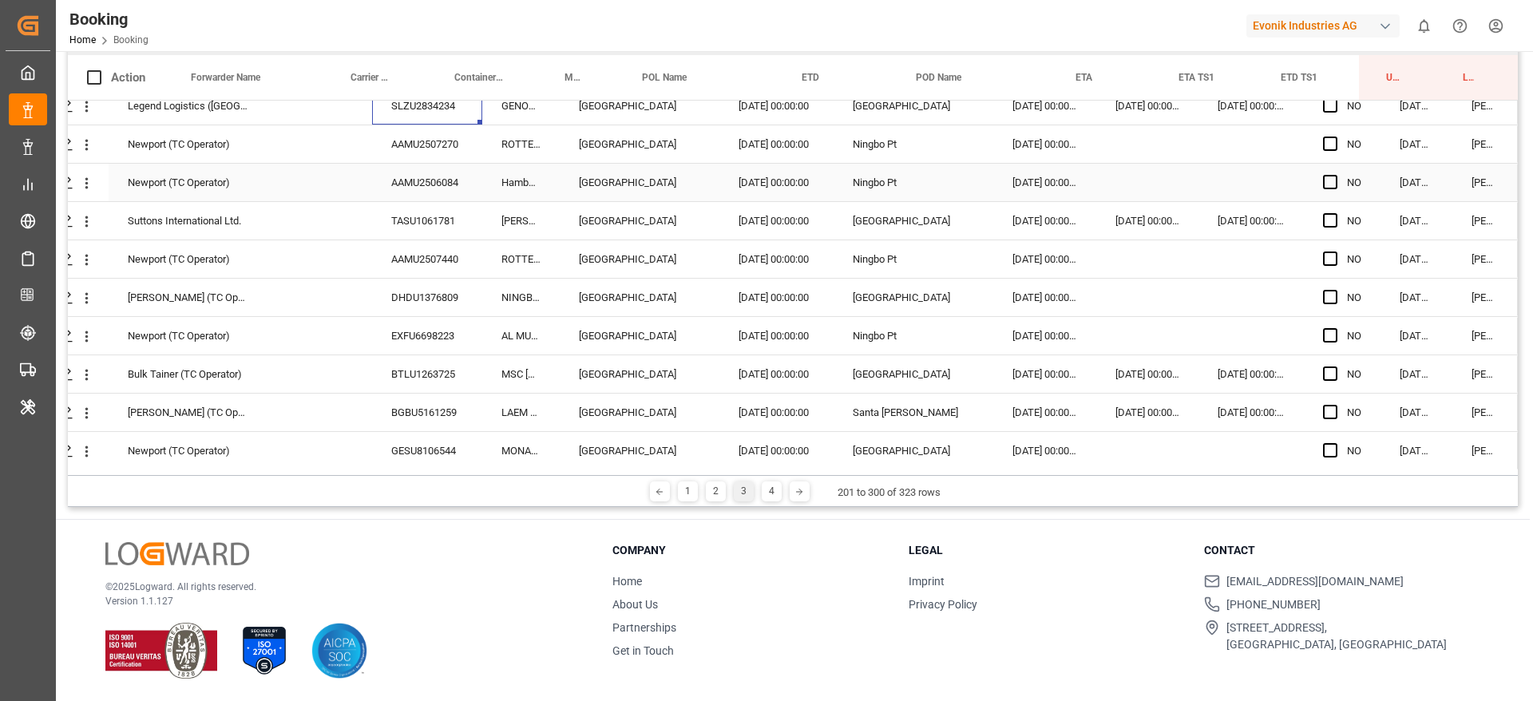
scroll to position [1317, 61]
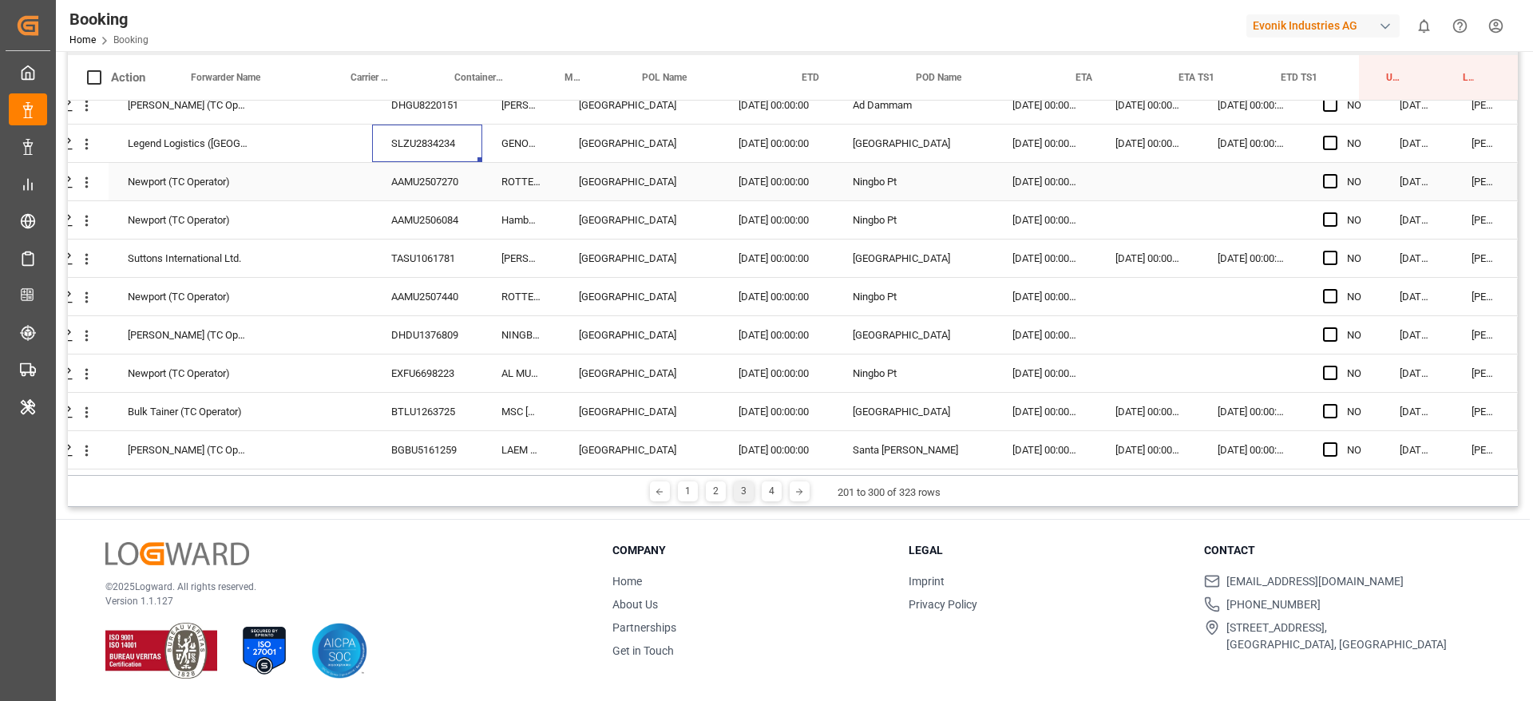
click at [394, 188] on div "AAMU2507270" at bounding box center [427, 182] width 110 height 38
click at [407, 259] on div "TASU1061781" at bounding box center [427, 259] width 110 height 38
click at [423, 312] on div "AAMU2507440" at bounding box center [427, 297] width 110 height 38
click at [430, 317] on div "DHDU1376809" at bounding box center [427, 335] width 110 height 38
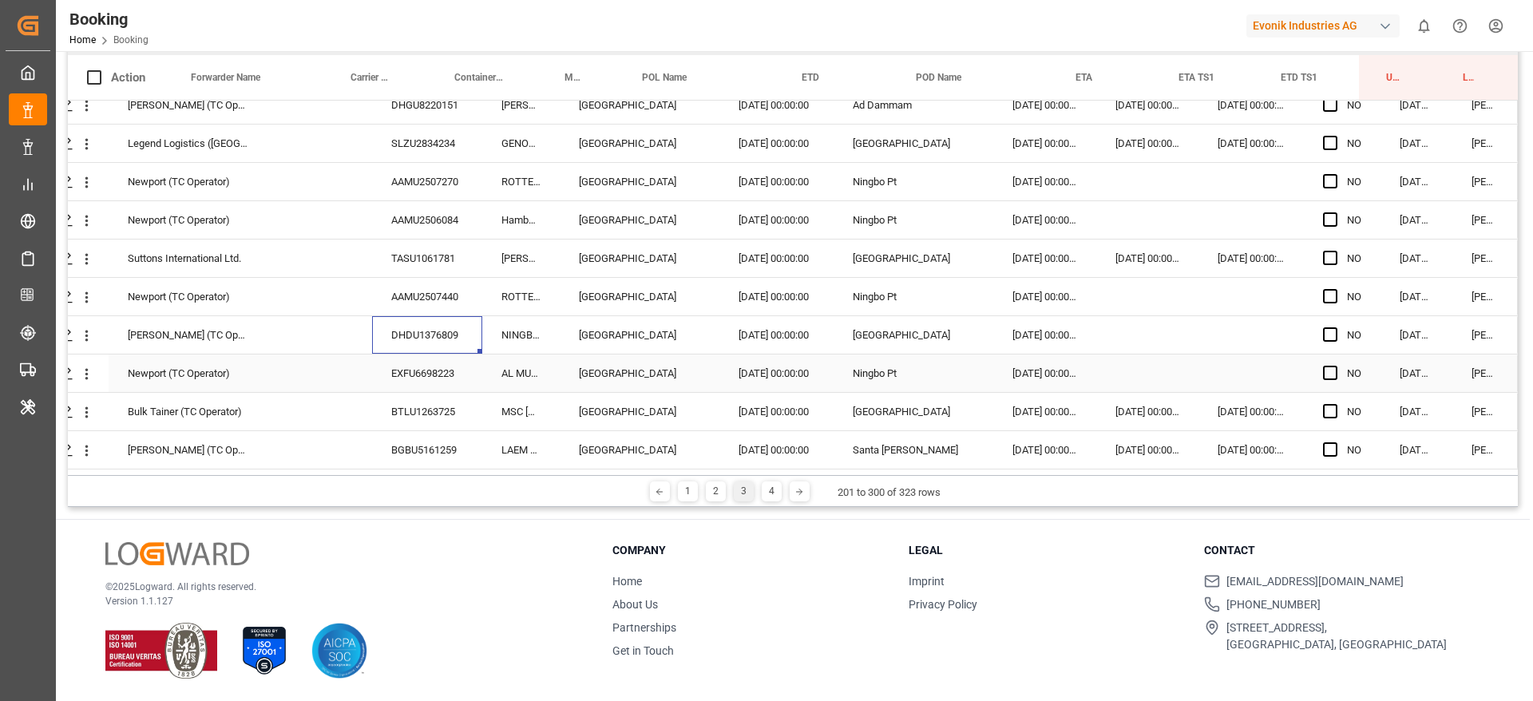
click at [383, 382] on div "EXFU6698223" at bounding box center [427, 374] width 110 height 38
click at [410, 390] on div "EXFU6698223" at bounding box center [427, 374] width 110 height 38
click at [400, 405] on div "BTLU1263725" at bounding box center [427, 412] width 110 height 38
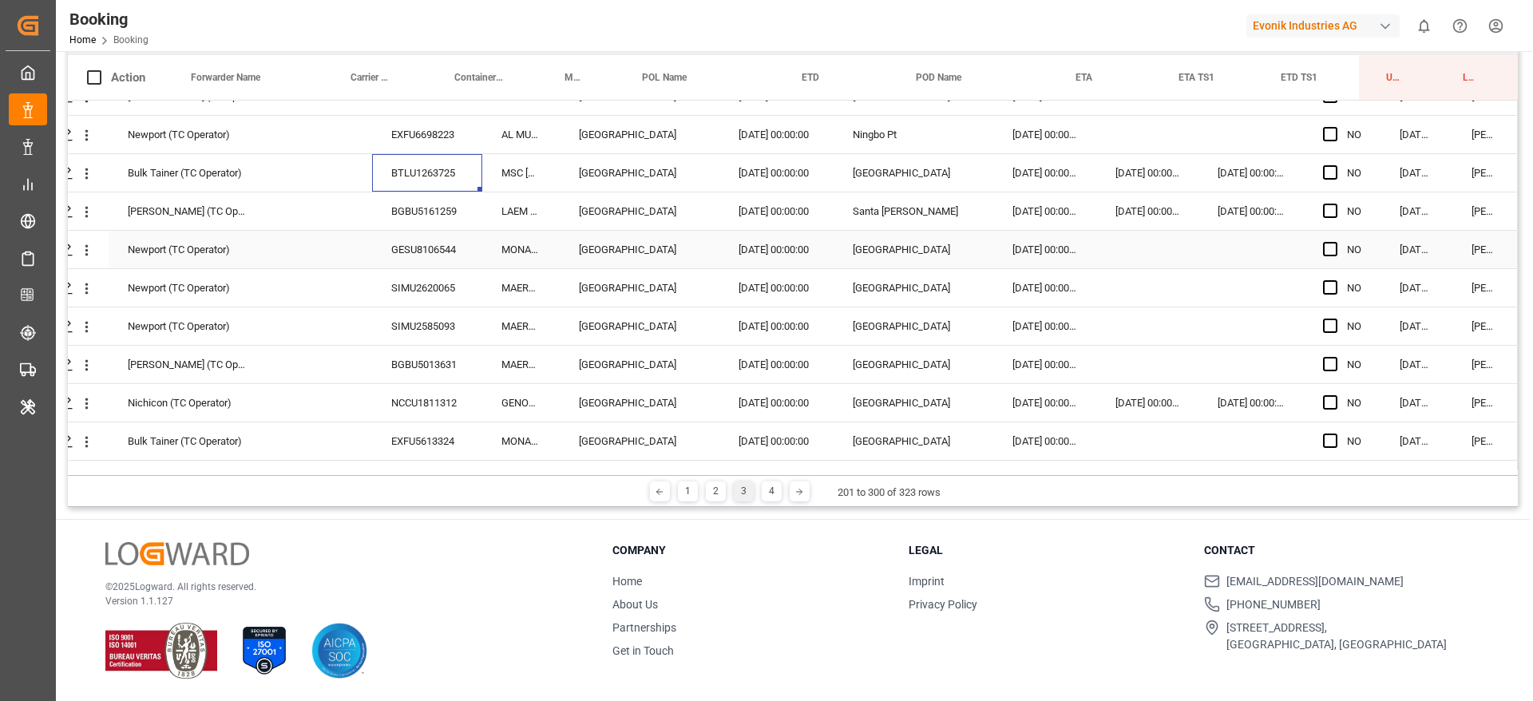
scroll to position [1557, 61]
click at [425, 213] on div "BGBU5161259" at bounding box center [427, 211] width 110 height 38
click at [394, 259] on div "GESU8106544" at bounding box center [427, 249] width 110 height 38
click at [400, 357] on div "BGBU5013631" at bounding box center [427, 364] width 110 height 38
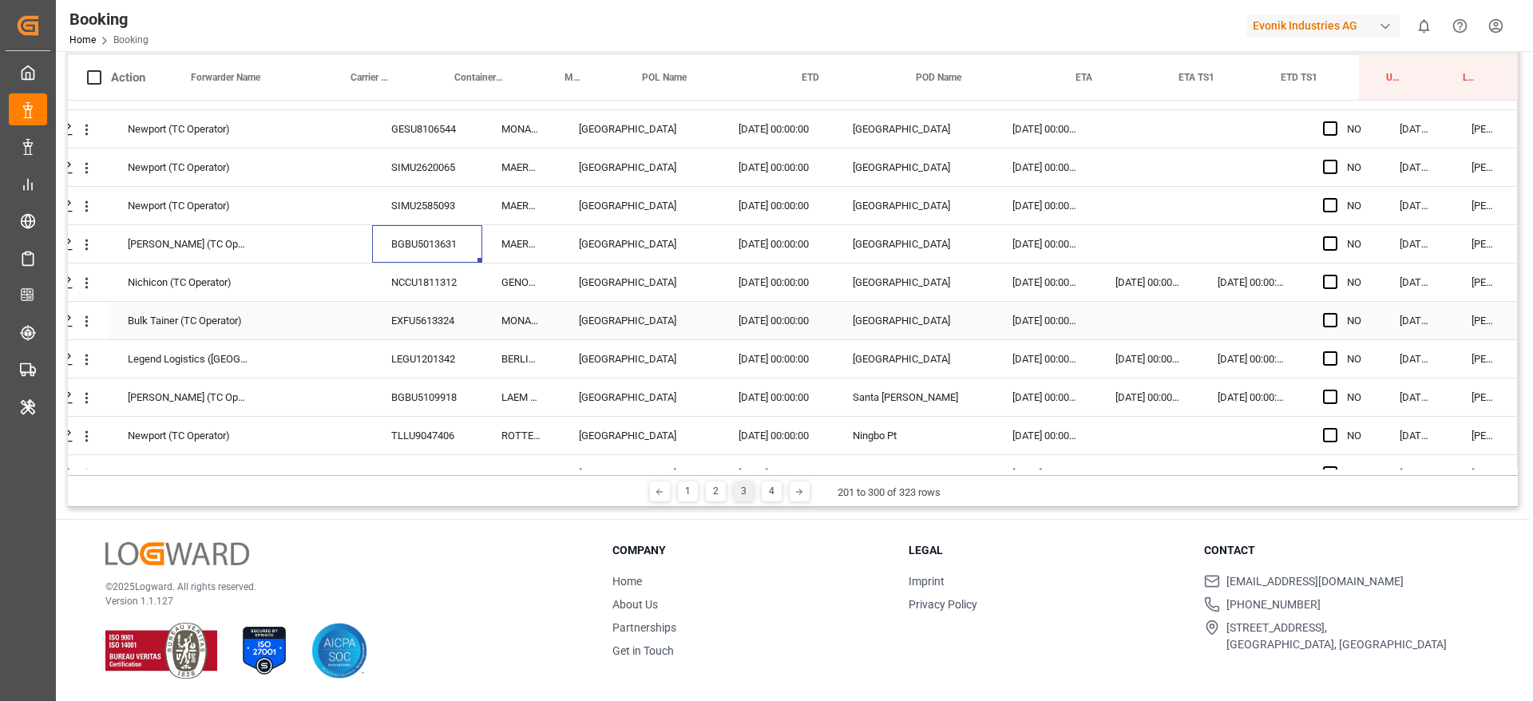
click at [410, 286] on div "NCCU1811312" at bounding box center [427, 282] width 110 height 38
click at [415, 322] on div "EXFU5613324" at bounding box center [427, 321] width 110 height 38
click at [406, 355] on div "LEGU1201342" at bounding box center [427, 359] width 110 height 38
click at [413, 393] on div "BGBU5109918" at bounding box center [427, 397] width 110 height 38
click at [394, 443] on div "TLLU9047406" at bounding box center [427, 436] width 110 height 38
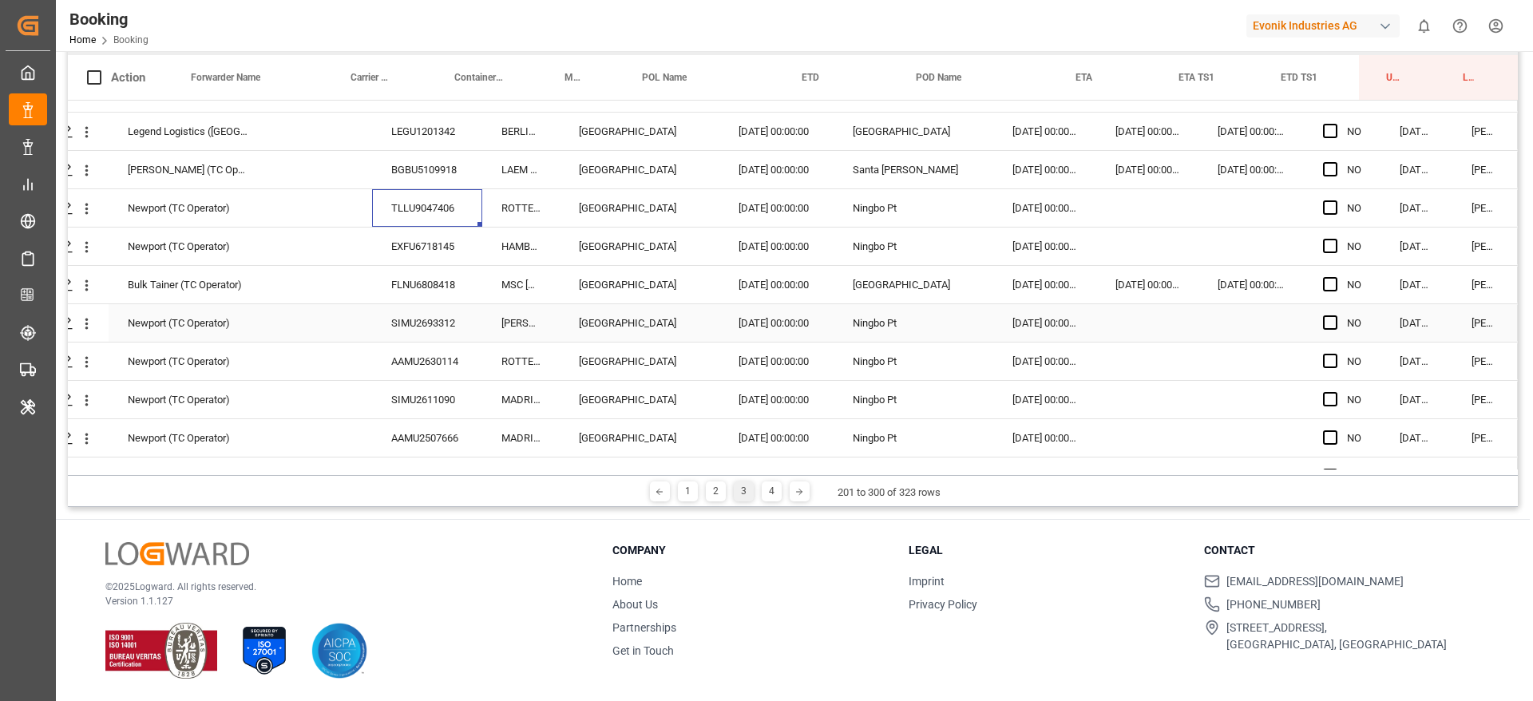
scroll to position [1916, 61]
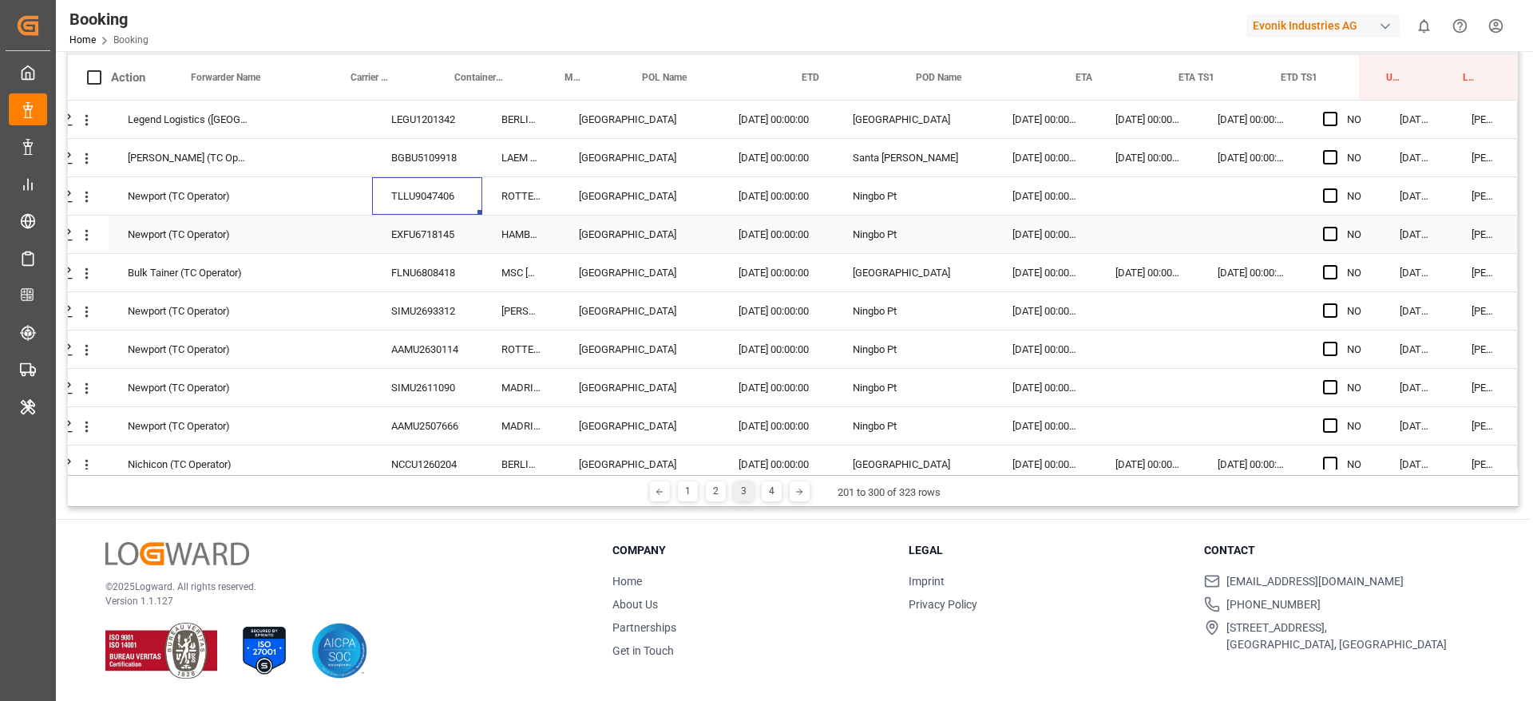
click at [433, 231] on div "EXFU6718145" at bounding box center [427, 235] width 110 height 38
click at [398, 280] on div "FLNU6808418" at bounding box center [427, 273] width 110 height 38
click at [436, 339] on div "AAMU2630114" at bounding box center [427, 350] width 110 height 38
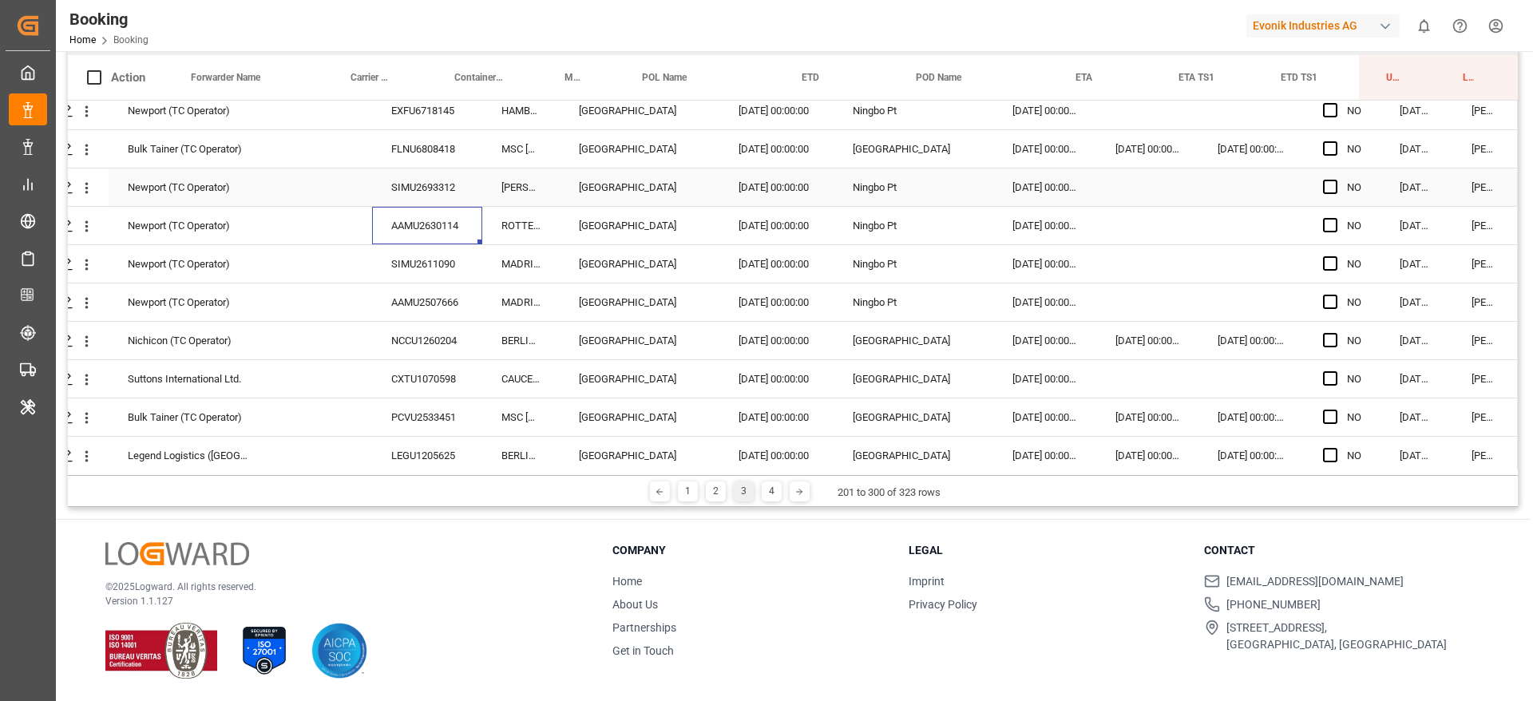
scroll to position [2156, 61]
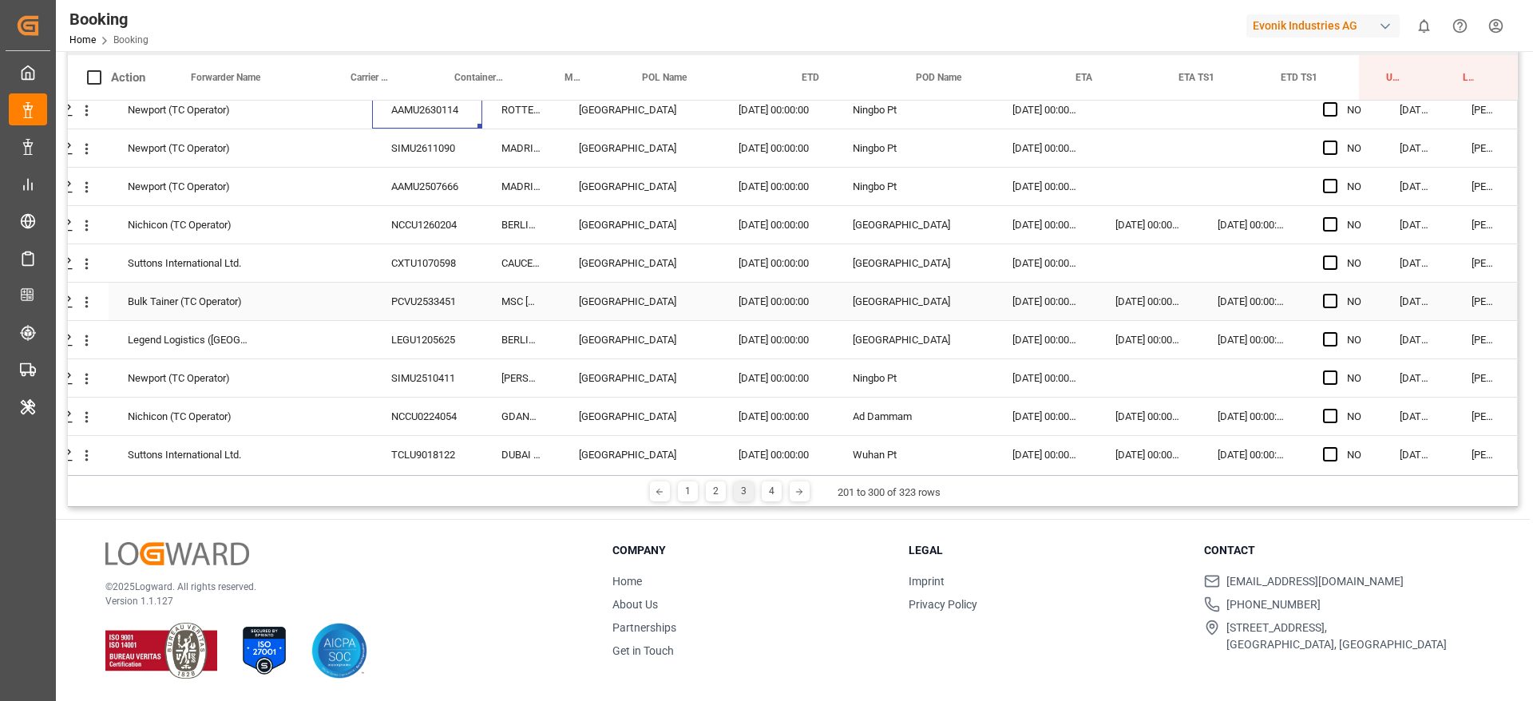
click at [411, 297] on div "PCVU2533451" at bounding box center [427, 302] width 110 height 38
click at [416, 264] on div "CXTU1070598" at bounding box center [427, 263] width 110 height 38
click at [402, 234] on div "NCCU1260204" at bounding box center [427, 225] width 110 height 38
click at [406, 250] on div "CXTU1070598" at bounding box center [427, 263] width 110 height 38
click at [408, 315] on div "PCVU2533451" at bounding box center [427, 302] width 110 height 38
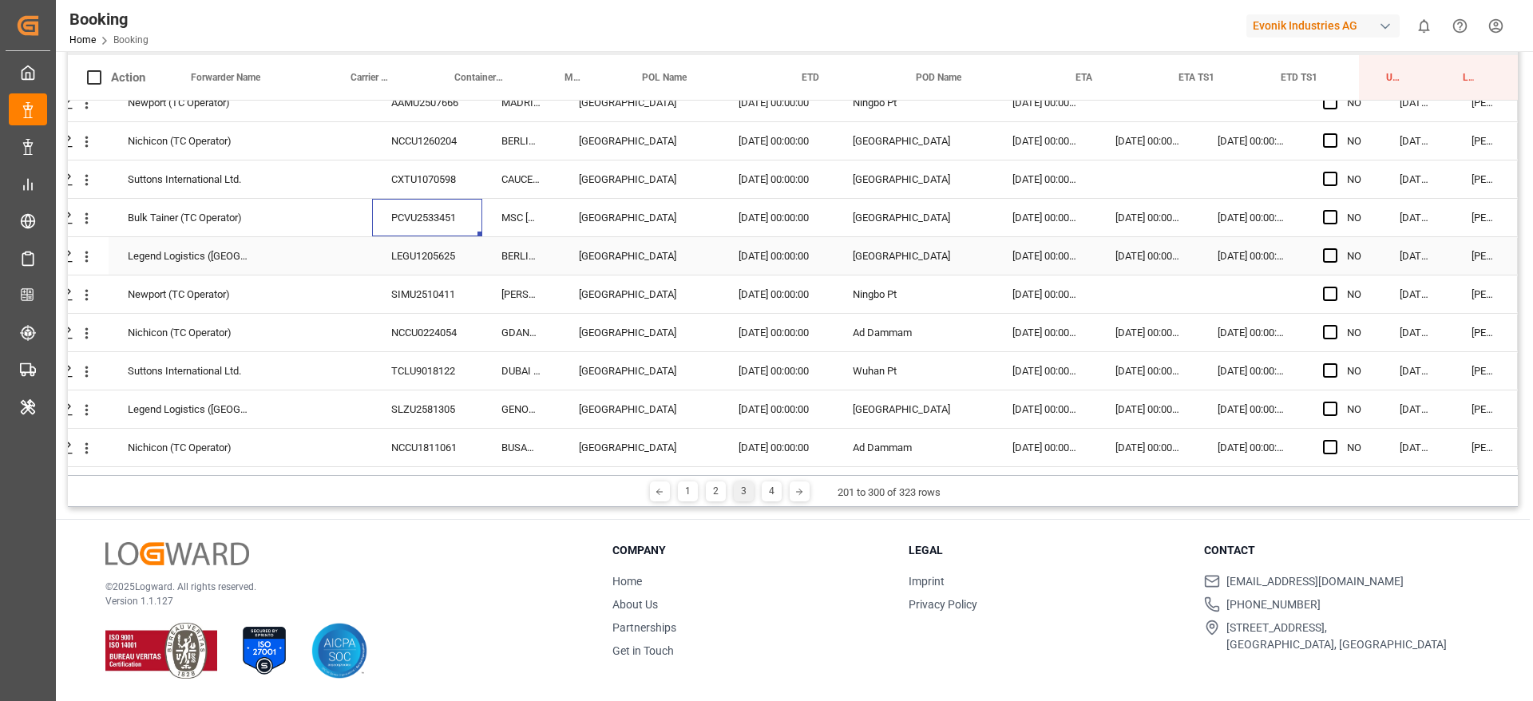
scroll to position [2276, 61]
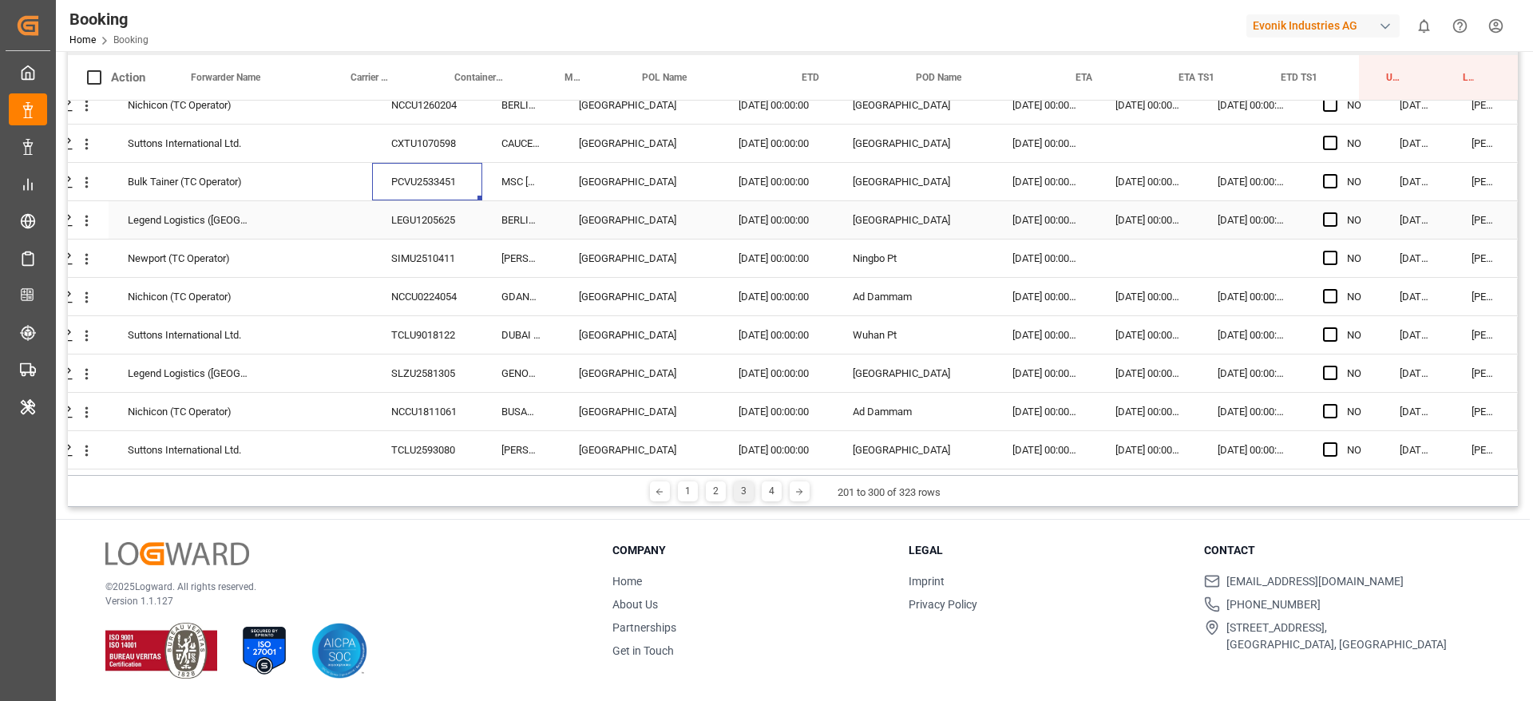
click at [437, 221] on div "LEGU1205625" at bounding box center [427, 220] width 110 height 38
click at [406, 265] on div "SIMU2510411" at bounding box center [427, 259] width 110 height 38
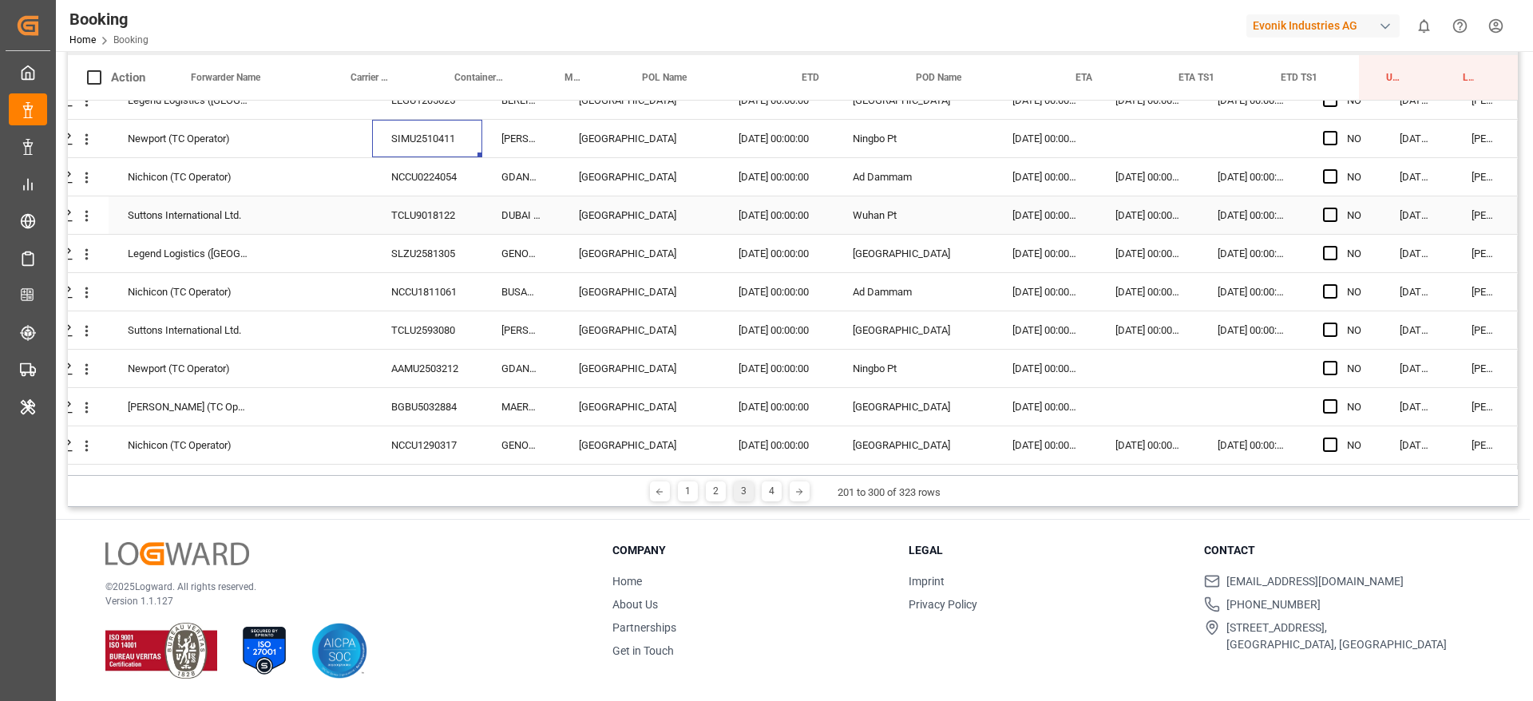
click at [422, 180] on div "NCCU0224054" at bounding box center [427, 177] width 110 height 38
click at [442, 213] on div "TCLU9018122" at bounding box center [427, 215] width 110 height 38
click at [421, 248] on div "SLZU2581305" at bounding box center [427, 254] width 110 height 38
click at [420, 288] on div "NCCU1811061" at bounding box center [427, 292] width 110 height 38
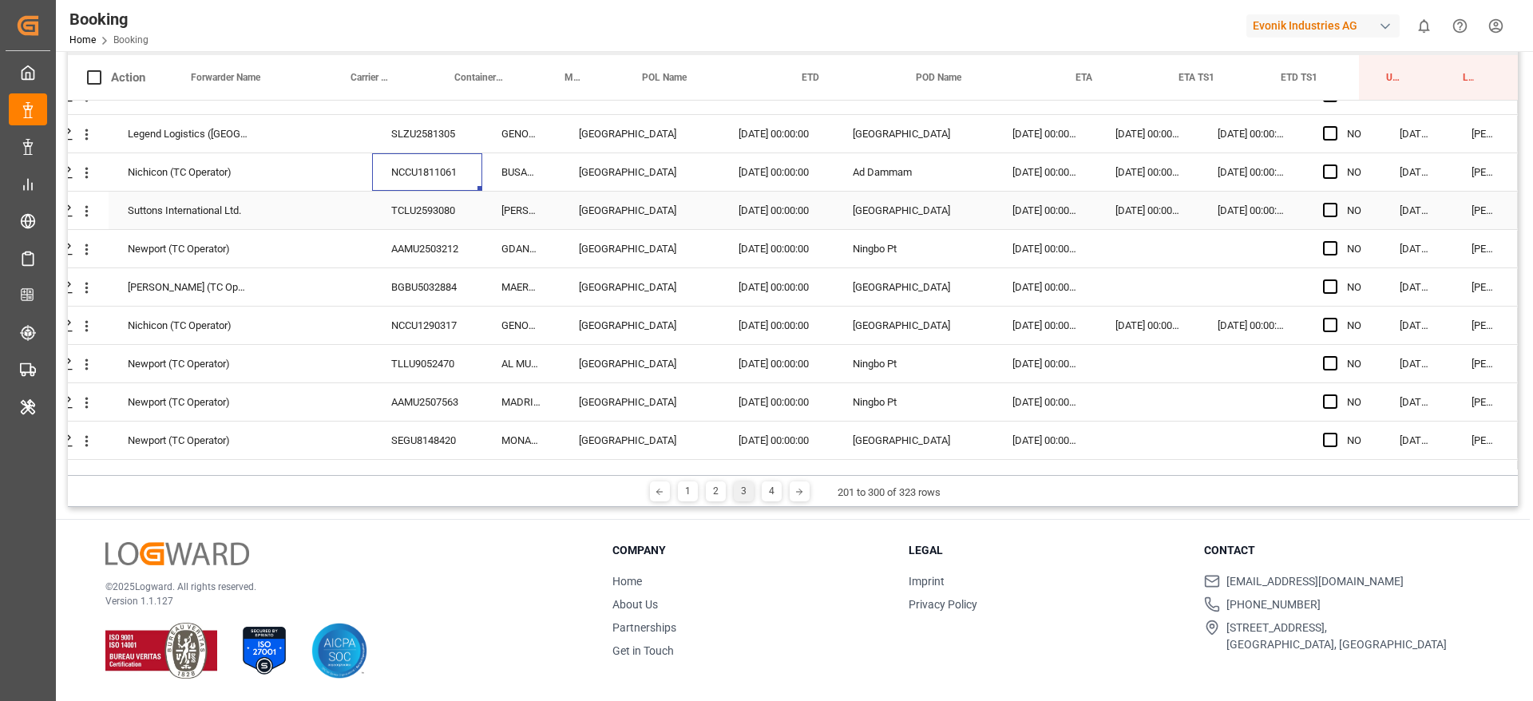
click at [437, 200] on div "TCLU2593080" at bounding box center [427, 211] width 110 height 38
click at [427, 248] on div "AAMU2503212" at bounding box center [427, 249] width 110 height 38
click at [393, 296] on div "BGBU5032884" at bounding box center [427, 287] width 110 height 38
click at [416, 319] on div "NCCU1290317" at bounding box center [427, 326] width 110 height 38
click at [410, 350] on div "TLLU9052470" at bounding box center [427, 364] width 110 height 38
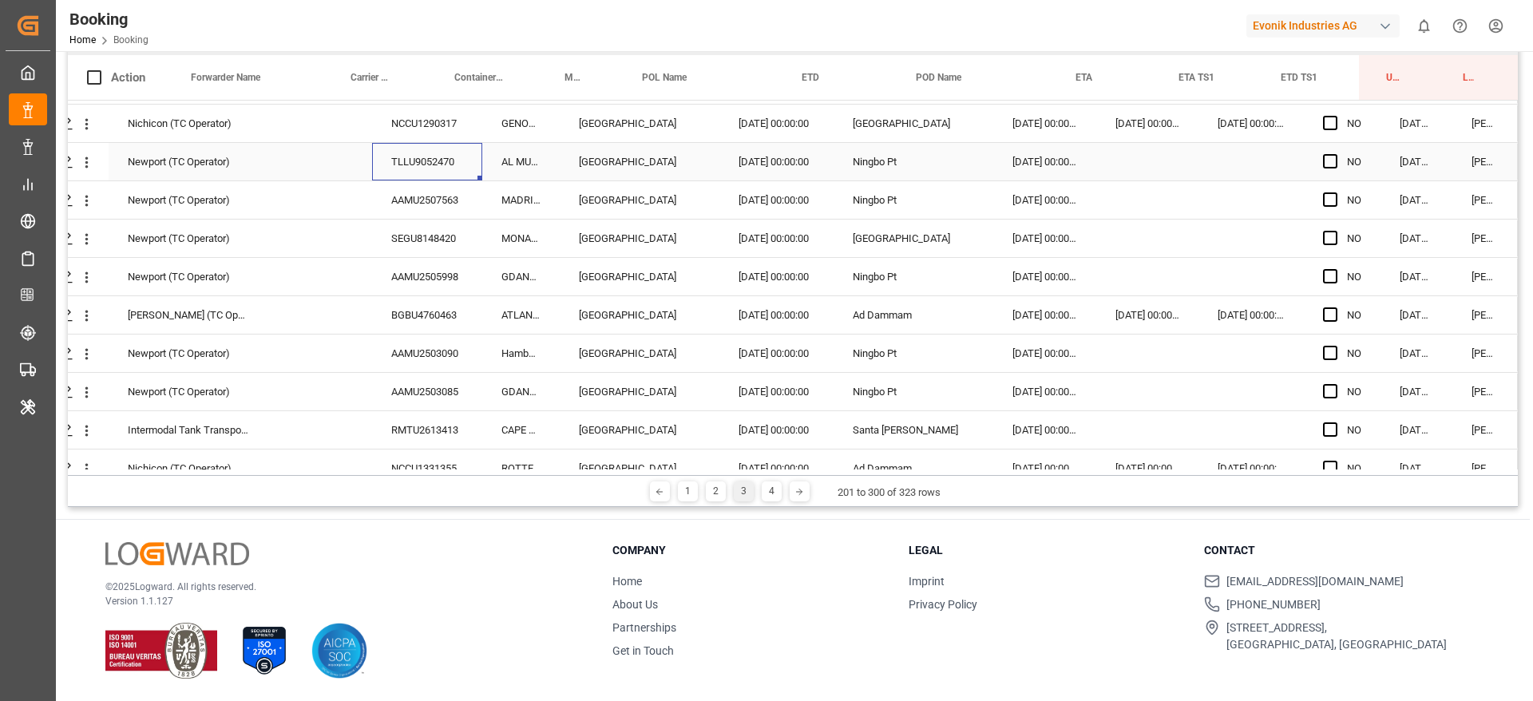
scroll to position [2755, 61]
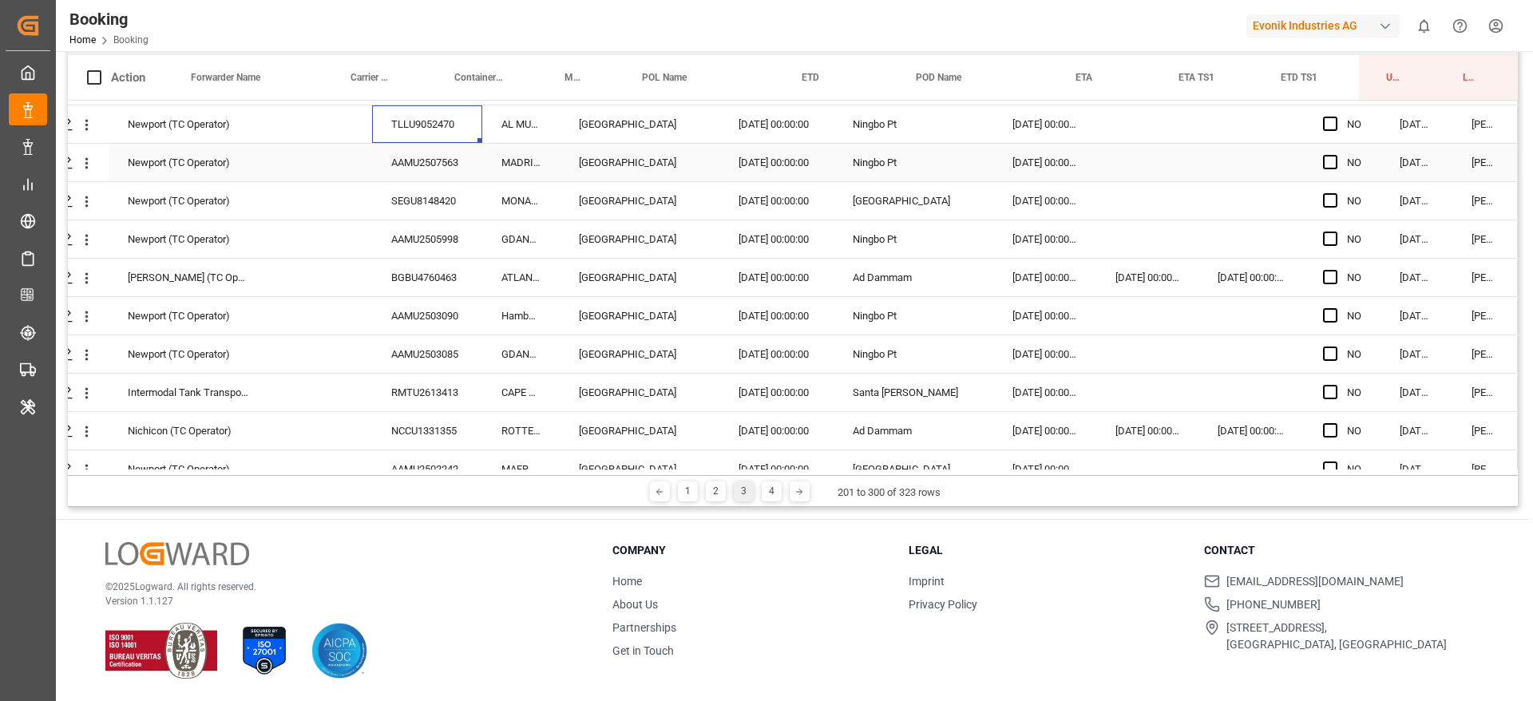
drag, startPoint x: 414, startPoint y: 153, endPoint x: 410, endPoint y: 164, distance: 12.2
click at [414, 153] on div "AAMU2507563" at bounding box center [427, 163] width 110 height 38
click at [443, 175] on div "AAMU2507563" at bounding box center [427, 163] width 110 height 38
click at [409, 203] on div "SEGU8148420" at bounding box center [427, 201] width 110 height 38
click at [377, 274] on div "BGBU4760463" at bounding box center [427, 278] width 110 height 38
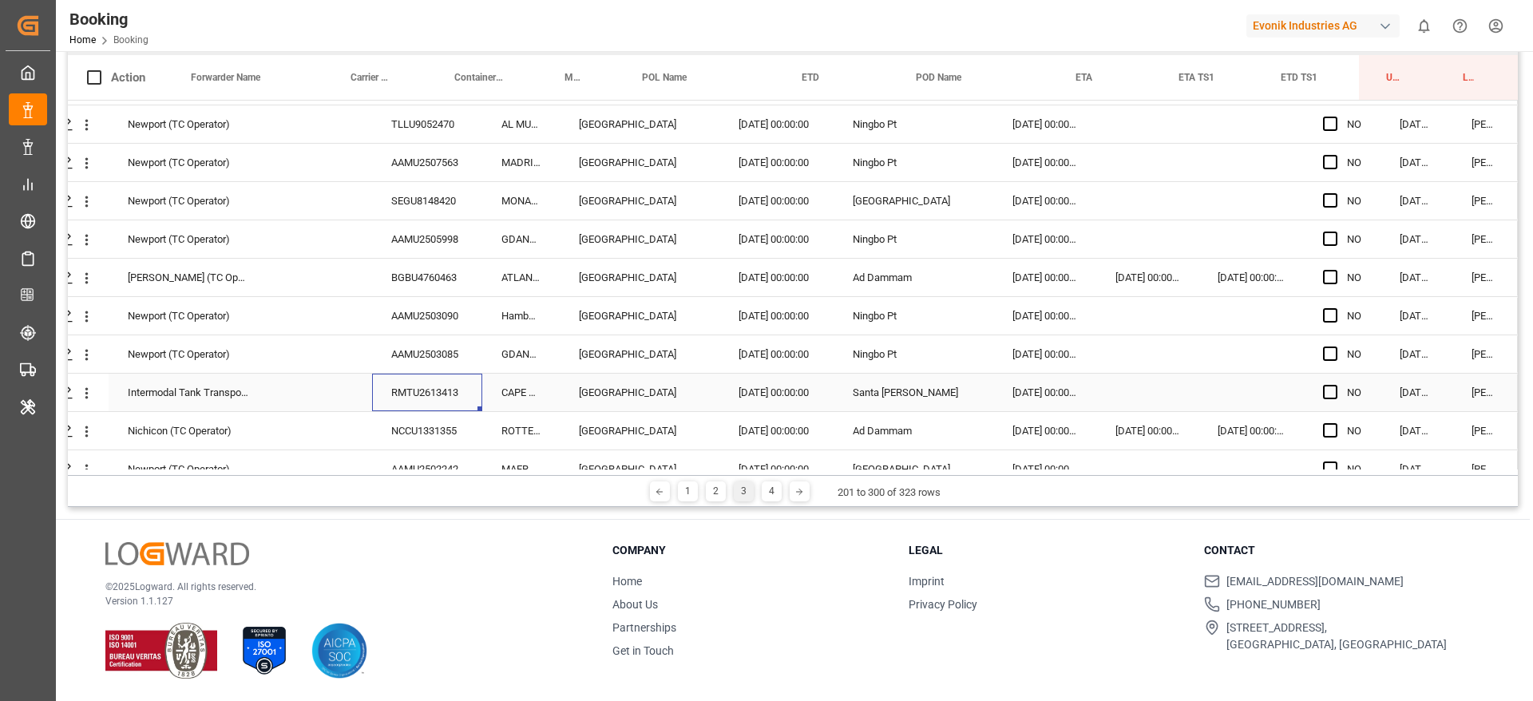
click at [402, 385] on div "RMTU2613413" at bounding box center [427, 393] width 110 height 38
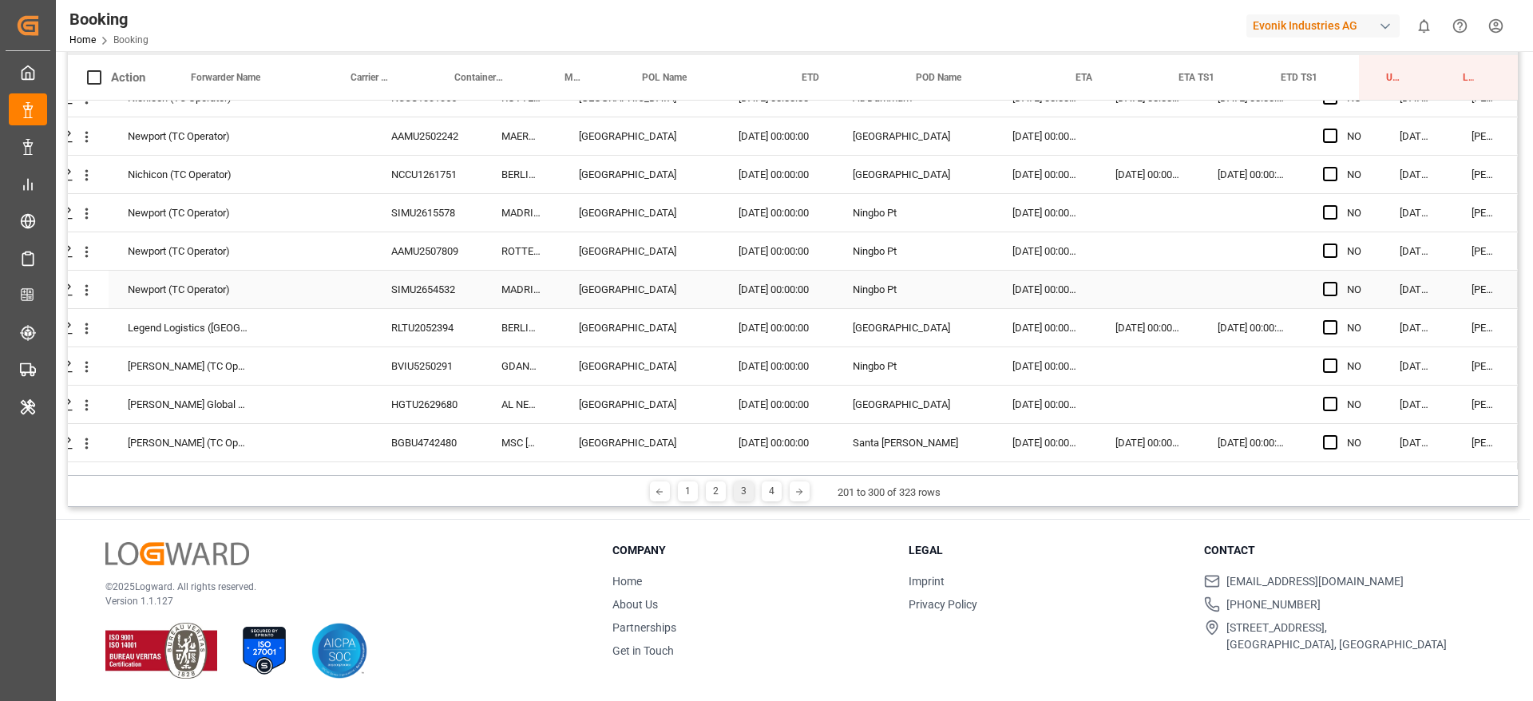
scroll to position [3114, 61]
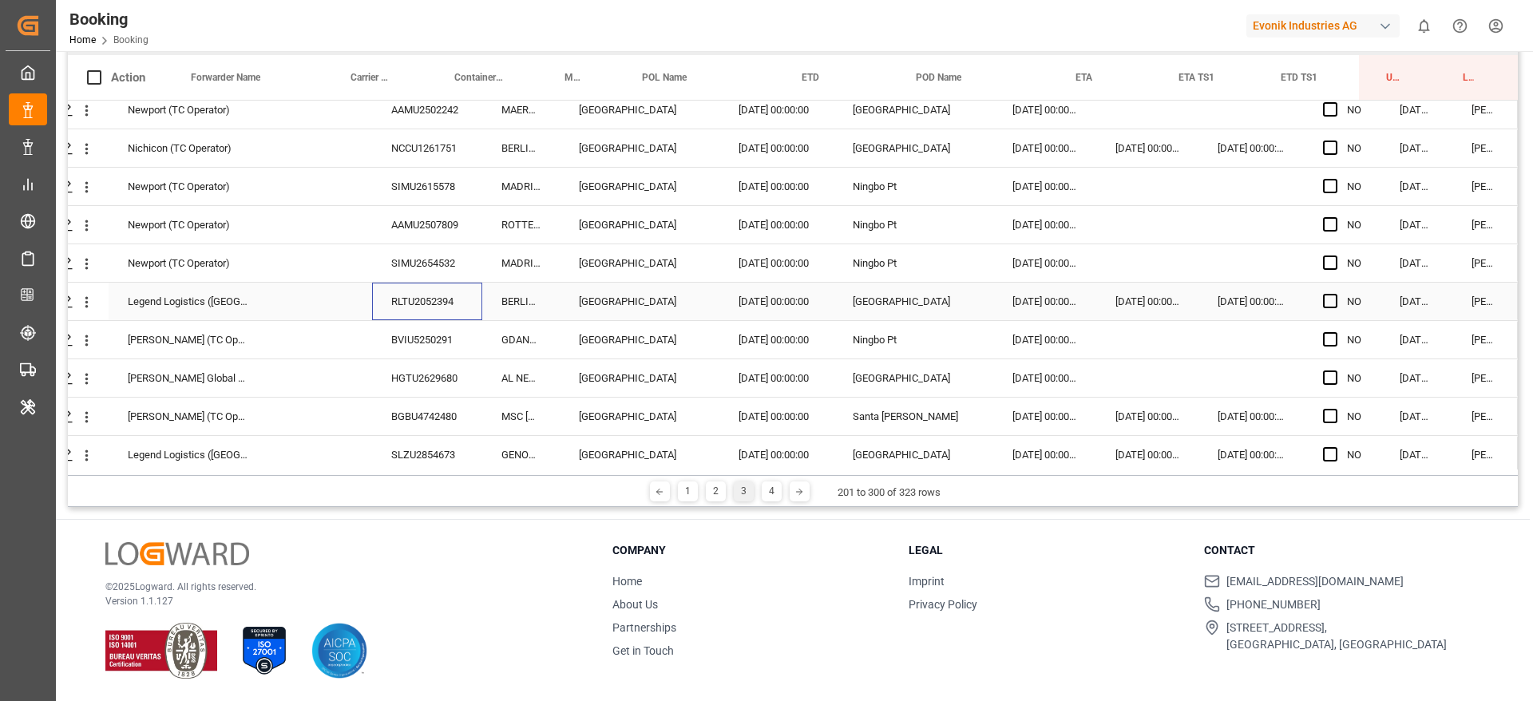
click at [430, 314] on div "RLTU2052394" at bounding box center [427, 302] width 110 height 38
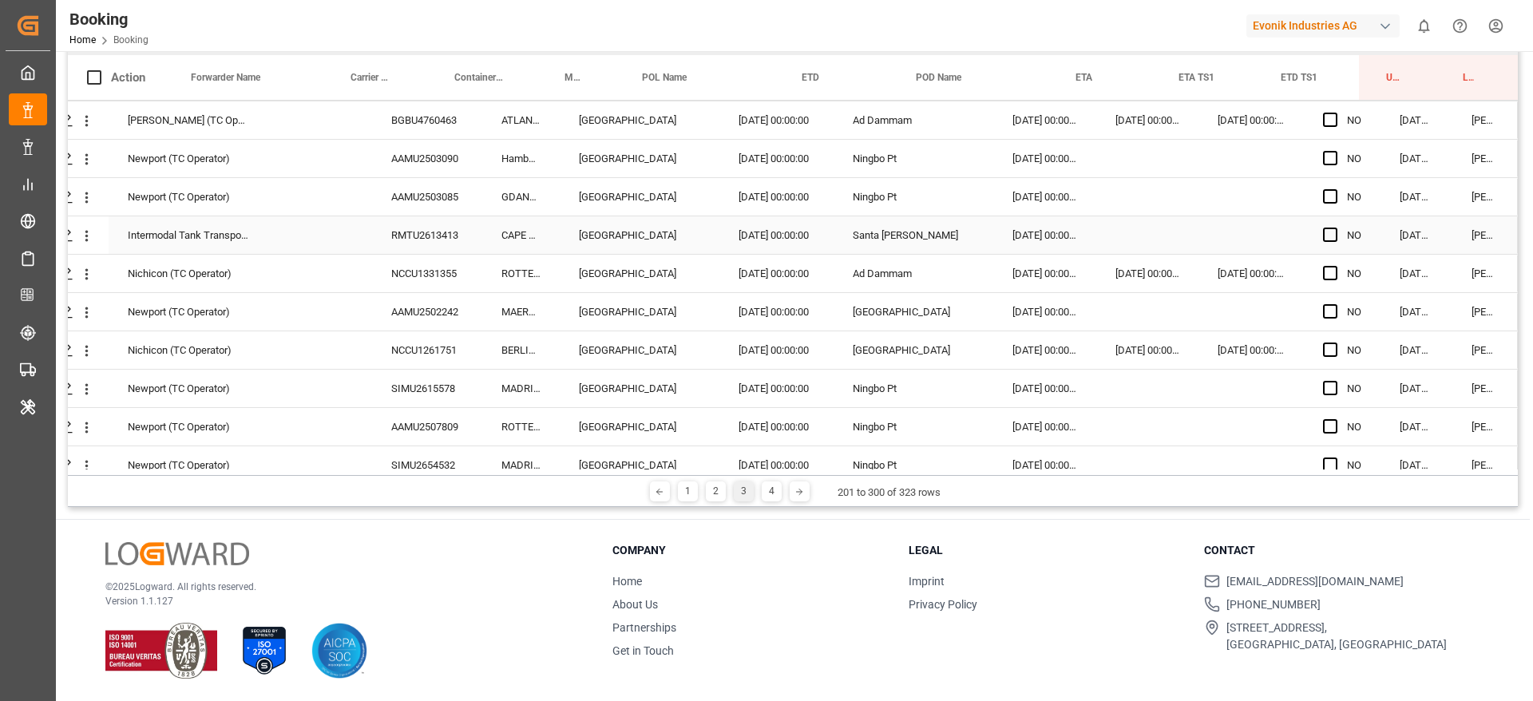
scroll to position [2874, 61]
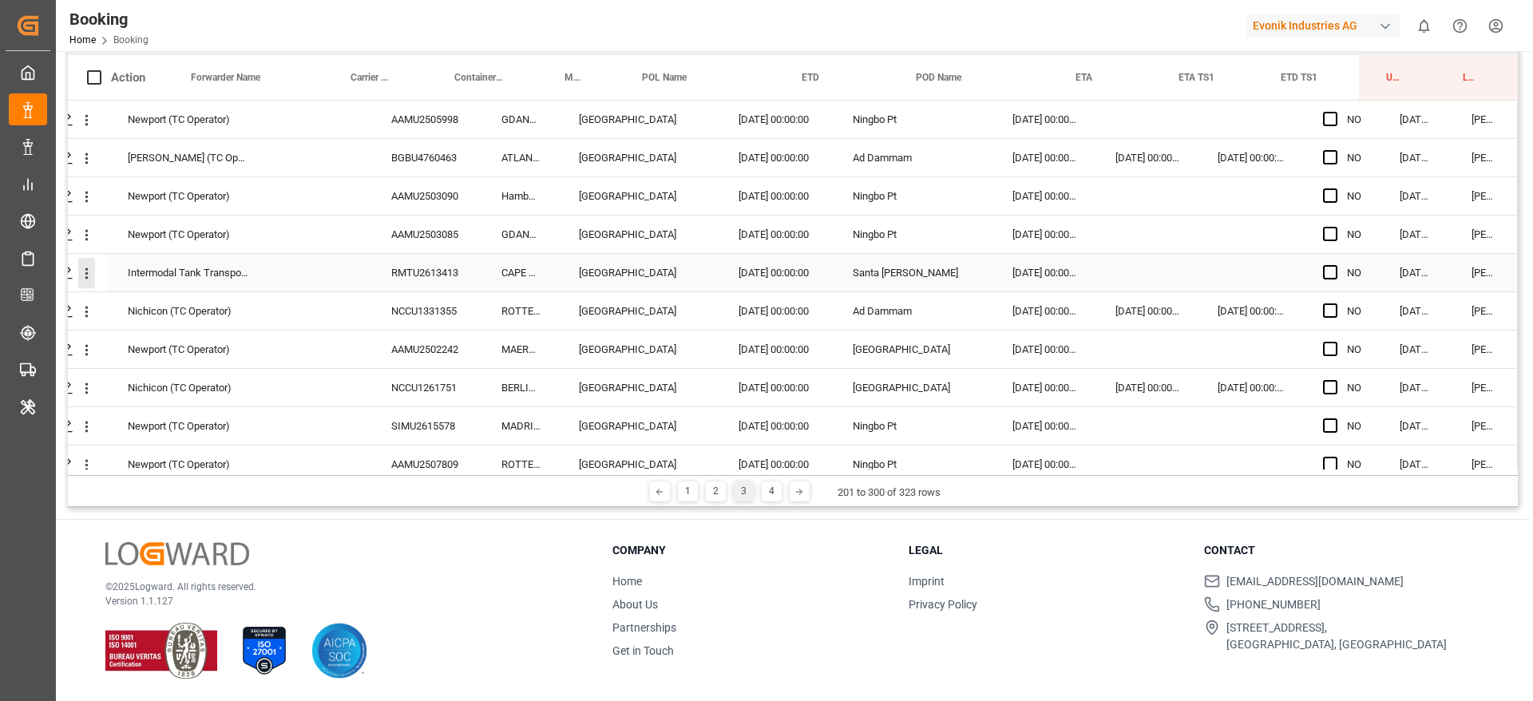
click at [78, 279] on icon "open menu" at bounding box center [86, 273] width 17 height 17
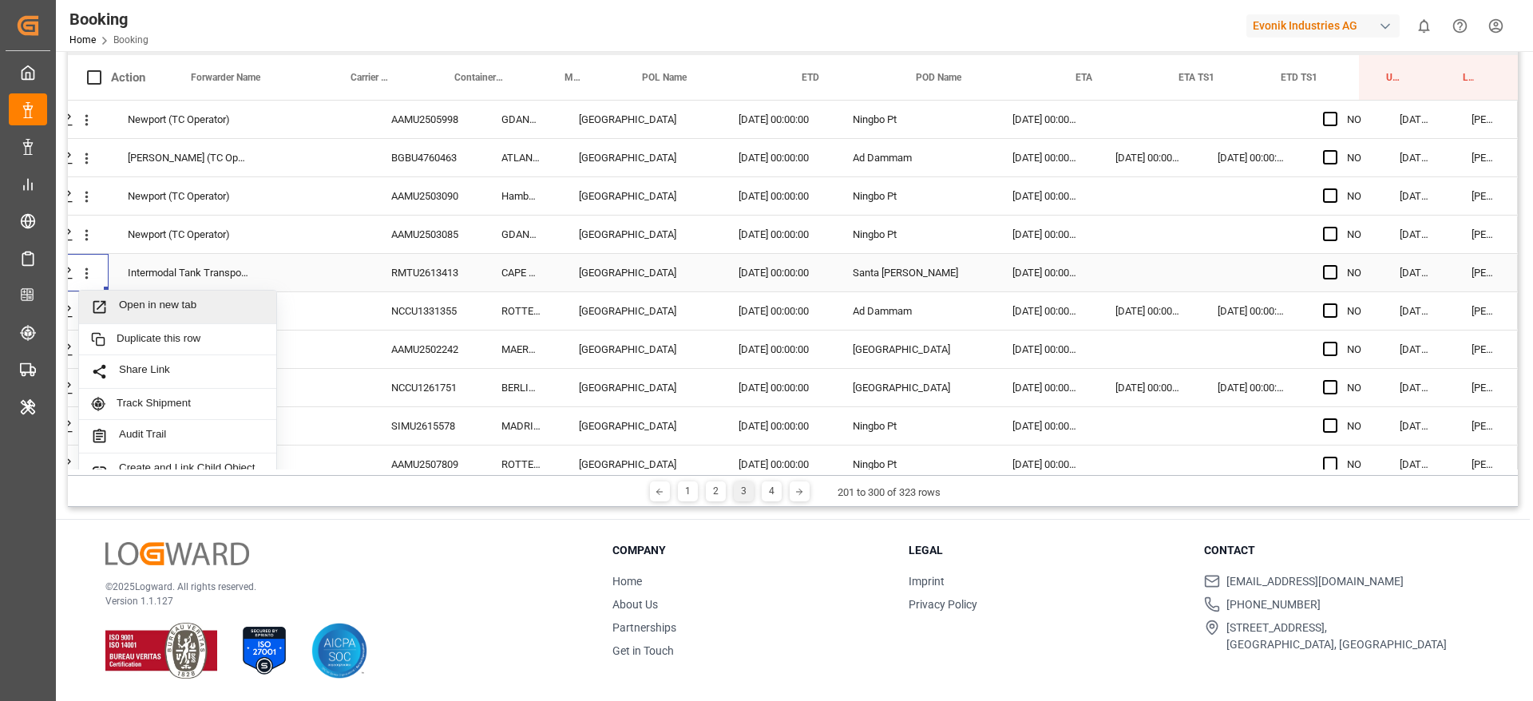
click at [123, 301] on span "Open in new tab" at bounding box center [191, 307] width 145 height 17
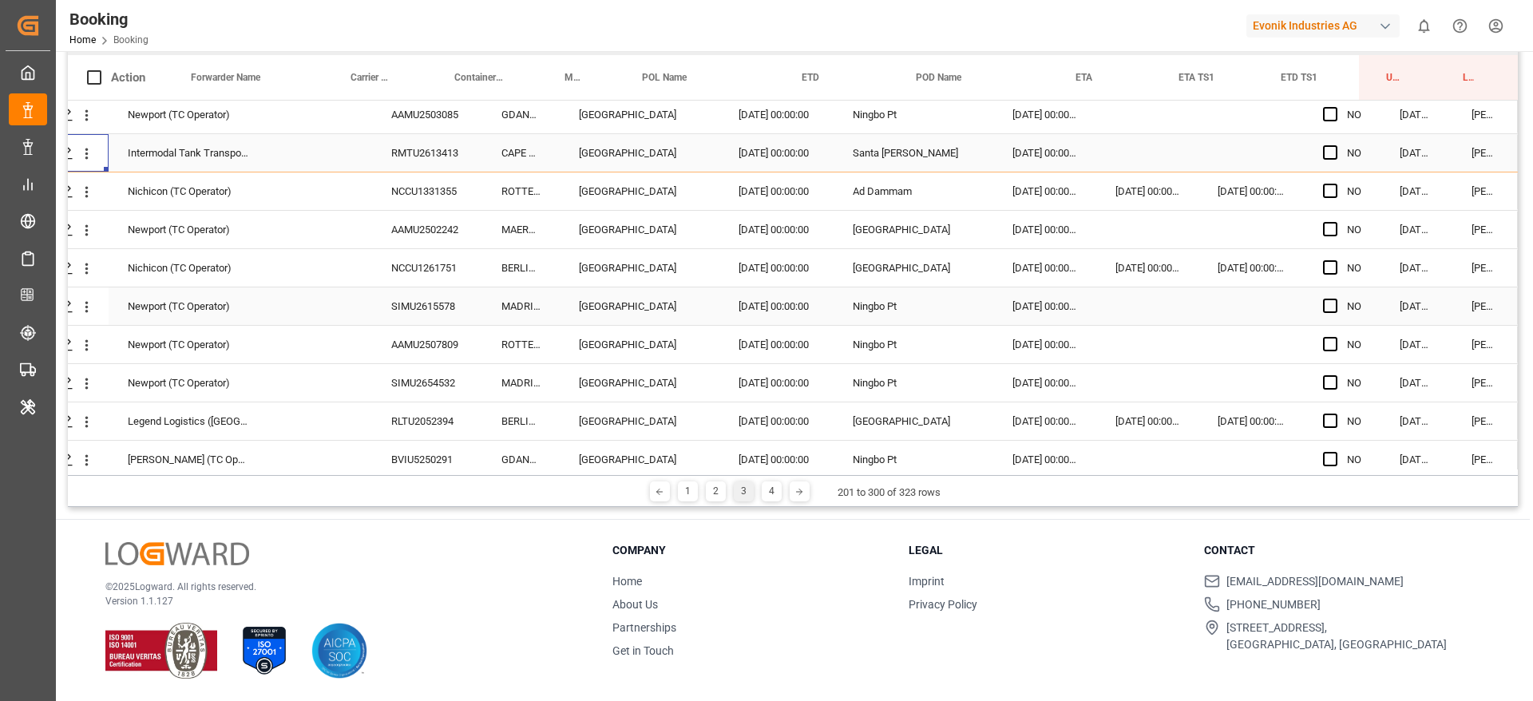
click at [406, 299] on div "SIMU2615578" at bounding box center [427, 306] width 110 height 38
click at [453, 336] on div "AAMU2507809" at bounding box center [427, 345] width 110 height 38
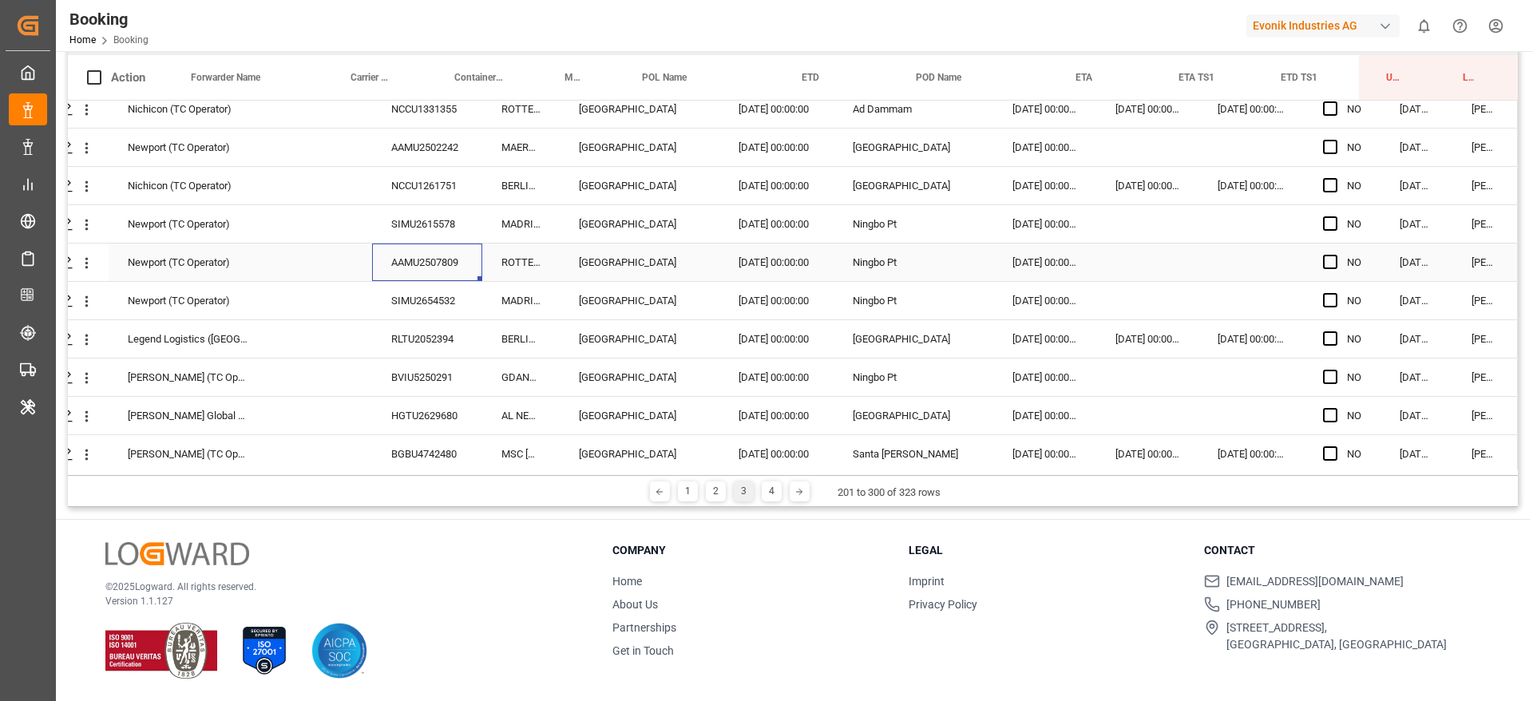
scroll to position [3114, 61]
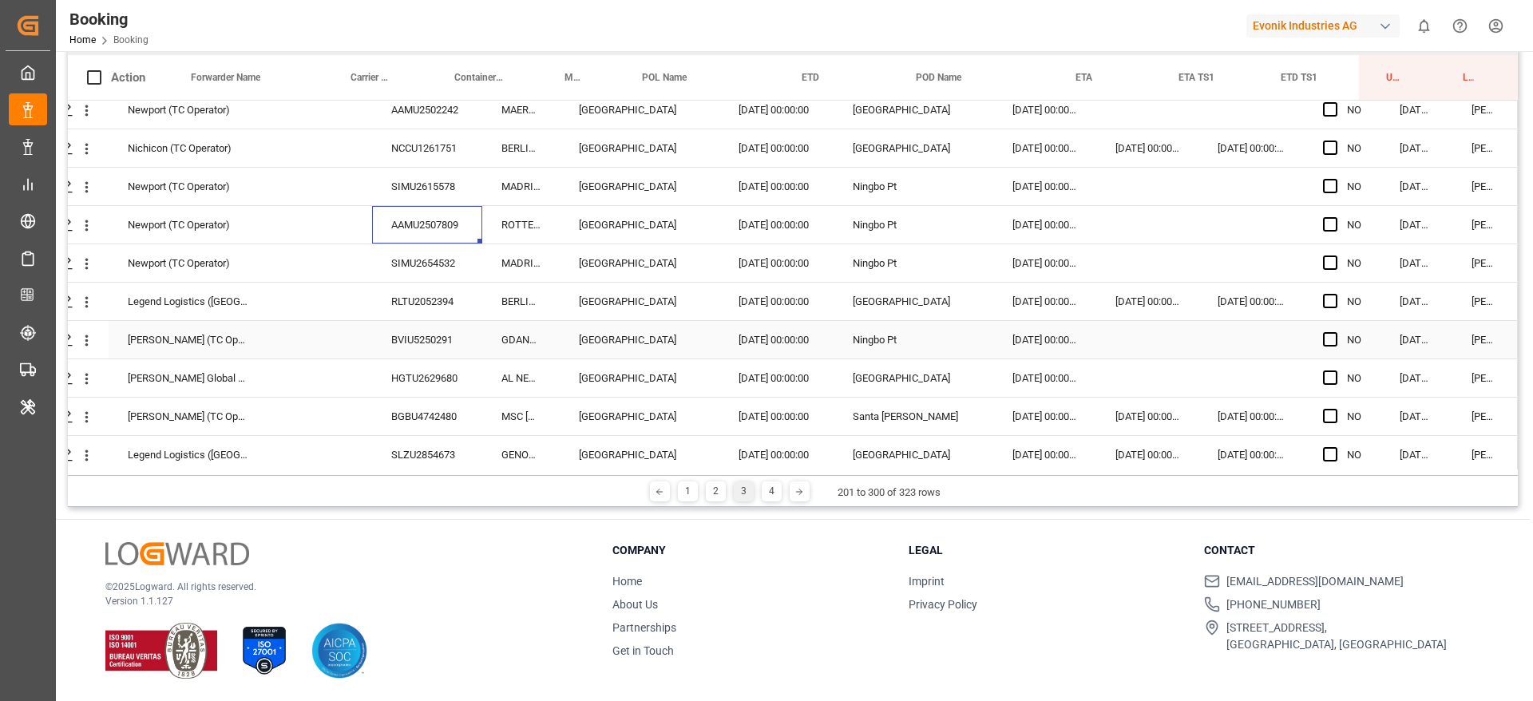
click at [424, 345] on div "BVIU5250291" at bounding box center [427, 340] width 110 height 38
click at [422, 364] on div "HGTU2629680" at bounding box center [427, 378] width 110 height 38
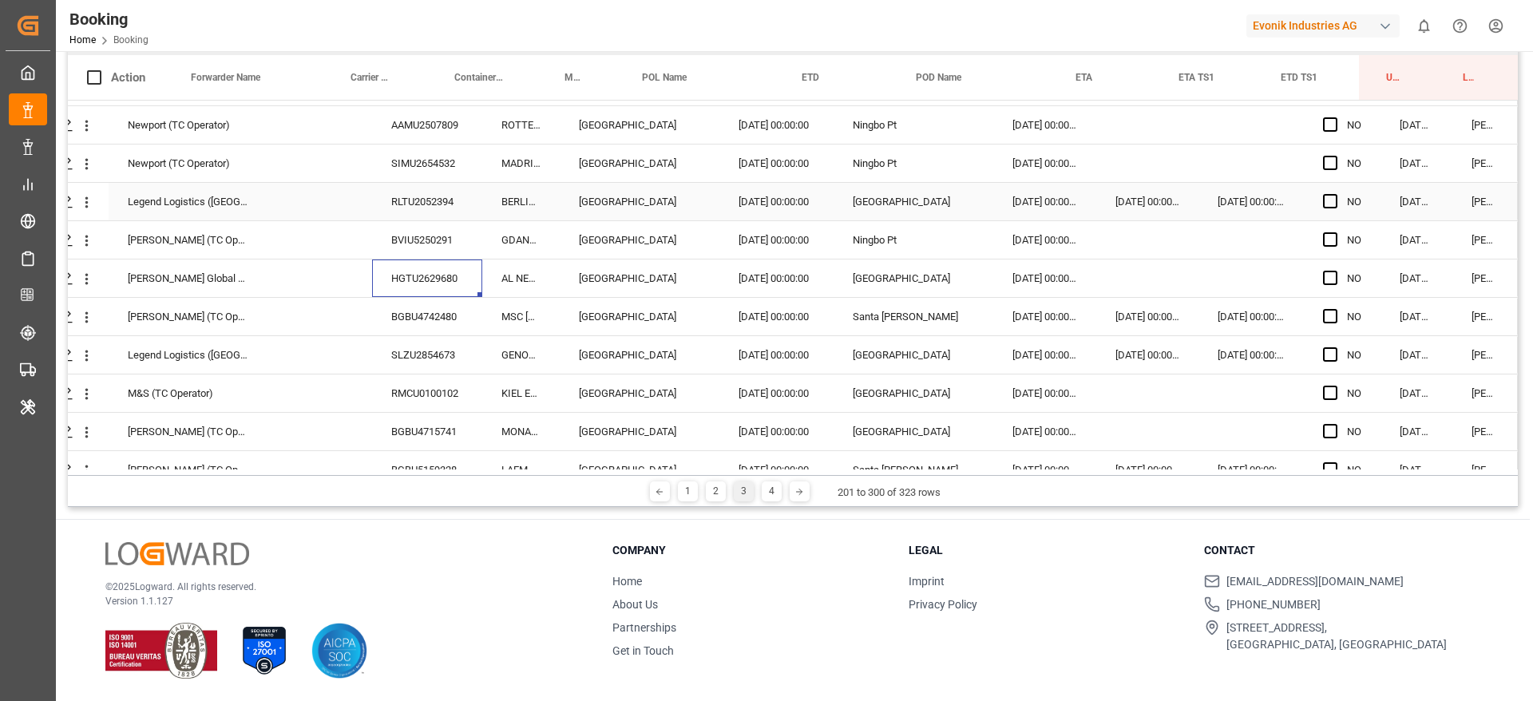
scroll to position [3354, 61]
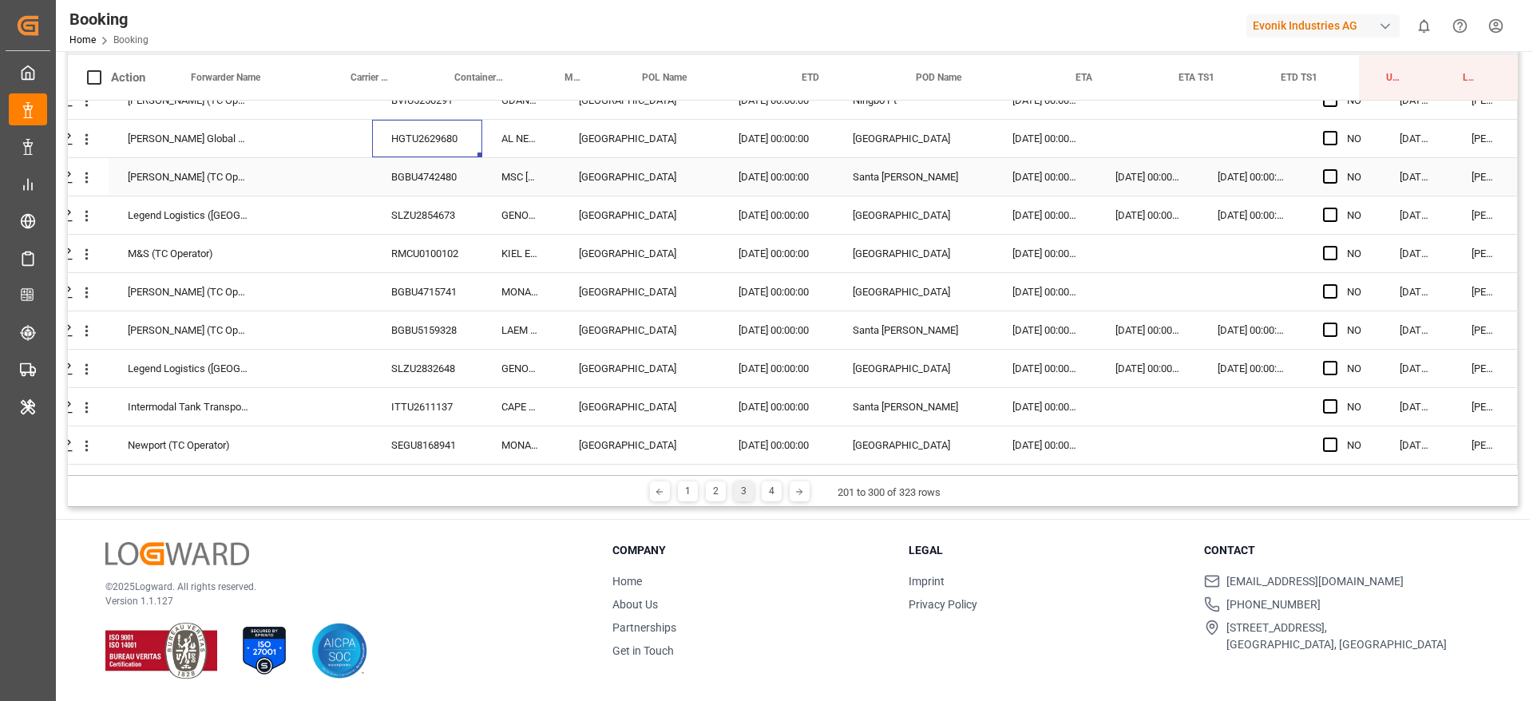
click at [409, 188] on div "BGBU4742480" at bounding box center [427, 177] width 110 height 38
click at [422, 206] on div "SLZU2854673" at bounding box center [427, 215] width 110 height 38
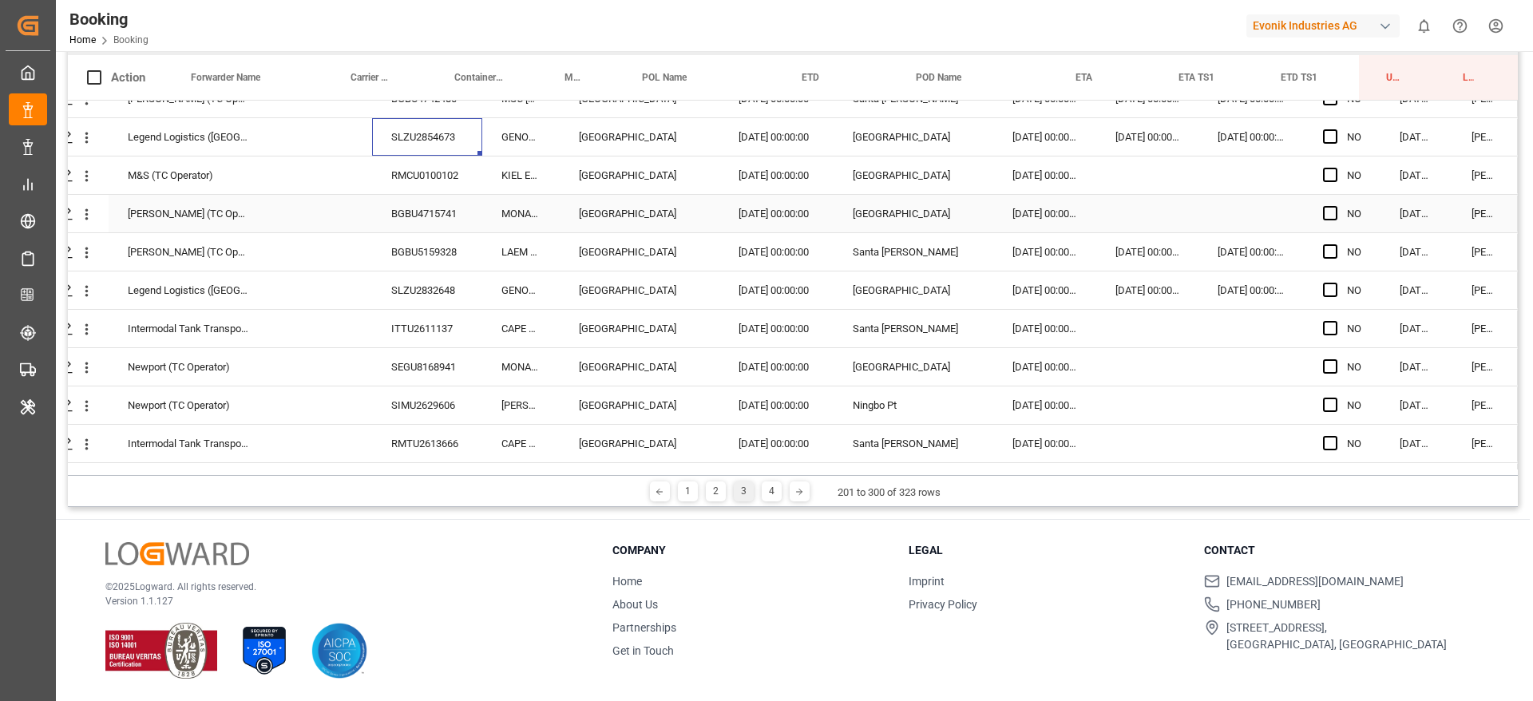
scroll to position [3469, 61]
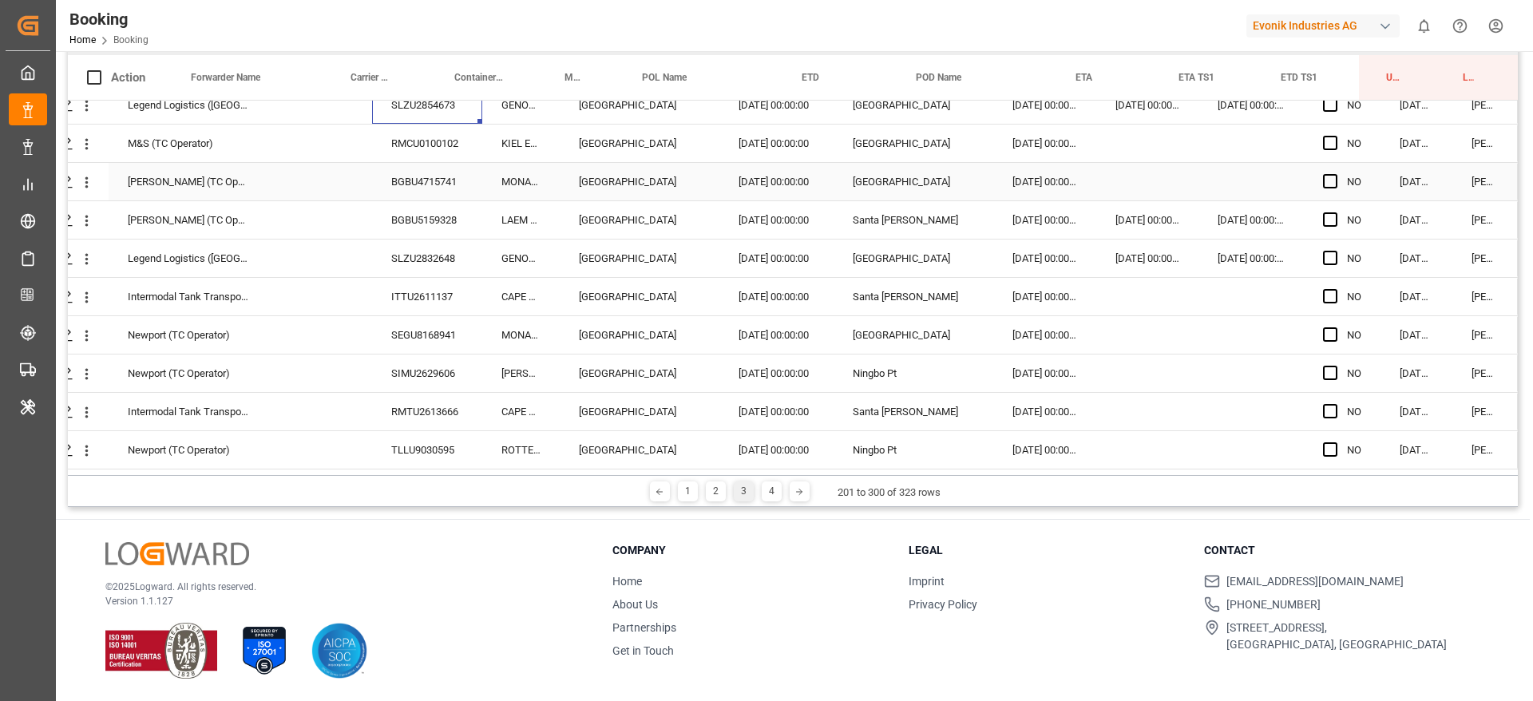
click at [423, 167] on div "BGBU4715741" at bounding box center [427, 182] width 110 height 38
click at [428, 137] on div "RMCU0100102" at bounding box center [427, 144] width 110 height 38
click at [410, 170] on div "BGBU4715741" at bounding box center [427, 182] width 110 height 38
click at [418, 208] on div "BGBU5159328" at bounding box center [427, 220] width 110 height 38
click at [422, 250] on div "SLZU2832648" at bounding box center [427, 259] width 110 height 38
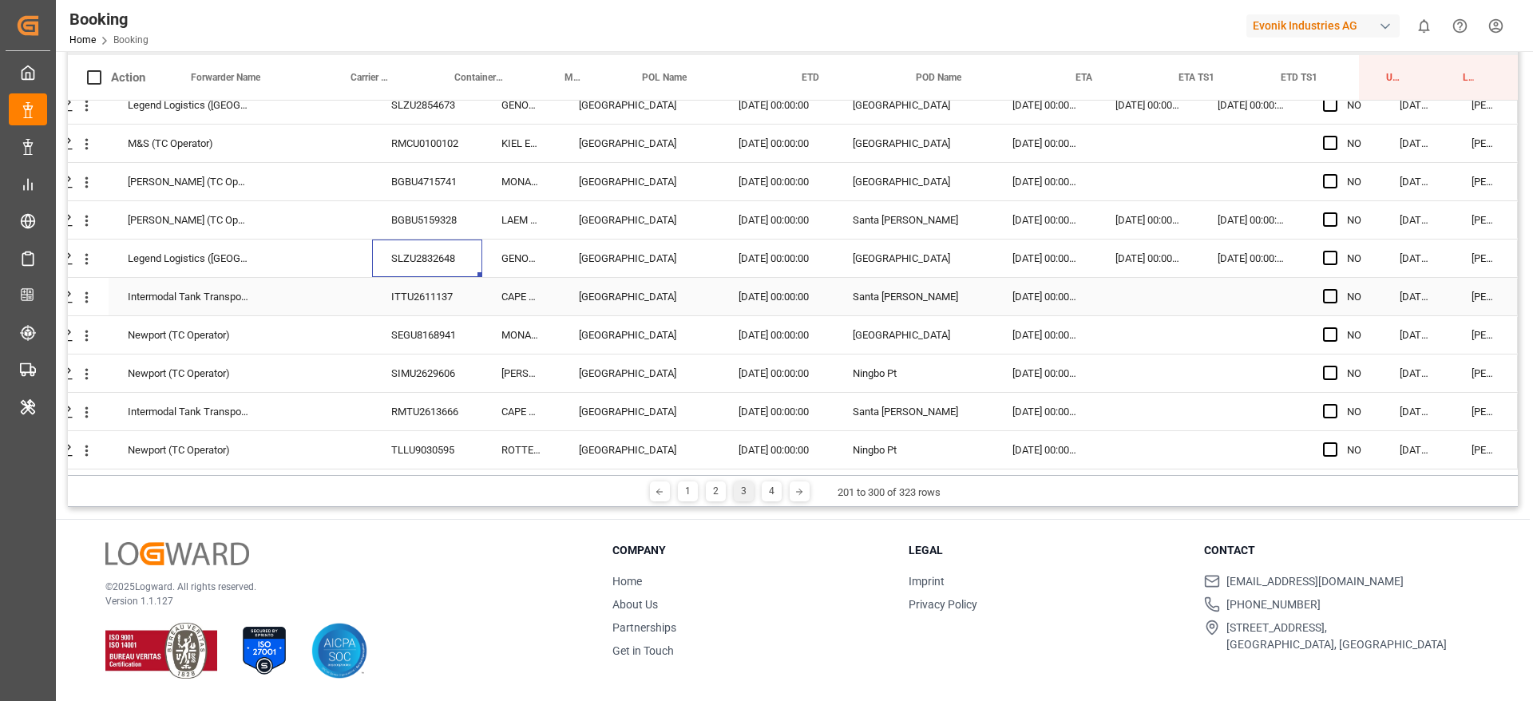
click at [413, 291] on div "ITTU2611137" at bounding box center [427, 297] width 110 height 38
click at [463, 355] on div "SIMU2629606" at bounding box center [427, 374] width 110 height 38
click at [419, 406] on div "RMTU2613666" at bounding box center [427, 412] width 110 height 38
click at [85, 407] on icon "open menu" at bounding box center [86, 412] width 17 height 17
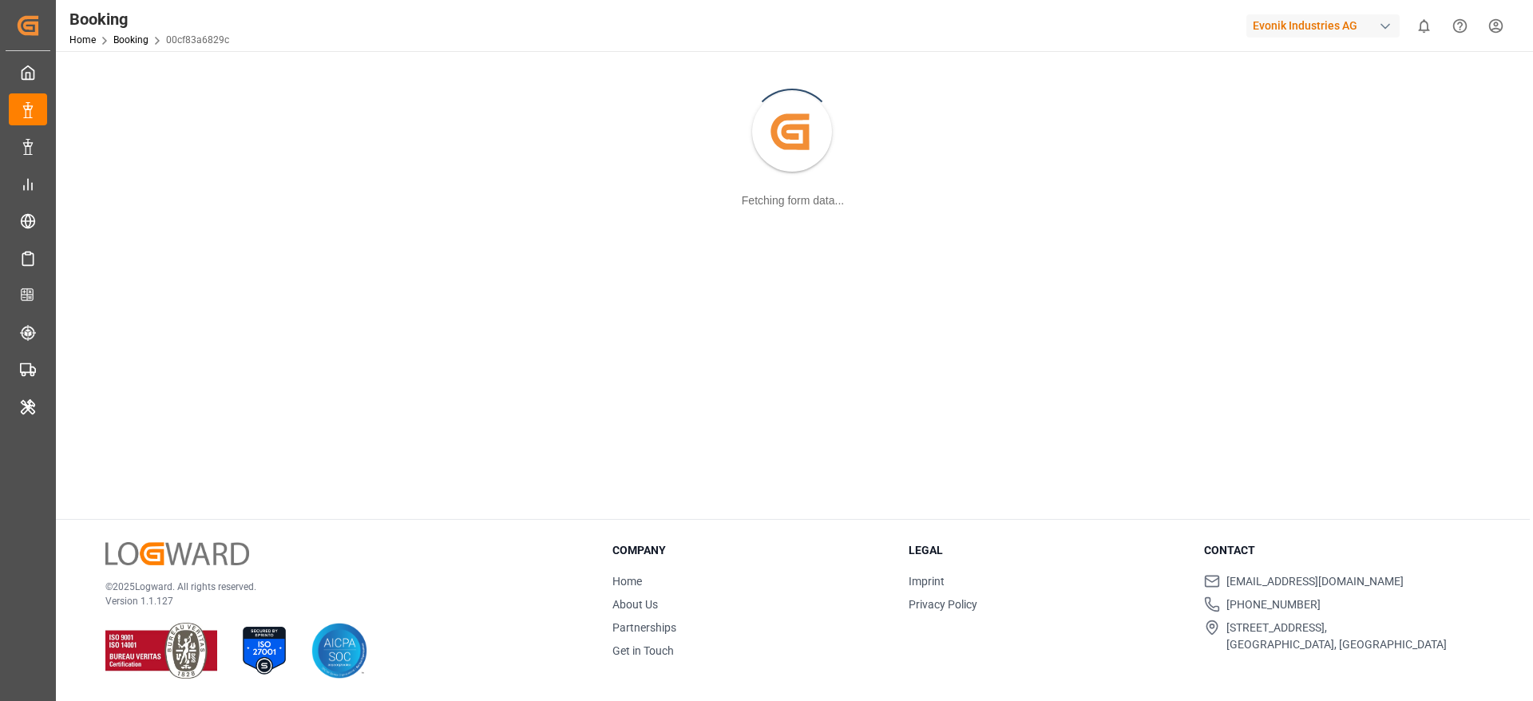
scroll to position [53, 0]
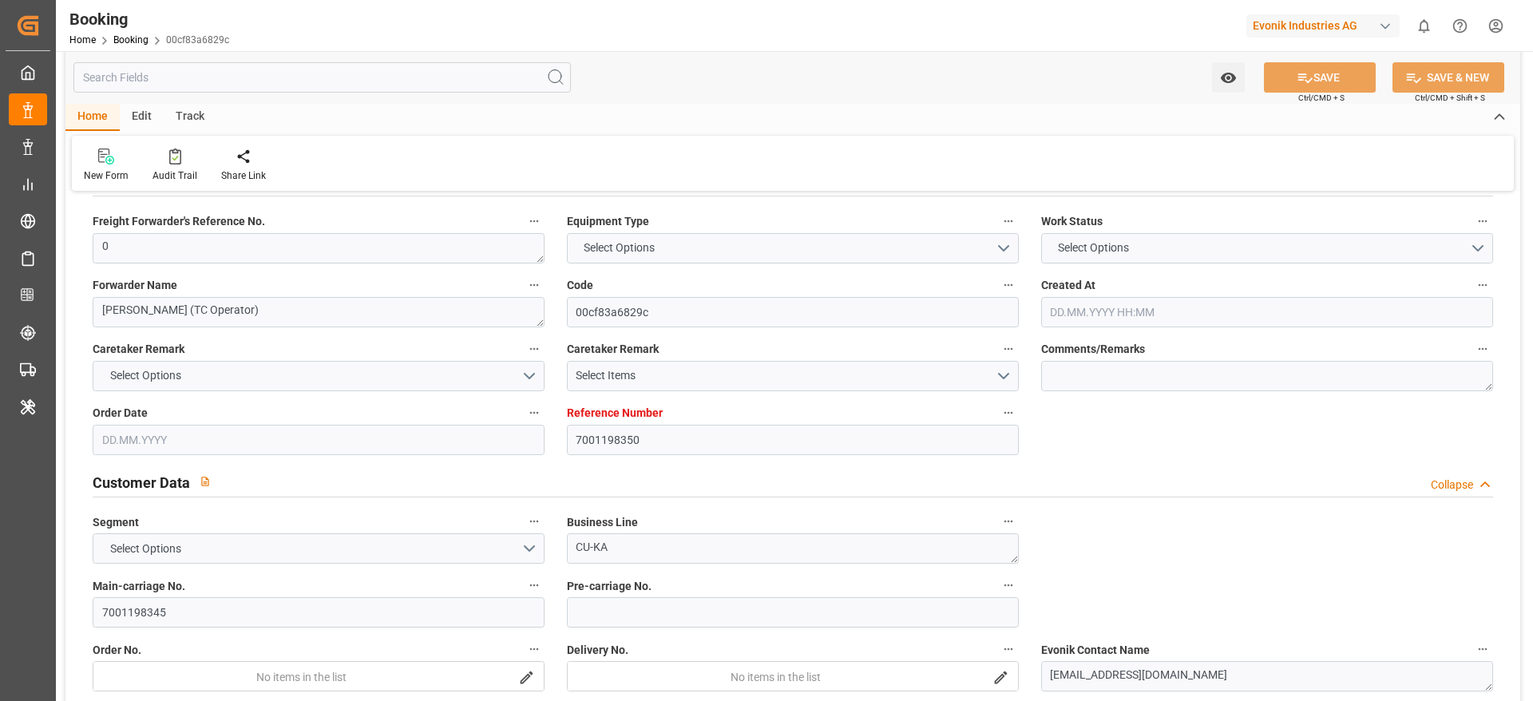
type input "7001198350"
type input "9735218"
type input "Hapag [PERSON_NAME]"
type input "Hapag [PERSON_NAME] Aktiengesellschaft"
type input "NLRTM"
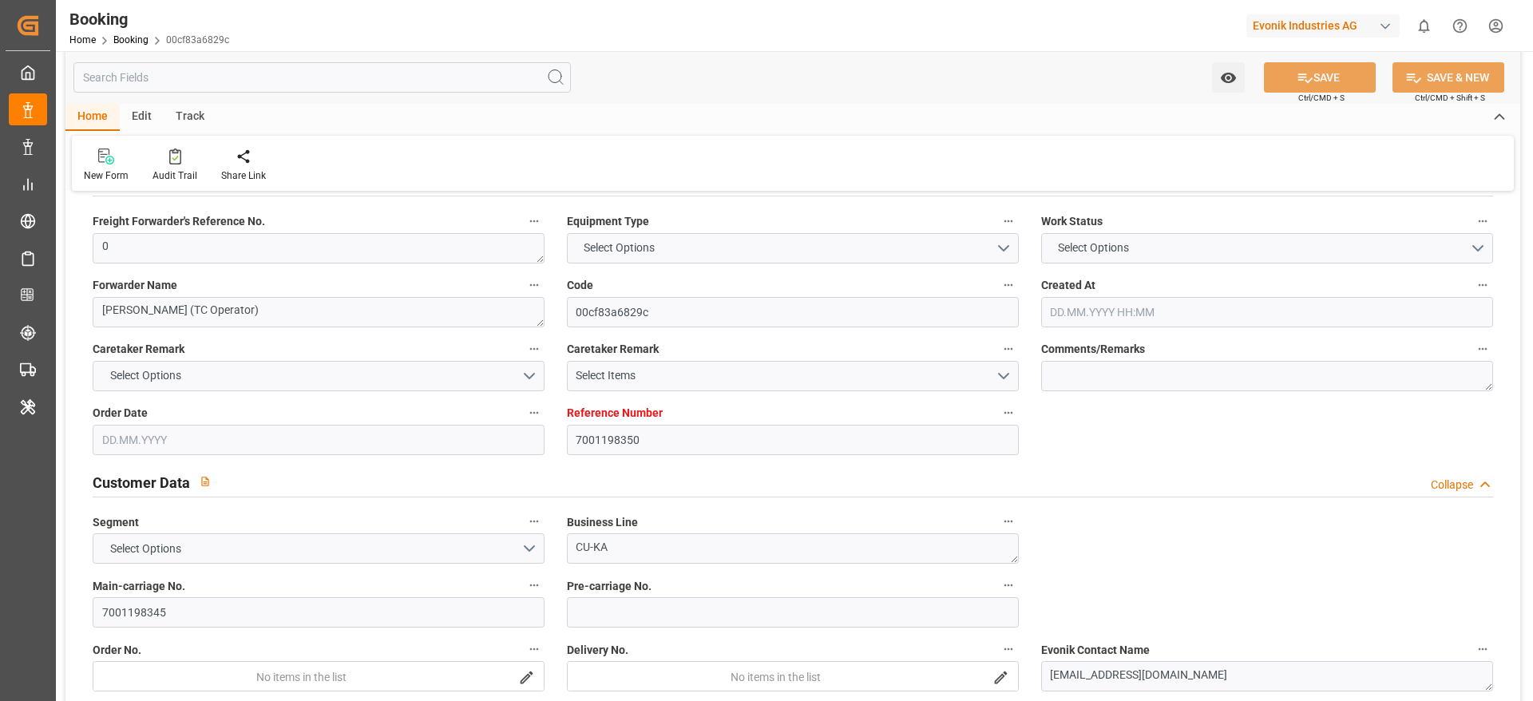
type input "COSMR"
type input "39"
type input "DEHAM"
type input "0"
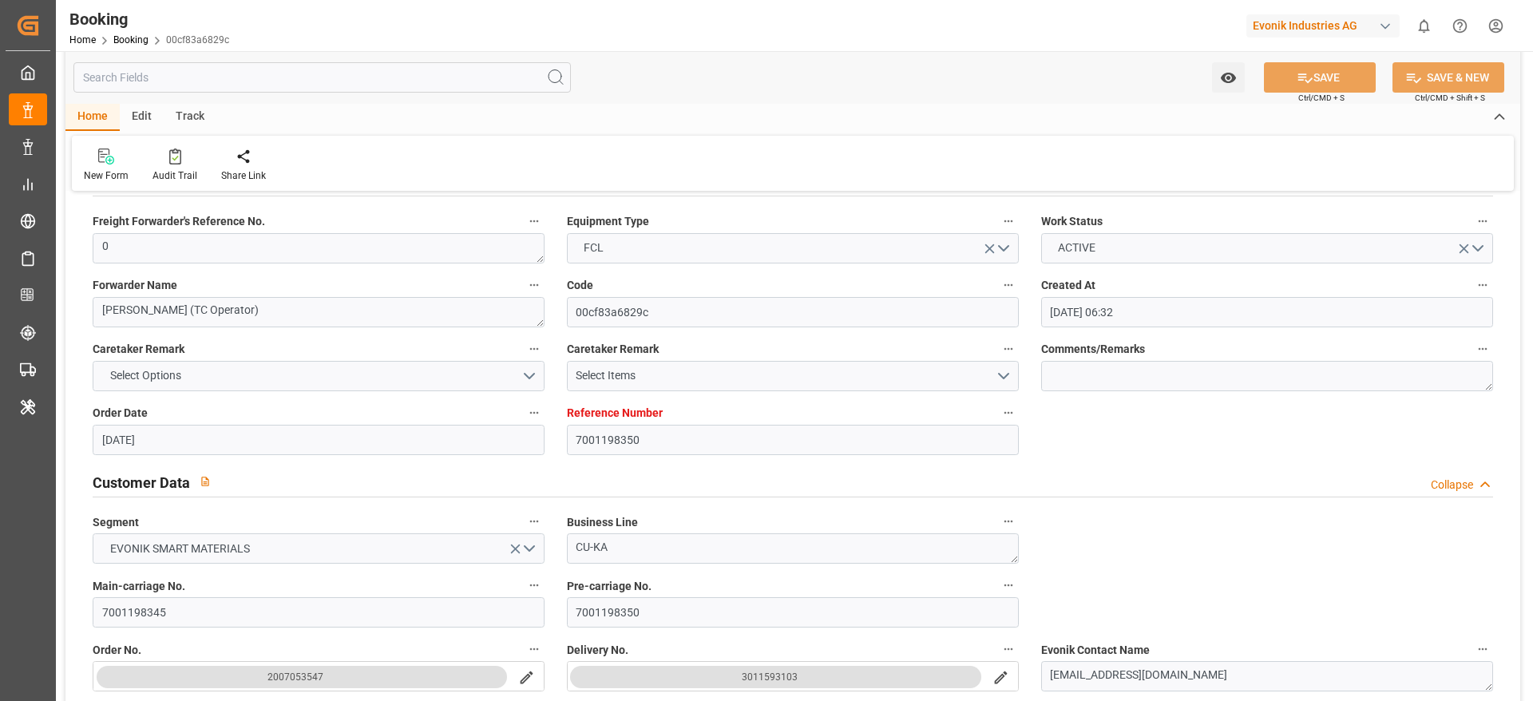
type input "[DATE] 06:32"
type input "18.06.2025"
type input "03.08.2025"
type input "08.07.2025"
type input "07.07.2025 00:00"
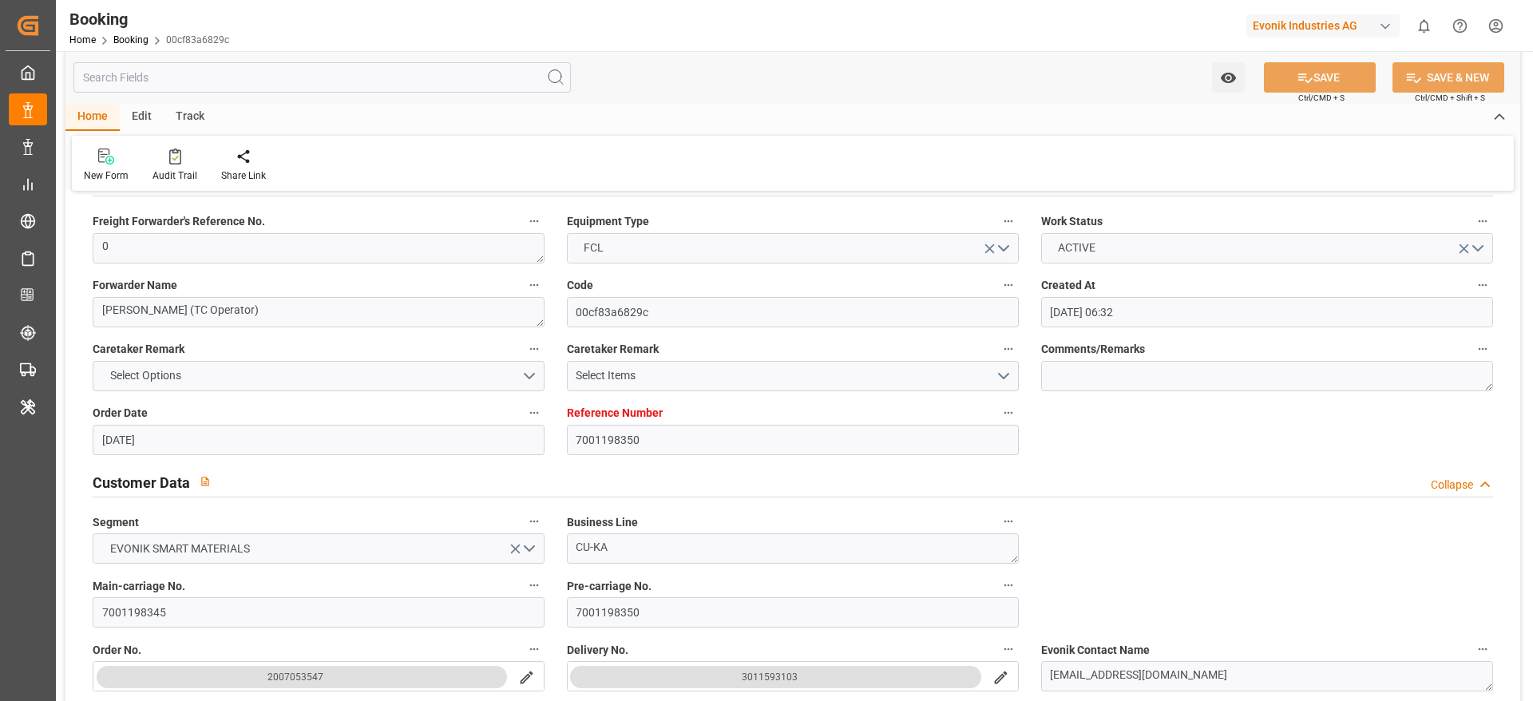
type input "07.07.2025 00:00"
type input "[DATE] 00:00"
type input "15.08.2025 00:00"
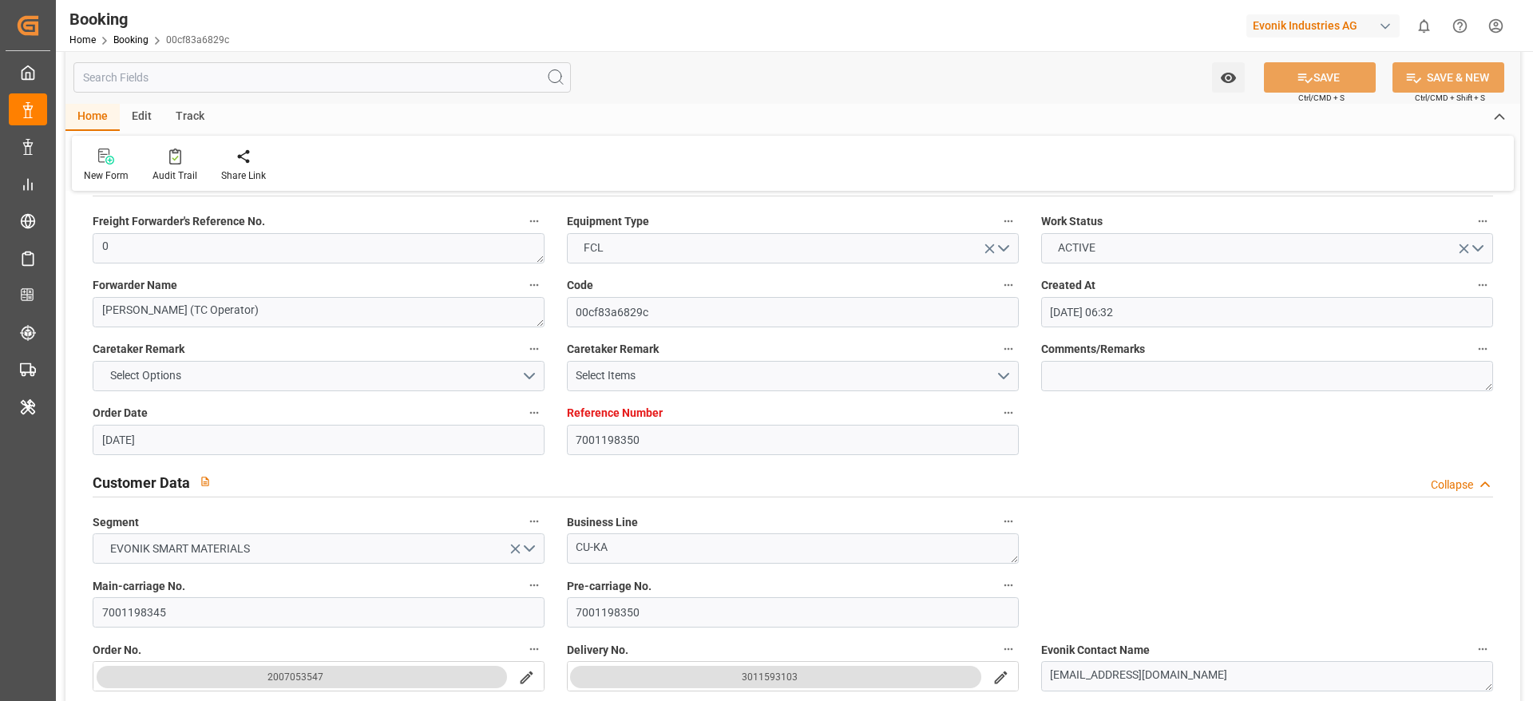
type input "15.08.2025 00:00"
type input "15.07.2025 00:00"
type input "20.07.2025 00:00"
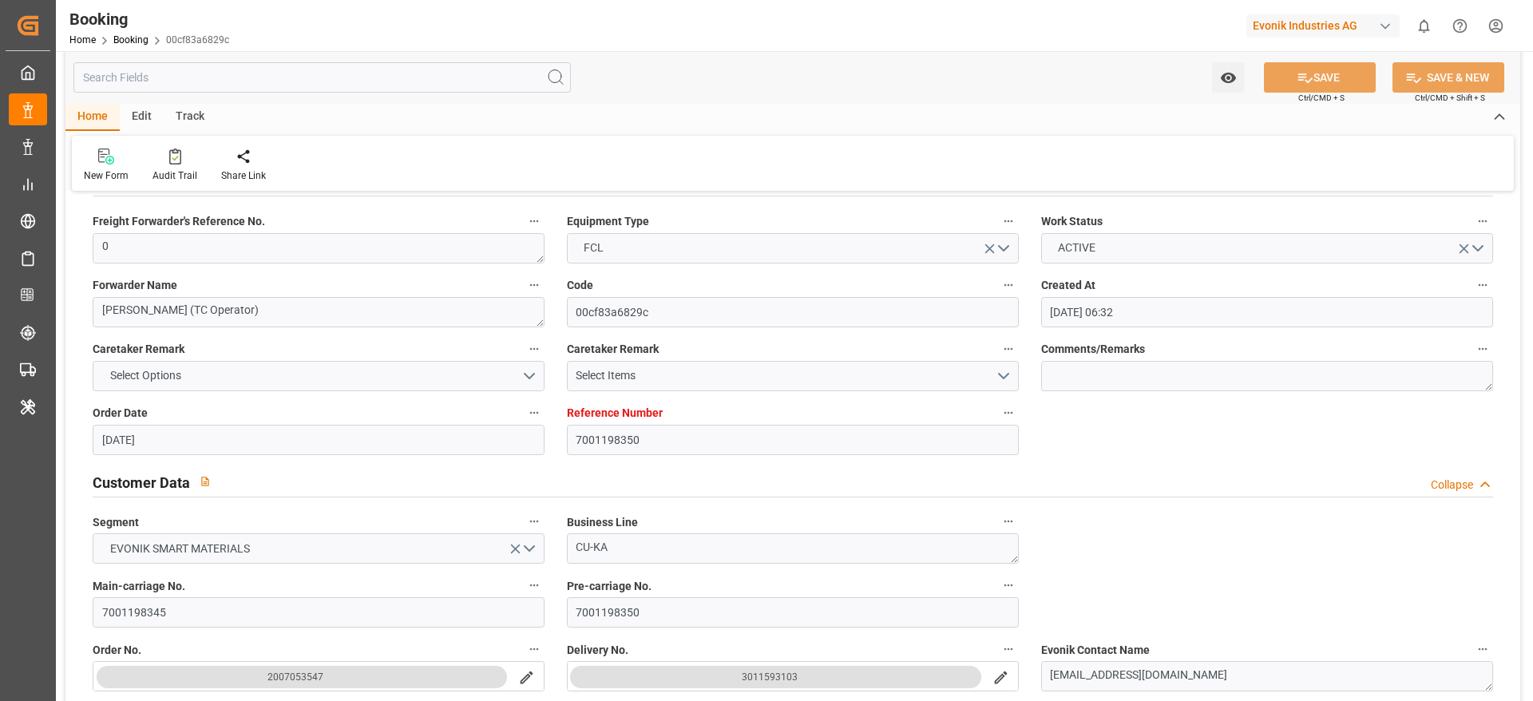
type input "20.07.2025 00:00"
type input "30.08.2025 00:00"
type input "30.06.2025"
type input "[DATE] 08:50"
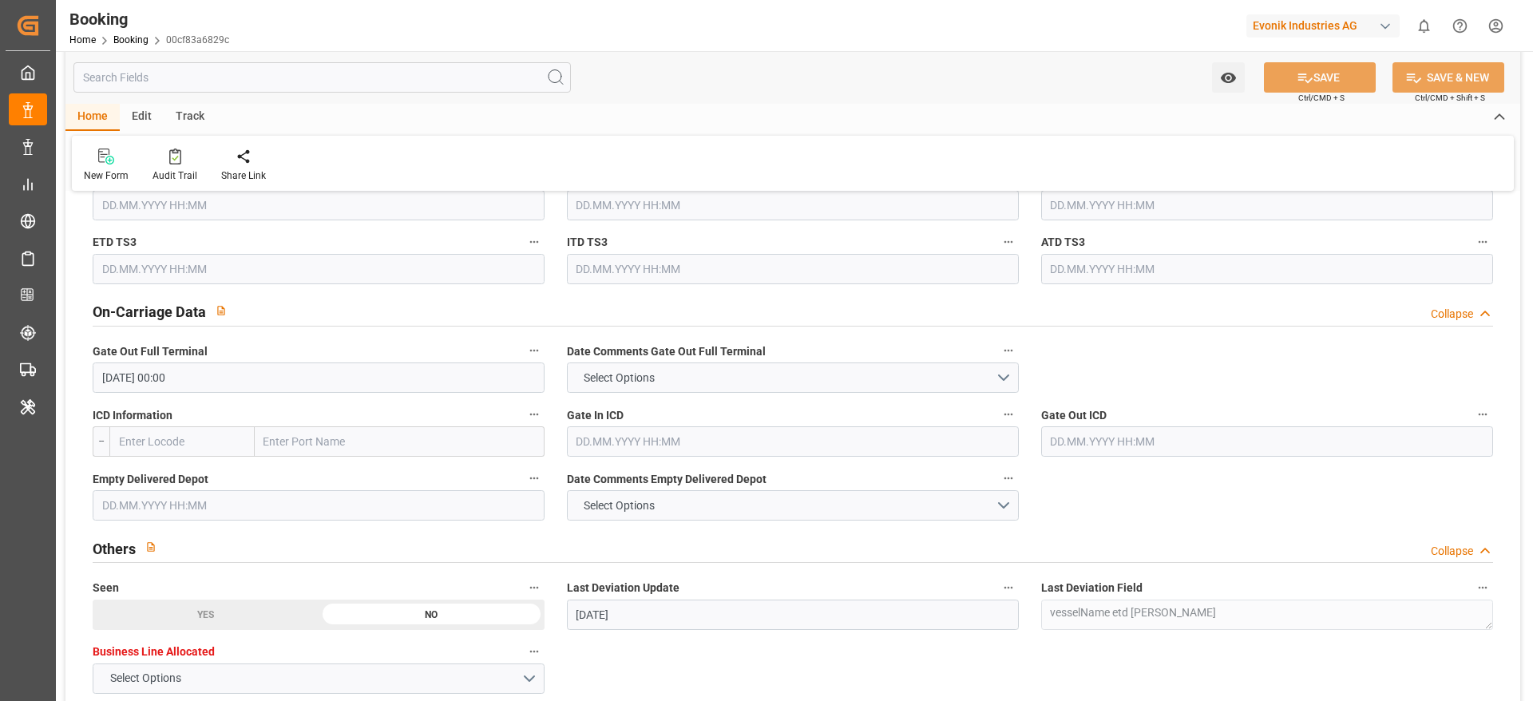
scroll to position [2329, 0]
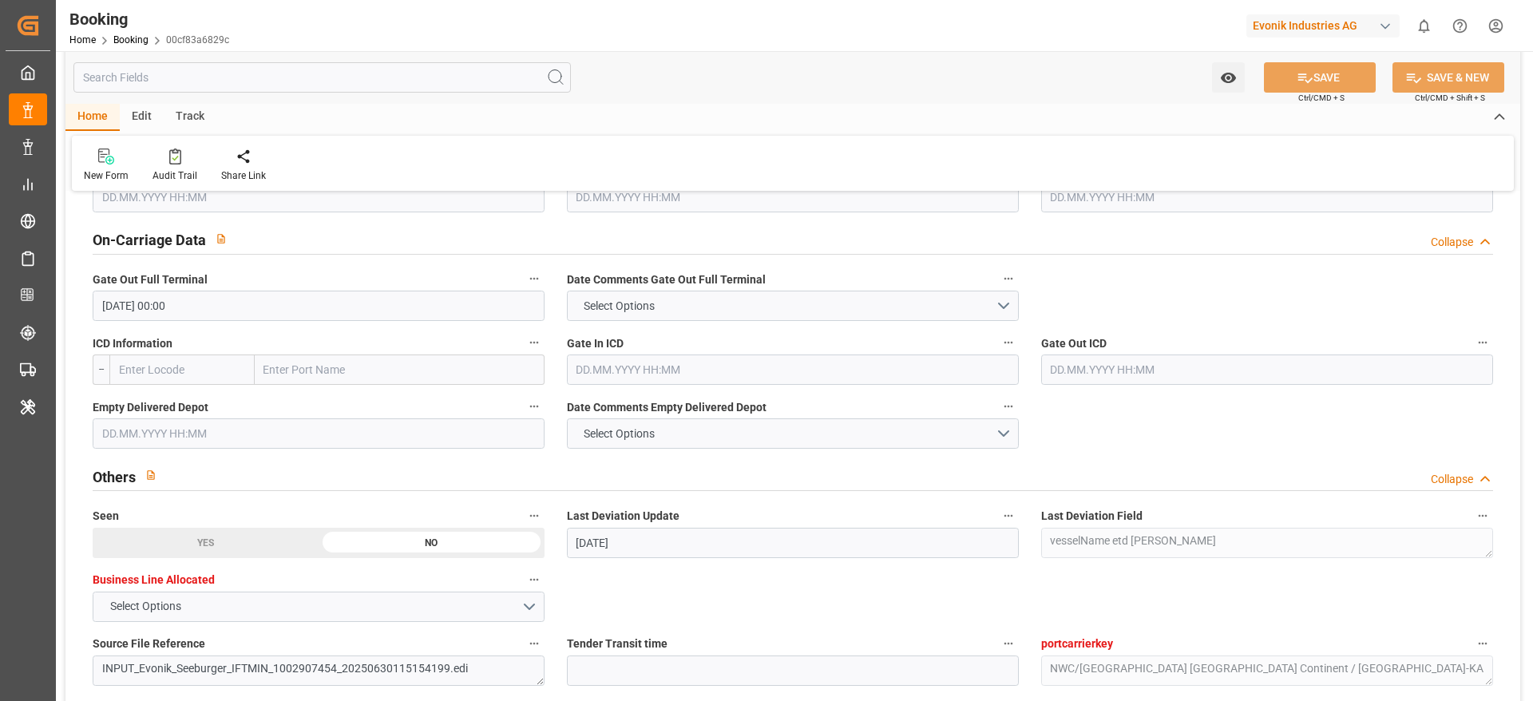
click at [230, 429] on input "text" at bounding box center [319, 433] width 452 height 30
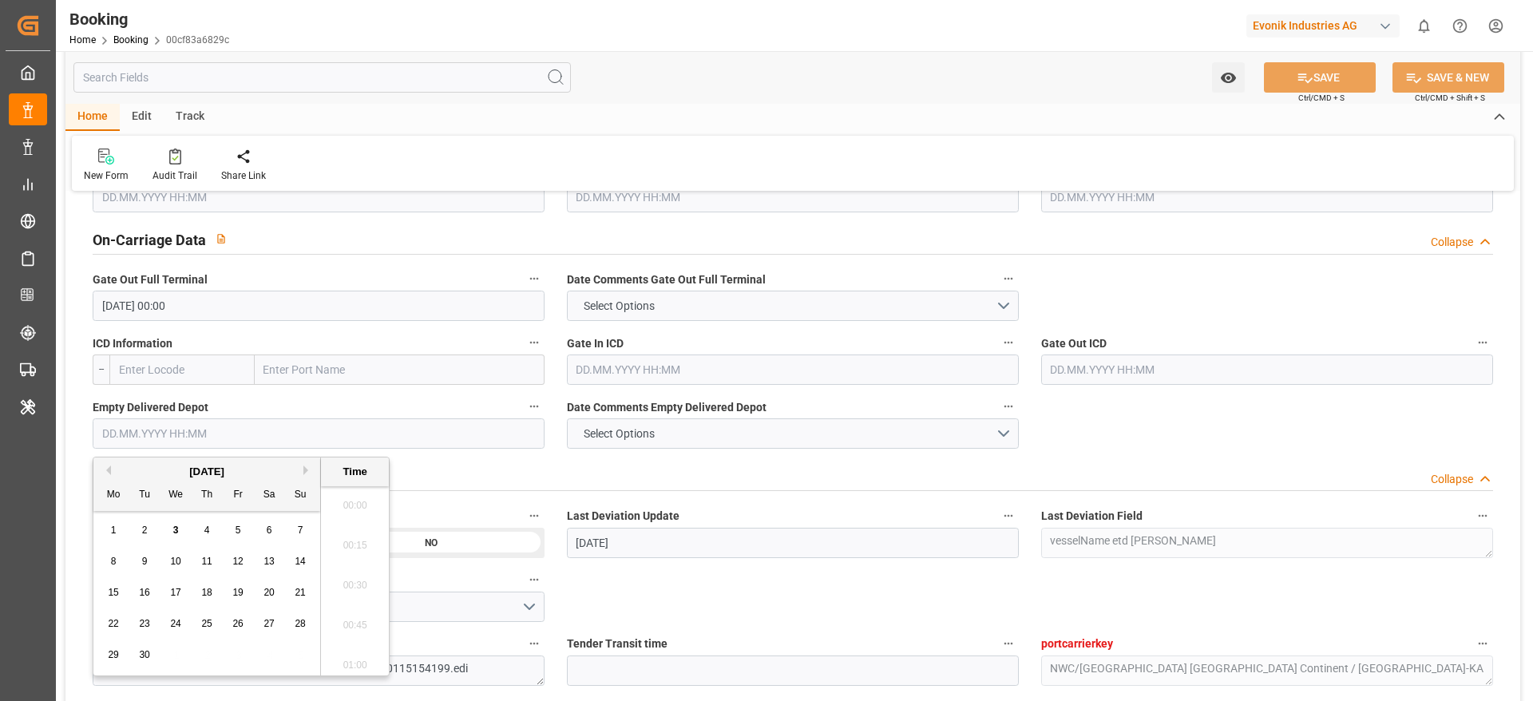
scroll to position [2121, 0]
click at [138, 530] on div "2" at bounding box center [145, 530] width 20 height 19
type input "02.09.2025 00:00"
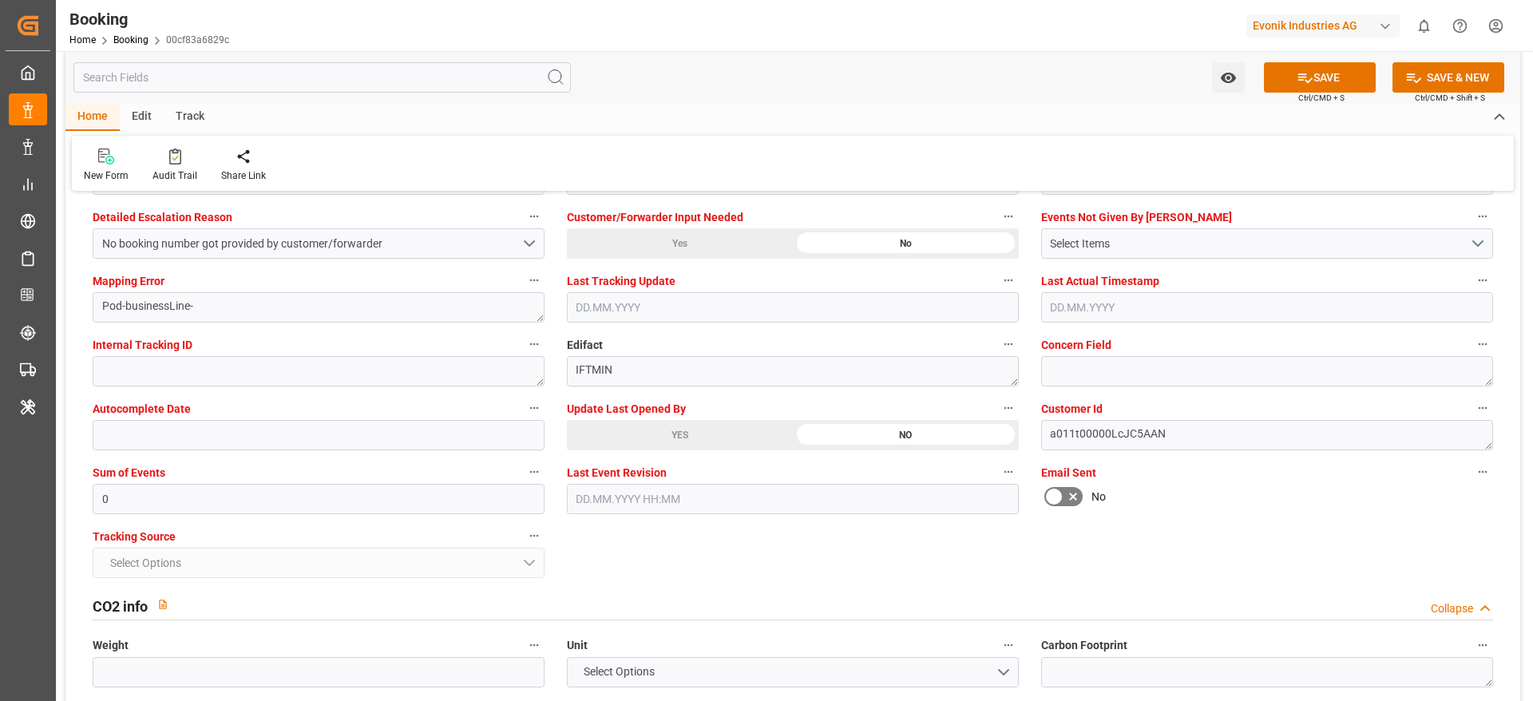
scroll to position [3048, 0]
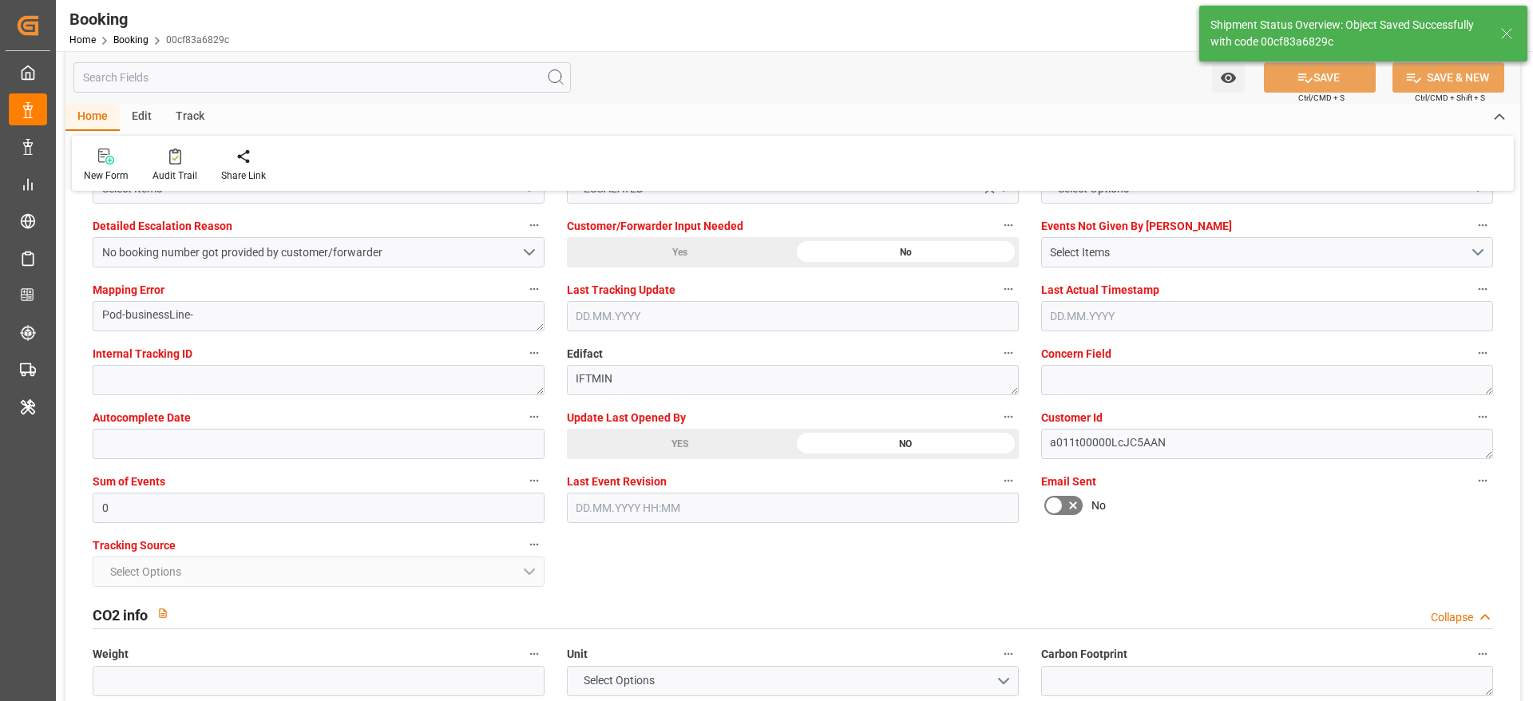
type textarea "[PERSON_NAME]"
type input "03.09.2025 08:29"
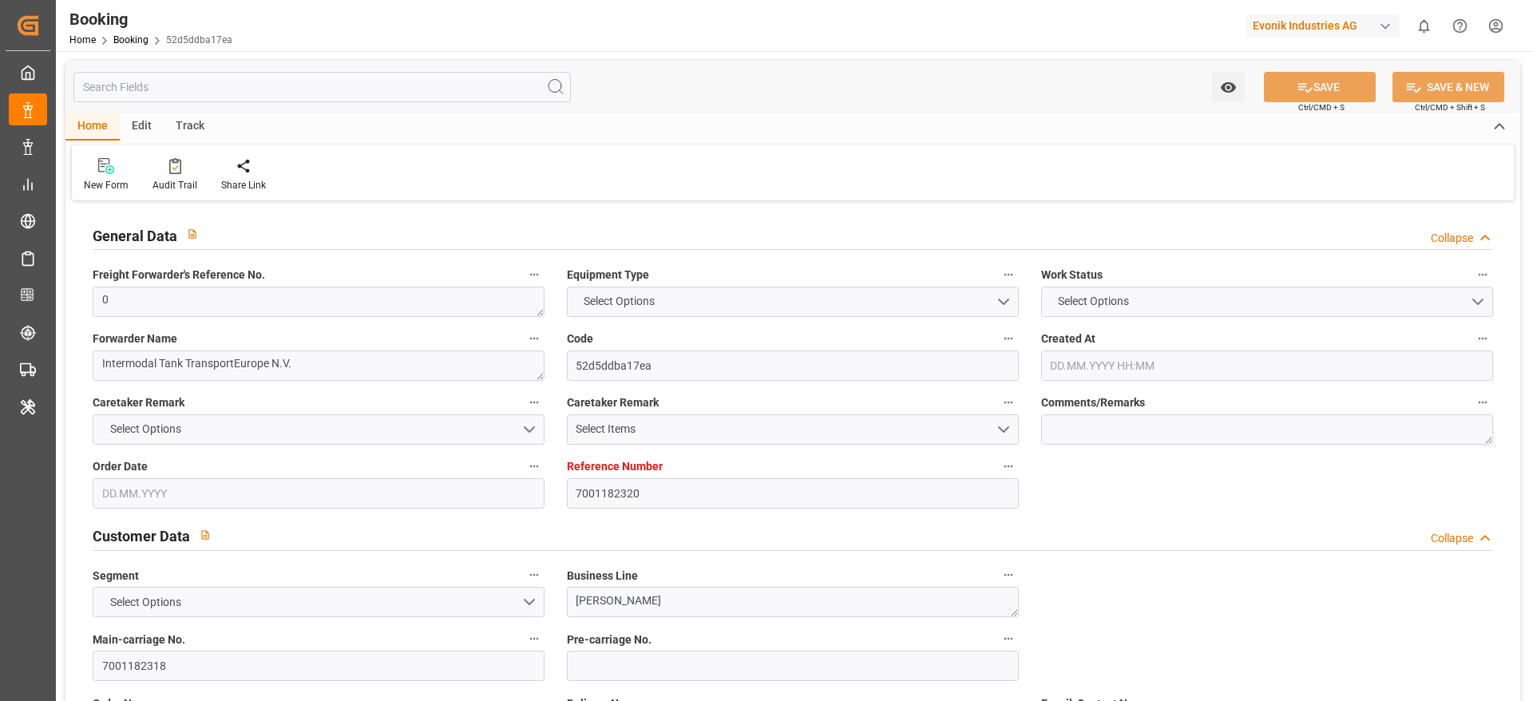
type input "7001182320"
type input "9950131"
type input "Hapag [PERSON_NAME]"
type input "Hapag [PERSON_NAME] Aktiengesellschaft"
type input "BEANR"
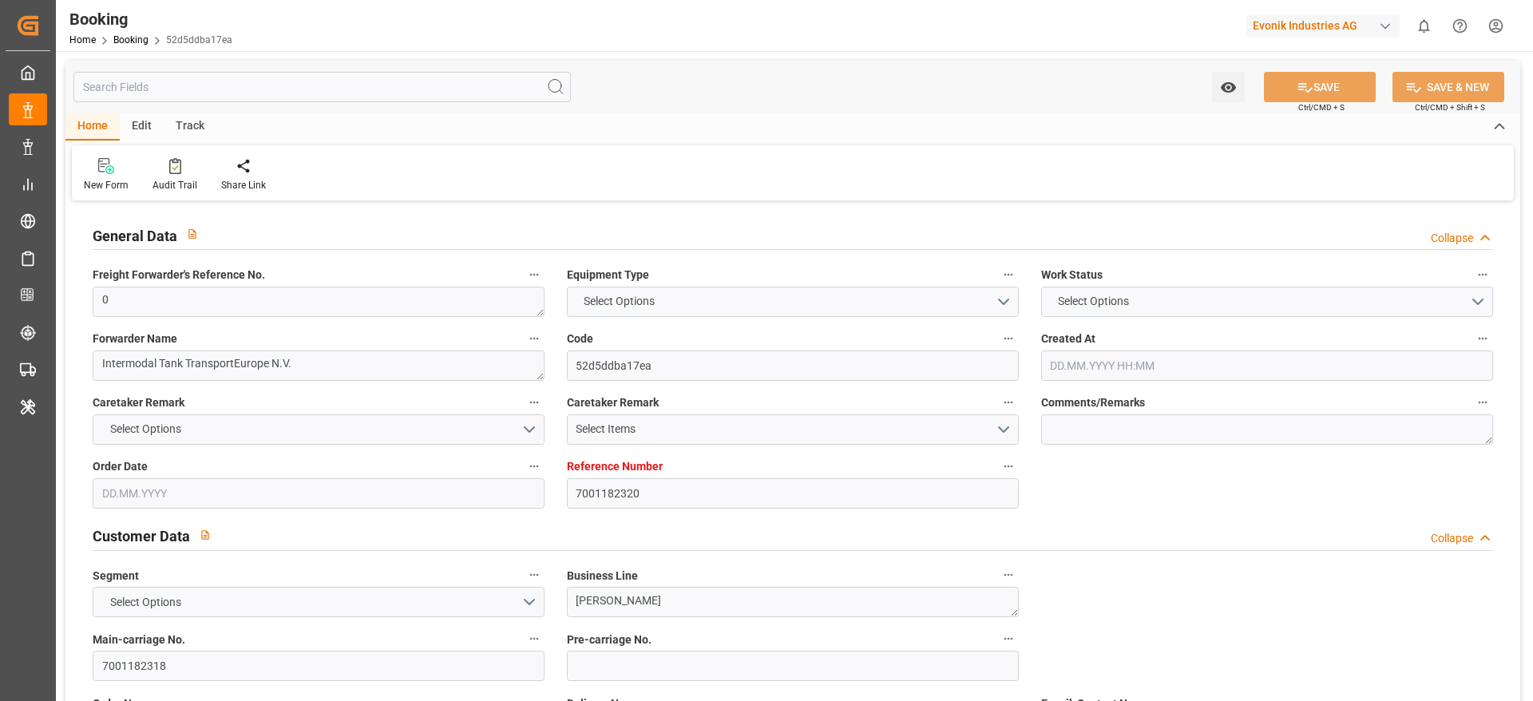
type input "COSMR"
type input "22"
type input "32"
type input "0"
type input "[DATE] 13:40"
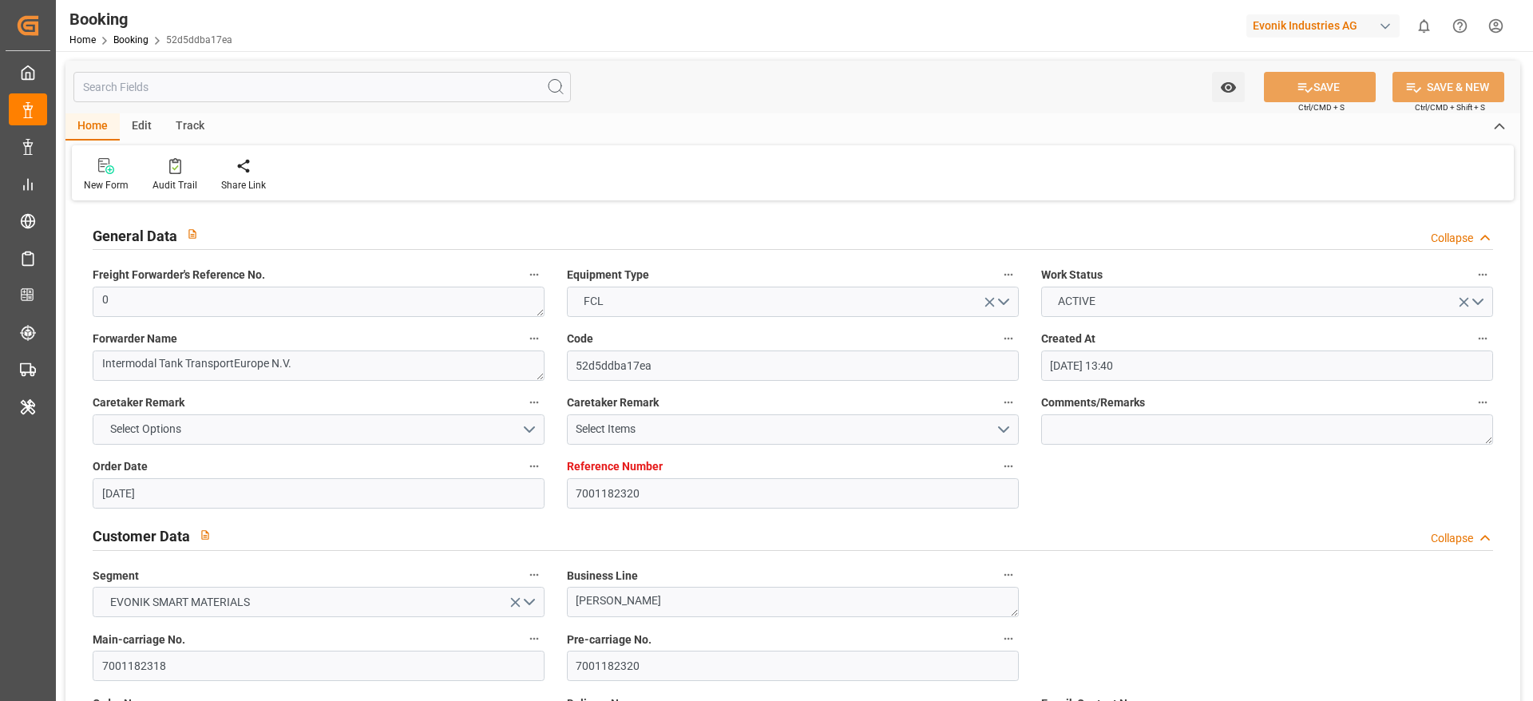
type input "[DATE]"
type input "[DATE] 00:00"
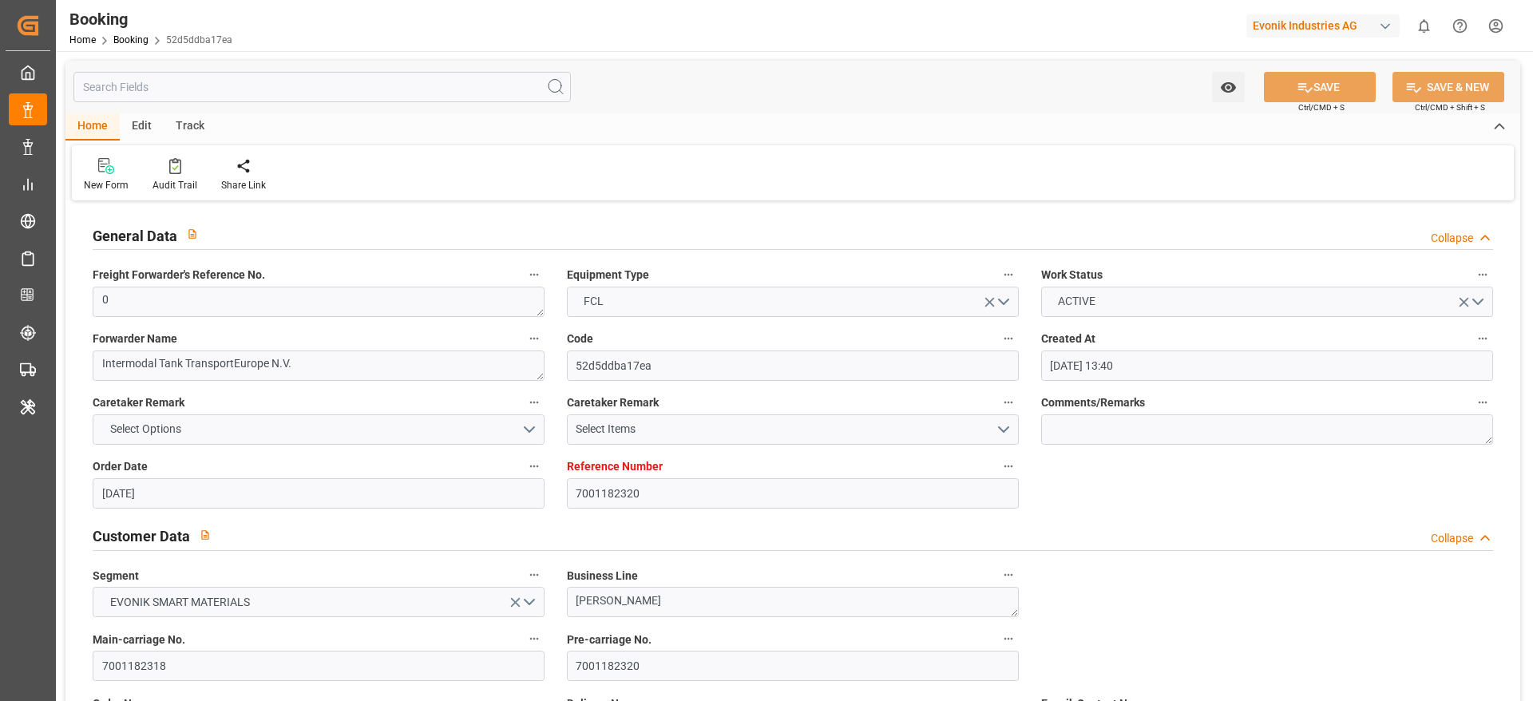
type input "[DATE] 00:00"
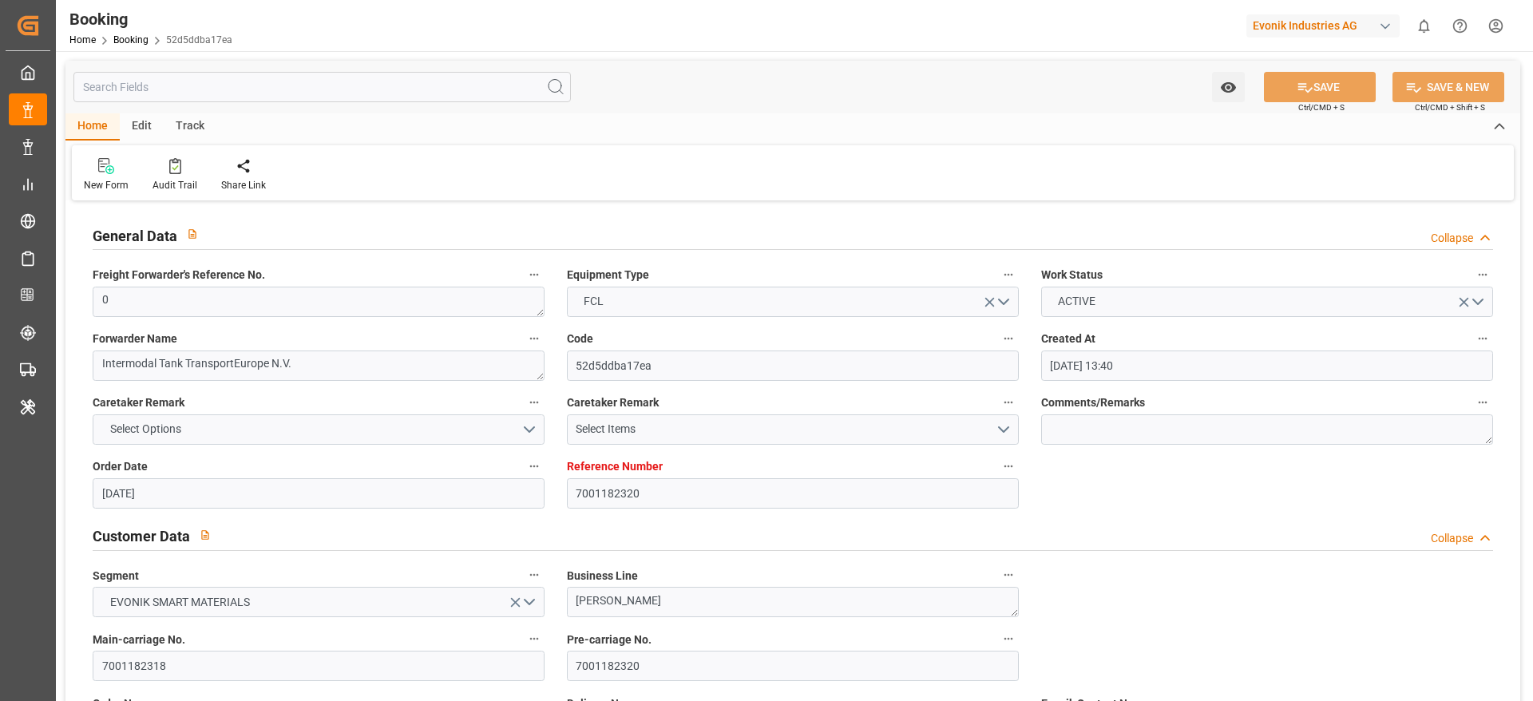
type input "[DATE] 00:00"
type input "[DATE]"
type input "[DATE] 08:50"
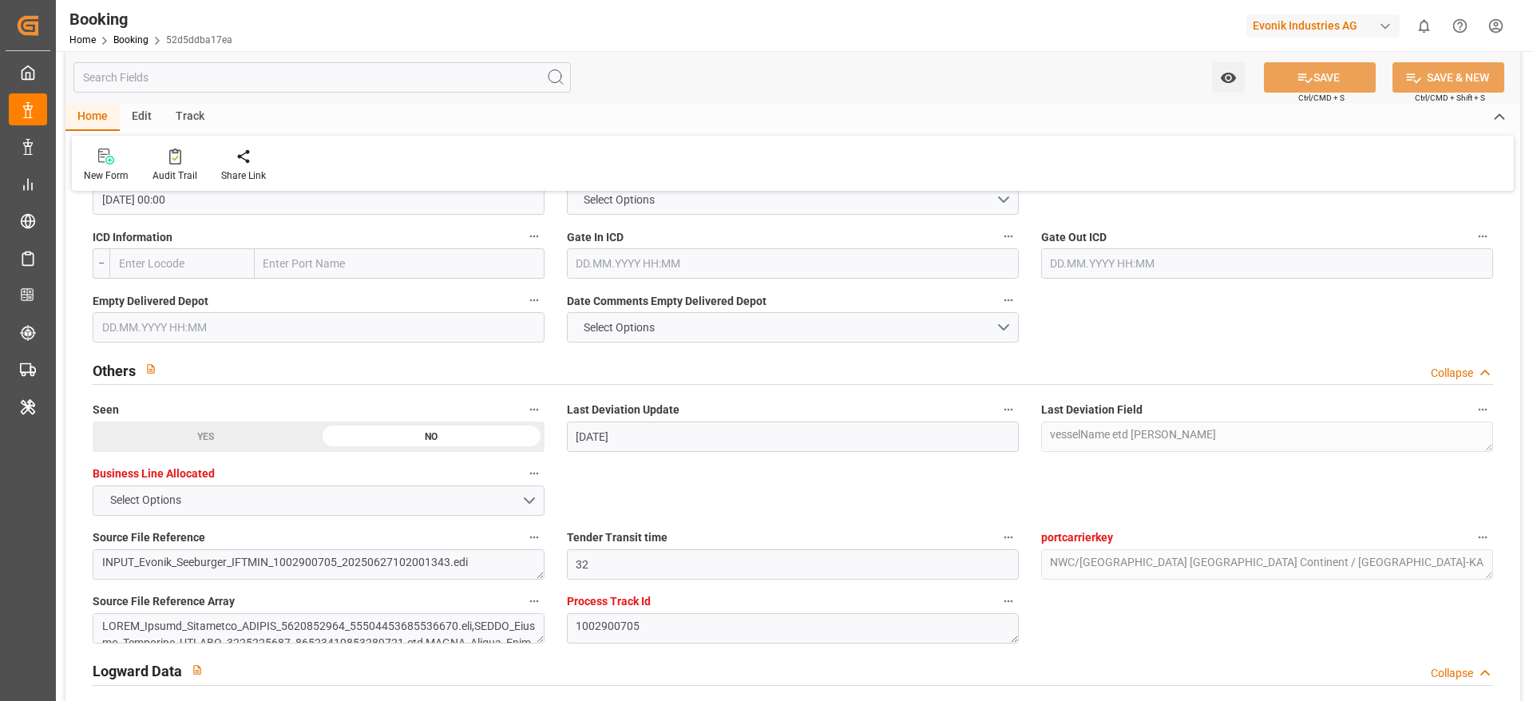
scroll to position [2392, 0]
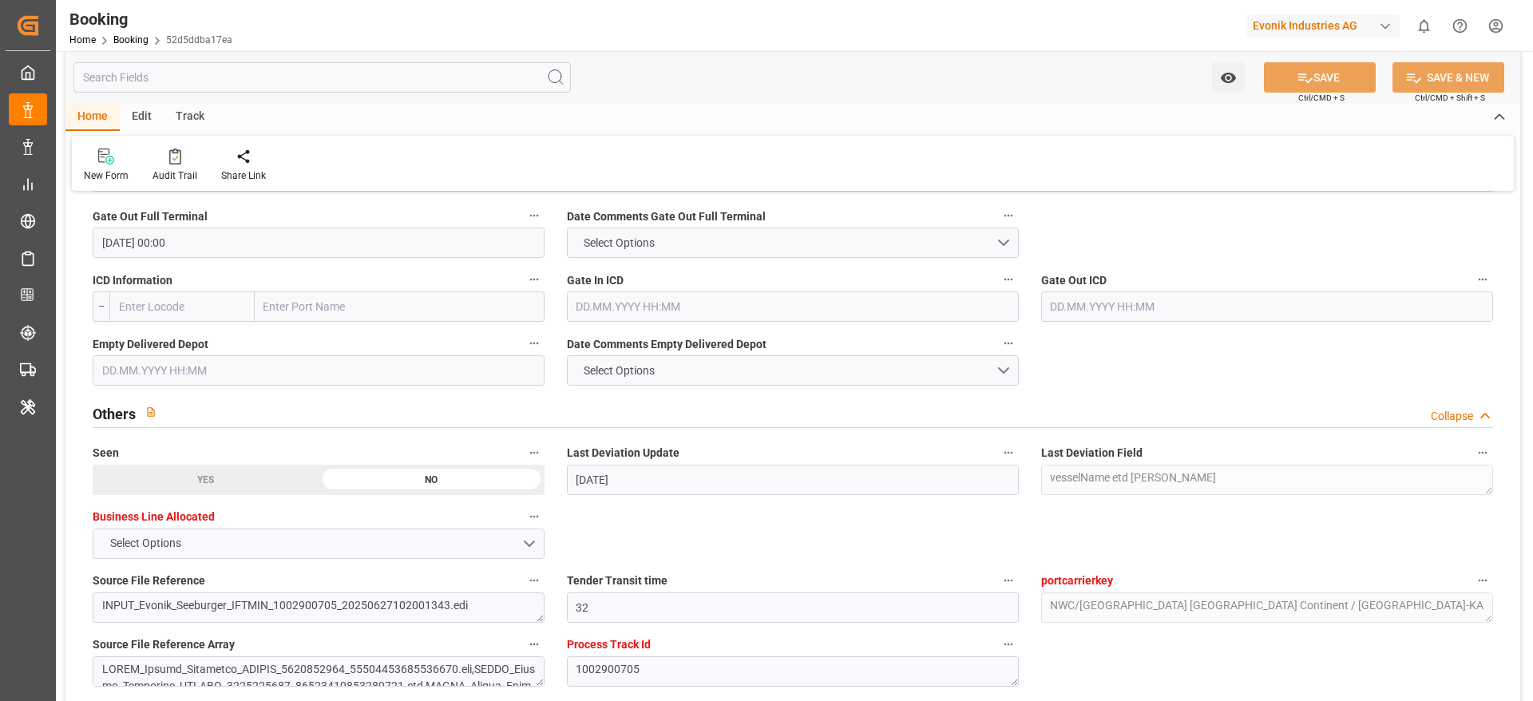
click at [205, 364] on input "text" at bounding box center [319, 370] width 452 height 30
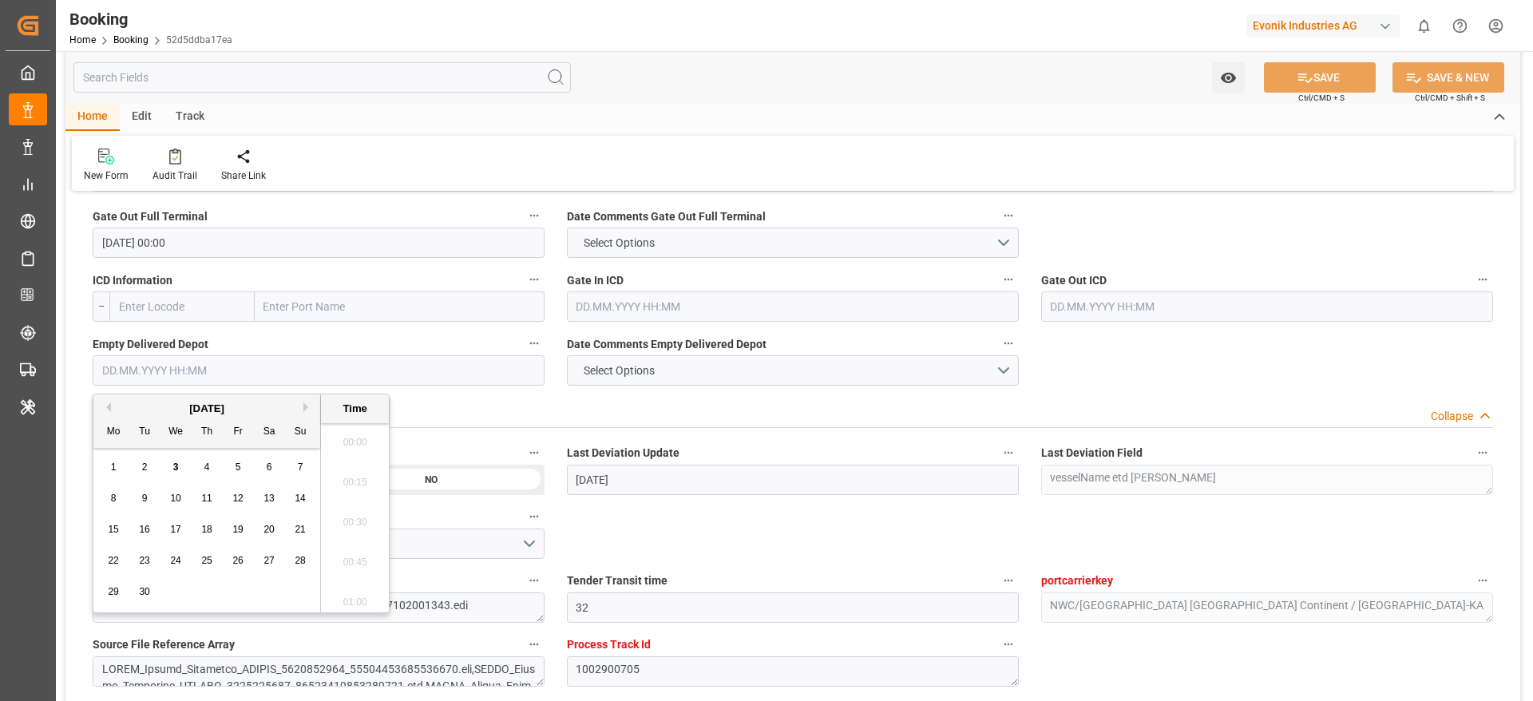
scroll to position [2161, 0]
click at [107, 407] on button "Previous Month" at bounding box center [106, 407] width 10 height 10
drag, startPoint x: 202, startPoint y: 596, endPoint x: 213, endPoint y: 602, distance: 12.5
click at [202, 597] on div "28" at bounding box center [207, 592] width 20 height 19
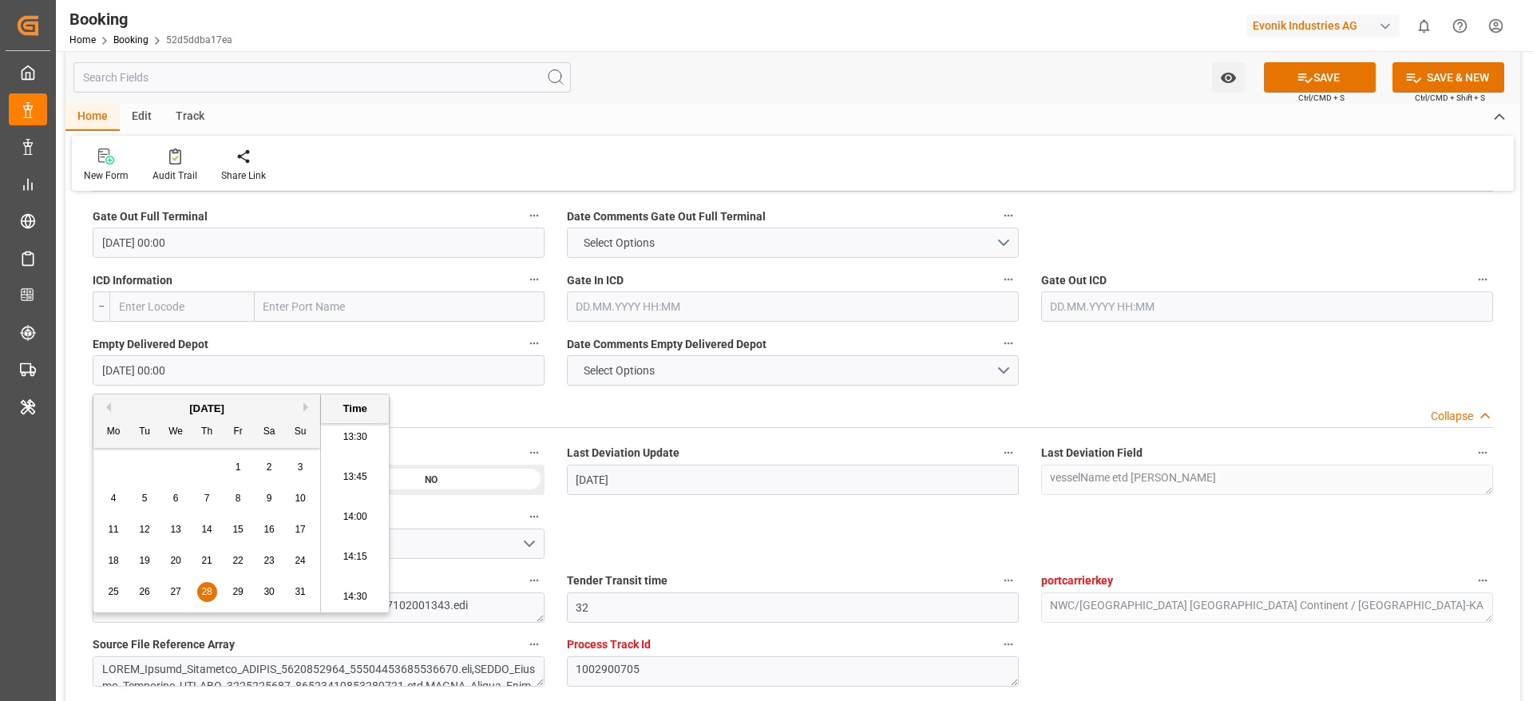
type input "28.08.2025 00:00"
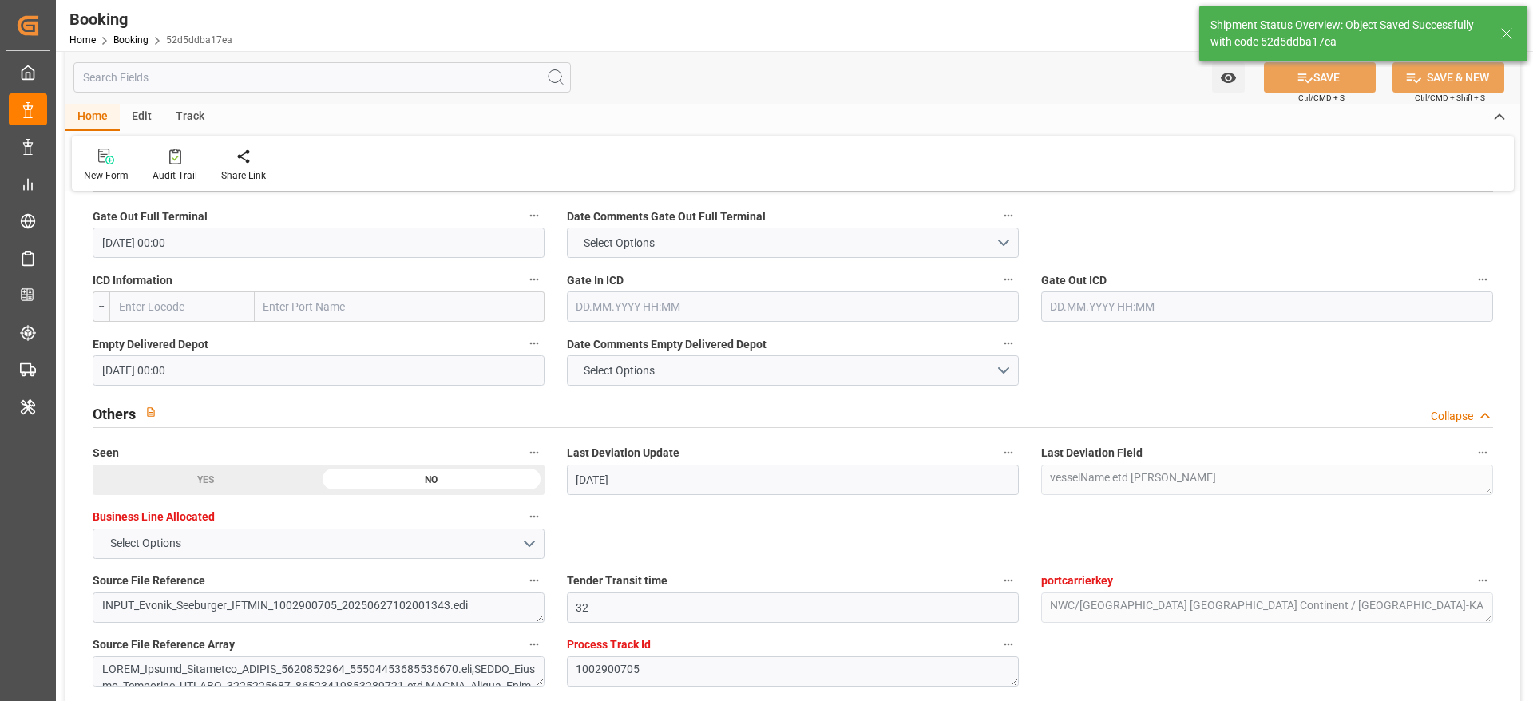
type textarea "[PERSON_NAME]"
type input "03.09.2025 08:41"
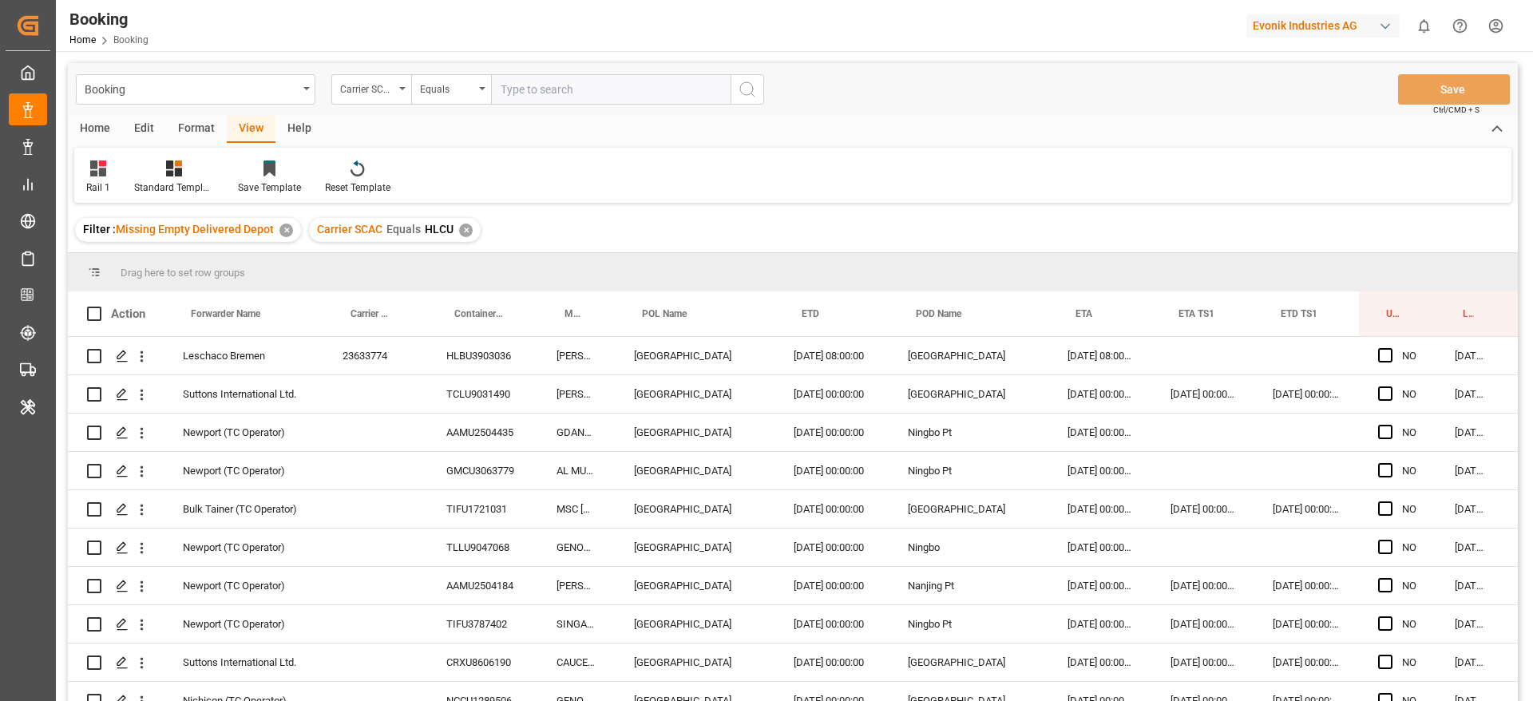
scroll to position [3469, 61]
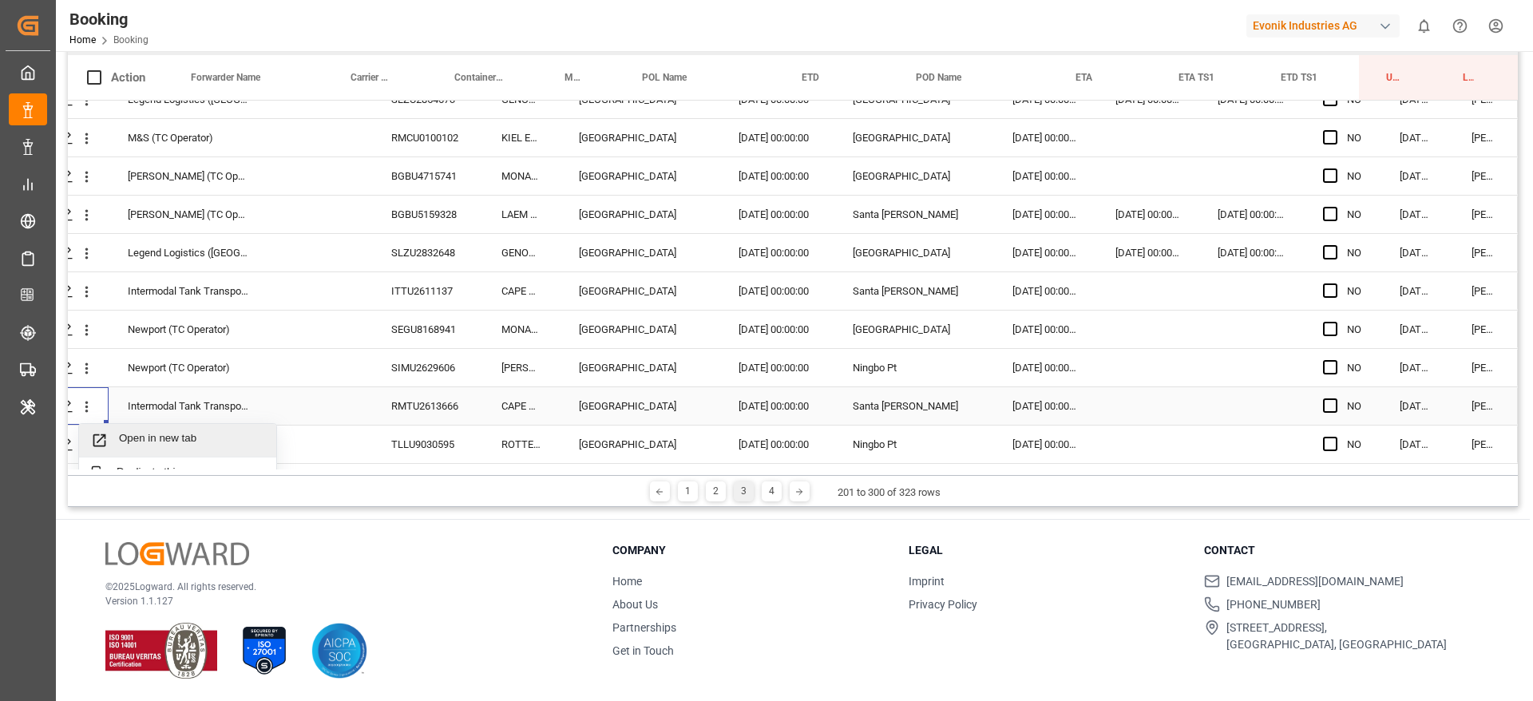
click at [180, 433] on span "Open in new tab" at bounding box center [191, 440] width 145 height 17
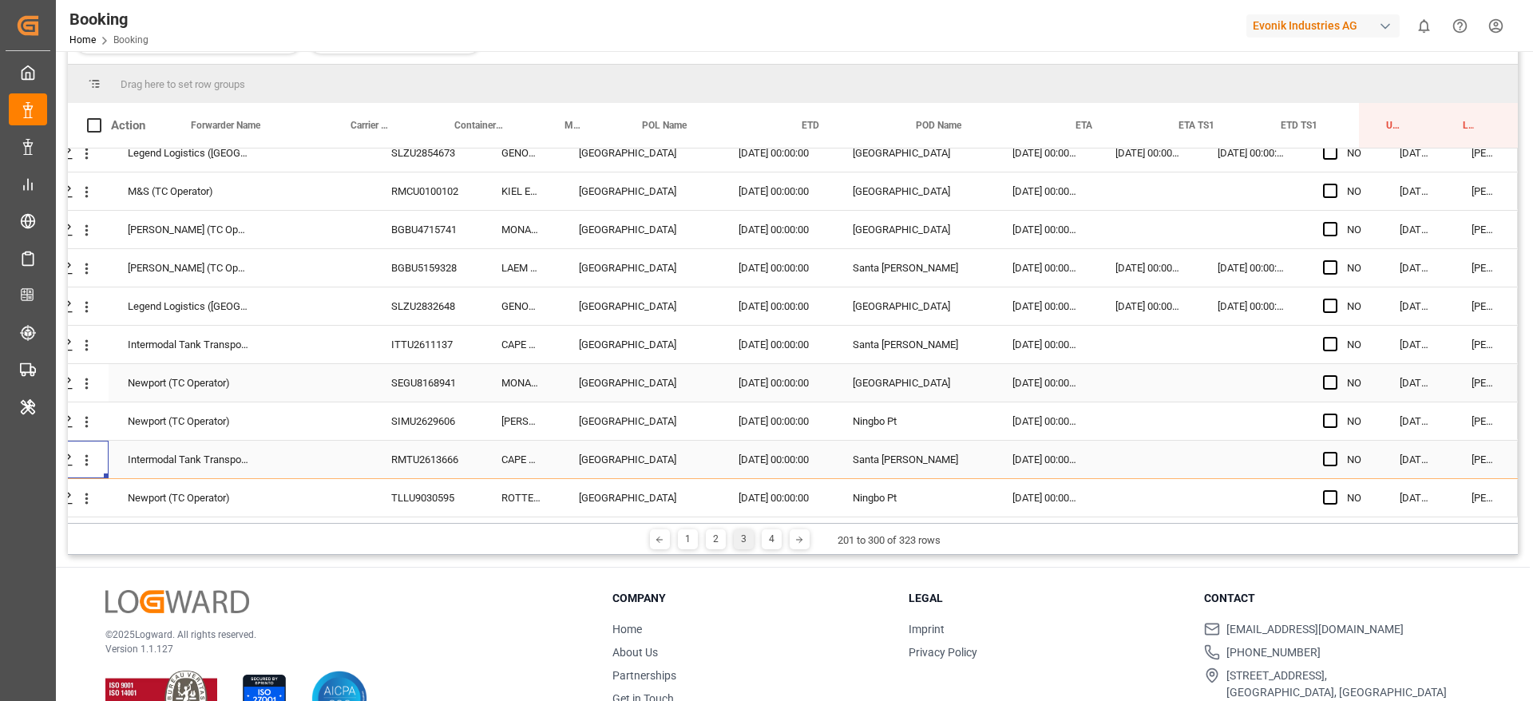
click at [474, 326] on div "ITTU2611137" at bounding box center [427, 345] width 110 height 38
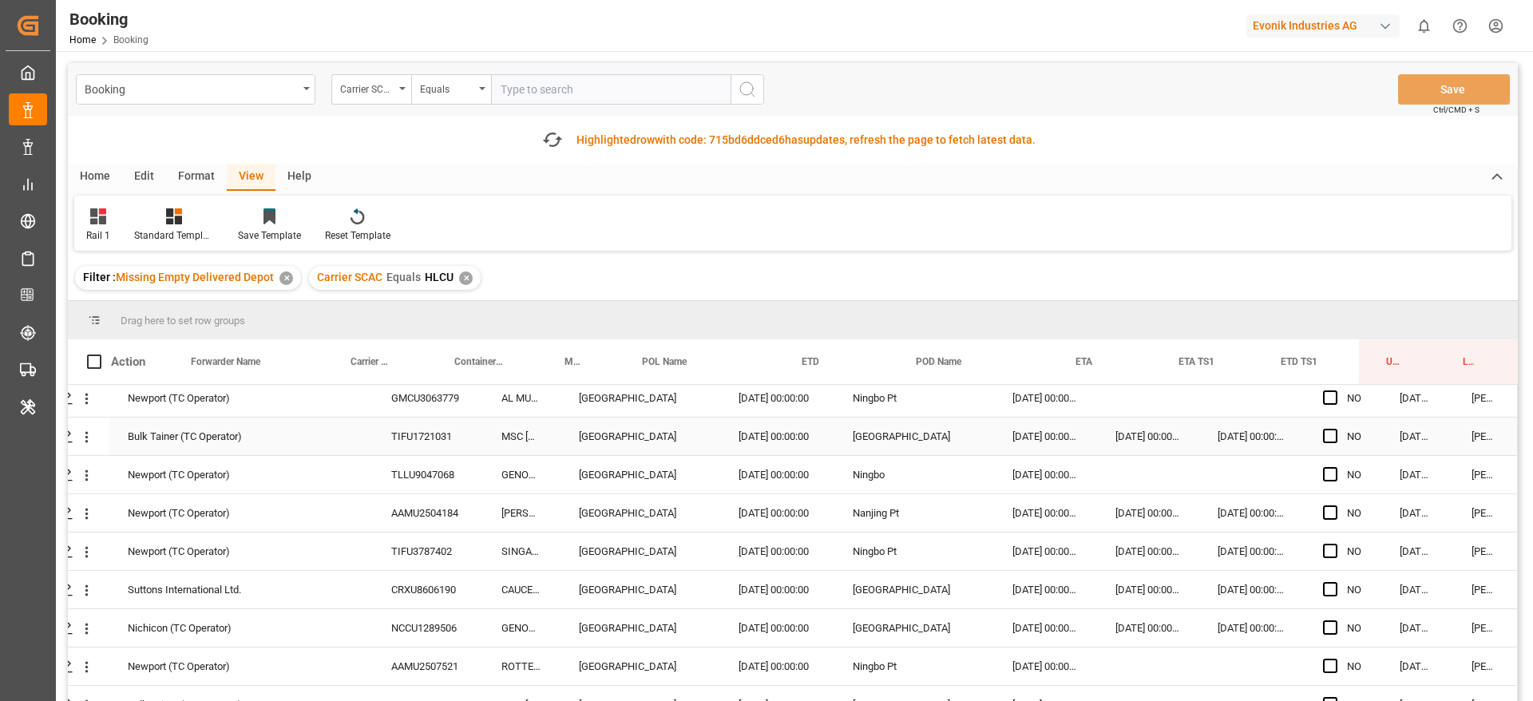
scroll to position [0, 61]
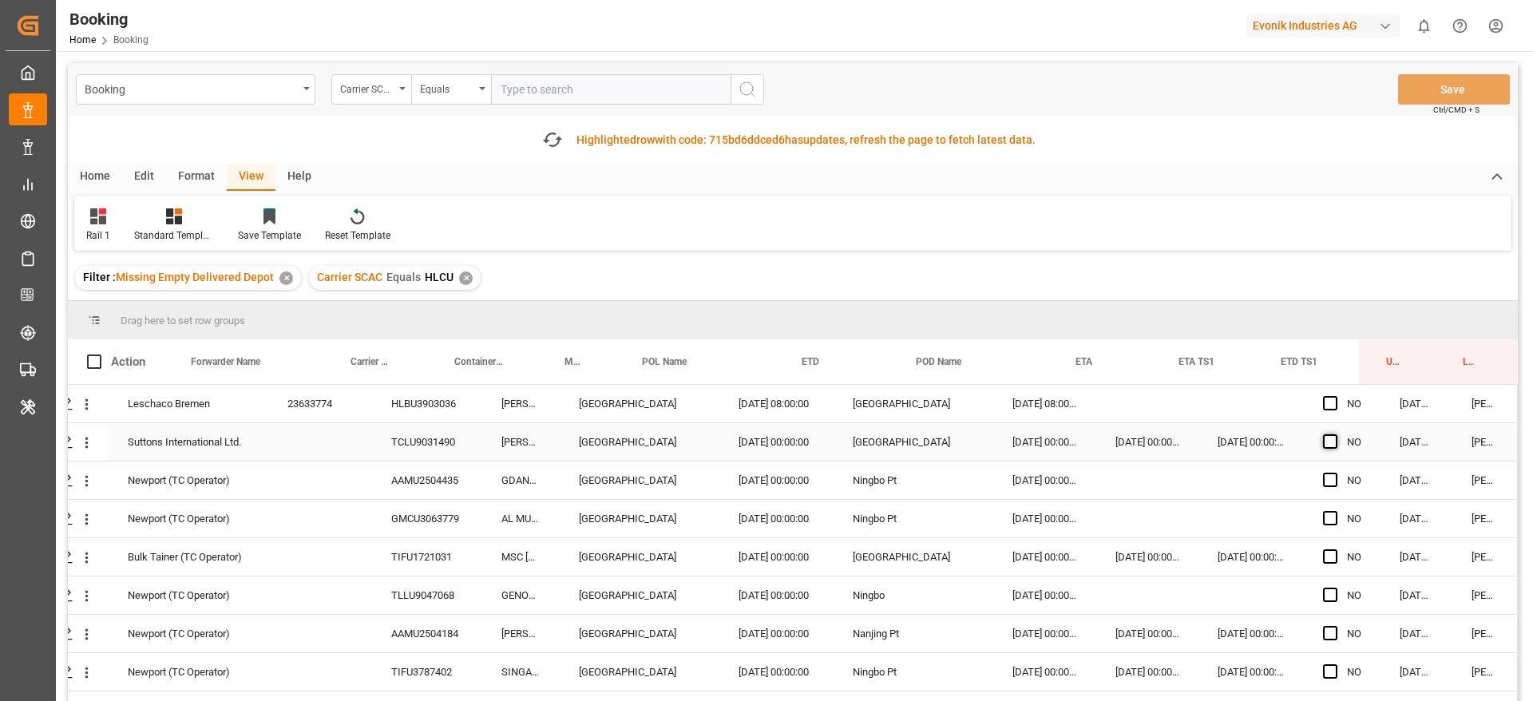
click at [1324, 444] on span "Press SPACE to select this row." at bounding box center [1330, 441] width 14 height 14
click at [1335, 434] on input "Press SPACE to select this row." at bounding box center [1335, 434] width 0 height 0
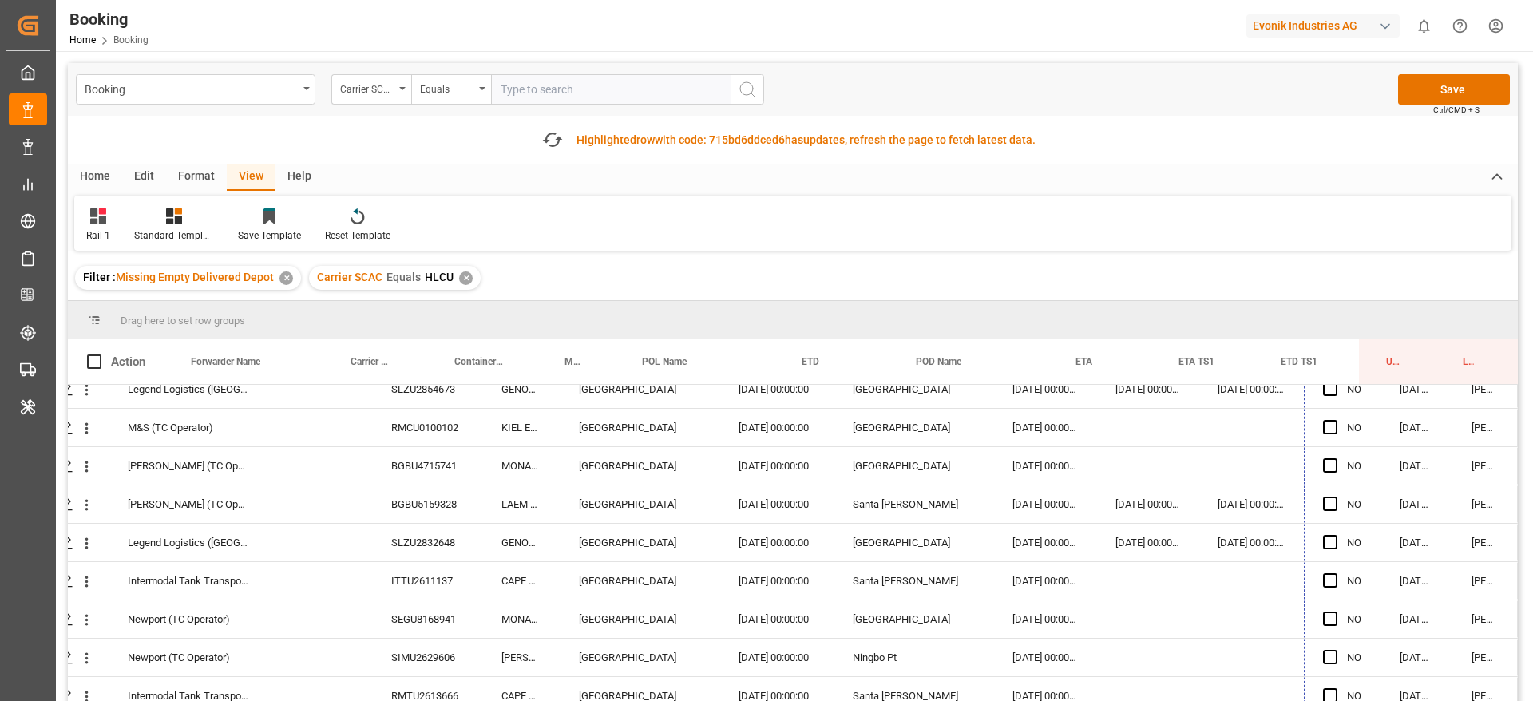
scroll to position [284, 0]
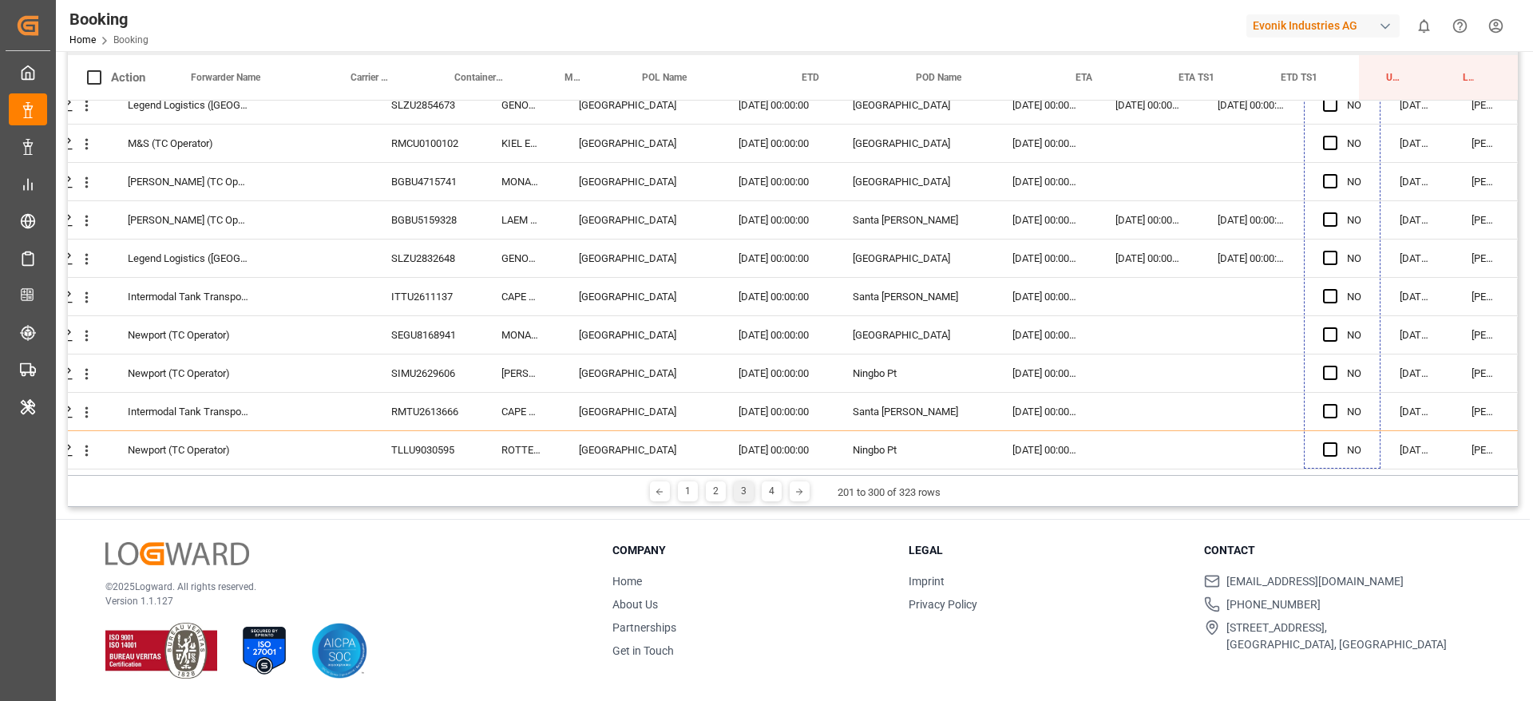
drag, startPoint x: 1373, startPoint y: 460, endPoint x: 1362, endPoint y: 439, distance: 23.2
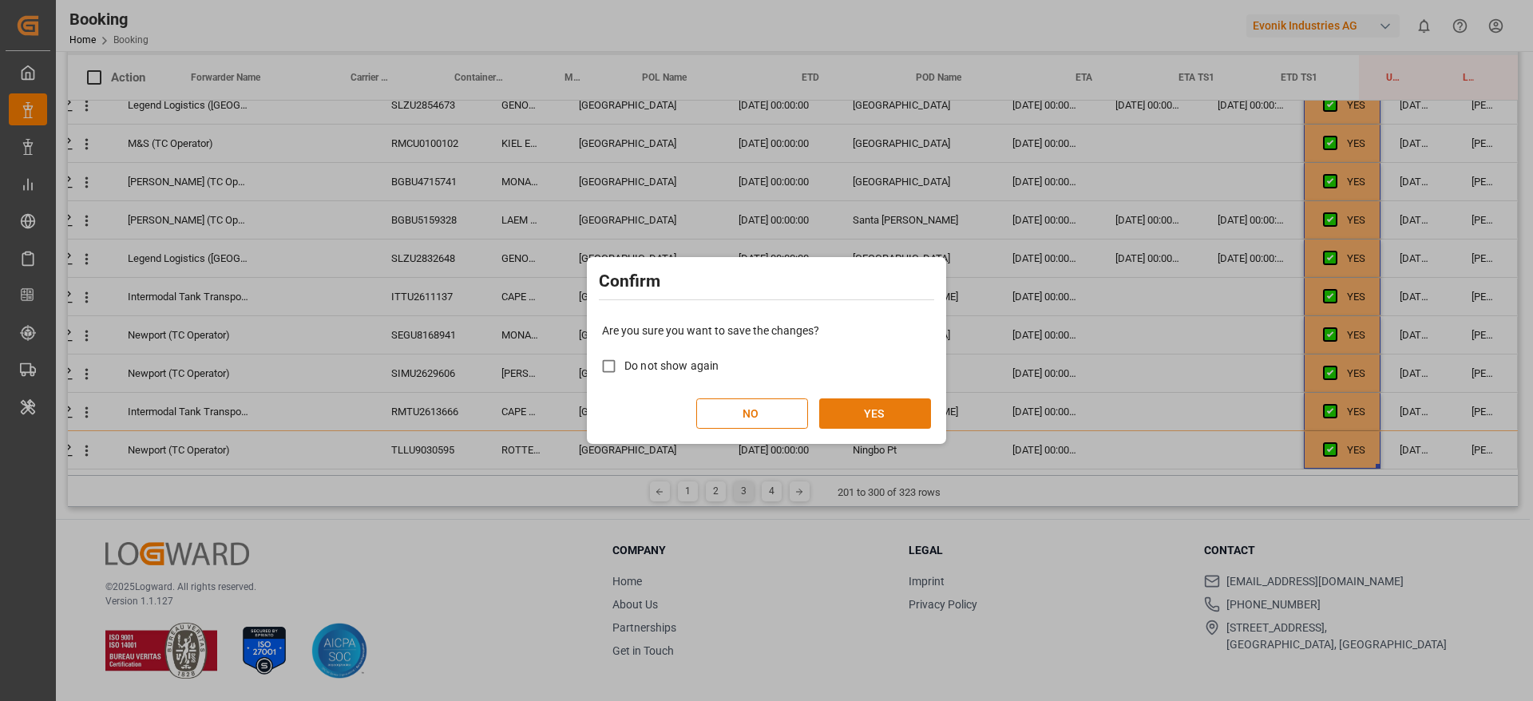
click at [894, 426] on button "YES" at bounding box center [875, 413] width 112 height 30
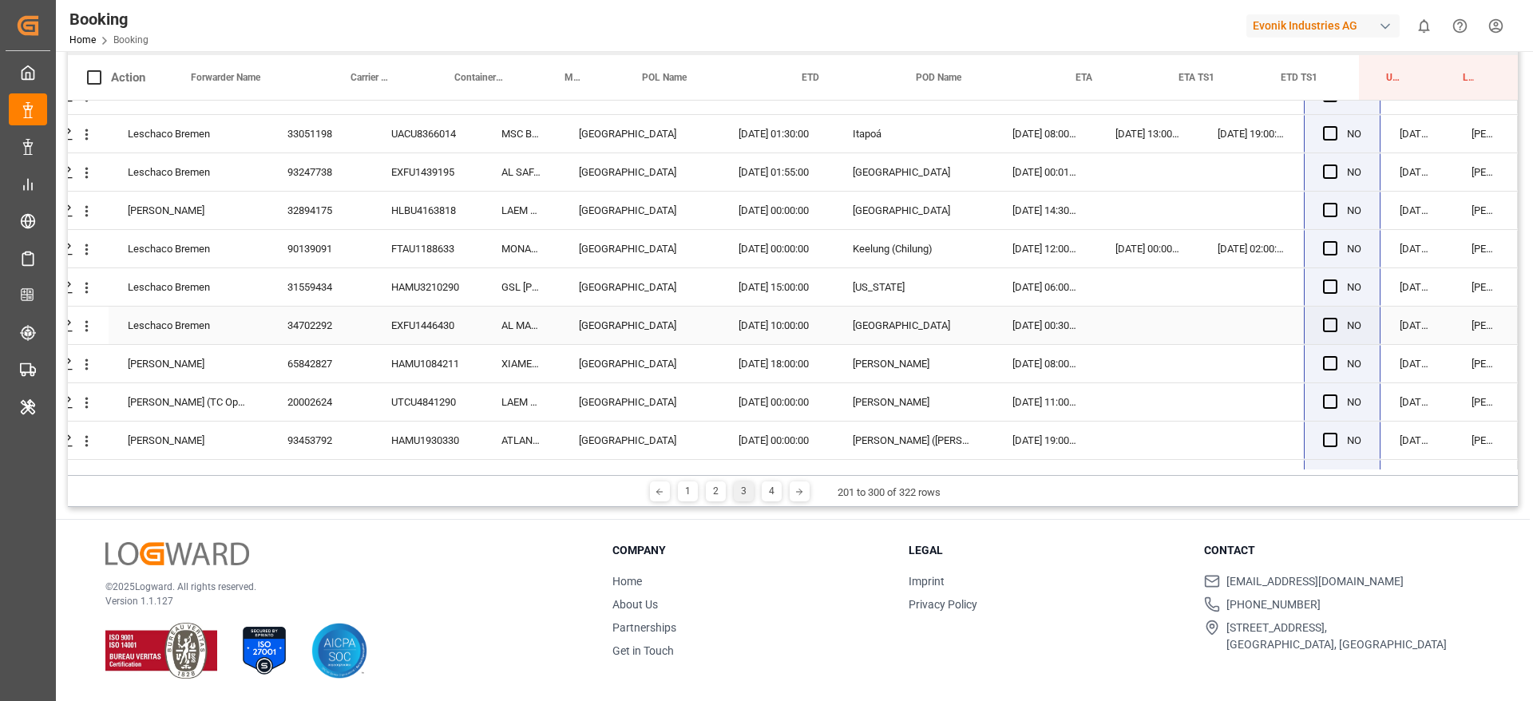
scroll to position [3469, 61]
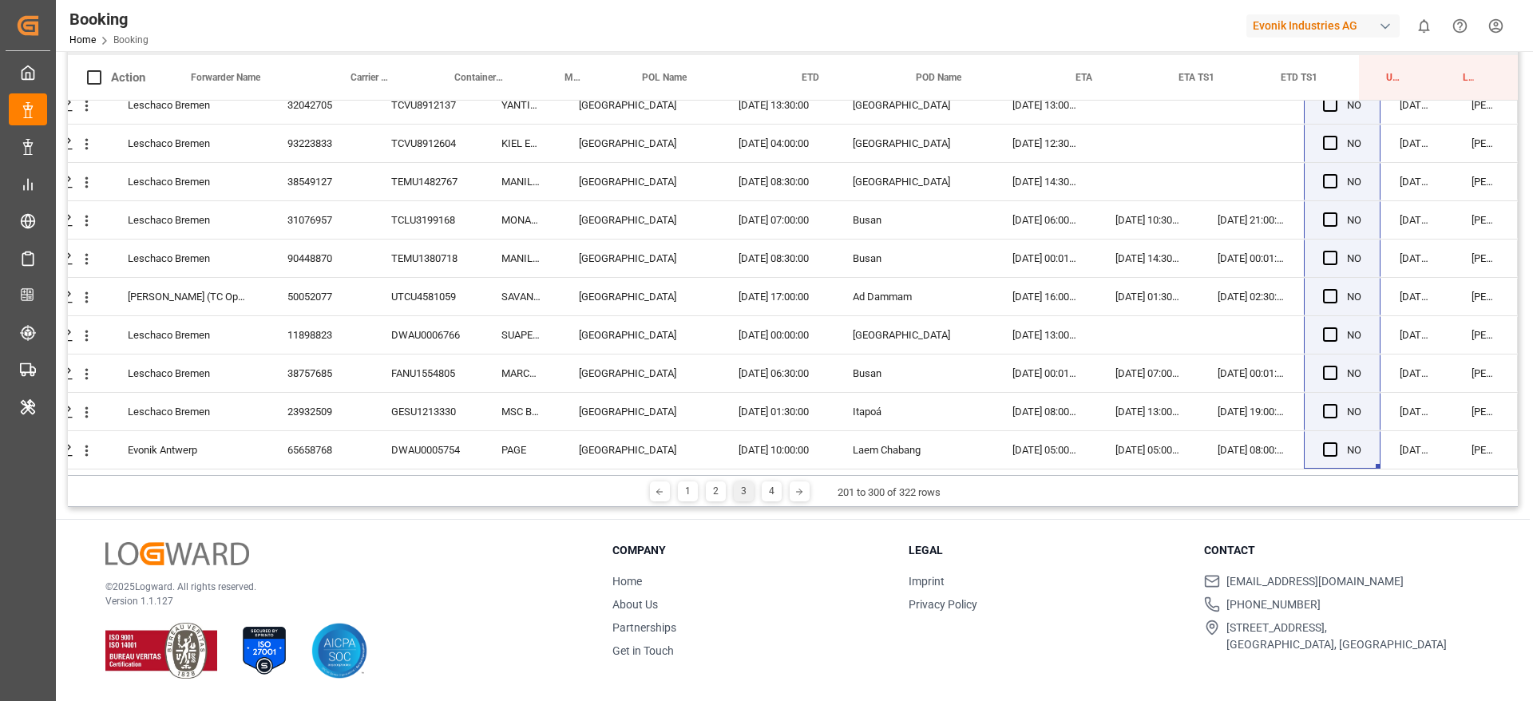
click at [757, 500] on div "1 2 3 4" at bounding box center [730, 491] width 112 height 20
click at [767, 501] on div "4" at bounding box center [772, 491] width 20 height 20
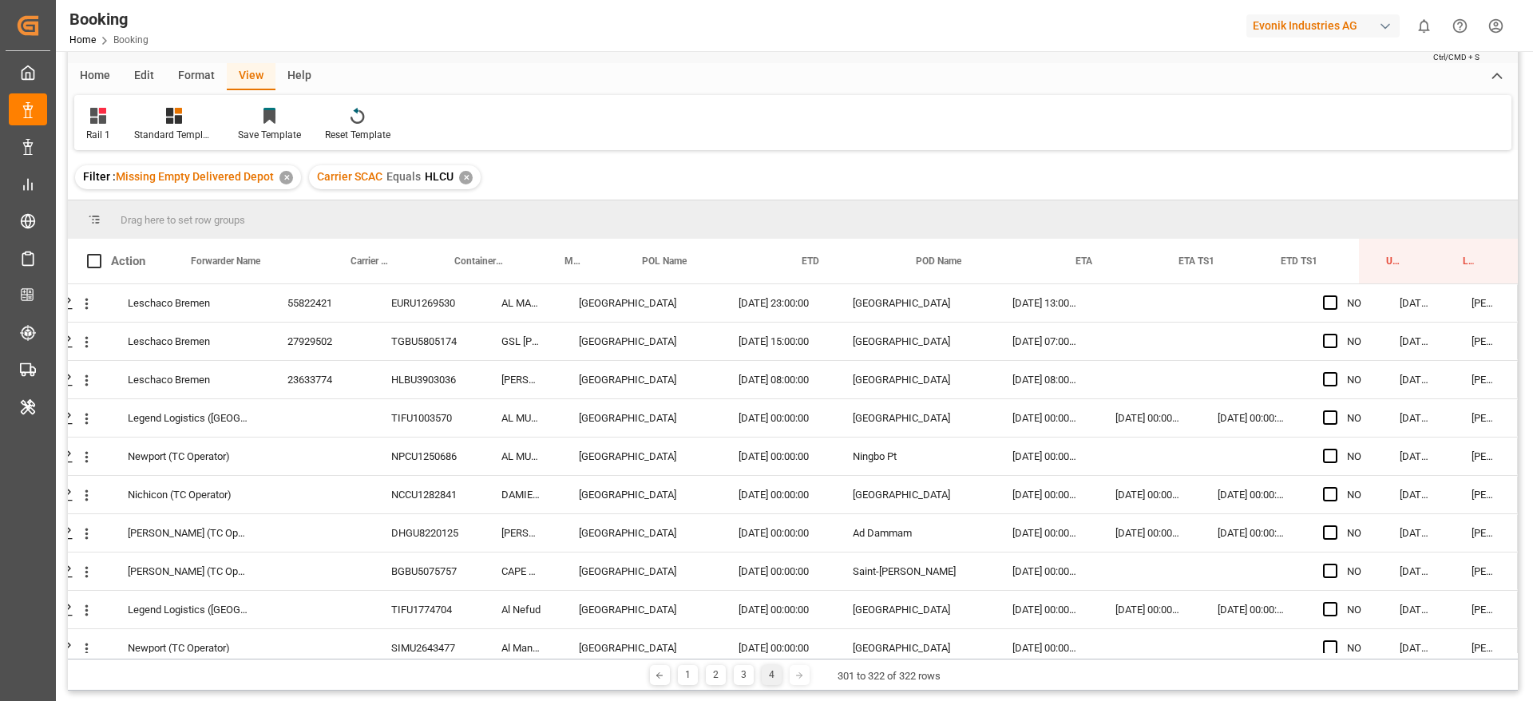
scroll to position [0, 0]
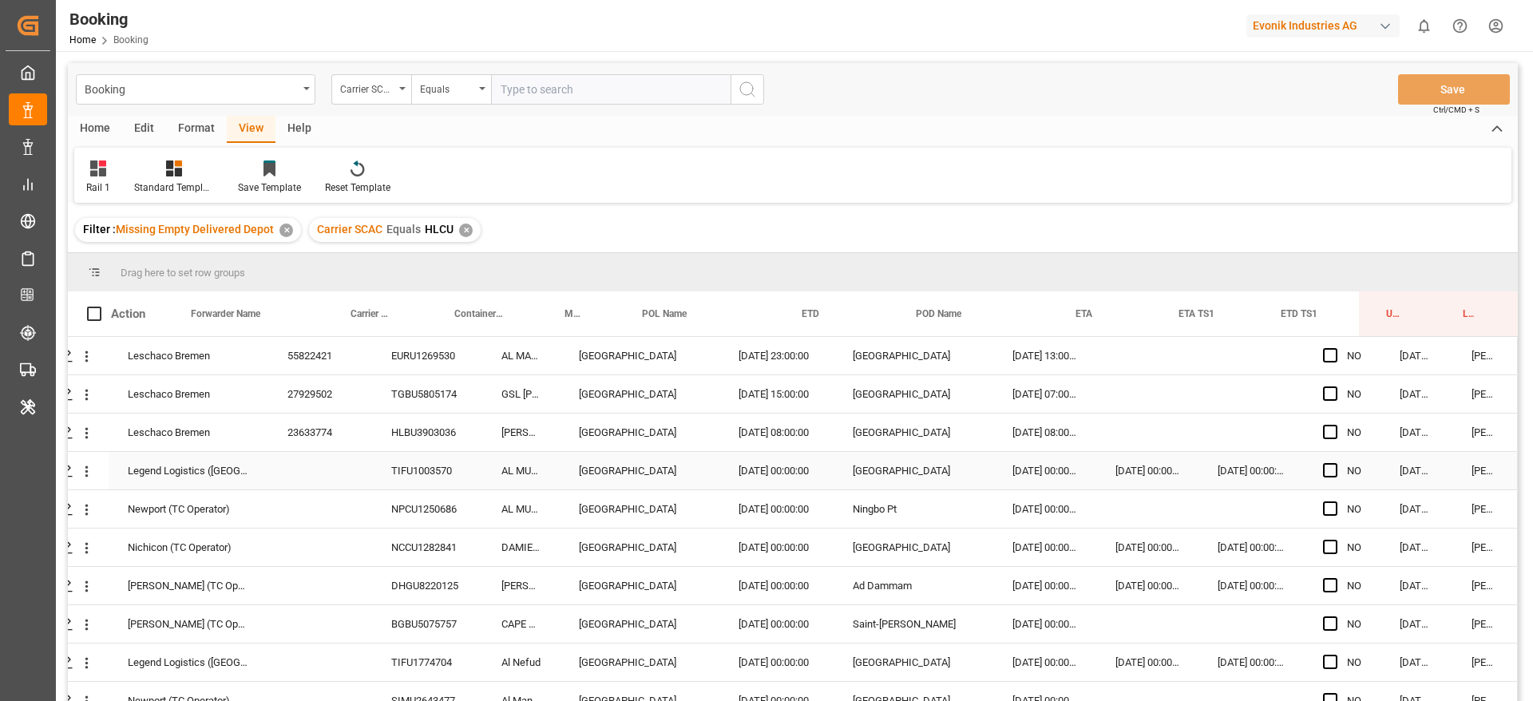
click at [449, 465] on div "TIFU1003570" at bounding box center [427, 471] width 110 height 38
click at [410, 524] on div "NPCU1250686" at bounding box center [427, 509] width 110 height 38
click at [387, 578] on div "DHGU8220125" at bounding box center [427, 586] width 110 height 38
click at [399, 557] on div "NCCU1282841" at bounding box center [427, 548] width 110 height 38
click at [398, 578] on div "DHGU8220125" at bounding box center [427, 586] width 110 height 38
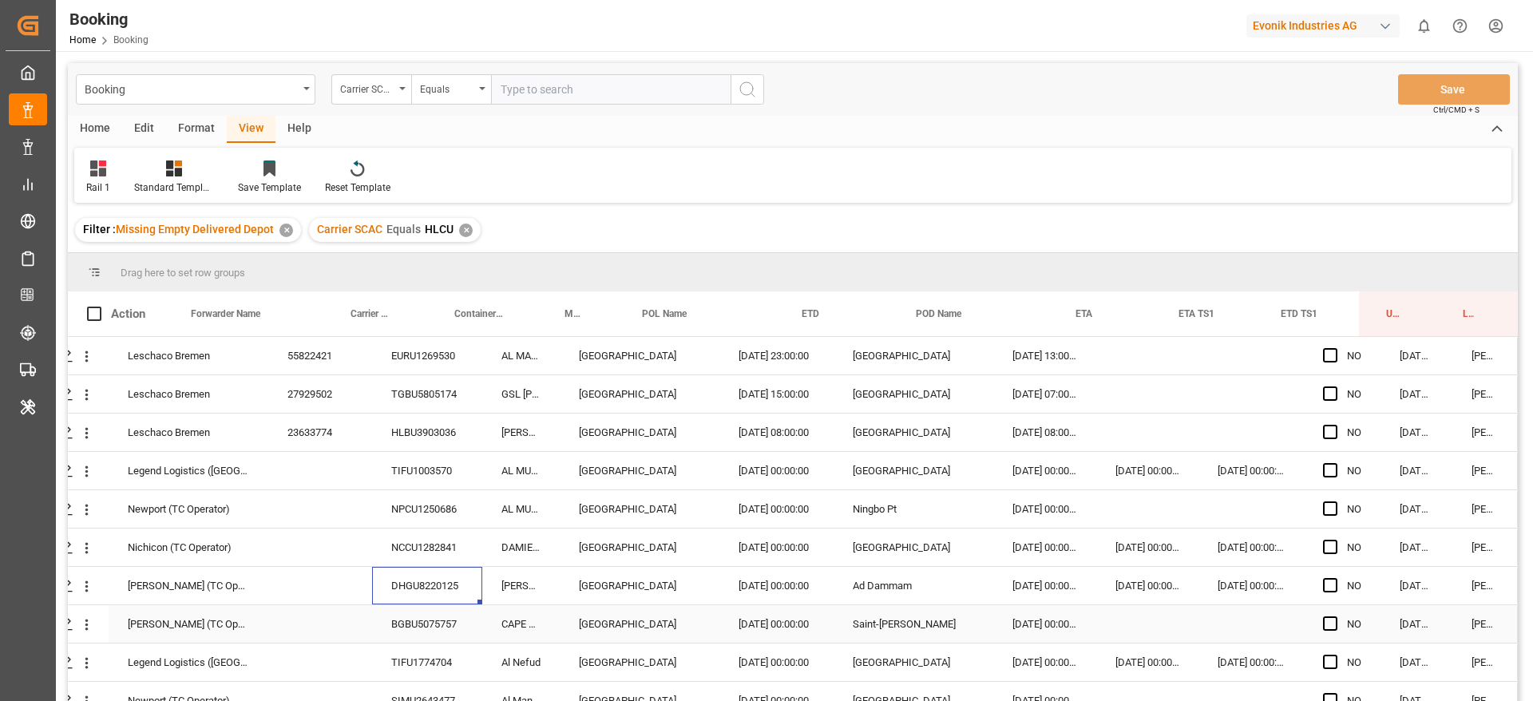
click at [406, 627] on div "BGBU5075757" at bounding box center [427, 624] width 110 height 38
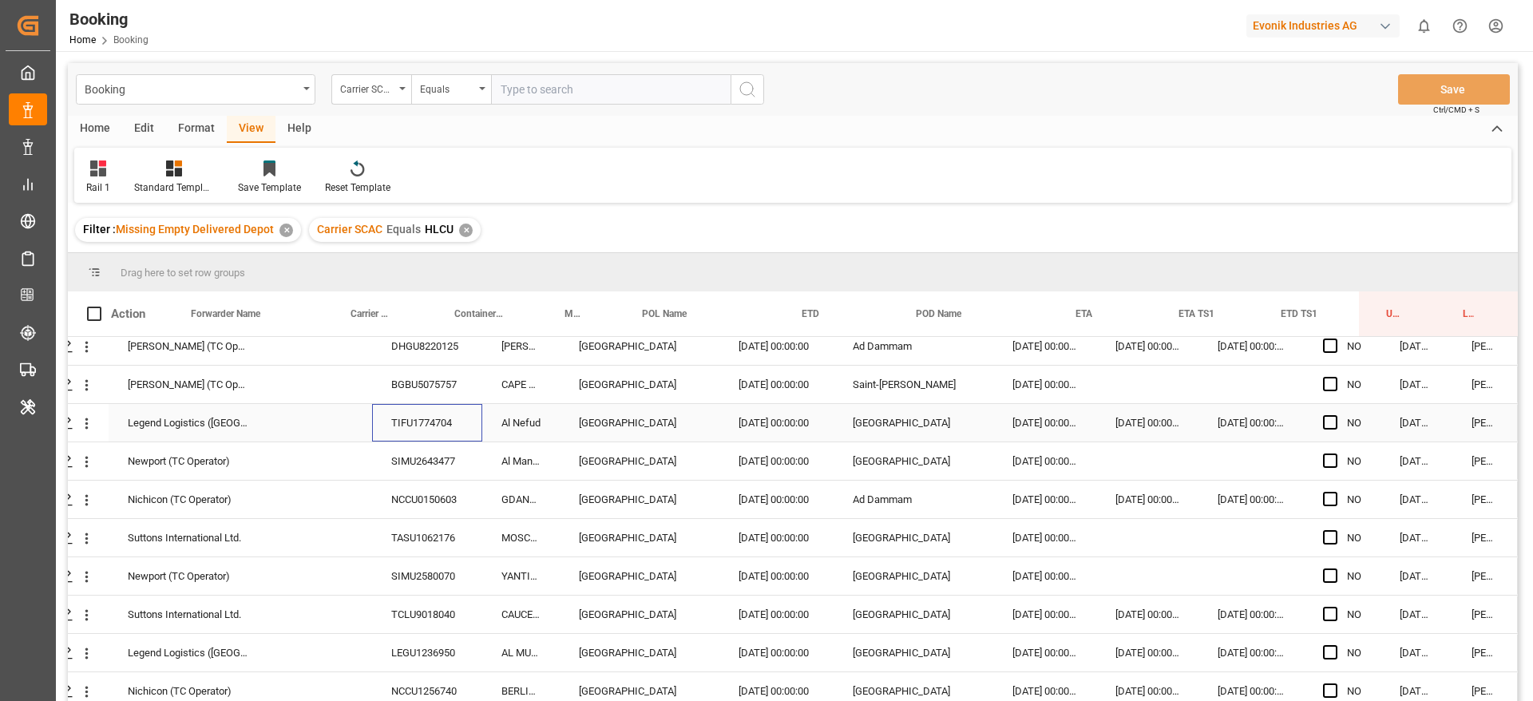
click at [425, 418] on div "TIFU1774704" at bounding box center [427, 423] width 110 height 38
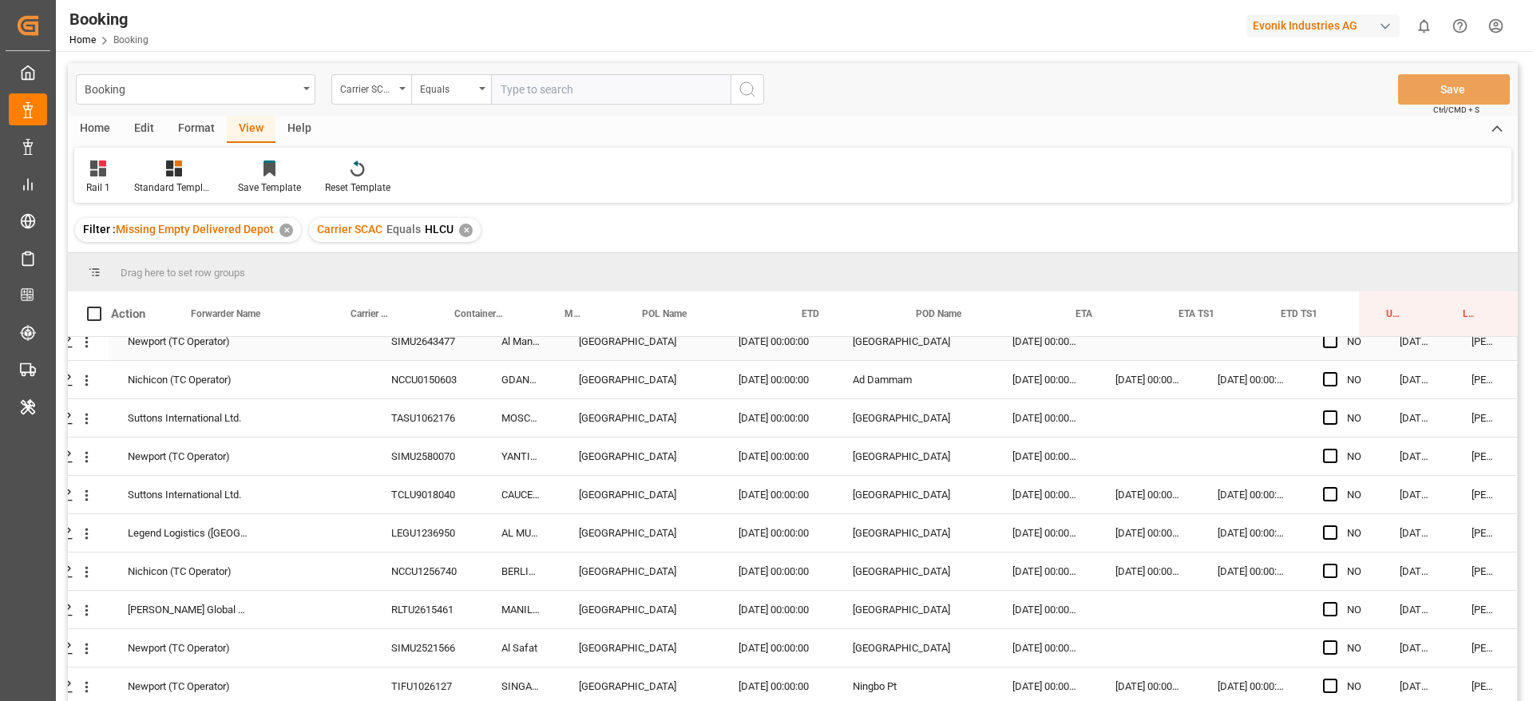
click at [425, 353] on div "SIMU2643477" at bounding box center [427, 342] width 110 height 38
click at [458, 400] on div "TASU1062176" at bounding box center [427, 418] width 110 height 38
click at [452, 390] on div "NCCU0150603" at bounding box center [427, 380] width 110 height 38
click at [437, 425] on div "TASU1062176" at bounding box center [427, 418] width 110 height 38
click at [452, 449] on div "SIMU2580070" at bounding box center [427, 457] width 110 height 38
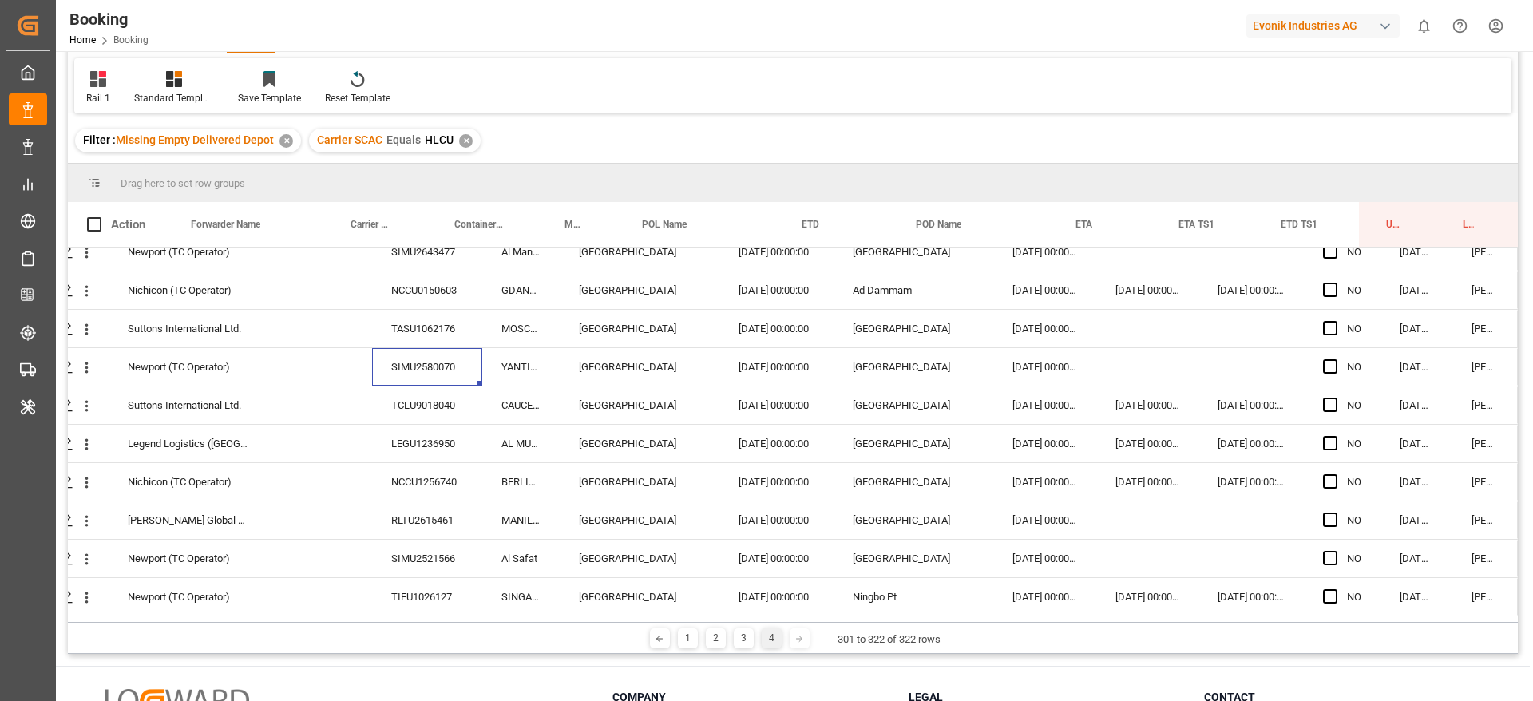
scroll to position [120, 0]
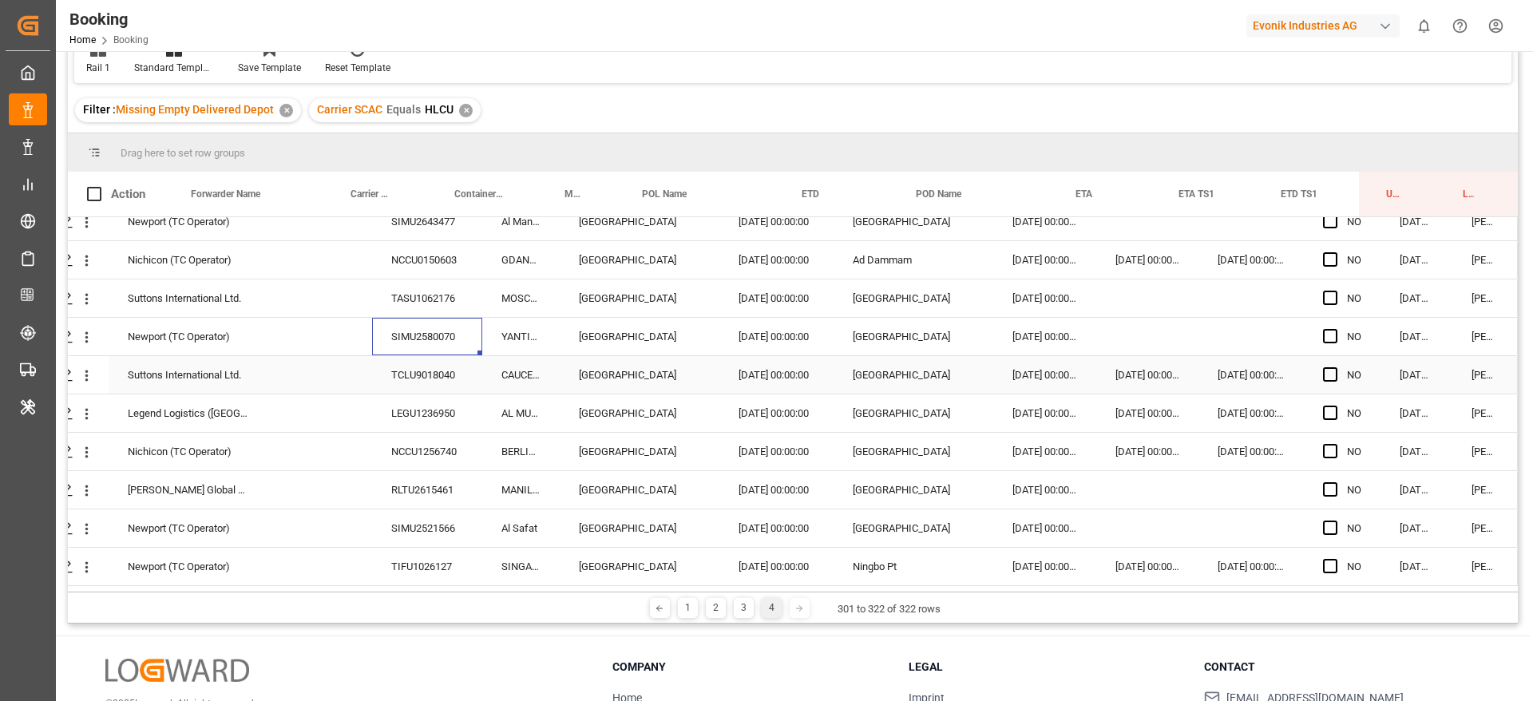
click at [410, 384] on div "TCLU9018040" at bounding box center [427, 375] width 110 height 38
click at [400, 420] on div "LEGU1236950" at bounding box center [427, 413] width 110 height 38
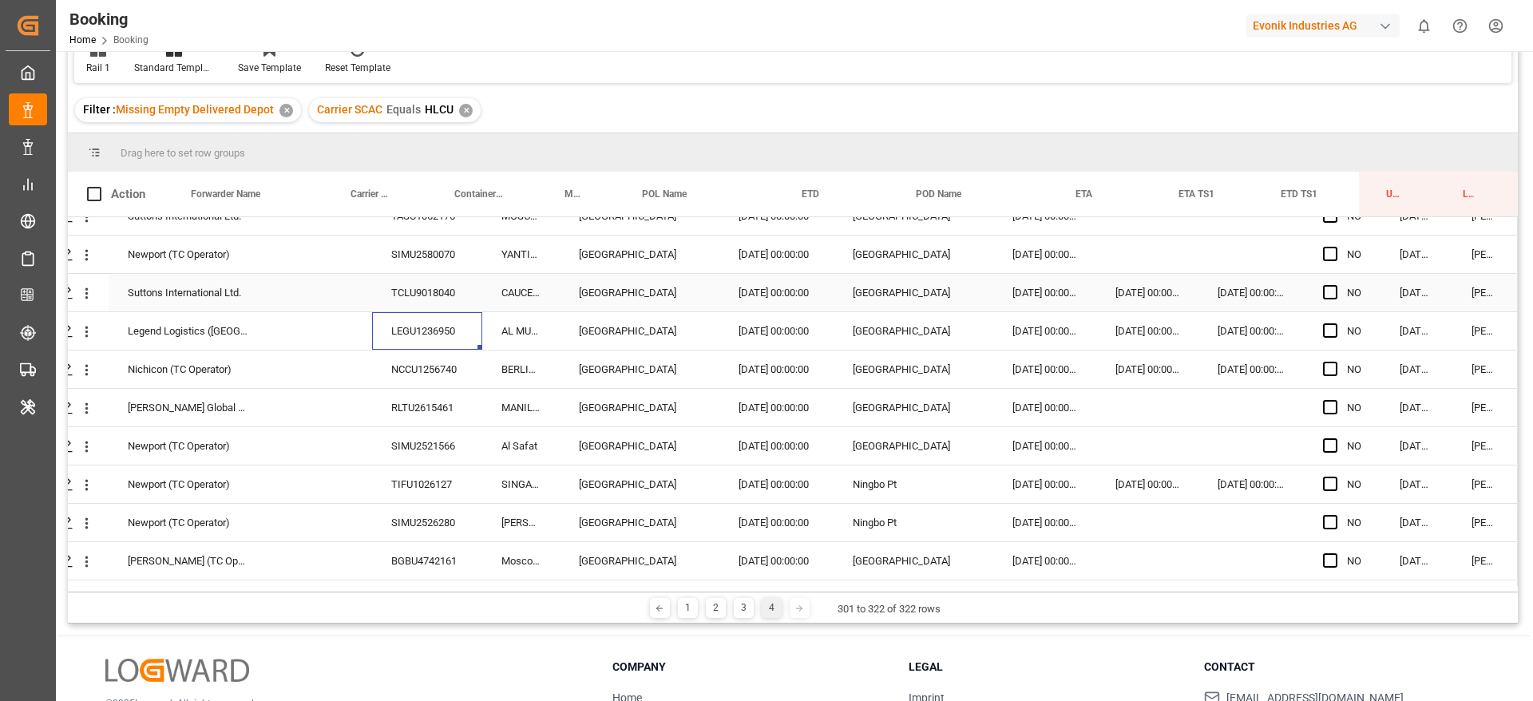
scroll to position [479, 61]
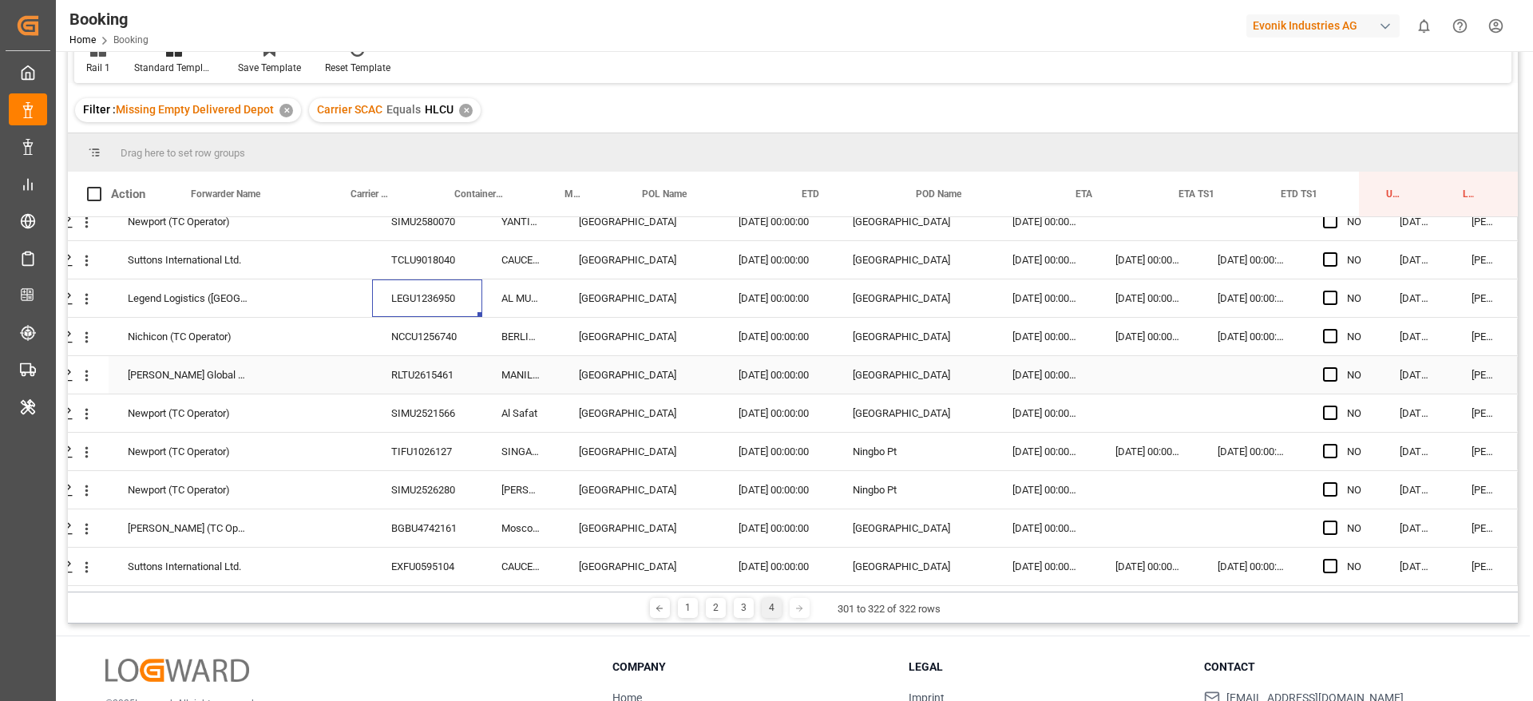
click at [396, 356] on div "RLTU2615461" at bounding box center [427, 375] width 110 height 38
click at [399, 535] on div "BGBU4742161" at bounding box center [427, 528] width 110 height 38
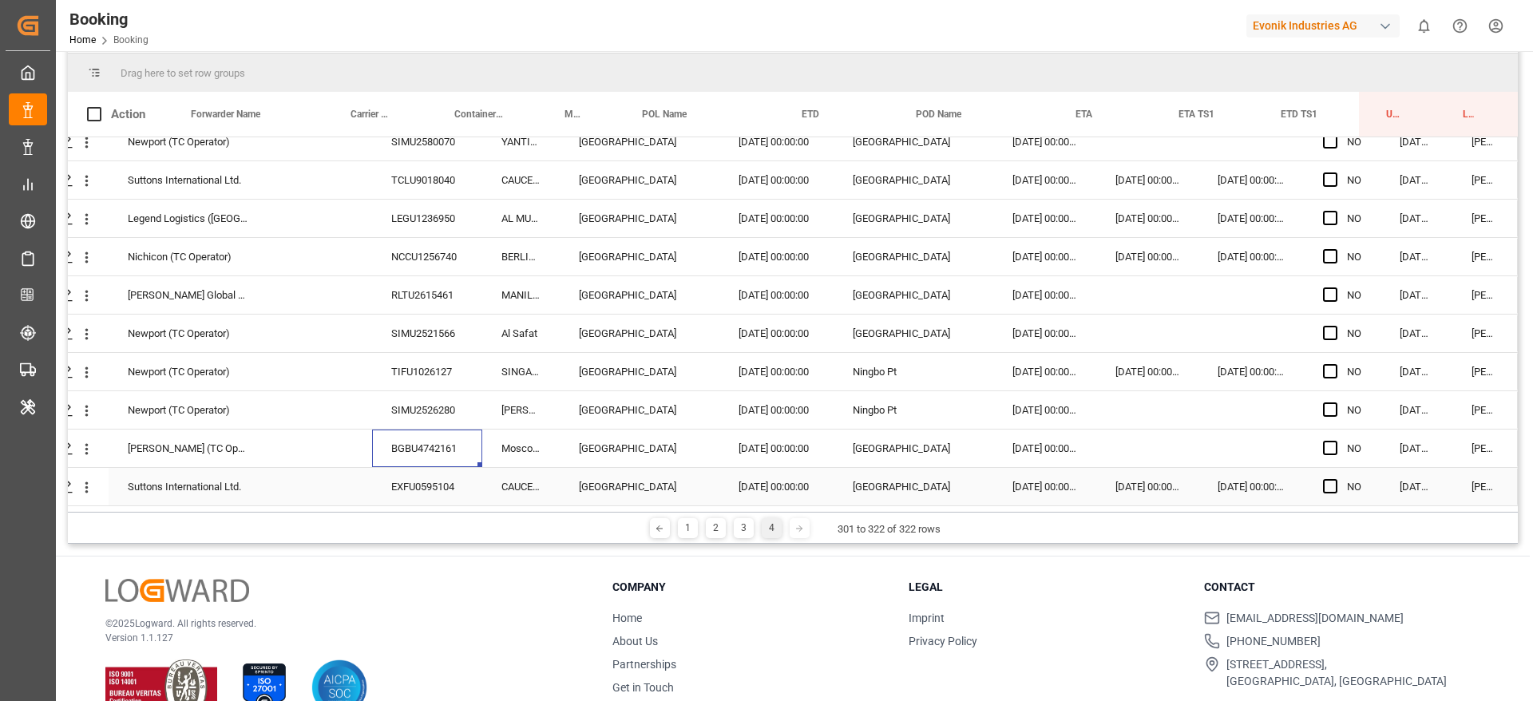
scroll to position [236, 0]
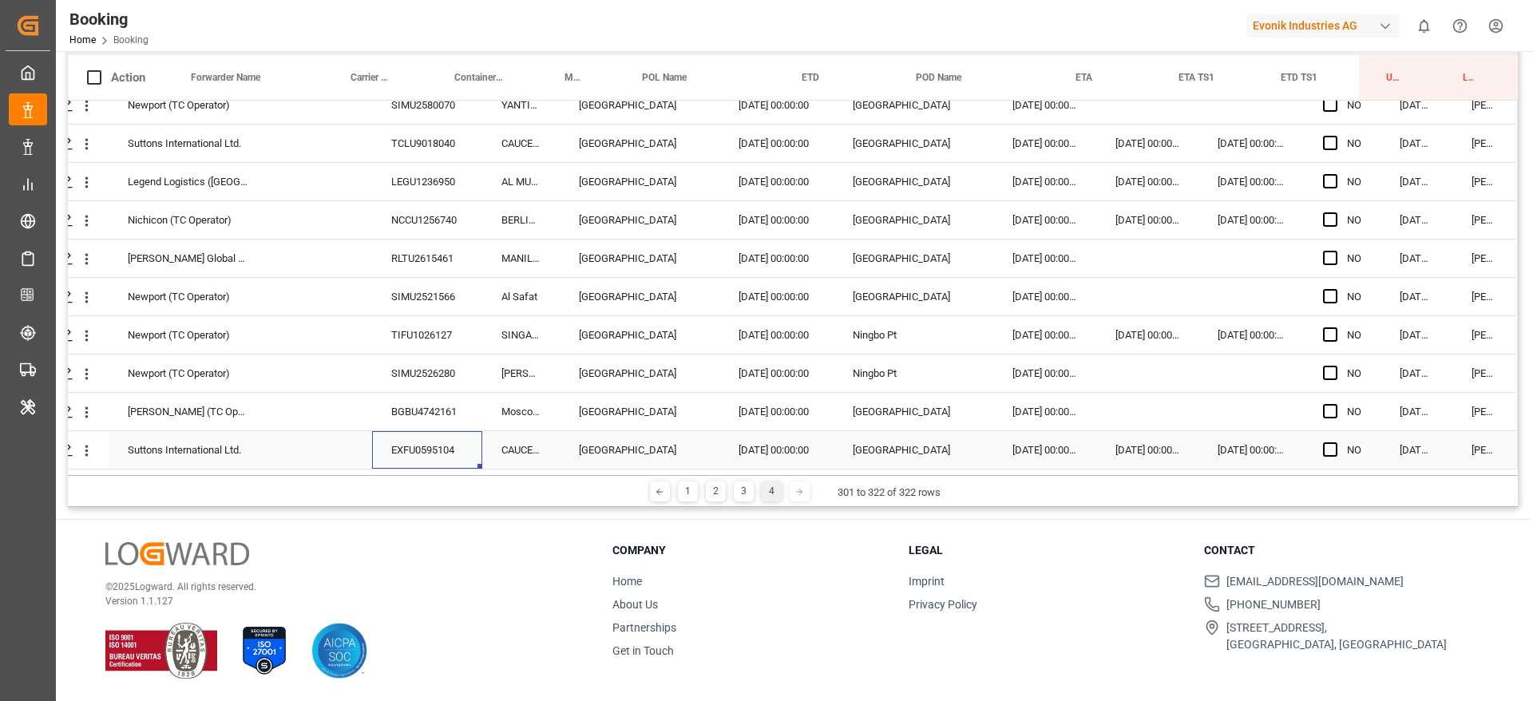
click at [425, 447] on div "EXFU0595104" at bounding box center [427, 450] width 110 height 38
click at [415, 383] on div "SIMU2526280" at bounding box center [427, 374] width 110 height 38
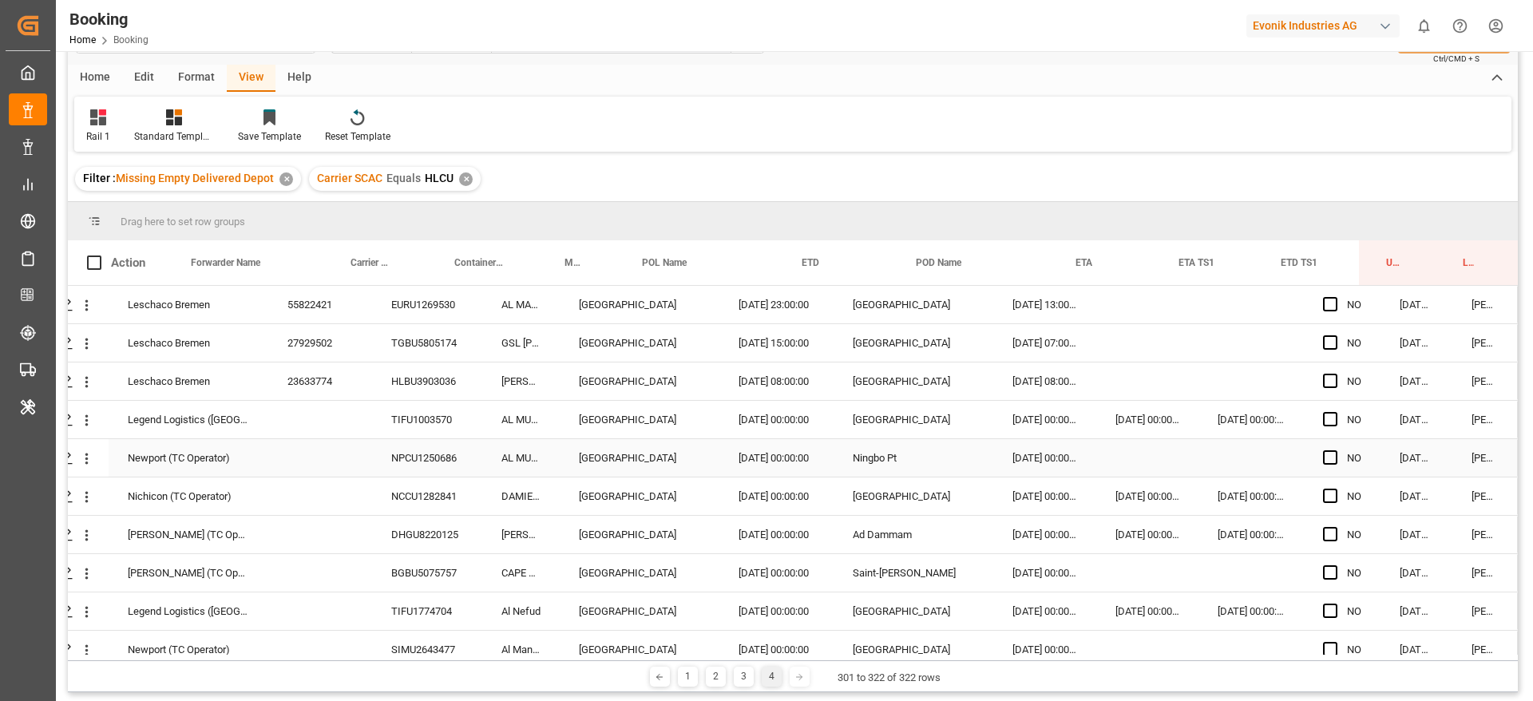
scroll to position [0, 0]
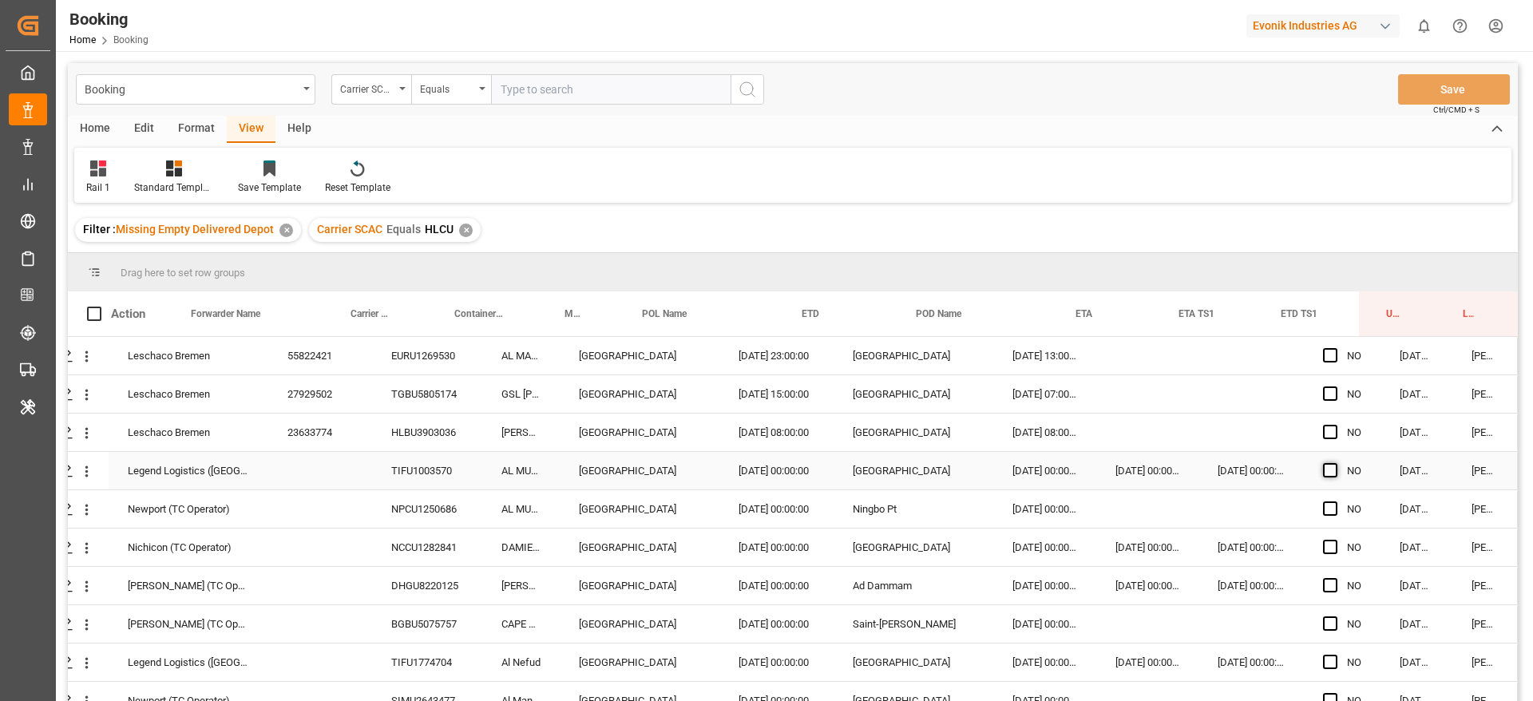
click at [1327, 472] on span "Press SPACE to select this row." at bounding box center [1330, 470] width 14 height 14
click at [1335, 463] on input "Press SPACE to select this row." at bounding box center [1335, 463] width 0 height 0
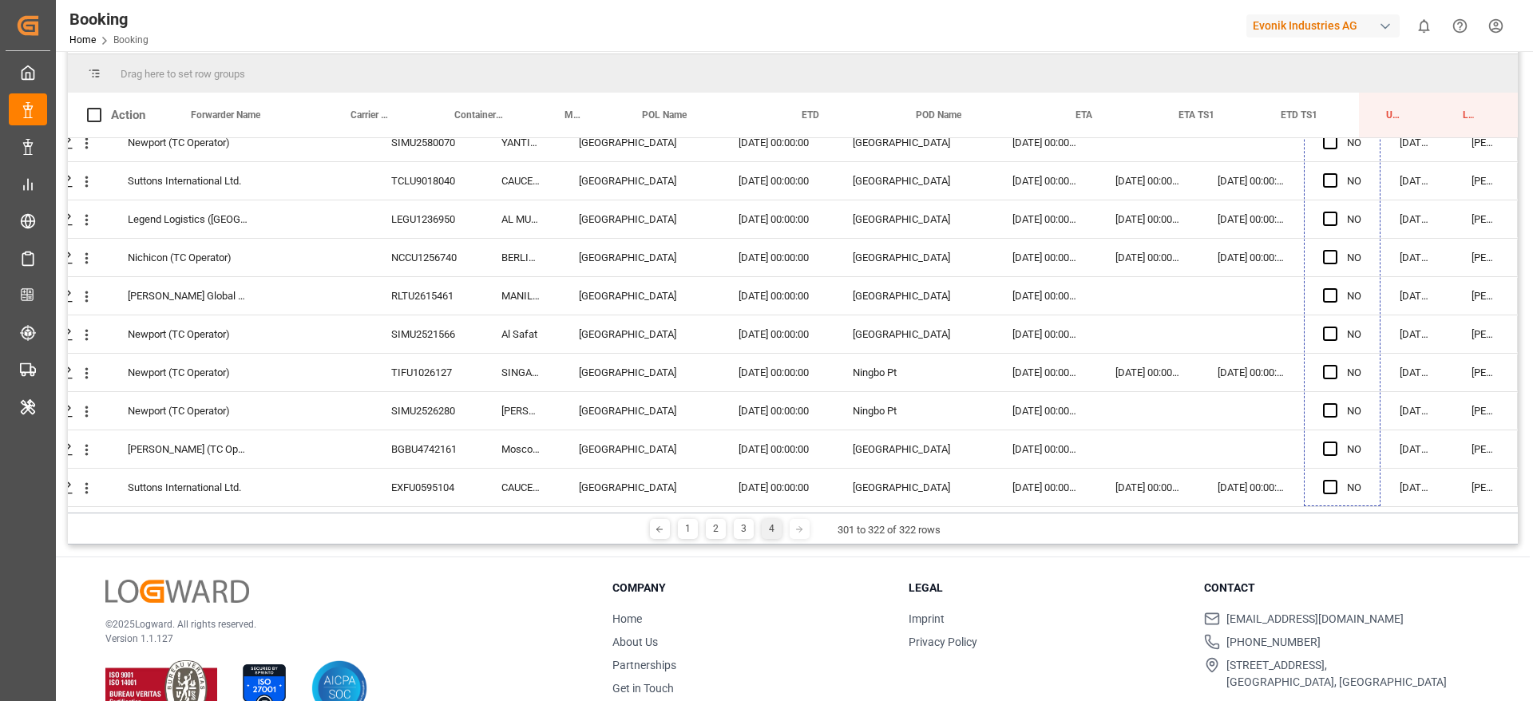
scroll to position [236, 0]
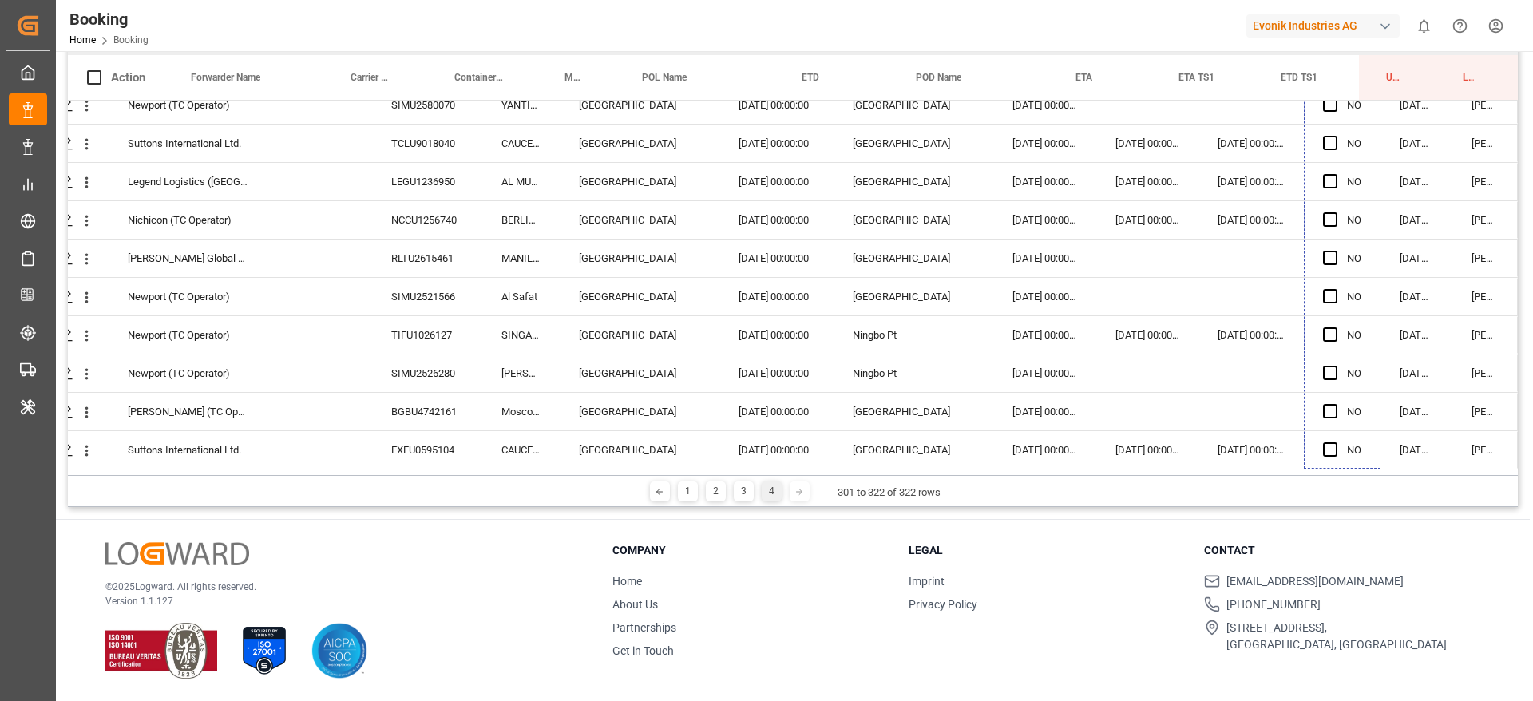
drag, startPoint x: 1373, startPoint y: 484, endPoint x: 1097, endPoint y: 612, distance: 304.4
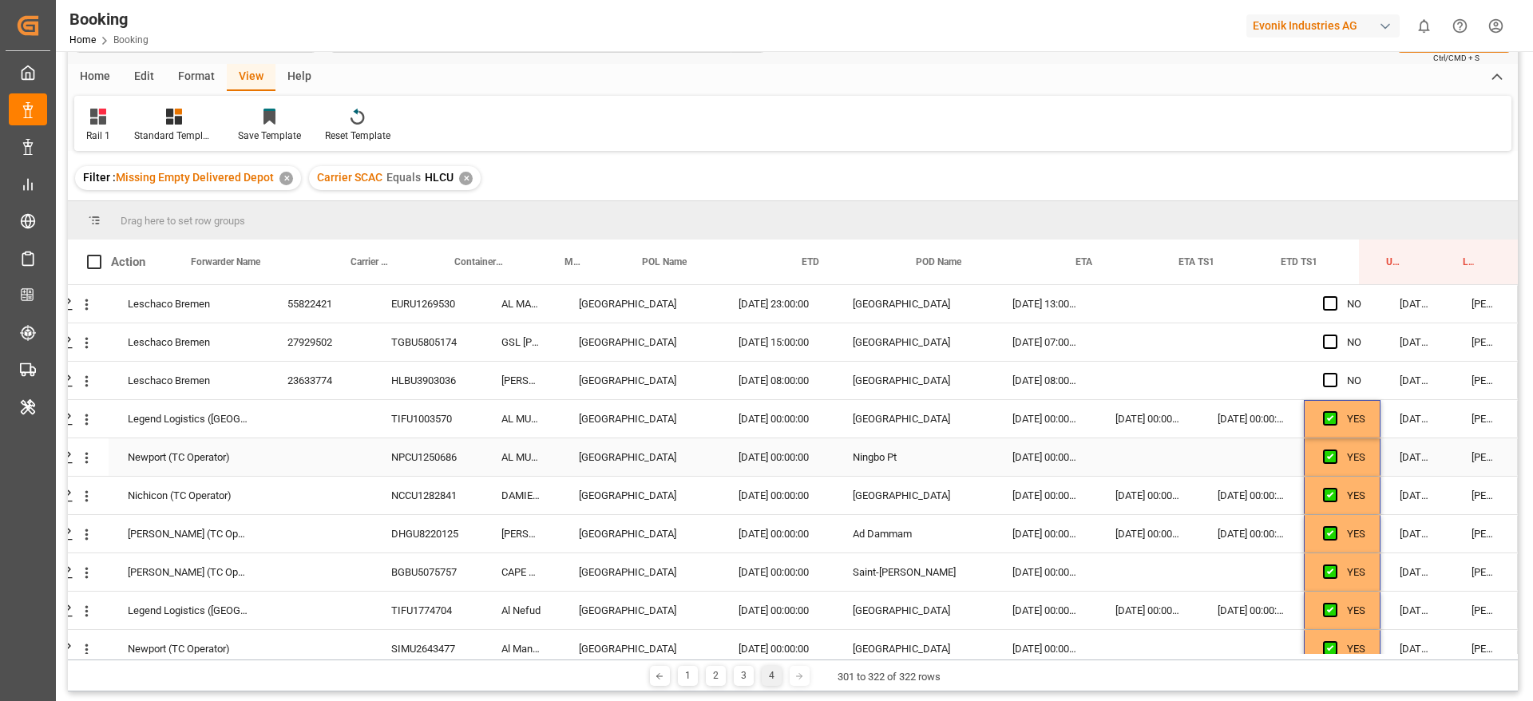
scroll to position [0, 0]
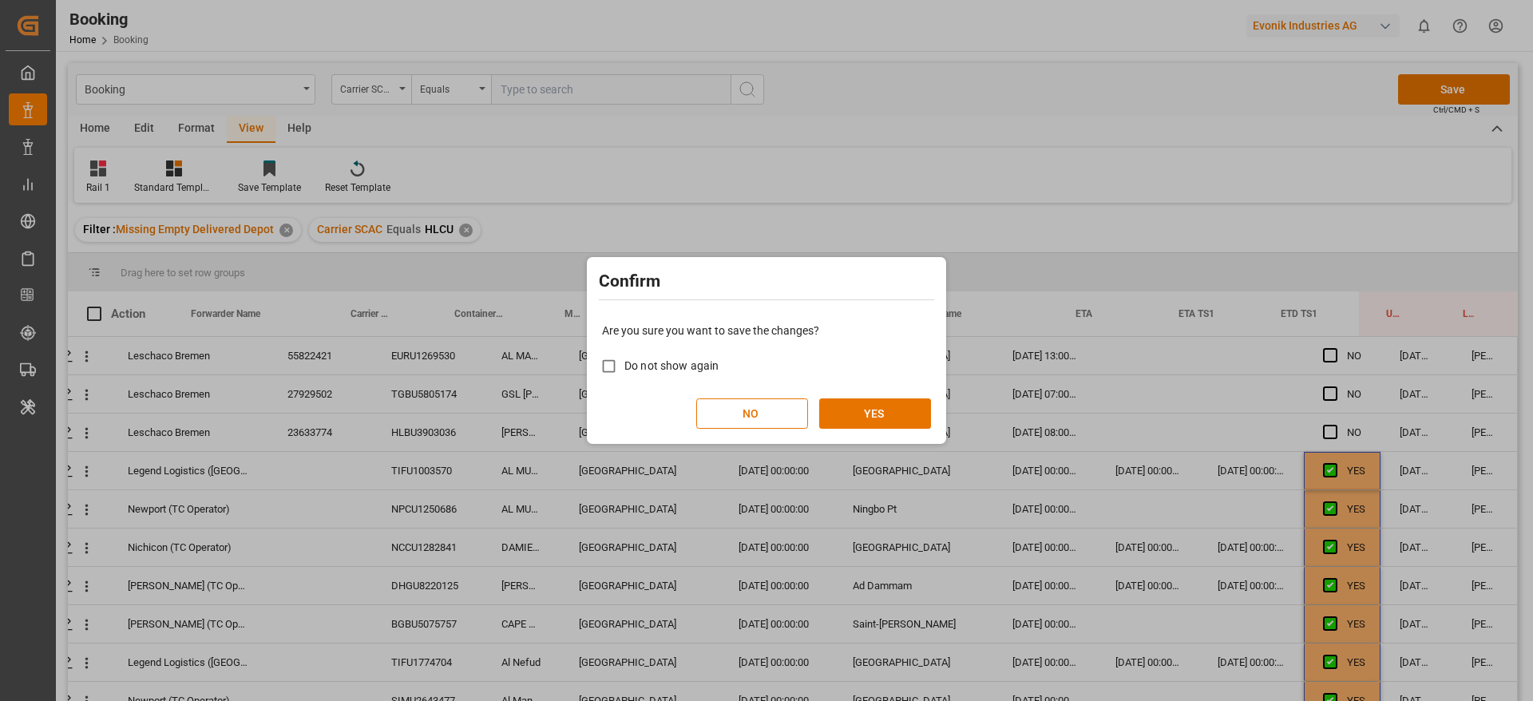
click at [915, 430] on div "Are you sure you want to save the changes? Do not show again NO YES" at bounding box center [766, 375] width 351 height 129
click at [909, 418] on button "YES" at bounding box center [875, 413] width 112 height 30
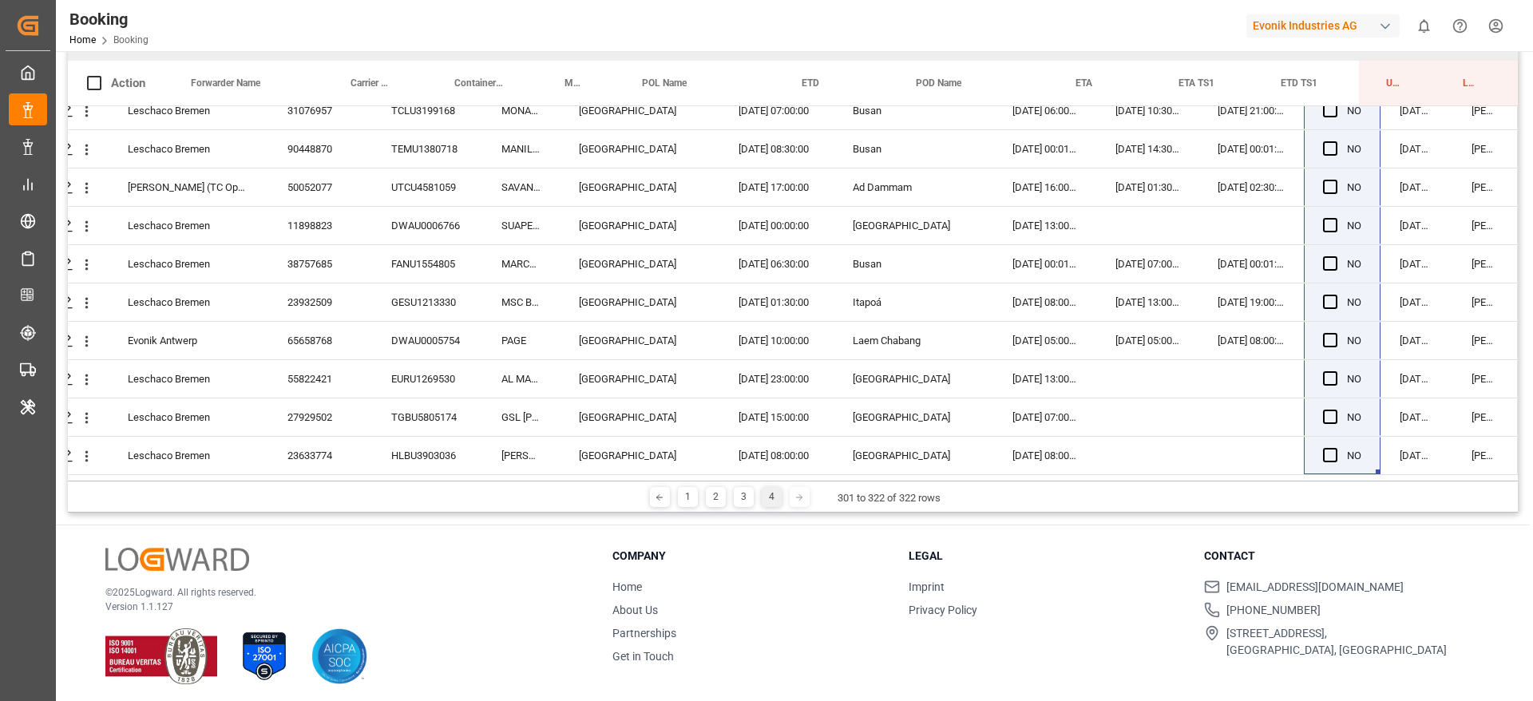
scroll to position [236, 0]
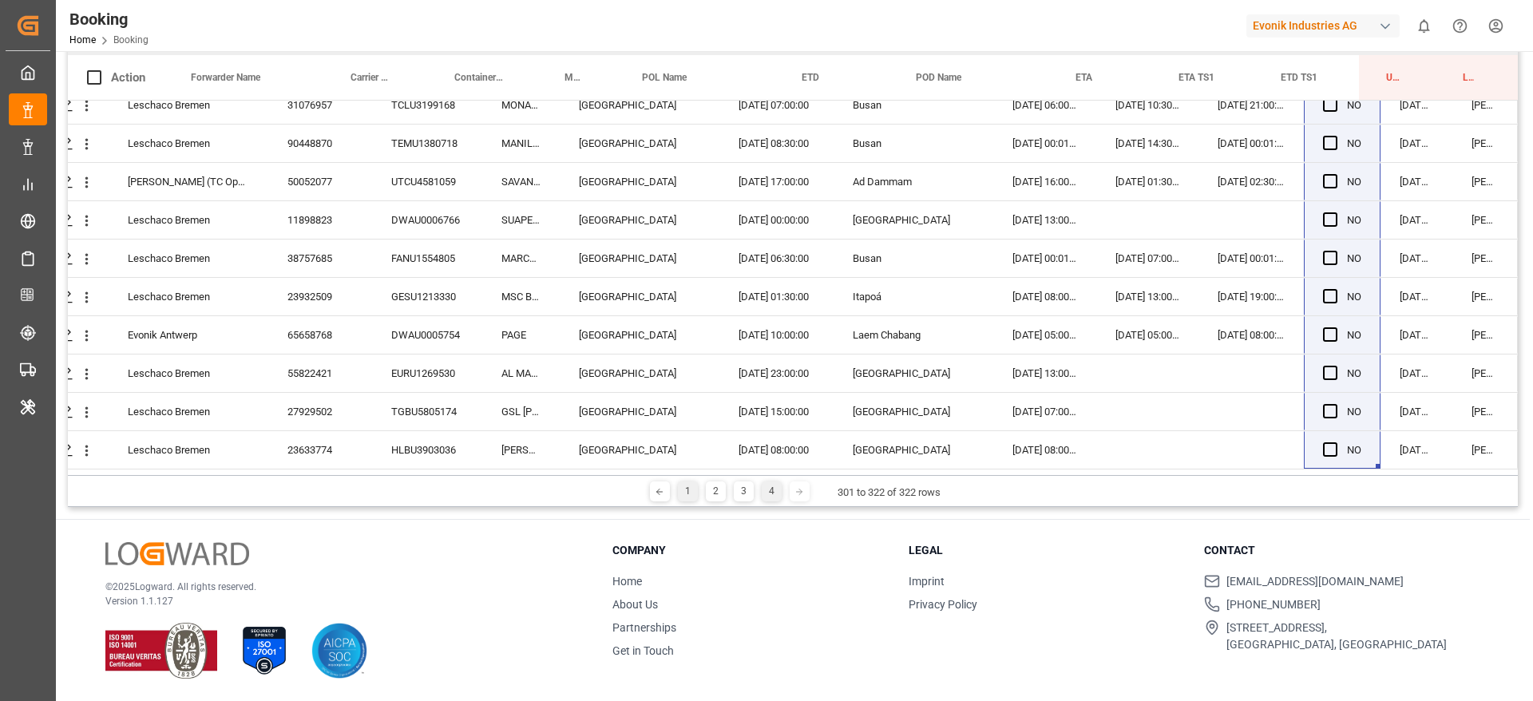
click at [694, 493] on div "1" at bounding box center [688, 491] width 20 height 20
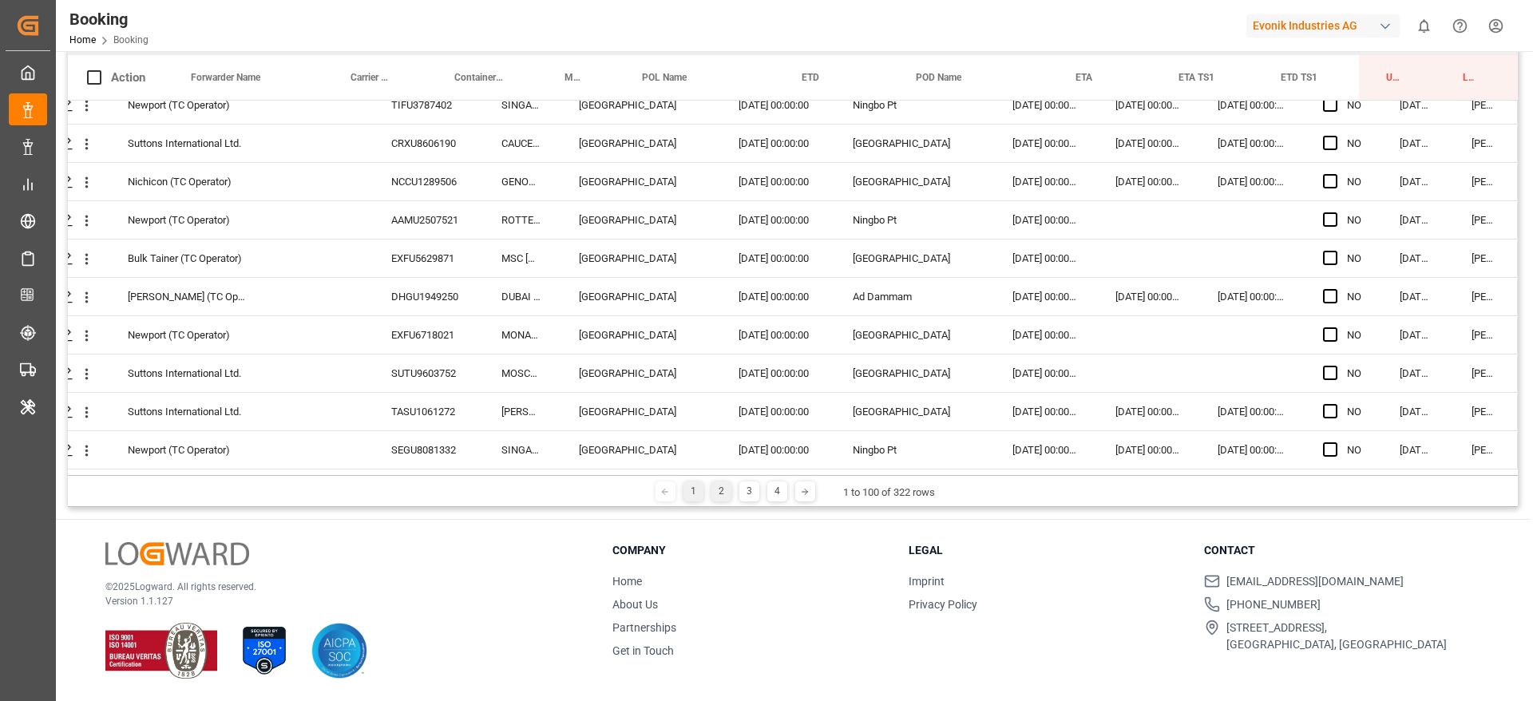
click at [713, 495] on div "2" at bounding box center [721, 491] width 20 height 20
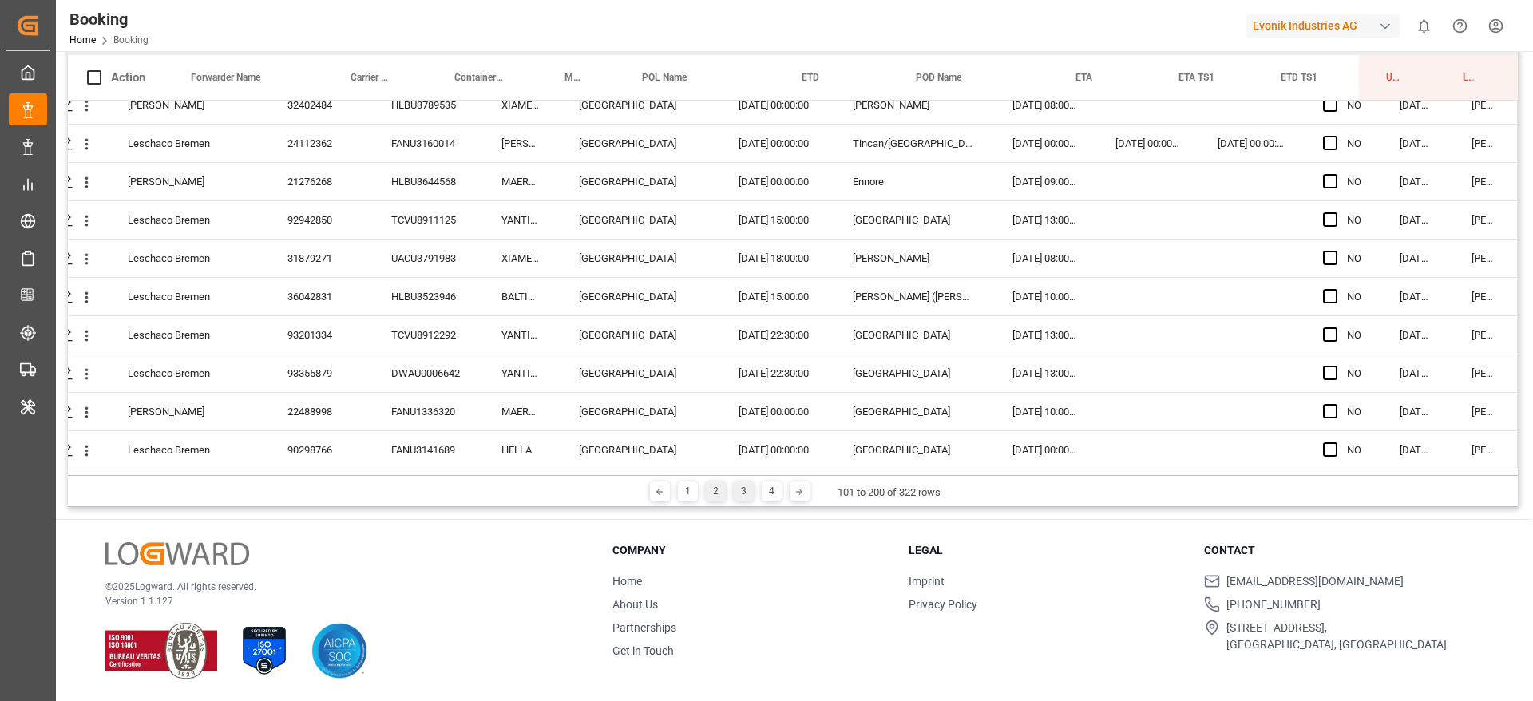
click at [741, 485] on div "3" at bounding box center [744, 491] width 20 height 20
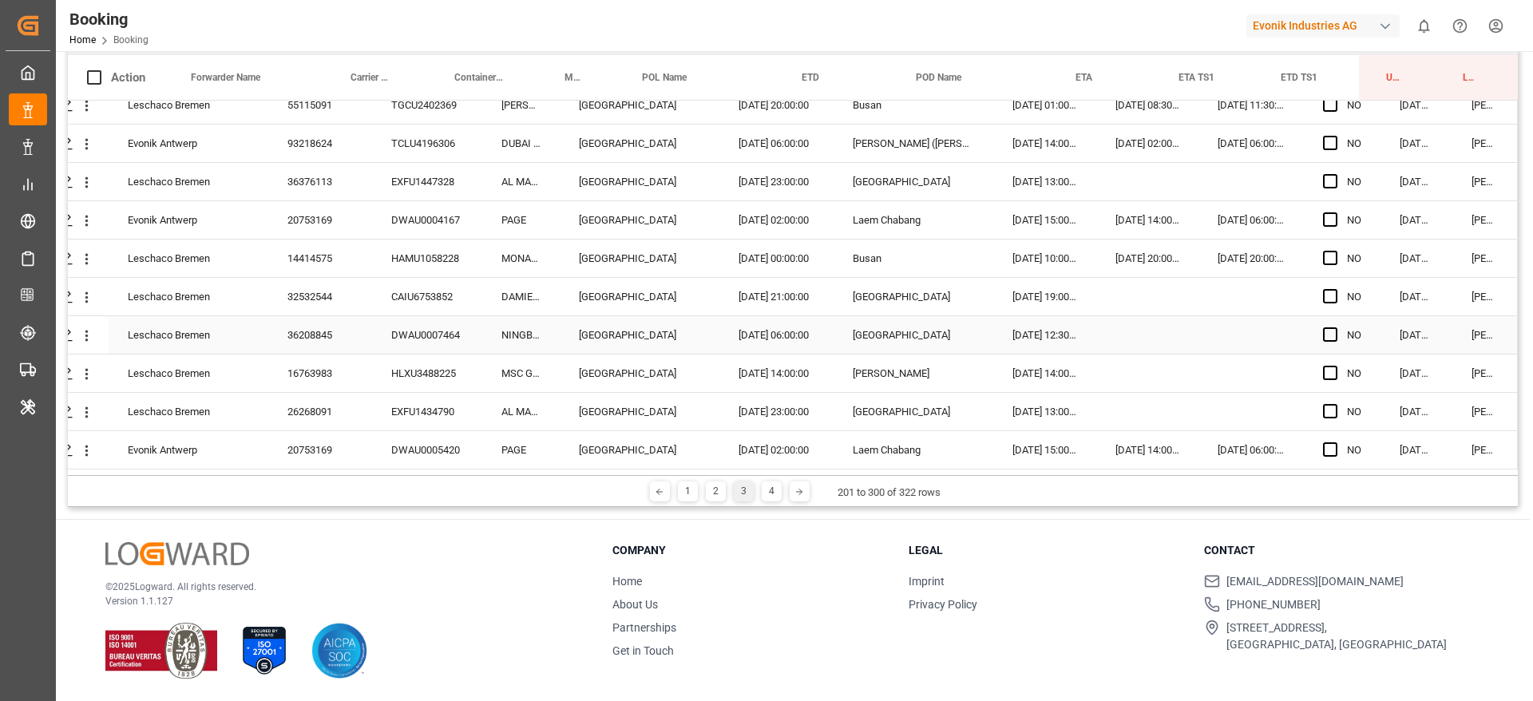
scroll to position [3469, 61]
click at [767, 495] on div "4" at bounding box center [772, 491] width 20 height 20
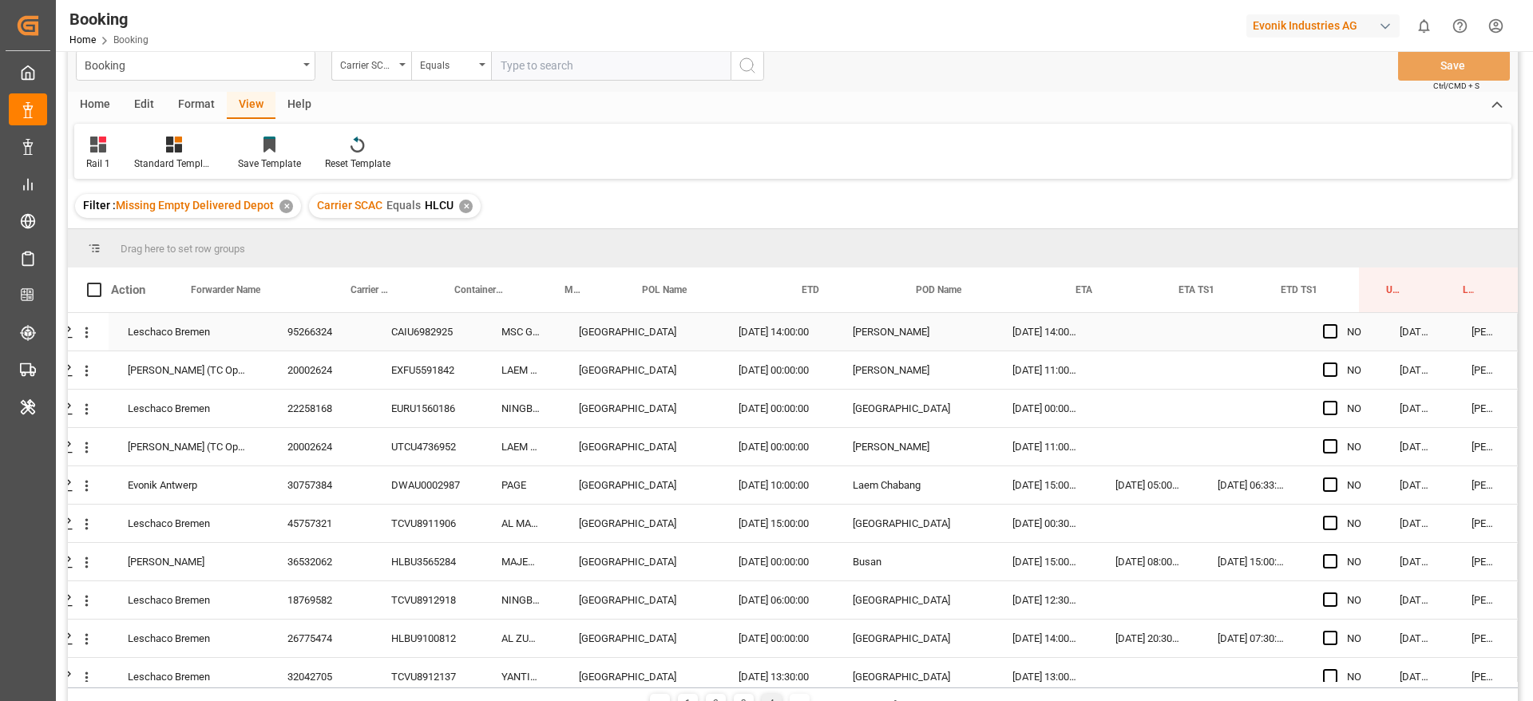
scroll to position [0, 0]
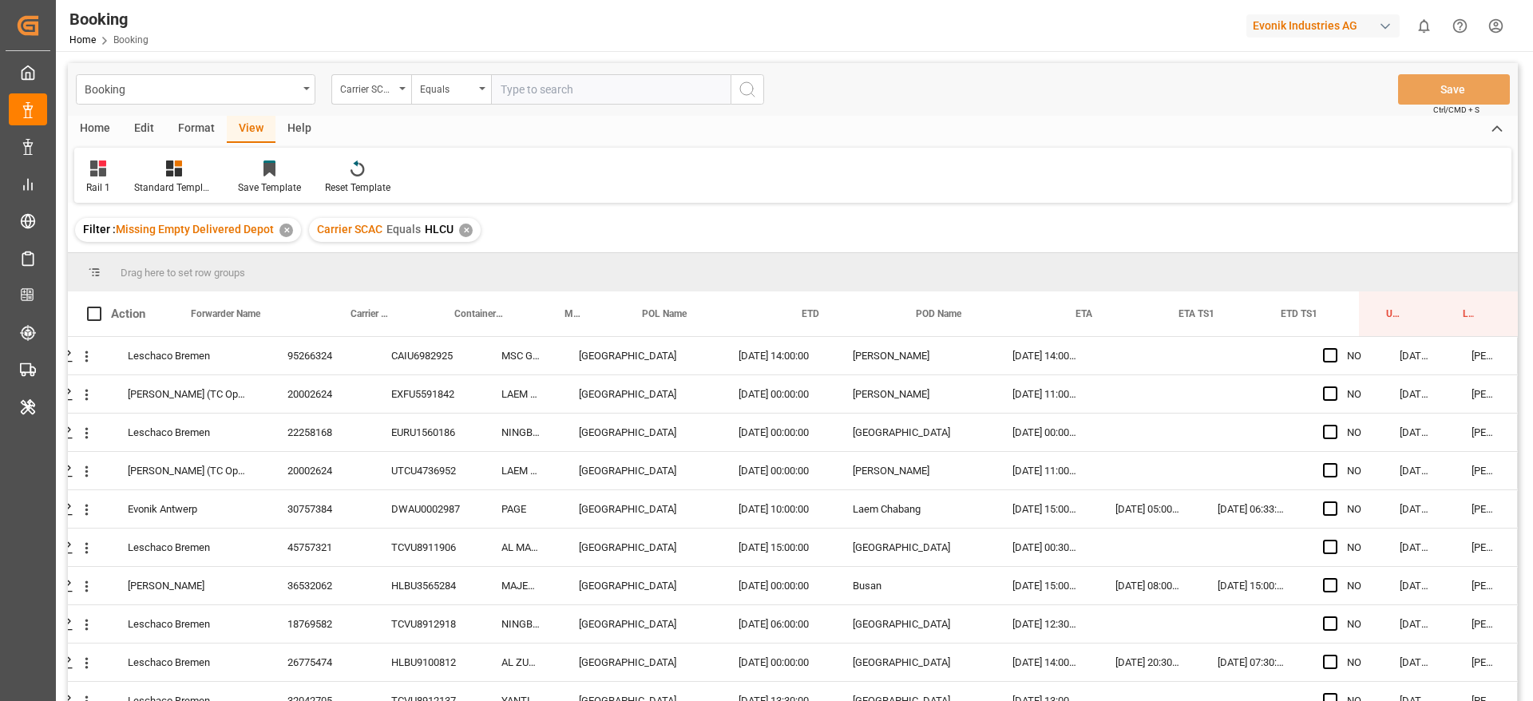
click at [469, 219] on div "Carrier SCAC Equals HLCU ✕" at bounding box center [395, 230] width 172 height 24
click at [467, 227] on div "✕" at bounding box center [466, 231] width 14 height 14
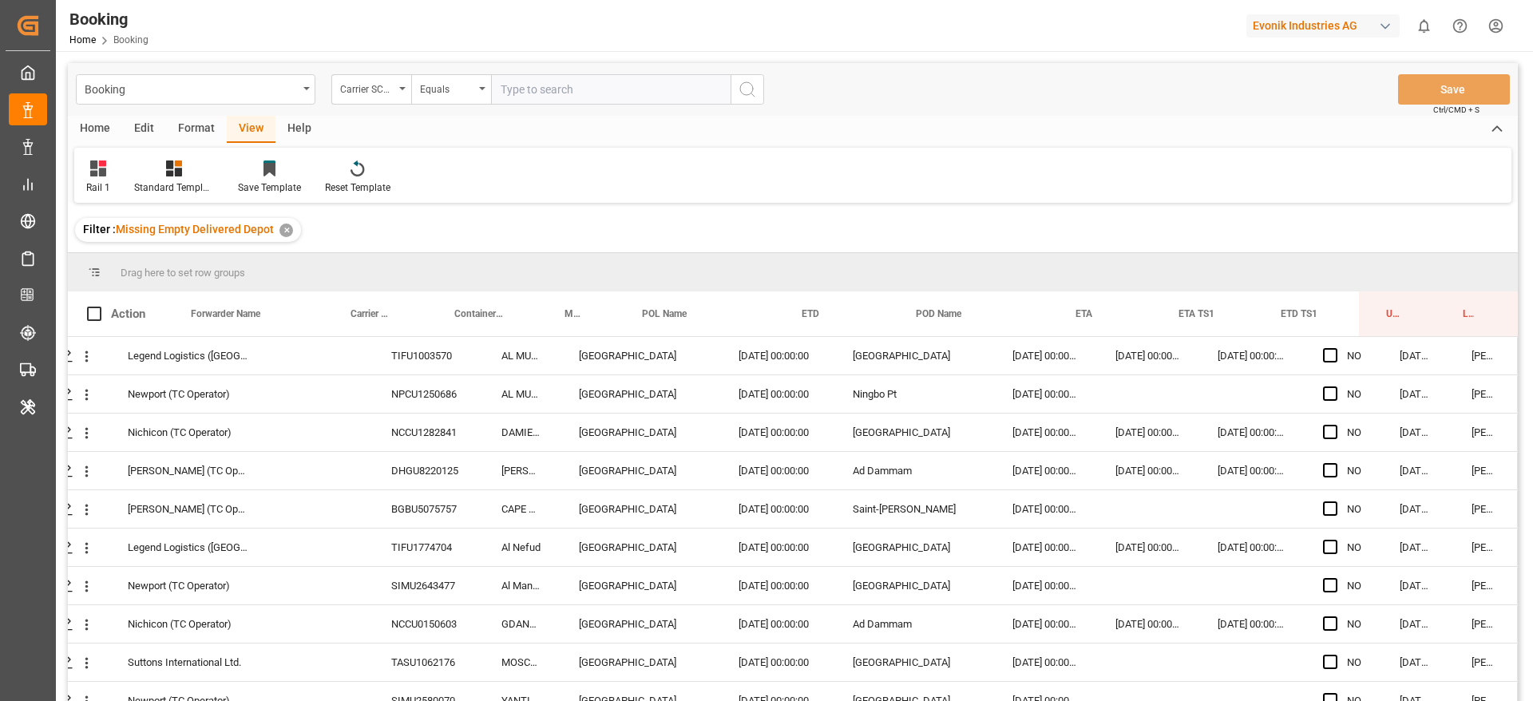
click at [534, 89] on input "text" at bounding box center [611, 89] width 240 height 30
type input "cmdu"
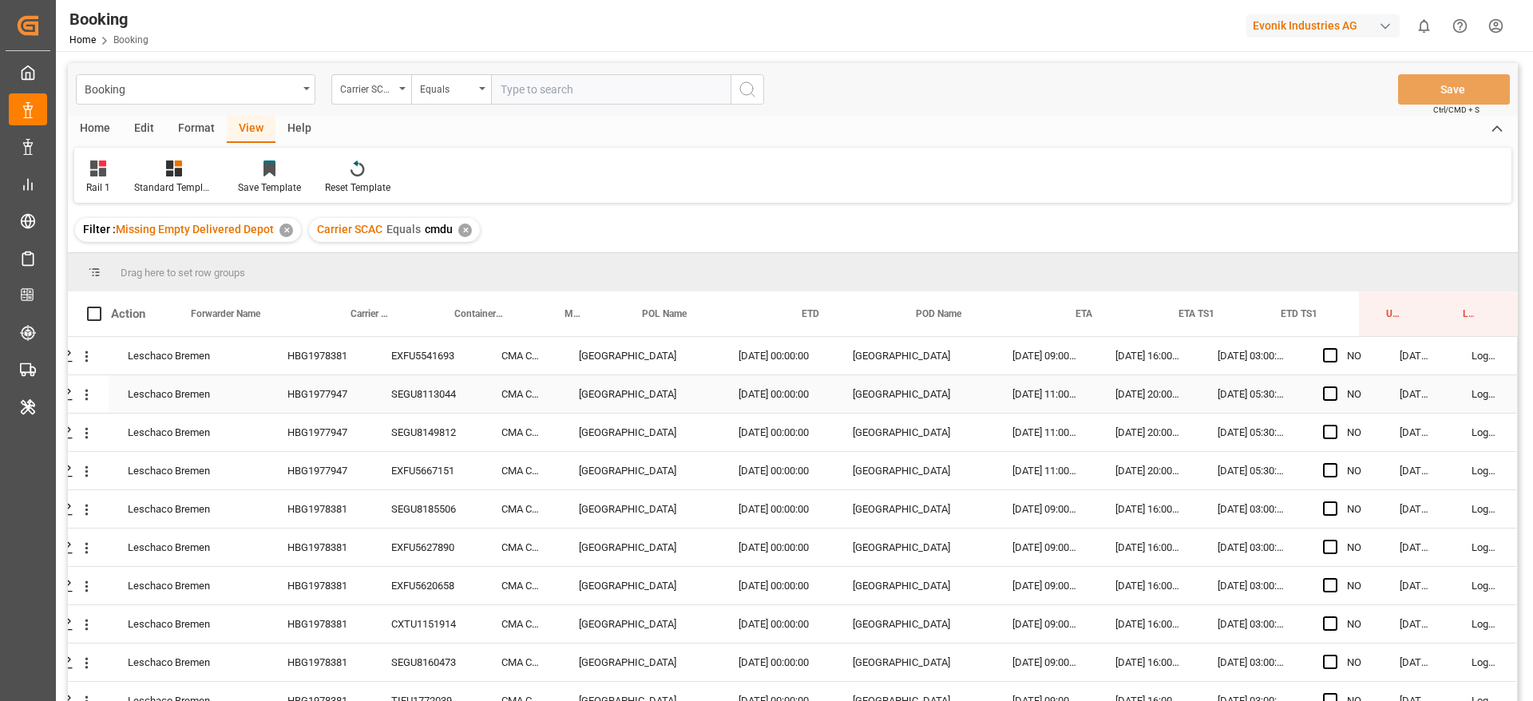
scroll to position [0, 61]
click at [321, 360] on div "HBG2010232" at bounding box center [320, 356] width 104 height 38
click at [335, 386] on div "HBG1980007" at bounding box center [320, 394] width 104 height 38
click at [340, 431] on div "HBG1978210" at bounding box center [320, 433] width 104 height 38
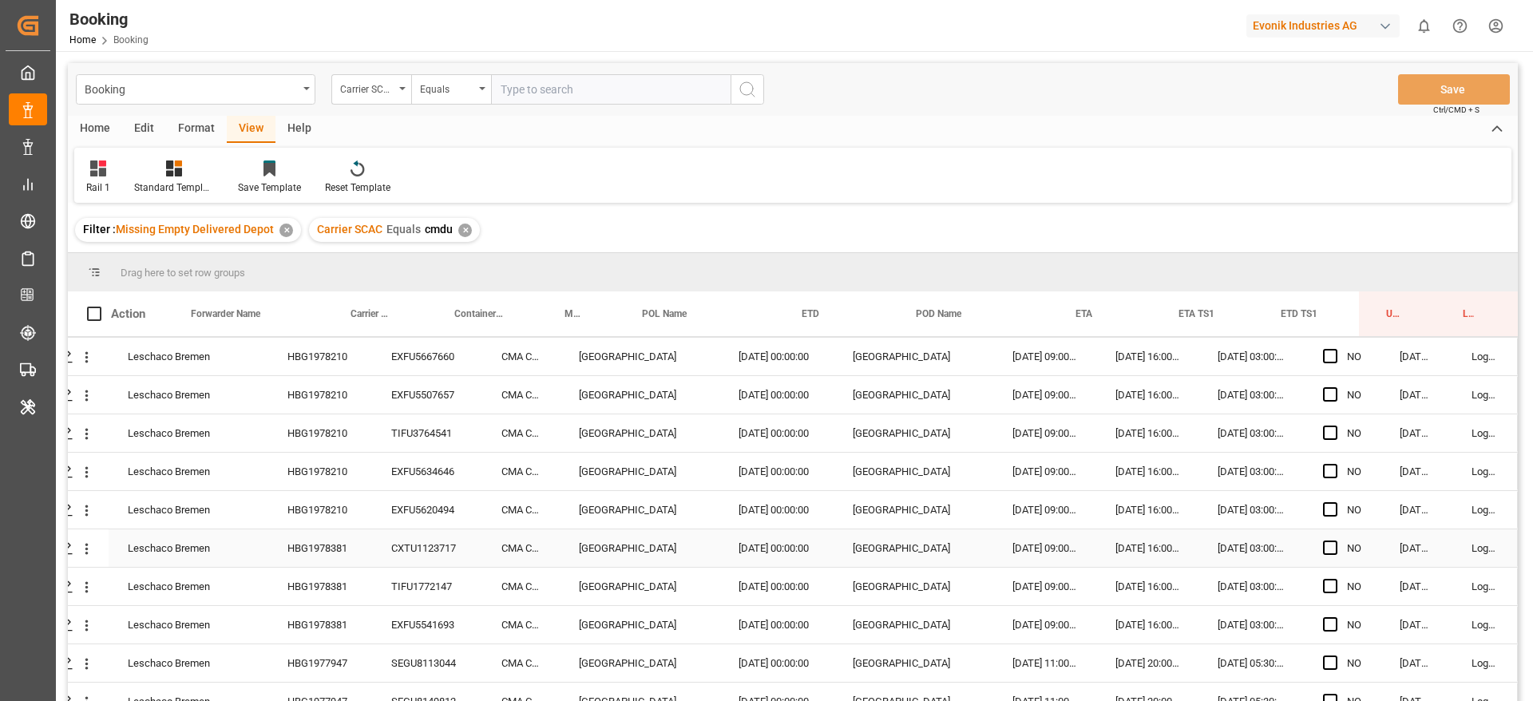
click at [331, 544] on div "HBG1978381" at bounding box center [320, 548] width 104 height 38
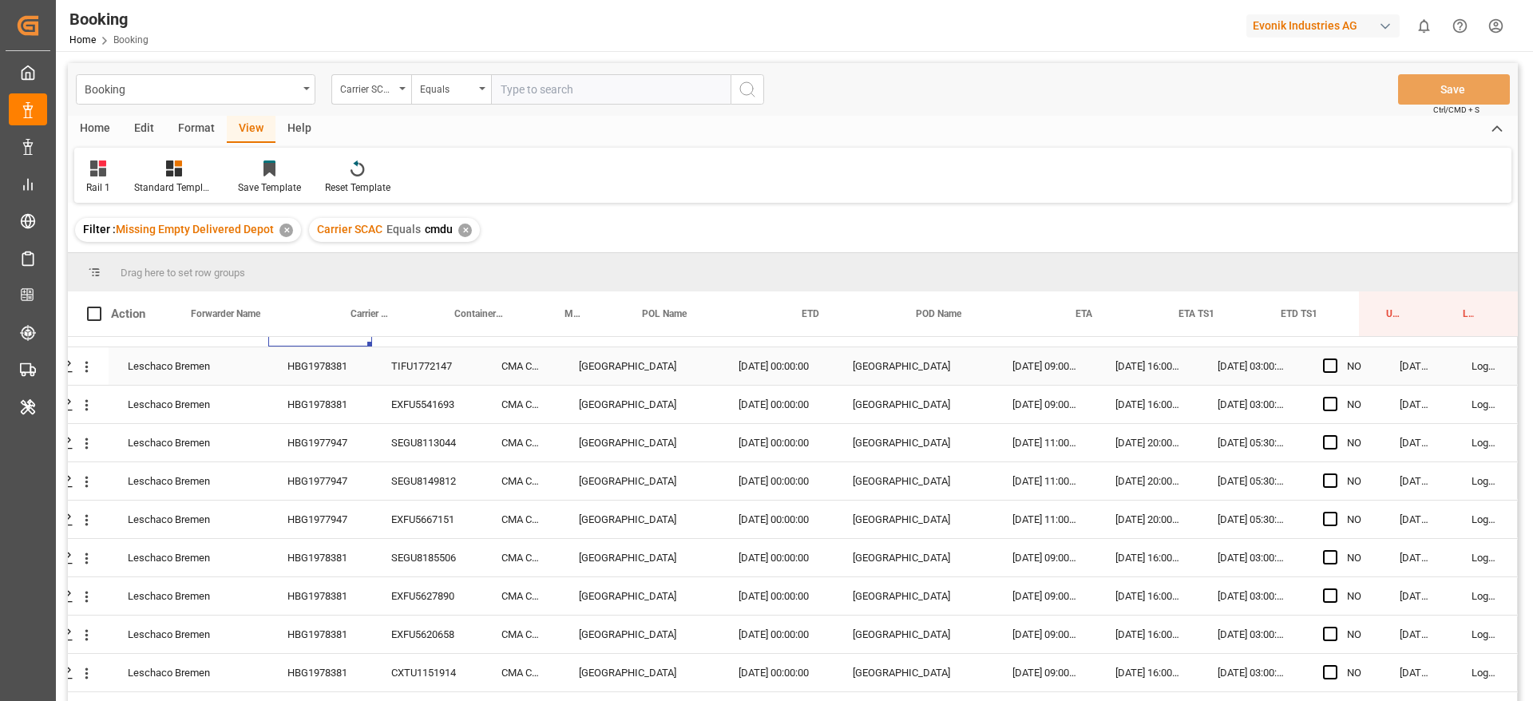
scroll to position [490, 61]
click at [357, 450] on div "HBG1977947" at bounding box center [320, 441] width 104 height 38
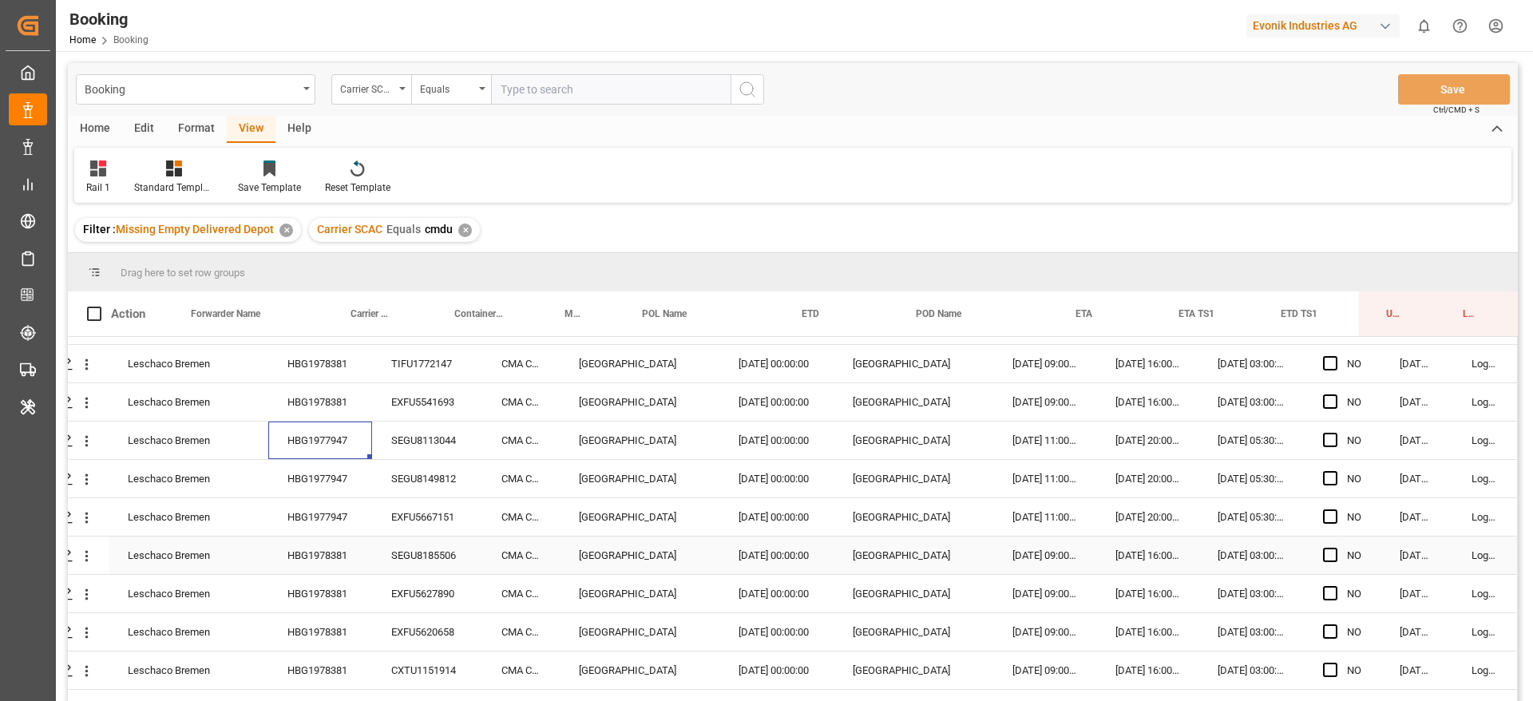
click at [320, 540] on div "HBG1978381" at bounding box center [320, 556] width 104 height 38
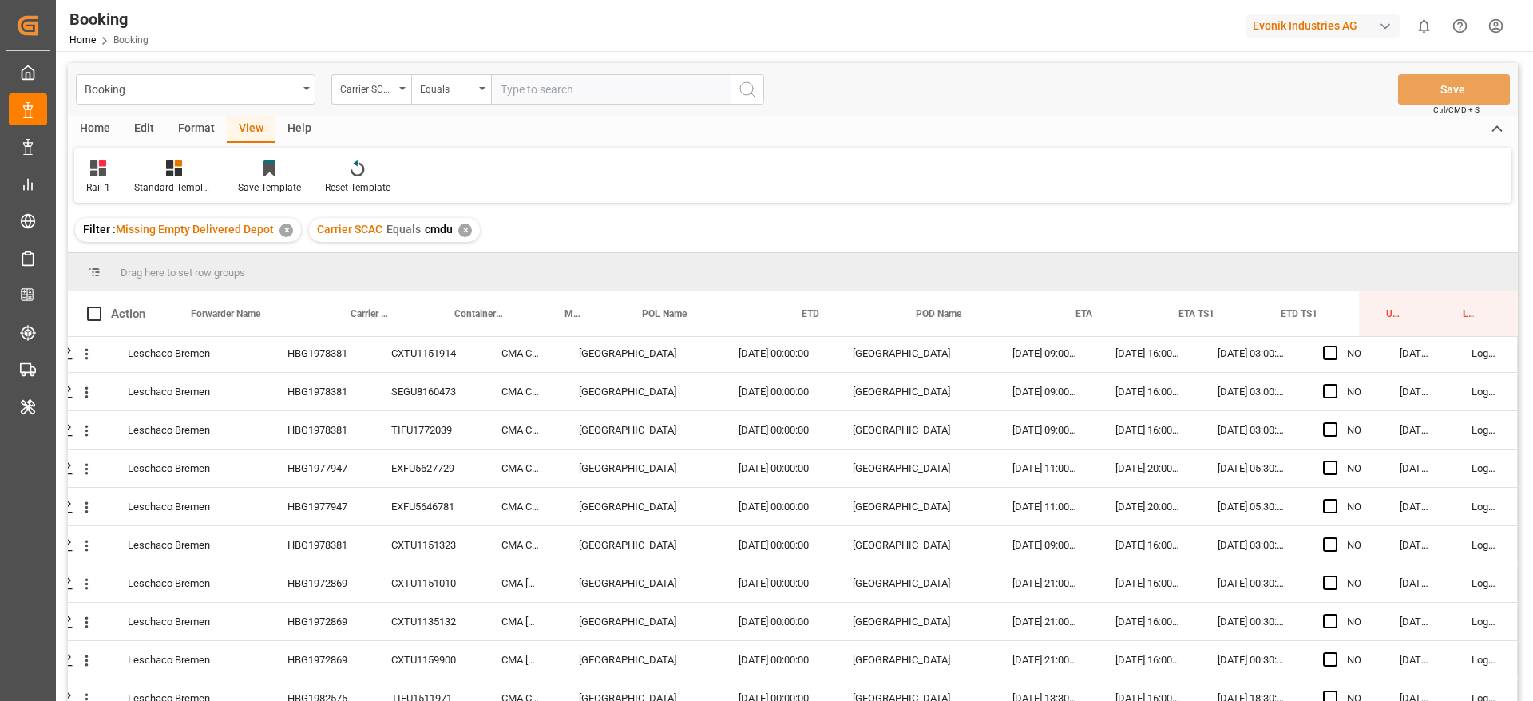
scroll to position [816, 61]
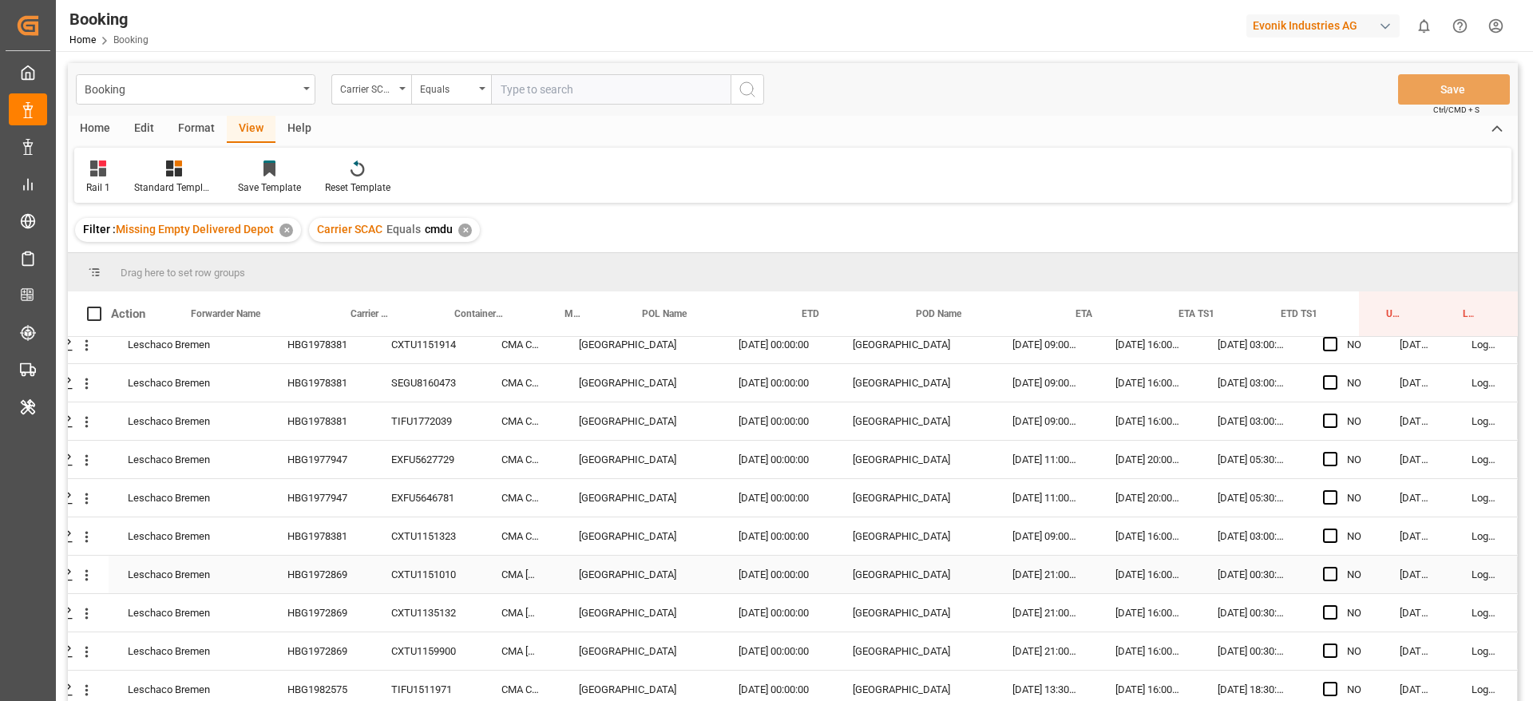
click at [324, 573] on div "HBG1972869" at bounding box center [320, 575] width 104 height 38
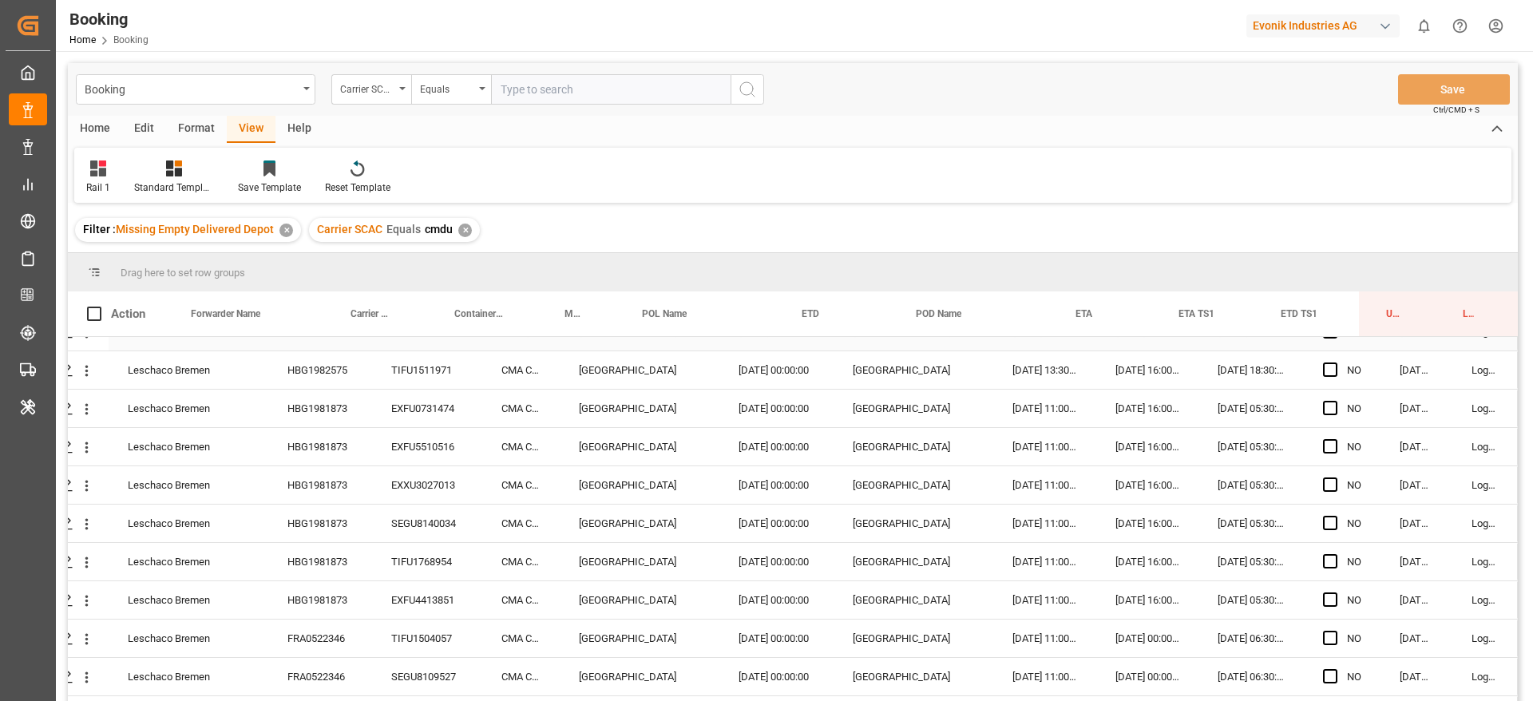
scroll to position [1137, 61]
click at [347, 406] on div "HBG1981873" at bounding box center [320, 407] width 104 height 38
click at [322, 370] on div "HBG1982575" at bounding box center [320, 369] width 104 height 38
click at [331, 414] on div "HBG1981873" at bounding box center [320, 407] width 104 height 38
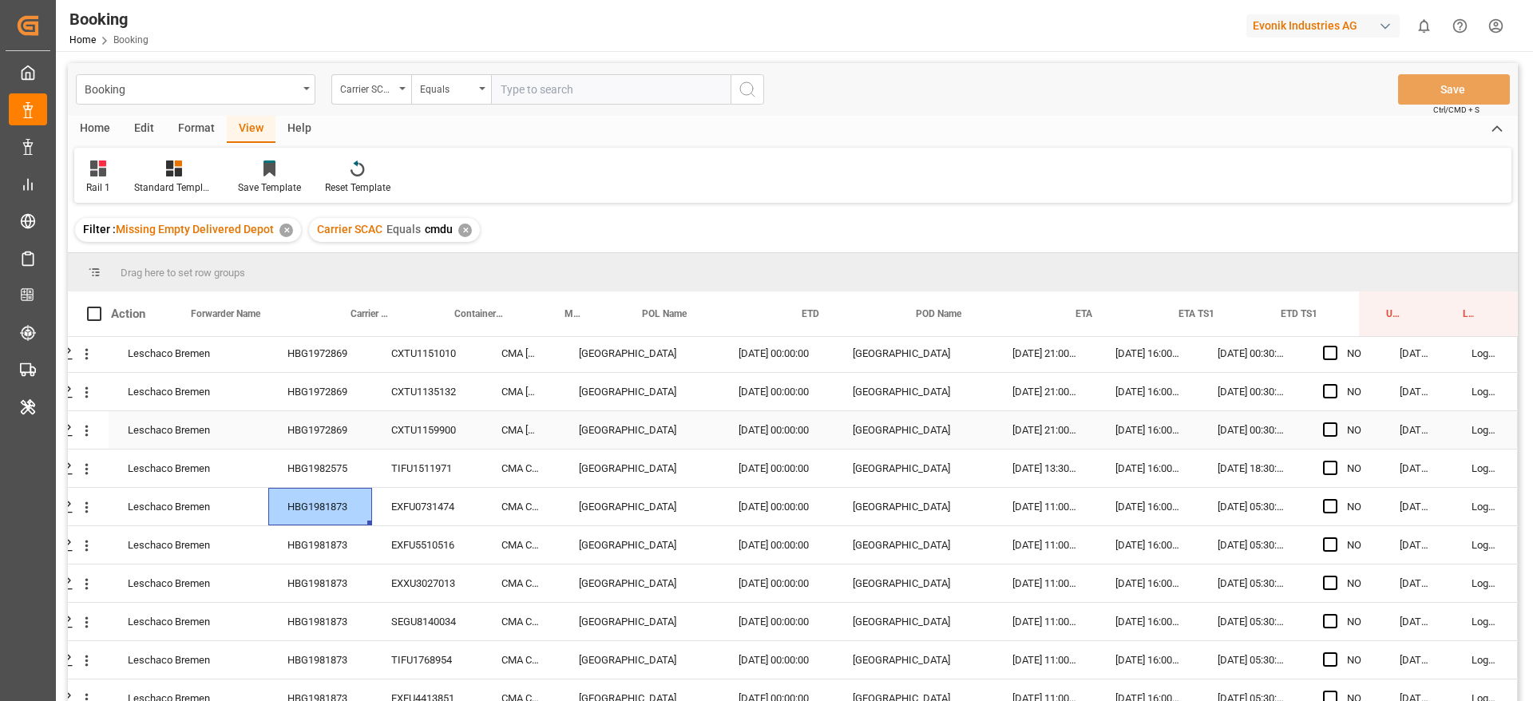
click at [347, 436] on div "HBG1972869" at bounding box center [320, 430] width 104 height 38
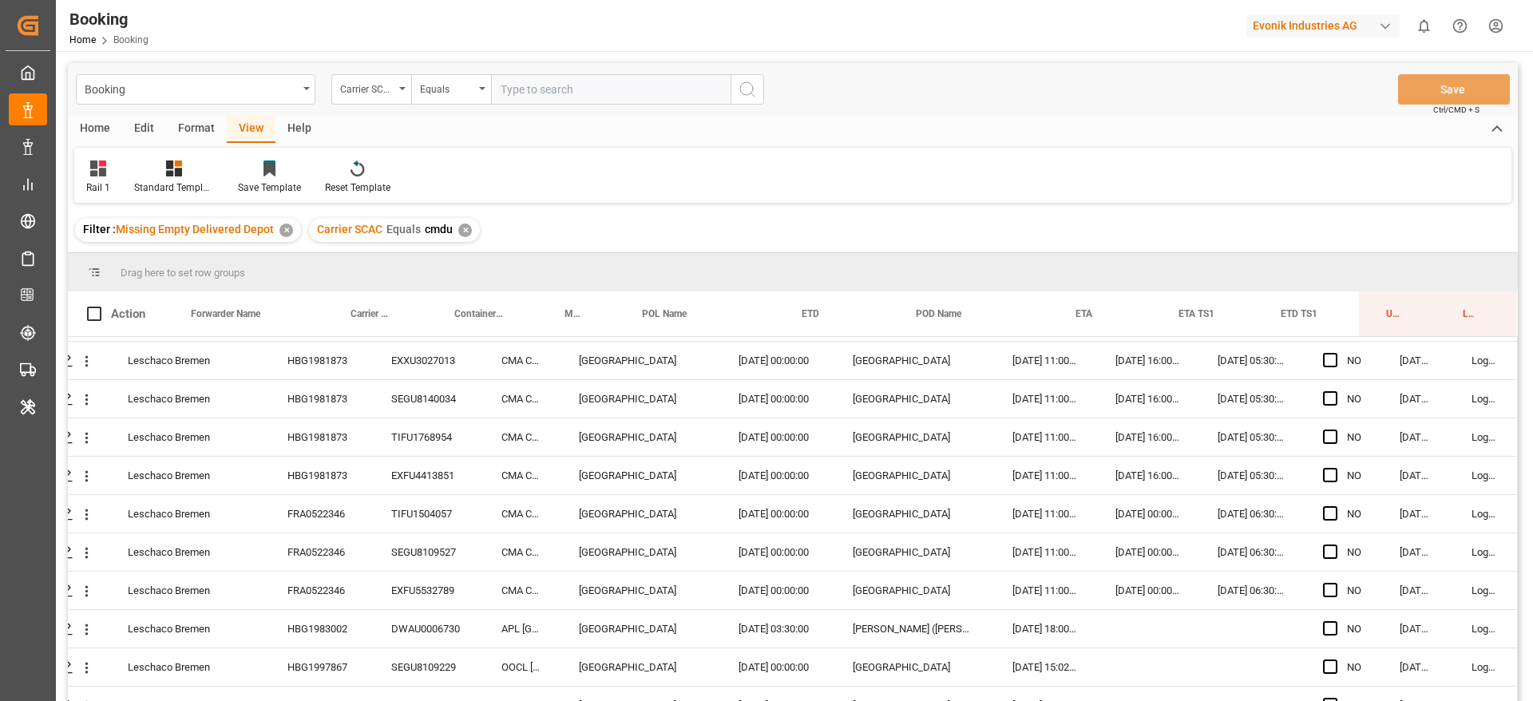
scroll to position [1262, 61]
click at [338, 510] on div "FRA0522346" at bounding box center [320, 512] width 104 height 38
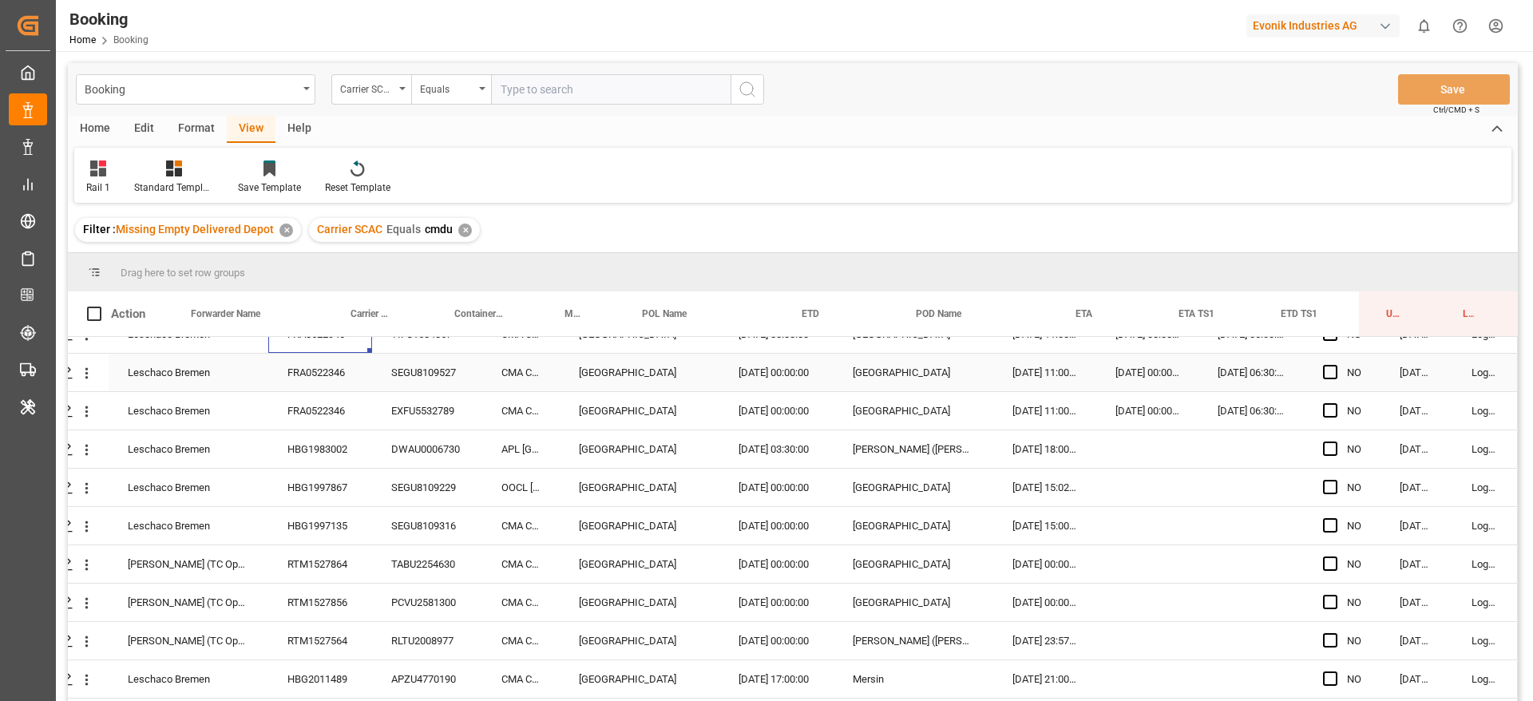
scroll to position [1413, 61]
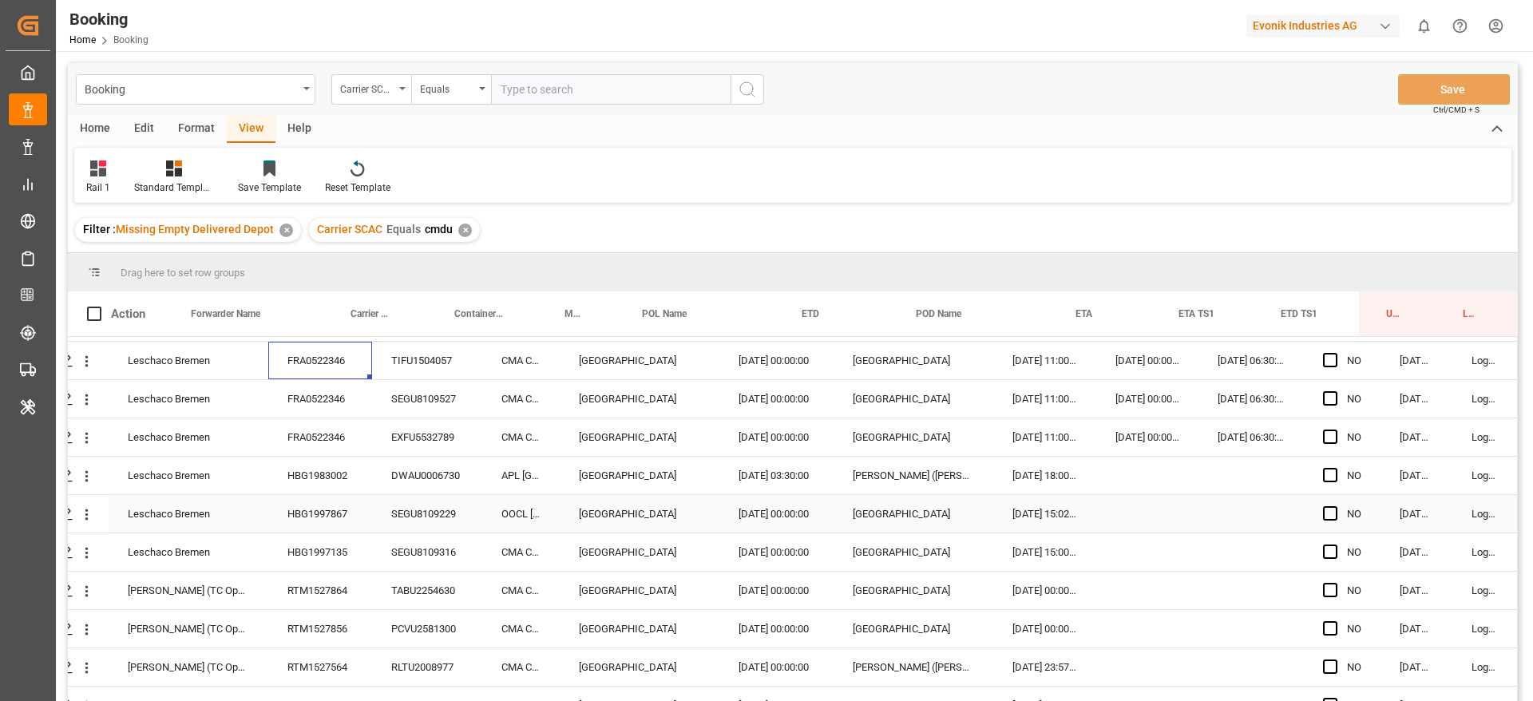
click at [322, 517] on div "HBG1997867" at bounding box center [320, 514] width 104 height 38
click at [331, 471] on div "HBG1983002" at bounding box center [320, 476] width 104 height 38
click at [355, 511] on div "HBG1997867" at bounding box center [320, 514] width 104 height 38
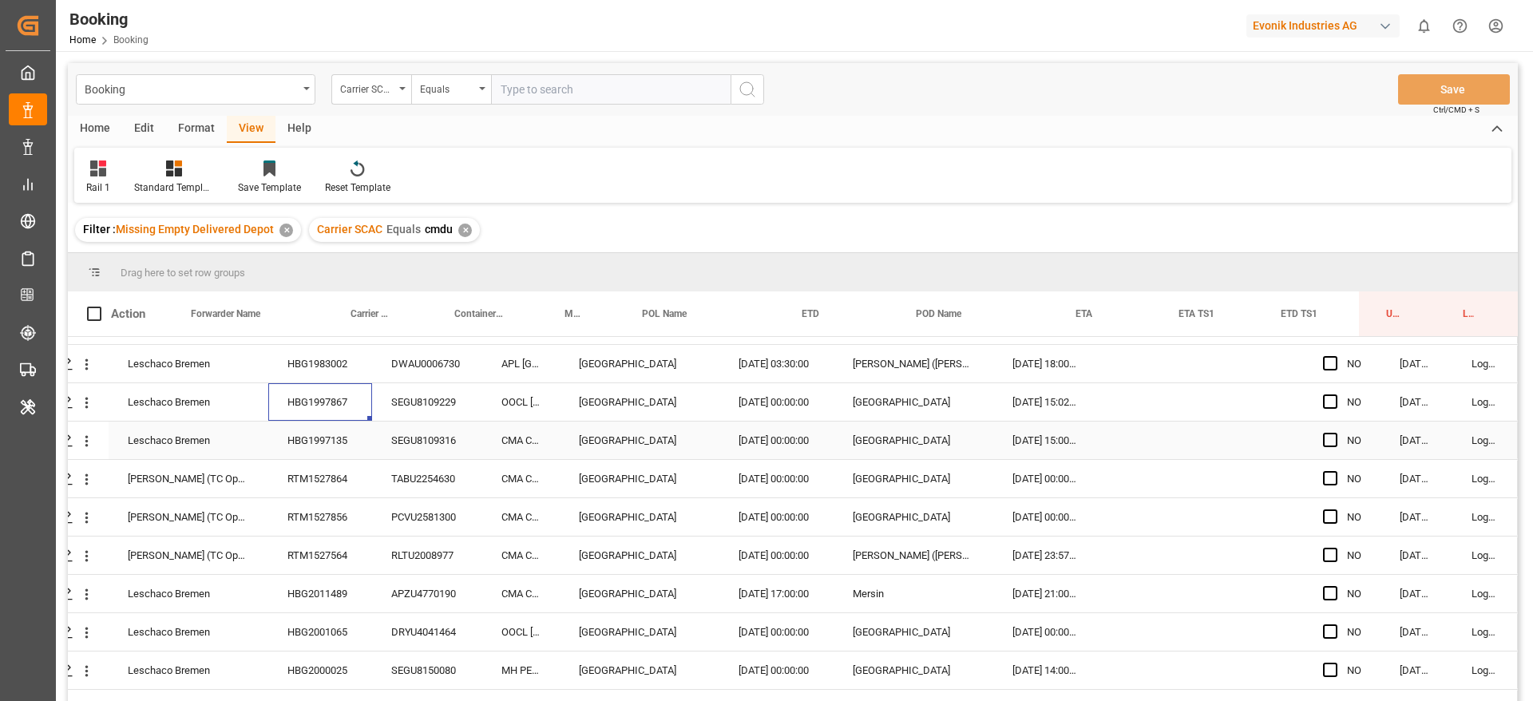
click at [323, 426] on div "HBG1997135" at bounding box center [320, 441] width 104 height 38
click at [352, 502] on div "RTM1527856" at bounding box center [320, 517] width 104 height 38
click at [359, 488] on div "RTM1527864" at bounding box center [320, 479] width 104 height 38
click at [327, 532] on div "RTM1527856" at bounding box center [320, 517] width 104 height 38
click at [327, 582] on div "HBG2011489" at bounding box center [320, 594] width 104 height 38
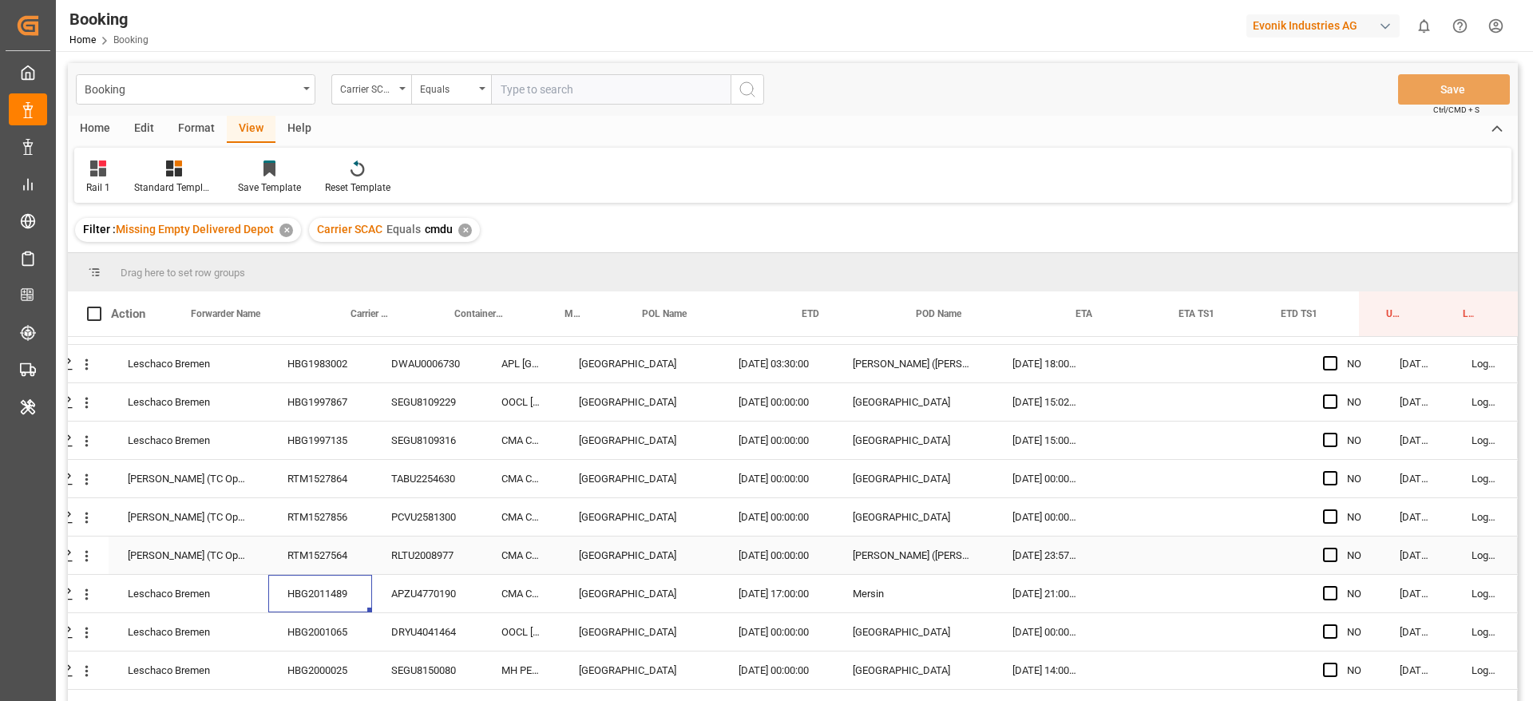
click at [341, 546] on div "RTM1527564" at bounding box center [320, 556] width 104 height 38
click at [304, 600] on div "HBG2011489" at bounding box center [320, 594] width 104 height 38
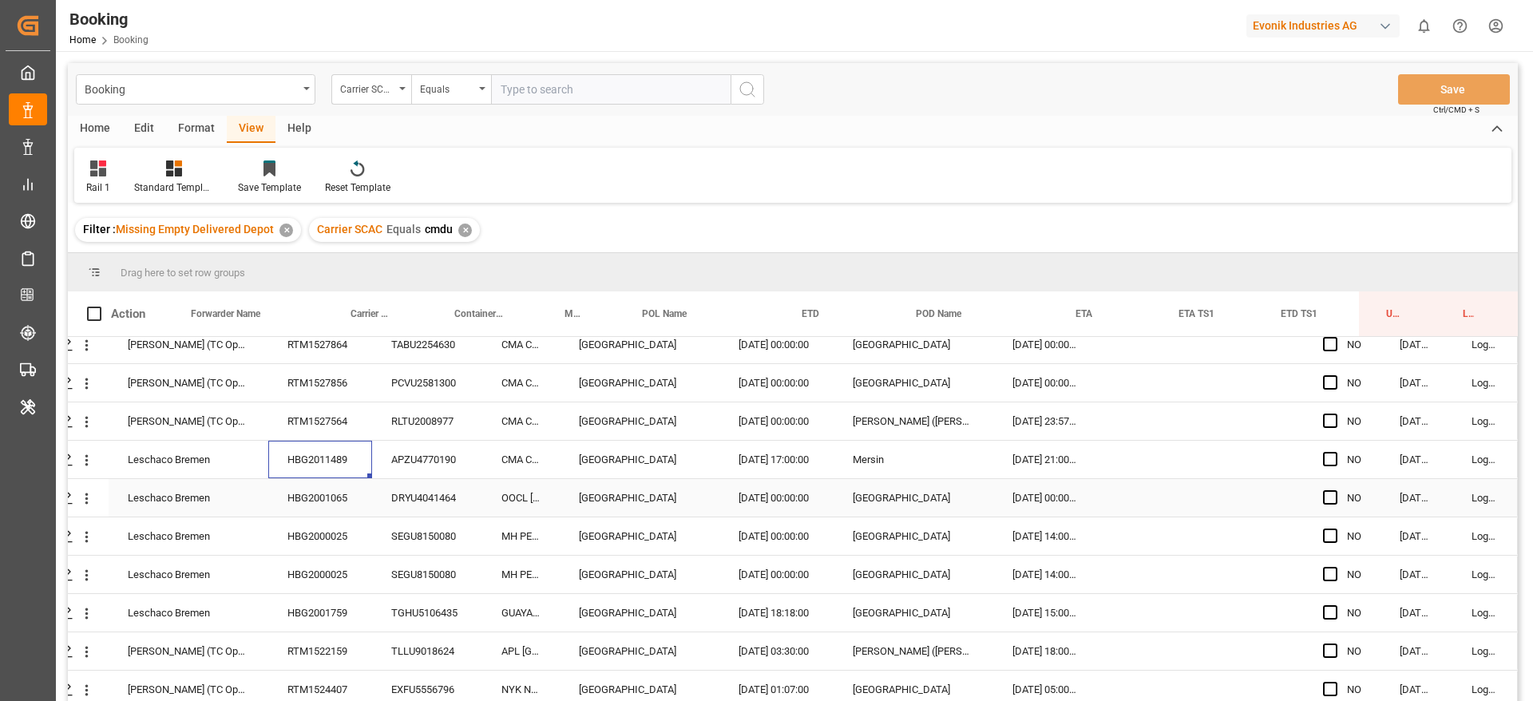
scroll to position [1671, 61]
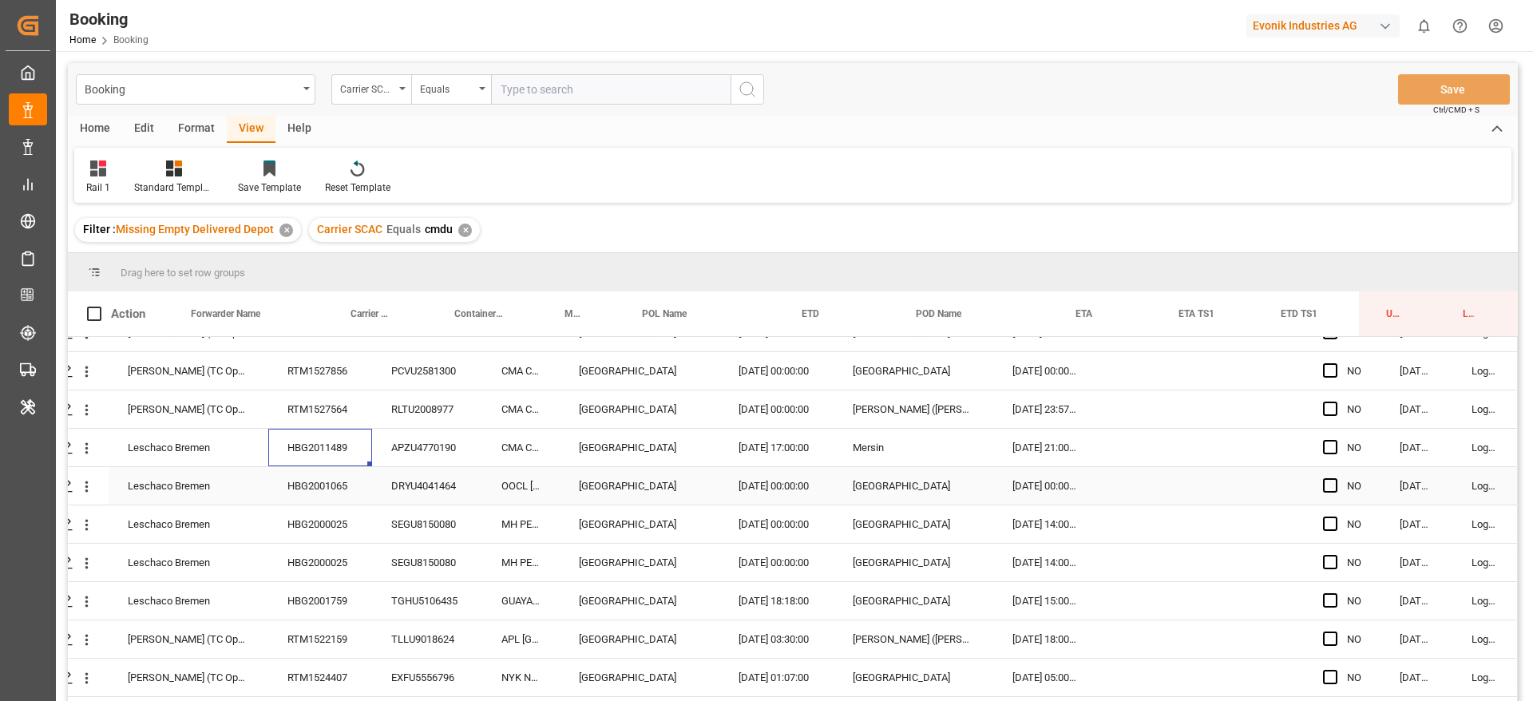
click at [350, 473] on div "HBG2001065" at bounding box center [320, 486] width 104 height 38
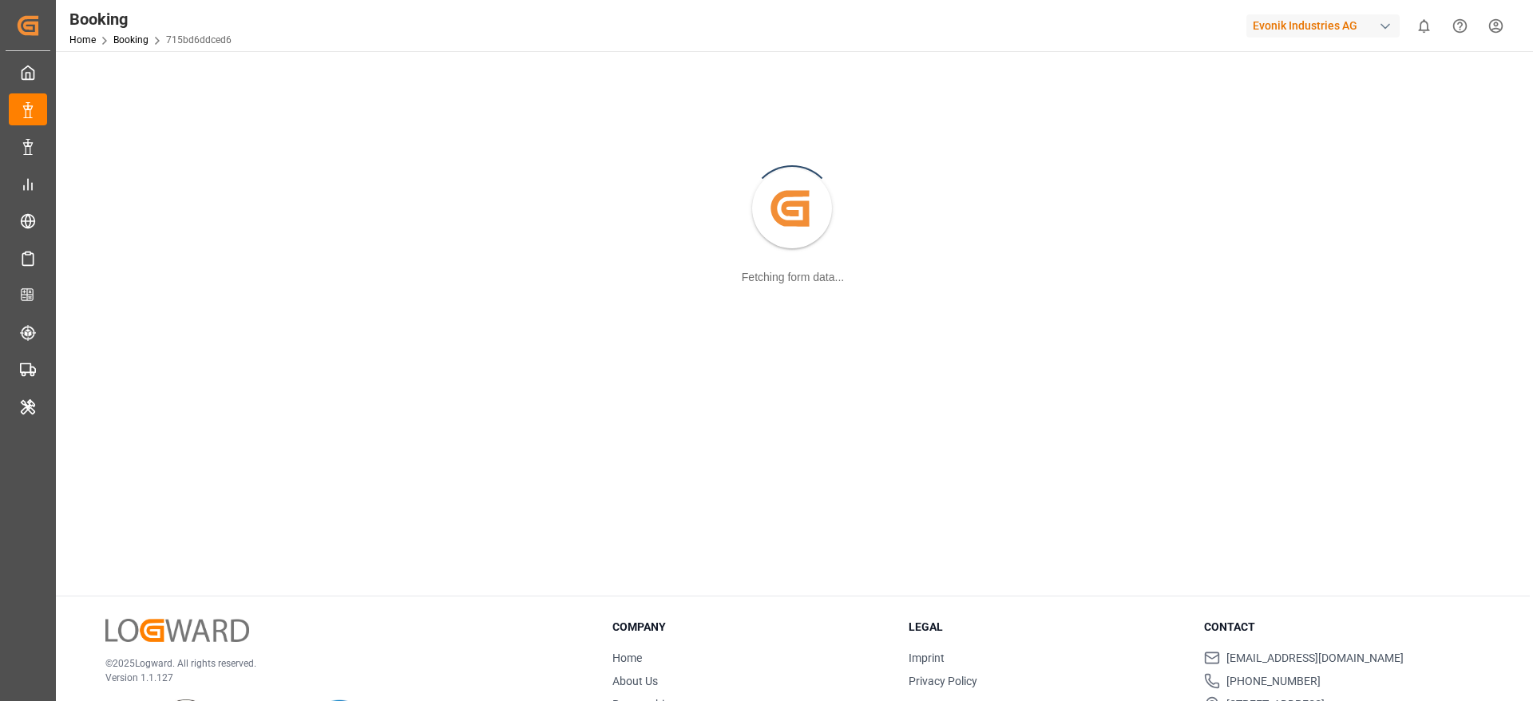
scroll to position [173, 0]
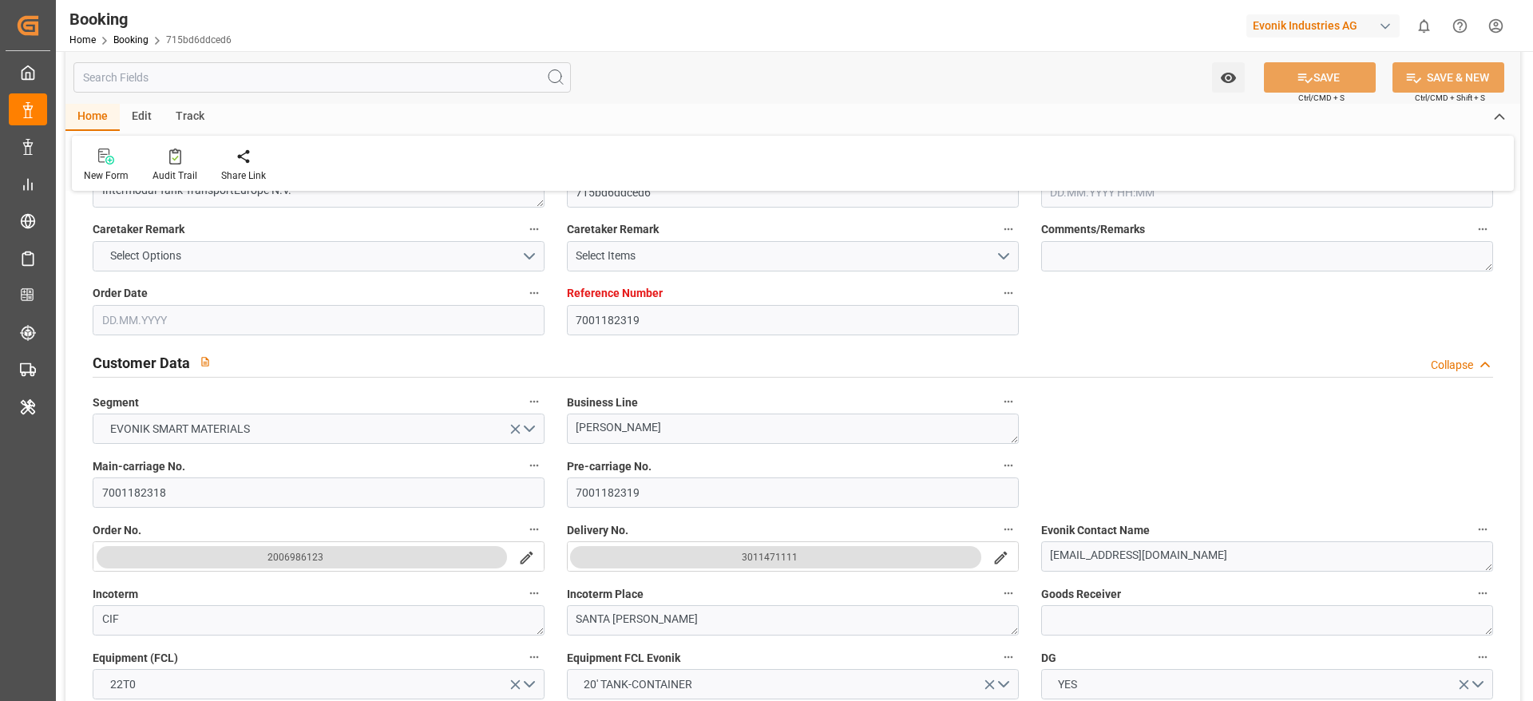
type input "7001182319"
type input "9950131"
type input "Hapag [PERSON_NAME]"
type input "Hapag [PERSON_NAME] Aktiengesellschaft"
type input "BEANR"
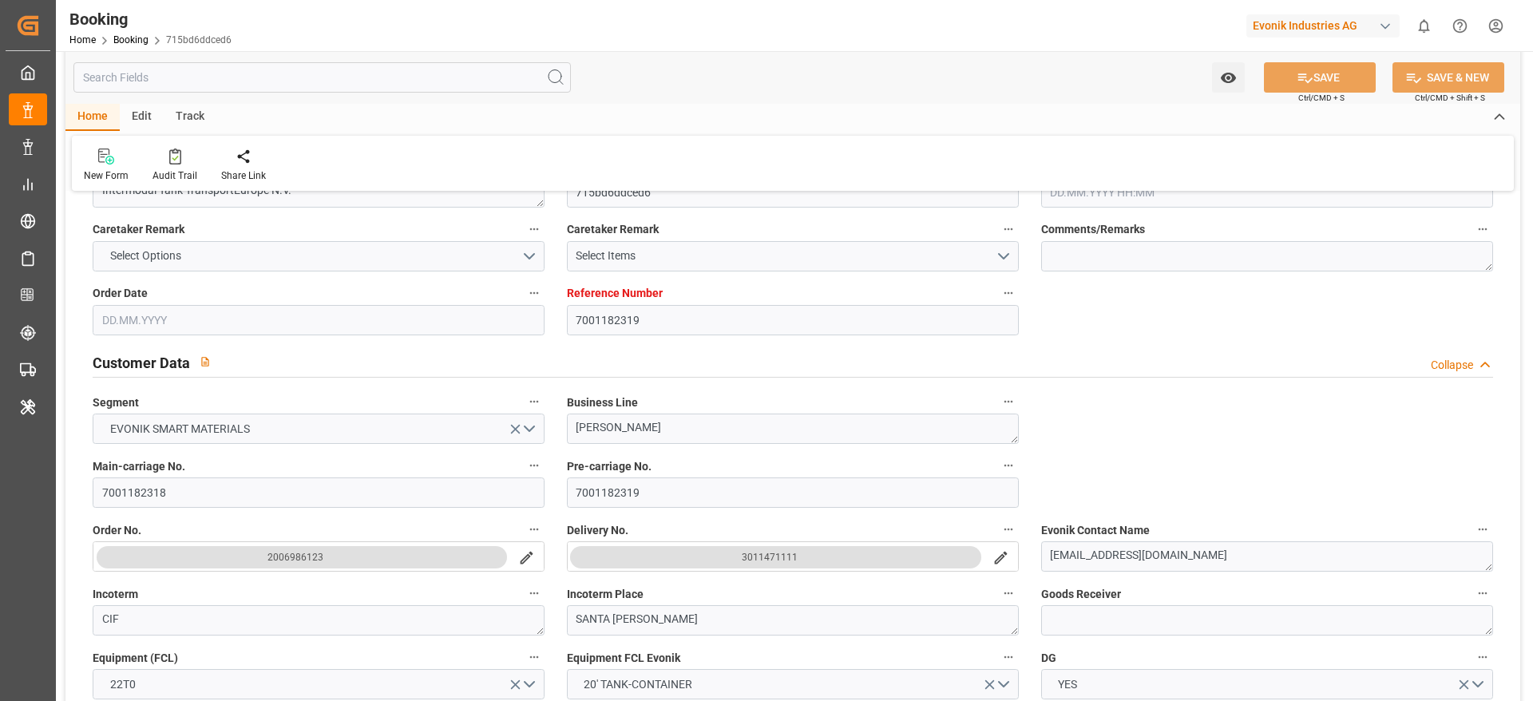
type input "COSMR"
type input "22"
type input "32"
type input "0"
type input "[DATE] 13:40"
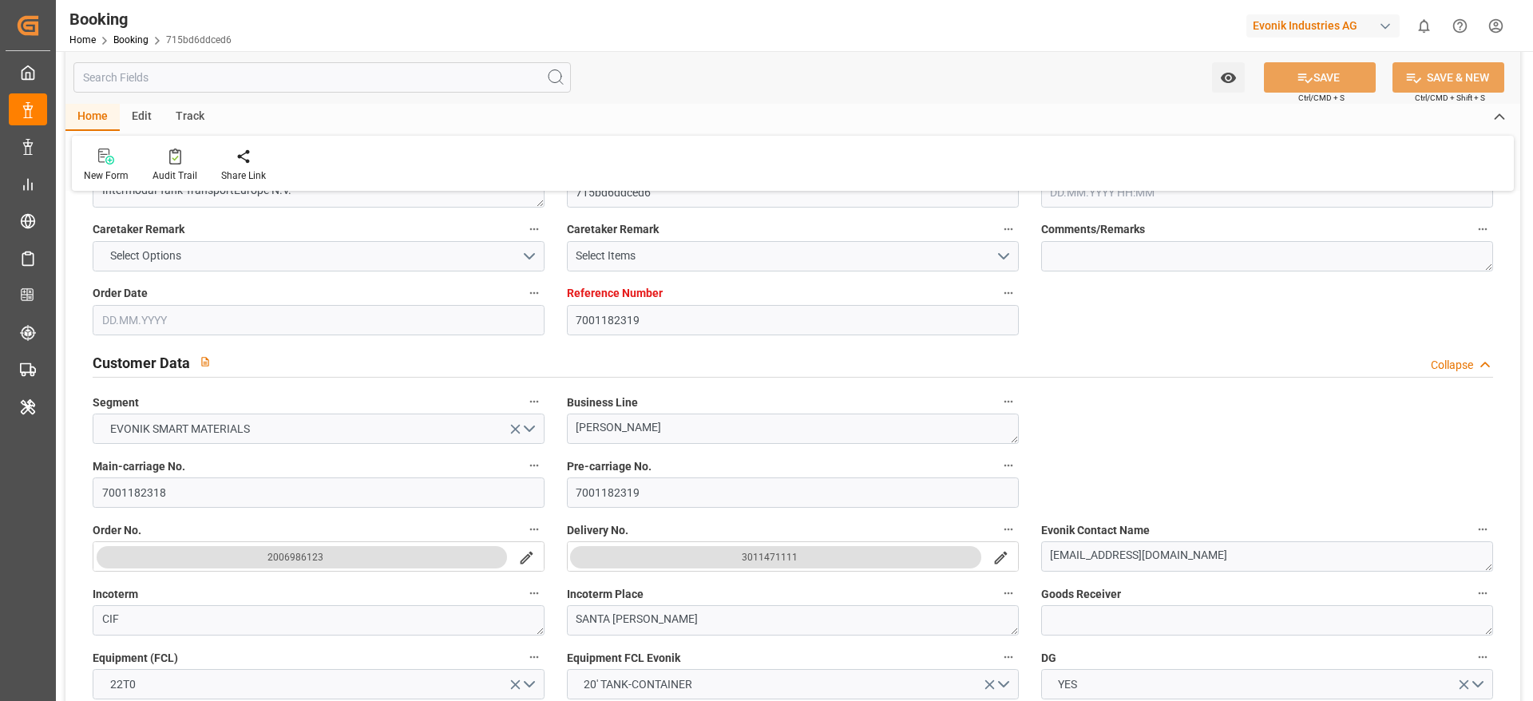
type input "[DATE]"
type input "[DATE] 00:00"
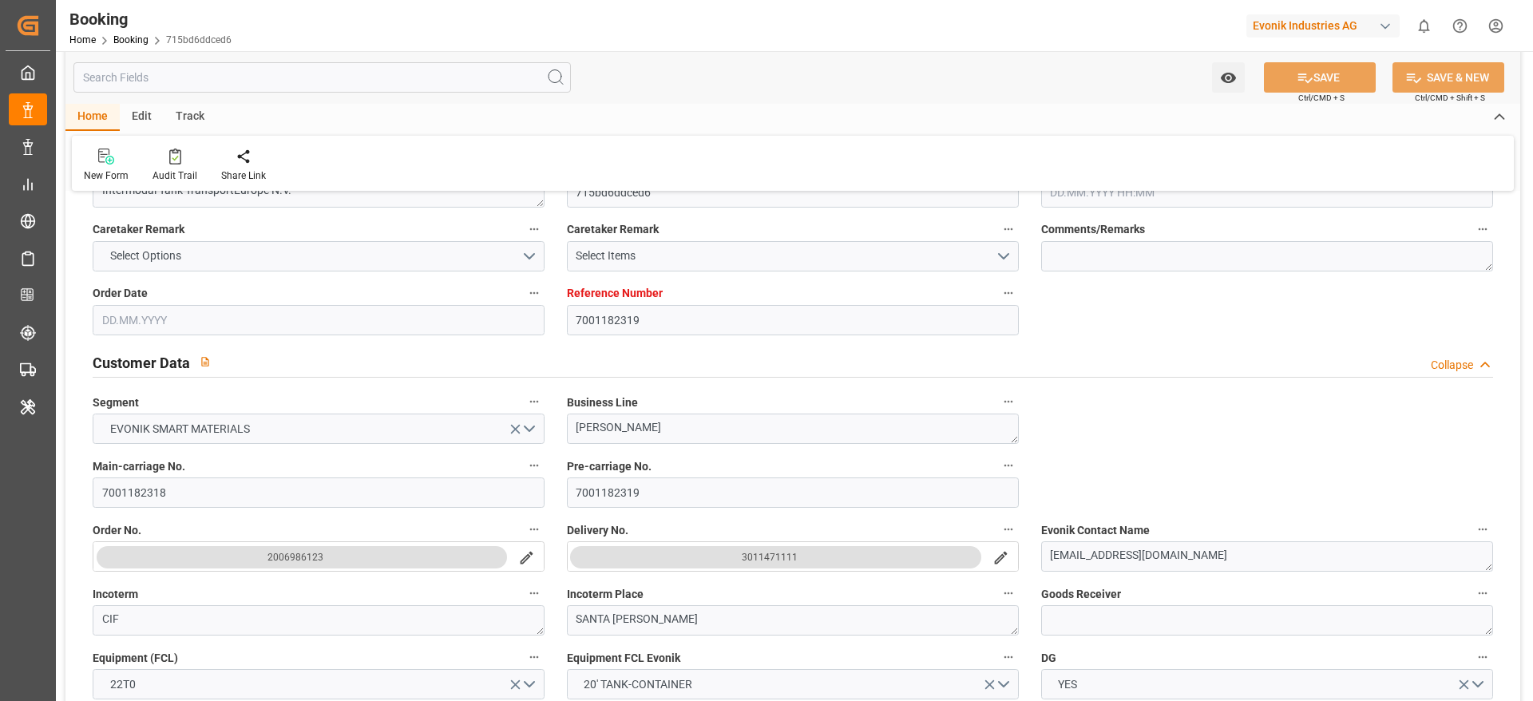
type input "[DATE] 00:00"
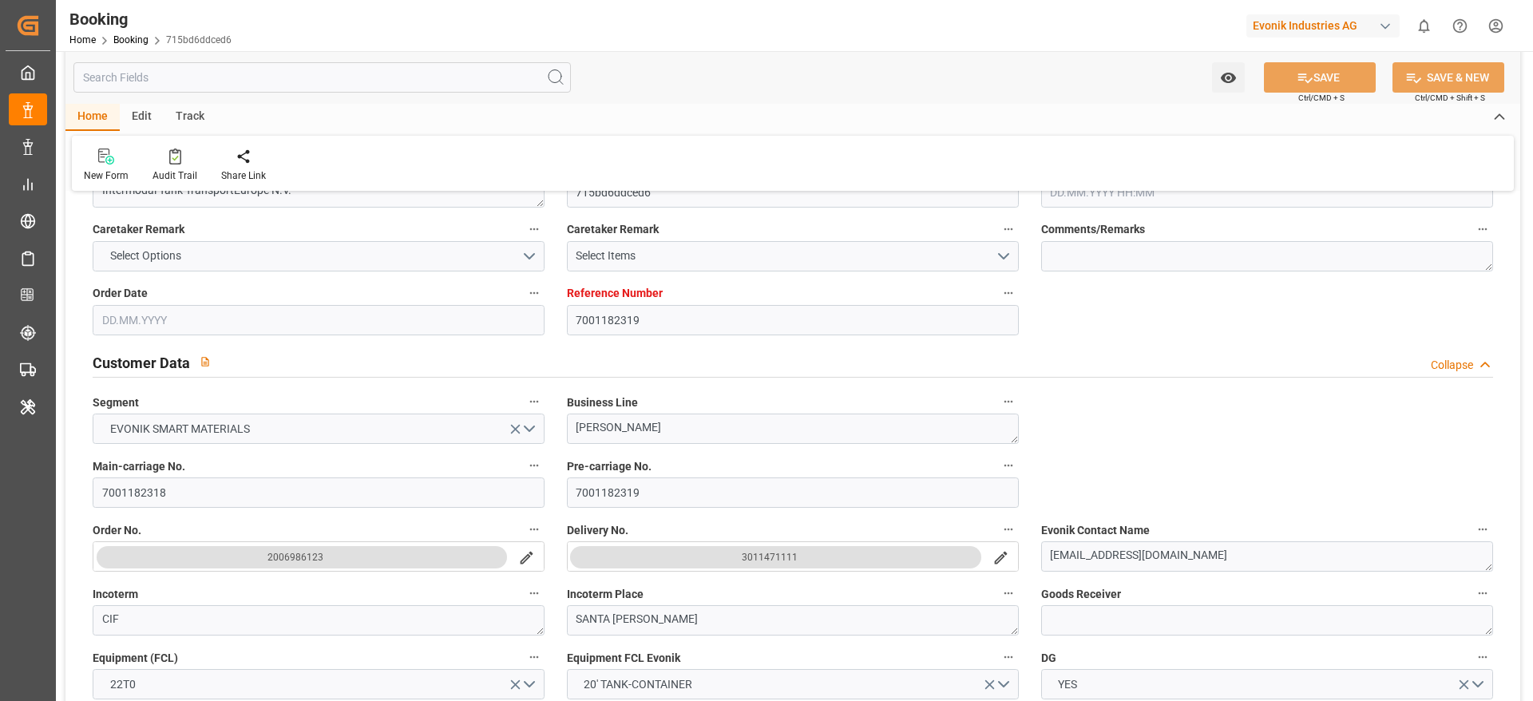
type input "[DATE] 00:00"
type input "[DATE]"
type input "[DATE] 08:50"
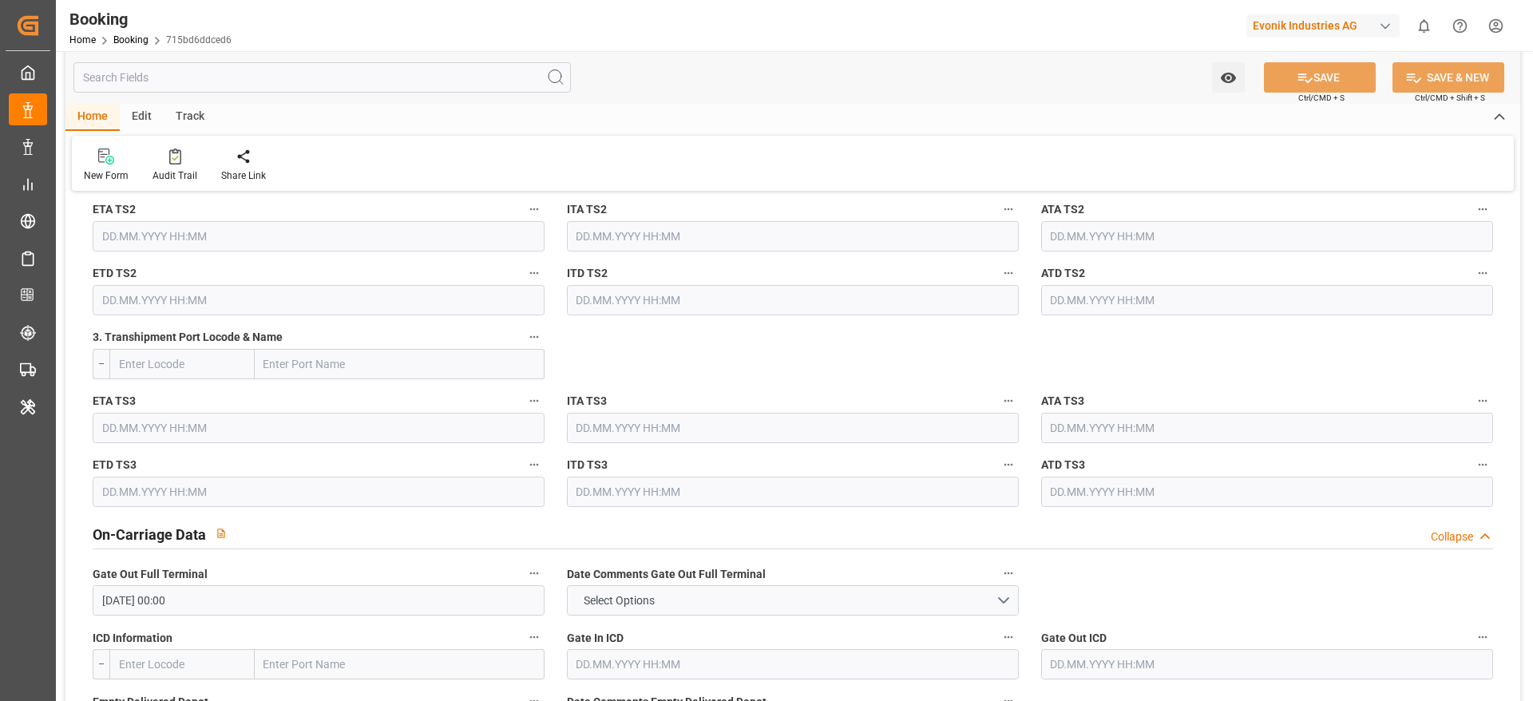
scroll to position [2274, 0]
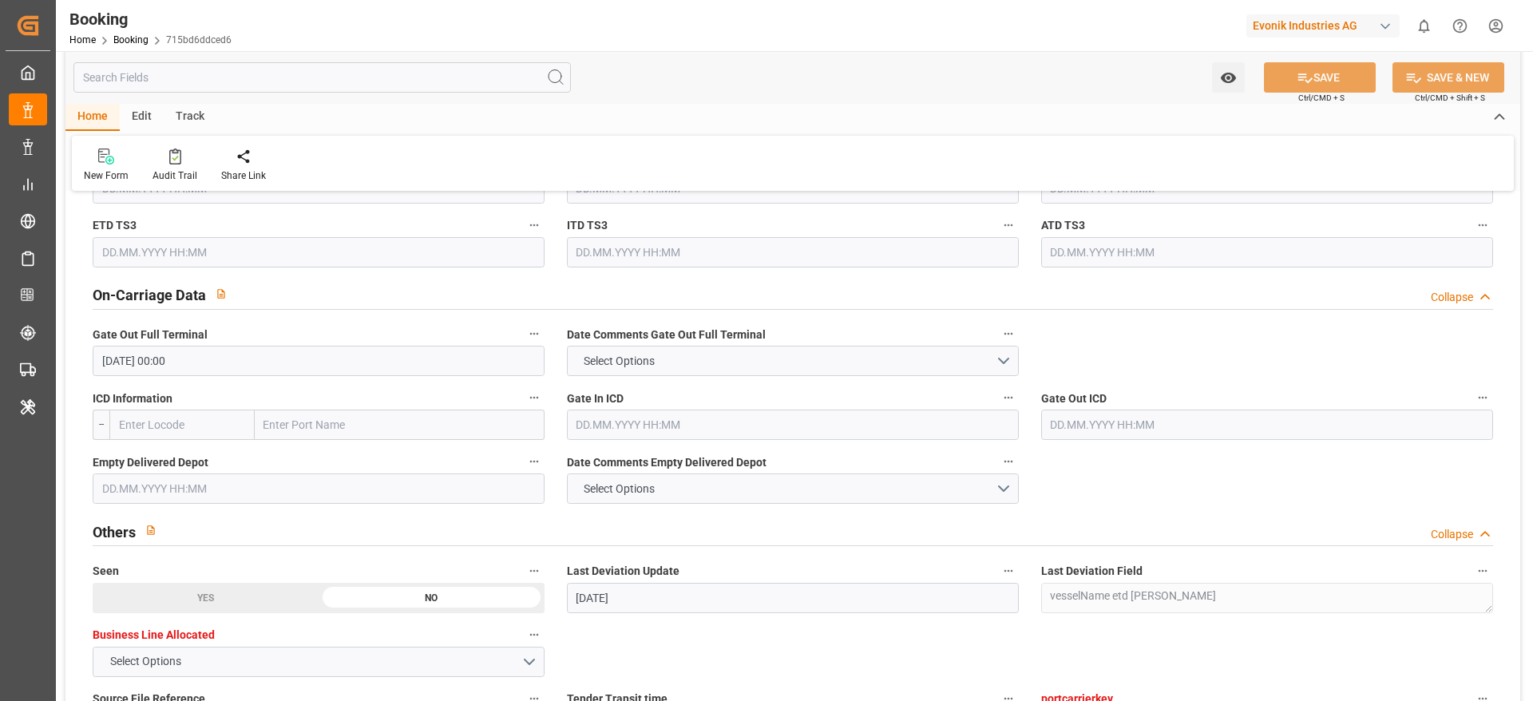
click at [202, 495] on input "text" at bounding box center [319, 488] width 452 height 30
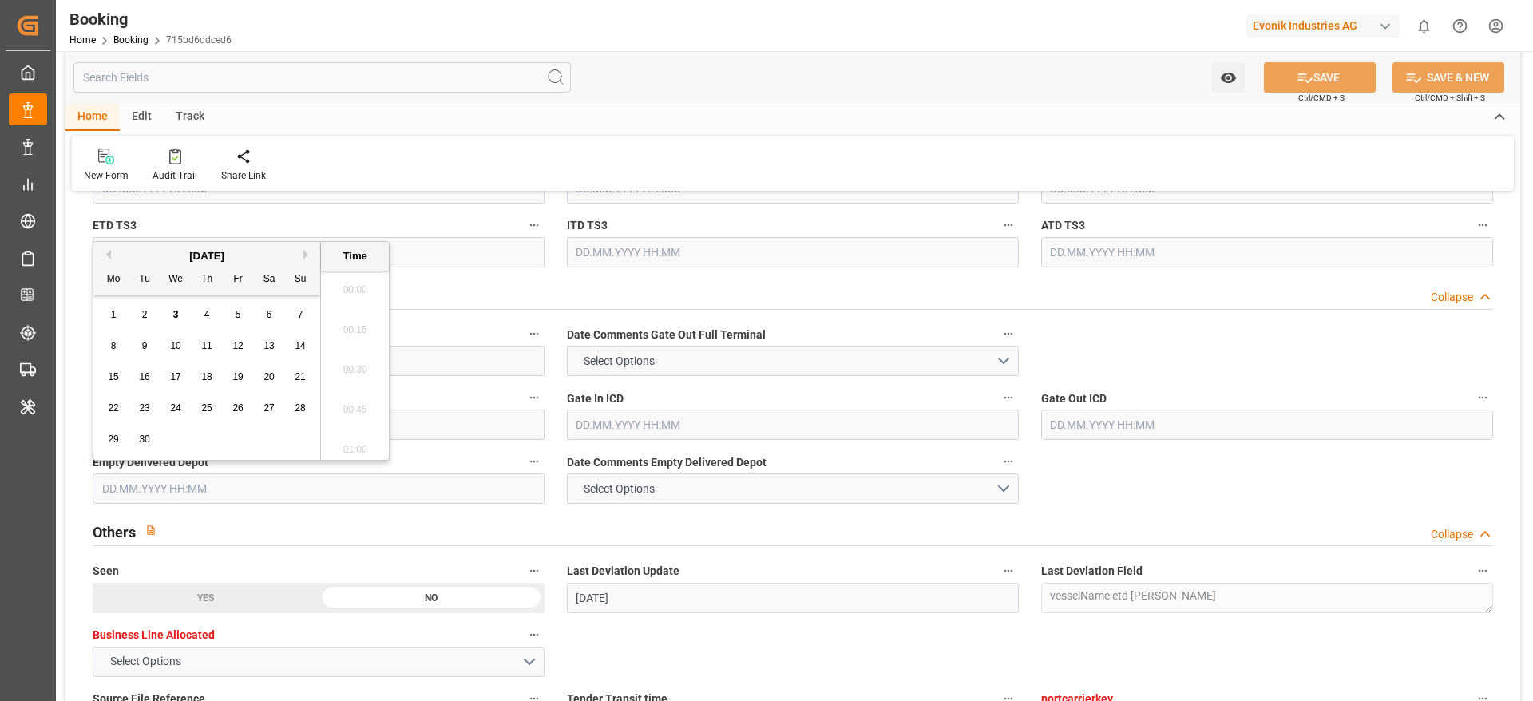
scroll to position [2161, 0]
click at [143, 313] on span "2" at bounding box center [145, 314] width 6 height 11
type input "[DATE] 00:00"
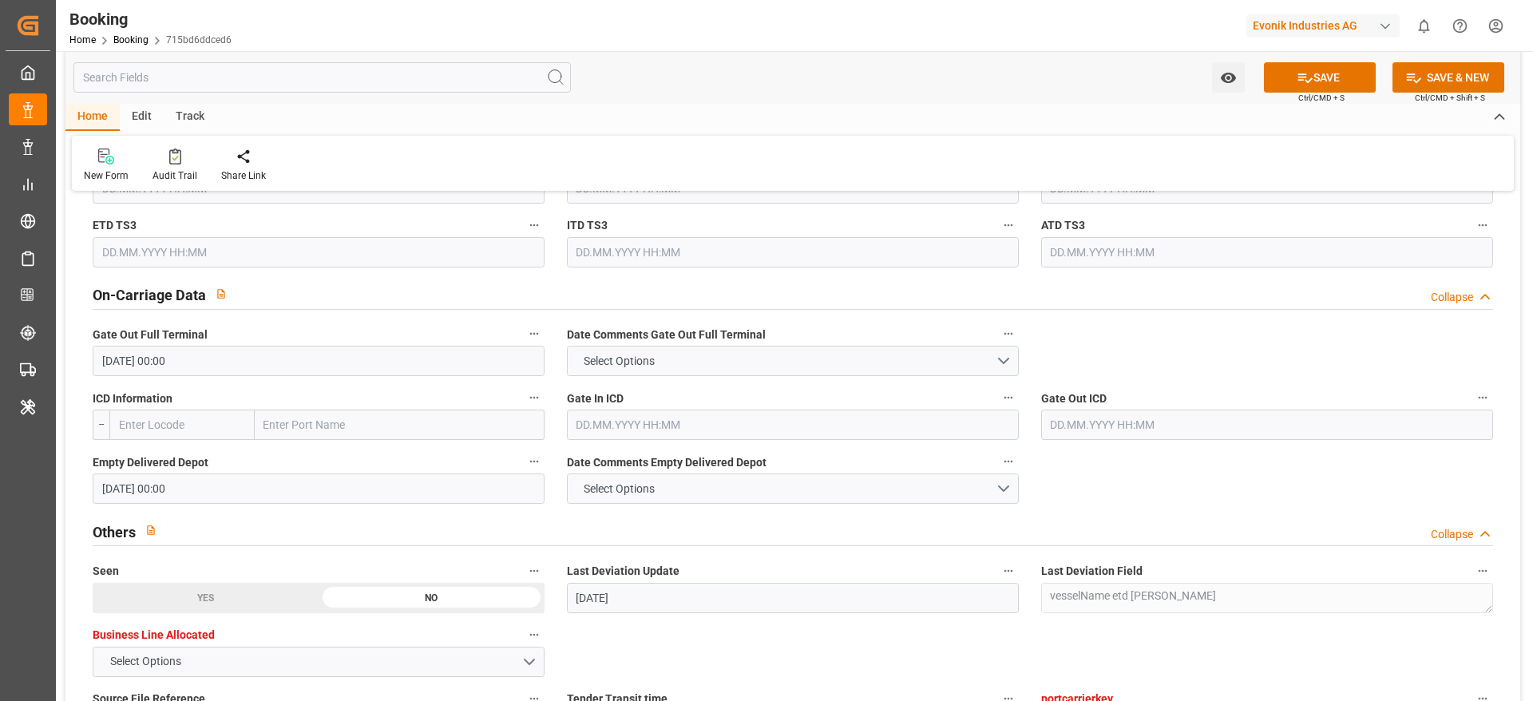
click at [1311, 71] on button "SAVE" at bounding box center [1320, 77] width 112 height 30
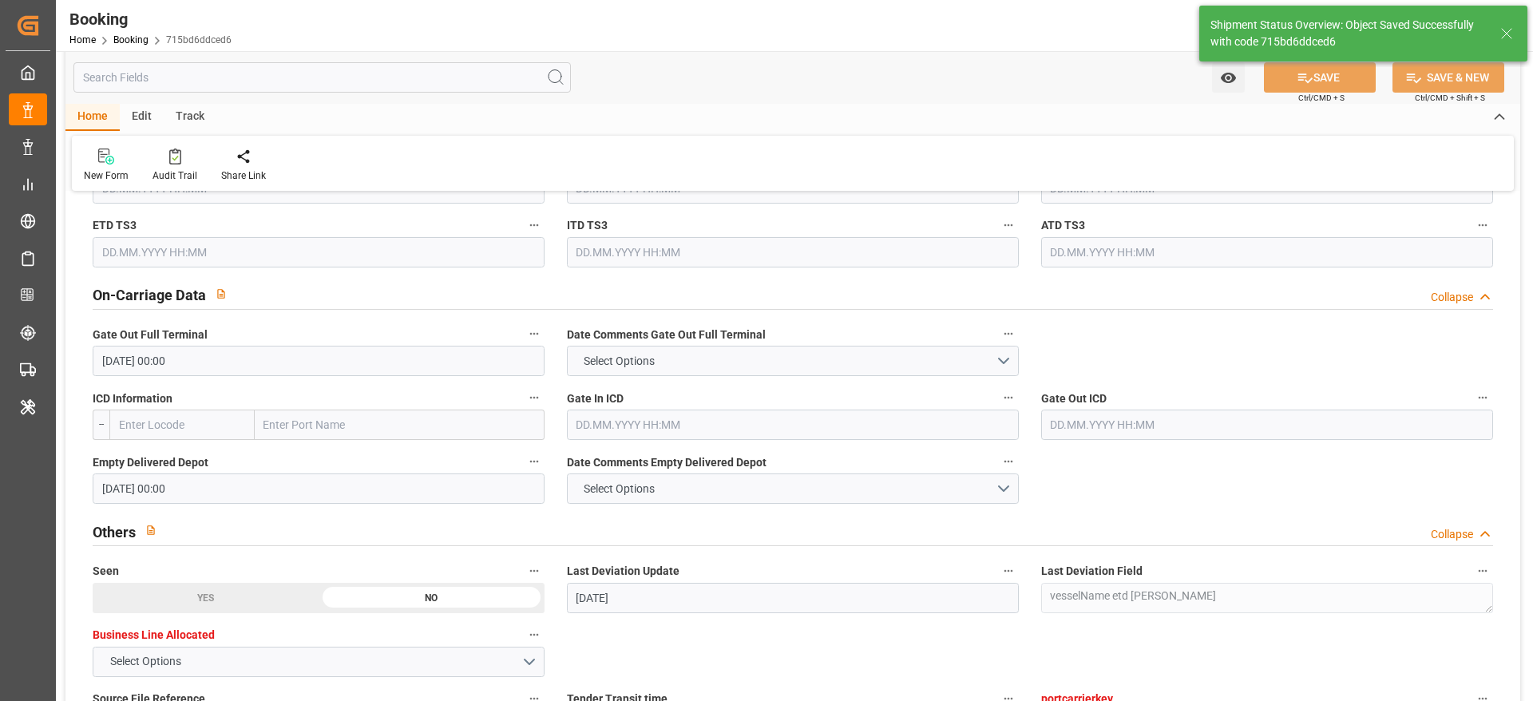
type textarea "[PERSON_NAME]"
type input "[DATE] 08:43"
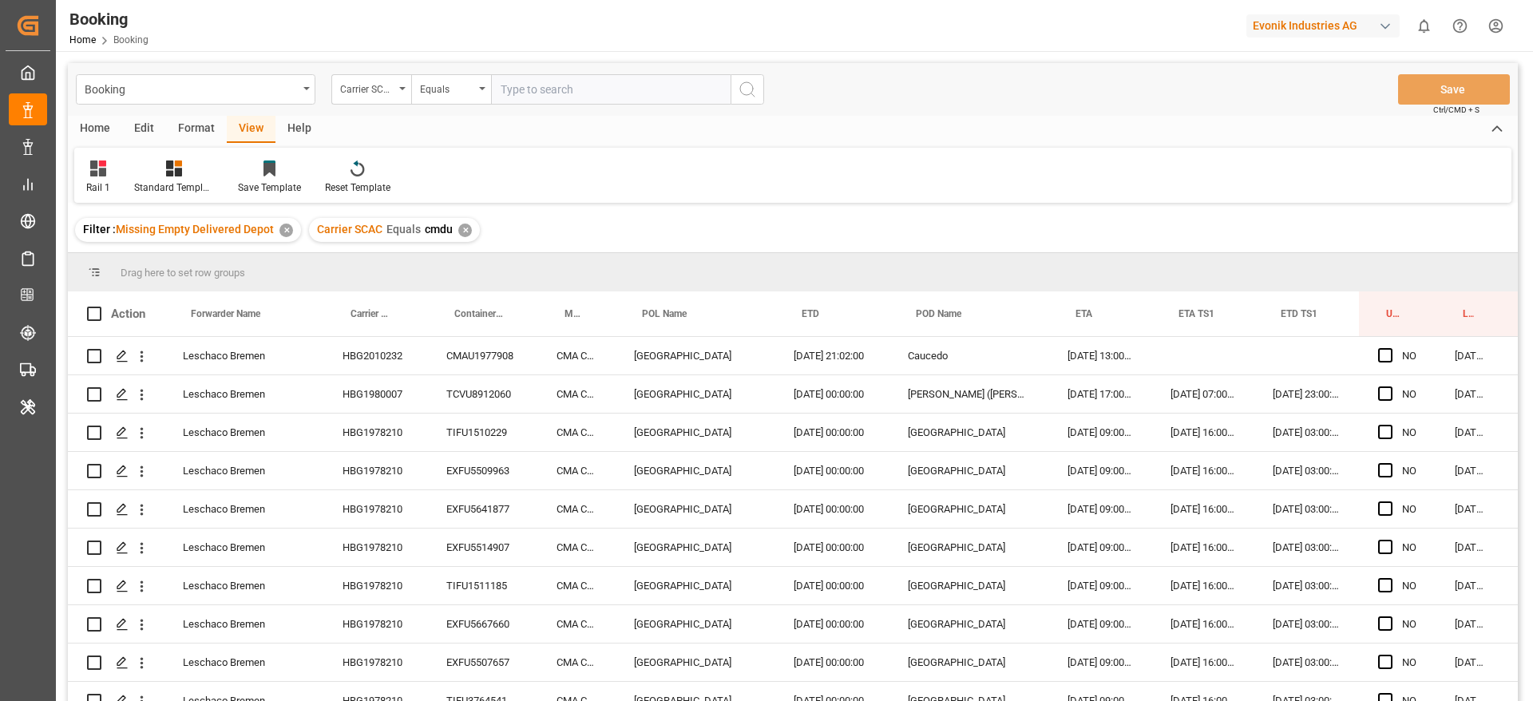
scroll to position [1671, 61]
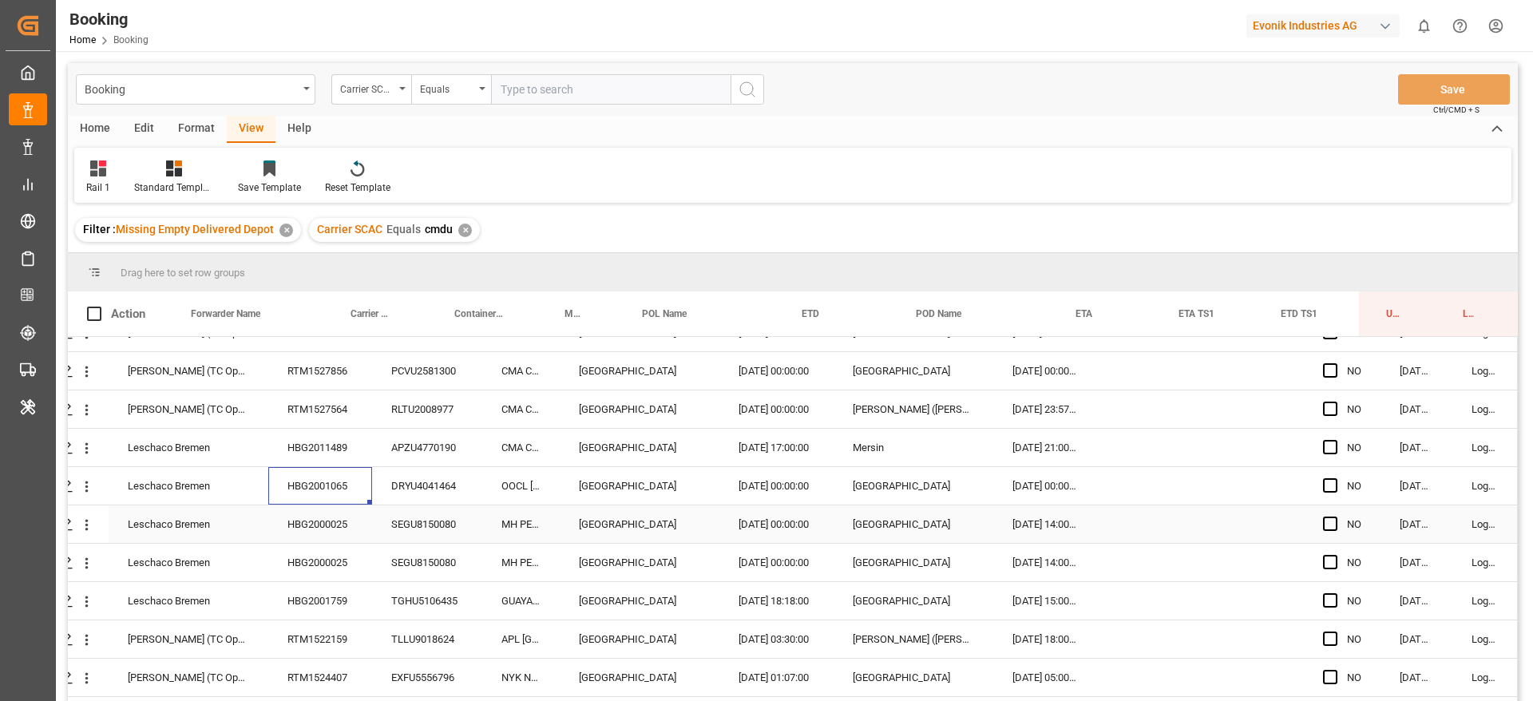
click at [342, 525] on div "HBG2000025" at bounding box center [320, 524] width 104 height 38
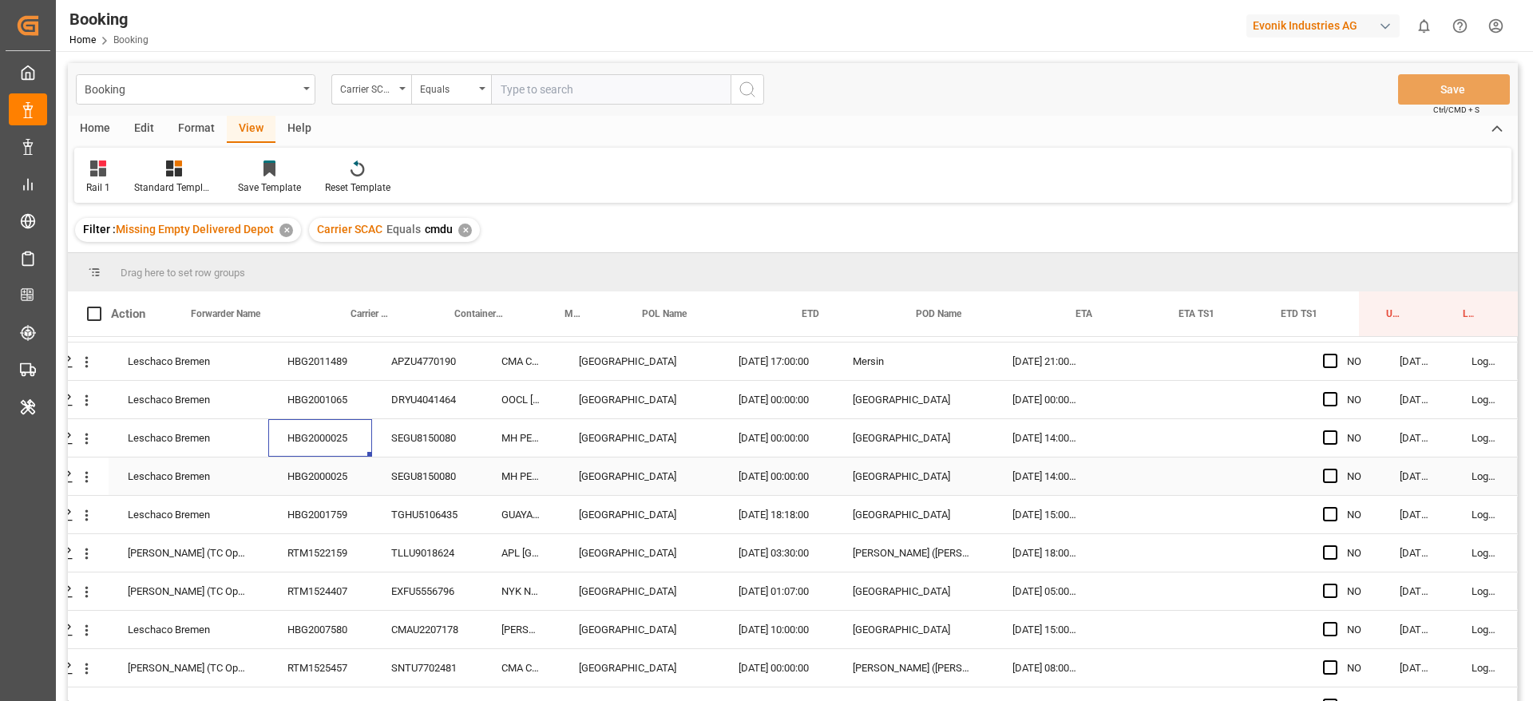
scroll to position [1773, 61]
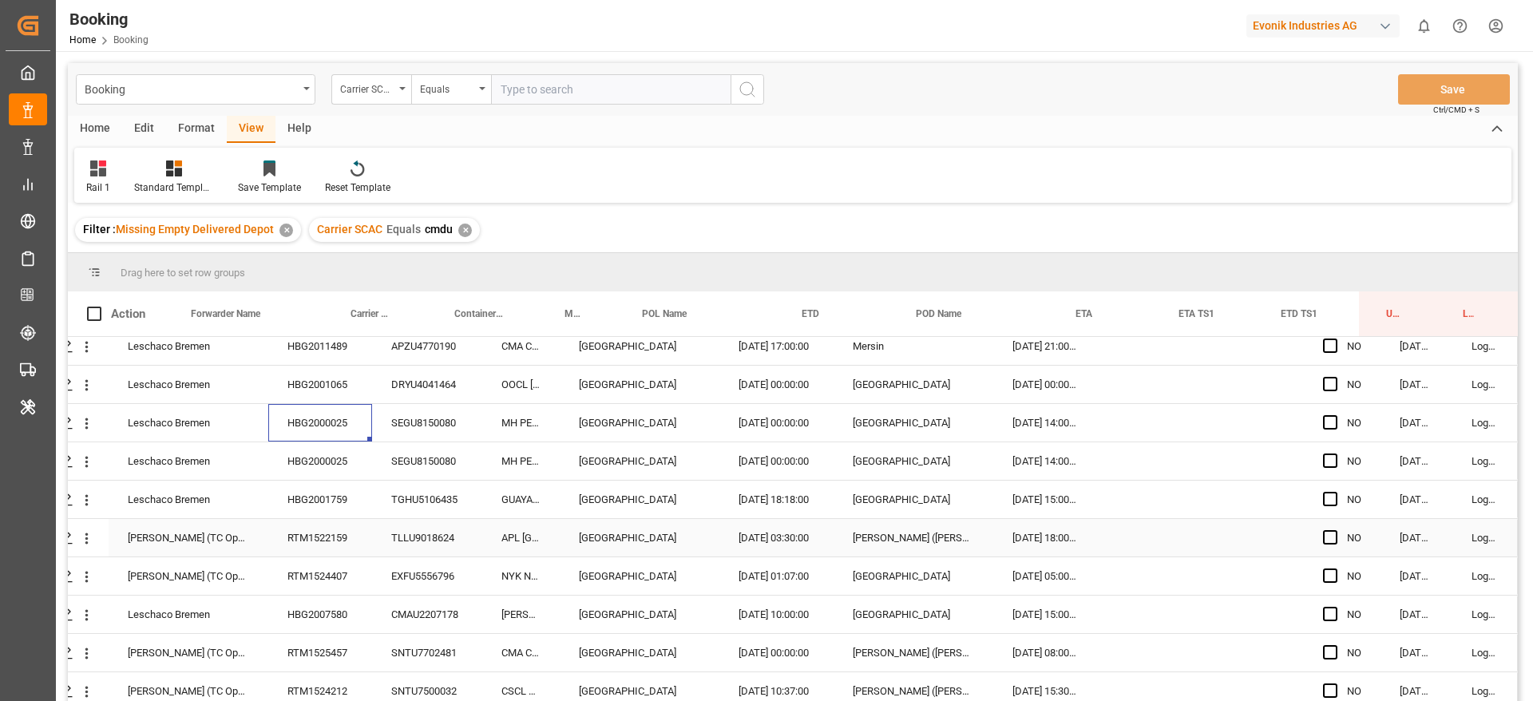
click at [347, 499] on div "HBG2001759" at bounding box center [320, 500] width 104 height 38
click at [310, 554] on div "RTM1522159" at bounding box center [320, 538] width 104 height 38
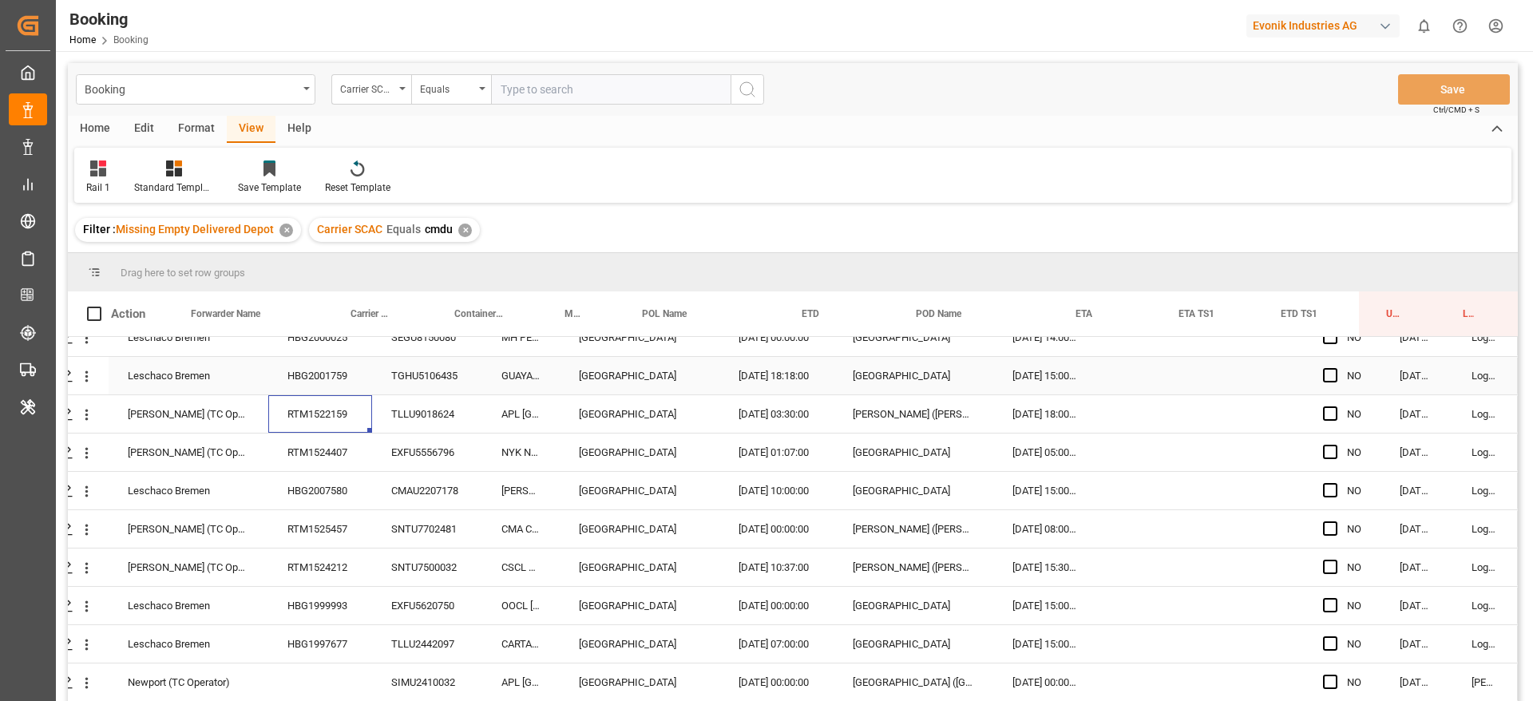
scroll to position [1897, 61]
click at [345, 464] on div "RTM1524407" at bounding box center [320, 452] width 104 height 38
click at [340, 497] on div "HBG2007580" at bounding box center [320, 490] width 104 height 38
click at [312, 521] on div "RTM1525457" at bounding box center [320, 528] width 104 height 38
click at [323, 586] on div "HBG1999993" at bounding box center [320, 605] width 104 height 38
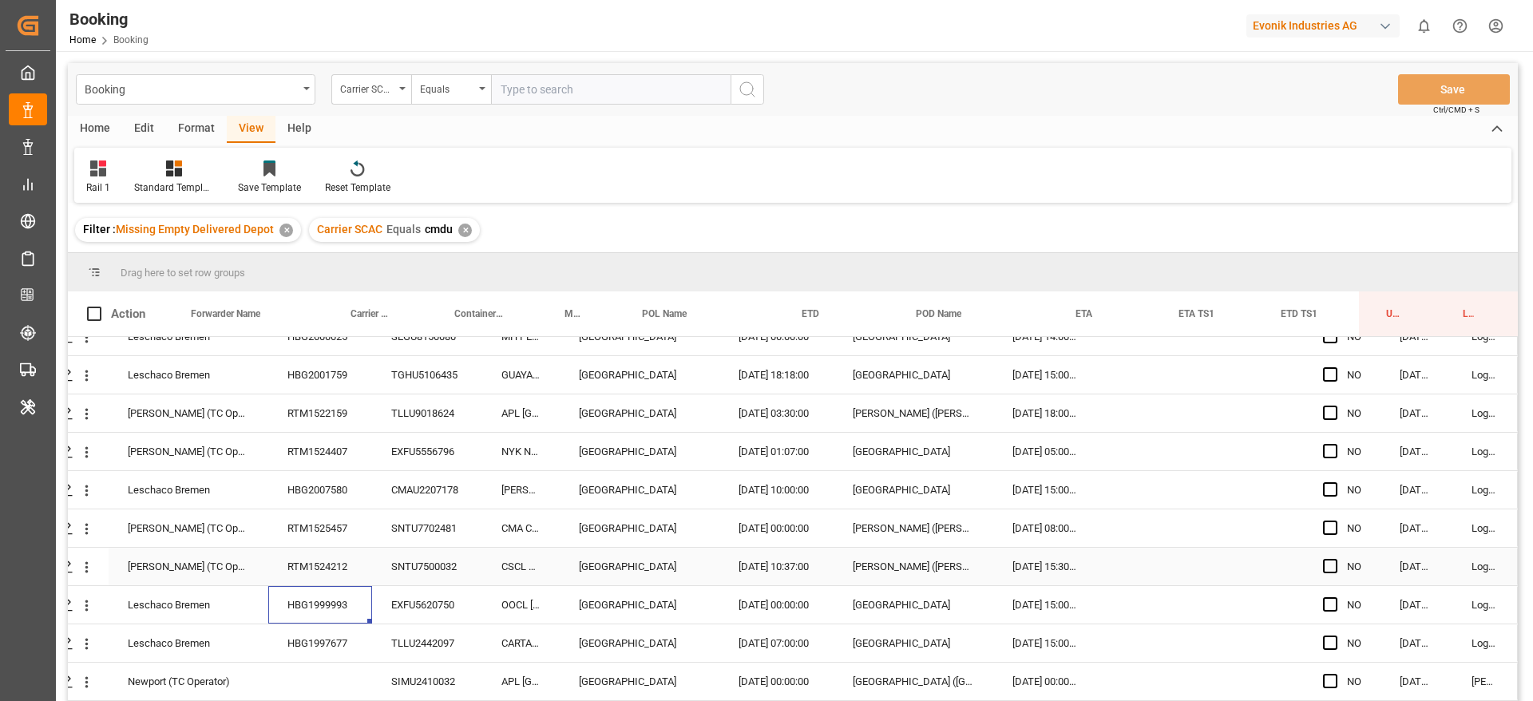
click at [330, 565] on div "RTM1524212" at bounding box center [320, 567] width 104 height 38
click at [303, 607] on div "HBG1999993" at bounding box center [320, 605] width 104 height 38
click at [296, 637] on div "HBG1997677" at bounding box center [320, 643] width 104 height 38
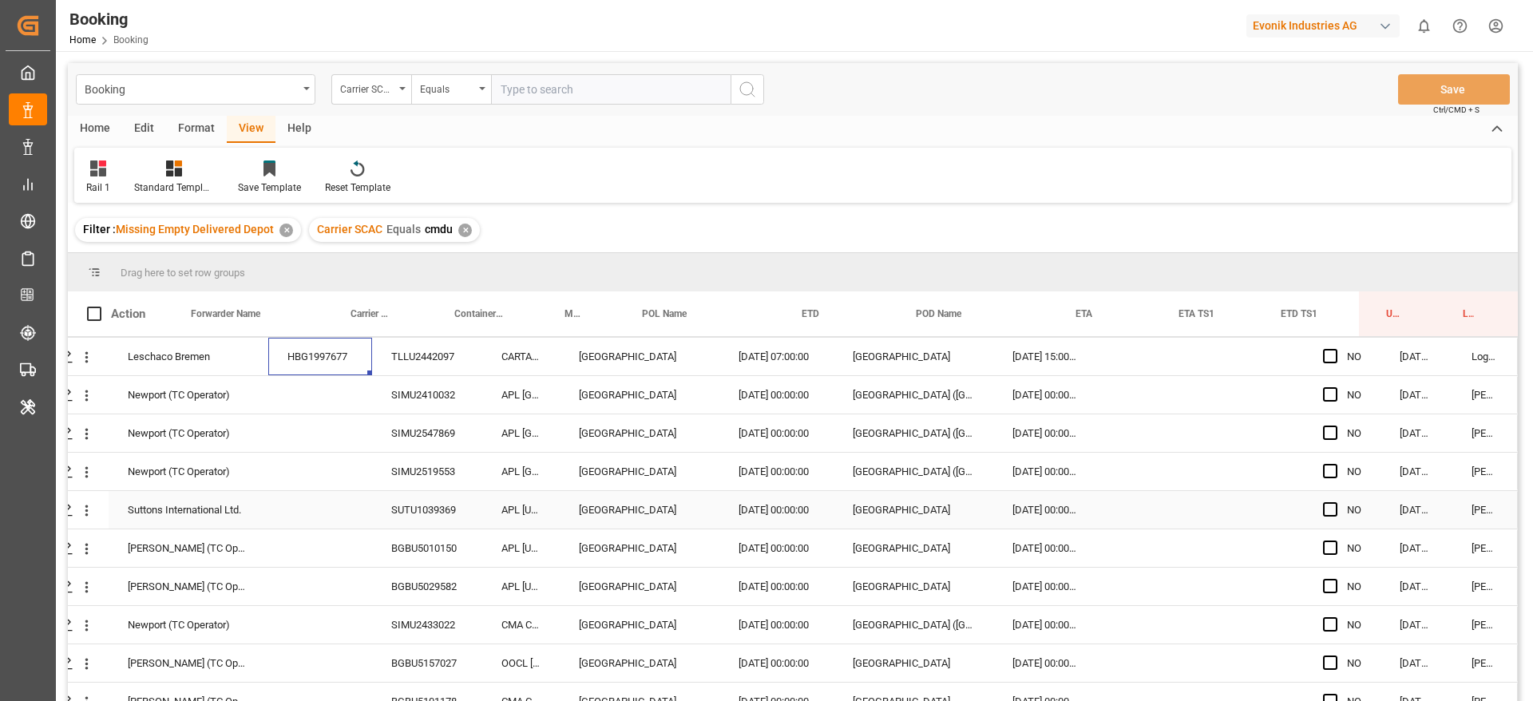
scroll to position [2182, 61]
click at [437, 396] on div "SIMU2410032" at bounding box center [427, 397] width 110 height 38
click at [82, 394] on icon "open menu" at bounding box center [86, 397] width 17 height 17
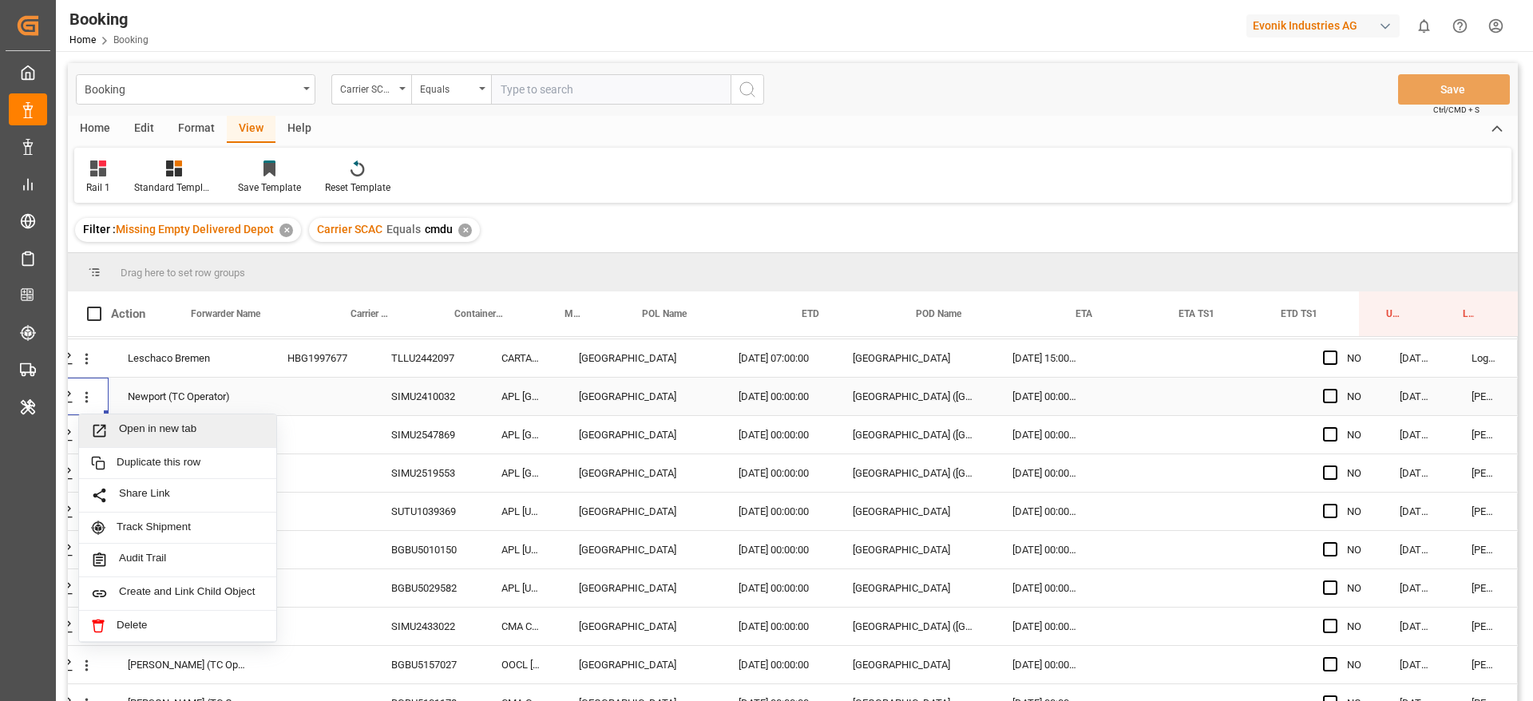
click at [133, 427] on span "Open in new tab" at bounding box center [191, 430] width 145 height 17
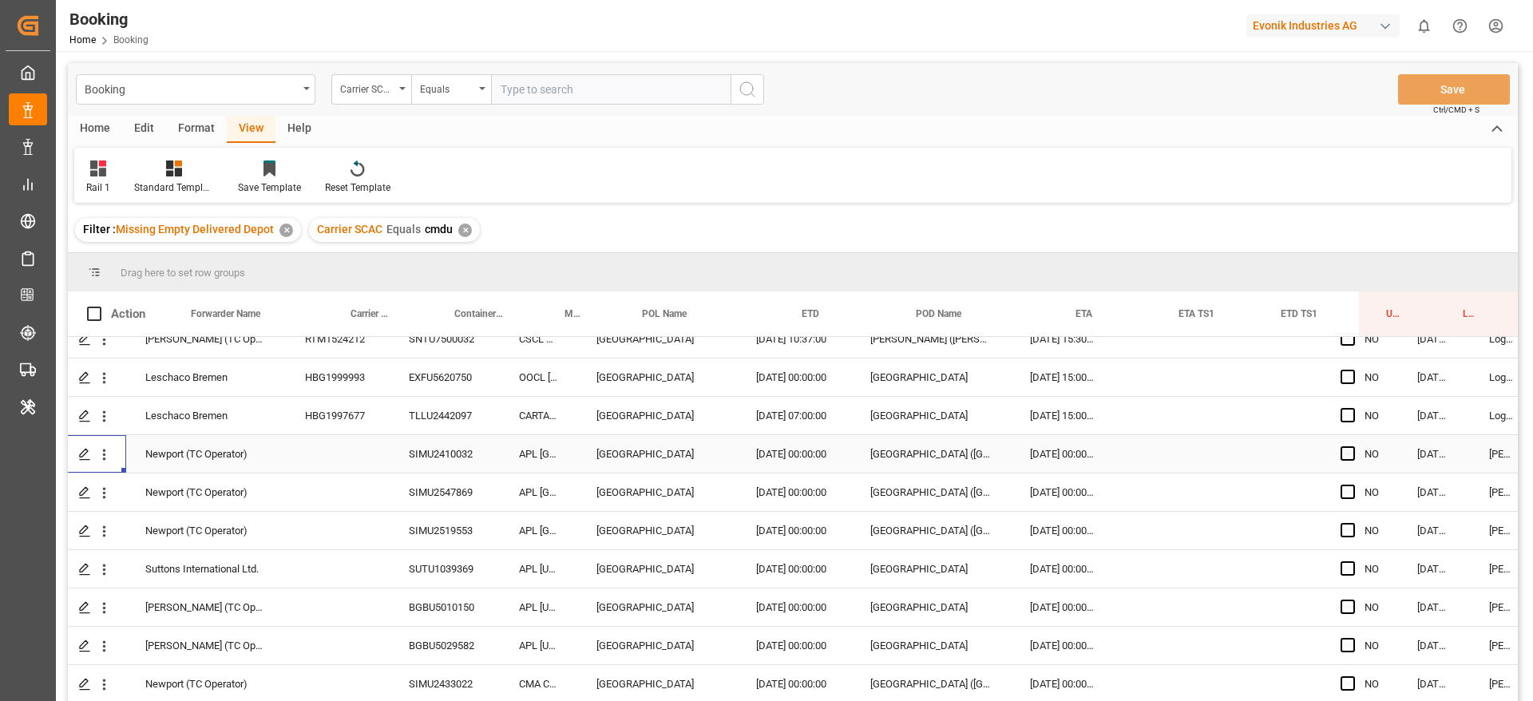
scroll to position [2122, 36]
click at [1345, 417] on span "Press SPACE to select this row." at bounding box center [1349, 417] width 14 height 14
click at [1354, 410] on input "Press SPACE to select this row." at bounding box center [1354, 410] width 0 height 0
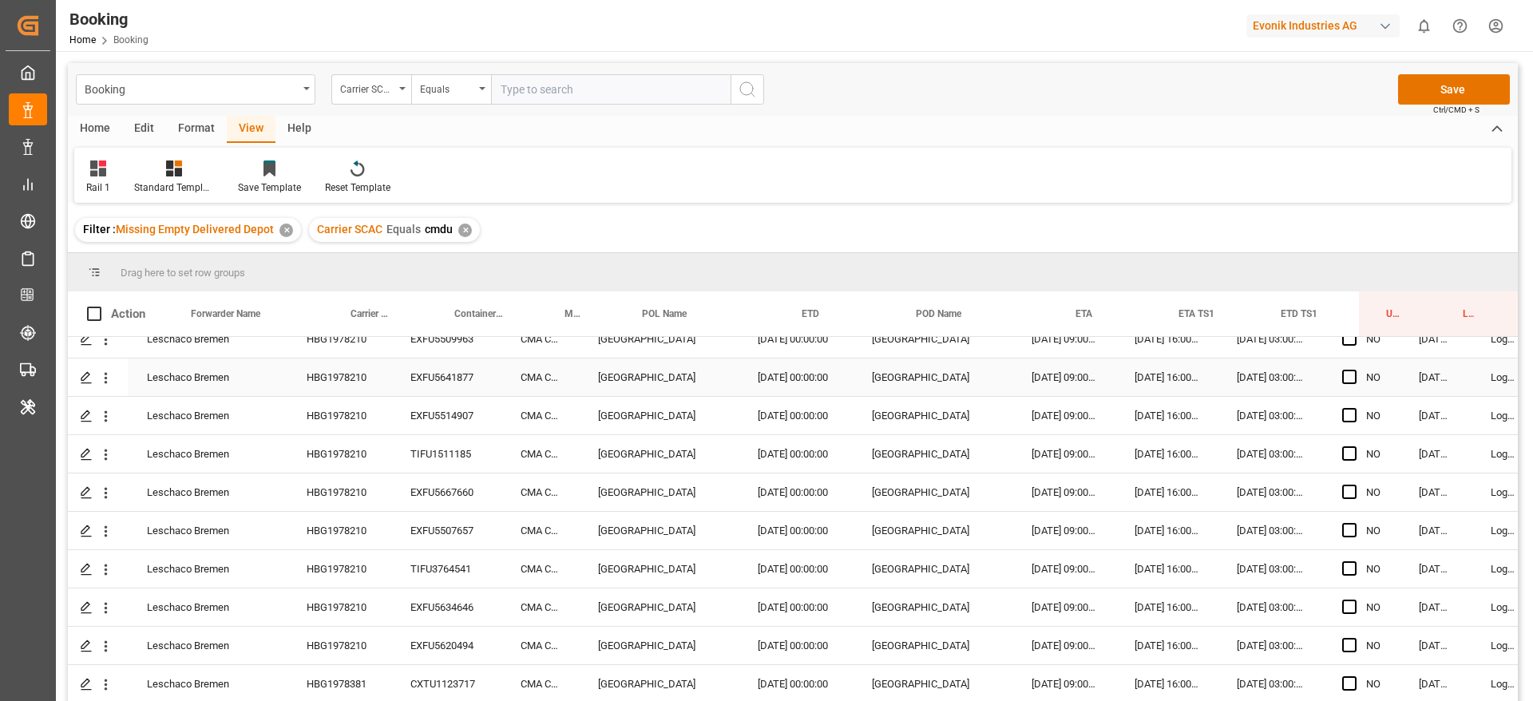
scroll to position [0, 36]
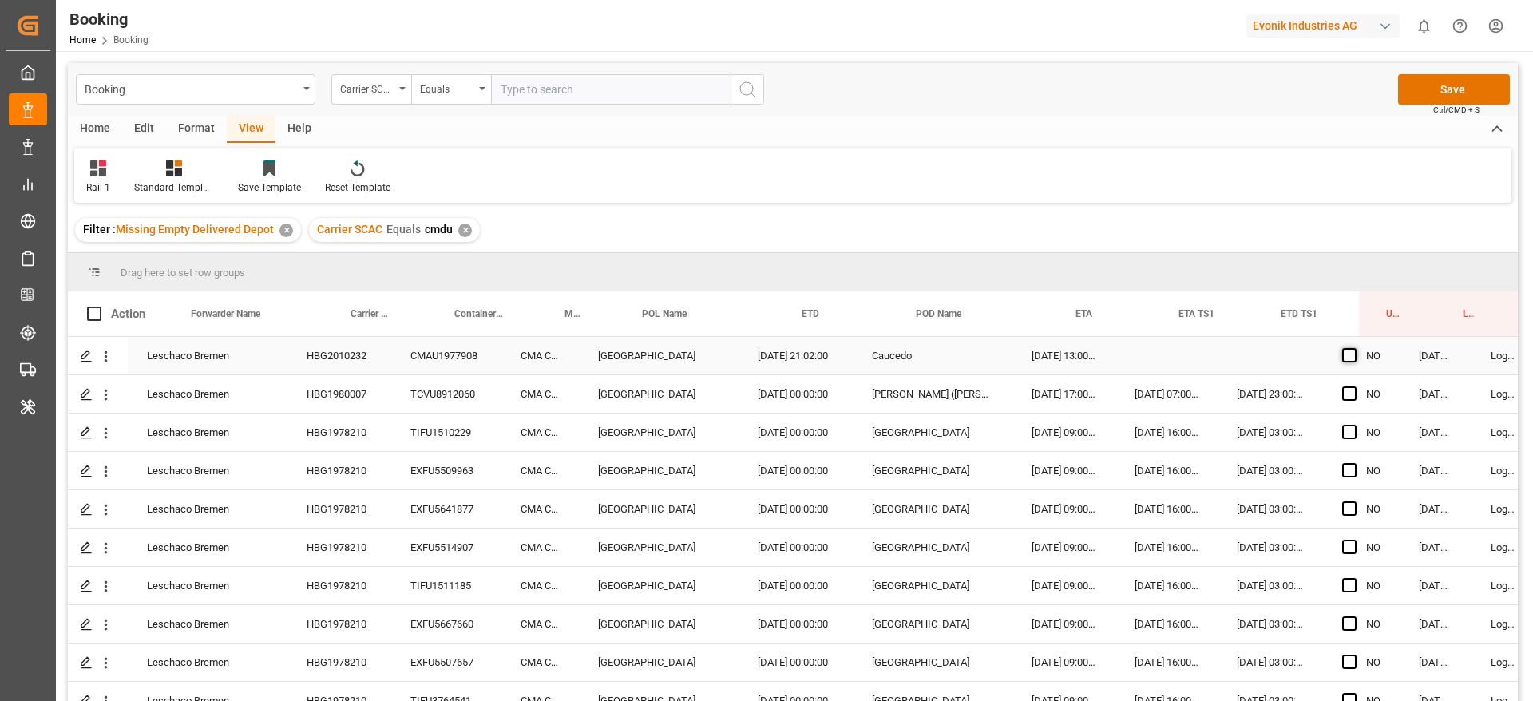
click at [1353, 353] on span "Press SPACE to select this row." at bounding box center [1349, 355] width 14 height 14
click at [1354, 348] on input "Press SPACE to select this row." at bounding box center [1354, 348] width 0 height 0
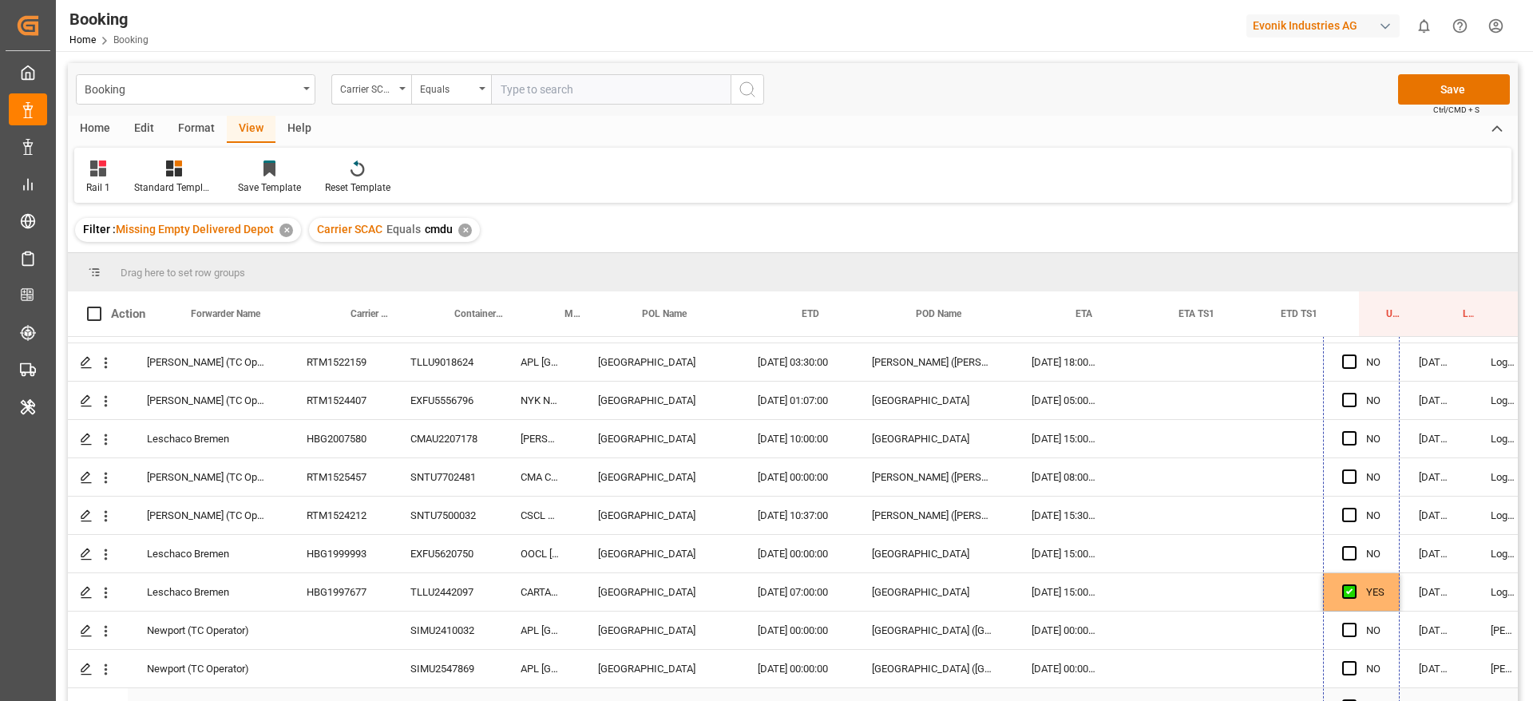
scroll to position [1980, 36]
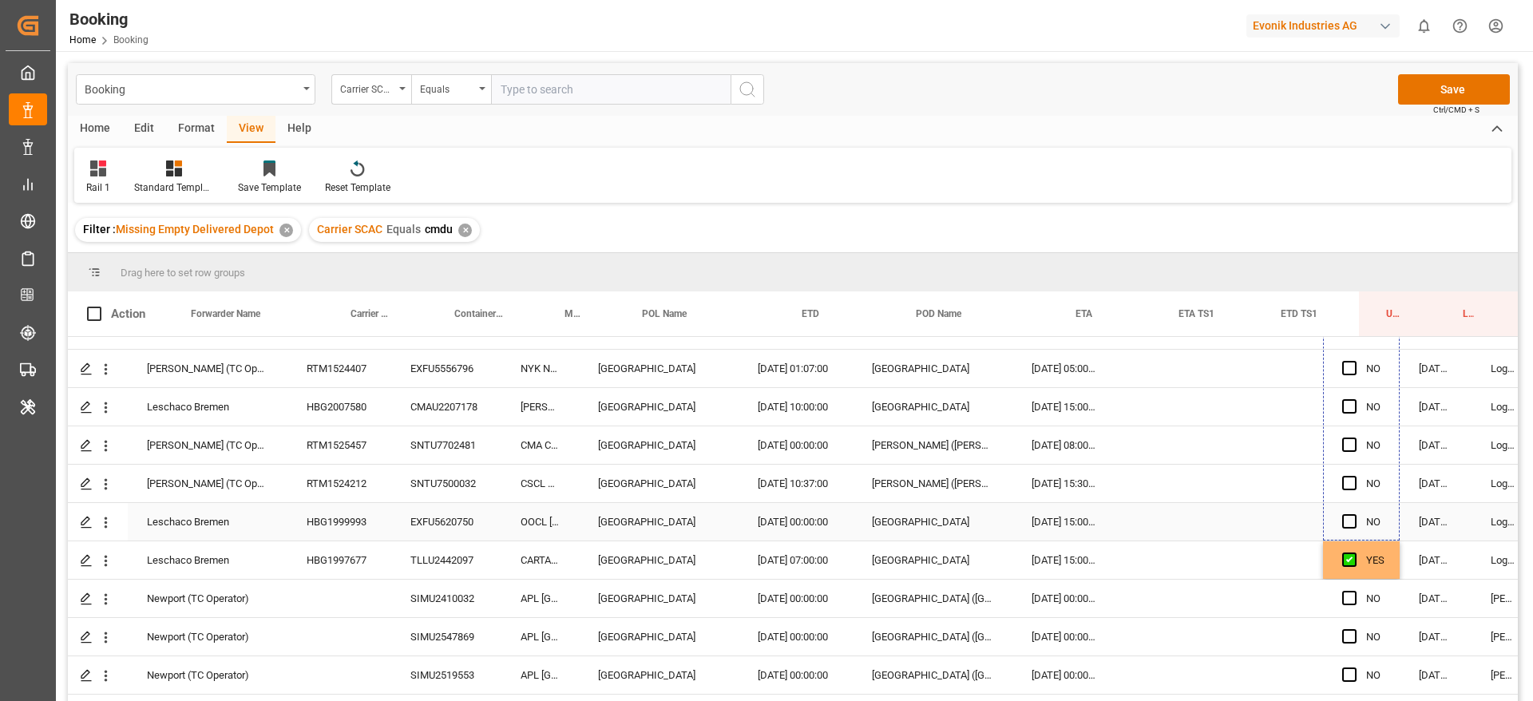
drag, startPoint x: 1397, startPoint y: 370, endPoint x: 1416, endPoint y: 533, distance: 163.9
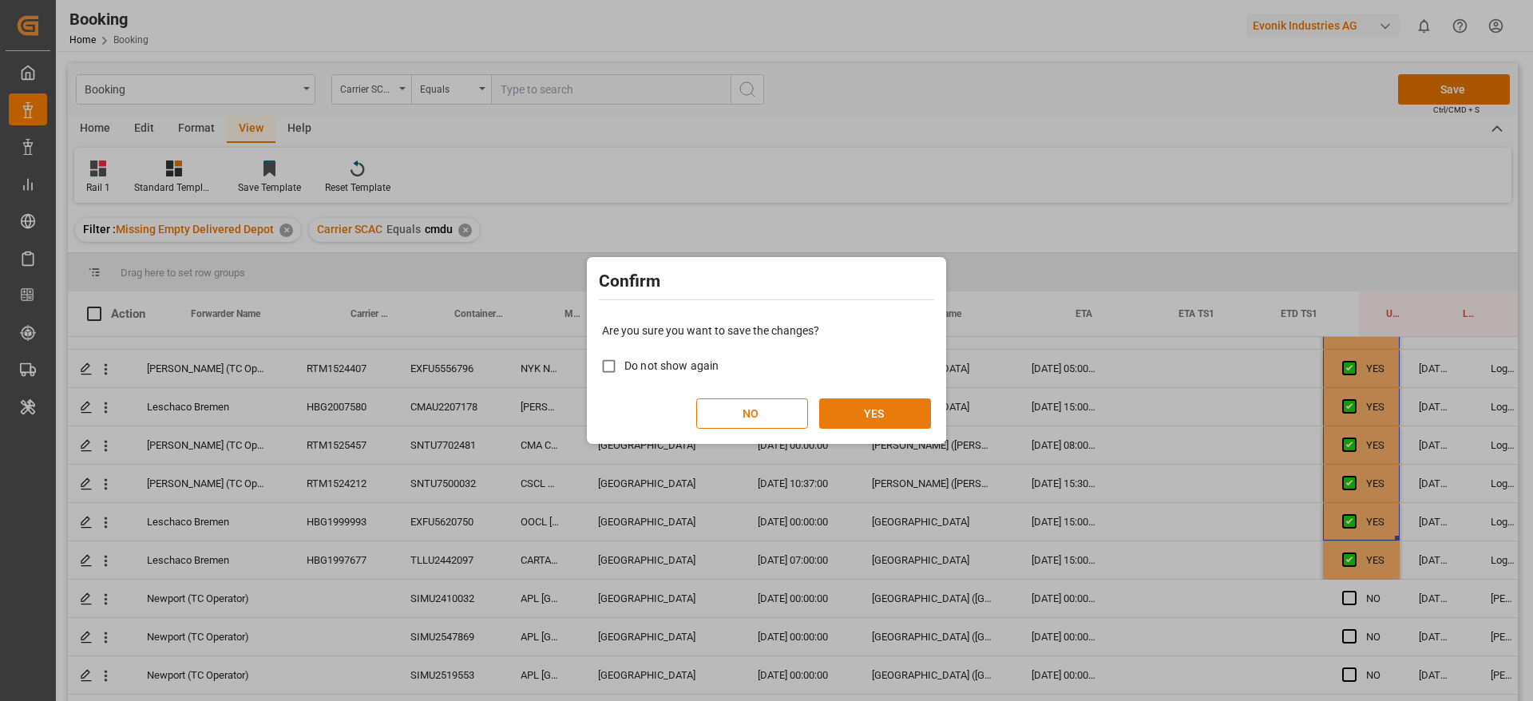
click at [893, 414] on button "YES" at bounding box center [875, 413] width 112 height 30
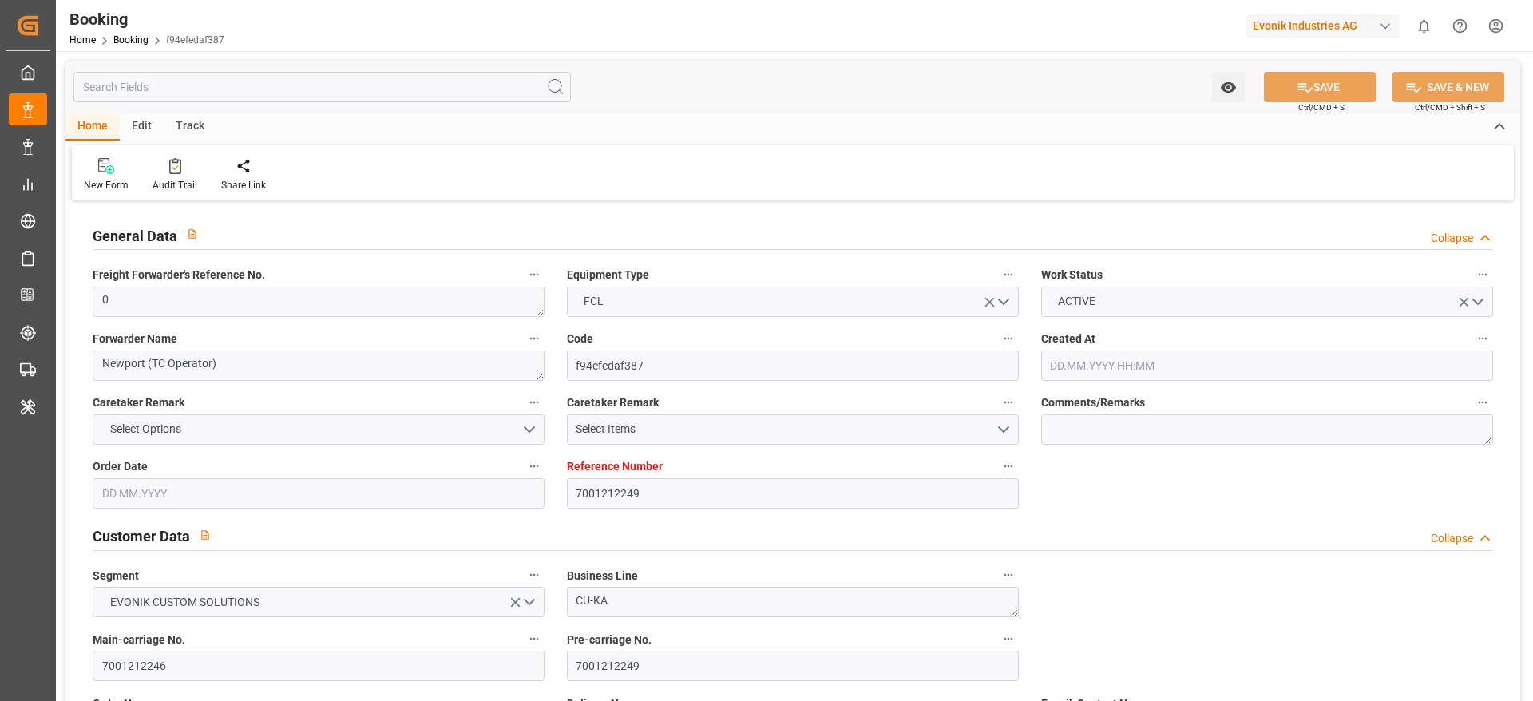
type input "7001212249"
type input "9631967"
type input "CMACGM"
type input "CMA CGM Group"
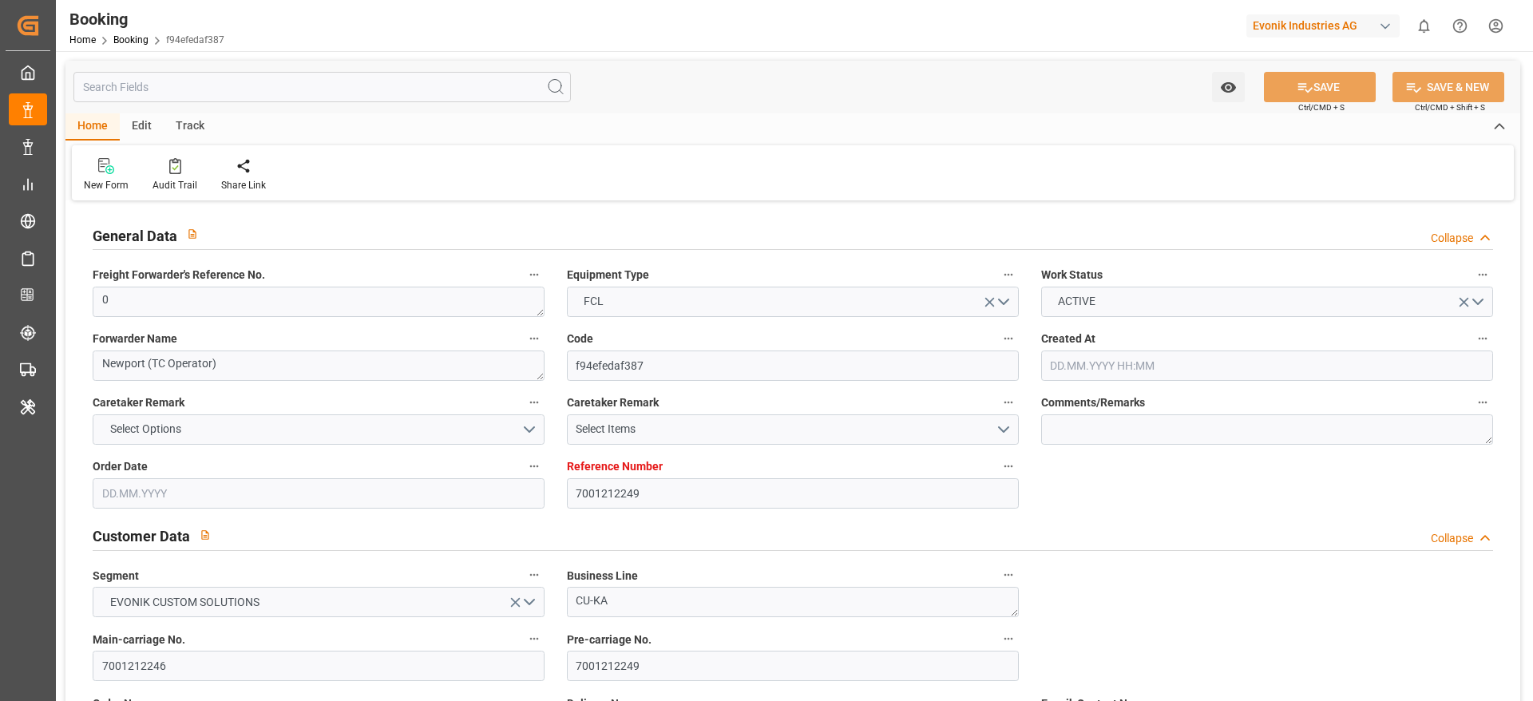
type input "NLRTM"
type input "MYPKG"
type input "40"
type input "0"
type input "[DATE] 09:04"
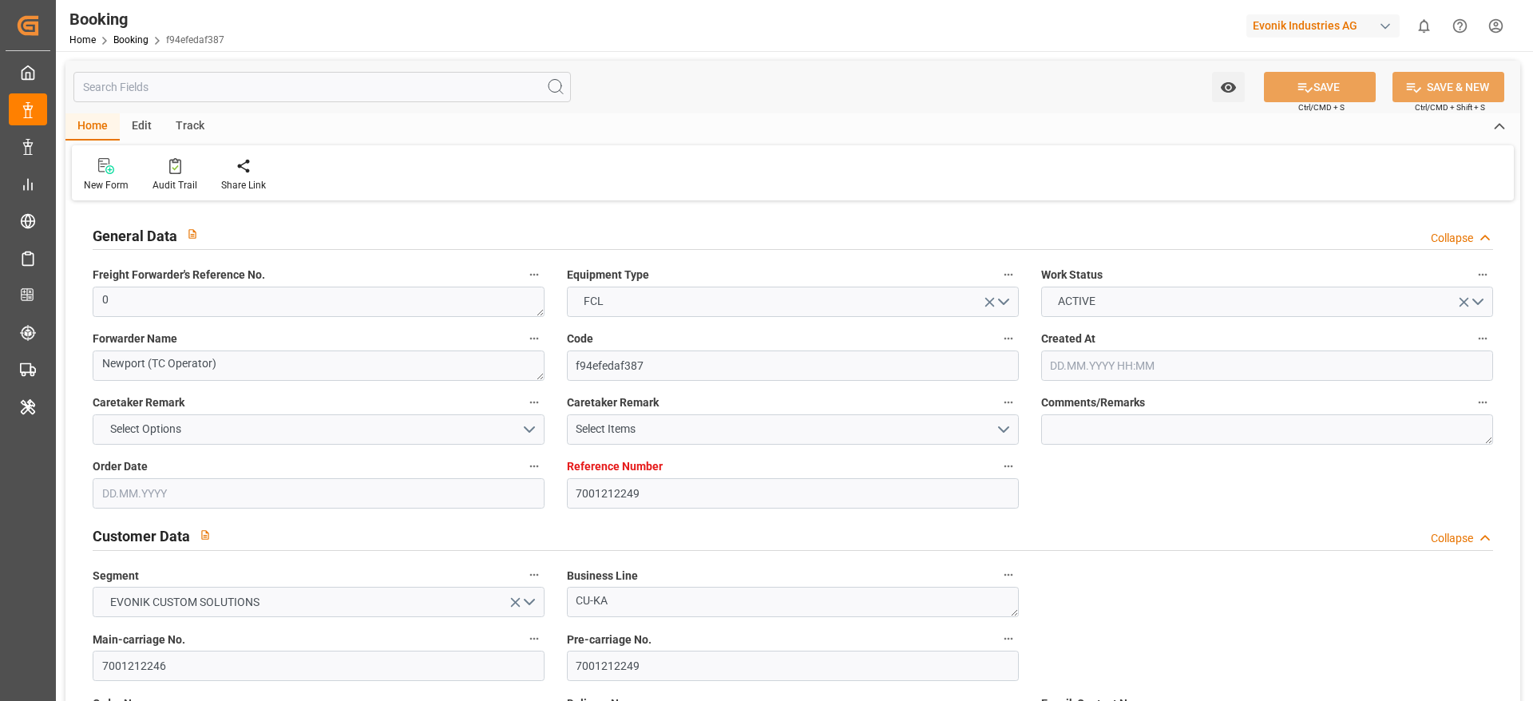
type input "[DATE]"
type input "[DATE] 00:00"
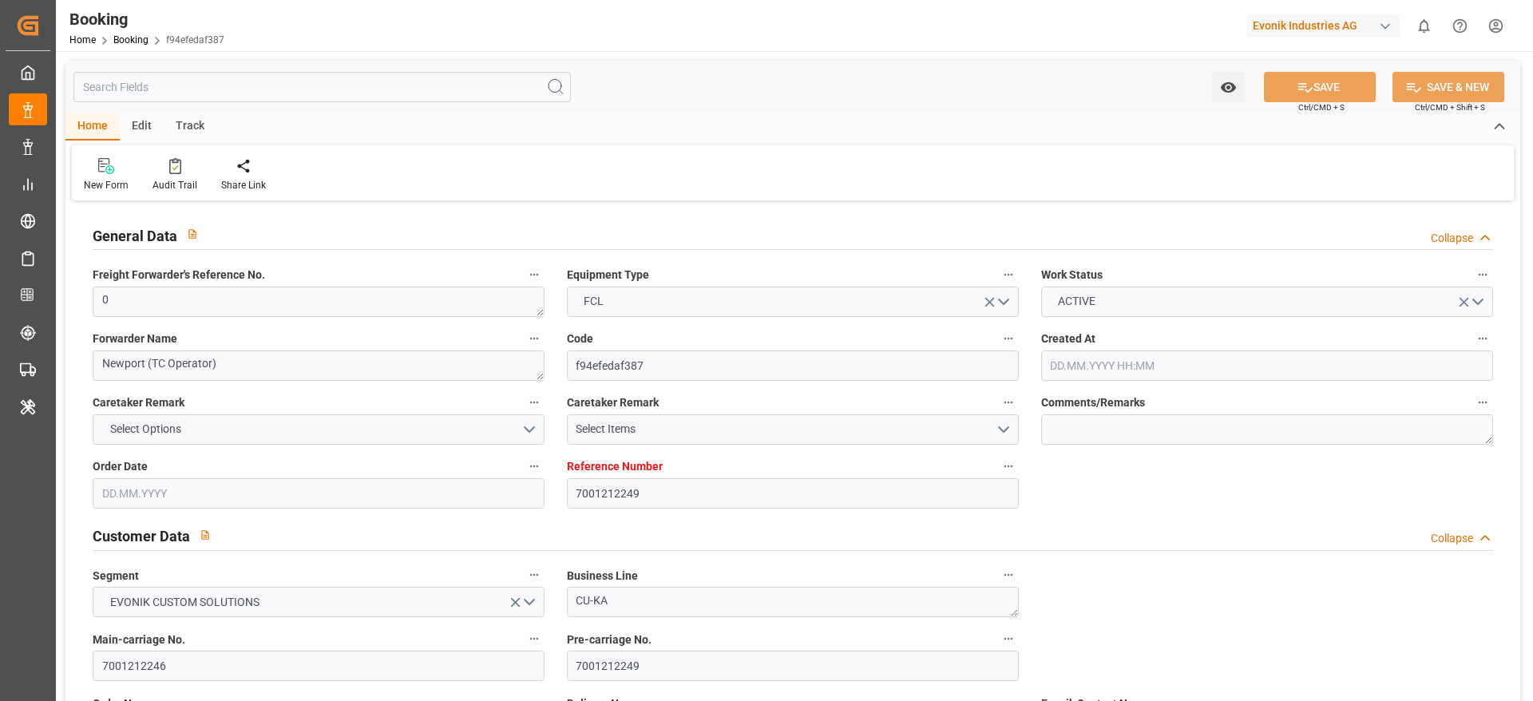
type input "[DATE] 00:00"
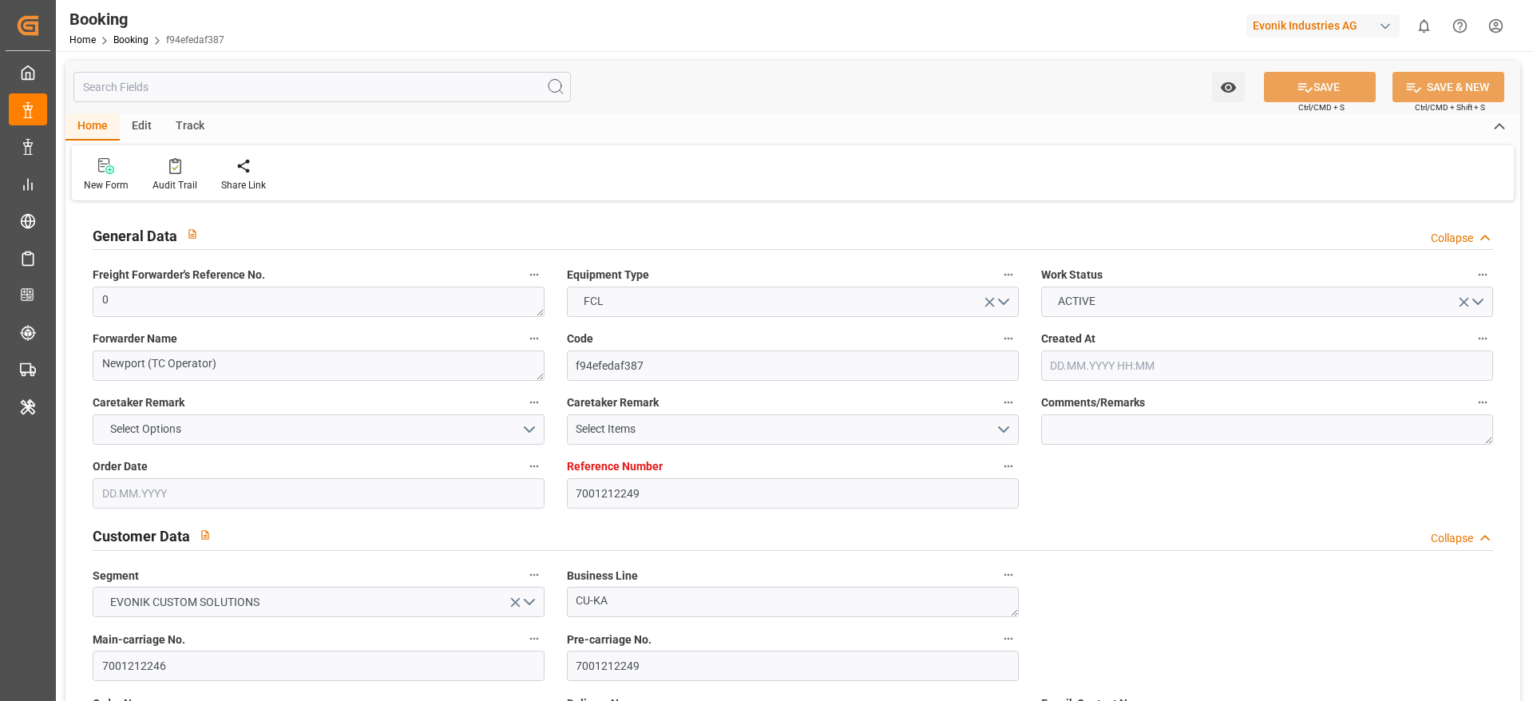
type input "[DATE] 00:00"
type input "[DATE]"
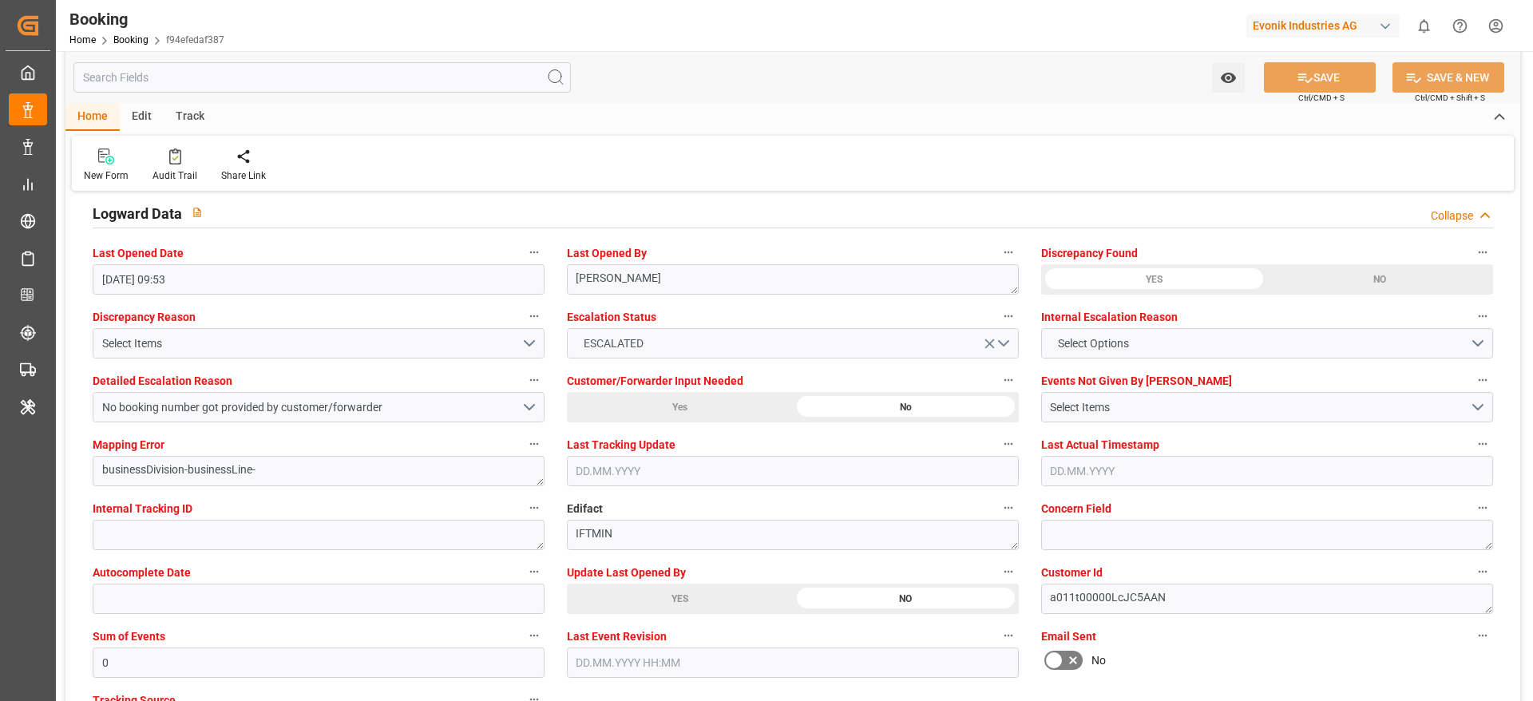
scroll to position [2902, 0]
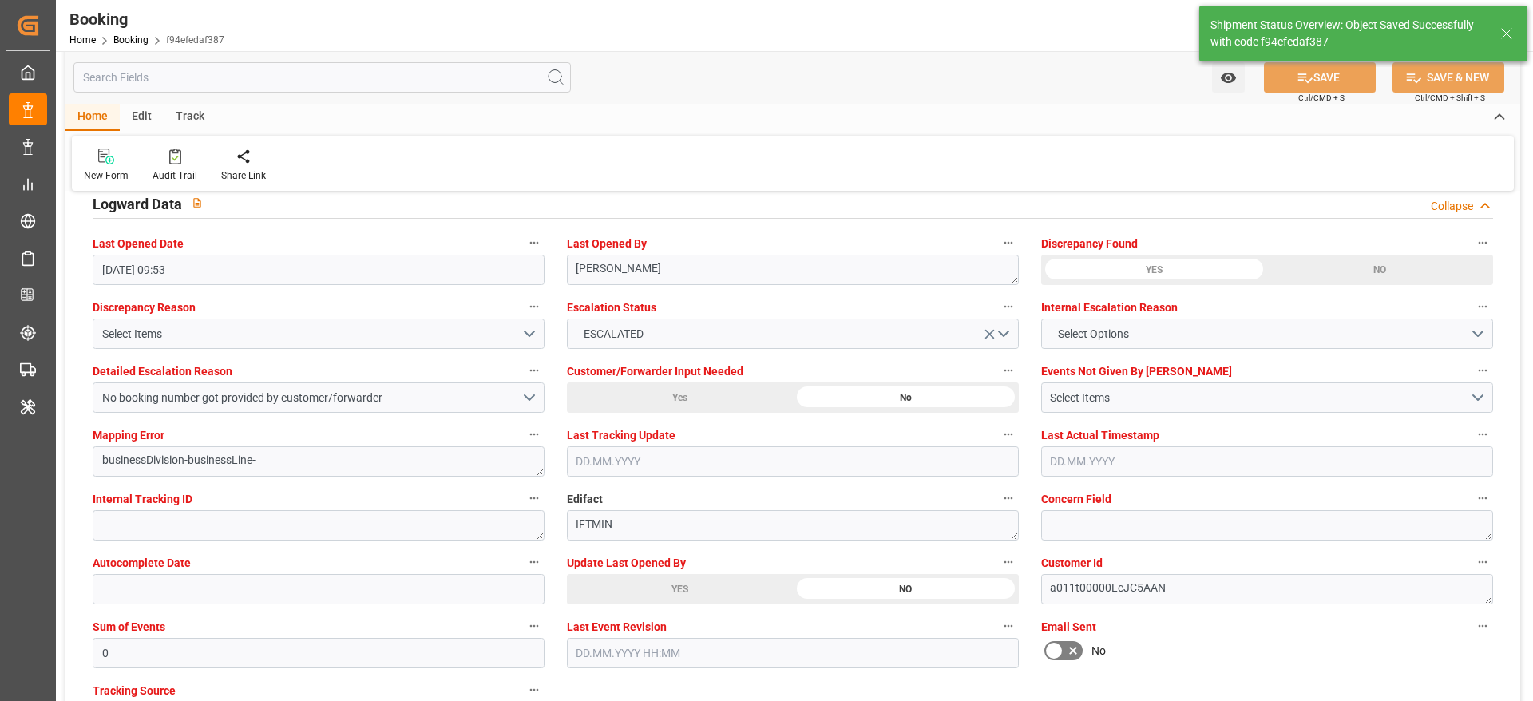
type input "[DATE] 09:17"
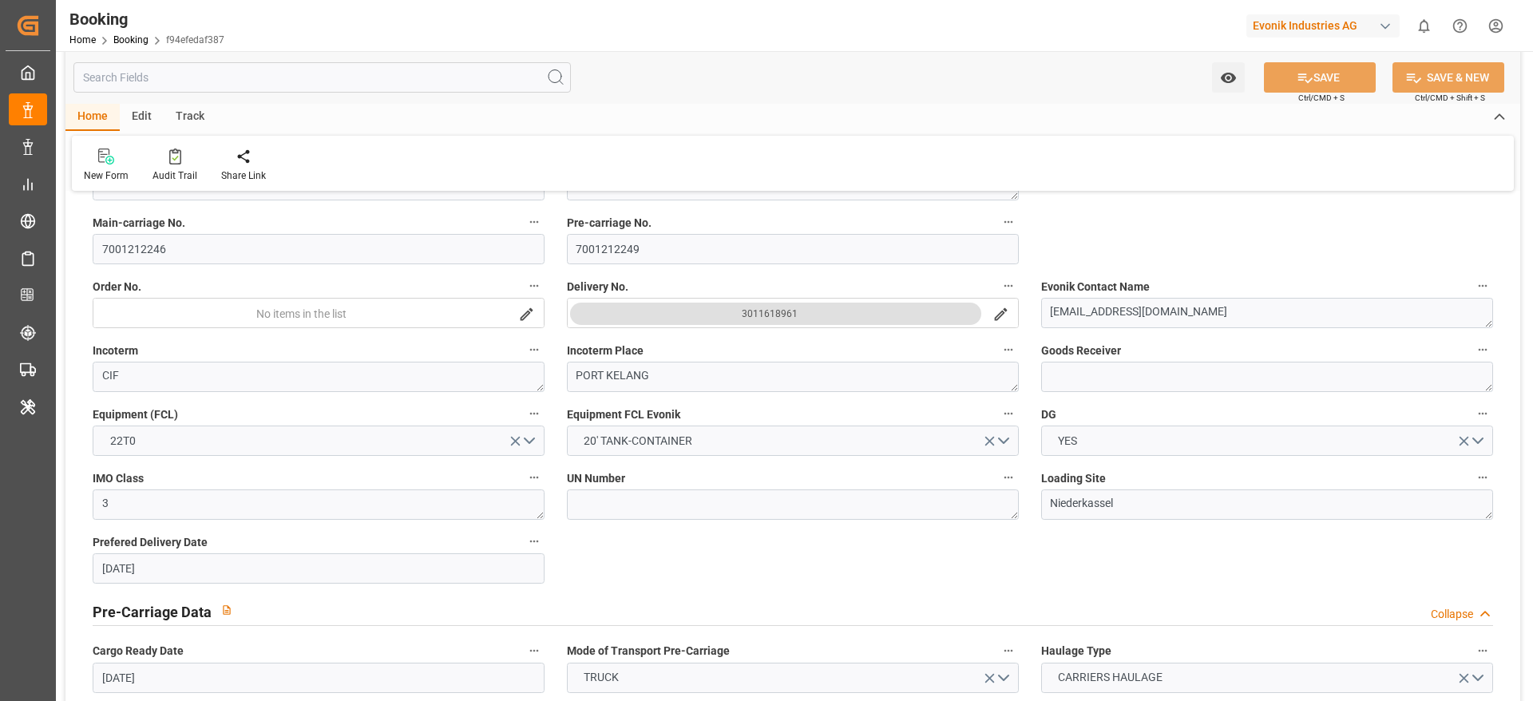
scroll to position [0, 0]
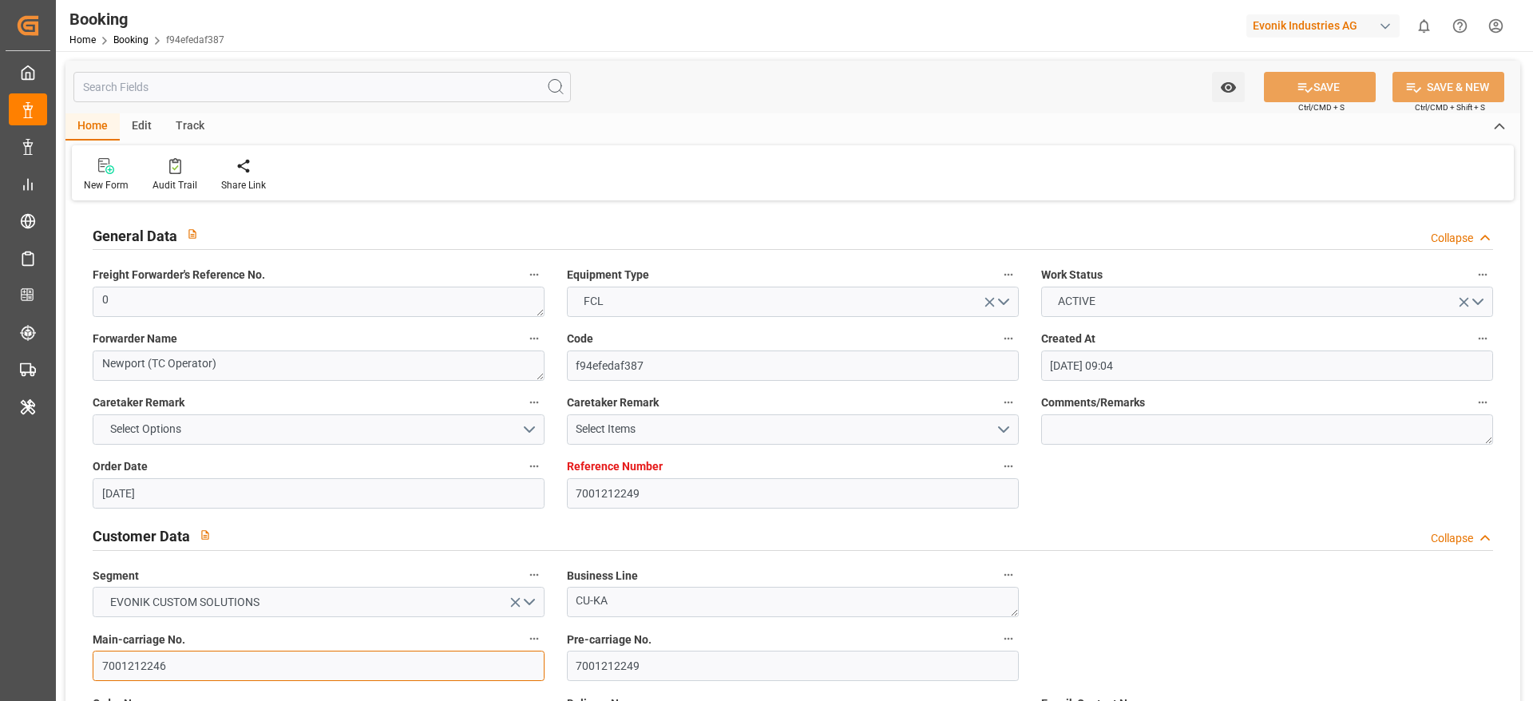
click at [190, 667] on input "7001212246" at bounding box center [319, 666] width 452 height 30
click at [128, 36] on link "Booking" at bounding box center [130, 39] width 35 height 11
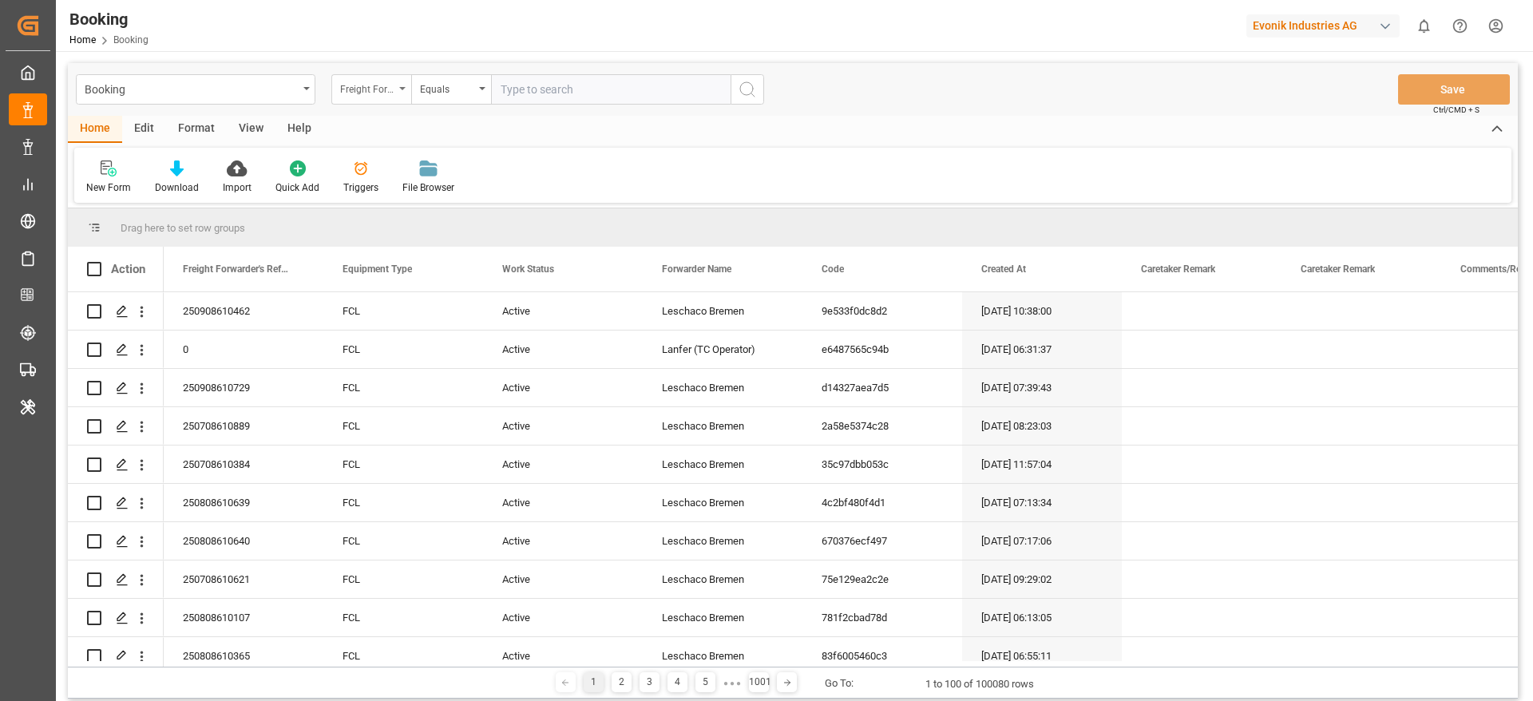
click at [403, 101] on div "Freight Forwarder's Reference No." at bounding box center [371, 89] width 80 height 30
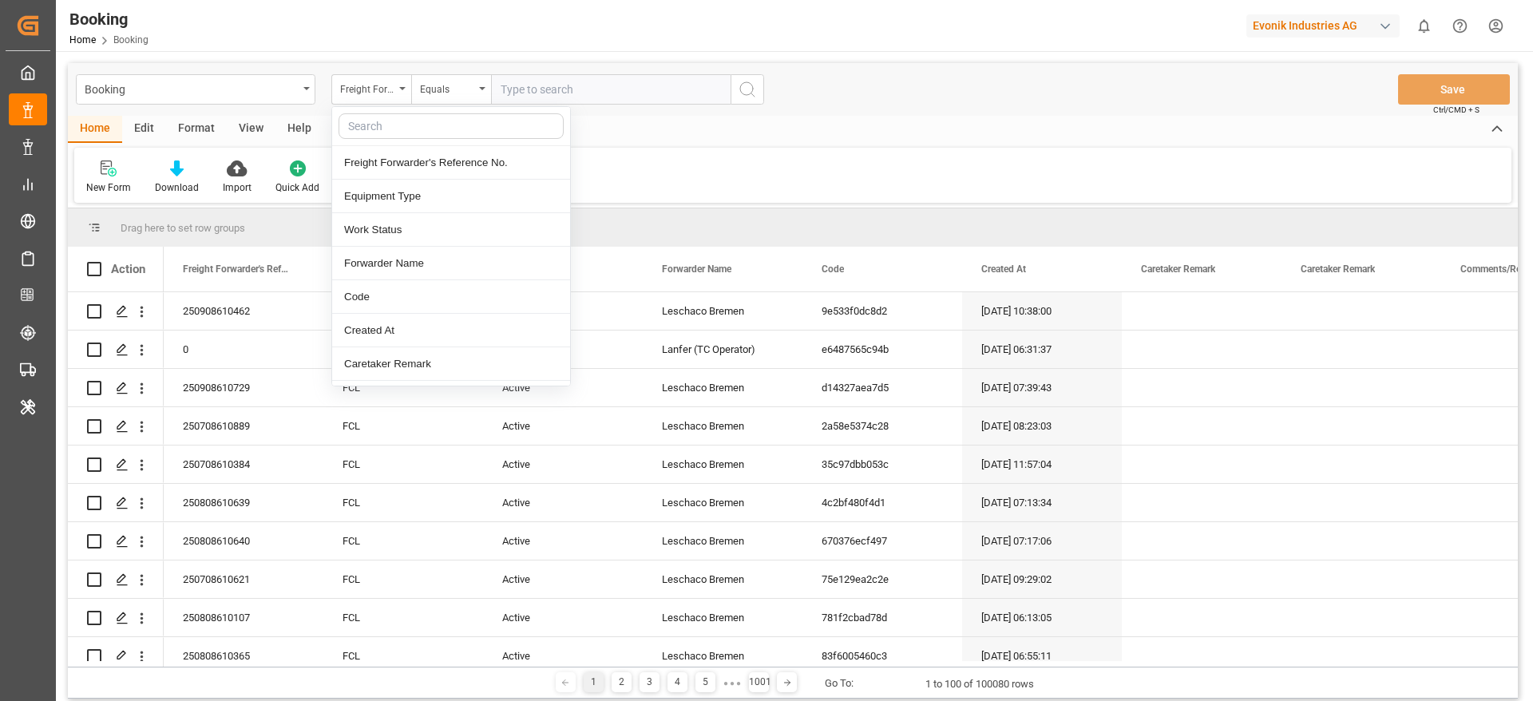
click at [383, 134] on input "text" at bounding box center [451, 126] width 225 height 26
type input "main"
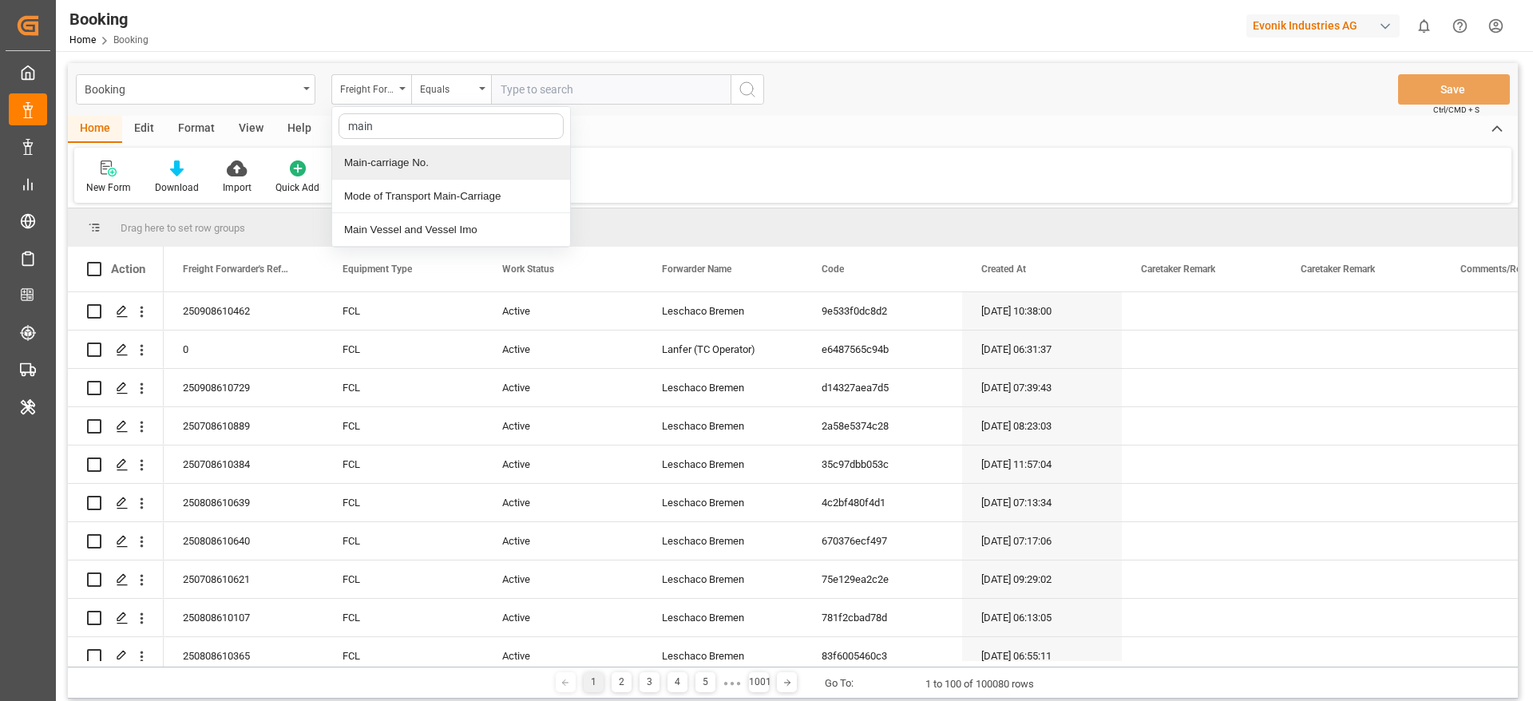
click at [390, 151] on div "Main-carriage No." at bounding box center [451, 163] width 238 height 34
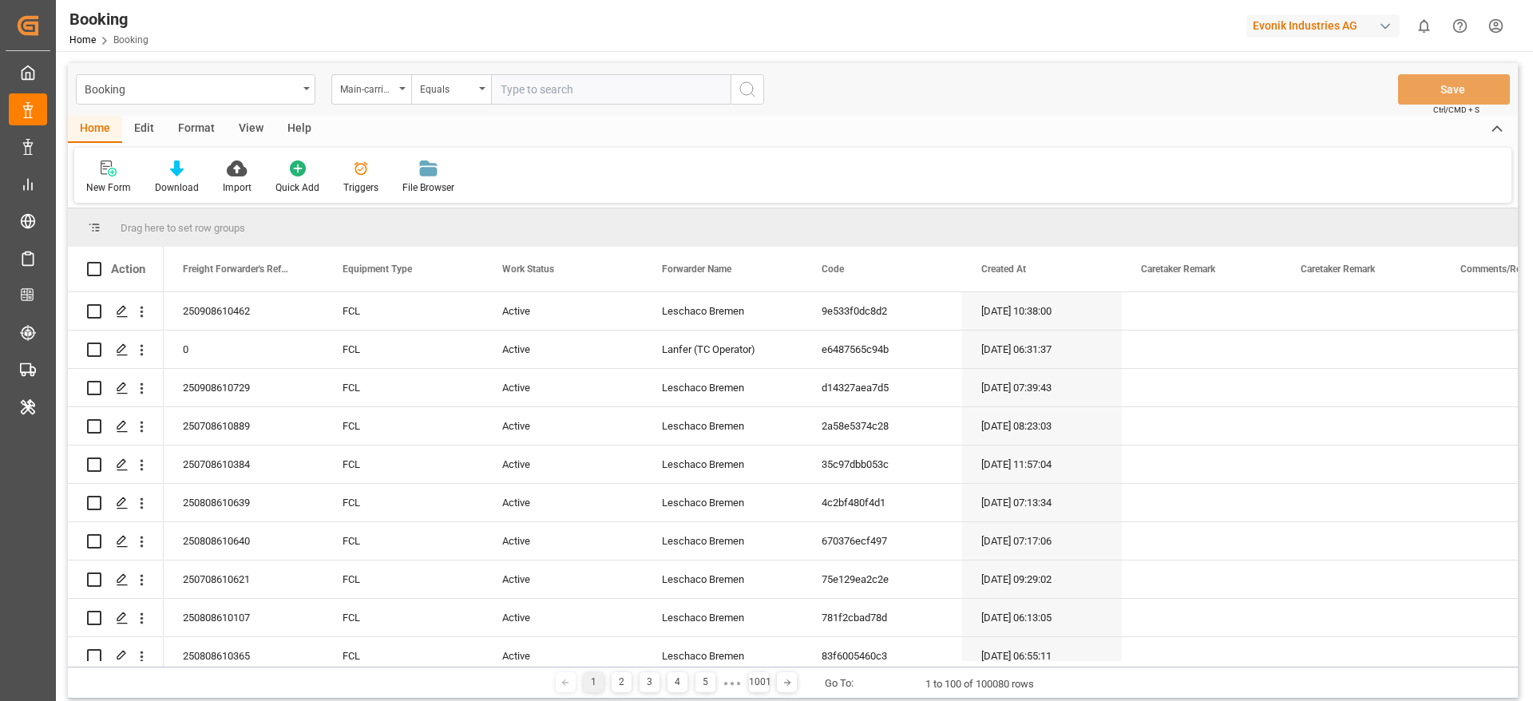
click at [543, 74] on input "text" at bounding box center [611, 89] width 240 height 30
paste input "7001212246"
type input "7001212246"
click at [751, 87] on icon "search button" at bounding box center [747, 89] width 19 height 19
